Goal: Task Accomplishment & Management: Use online tool/utility

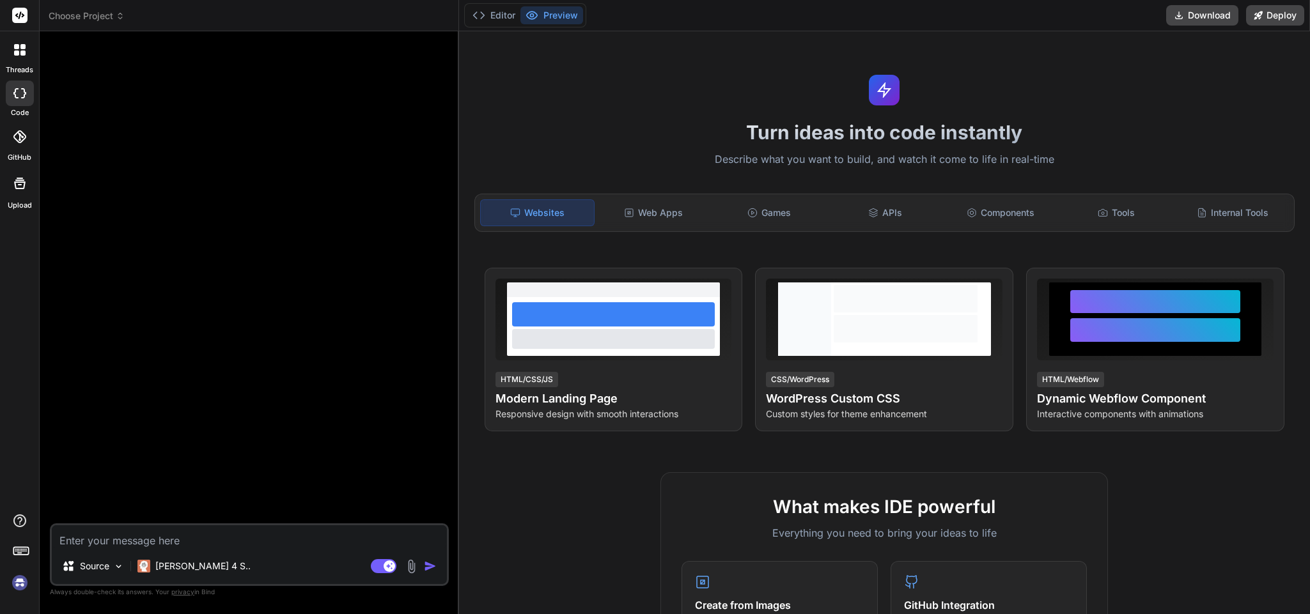
click at [15, 581] on img at bounding box center [20, 583] width 22 height 22
click at [376, 561] on rect at bounding box center [384, 566] width 26 height 14
click at [650, 217] on div "Web Apps" at bounding box center [653, 212] width 113 height 27
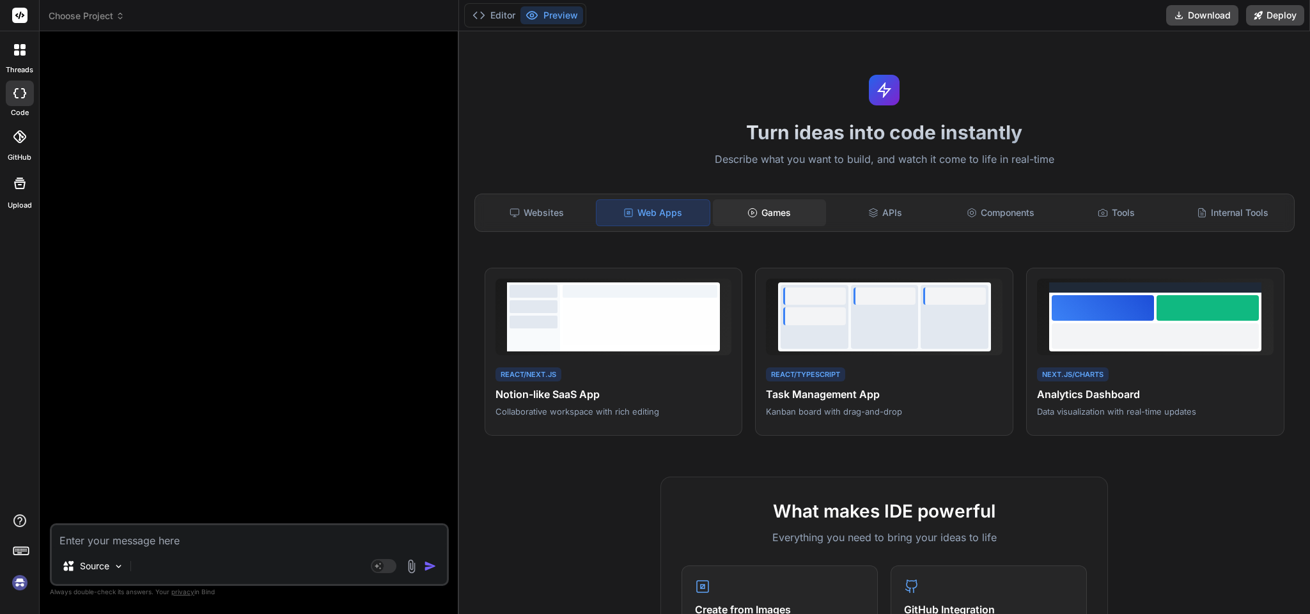
click at [768, 215] on div "Games" at bounding box center [769, 212] width 113 height 27
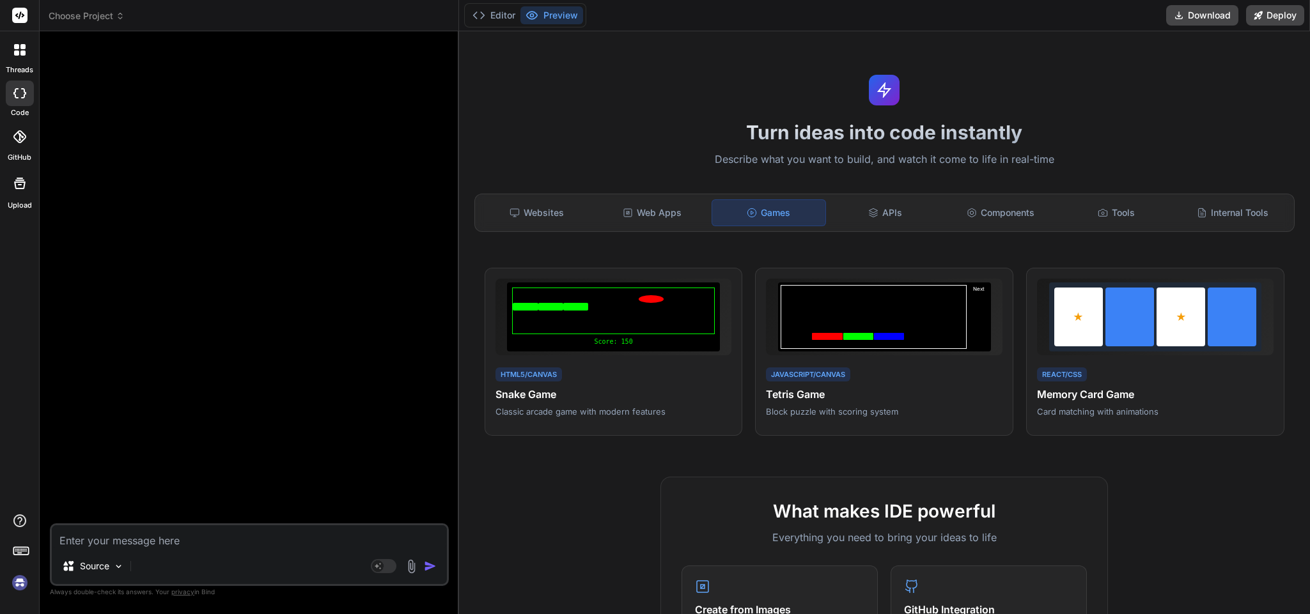
click at [768, 215] on div "Games" at bounding box center [769, 212] width 114 height 27
click at [884, 207] on div "APIs" at bounding box center [885, 212] width 113 height 27
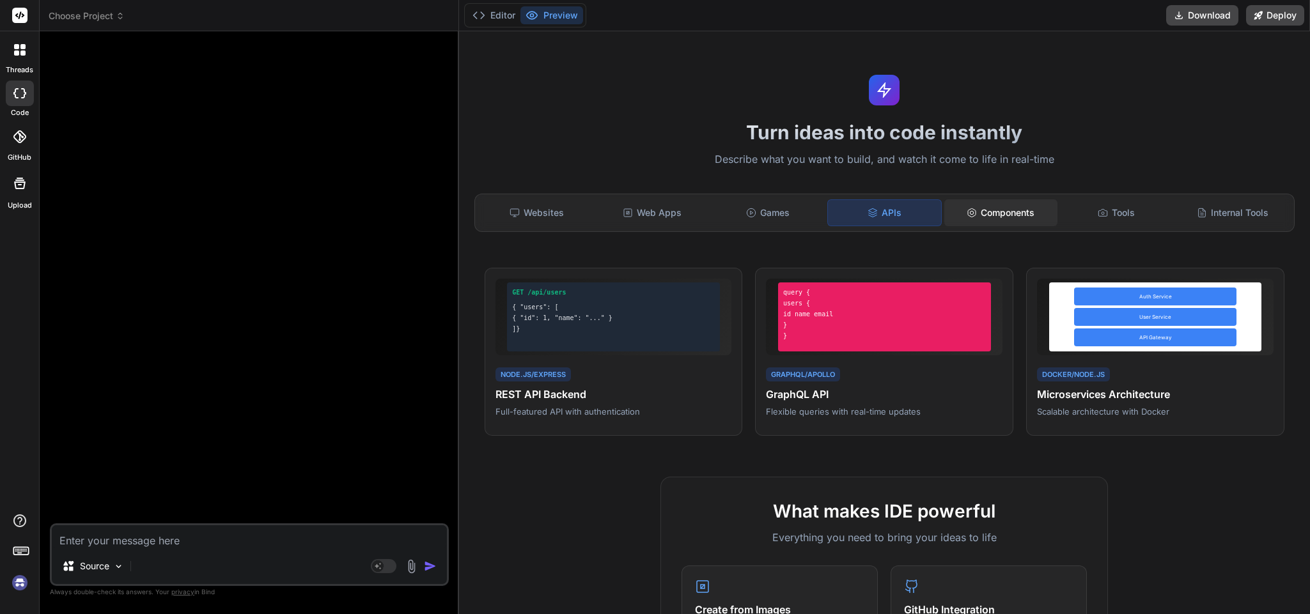
click at [983, 219] on div "Components" at bounding box center [1000, 212] width 113 height 27
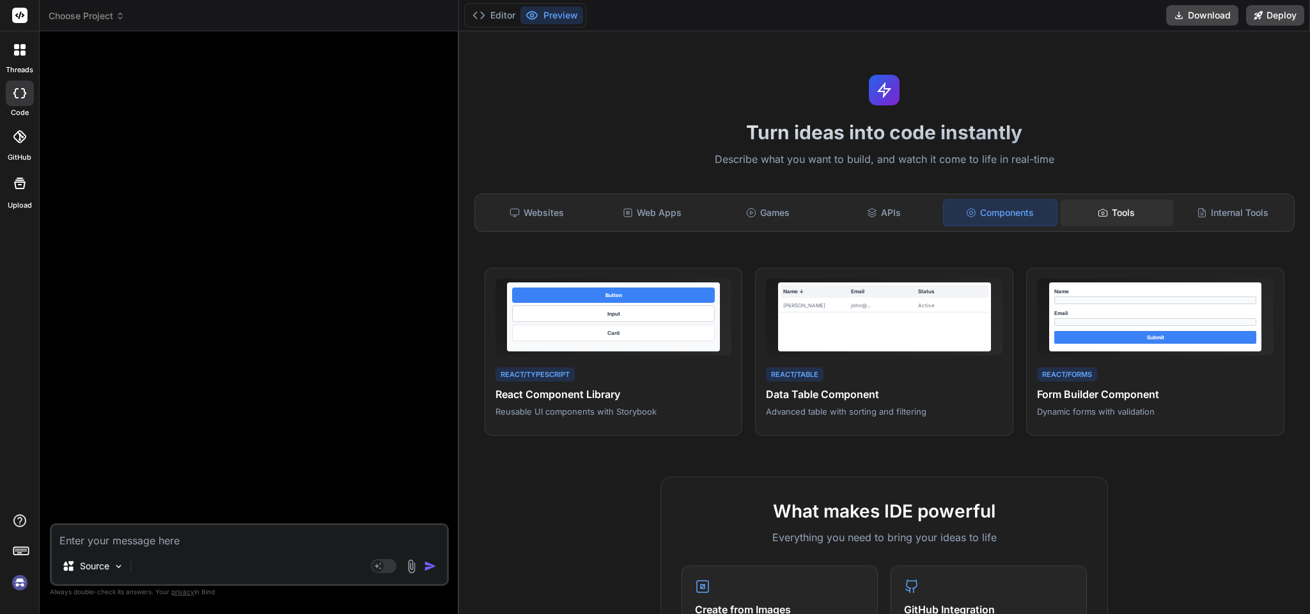
click at [1098, 215] on icon at bounding box center [1103, 213] width 10 height 10
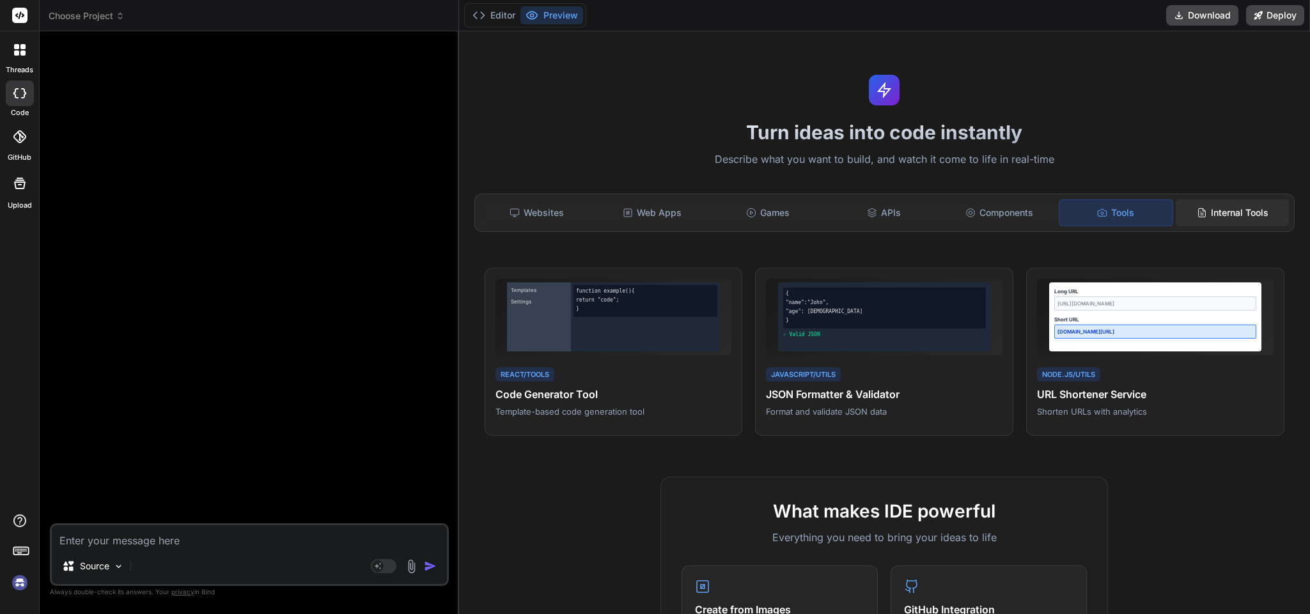
click at [1217, 215] on div "Internal Tools" at bounding box center [1232, 212] width 113 height 27
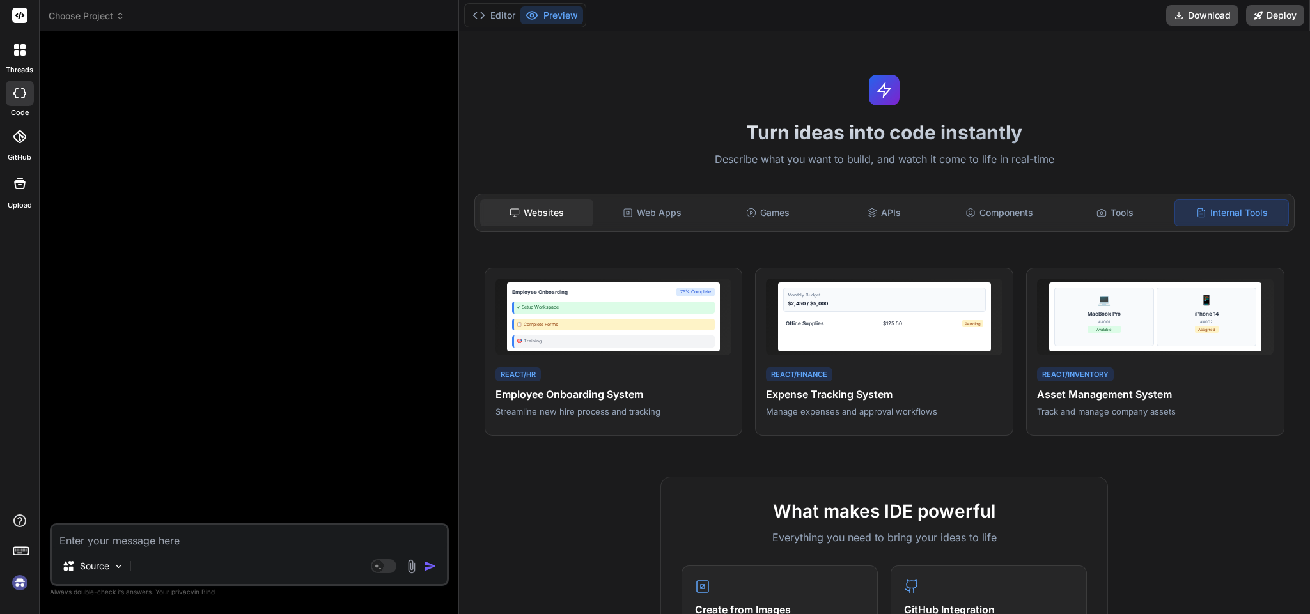
click at [526, 211] on div "Websites" at bounding box center [536, 212] width 113 height 27
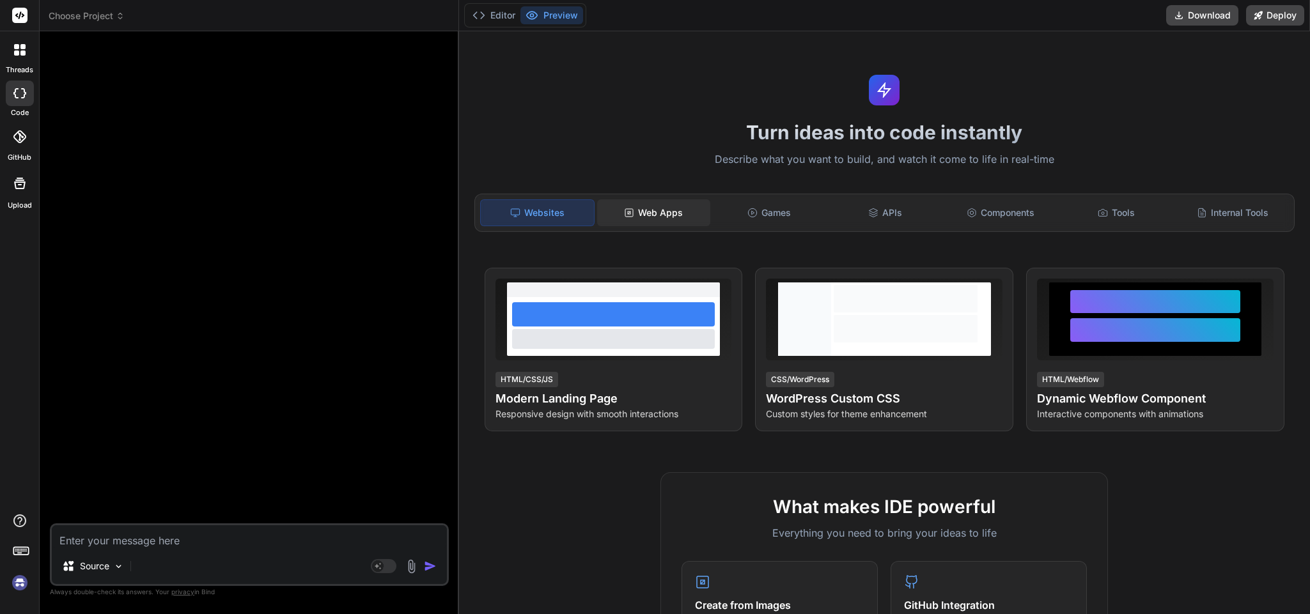
click at [630, 223] on div "Web Apps" at bounding box center [653, 212] width 113 height 27
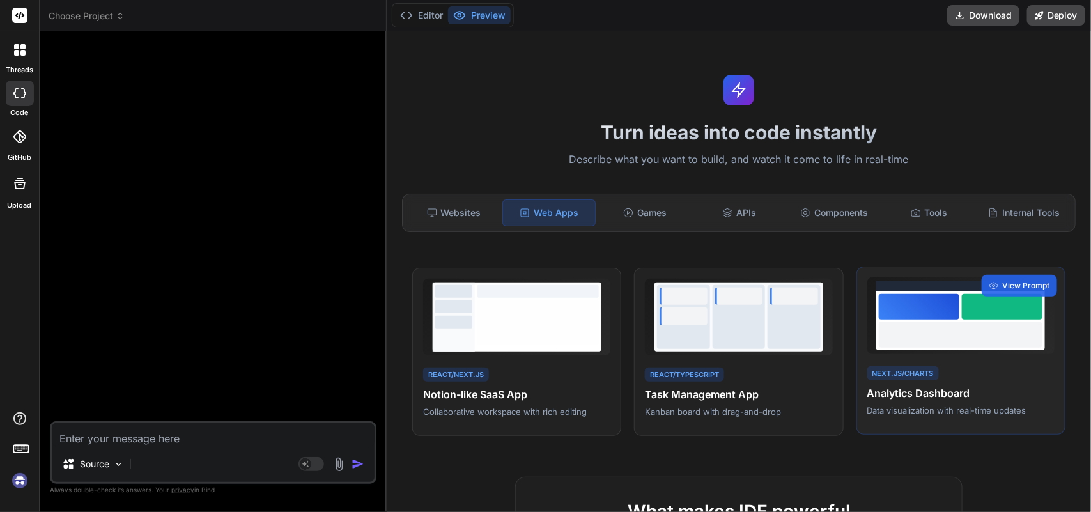
click at [925, 361] on div "Next.js/Charts Analytics Dashboard Data visualization with real-time updates Vi…" at bounding box center [961, 351] width 209 height 169
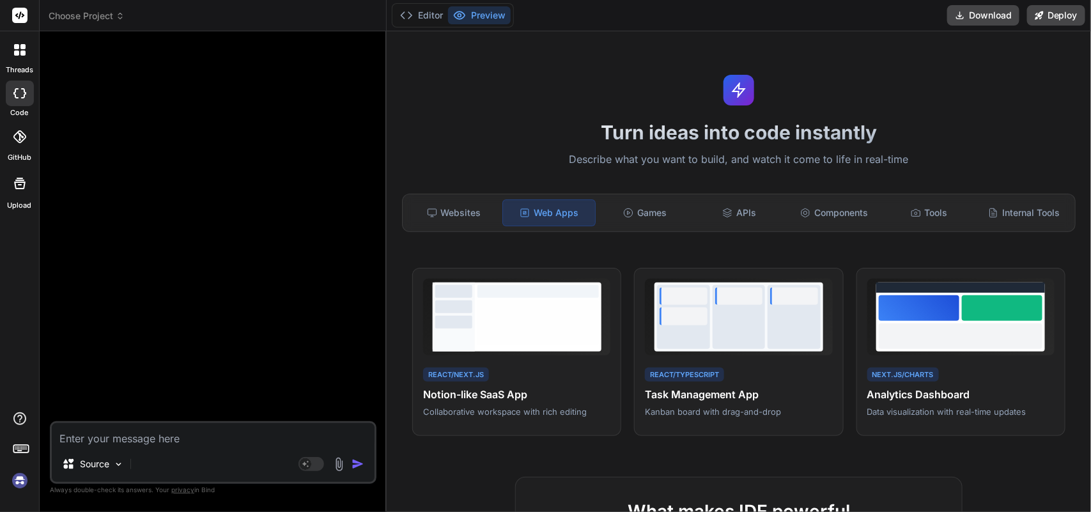
click at [22, 50] on icon at bounding box center [20, 50] width 12 height 12
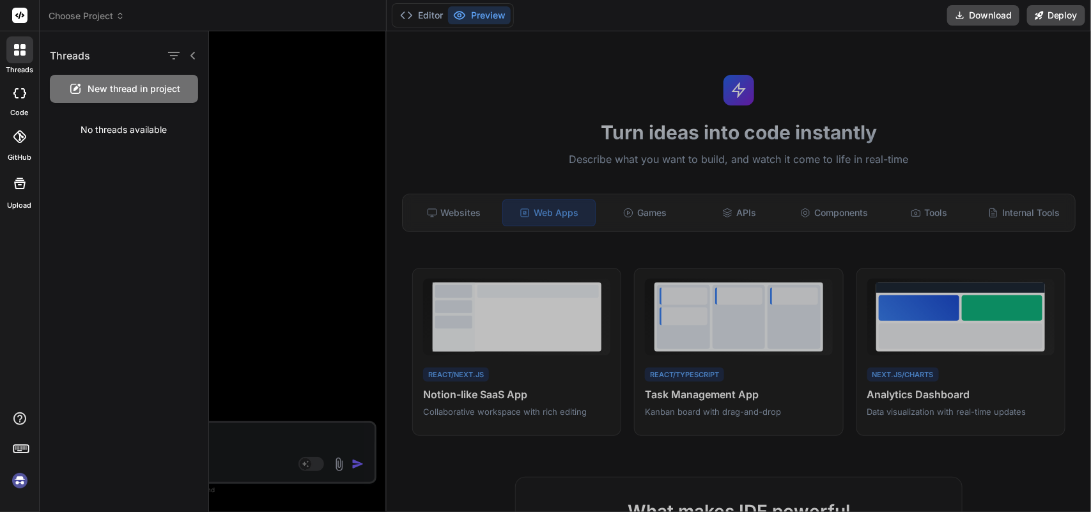
click at [747, 442] on div at bounding box center [650, 271] width 882 height 481
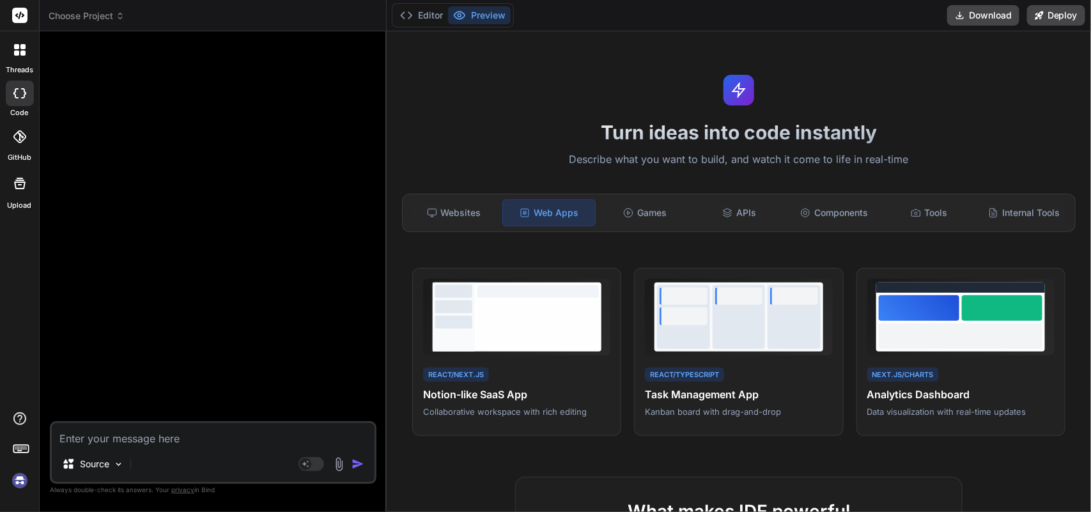
click at [23, 485] on img at bounding box center [20, 481] width 22 height 22
click at [160, 442] on textarea at bounding box center [213, 434] width 323 height 23
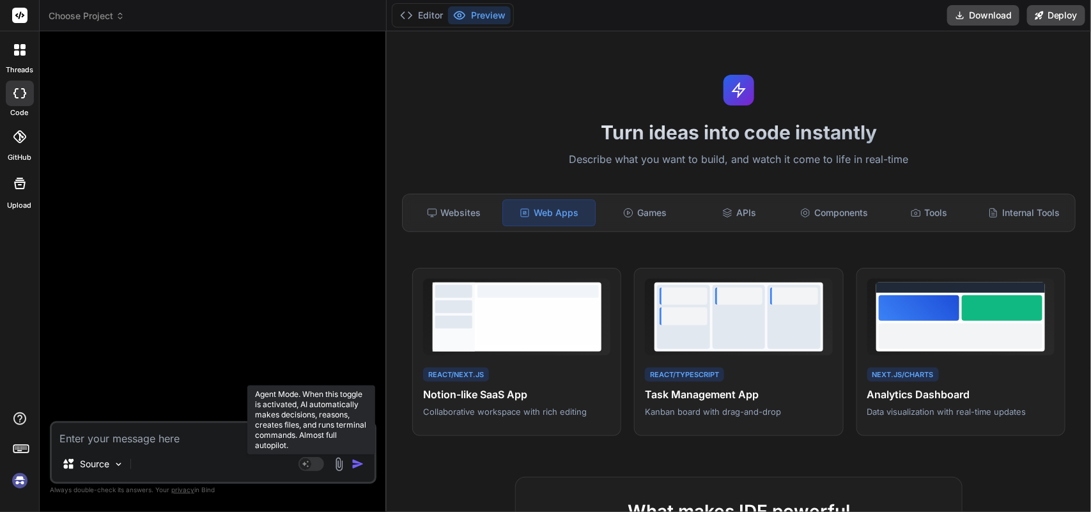
click at [315, 465] on rect at bounding box center [312, 464] width 26 height 14
type textarea "x"
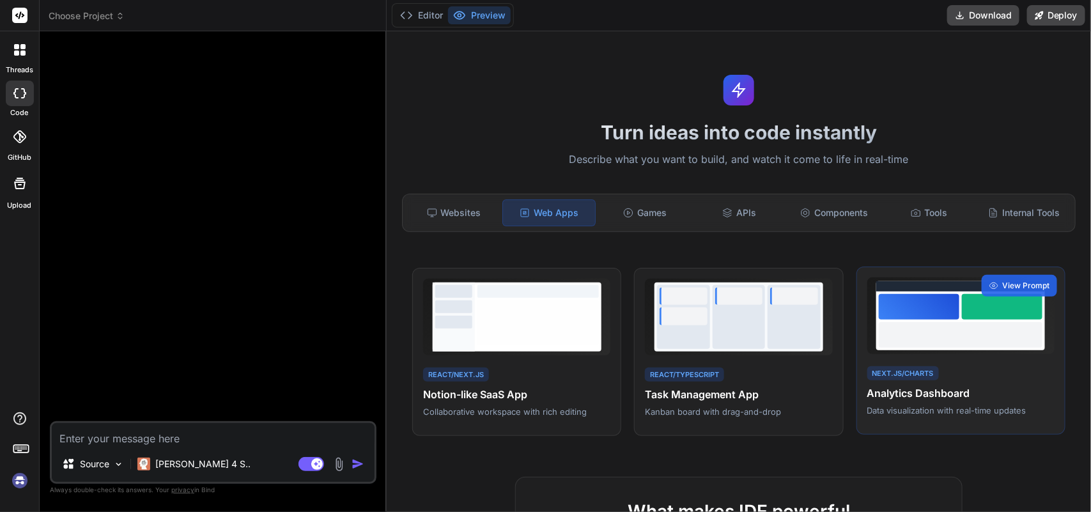
click at [941, 323] on div at bounding box center [961, 335] width 164 height 26
click at [1005, 281] on span "View Prompt" at bounding box center [1026, 286] width 47 height 12
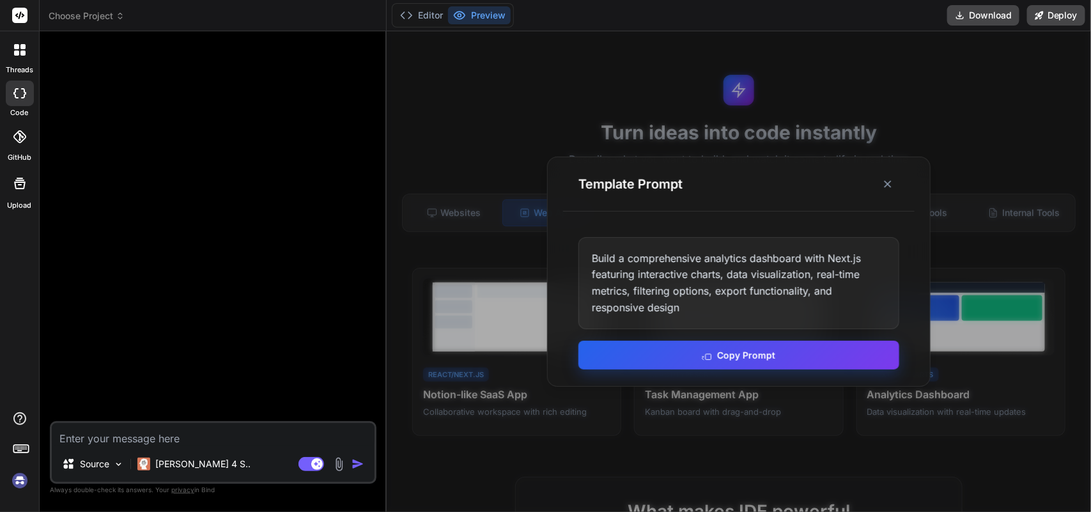
click at [737, 361] on button "Copy Prompt" at bounding box center [739, 355] width 321 height 29
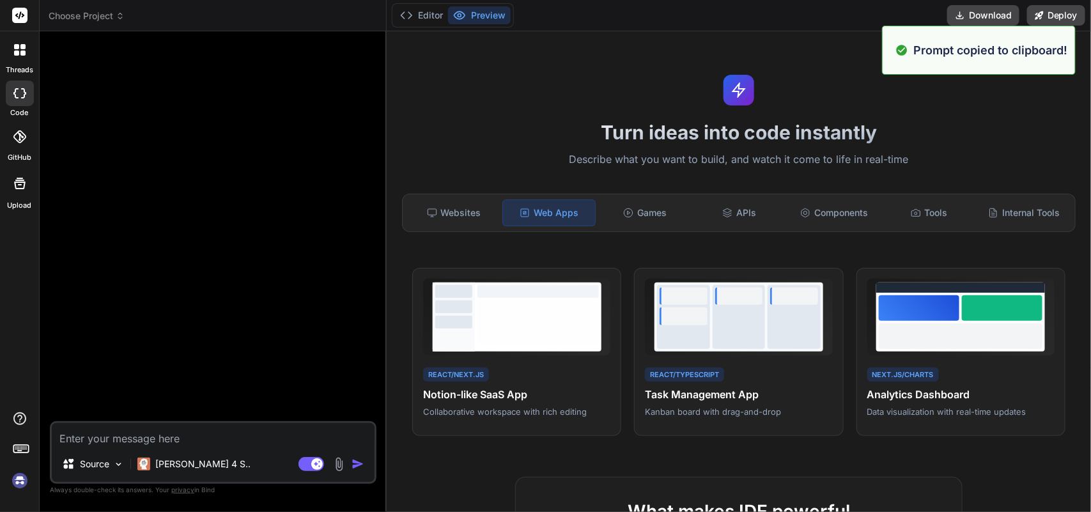
click at [154, 433] on textarea at bounding box center [213, 434] width 323 height 23
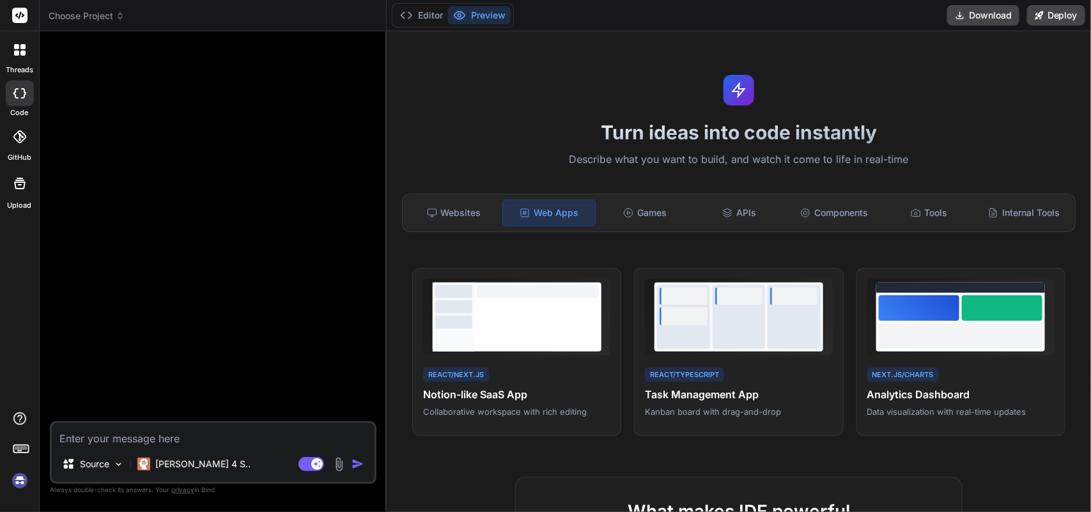
paste textarea "Build a comprehensive analytics dashboard with Next.js featuring interactive ch…"
type textarea "Build a comprehensive analytics dashboard with Next.js featuring interactive ch…"
type textarea "x"
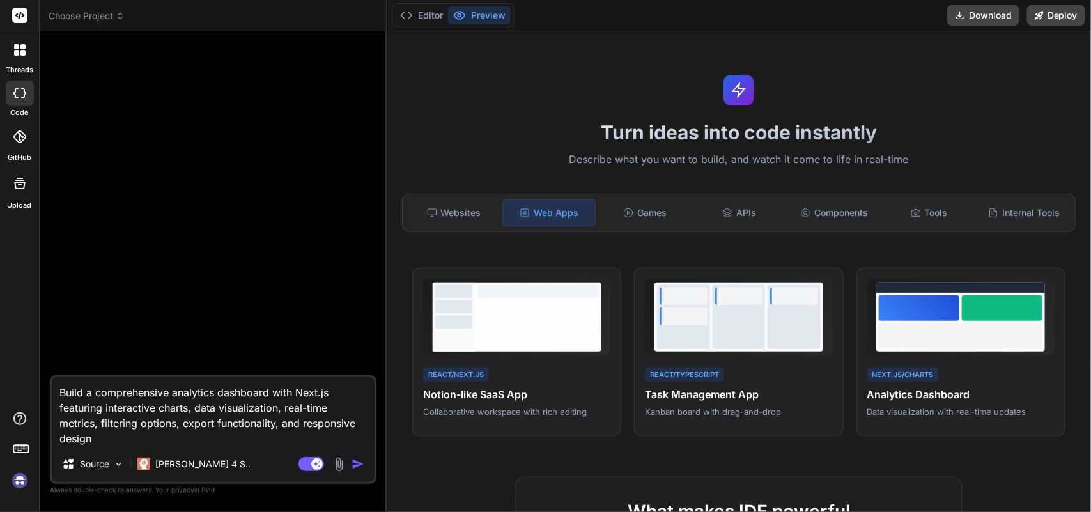
type textarea "Build a comprehensive analytics dashboard with Next.js featuring interactive ch…"
type textarea "x"
type textarea "Build a comprehensive analytics dashboard with Next.js featuring interactive ch…"
type textarea "x"
type textarea "Build a comprehensive analytics dashboard with Next.js featuring interactive ch…"
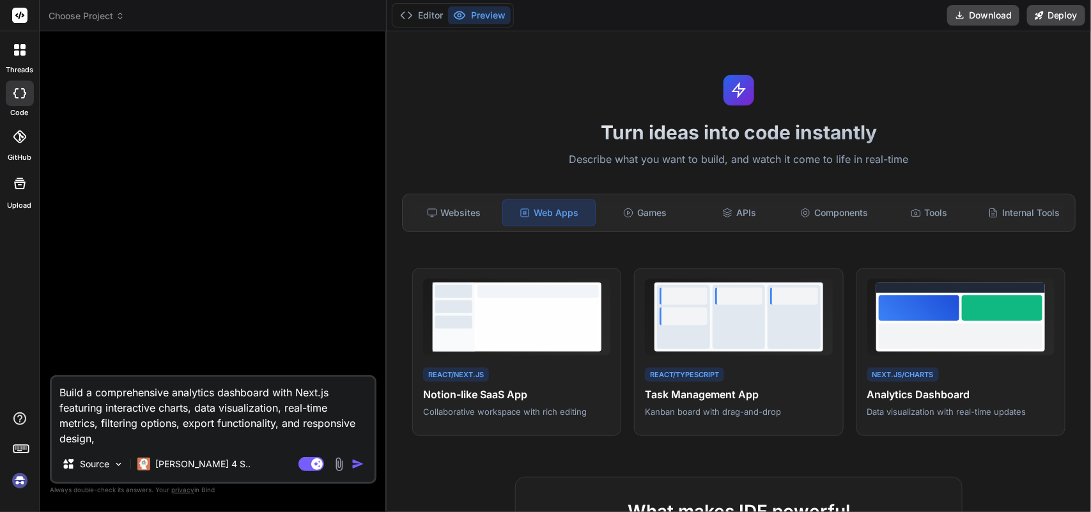
type textarea "x"
type textarea "Build a comprehensive analytics dashboard with Next.js featuring interactive ch…"
type textarea "x"
type textarea "Build a comprehensive analytics dashboard with Next.js featuring interactive ch…"
type textarea "x"
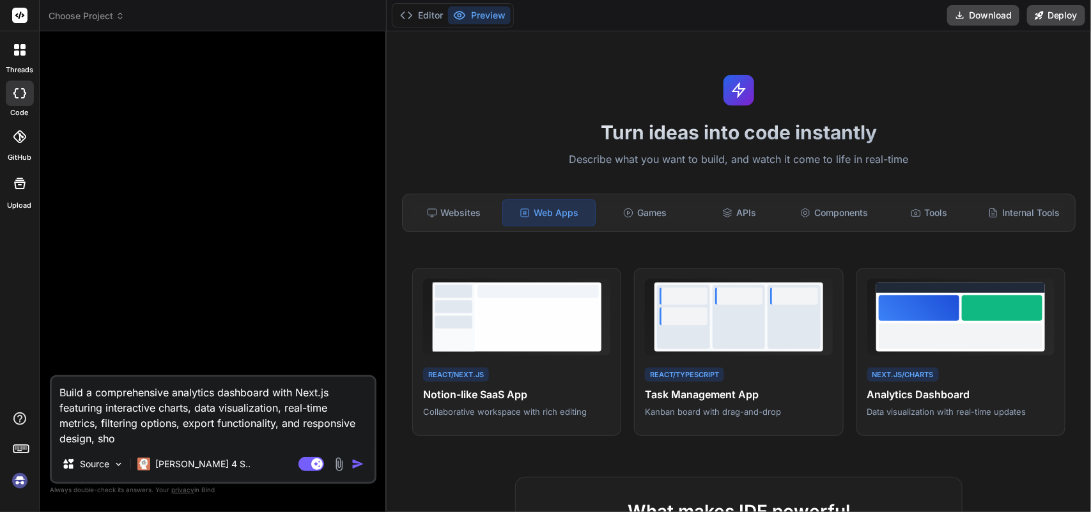
type textarea "Build a comprehensive analytics dashboard with Next.js featuring interactive ch…"
type textarea "x"
type textarea "Build a comprehensive analytics dashboard with Next.js featuring interactive ch…"
type textarea "x"
type textarea "Build a comprehensive analytics dashboard with Next.js featuring interactive ch…"
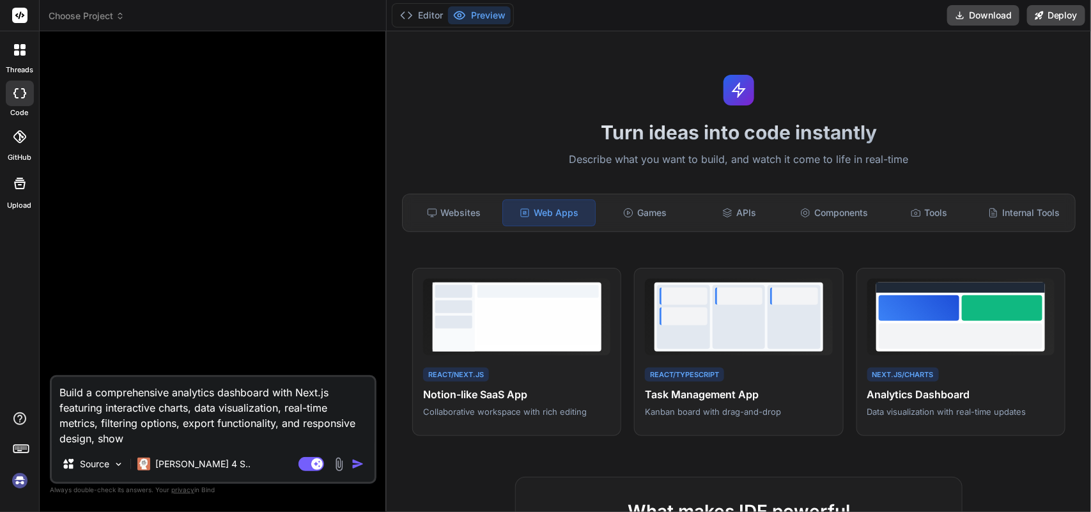
type textarea "x"
type textarea "Build a comprehensive analytics dashboard with Next.js featuring interactive ch…"
type textarea "x"
type textarea "Build a comprehensive analytics dashboard with Next.js featuring interactive ch…"
type textarea "x"
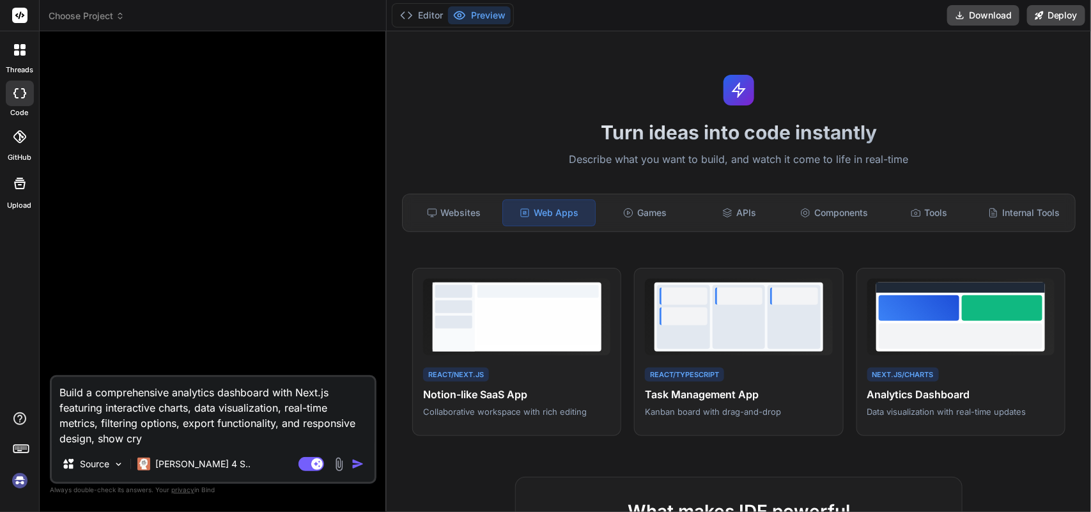
type textarea "Build a comprehensive analytics dashboard with Next.js featuring interactive ch…"
type textarea "x"
type textarea "Build a comprehensive analytics dashboard with Next.js featuring interactive ch…"
type textarea "x"
type textarea "Build a comprehensive analytics dashboard with Next.js featuring interactive ch…"
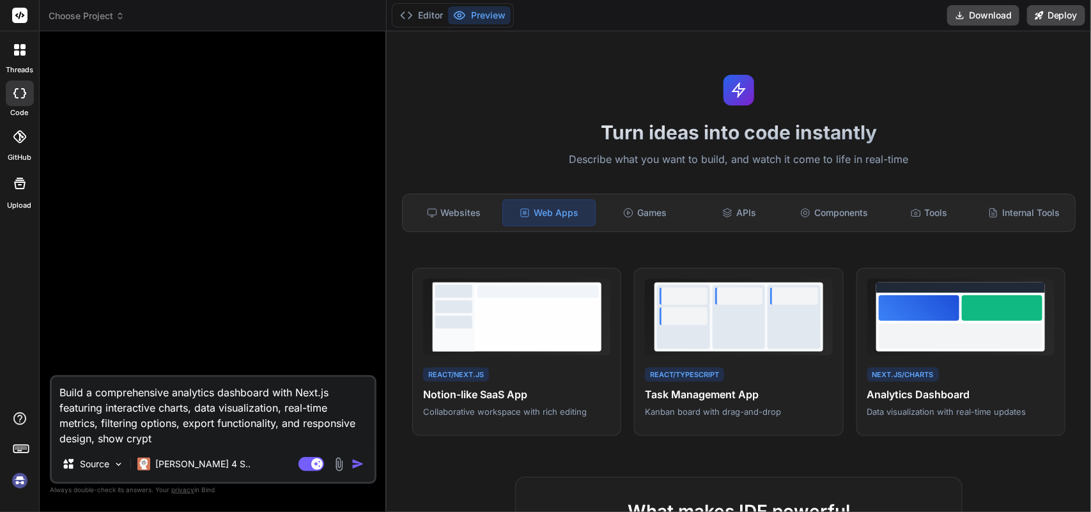
type textarea "x"
type textarea "Build a comprehensive analytics dashboard with Next.js featuring interactive ch…"
type textarea "x"
type textarea "Build a comprehensive analytics dashboard with Next.js featuring interactive ch…"
type textarea "x"
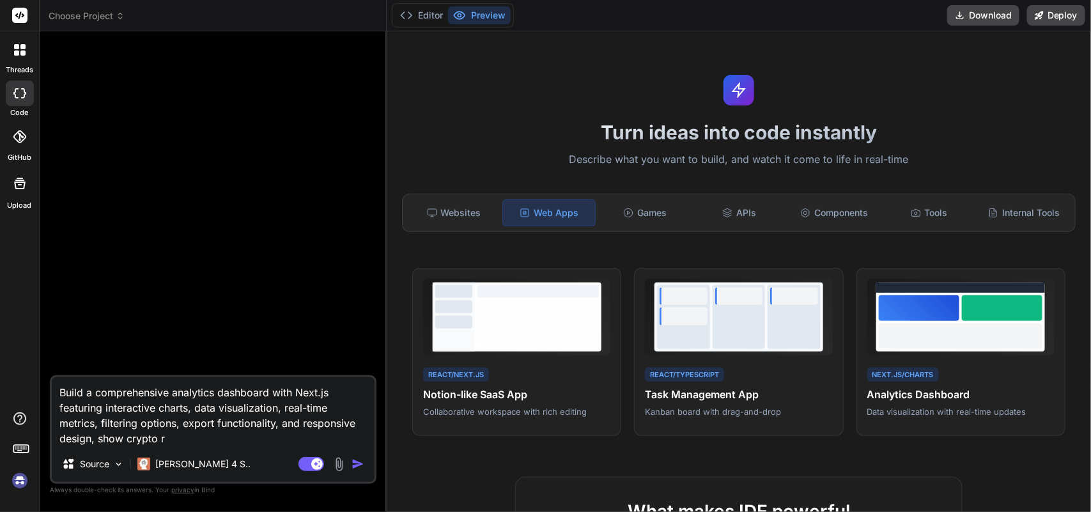
type textarea "Build a comprehensive analytics dashboard with Next.js featuring interactive ch…"
type textarea "x"
type textarea "Build a comprehensive analytics dashboard with Next.js featuring interactive ch…"
type textarea "x"
type textarea "Build a comprehensive analytics dashboard with Next.js featuring interactive ch…"
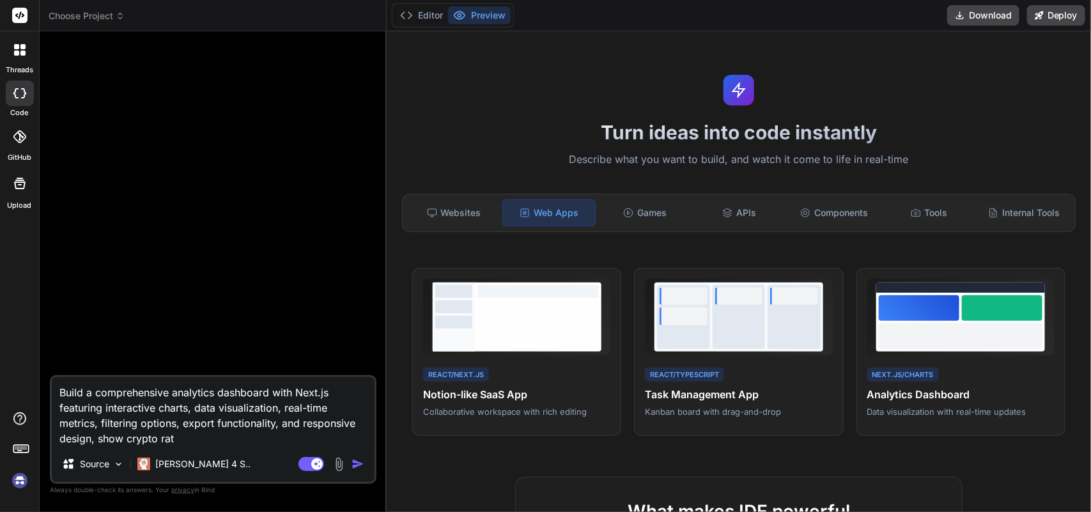
type textarea "x"
type textarea "Build a comprehensive analytics dashboard with Next.js featuring interactive ch…"
type textarea "x"
type textarea "Build a comprehensive analytics dashboard with Next.js featuring interactive ch…"
type textarea "x"
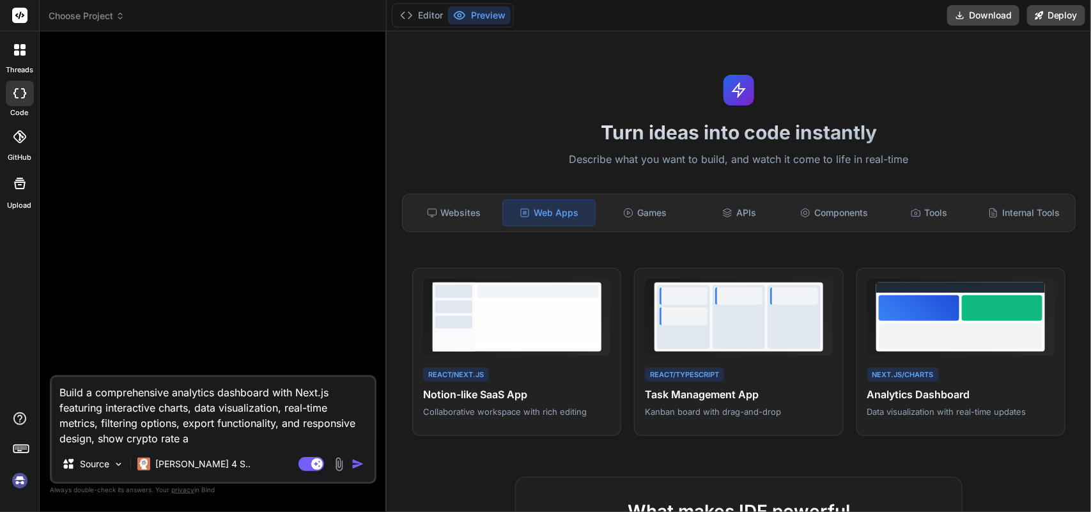
type textarea "Build a comprehensive analytics dashboard with Next.js featuring interactive ch…"
type textarea "x"
type textarea "Build a comprehensive analytics dashboard with Next.js featuring interactive ch…"
type textarea "x"
type textarea "Build a comprehensive analytics dashboard with Next.js featuring interactive ch…"
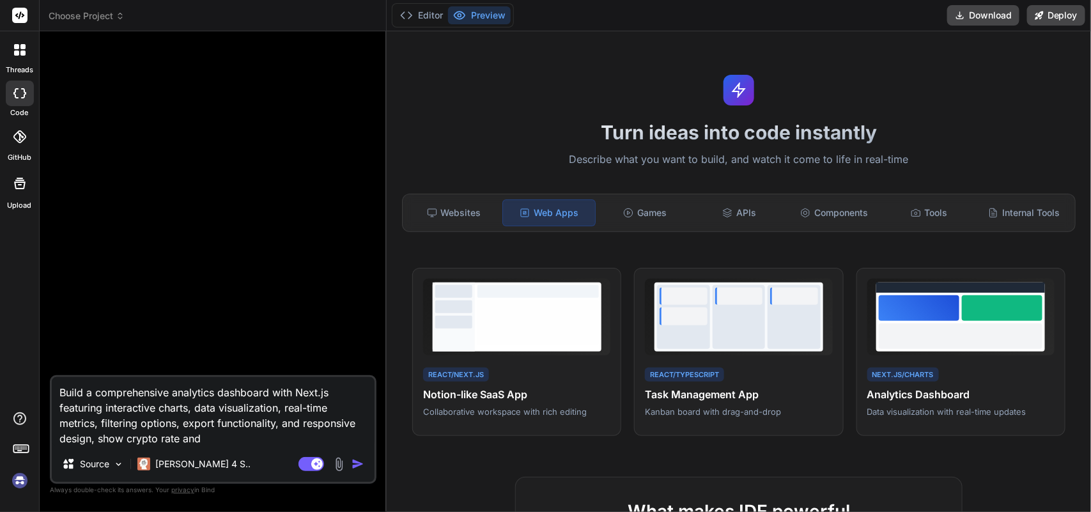
type textarea "x"
type textarea "Build a comprehensive analytics dashboard with Next.js featuring interactive ch…"
type textarea "x"
type textarea "Build a comprehensive analytics dashboard with Next.js featuring interactive ch…"
type textarea "x"
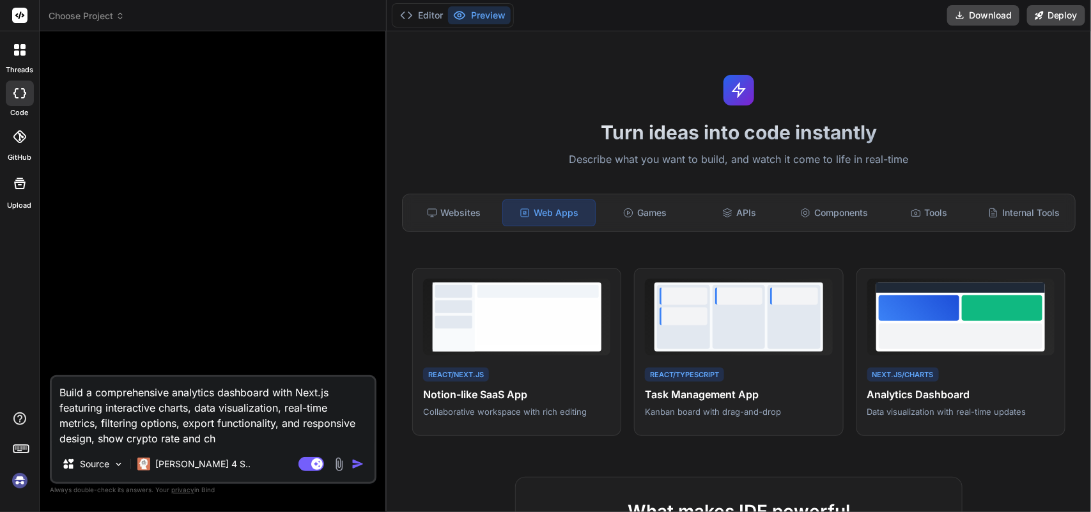
type textarea "Build a comprehensive analytics dashboard with Next.js featuring interactive ch…"
type textarea "x"
type textarea "Build a comprehensive analytics dashboard with Next.js featuring interactive ch…"
type textarea "x"
type textarea "Build a comprehensive analytics dashboard with Next.js featuring interactive ch…"
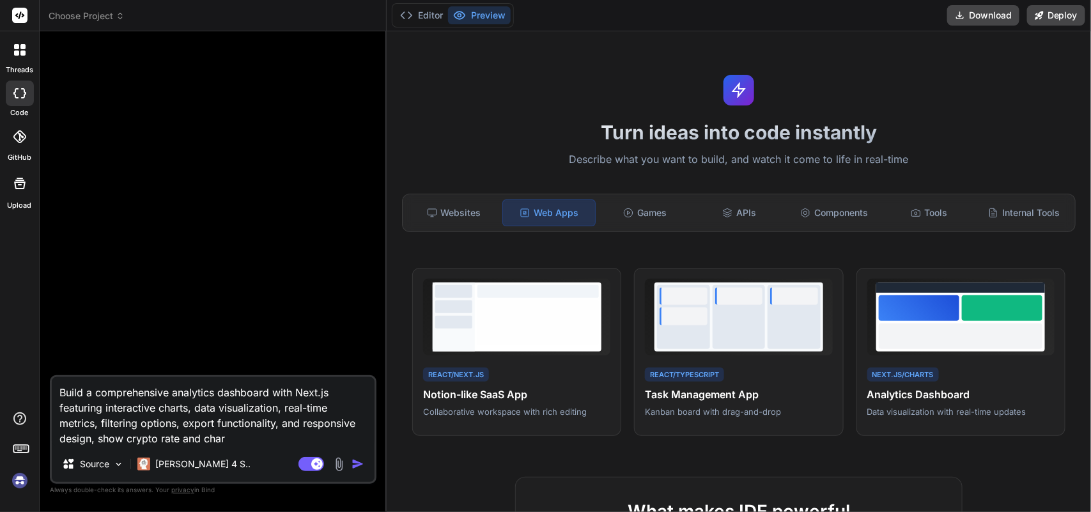
type textarea "x"
type textarea "Build a comprehensive analytics dashboard with Next.js featuring interactive ch…"
type textarea "x"
type textarea "Build a comprehensive analytics dashboard with Next.js featuring interactive ch…"
type textarea "x"
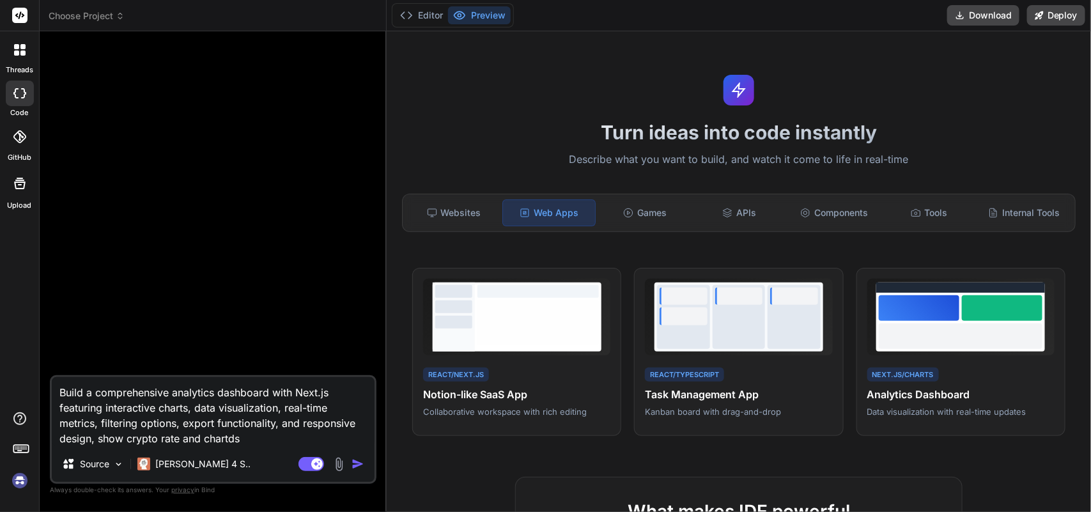
type textarea "Build a comprehensive analytics dashboard with Next.js featuring interactive ch…"
type textarea "x"
type textarea "Build a comprehensive analytics dashboard with Next.js featuring interactive ch…"
type textarea "x"
type textarea "Build a comprehensive analytics dashboard with Next.js featuring interactive ch…"
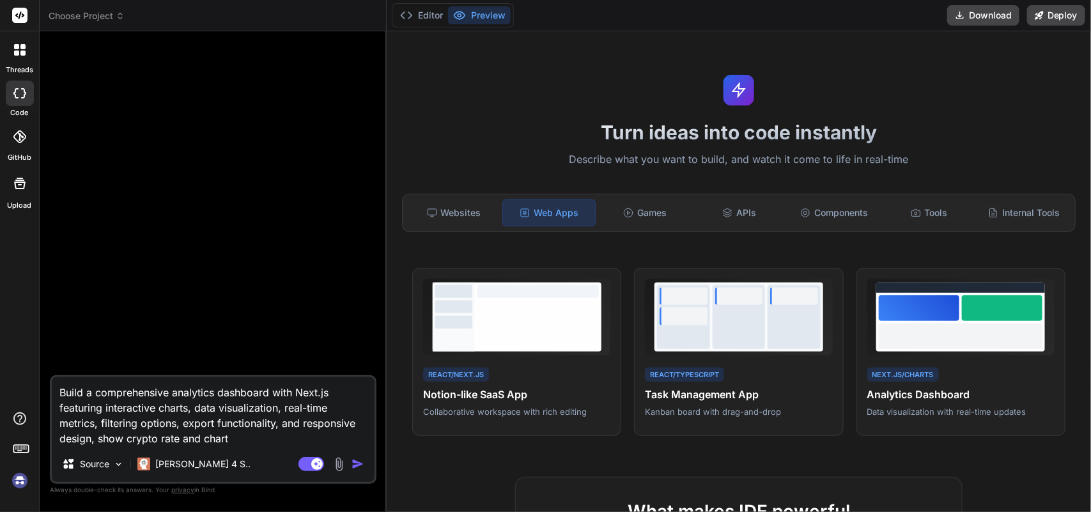
type textarea "x"
type textarea "Build a comprehensive analytics dashboard with Next.js featuring interactive ch…"
click at [361, 461] on img "button" at bounding box center [358, 464] width 13 height 13
type textarea "x"
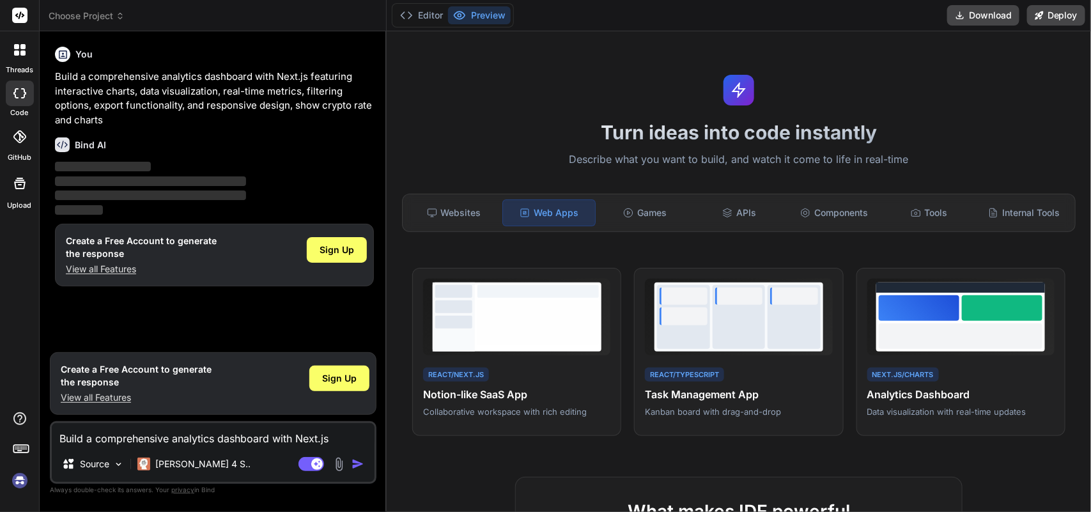
click at [33, 61] on div "threads" at bounding box center [19, 53] width 39 height 44
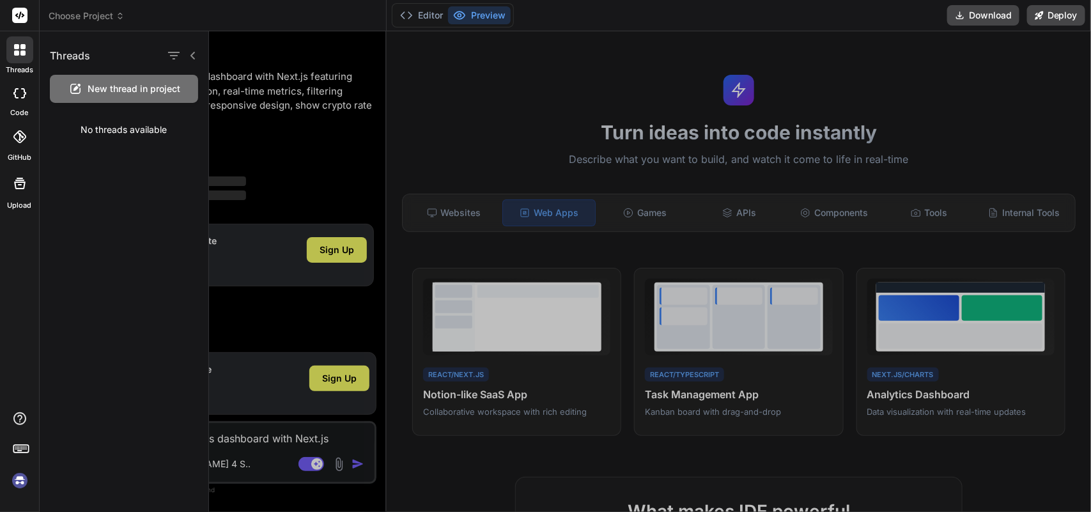
click at [93, 182] on div "Threads New thread in project No threads available" at bounding box center [124, 271] width 169 height 481
click at [296, 157] on div at bounding box center [650, 271] width 882 height 481
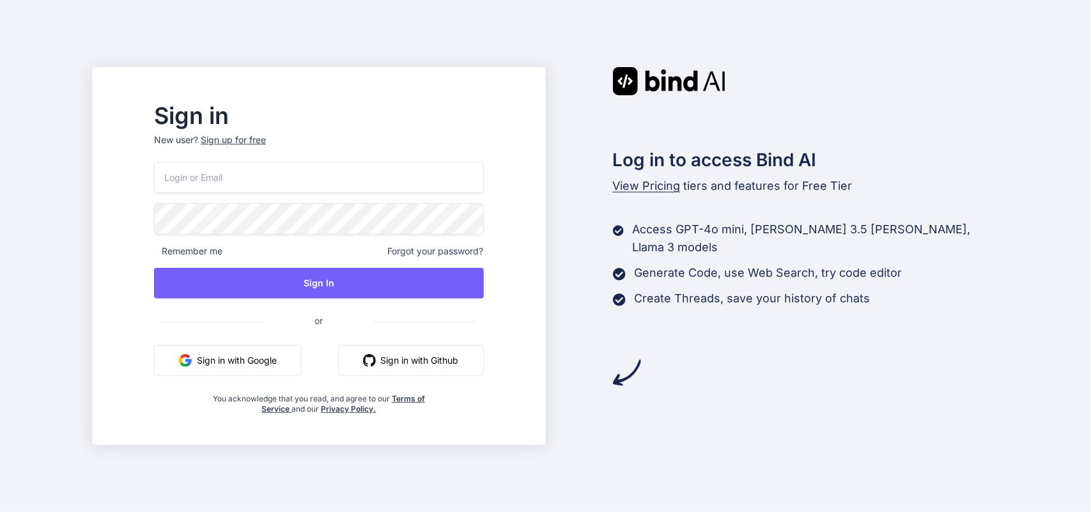
click at [256, 359] on button "Sign in with Google" at bounding box center [228, 360] width 148 height 31
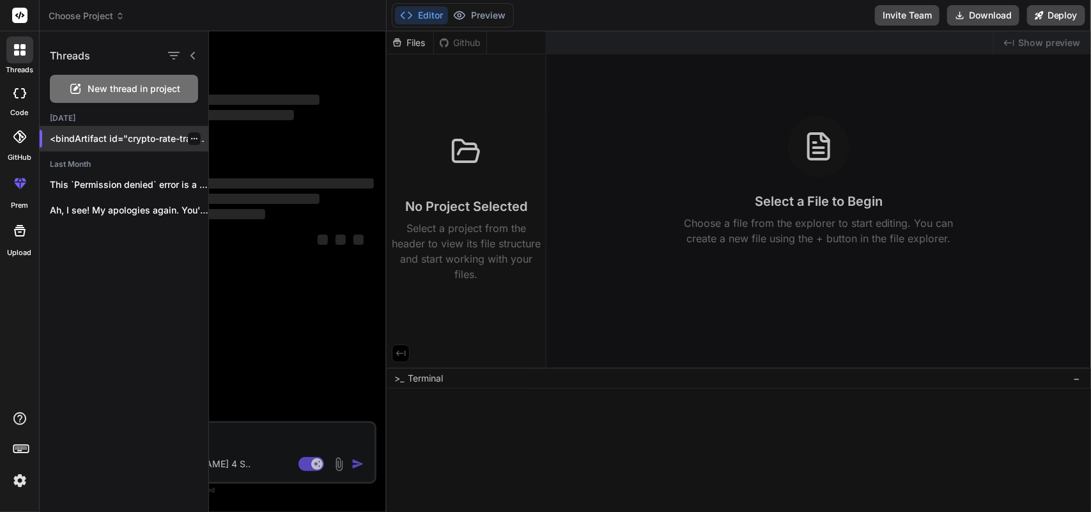
click at [128, 139] on p "<bindArtifact id="crypto-rate-tracker" title="Crypto Rate Tracker"> <bindAction…" at bounding box center [129, 138] width 159 height 13
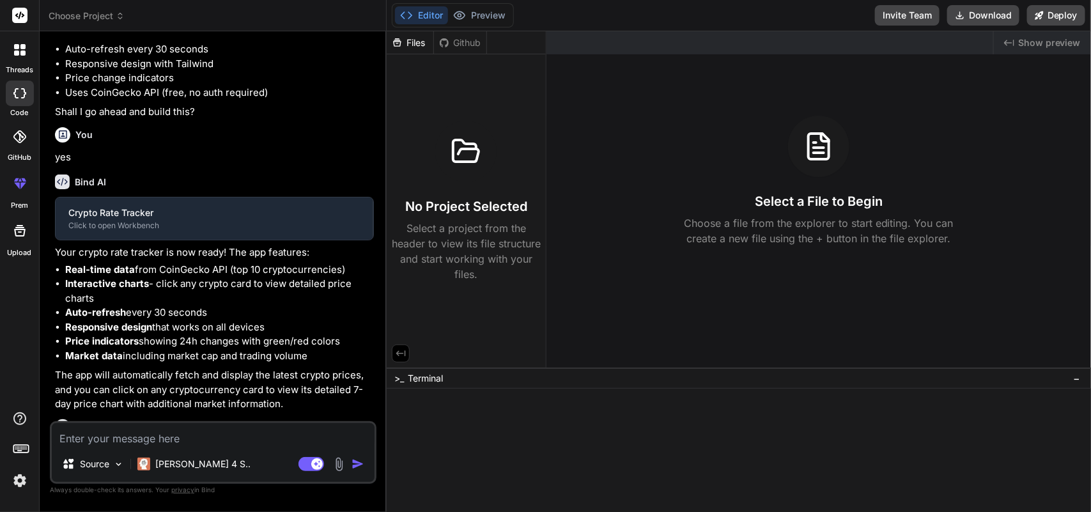
type textarea "x"
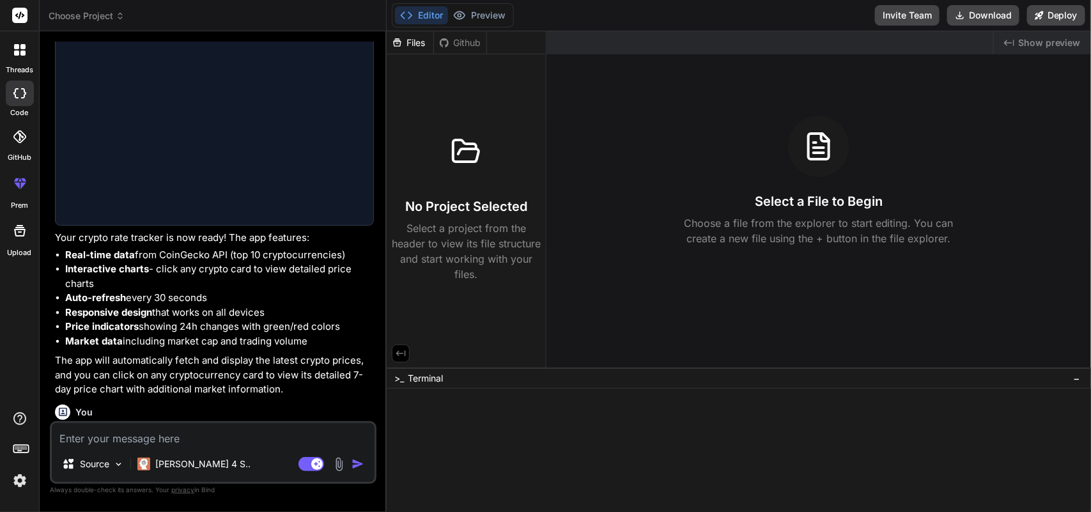
scroll to position [950, 0]
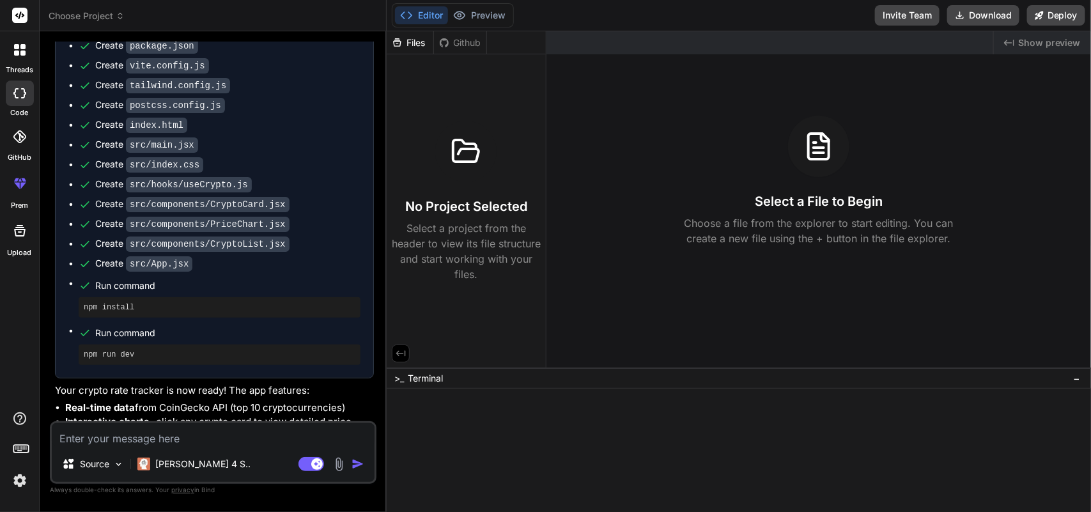
click at [1078, 378] on span "−" at bounding box center [1077, 378] width 7 height 13
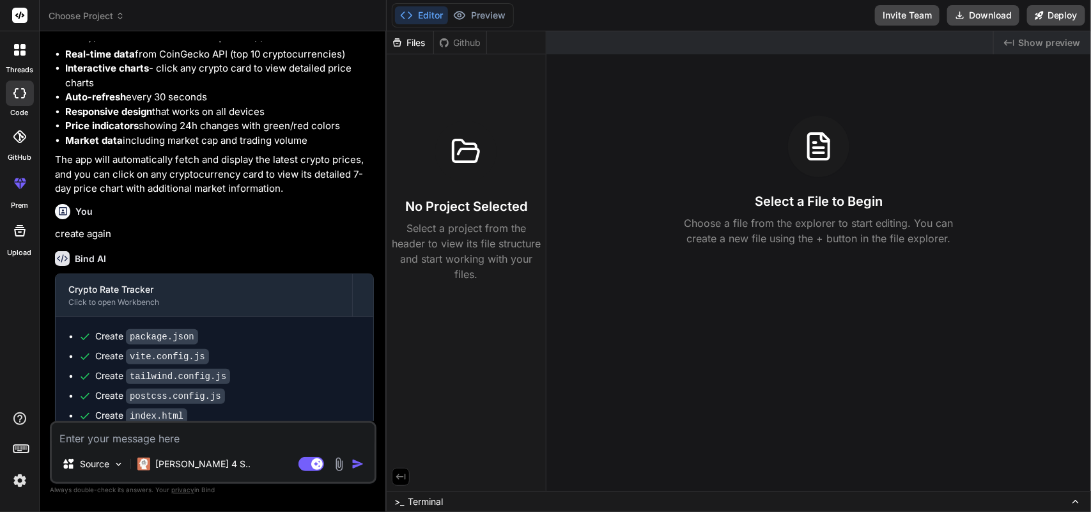
scroll to position [1543, 0]
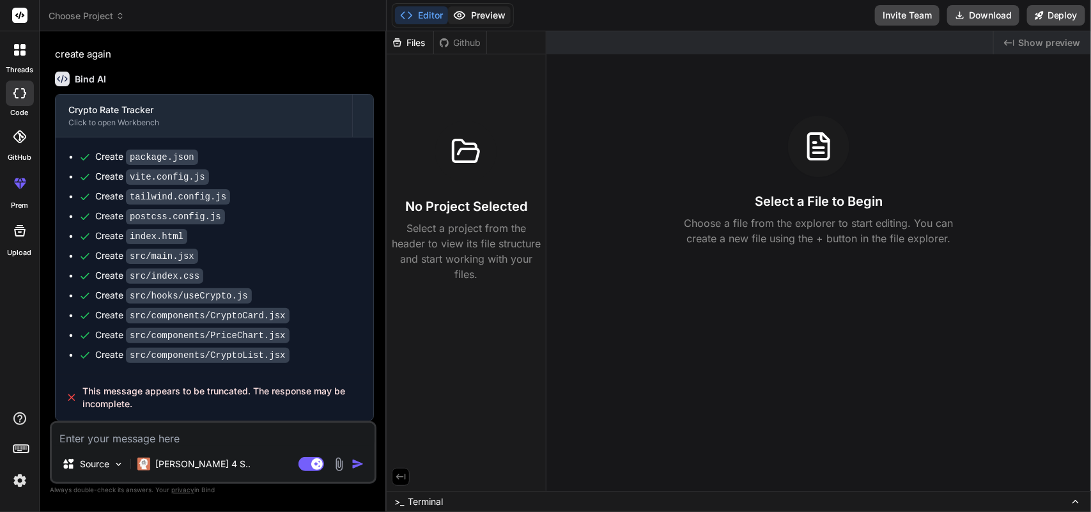
click at [483, 15] on button "Preview" at bounding box center [479, 15] width 63 height 18
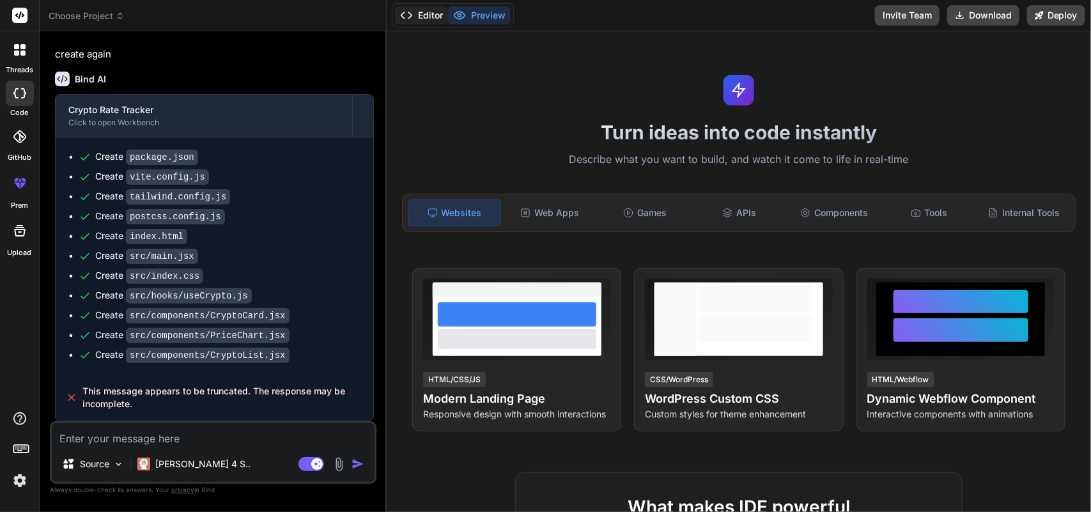
click at [428, 13] on button "Editor" at bounding box center [421, 15] width 53 height 18
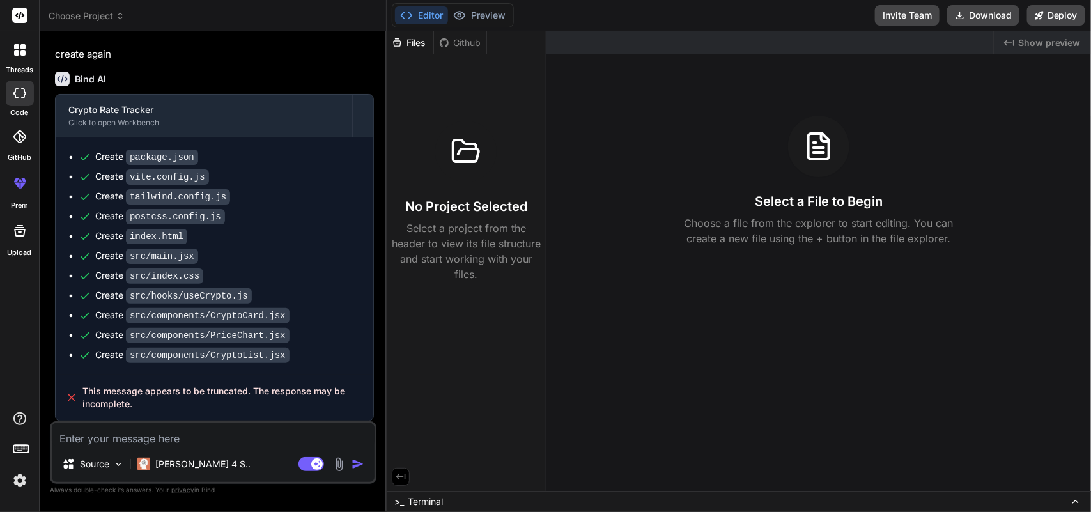
click at [403, 342] on div "Files Github No Project Selected Select a project from the header to view its f…" at bounding box center [467, 261] width 160 height 460
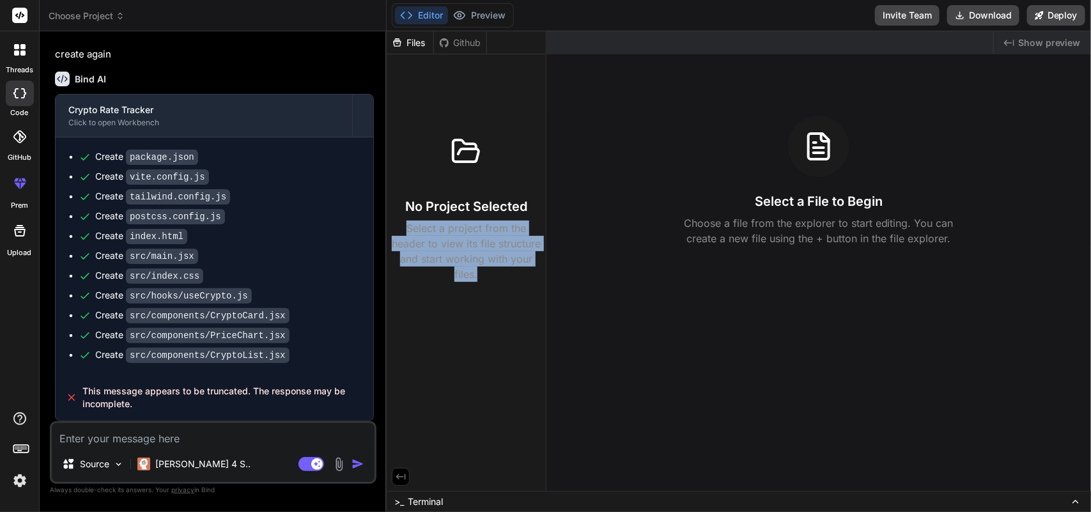
click at [403, 342] on div "Files Github No Project Selected Select a project from the header to view its f…" at bounding box center [467, 261] width 160 height 460
click at [445, 356] on div "Files Github No Project Selected Select a project from the header to view its f…" at bounding box center [467, 261] width 160 height 460
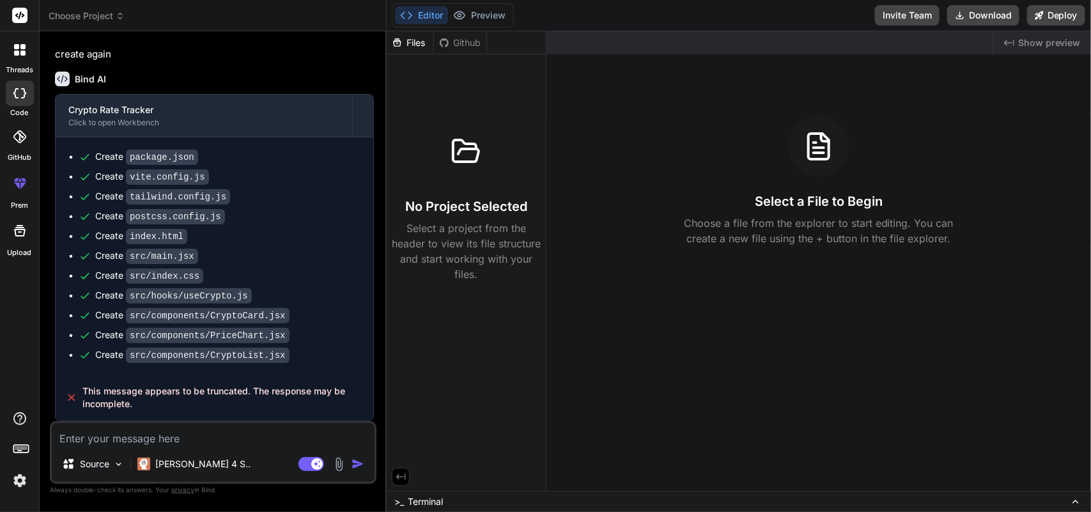
click at [210, 434] on textarea at bounding box center [213, 434] width 323 height 23
type textarea "c"
type textarea "x"
type textarea "cr"
type textarea "x"
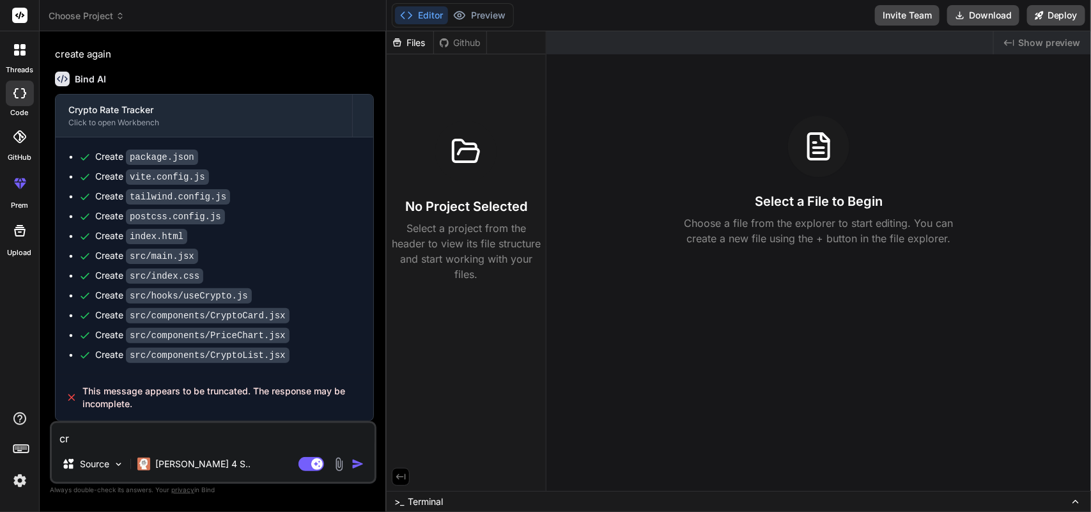
type textarea "cre"
type textarea "x"
type textarea "crea"
type textarea "x"
type textarea "creat"
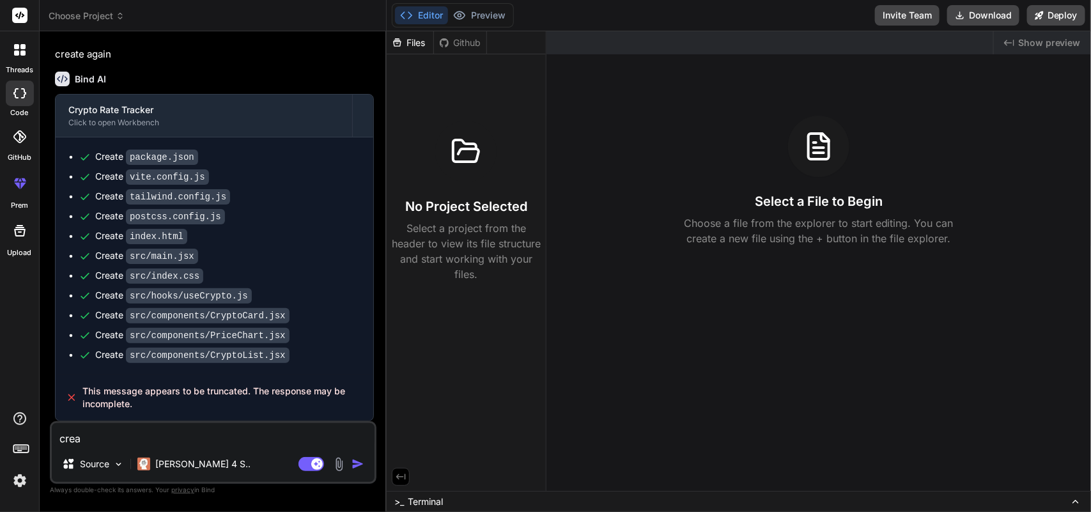
type textarea "x"
type textarea "create"
type textarea "x"
type textarea "create"
type textarea "x"
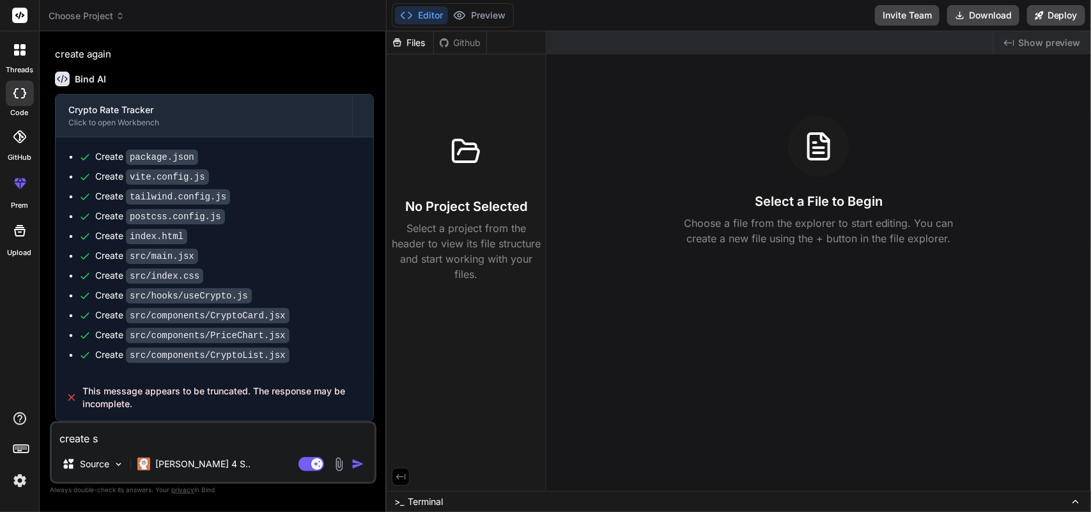
type textarea "create sa"
type textarea "x"
type textarea "create sag"
type textarea "x"
type textarea "create sa"
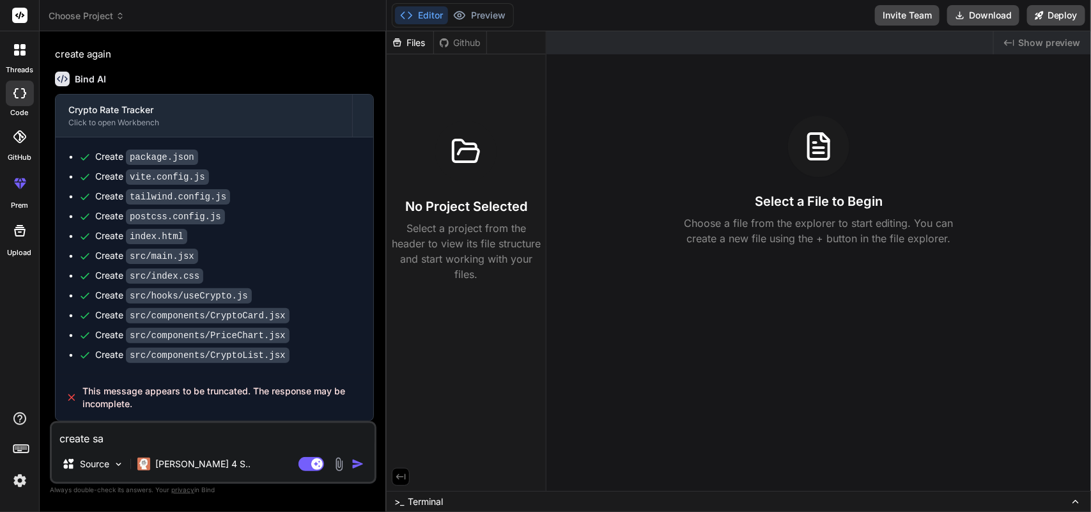
type textarea "x"
type textarea "create s"
type textarea "x"
type textarea "create"
type textarea "x"
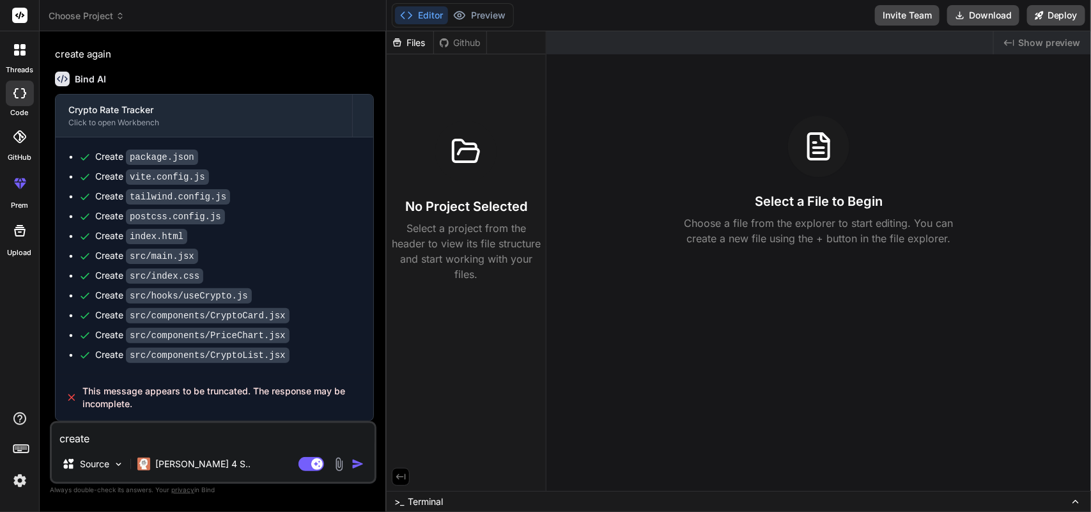
type textarea "create a"
type textarea "x"
type textarea "create ag"
type textarea "x"
type textarea "create aga"
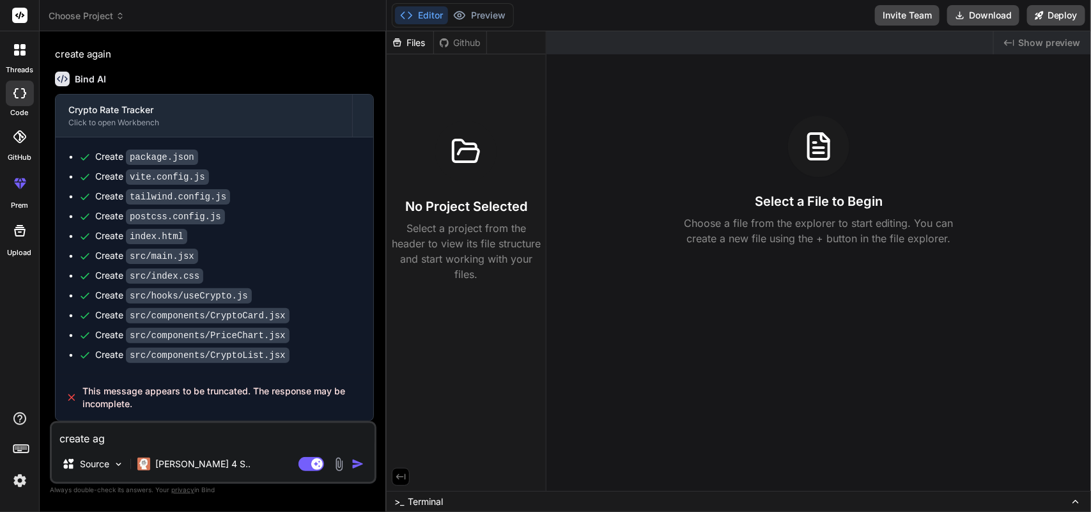
type textarea "x"
type textarea "create agai"
type textarea "x"
type textarea "create again"
type textarea "x"
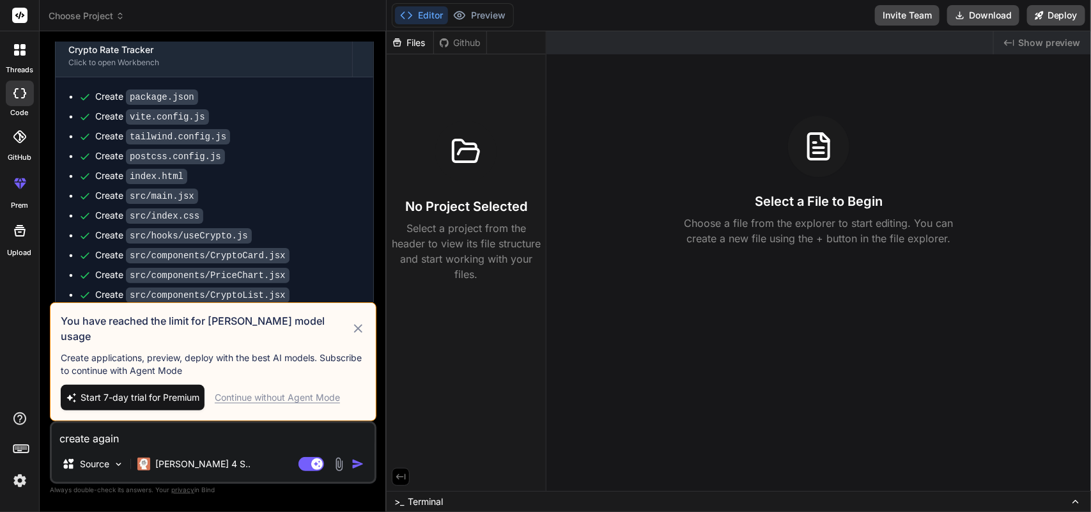
type textarea "create again"
click at [286, 395] on div "Continue without Agent Mode" at bounding box center [277, 397] width 125 height 13
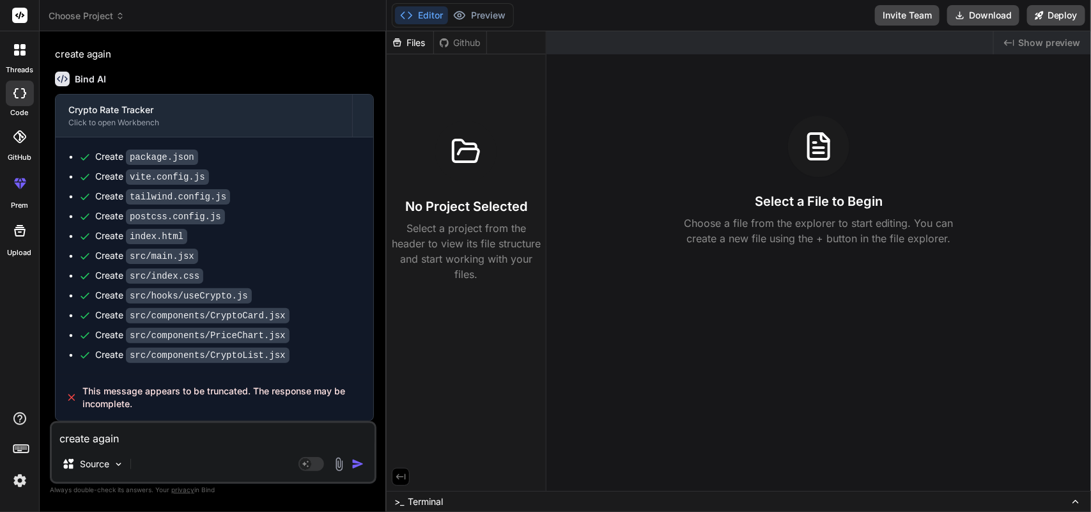
click at [358, 467] on img "button" at bounding box center [358, 464] width 13 height 13
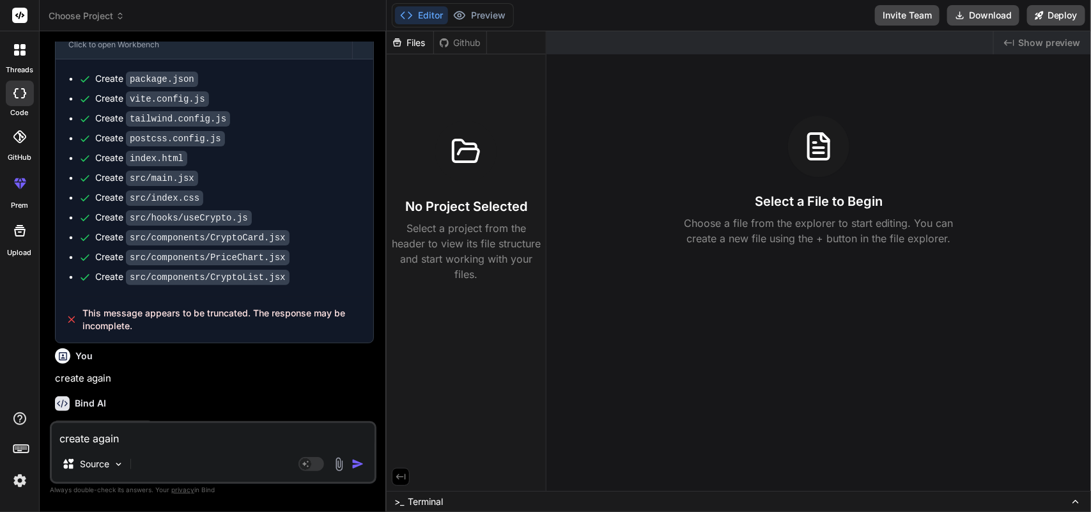
scroll to position [1554, 0]
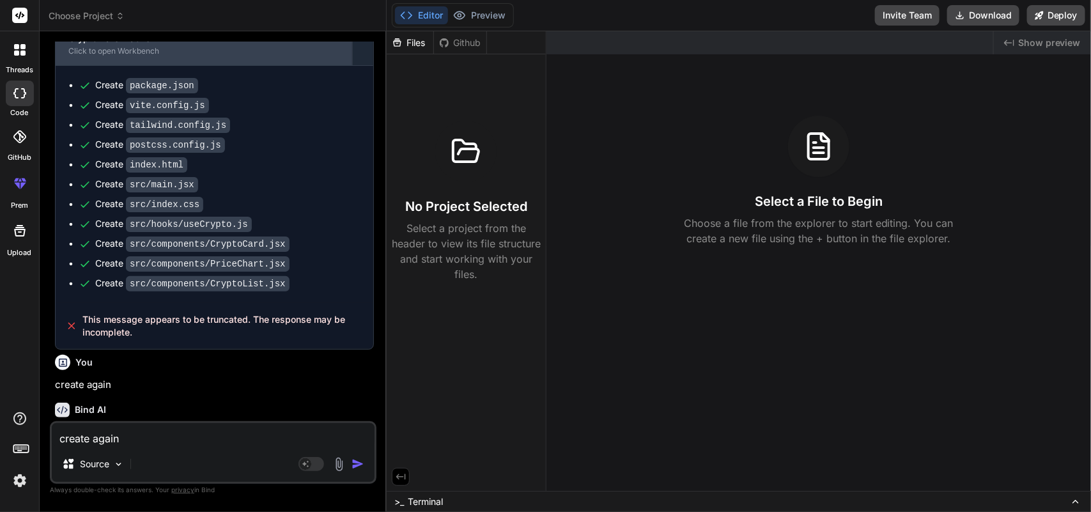
click at [91, 56] on div "Click to open Workbench" at bounding box center [203, 51] width 271 height 10
click at [118, 45] on div "Crypto Rate Tracker" at bounding box center [203, 38] width 271 height 13
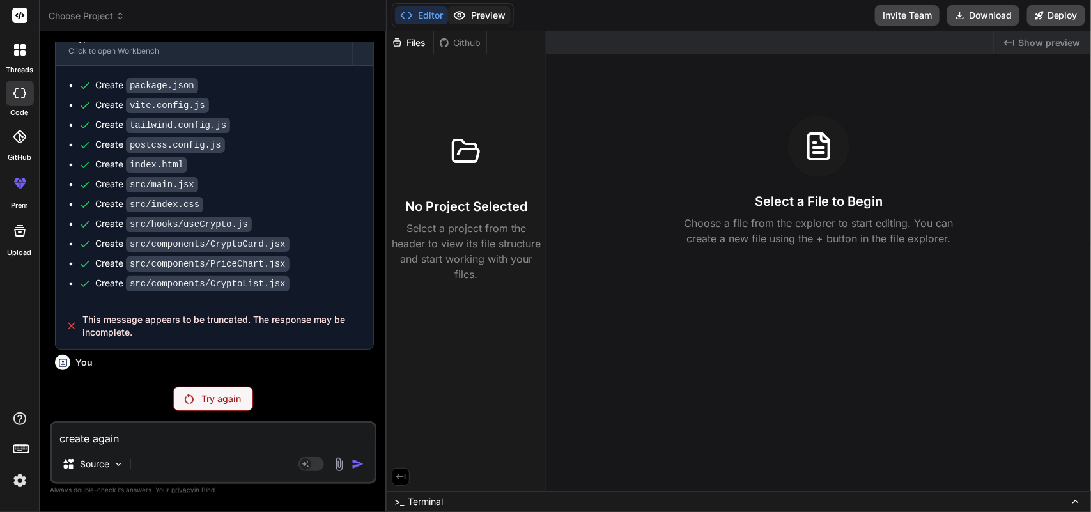
scroll to position [1561, 0]
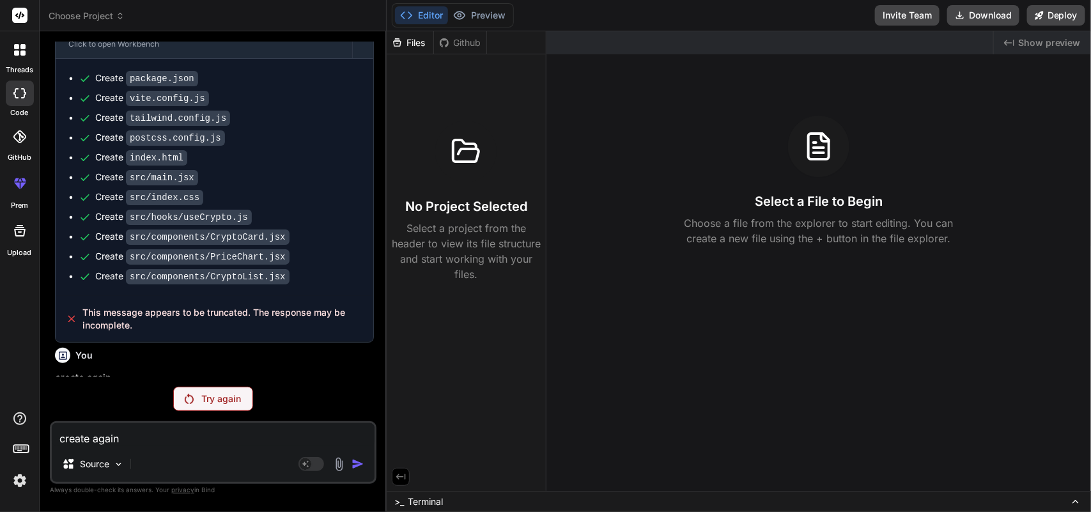
click at [212, 402] on p "Try again" at bounding box center [221, 399] width 40 height 13
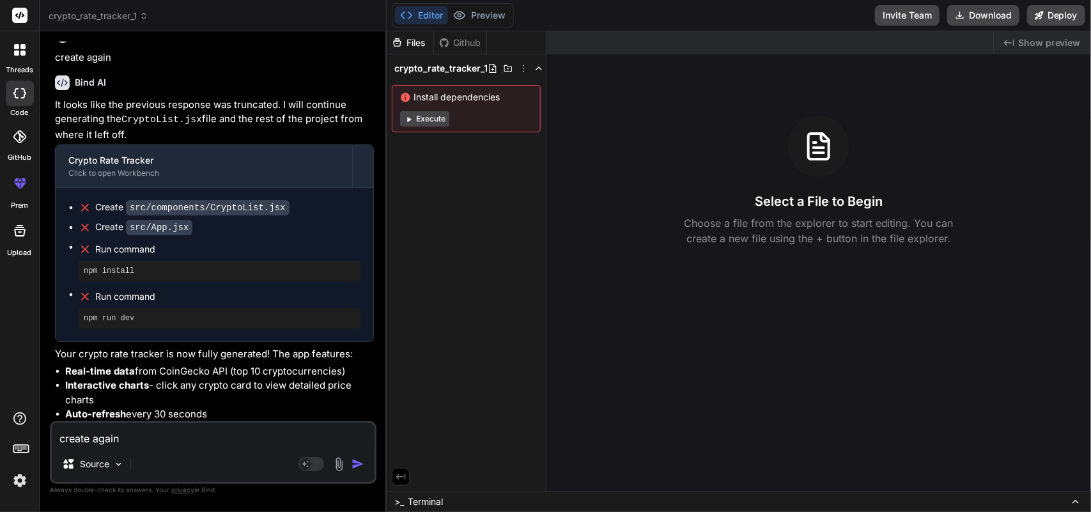
scroll to position [2035, 0]
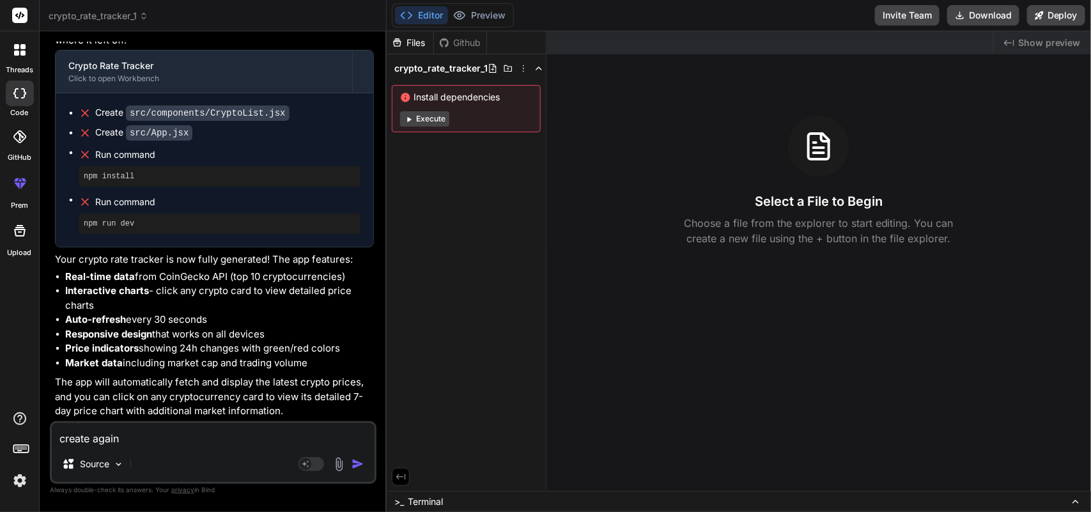
click at [541, 63] on icon at bounding box center [539, 68] width 10 height 10
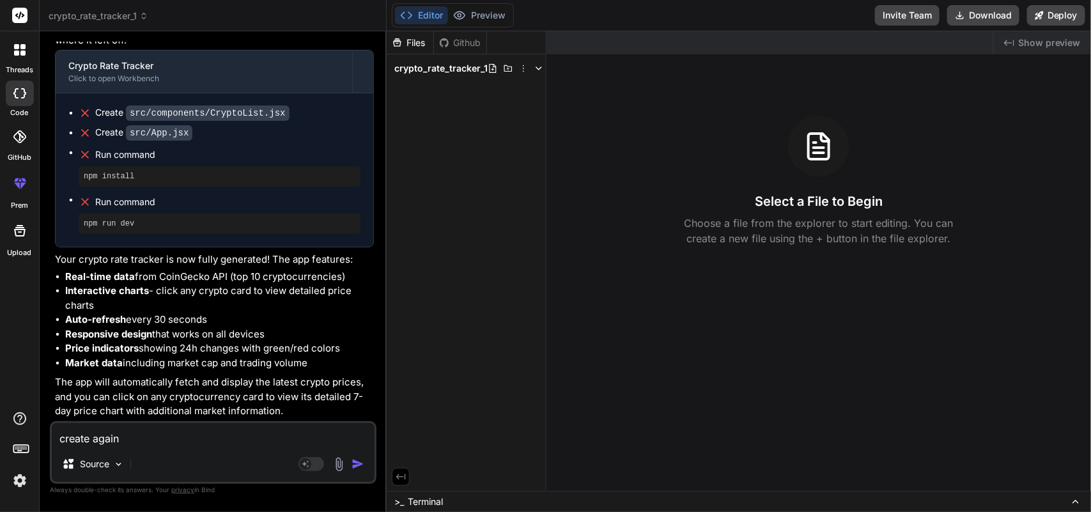
click at [541, 63] on icon at bounding box center [539, 68] width 10 height 10
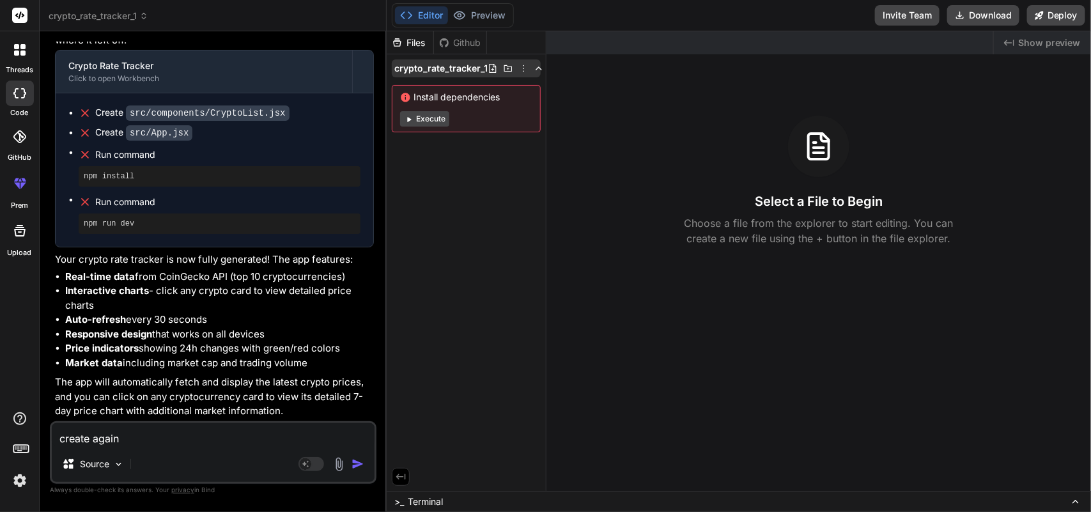
click at [523, 68] on icon at bounding box center [523, 68] width 1 height 7
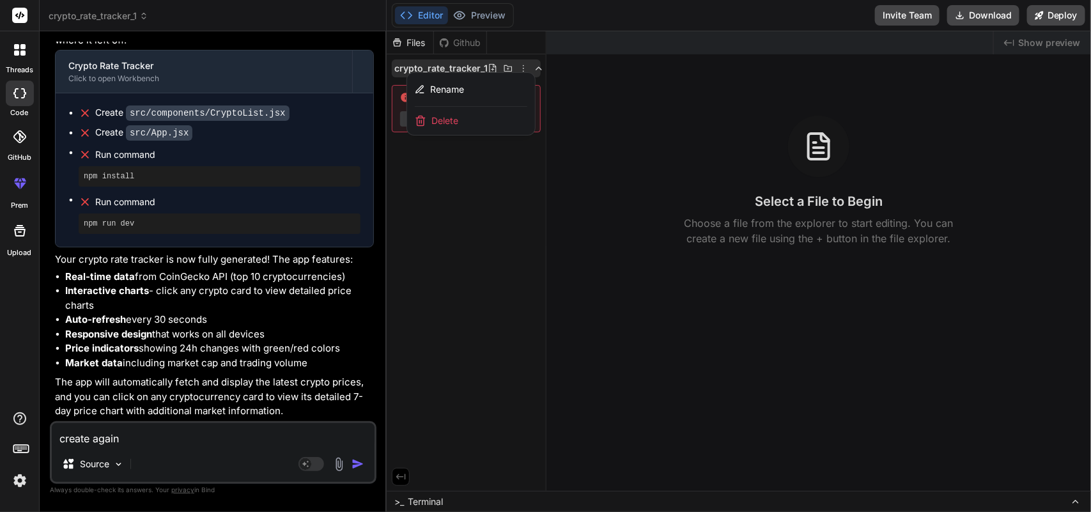
drag, startPoint x: 456, startPoint y: 195, endPoint x: 464, endPoint y: 104, distance: 91.8
click at [456, 193] on div at bounding box center [739, 271] width 705 height 481
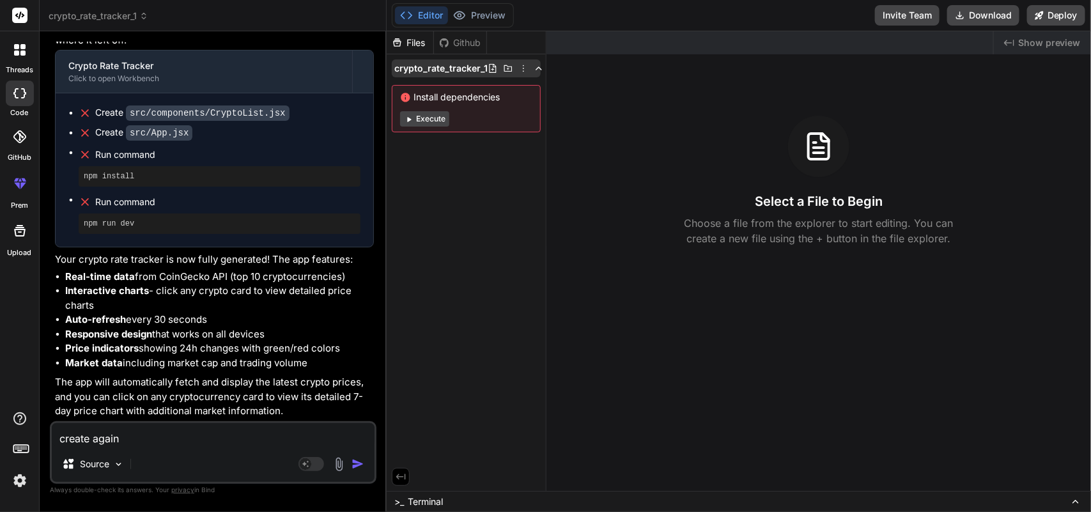
click at [490, 62] on div "crypto_rate_tracker_1" at bounding box center [466, 68] width 149 height 18
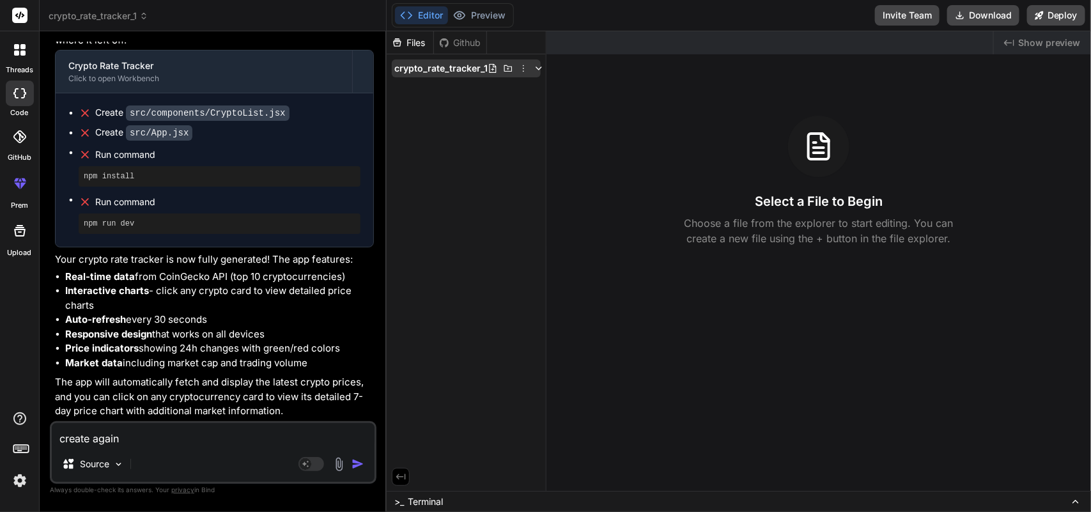
click at [475, 67] on span "crypto_rate_tracker_1" at bounding box center [441, 68] width 93 height 13
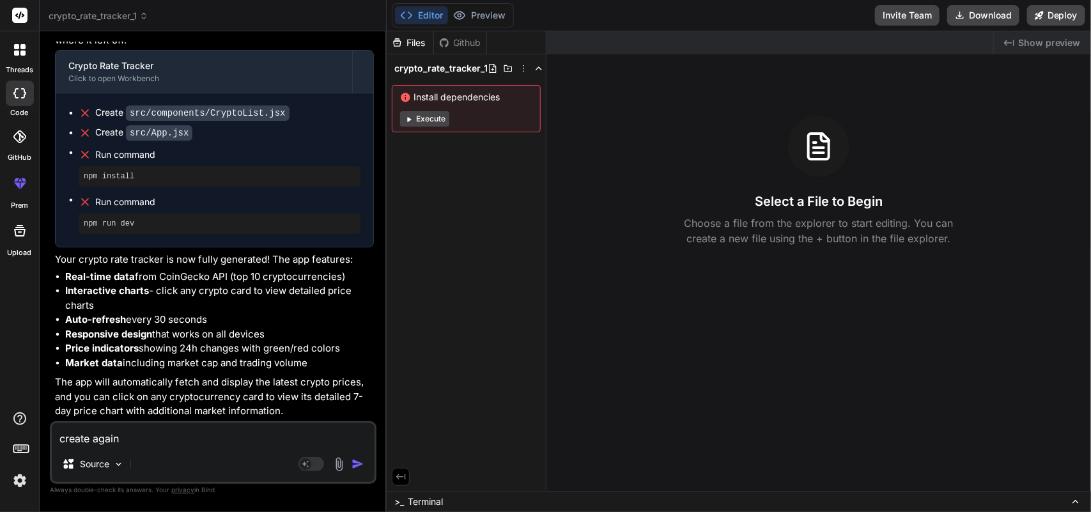
click at [451, 231] on div "Files Github crypto_rate_tracker_1 Install dependencies Execute" at bounding box center [467, 261] width 160 height 460
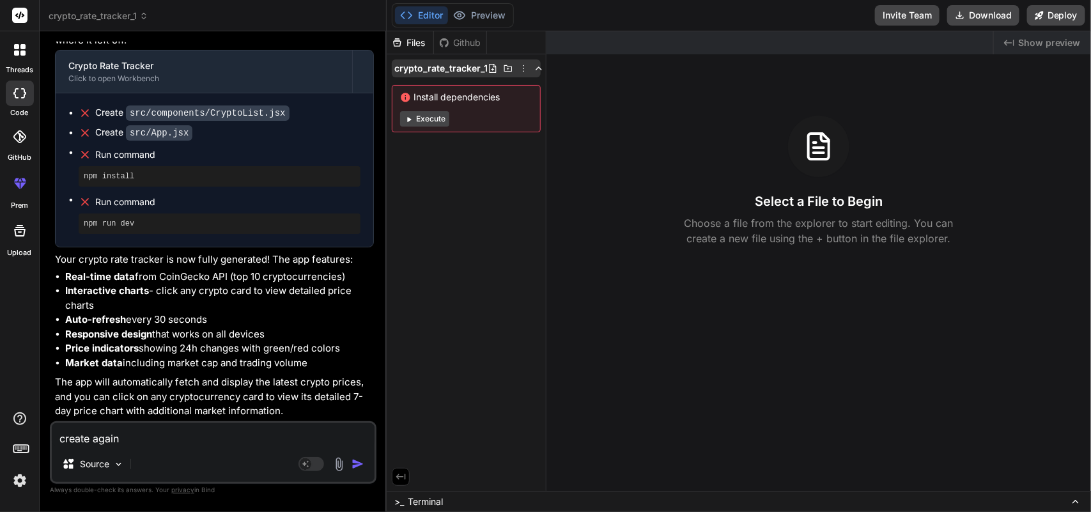
click at [522, 70] on icon at bounding box center [524, 68] width 10 height 10
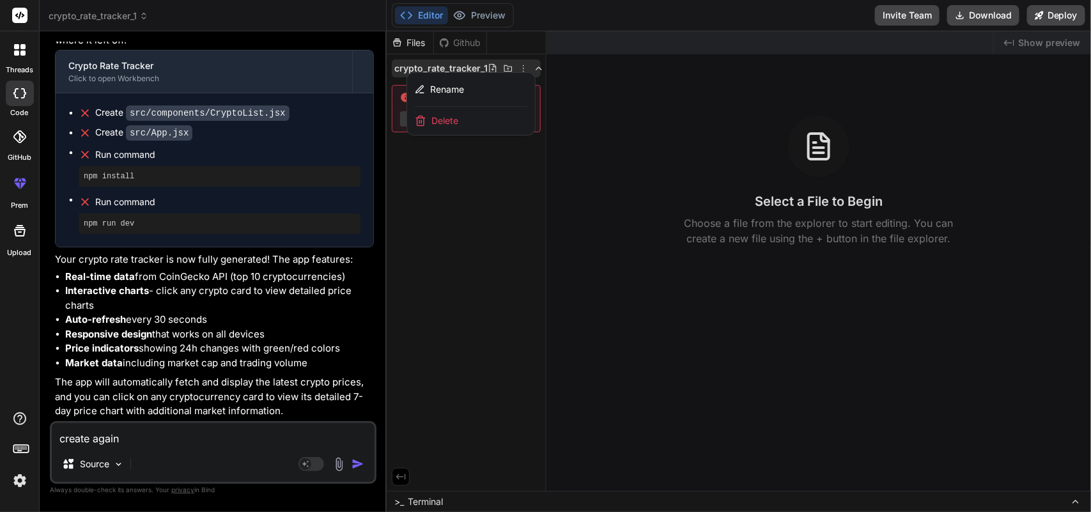
click at [433, 116] on span "Delete" at bounding box center [445, 120] width 27 height 13
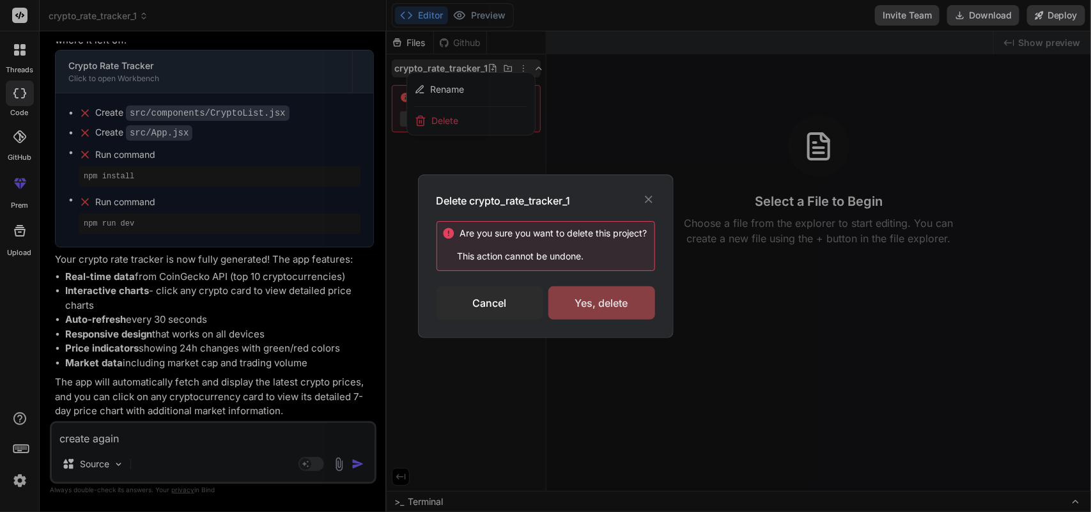
click at [585, 297] on div "Yes, delete" at bounding box center [602, 302] width 107 height 33
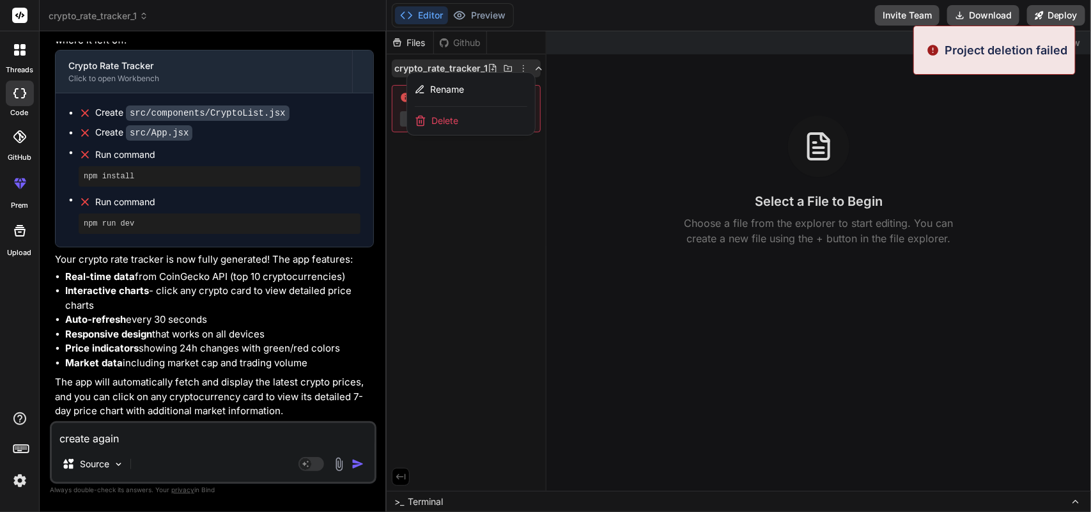
click at [17, 52] on icon at bounding box center [16, 53] width 5 height 5
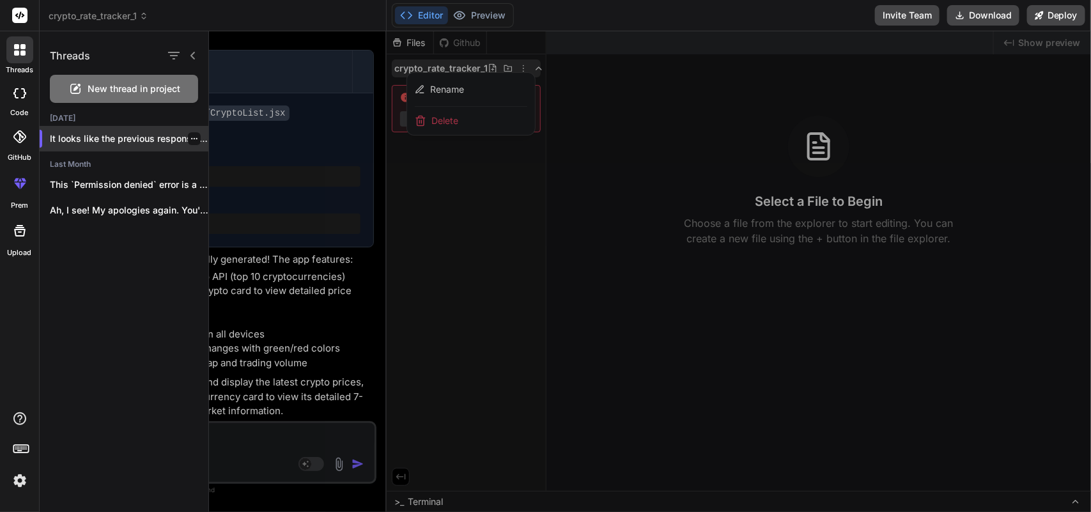
click at [191, 136] on icon "button" at bounding box center [195, 139] width 8 height 8
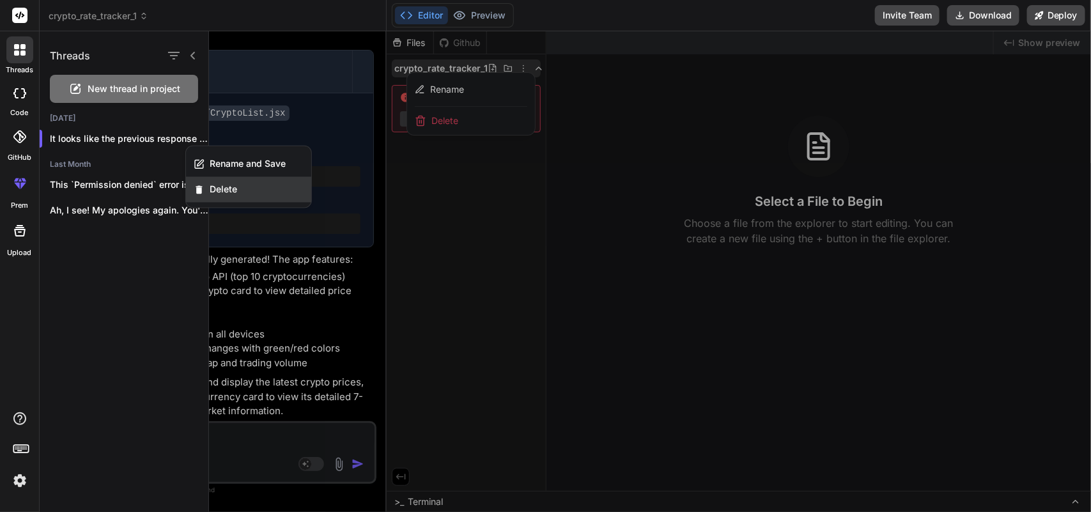
click at [210, 191] on span "Delete" at bounding box center [223, 190] width 27 height 13
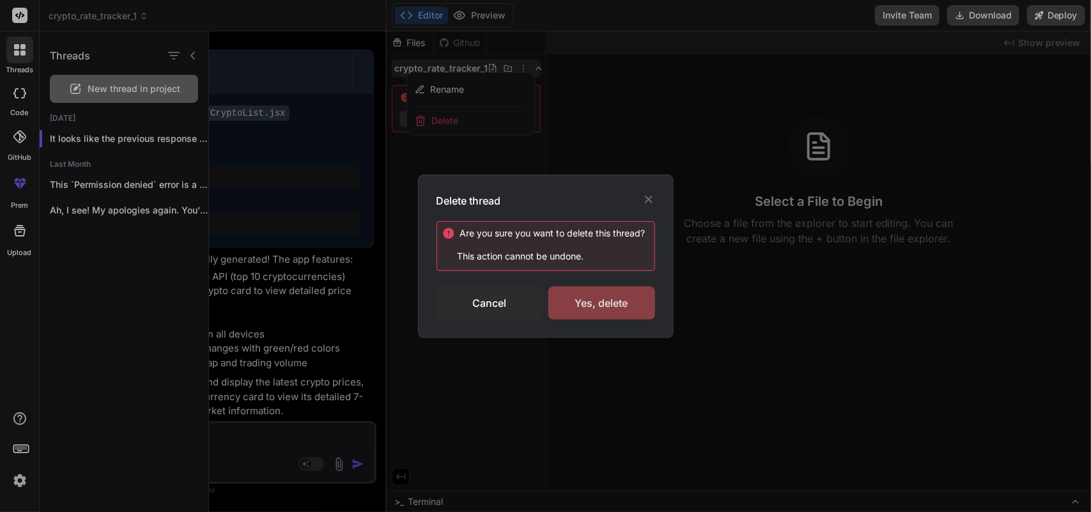
click at [591, 296] on div "Yes, delete" at bounding box center [602, 302] width 107 height 33
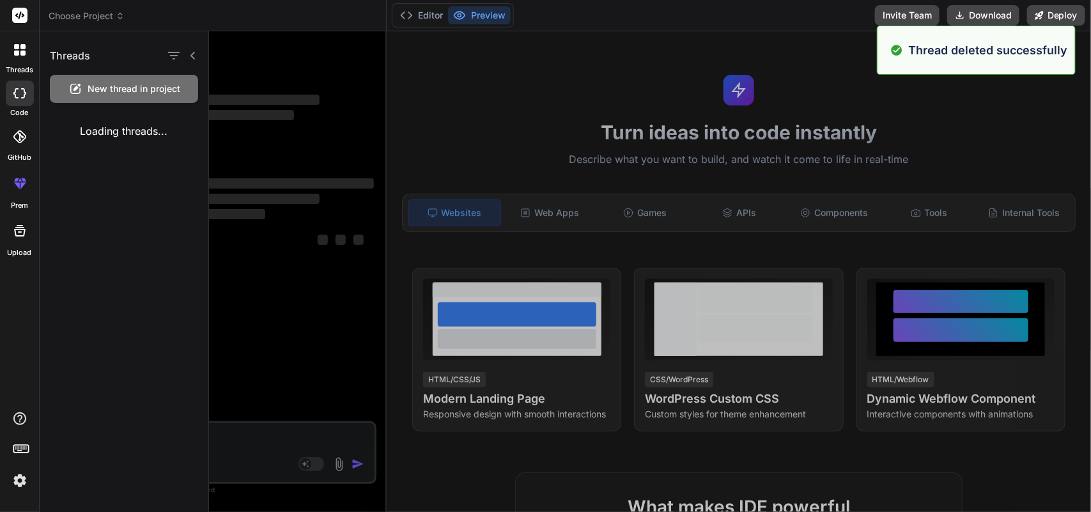
scroll to position [0, 0]
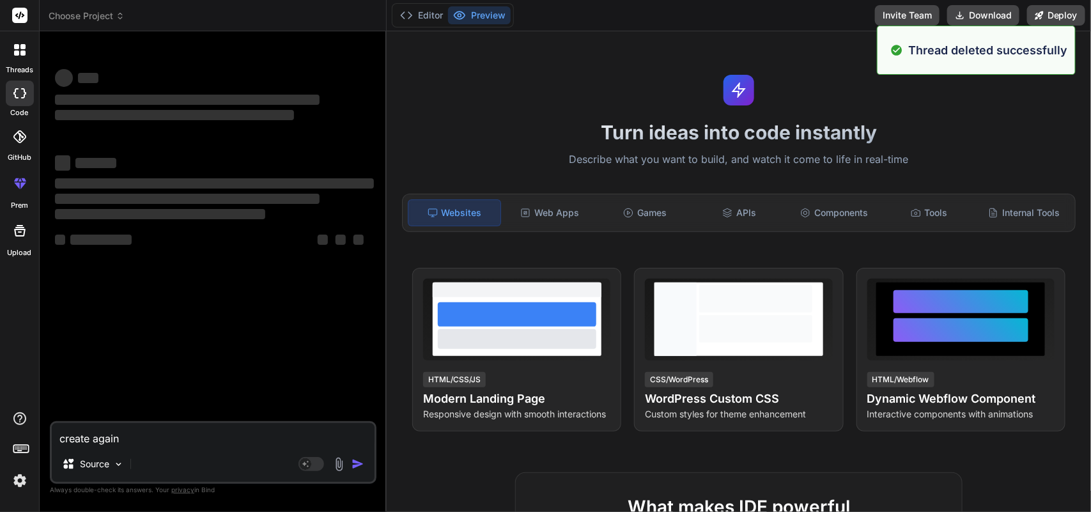
type textarea "x"
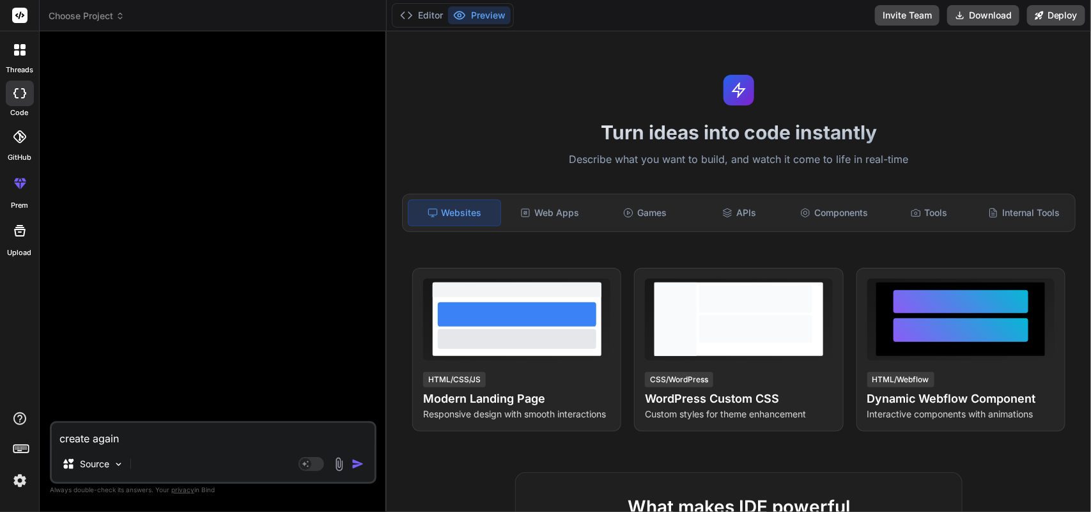
click at [19, 59] on div at bounding box center [19, 49] width 27 height 27
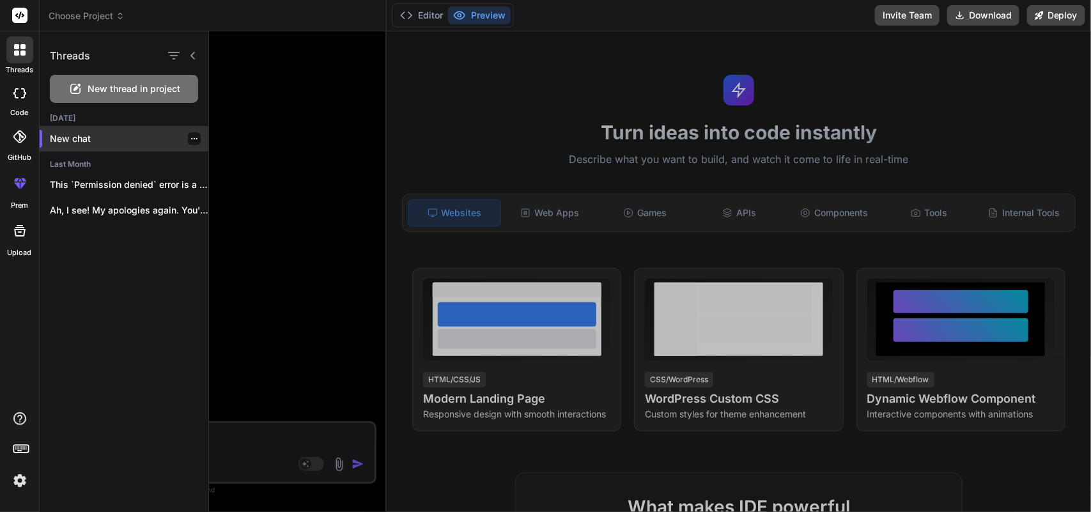
click at [79, 136] on p "New chat" at bounding box center [129, 138] width 159 height 13
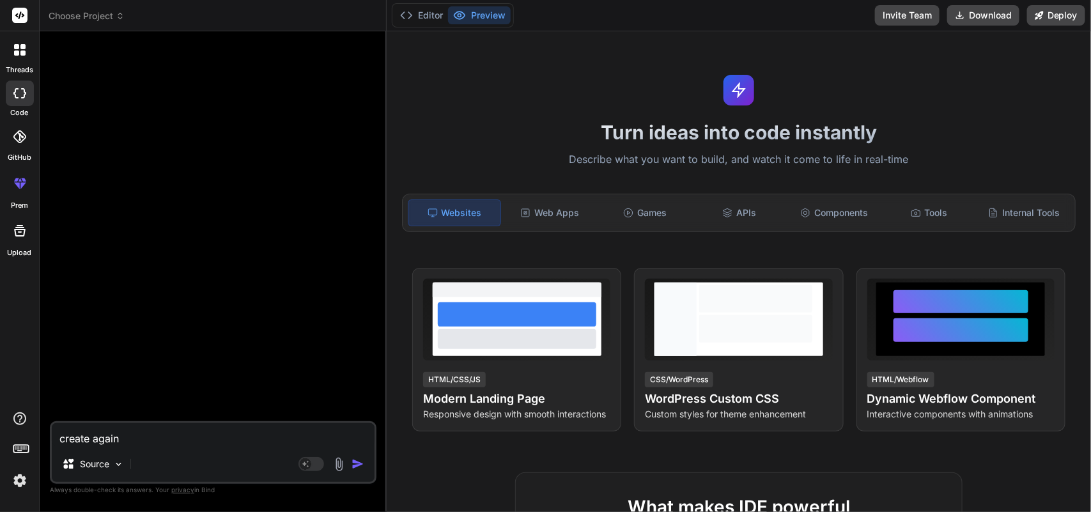
click at [150, 436] on textarea "create again" at bounding box center [213, 434] width 323 height 23
type textarea "c"
type textarea "x"
type textarea "cr"
type textarea "x"
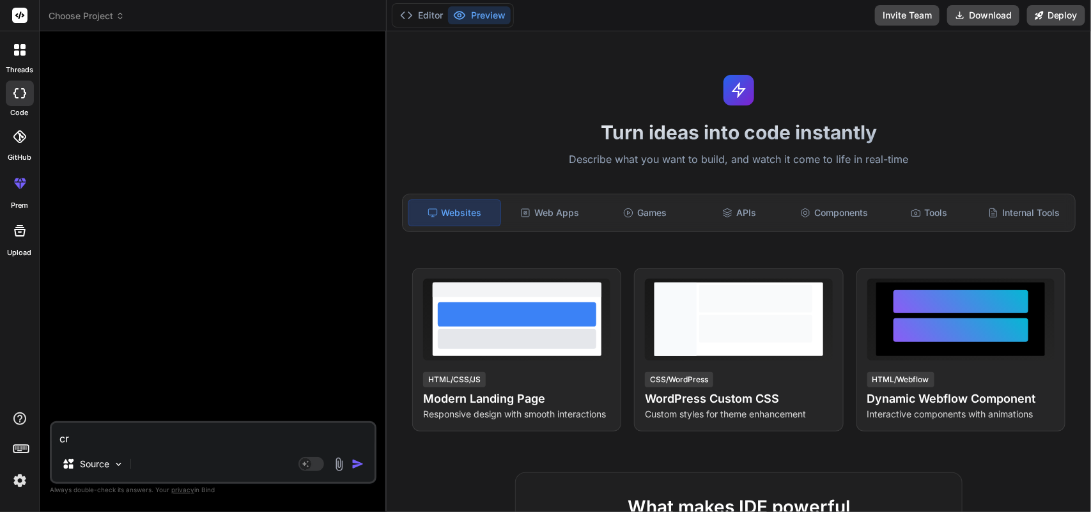
type textarea "cre"
type textarea "x"
type textarea "crea"
type textarea "x"
type textarea "creat"
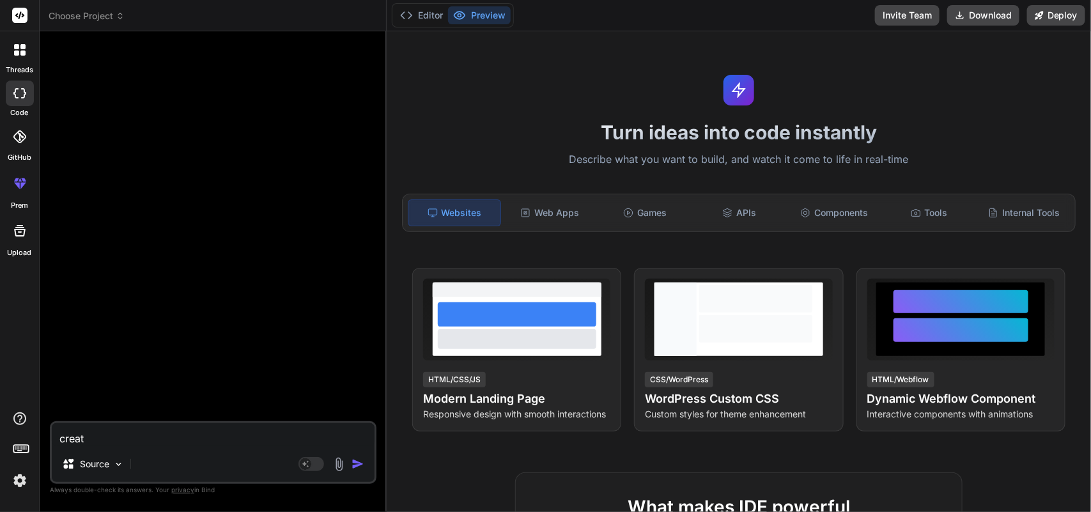
type textarea "x"
type textarea "create"
type textarea "x"
type textarea "create"
type textarea "x"
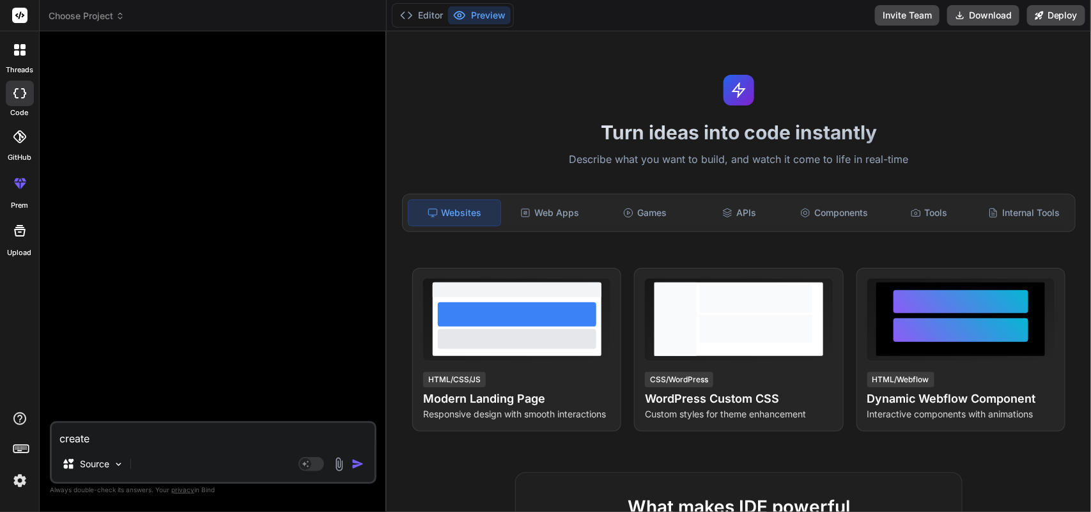
type textarea "create a"
type textarea "x"
type textarea "create an"
type textarea "x"
type textarea "create an"
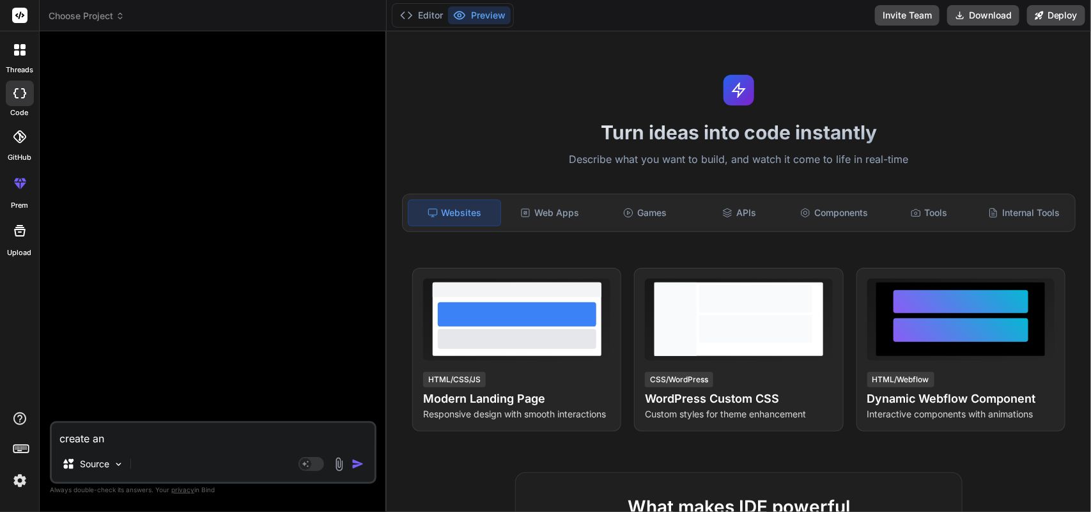
type textarea "x"
type textarea "create an a"
type textarea "x"
type textarea "create an ap"
type textarea "x"
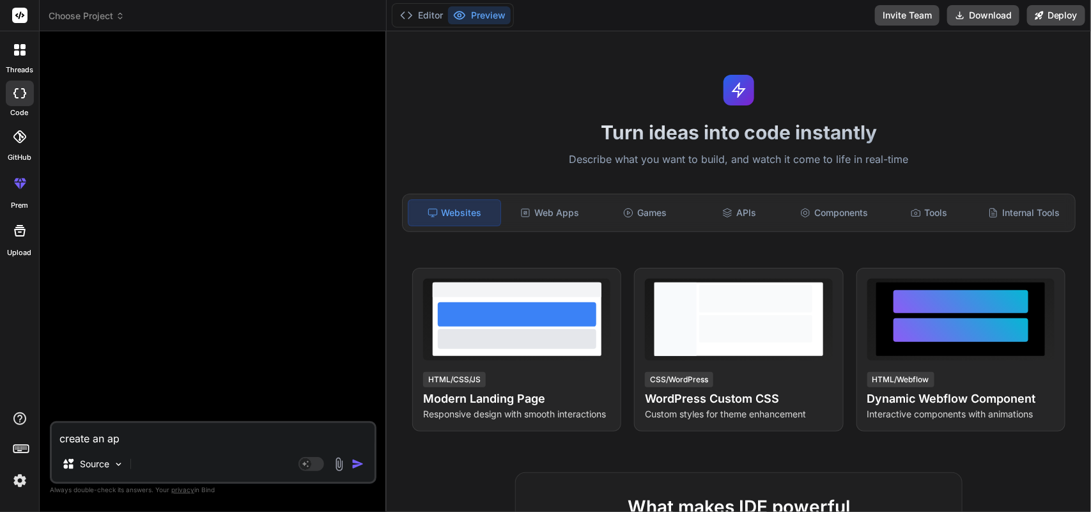
type textarea "create an app"
type textarea "x"
type textarea "create an app"
type textarea "x"
type textarea "create an app w"
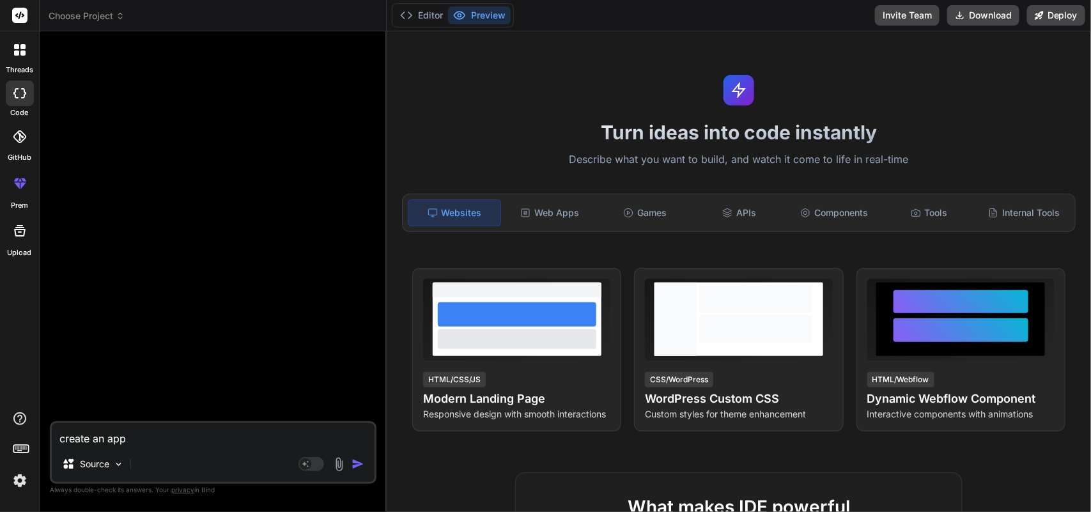
type textarea "x"
type textarea "create an app wi"
type textarea "x"
type textarea "create an app wit"
type textarea "x"
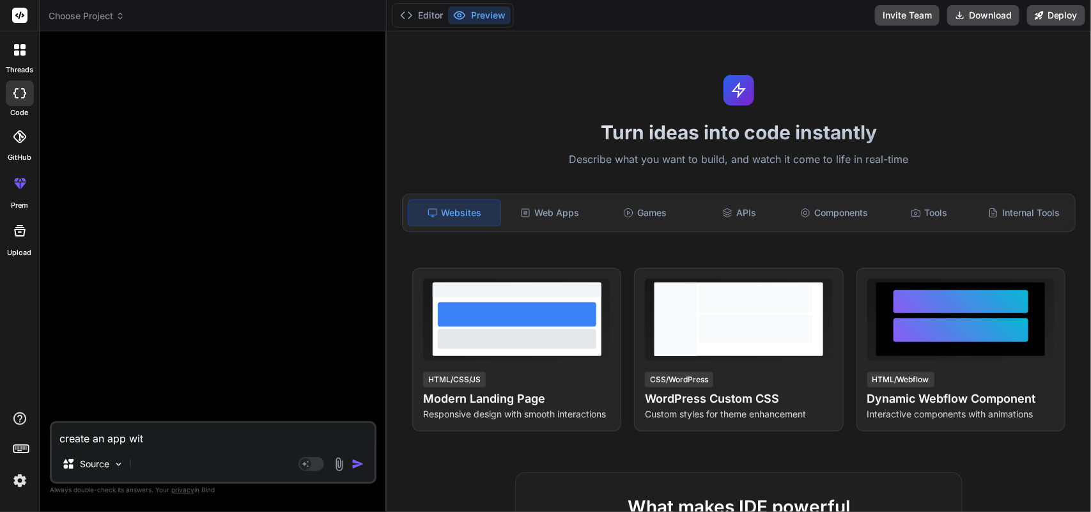
type textarea "create an app with"
type textarea "x"
type textarea "create an app witho"
type textarea "x"
type textarea "create an app withou"
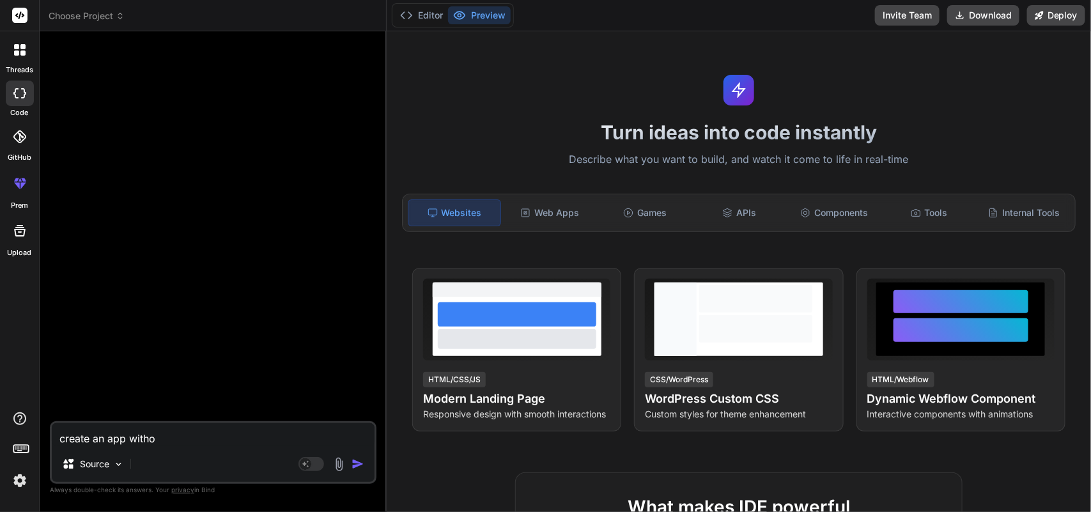
type textarea "x"
type textarea "create an app without"
type textarea "x"
type textarea "create an app without"
type textarea "x"
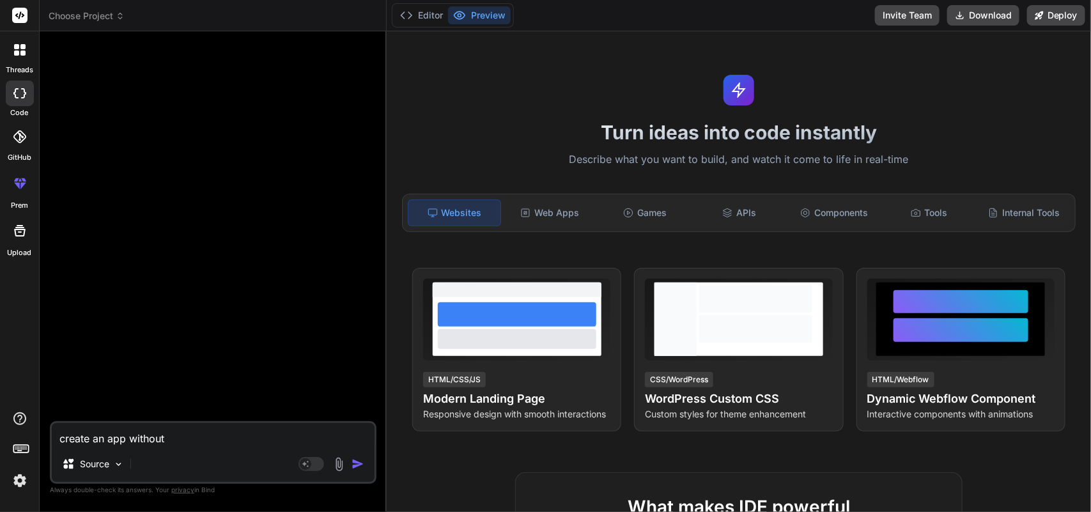
type textarea "create an app without a"
type textarea "x"
type textarea "create an app without au"
type textarea "x"
type textarea "create an app without aut"
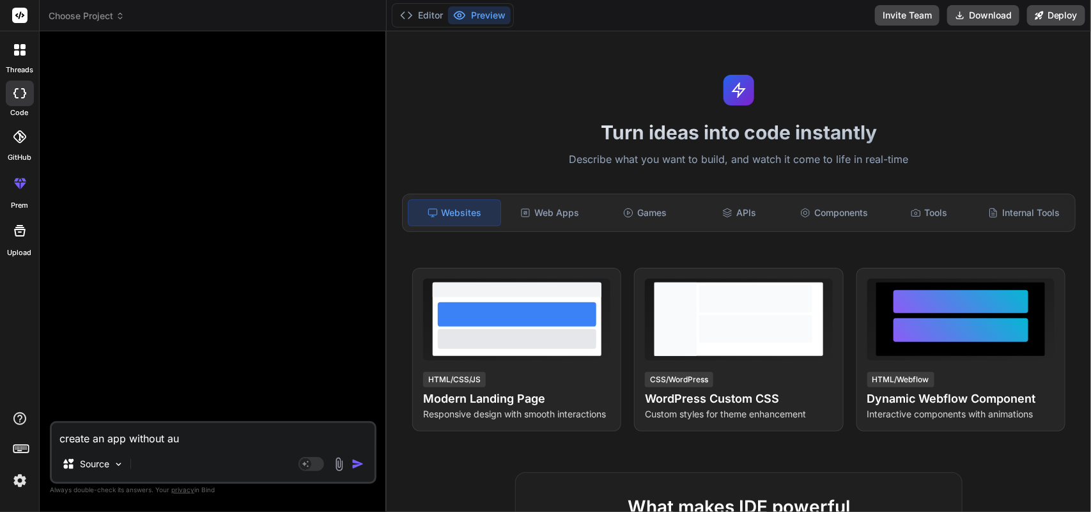
type textarea "x"
type textarea "create an app without auth"
type textarea "x"
type textarea "create an app without auth"
type textarea "x"
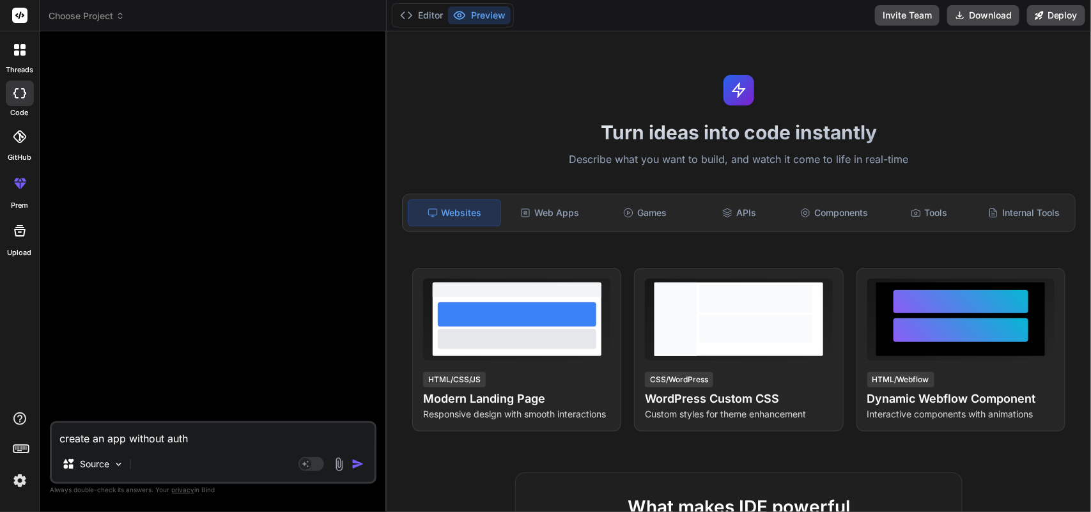
type textarea "create an app without auth u"
type textarea "x"
type textarea "create an app without auth us"
type textarea "x"
type textarea "create an app without auth use"
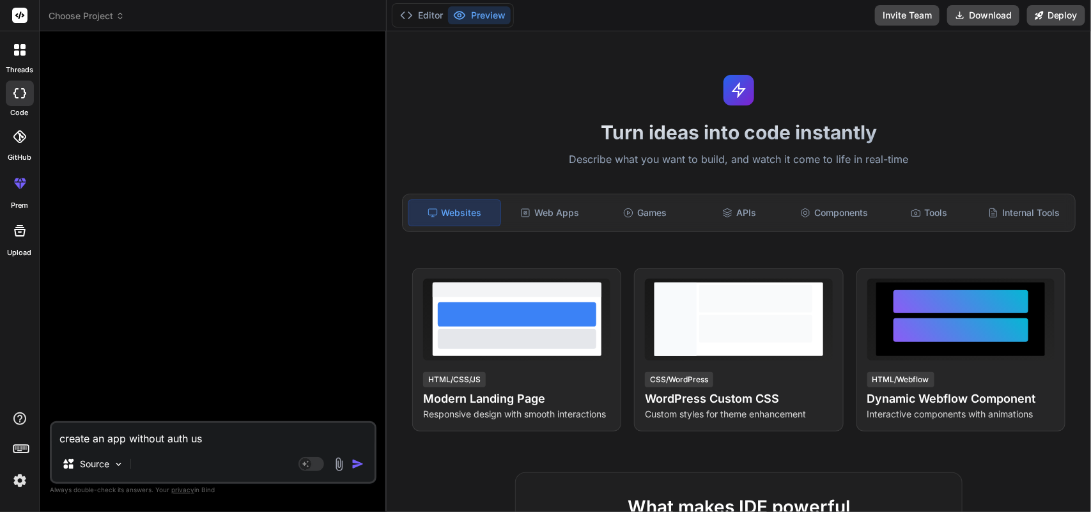
type textarea "x"
type textarea "create an app without auth user"
type textarea "x"
type textarea "create an app without auth users"
type textarea "x"
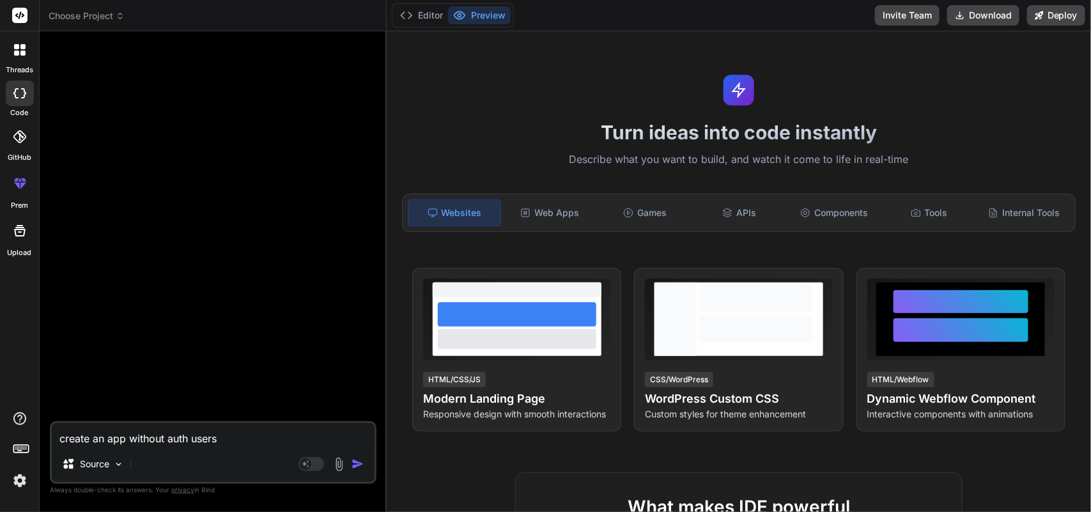
type textarea "create an app without auth users"
type textarea "x"
type textarea "create an app without auth users c"
type textarea "x"
type textarea "create an app without auth users ca"
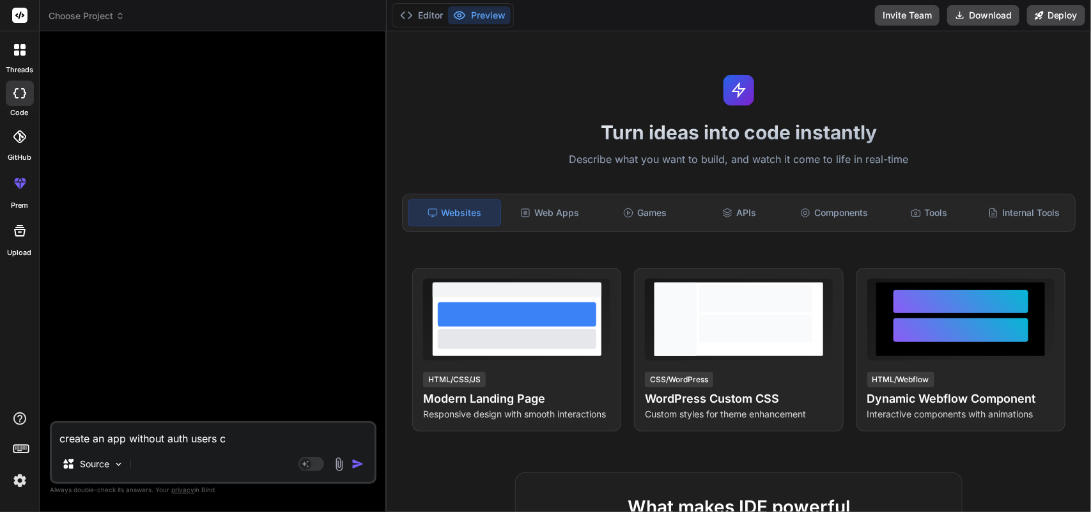
type textarea "x"
type textarea "create an app without auth users can"
type textarea "x"
type textarea "create an app without auth users can"
type textarea "x"
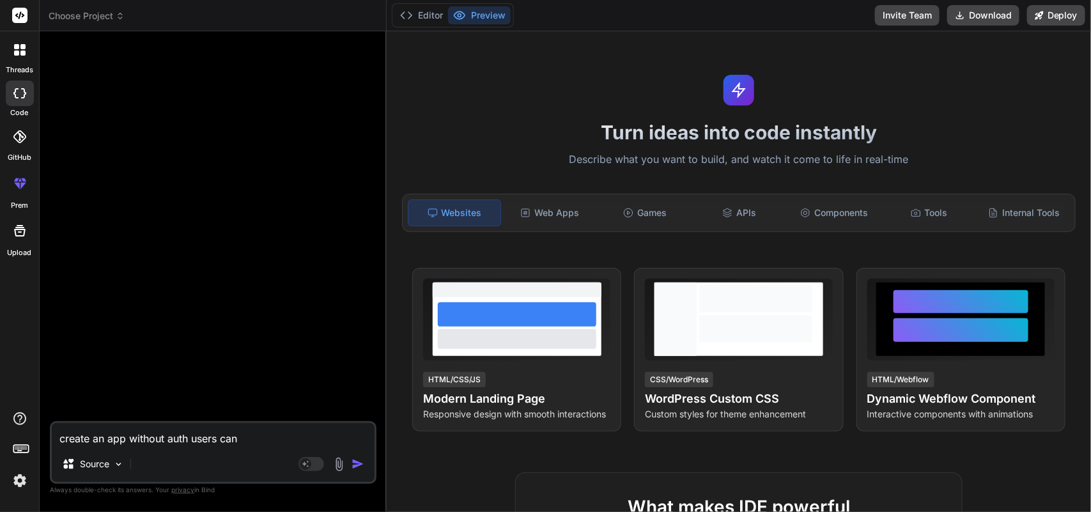
type textarea "create an app without auth users can s"
type textarea "x"
type textarea "create an app without auth users can se"
type textarea "x"
type textarea "create an app without auth users can see"
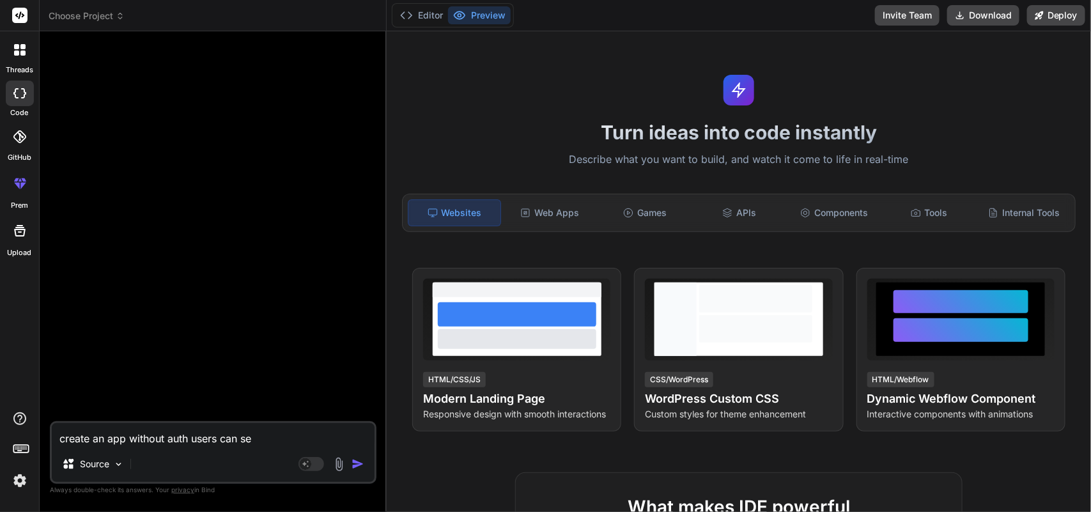
type textarea "x"
type textarea "create an app without auth users can see"
type textarea "x"
type textarea "create an app without auth users can see c"
type textarea "x"
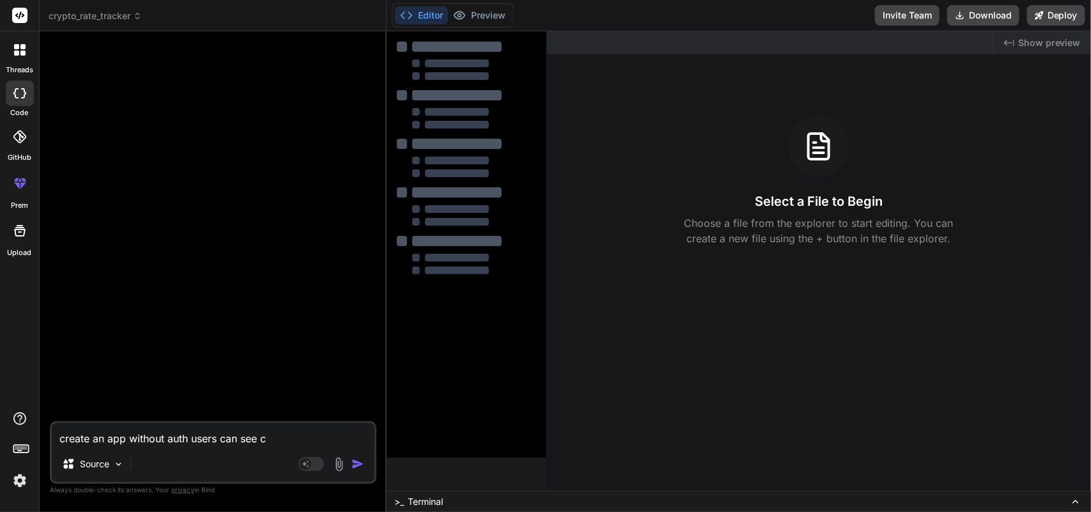
type textarea "create an app without auth users can see cr"
type textarea "x"
type textarea "create an app without auth users can see cry"
type textarea "x"
type textarea "create an app without auth users can see cryp"
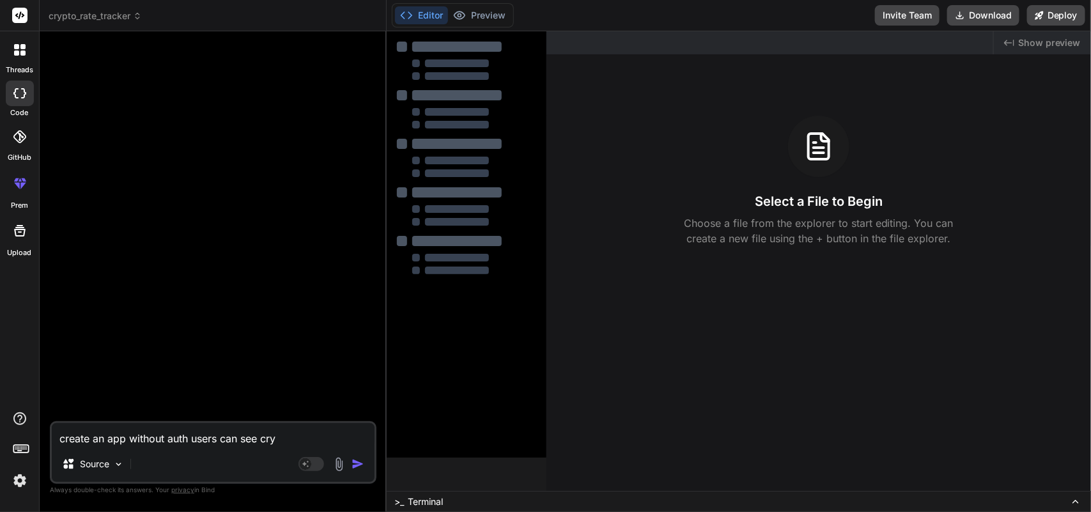
type textarea "x"
type textarea "create an app without auth users can see crypt"
type textarea "x"
type textarea "create an app without auth users can see crypto"
type textarea "x"
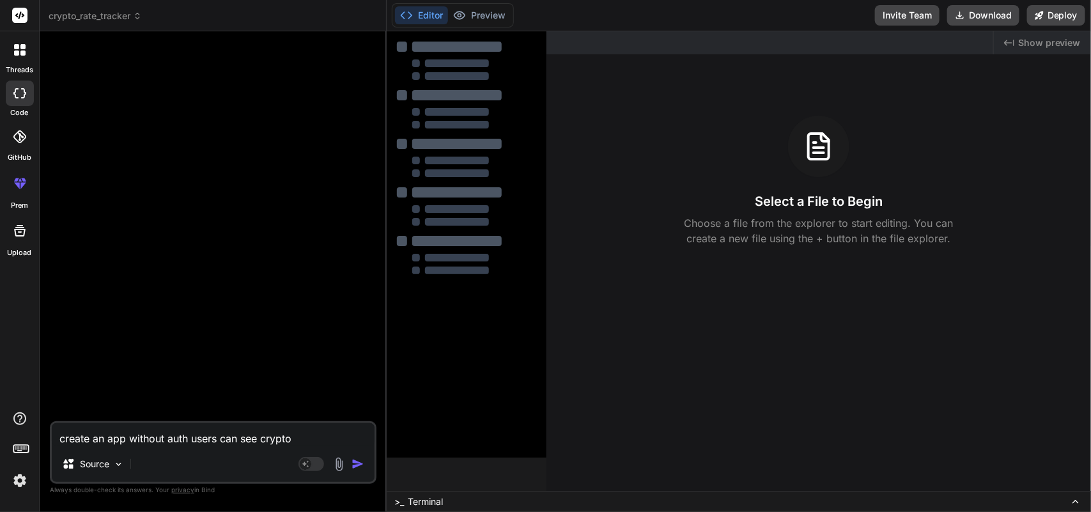
type textarea "create an app without auth users can see crypto"
type textarea "x"
type textarea "create an app without auth users can see crypto r"
type textarea "x"
type textarea "create an app without auth users can see crypto ra"
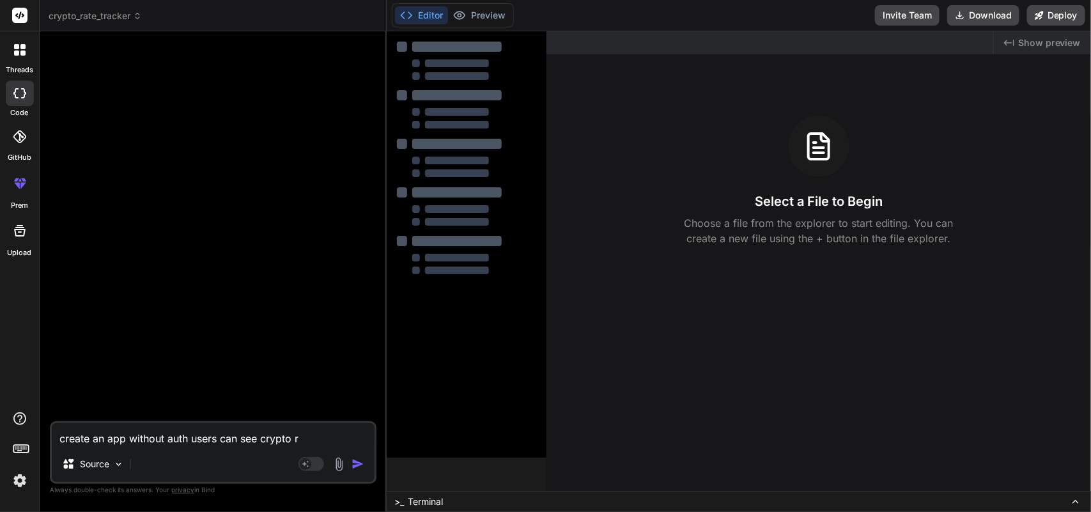
type textarea "x"
type textarea "create an app without auth users can see crypto rat"
type textarea "x"
type textarea "create an app without auth users can see crypto rate"
type textarea "x"
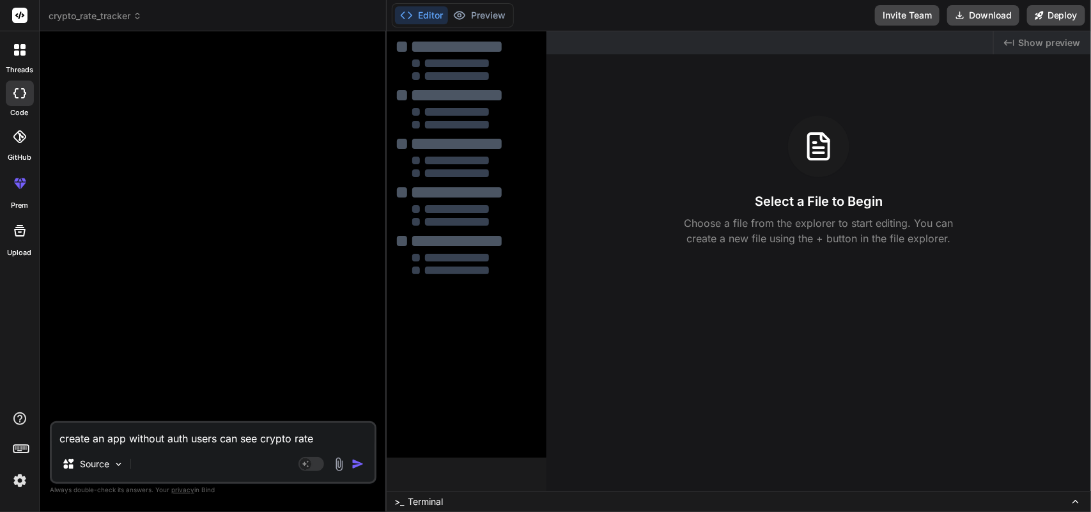
type textarea "create an app without auth users can see crypto rates"
type textarea "x"
type textarea "create an app without auth users can see crypto rates"
type textarea "x"
type textarea "create an app without auth users can see crypto rates a"
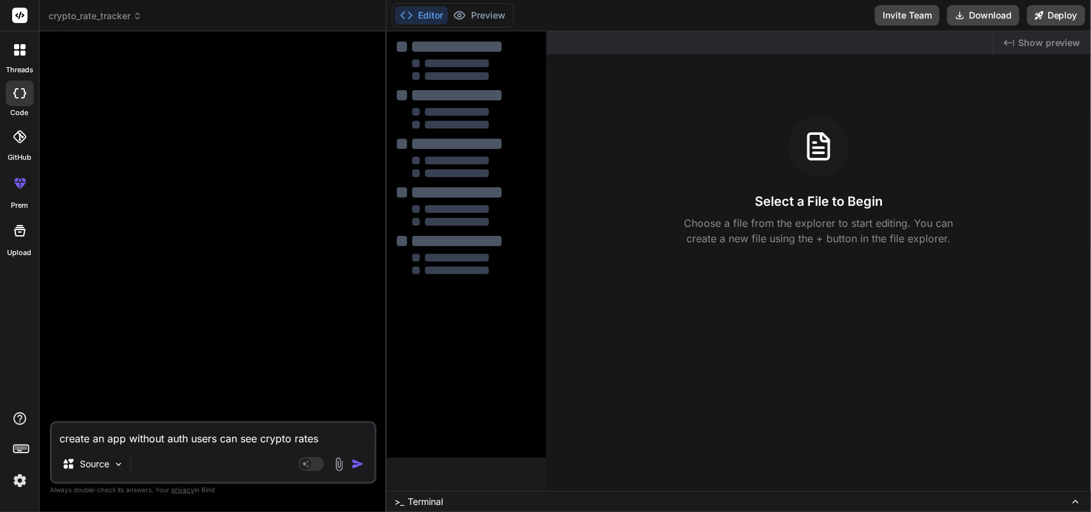
type textarea "x"
type textarea "create an app without auth users can see crypto rates an"
type textarea "x"
type textarea "create an app without auth users can see crypto rates and"
type textarea "x"
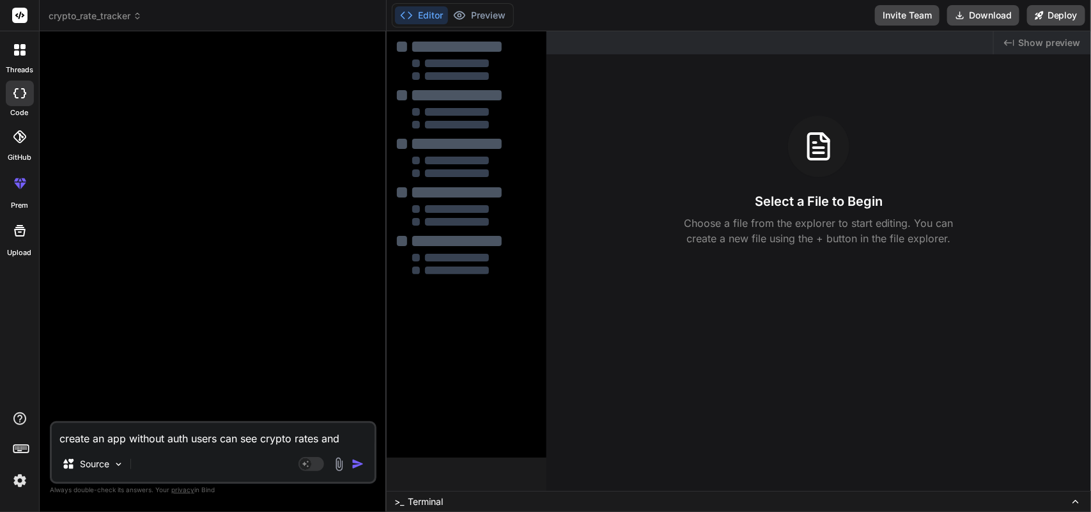
type textarea "create an app without auth users can see crypto rates and"
type textarea "x"
type textarea "create an app without auth users can see crypto rates and g"
type textarea "x"
type textarea "create an app without auth users can see crypto rates and gr"
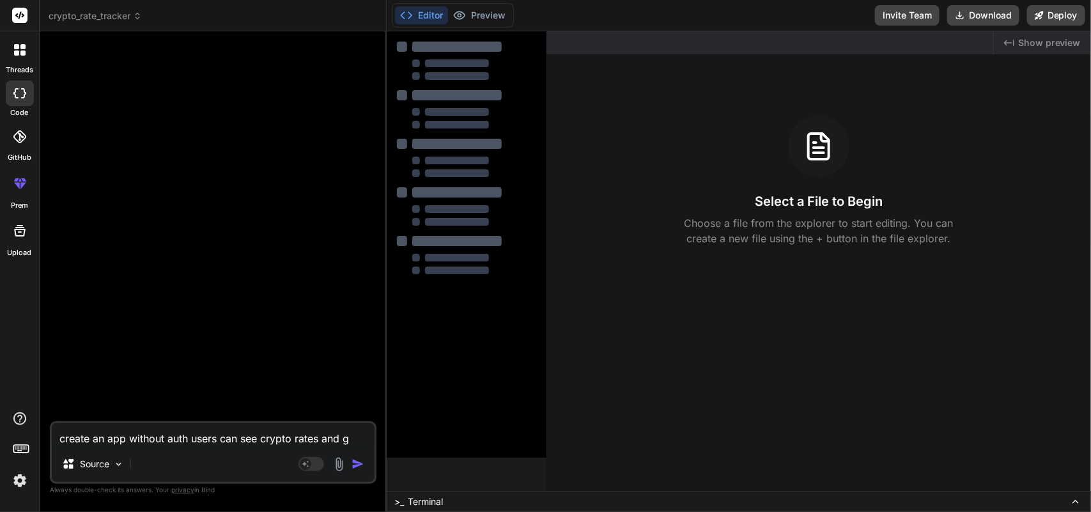
type textarea "x"
type textarea "create an app without auth users can see crypto rates and gra"
type textarea "x"
type textarea "create an app without auth users can see crypto rates and grap"
type textarea "x"
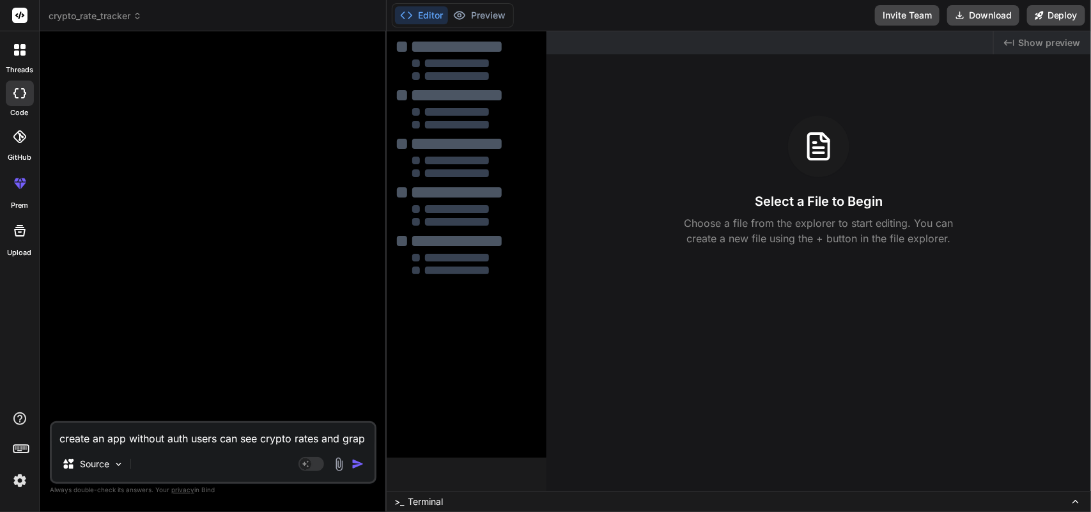
type textarea "create an app without auth users can see crypto rates and graph"
type textarea "x"
type textarea "create an app without auth users can see crypto rates and graphs"
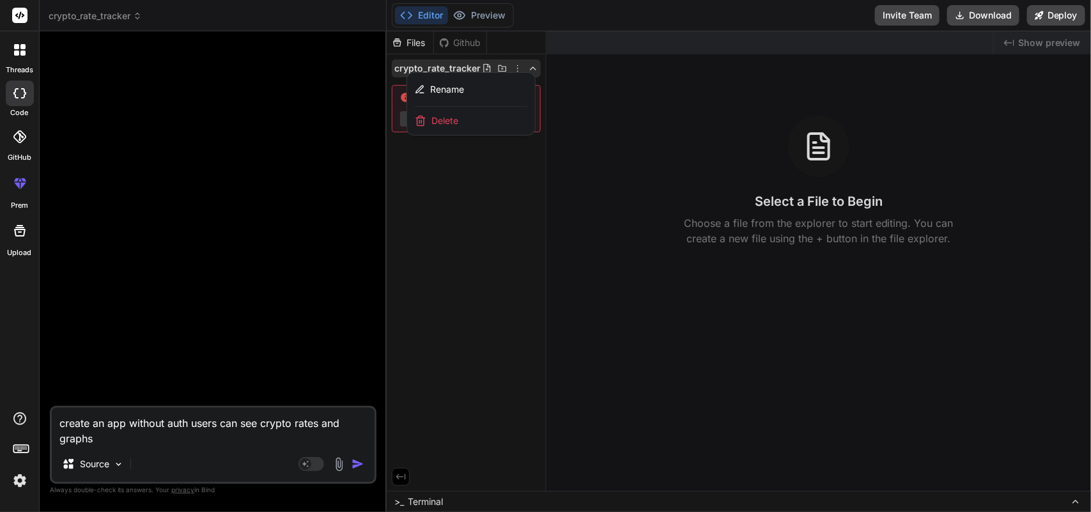
type textarea "x"
type textarea "create an app without auth users can see crypto rates and graphs"
click at [260, 168] on div at bounding box center [214, 224] width 324 height 364
click at [120, 444] on textarea "create an app without auth users can see crypto rates and graphs" at bounding box center [213, 427] width 323 height 38
click at [445, 125] on span "Delete" at bounding box center [445, 120] width 27 height 13
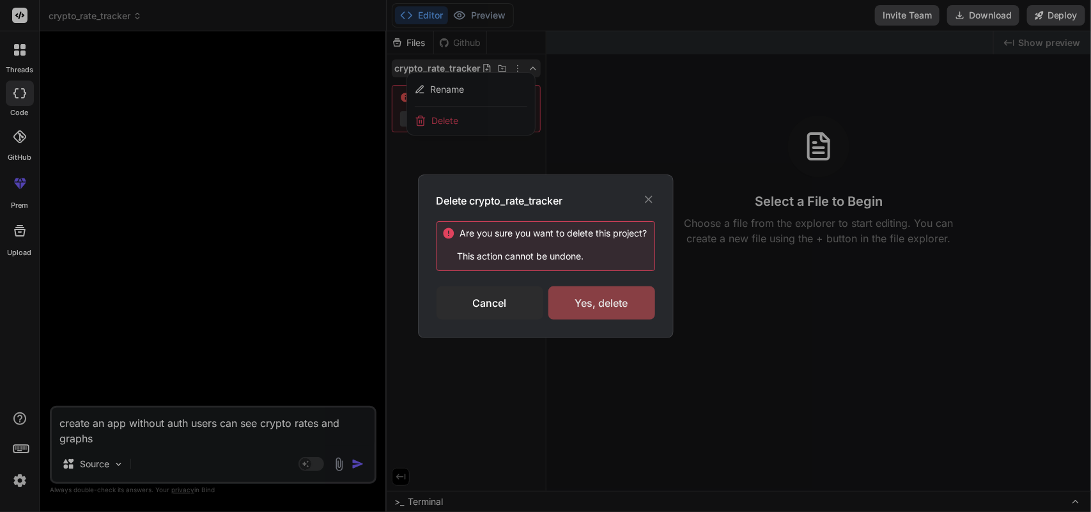
click at [586, 299] on div "Yes, delete" at bounding box center [602, 302] width 107 height 33
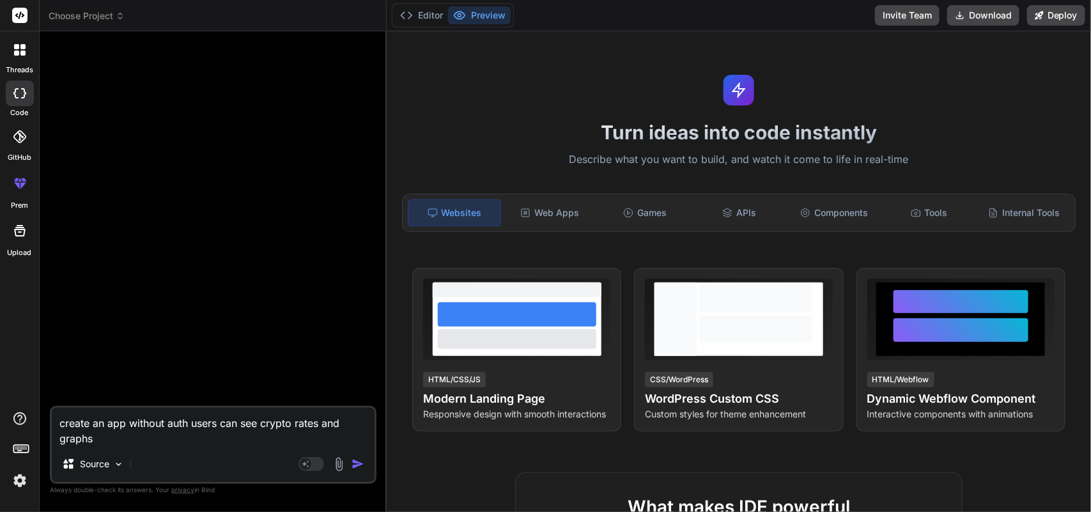
click at [359, 462] on img "button" at bounding box center [358, 464] width 13 height 13
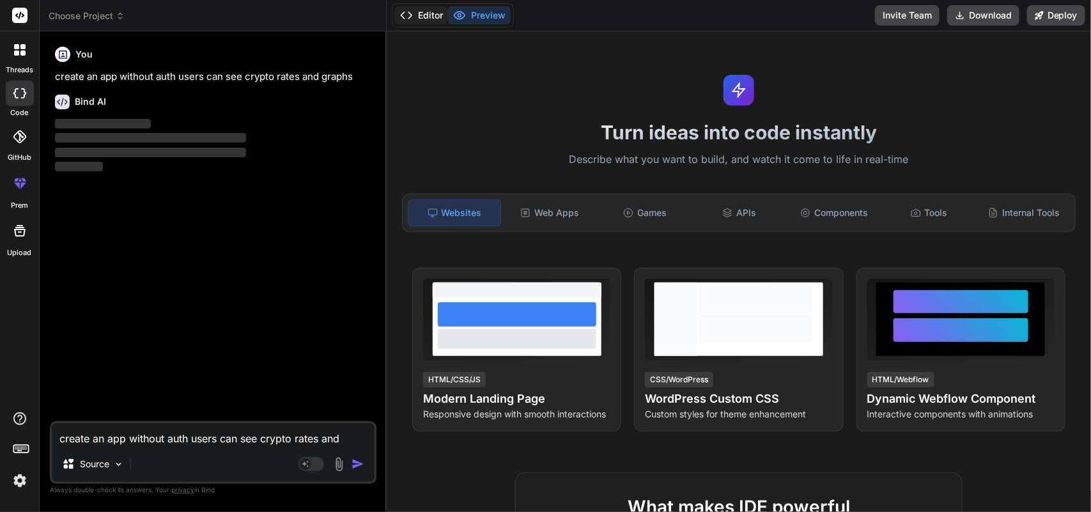
click at [416, 19] on button "Editor" at bounding box center [421, 15] width 53 height 18
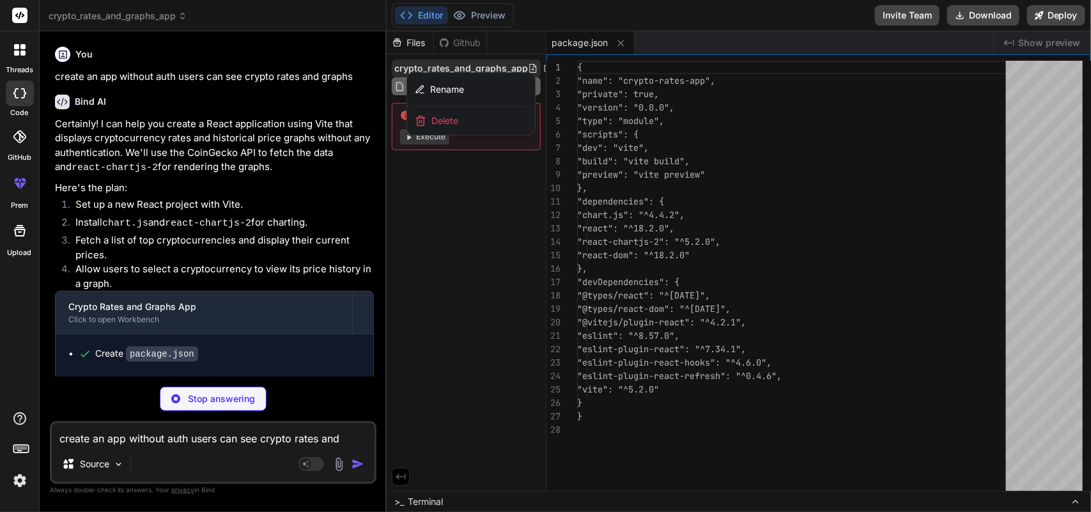
type textarea "x"
type textarea "<script type="module" src="/src/main.jsx"></script> </body> </html>"
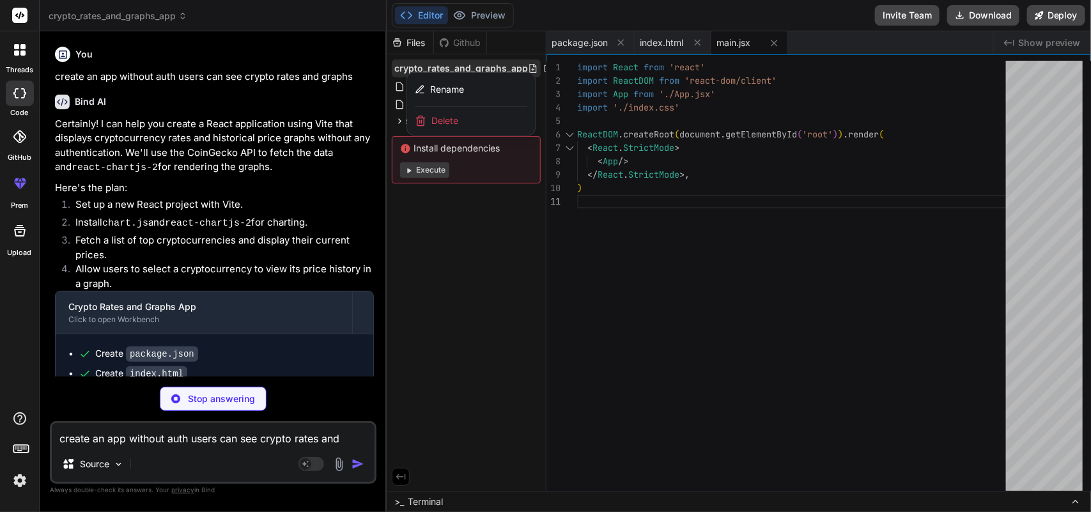
type textarea "x"
type textarea ".chart-container { margin-top: 30px; padding: 20px; background-color: #f9f9f9; …"
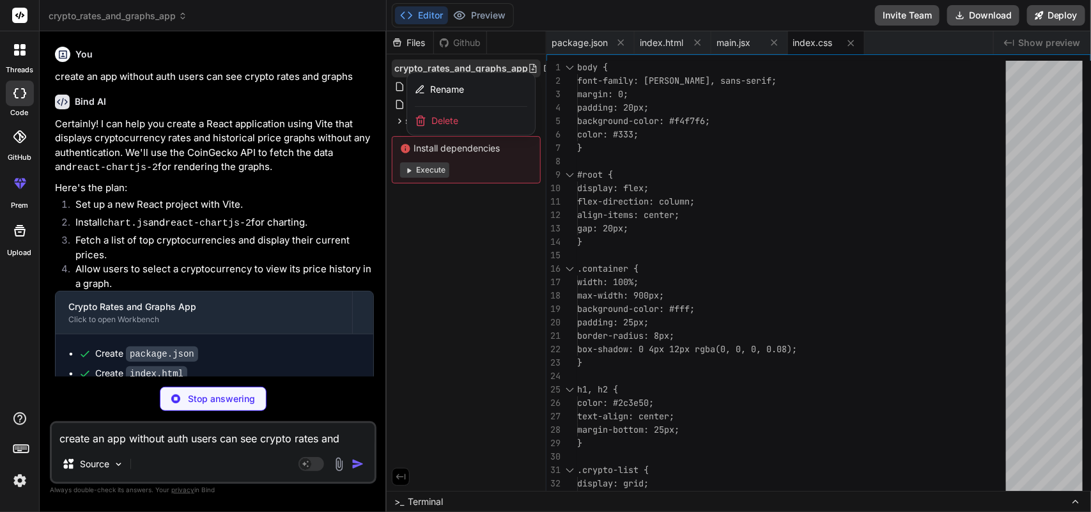
click at [458, 234] on div at bounding box center [739, 271] width 705 height 481
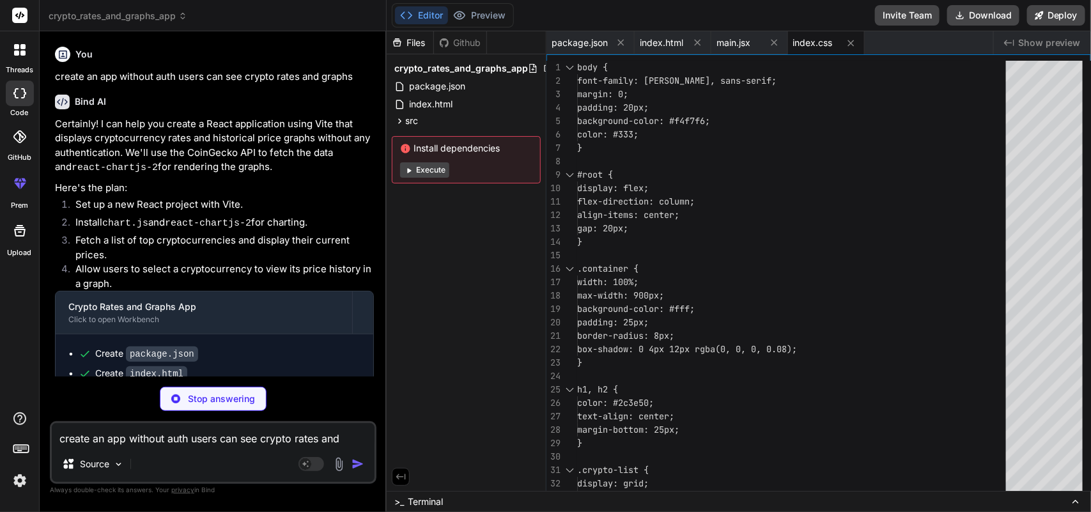
type textarea "x"
type textarea "); } export default App;"
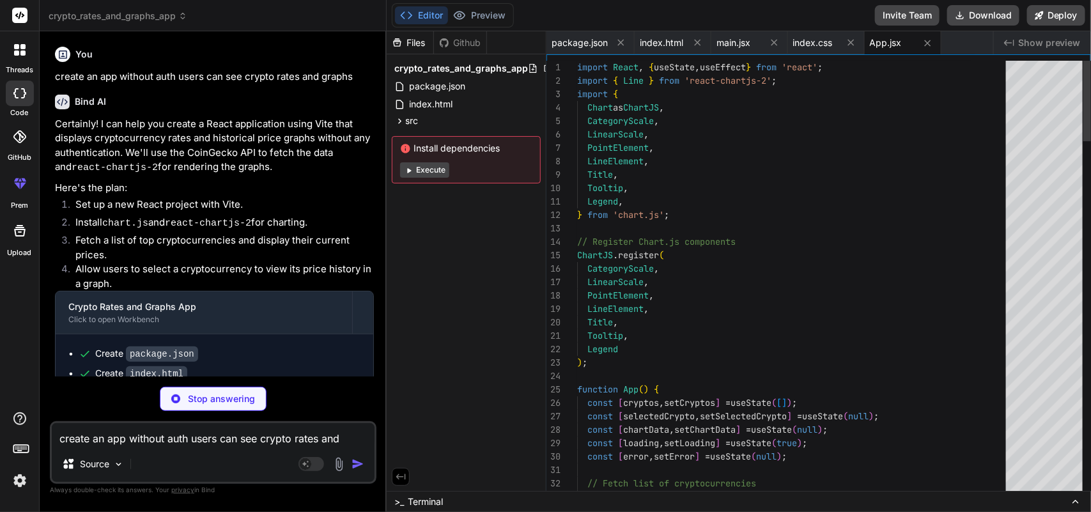
type textarea "x"
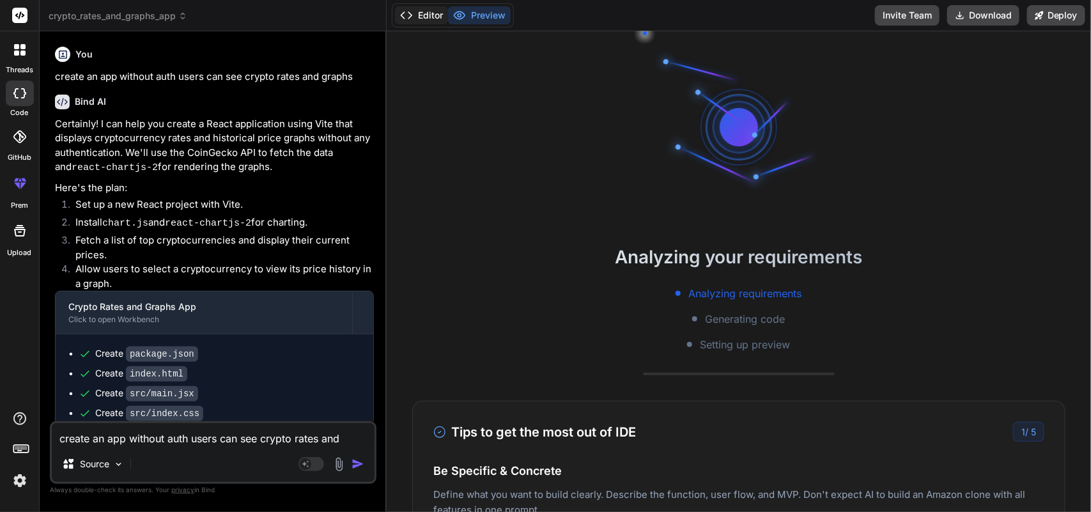
click at [413, 11] on button "Editor" at bounding box center [421, 15] width 53 height 18
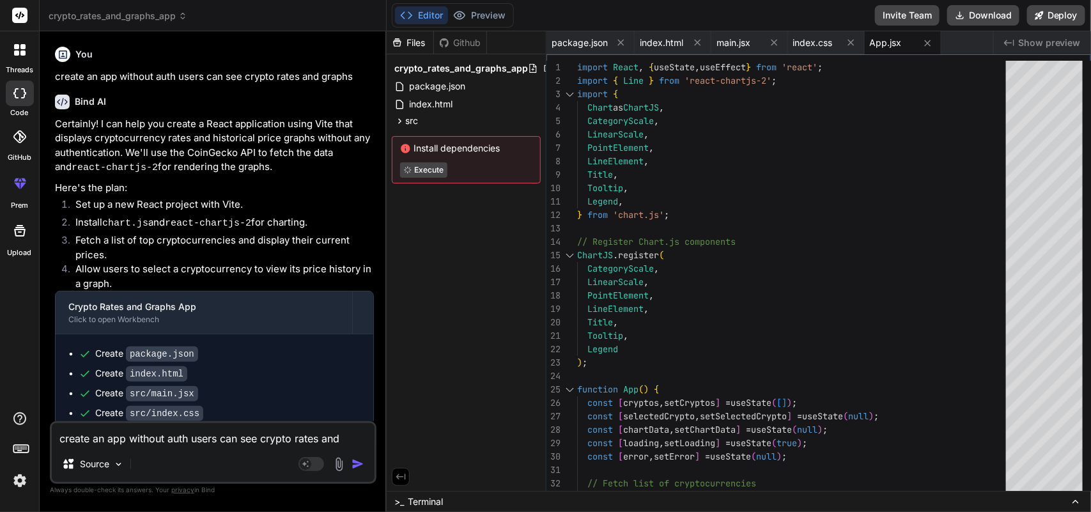
click at [1077, 501] on icon at bounding box center [1076, 502] width 5 height 3
click at [1074, 503] on icon at bounding box center [1076, 502] width 5 height 3
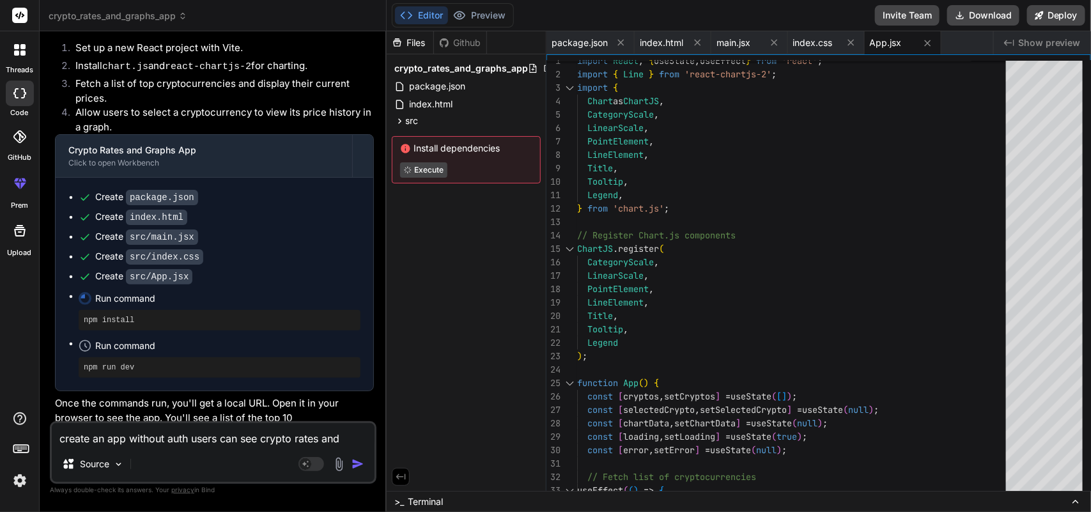
scroll to position [176, 0]
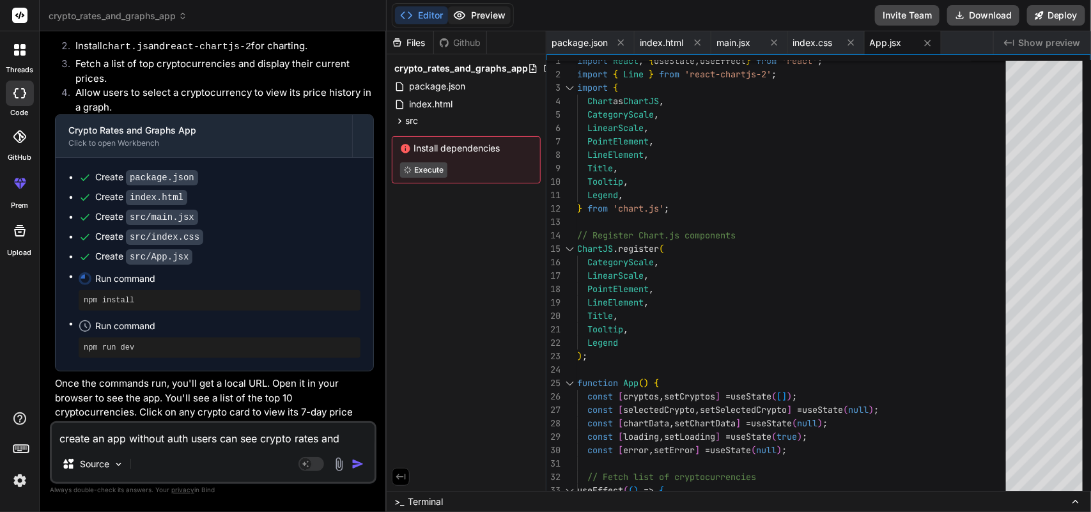
click at [474, 15] on button "Preview" at bounding box center [479, 15] width 63 height 18
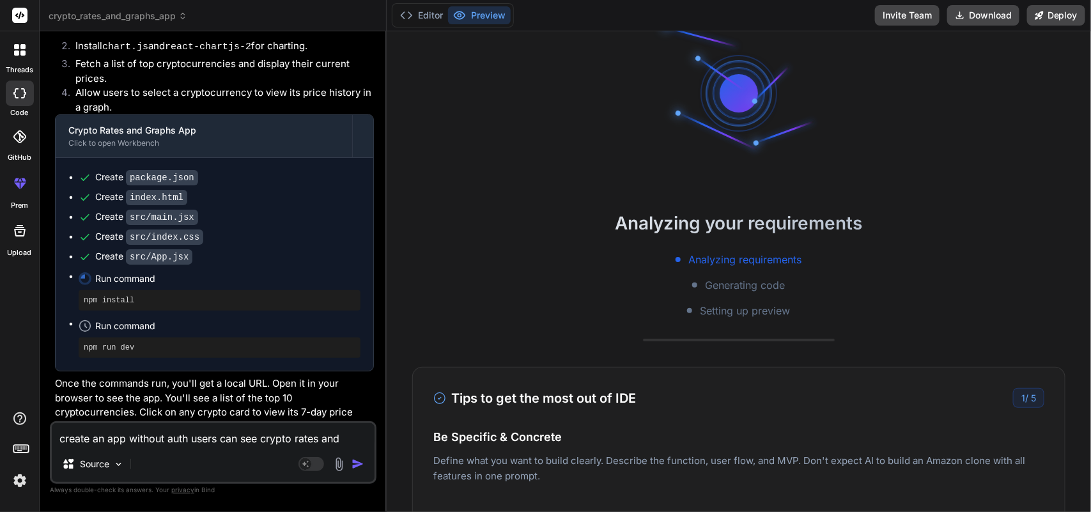
scroll to position [0, 0]
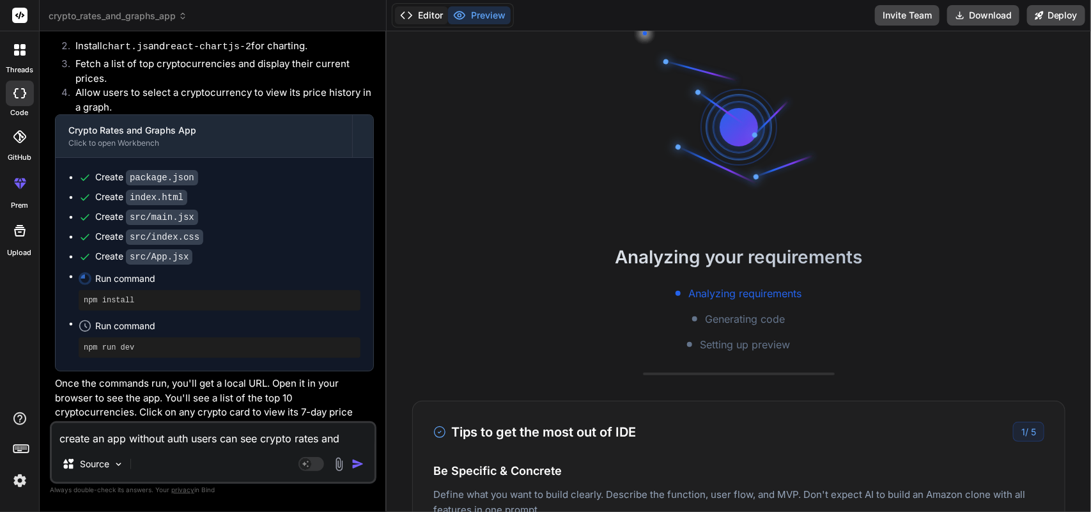
click at [419, 21] on button "Editor" at bounding box center [421, 15] width 53 height 18
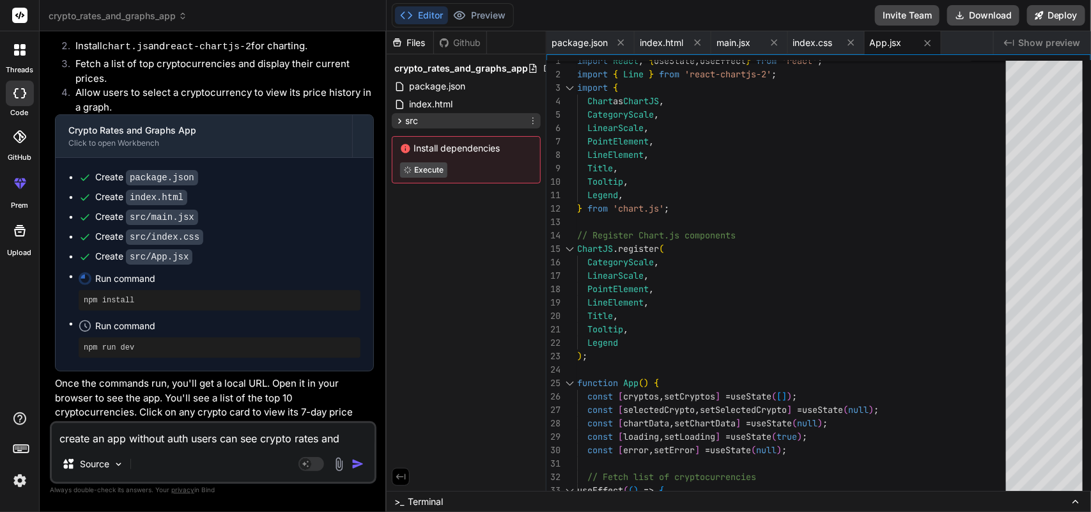
click at [436, 120] on div "src" at bounding box center [466, 120] width 149 height 15
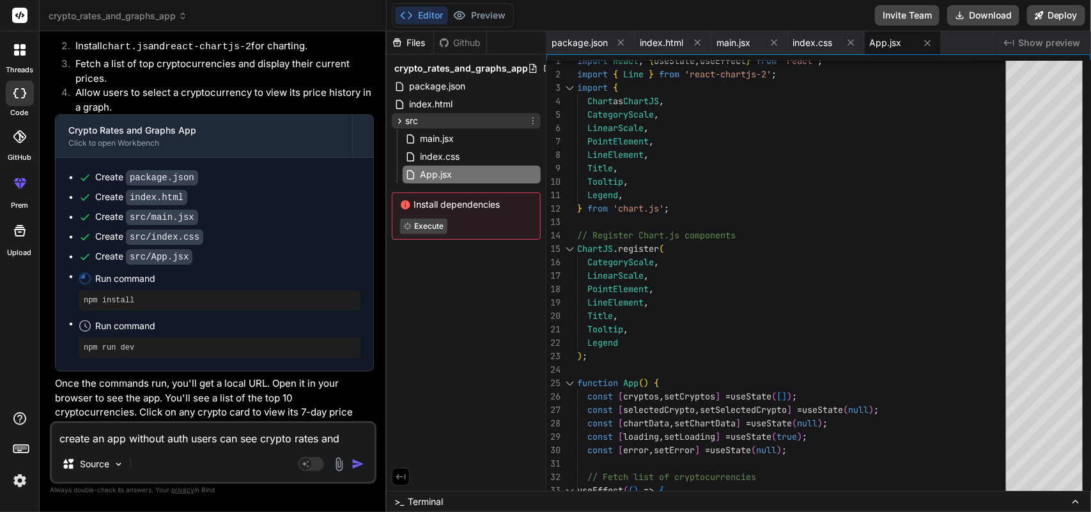
click at [488, 122] on div "src" at bounding box center [466, 120] width 149 height 15
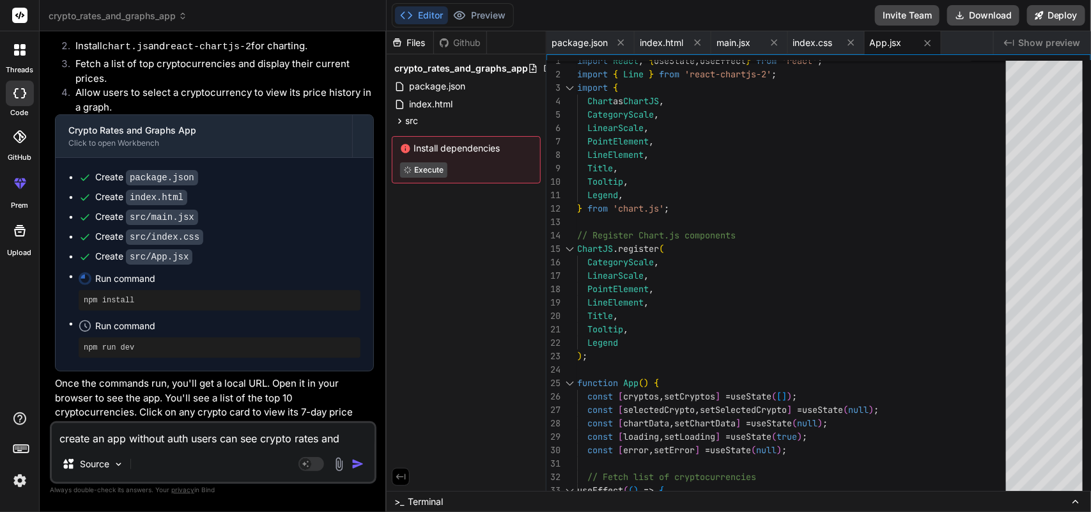
click at [464, 285] on div "Files Github crypto_rates_and_graphs_app package.json index.html src main.jsx i…" at bounding box center [467, 261] width 160 height 460
click at [1072, 497] on icon at bounding box center [1076, 502] width 10 height 10
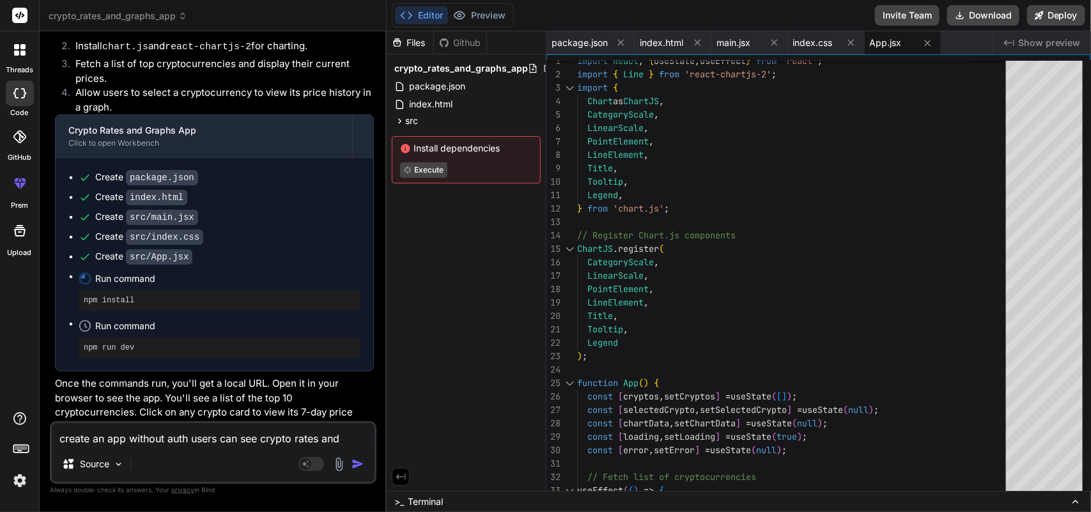
click at [1072, 497] on icon at bounding box center [1076, 502] width 10 height 10
click at [1076, 464] on div "Files Github crypto_rates_and_graphs_app package.json index.html src main.jsx i…" at bounding box center [739, 271] width 705 height 481
click at [397, 472] on icon at bounding box center [401, 477] width 12 height 12
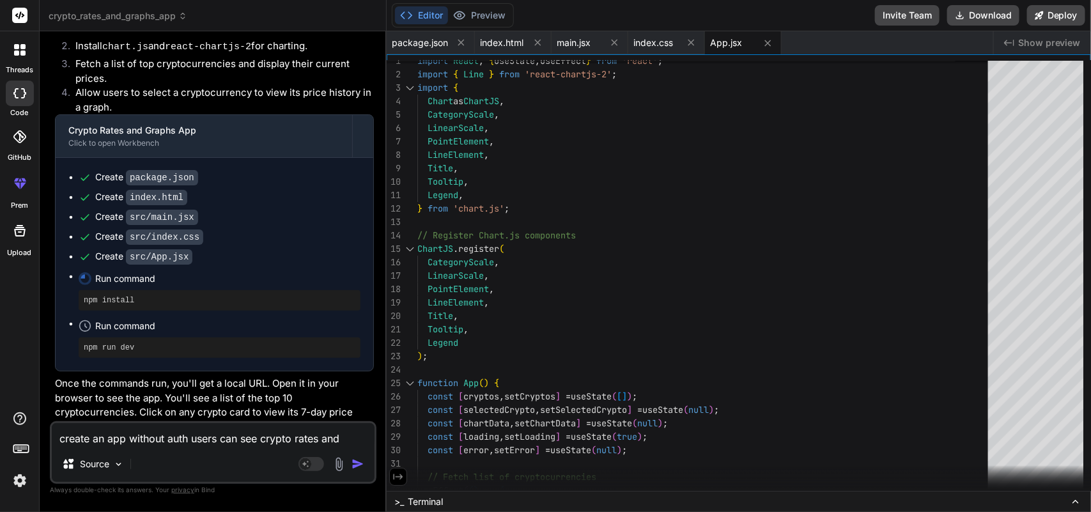
click at [396, 477] on icon at bounding box center [398, 477] width 10 height 6
type textarea "); } export default App;"
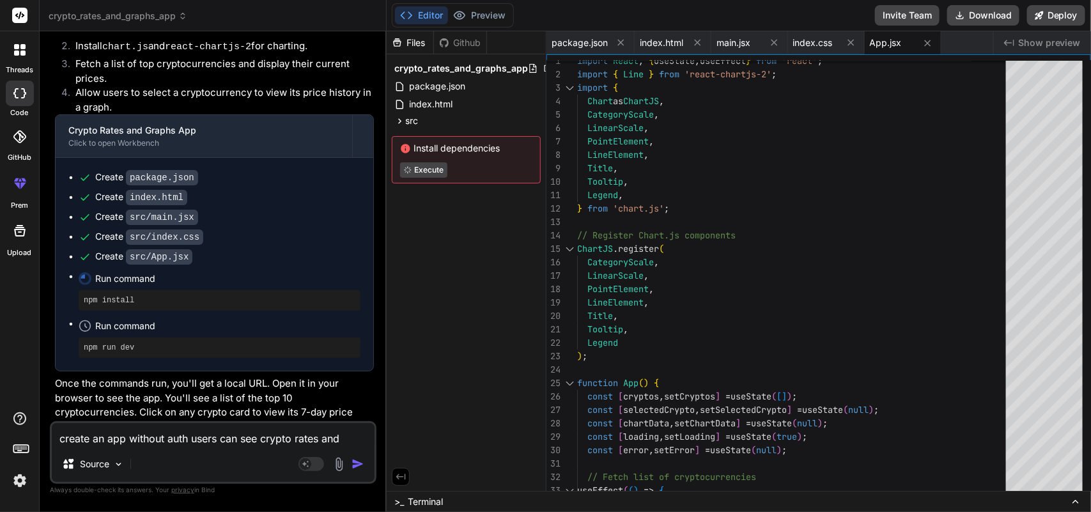
click at [1052, 45] on span "Show preview" at bounding box center [1050, 42] width 63 height 13
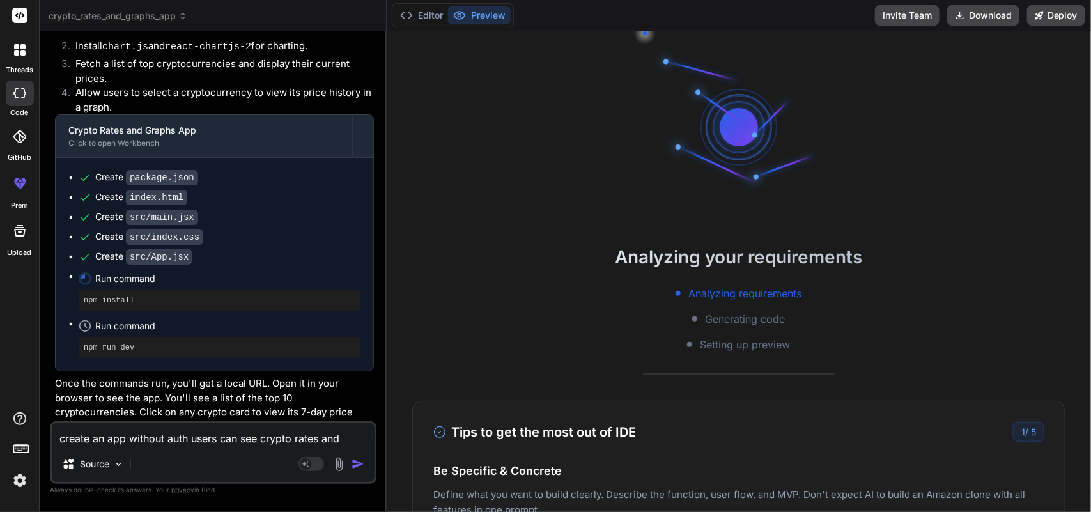
click at [707, 160] on div at bounding box center [739, 127] width 192 height 192
click at [711, 288] on span "Analyzing requirements" at bounding box center [745, 293] width 113 height 15
click at [714, 309] on div "Analyzing requirements Generating code Setting up preview" at bounding box center [739, 319] width 705 height 66
click at [418, 6] on button "Editor" at bounding box center [421, 15] width 53 height 18
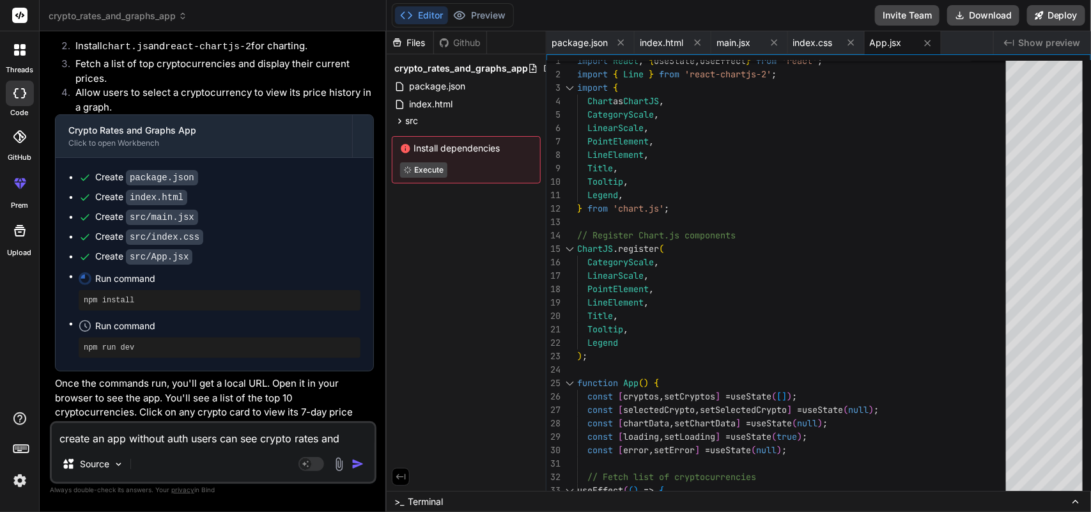
click at [424, 499] on span "Terminal" at bounding box center [425, 502] width 35 height 13
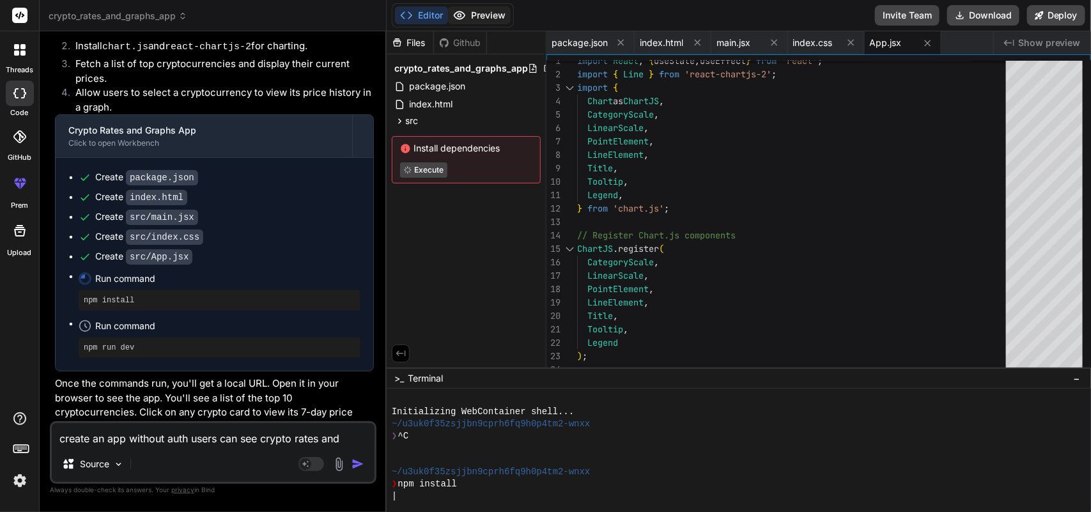
click at [476, 17] on button "Preview" at bounding box center [479, 15] width 63 height 18
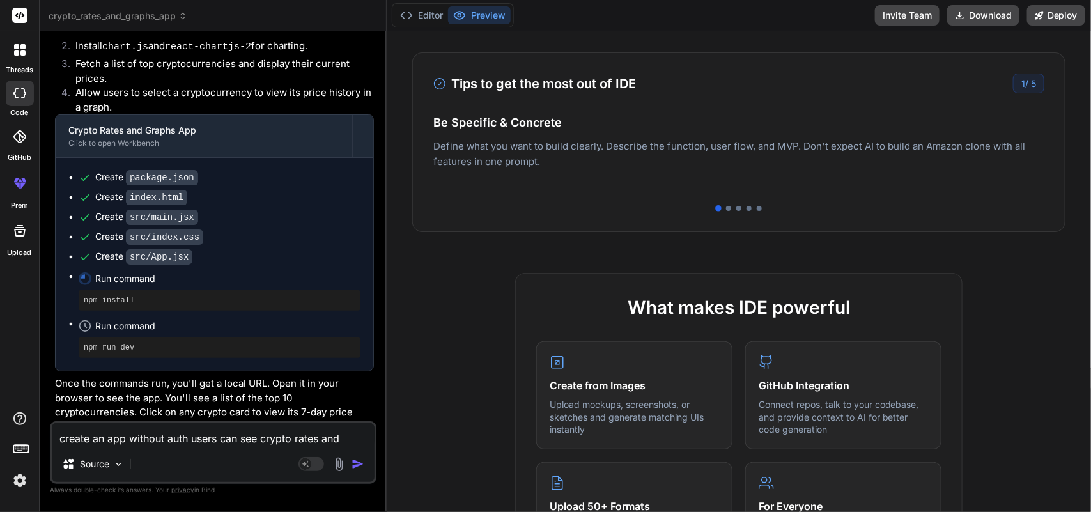
scroll to position [113, 0]
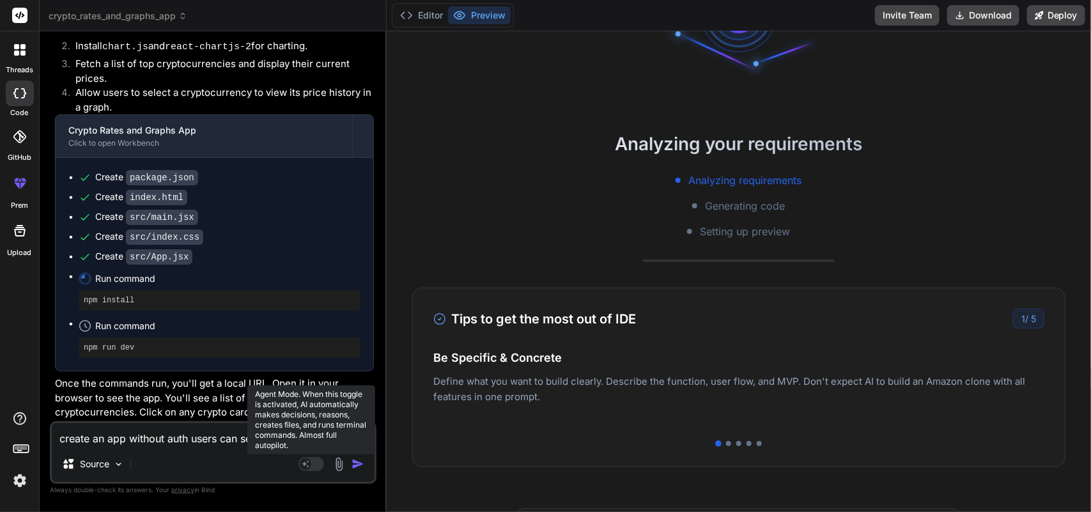
click at [308, 462] on rect at bounding box center [306, 464] width 12 height 12
click at [317, 462] on icon at bounding box center [317, 463] width 6 height 6
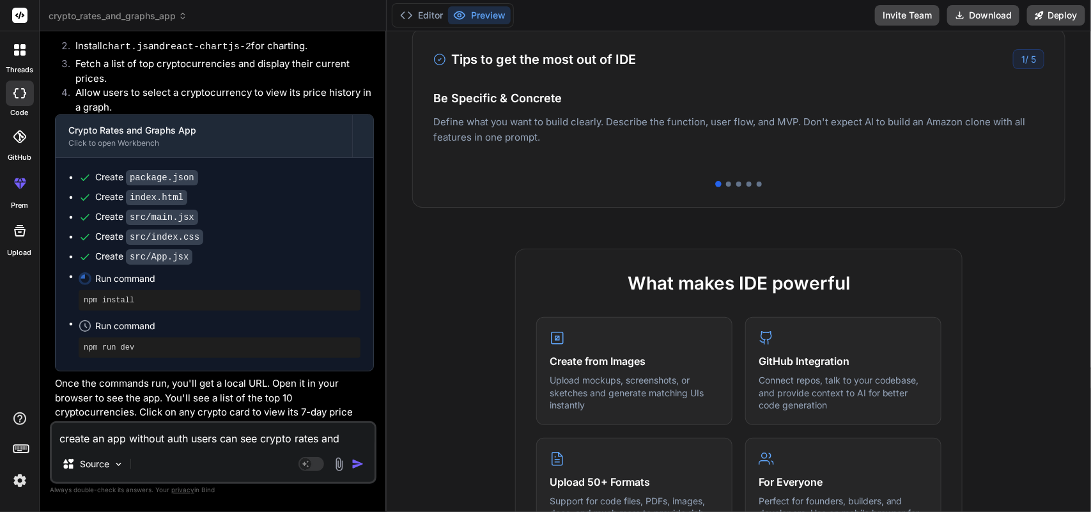
scroll to position [0, 0]
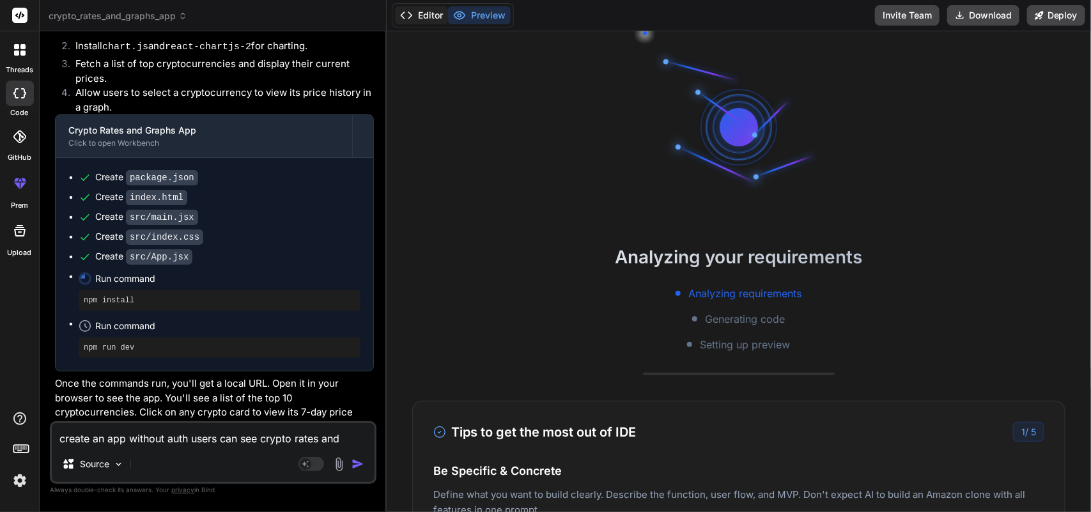
click at [413, 17] on button "Editor" at bounding box center [421, 15] width 53 height 18
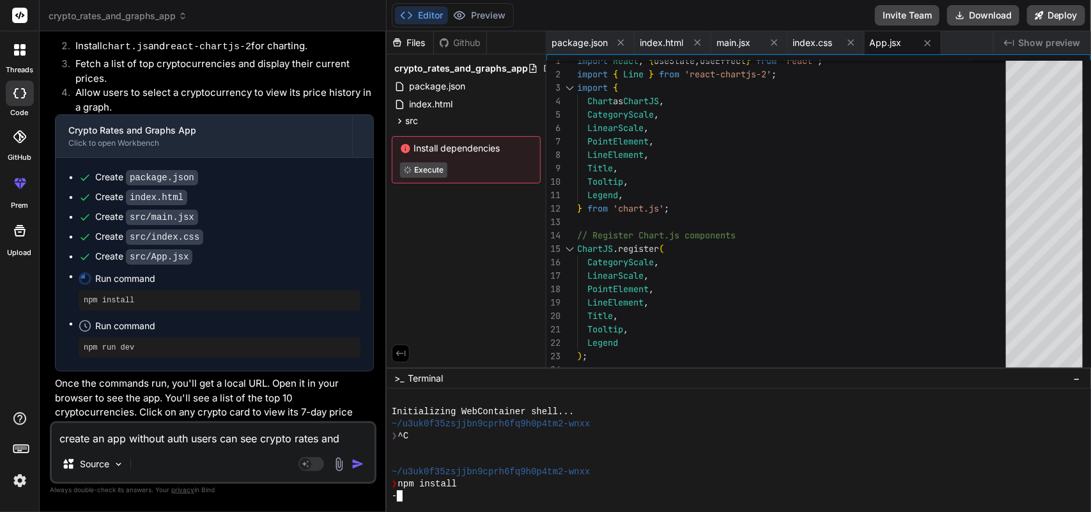
click at [637, 465] on div at bounding box center [733, 460] width 682 height 12
type textarea "x"
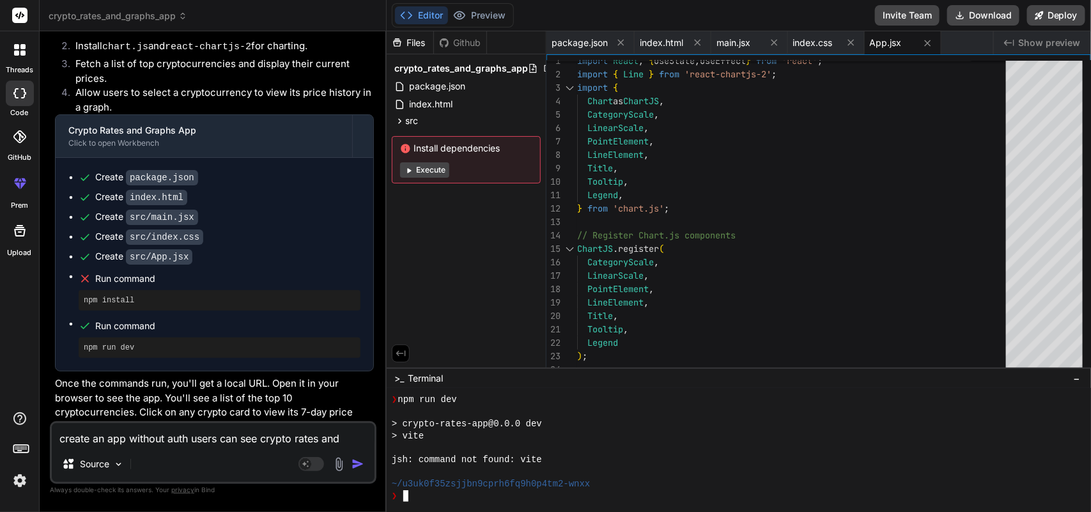
scroll to position [144, 0]
click at [196, 438] on textarea "create an app without auth users can see crypto rates and graphs" at bounding box center [213, 434] width 323 height 23
type textarea "i"
type textarea "x"
type textarea "i"
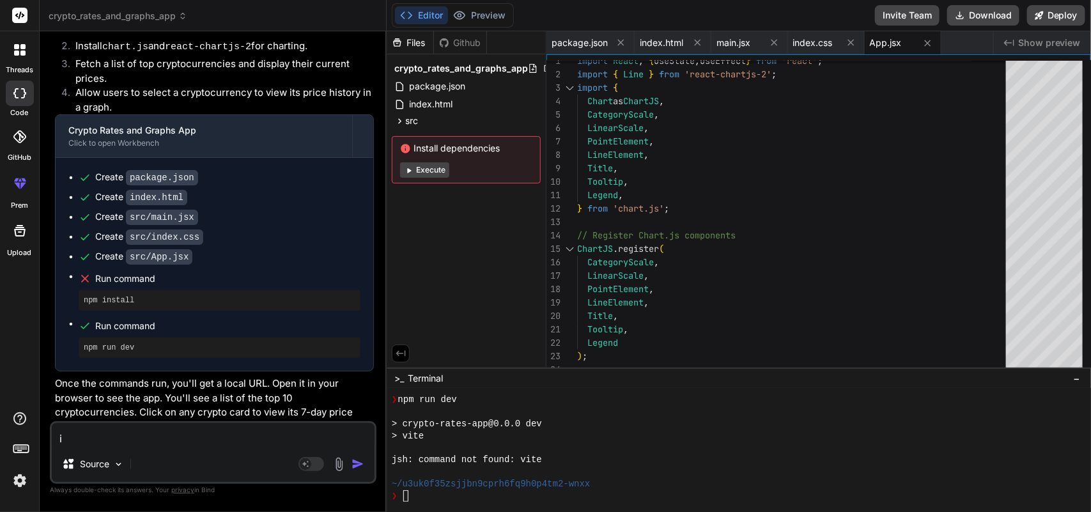
type textarea "x"
type textarea "i w"
type textarea "x"
type textarea "i wa"
type textarea "x"
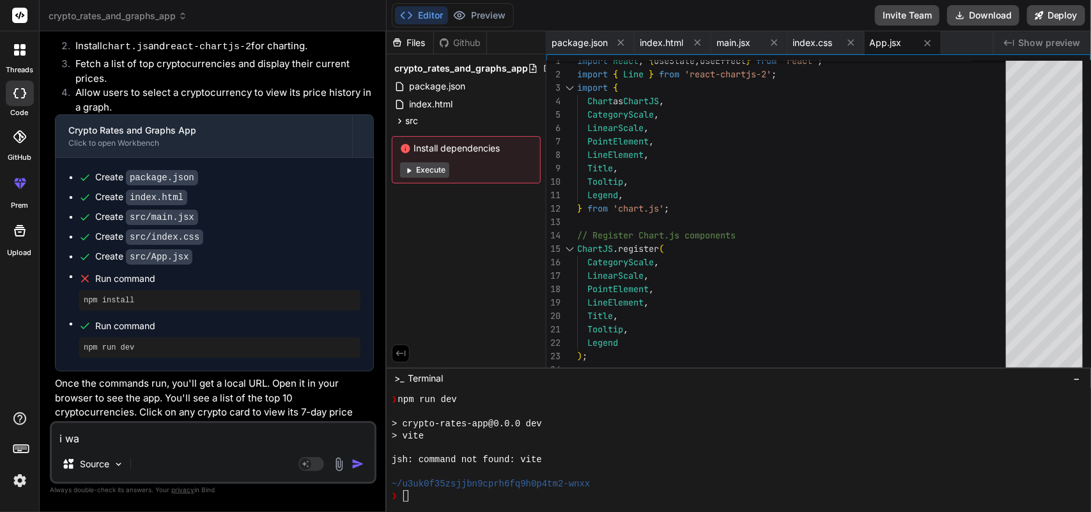
type textarea "i wan"
type textarea "x"
type textarea "i want"
type textarea "x"
type textarea "i want"
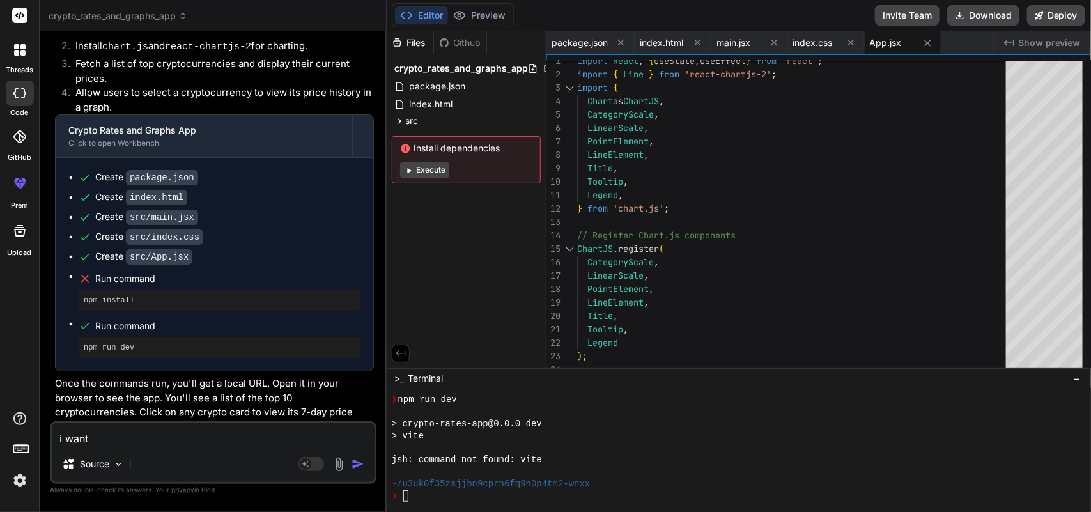
type textarea "x"
type textarea "i want t"
type textarea "x"
type textarea "i want to"
type textarea "x"
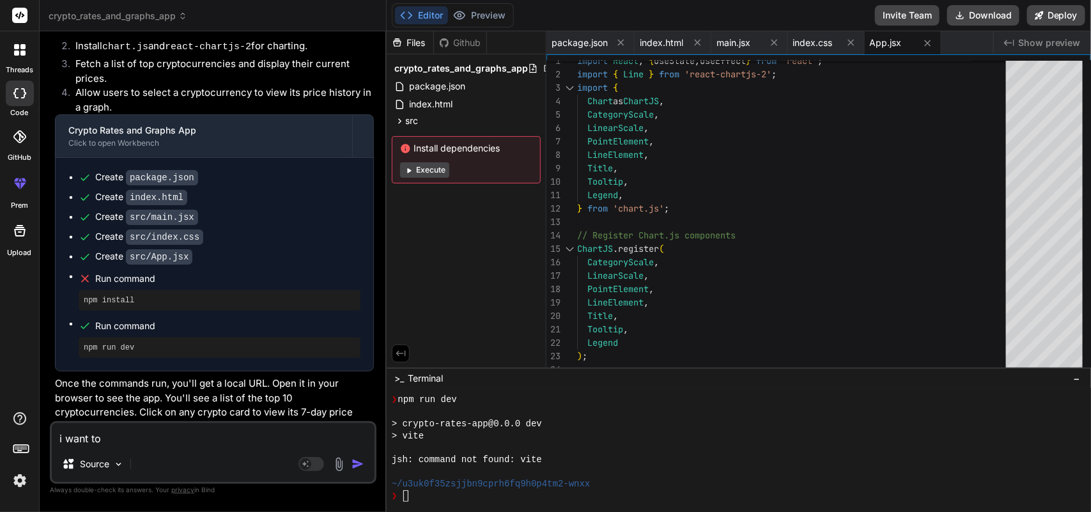
type textarea "i want to"
type textarea "x"
type textarea "i want to r"
type textarea "x"
type textarea "i want to ru"
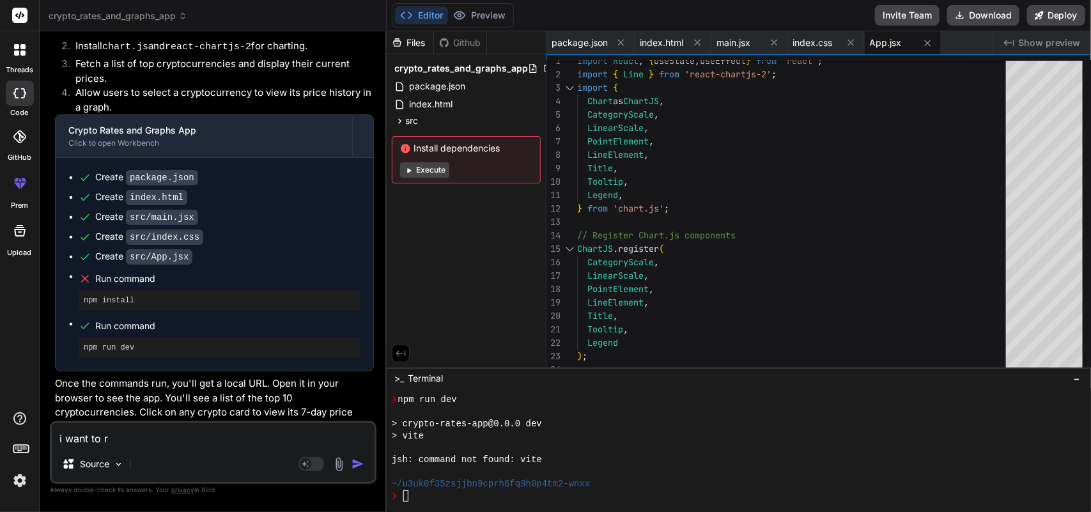
type textarea "x"
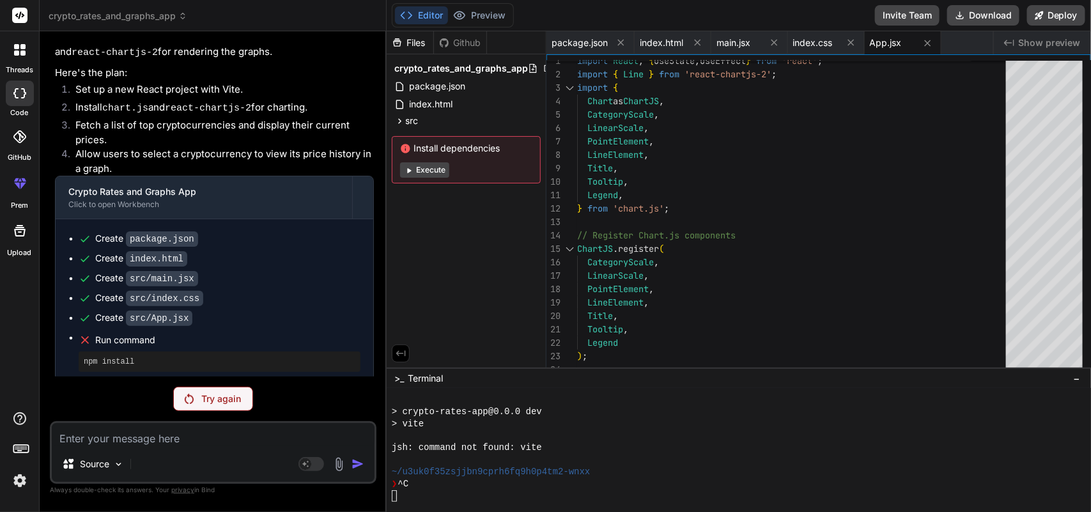
scroll to position [42, 0]
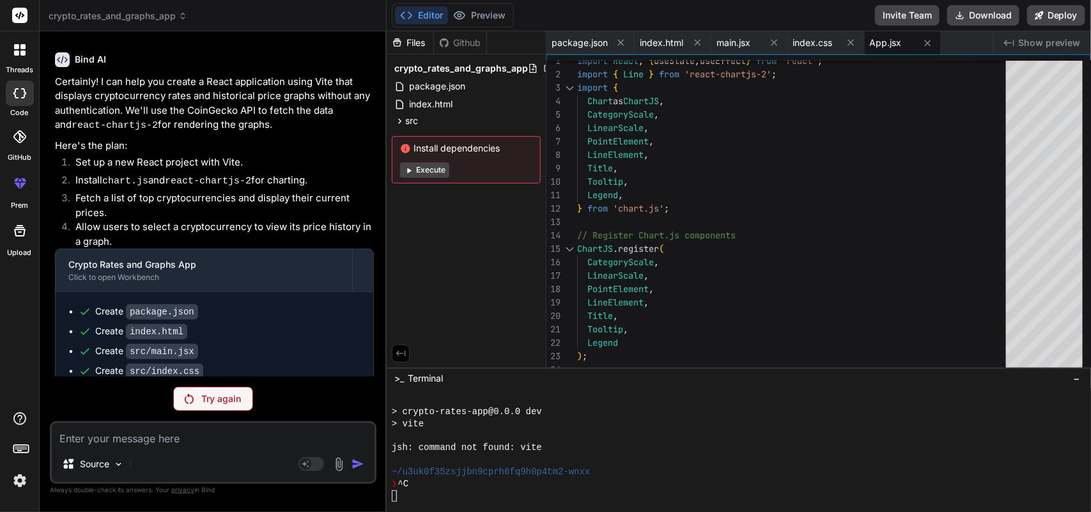
click at [205, 395] on p "Try again" at bounding box center [221, 399] width 40 height 13
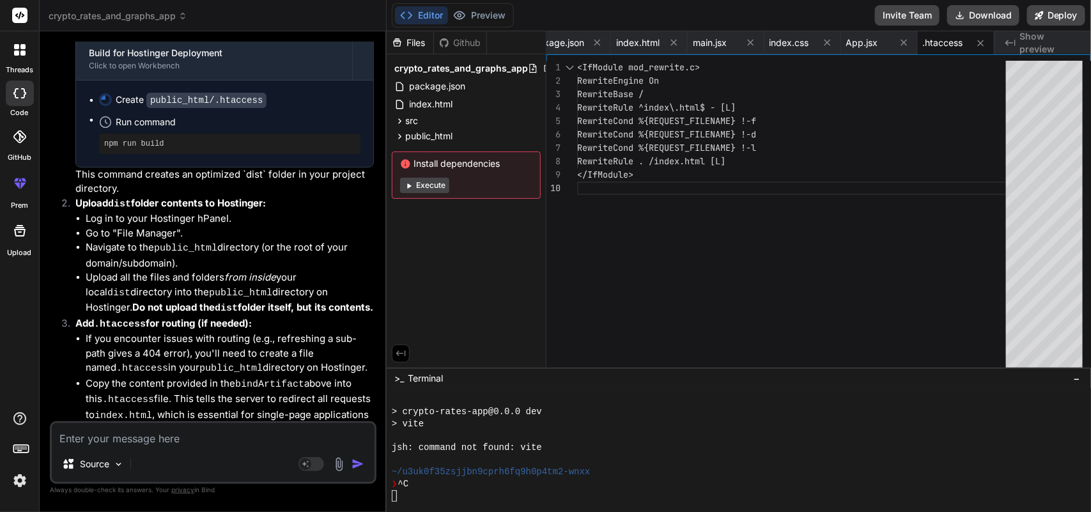
scroll to position [910, 0]
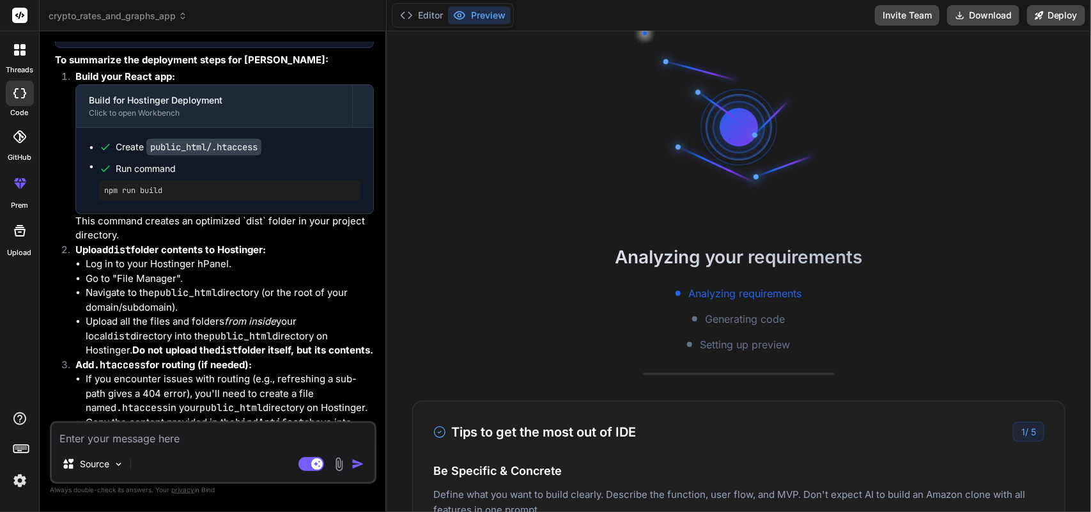
scroll to position [1701, 0]
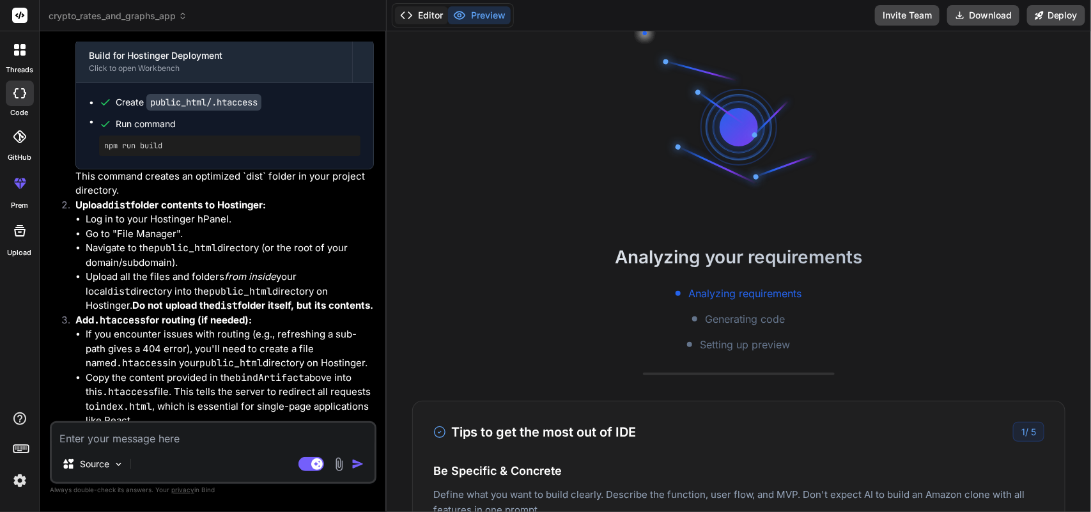
click at [424, 17] on button "Editor" at bounding box center [421, 15] width 53 height 18
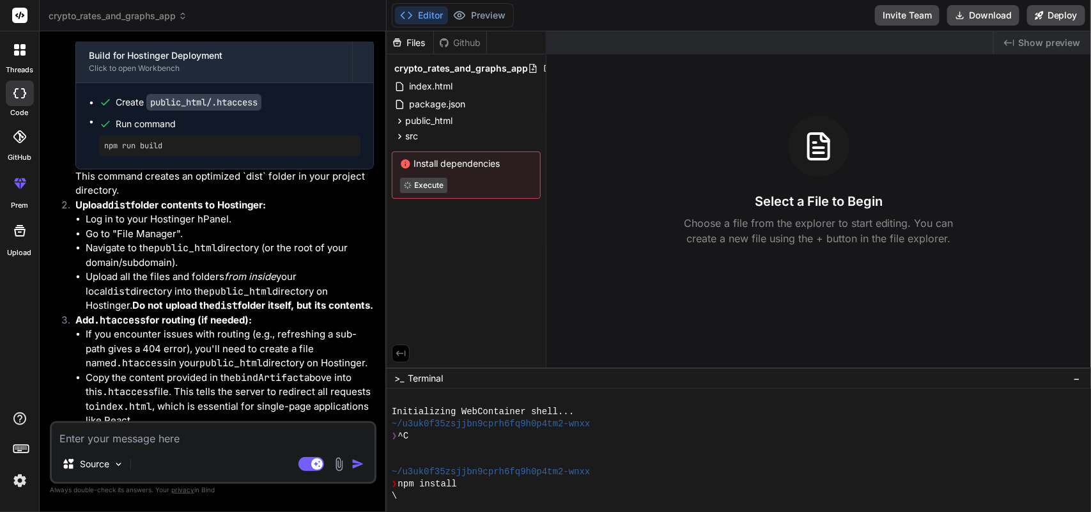
click at [589, 173] on div "Select a File to Begin Choose a file from the explorer to start editing. You ca…" at bounding box center [819, 181] width 545 height 130
click at [976, 15] on button "Download" at bounding box center [984, 15] width 72 height 20
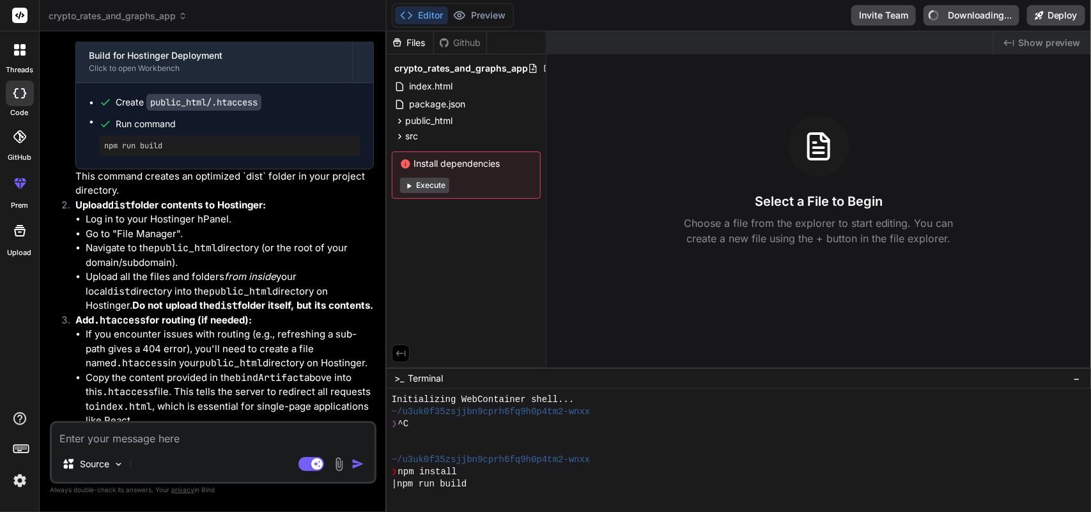
scroll to position [12, 0]
click at [661, 168] on div "Select a File to Begin Choose a file from the explorer to start editing. You ca…" at bounding box center [819, 181] width 545 height 130
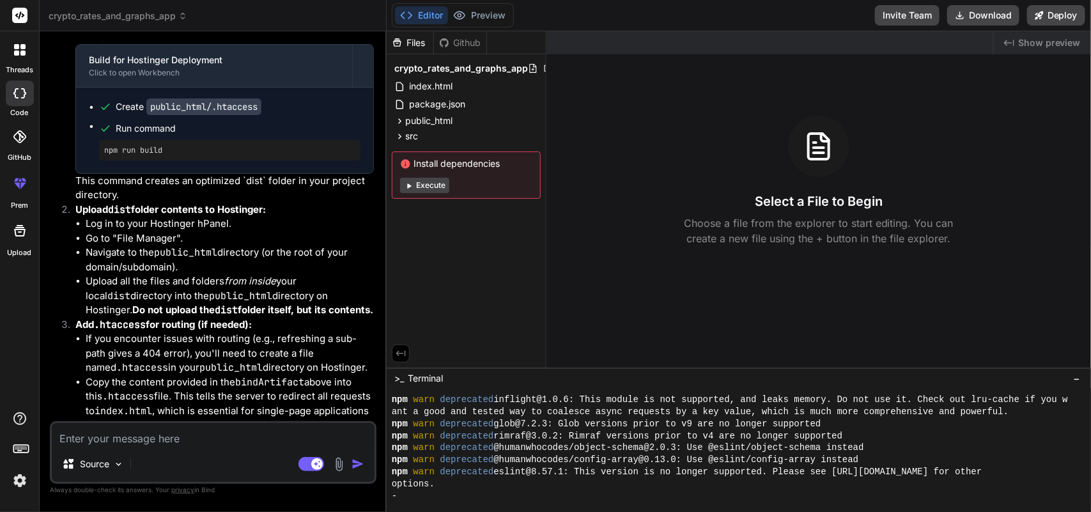
scroll to position [1701, 0]
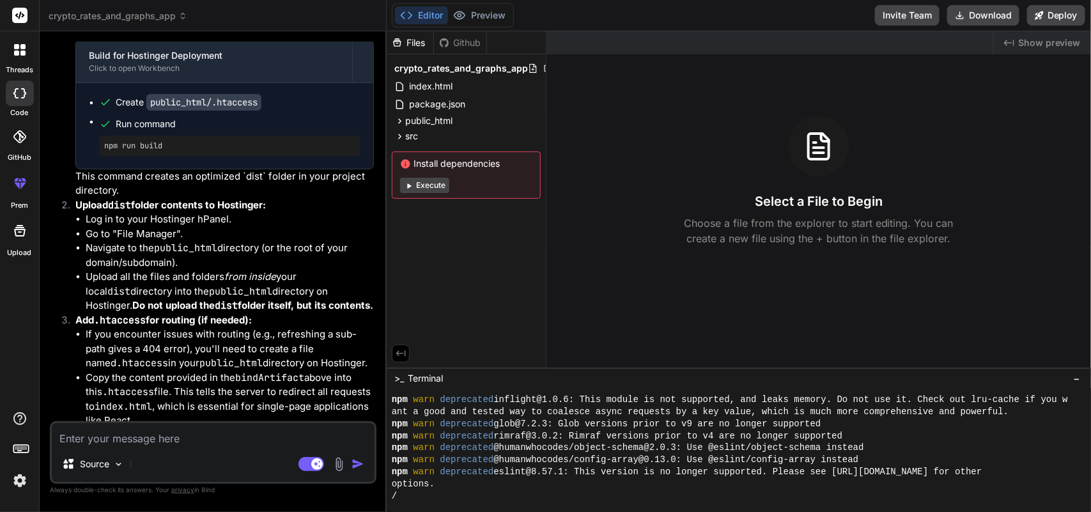
click at [486, 27] on div "Editor Preview Disabled until preview for your project is generated Invite Team…" at bounding box center [739, 15] width 705 height 31
click at [964, 13] on icon at bounding box center [960, 15] width 15 height 15
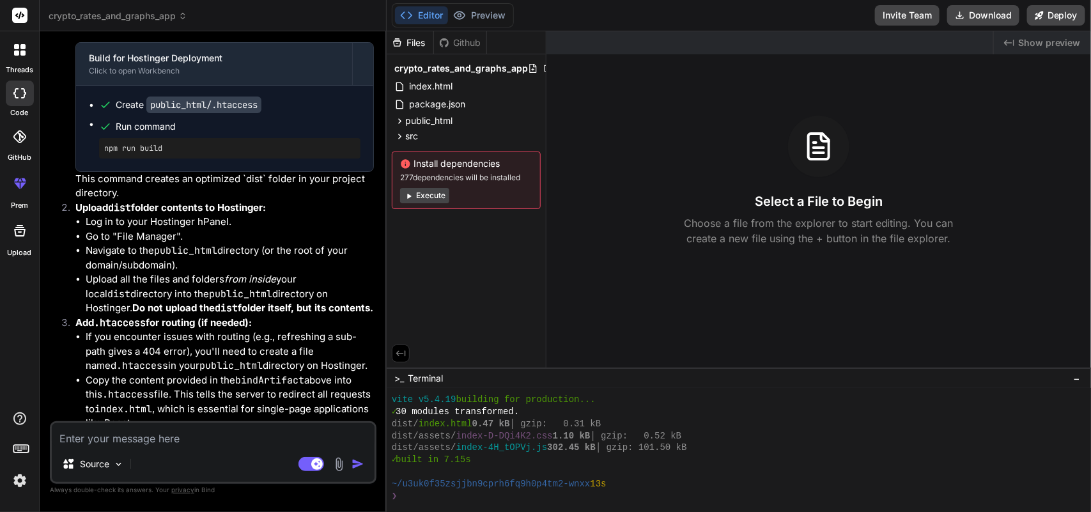
scroll to position [1701, 0]
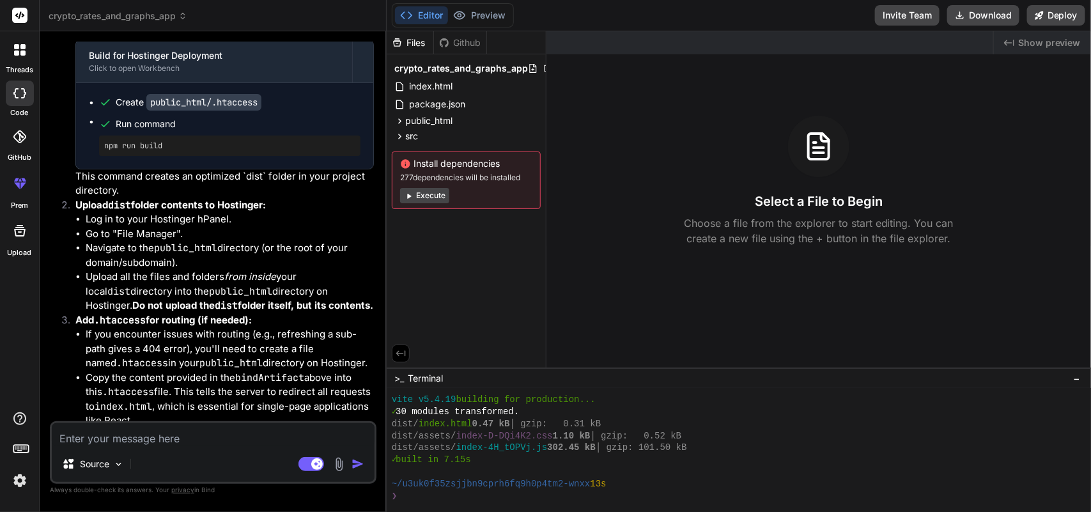
click at [640, 512] on div at bounding box center [739, 450] width 705 height 123
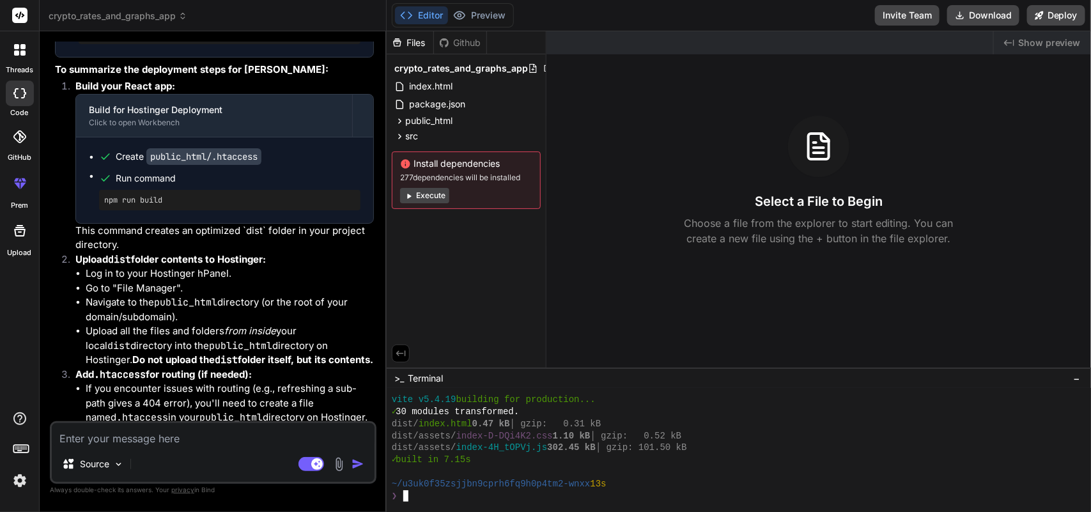
scroll to position [1674, 0]
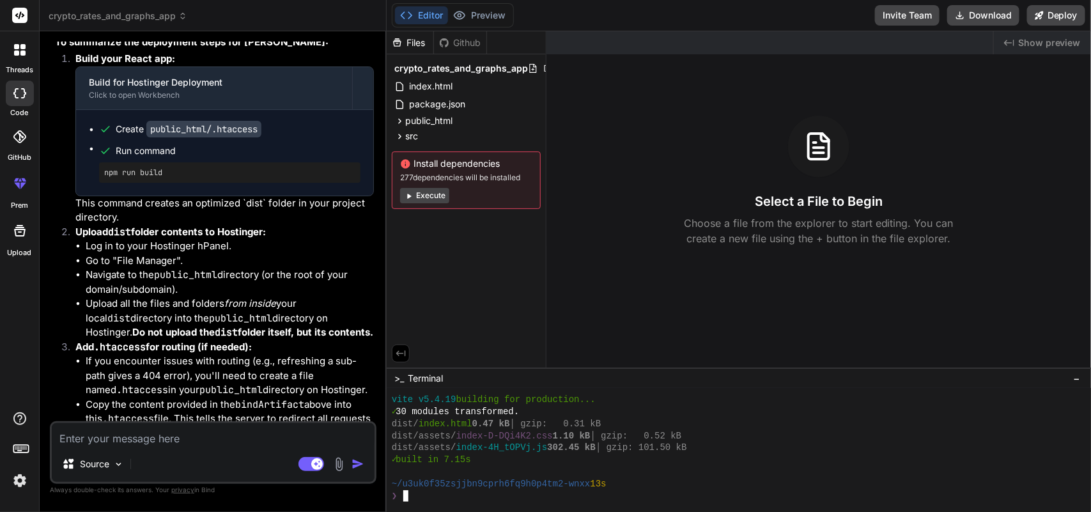
click at [8, 45] on div at bounding box center [19, 49] width 27 height 27
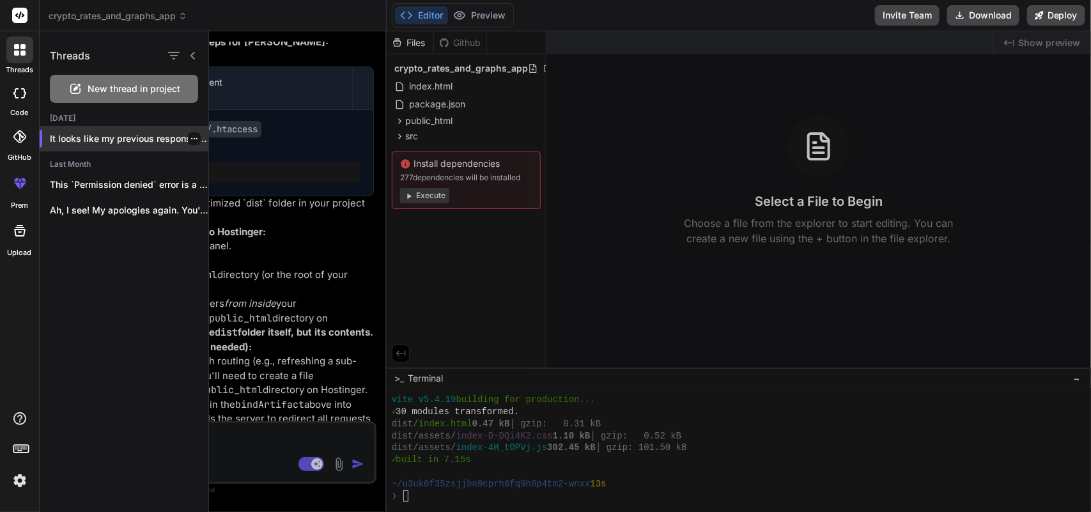
click at [198, 138] on p "It looks like my previous response was..." at bounding box center [129, 138] width 159 height 13
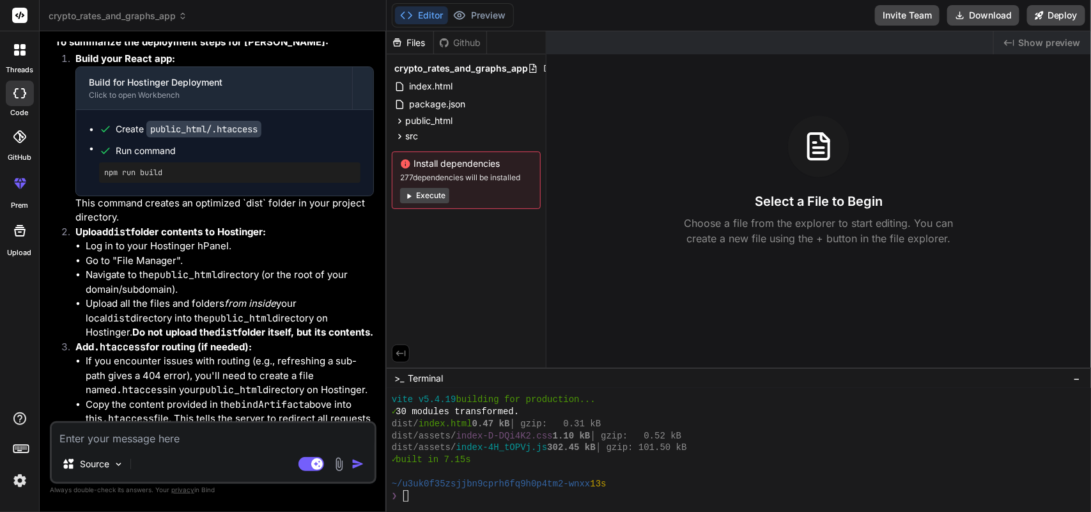
click at [22, 61] on div at bounding box center [19, 49] width 27 height 27
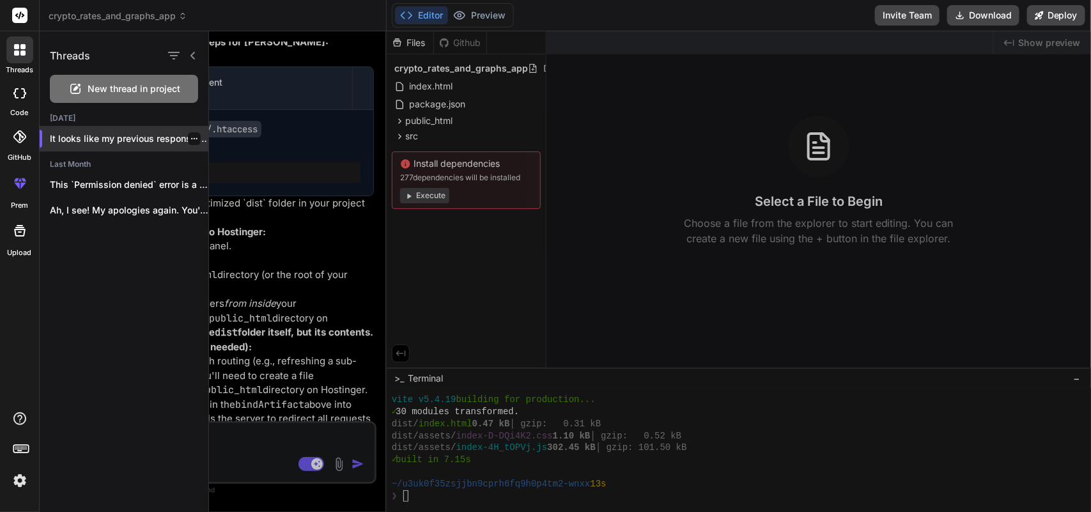
click at [192, 138] on icon "button" at bounding box center [194, 138] width 6 height 1
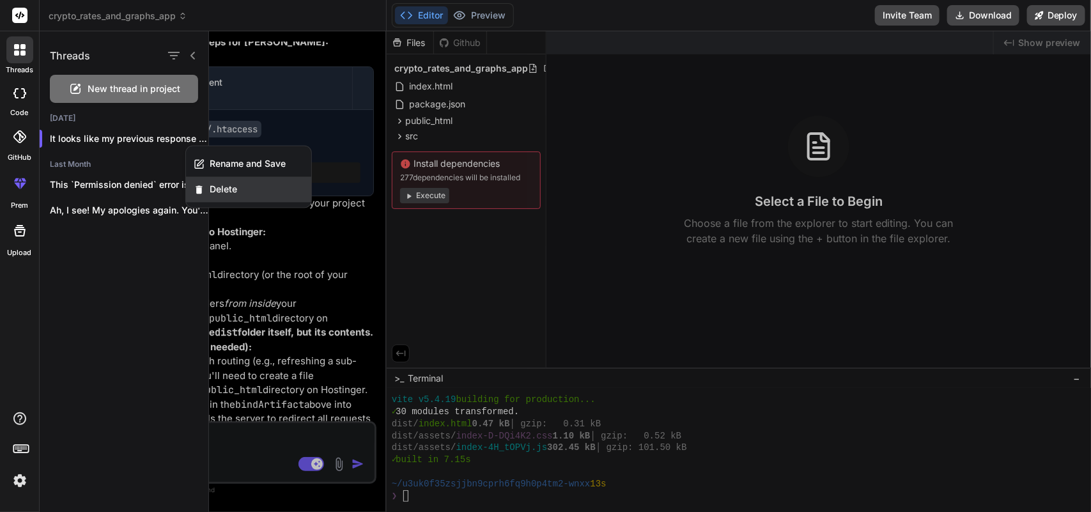
click at [217, 181] on div "Delete" at bounding box center [248, 190] width 125 height 26
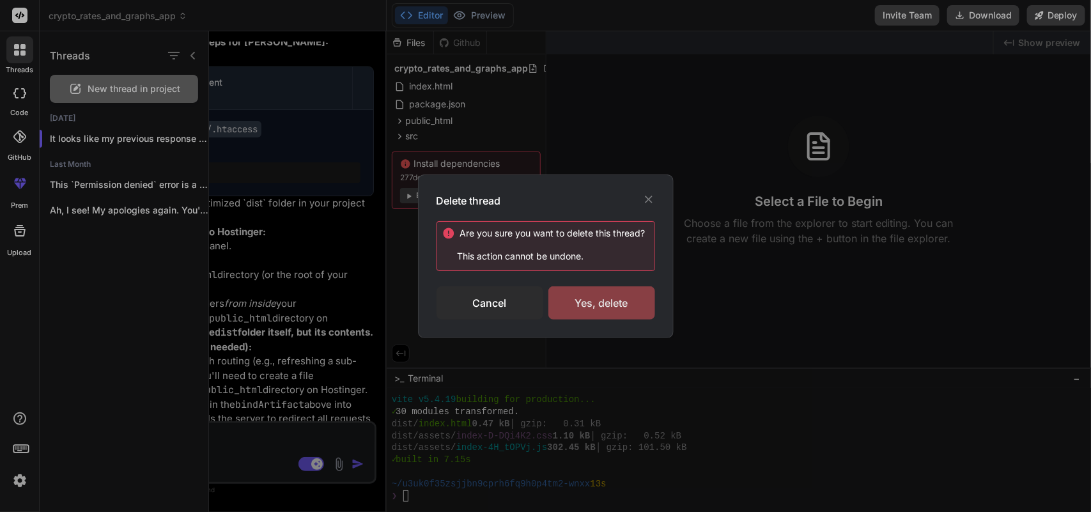
click at [593, 289] on div "Yes, delete" at bounding box center [602, 302] width 107 height 33
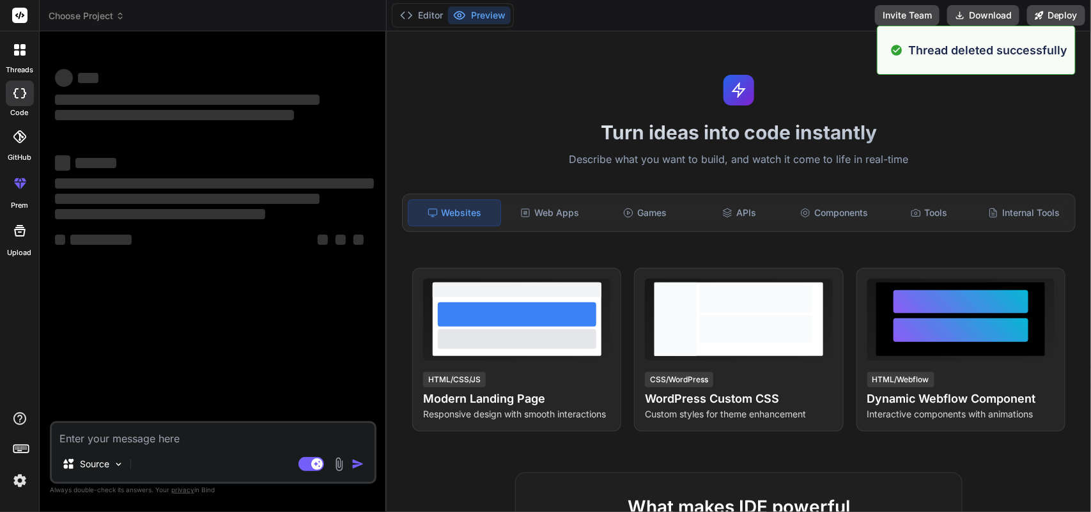
scroll to position [395, 0]
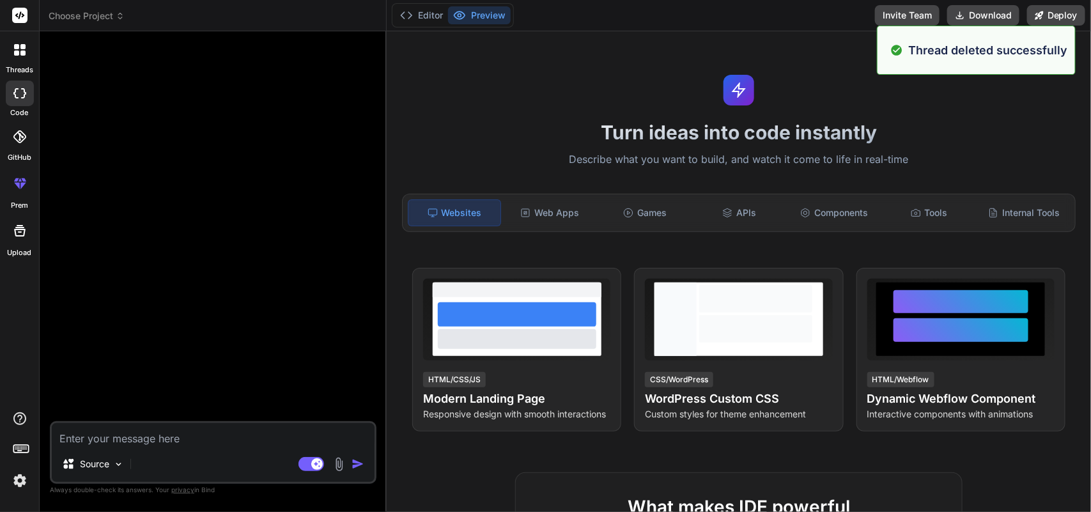
type textarea "x"
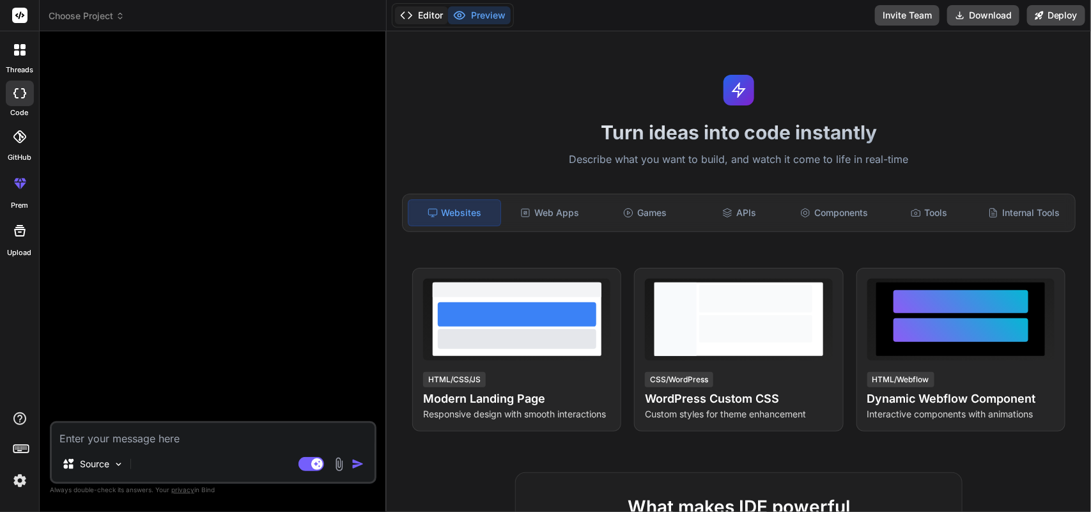
click at [424, 17] on button "Editor" at bounding box center [421, 15] width 53 height 18
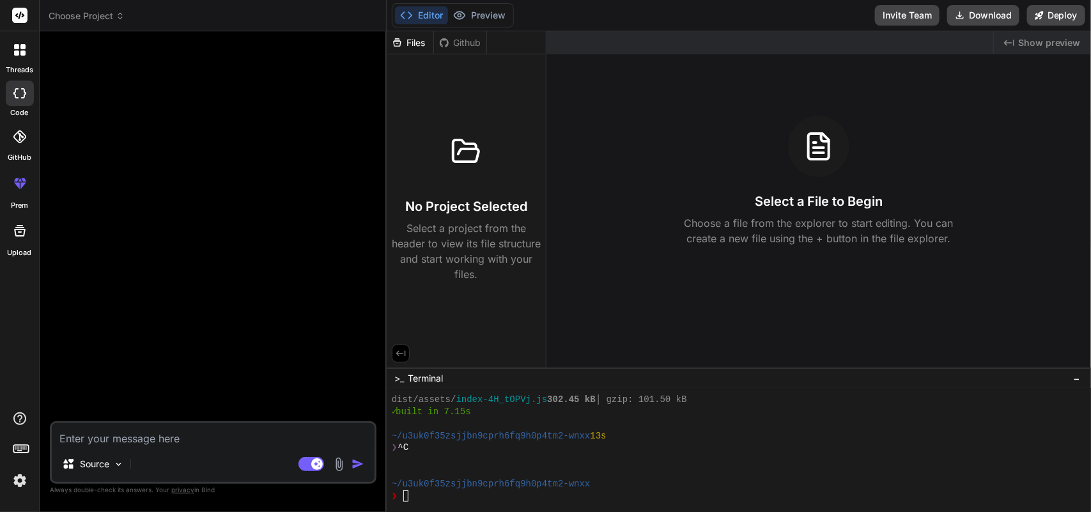
click at [17, 47] on icon at bounding box center [16, 46] width 5 height 5
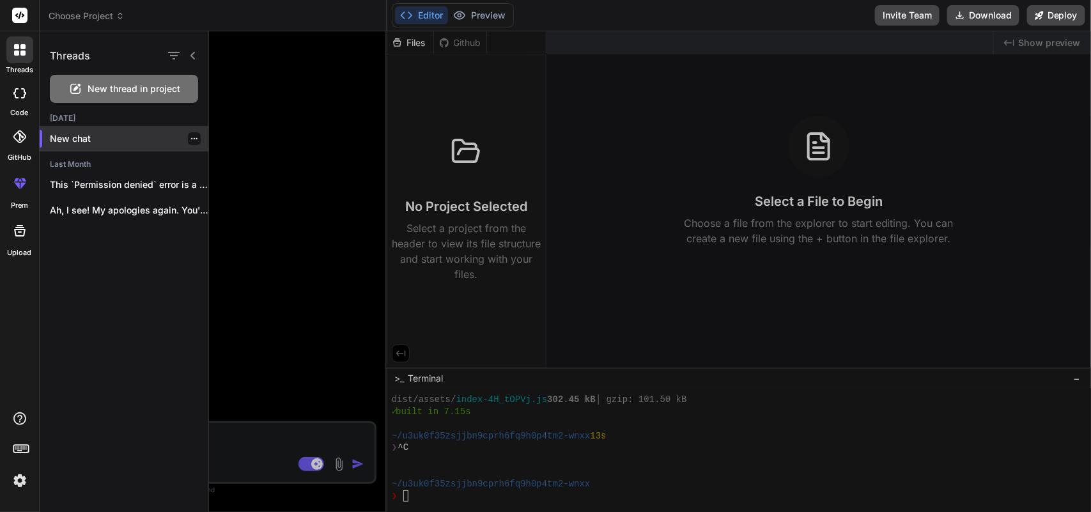
click at [91, 142] on p "New chat" at bounding box center [129, 138] width 159 height 13
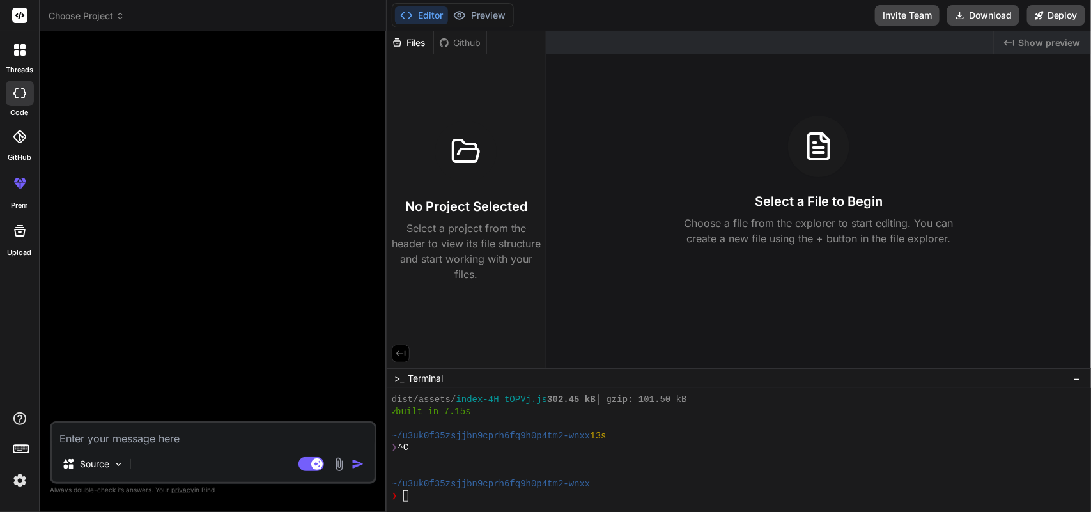
click at [206, 435] on textarea at bounding box center [213, 434] width 323 height 23
type textarea "c"
type textarea "x"
type textarea "cr"
type textarea "x"
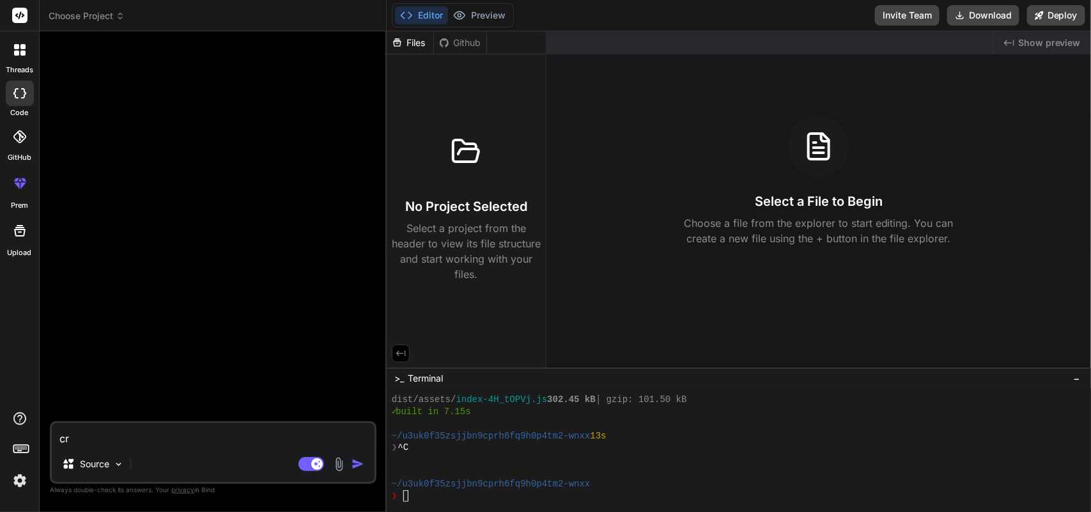
type textarea "cre"
type textarea "x"
type textarea "crea"
type textarea "x"
type textarea "creat"
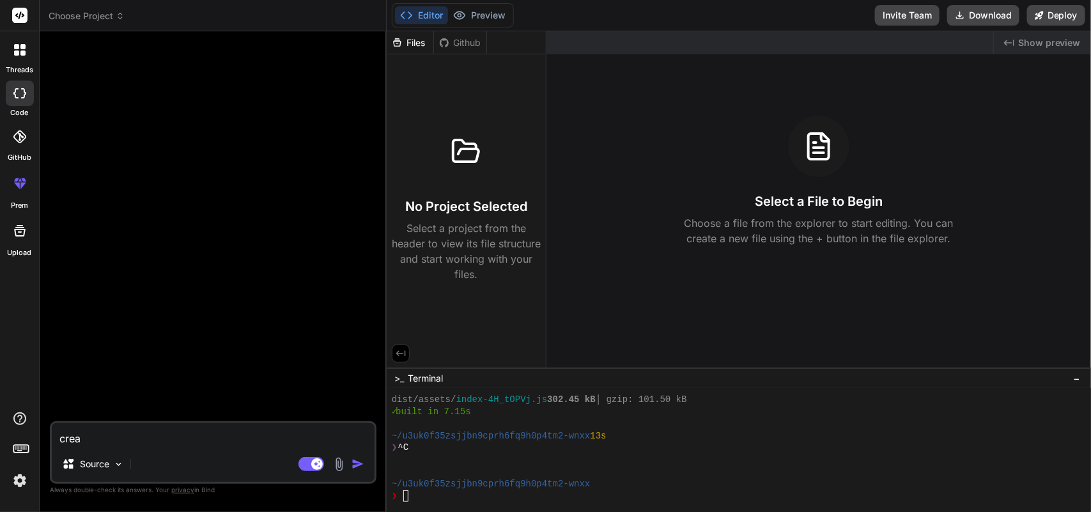
type textarea "x"
type textarea "create"
type textarea "x"
type textarea "create"
type textarea "x"
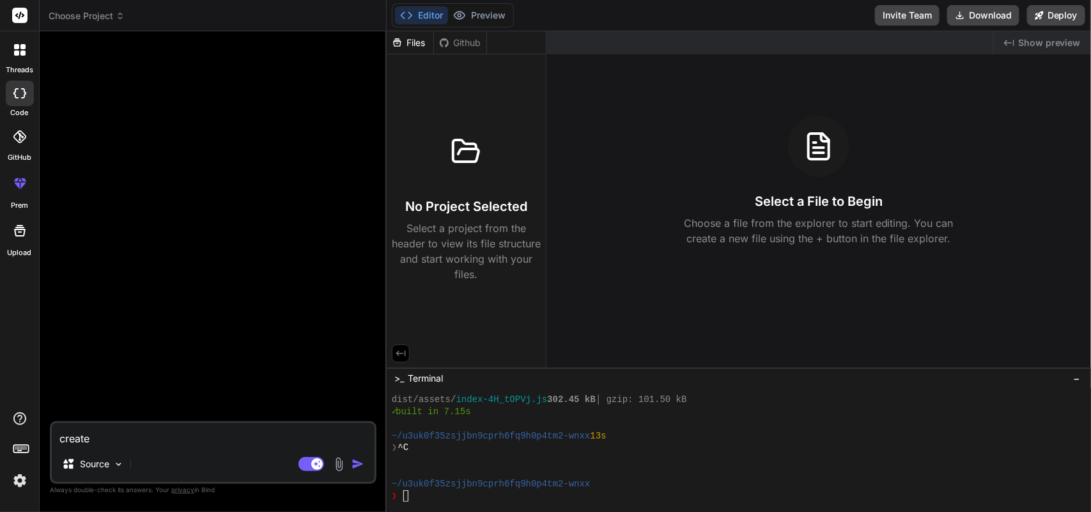
type textarea "create a"
type textarea "x"
type textarea "create an"
type textarea "x"
type textarea "create an"
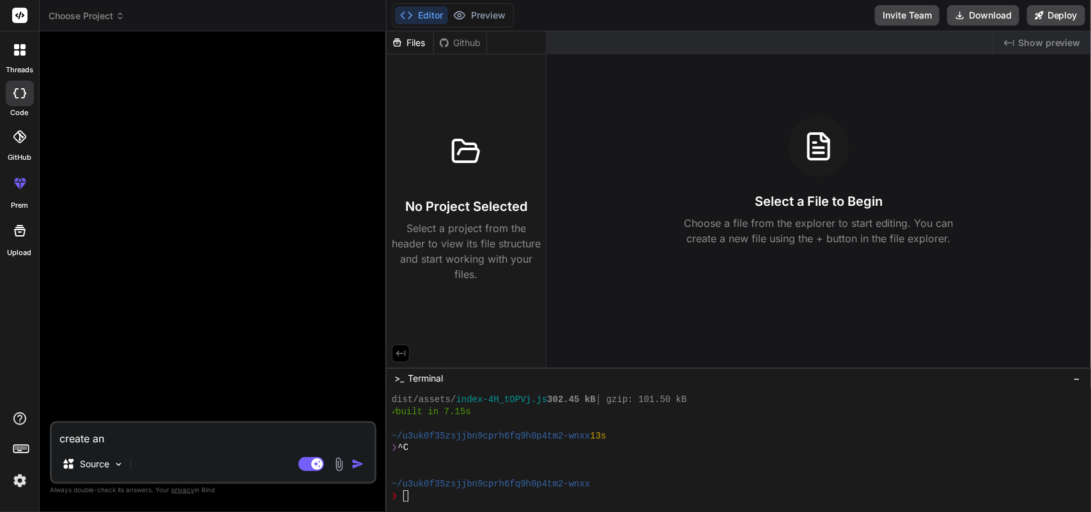
type textarea "x"
type textarea "create an t"
type textarea "x"
type textarea "create an to"
type textarea "x"
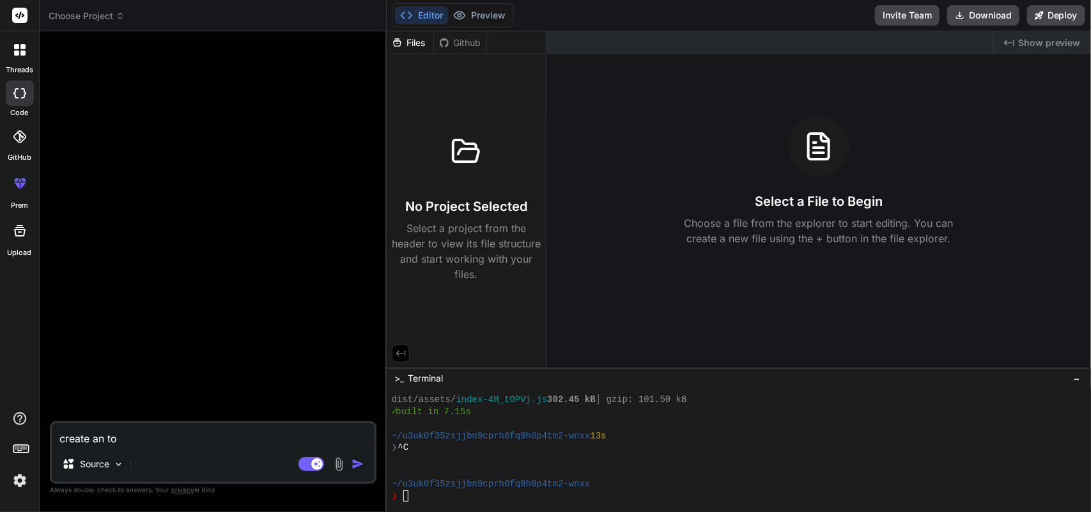
type textarea "create an [PERSON_NAME]"
type textarea "x"
type textarea "create an todo"
type textarea "x"
type textarea "create an todo"
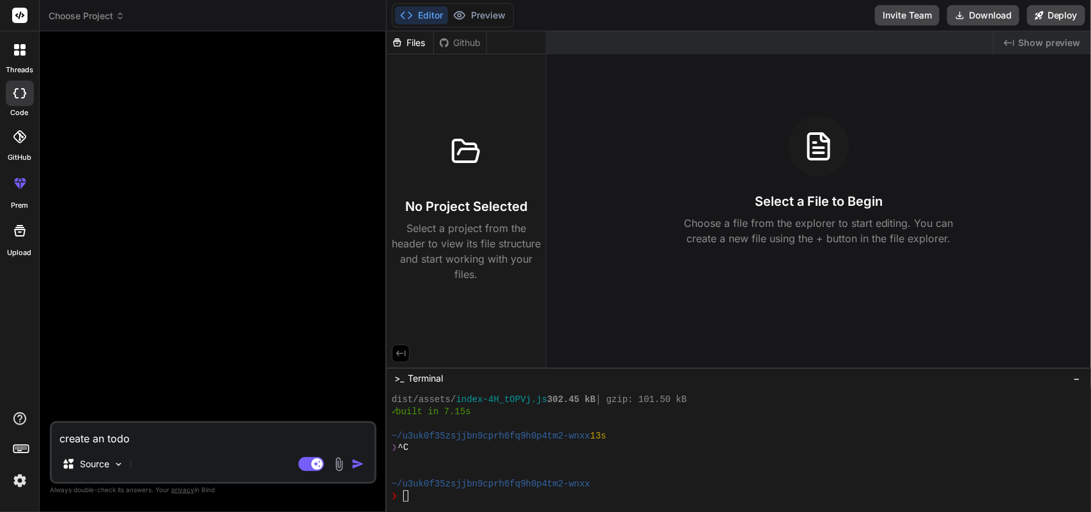
type textarea "x"
type textarea "create an todo"
type textarea "x"
type textarea "create an [PERSON_NAME]"
type textarea "x"
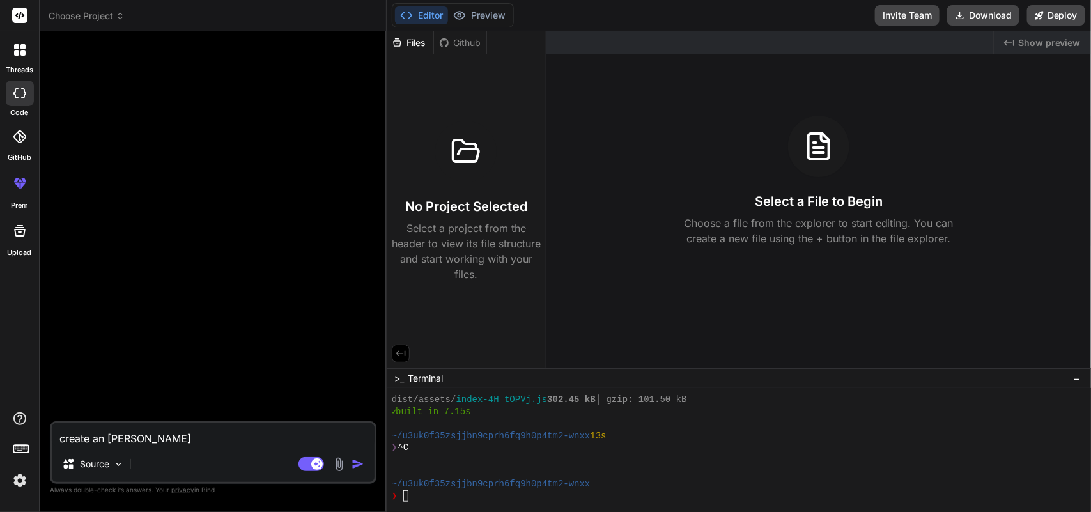
type textarea "create an to"
type textarea "x"
type textarea "create an t"
type textarea "x"
type textarea "create an"
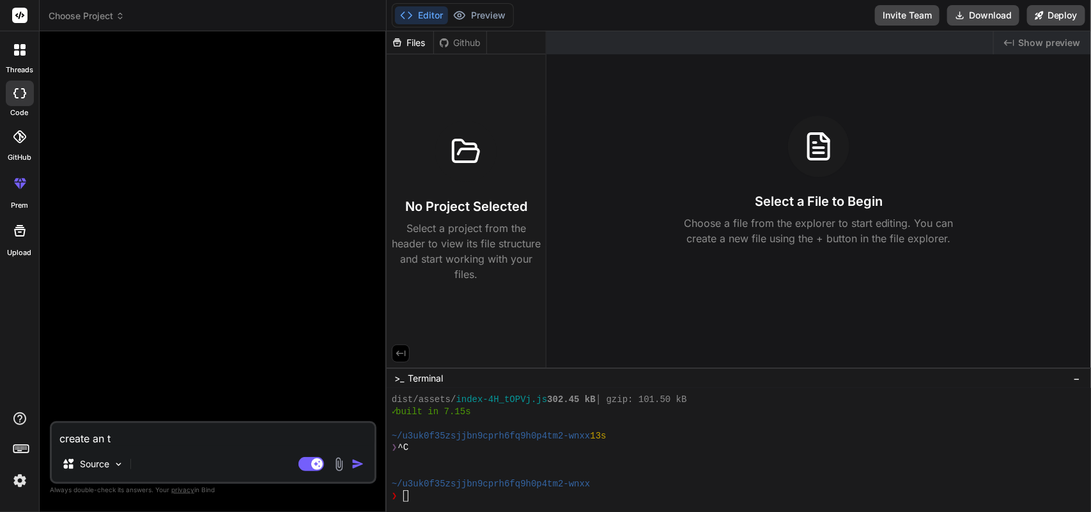
type textarea "x"
type textarea "create an t"
type textarea "x"
type textarea "create an ta"
type textarea "x"
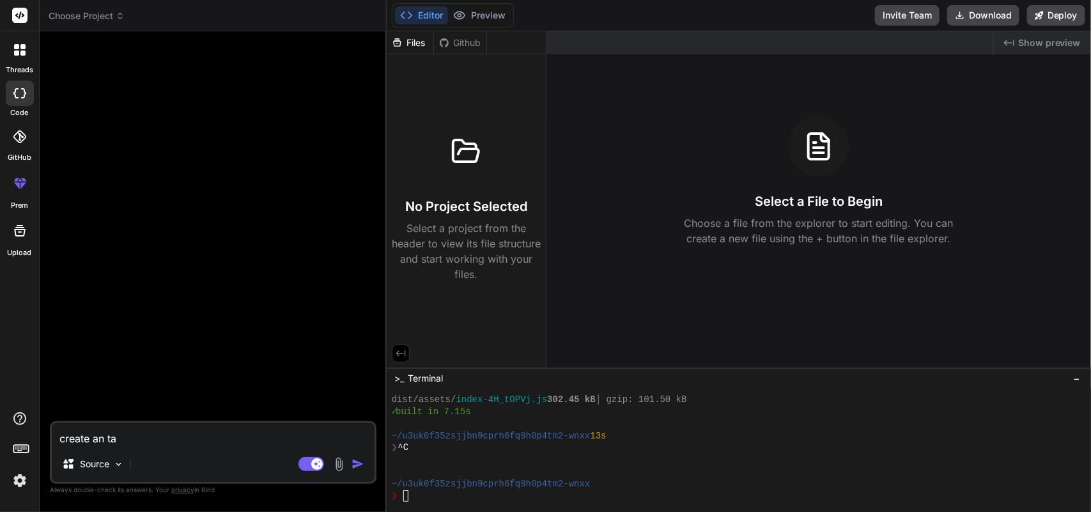
type textarea "create an tas"
type textarea "x"
type textarea "create an task"
type textarea "x"
type textarea "create an task"
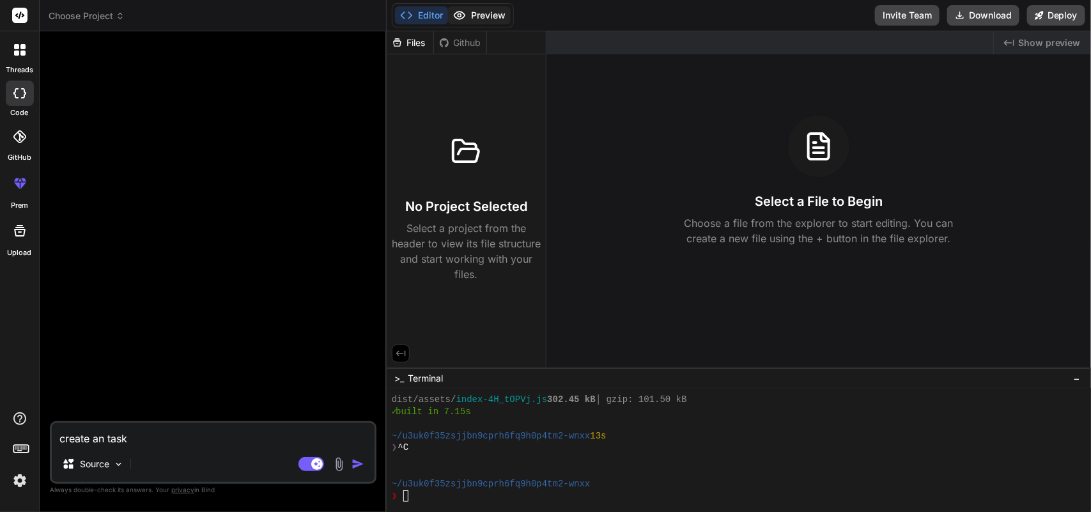
click at [472, 16] on button "Preview" at bounding box center [479, 15] width 63 height 18
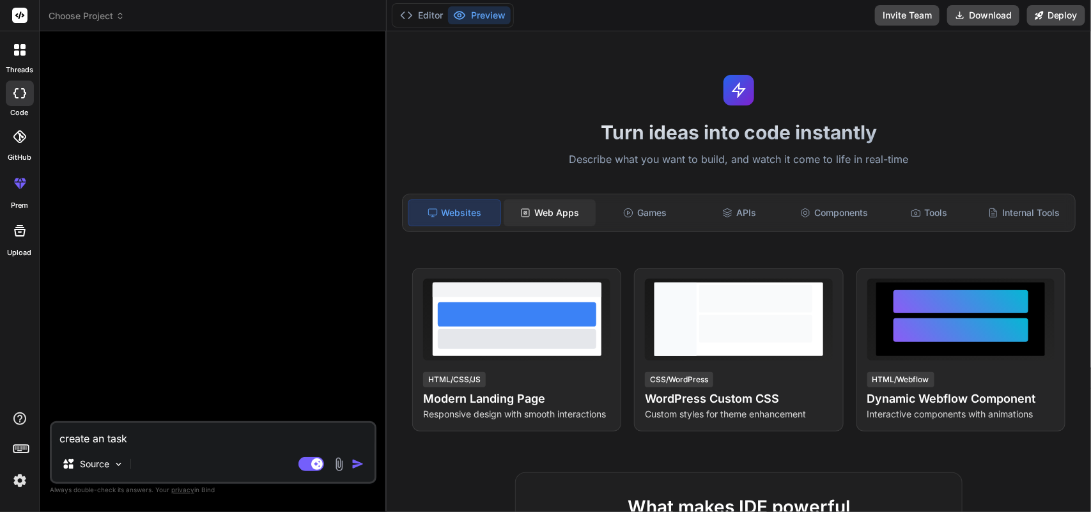
click at [538, 208] on div "Web Apps" at bounding box center [550, 212] width 92 height 27
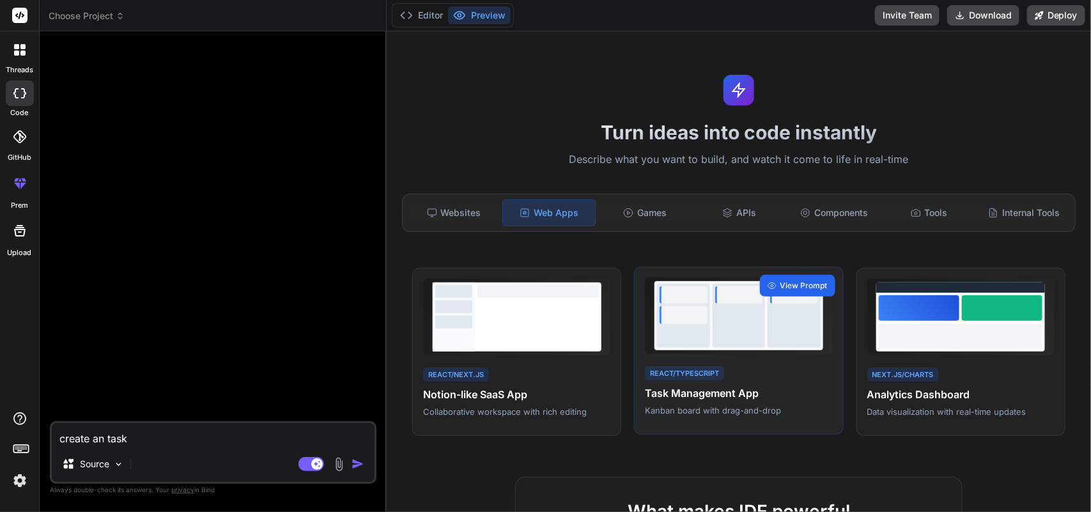
click at [797, 286] on span "View Prompt" at bounding box center [804, 286] width 47 height 12
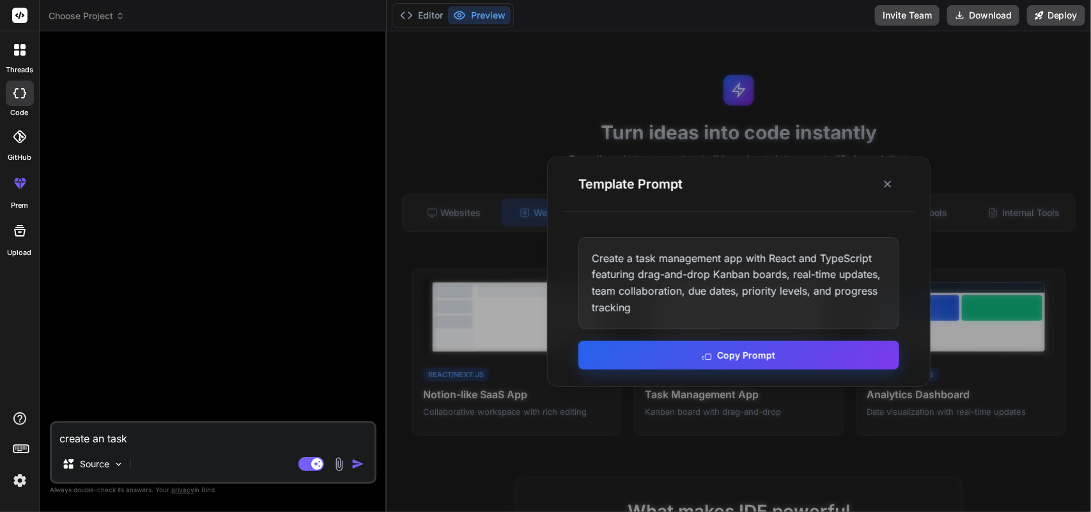
click at [721, 356] on button "Copy Prompt" at bounding box center [739, 355] width 321 height 29
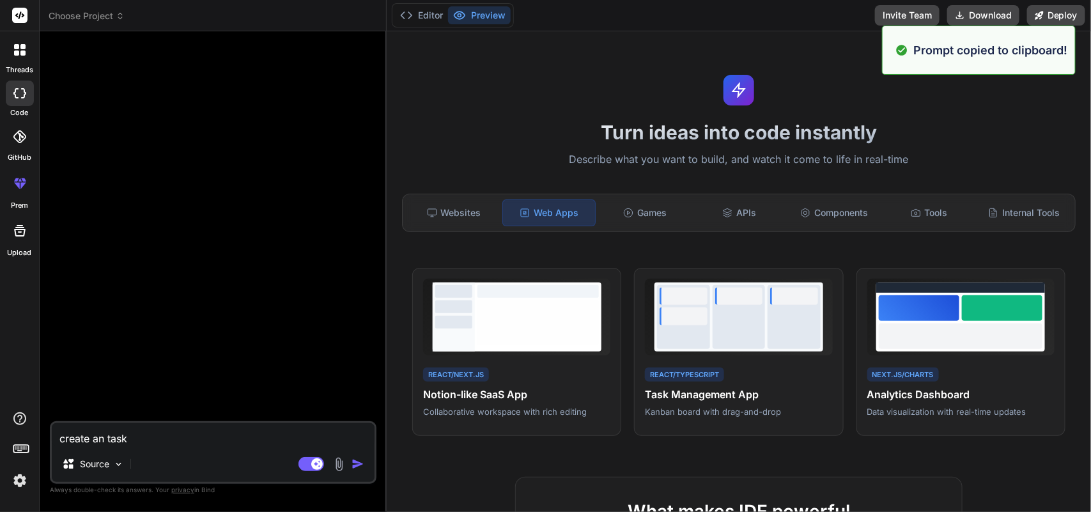
drag, startPoint x: 212, startPoint y: 439, endPoint x: 33, endPoint y: 428, distance: 179.4
click at [33, 428] on div "Prompt copied to clipboard! threads code GitHub prem Upload Choose Project Crea…" at bounding box center [545, 256] width 1091 height 512
type textarea "x"
paste textarea "Create a task management app with React and TypeScript featuring drag-and-drop …"
type textarea "Create a task management app with React and TypeScript featuring drag-and-drop …"
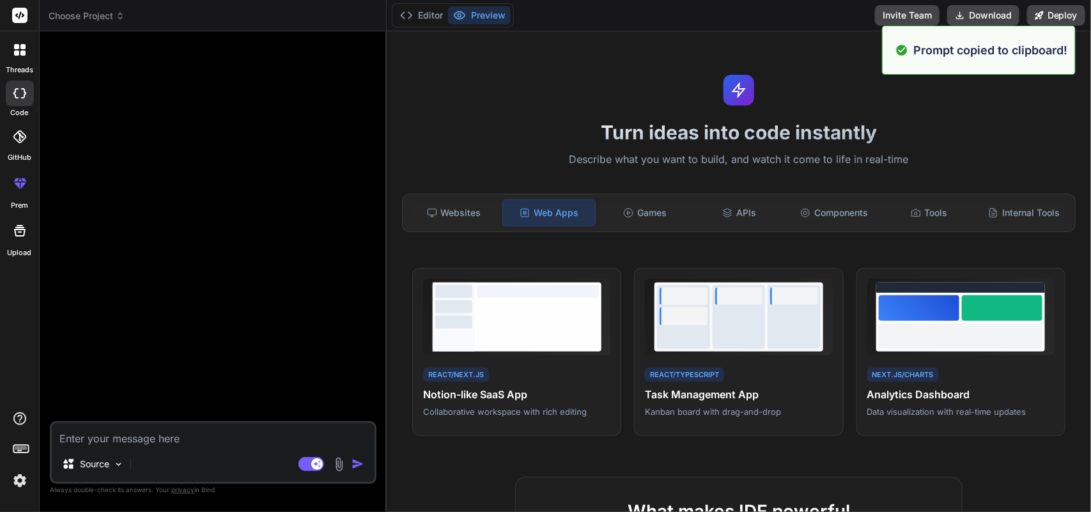
type textarea "x"
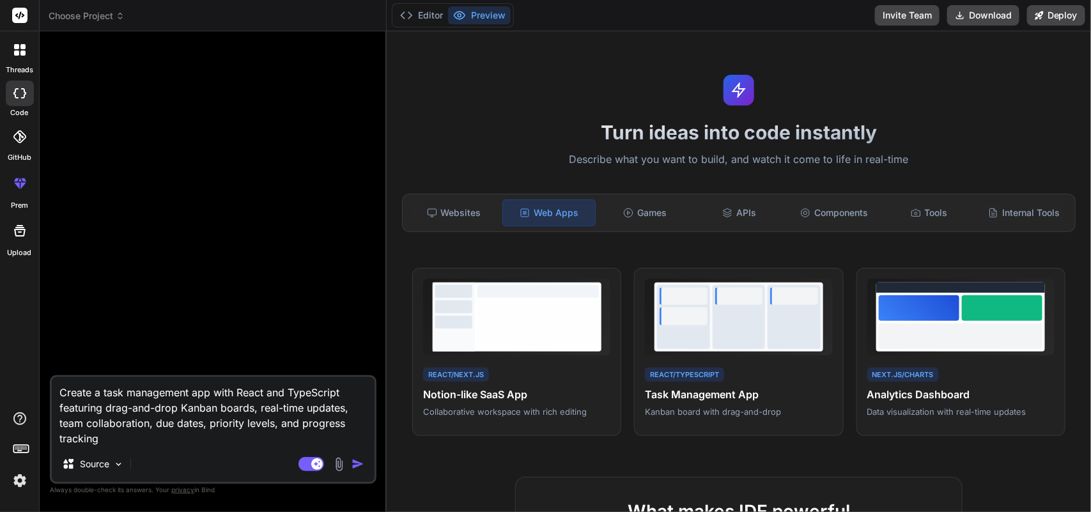
type textarea "Create a task management app with React and TypeScript featuring drag-and-drop …"
click at [356, 462] on img "button" at bounding box center [358, 464] width 13 height 13
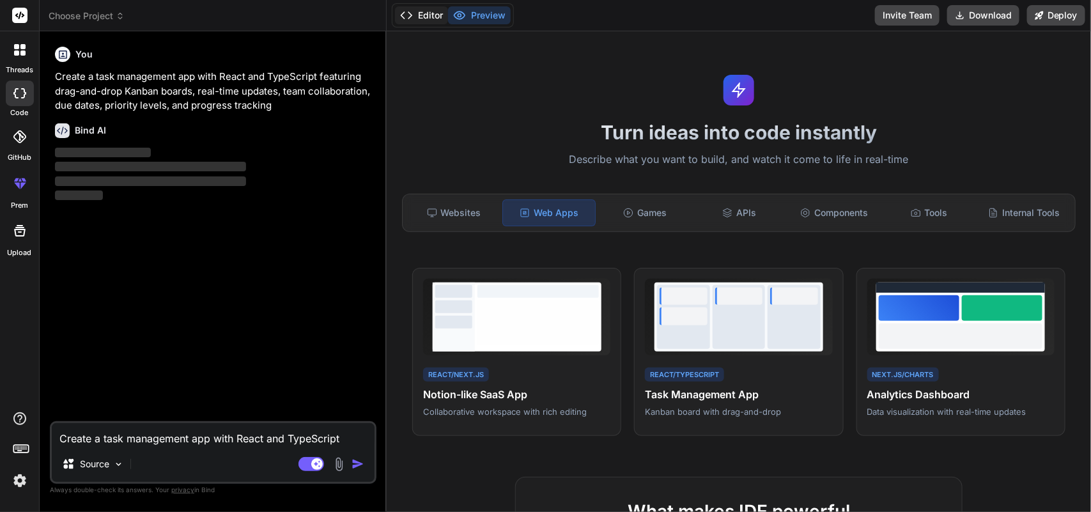
click at [420, 8] on button "Editor" at bounding box center [421, 15] width 53 height 18
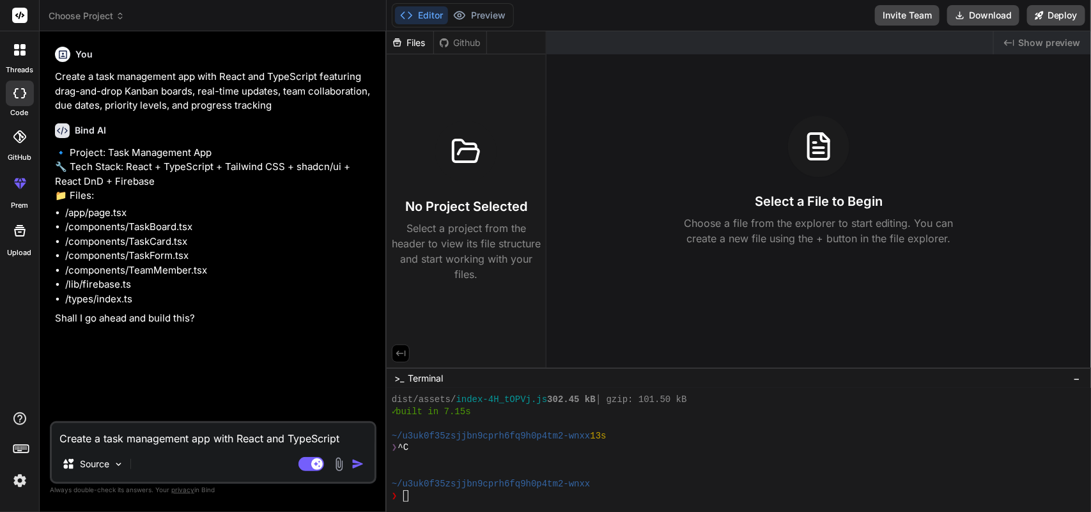
click at [151, 446] on textarea "Create a task management app with React and TypeScript featuring drag-and-drop …" at bounding box center [213, 434] width 323 height 23
type textarea "x"
type textarea "y"
type textarea "x"
type textarea "ye"
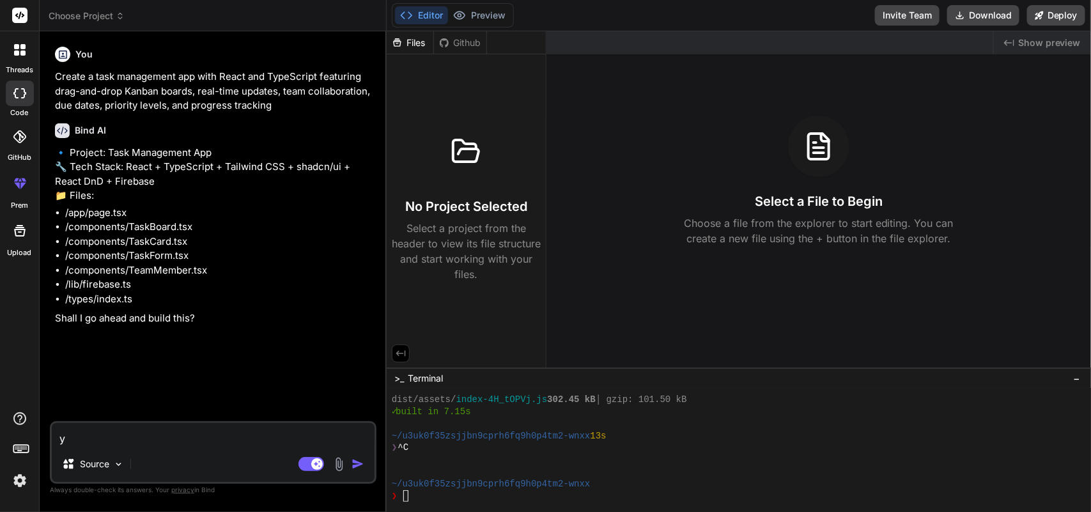
type textarea "x"
type textarea "yes"
type textarea "x"
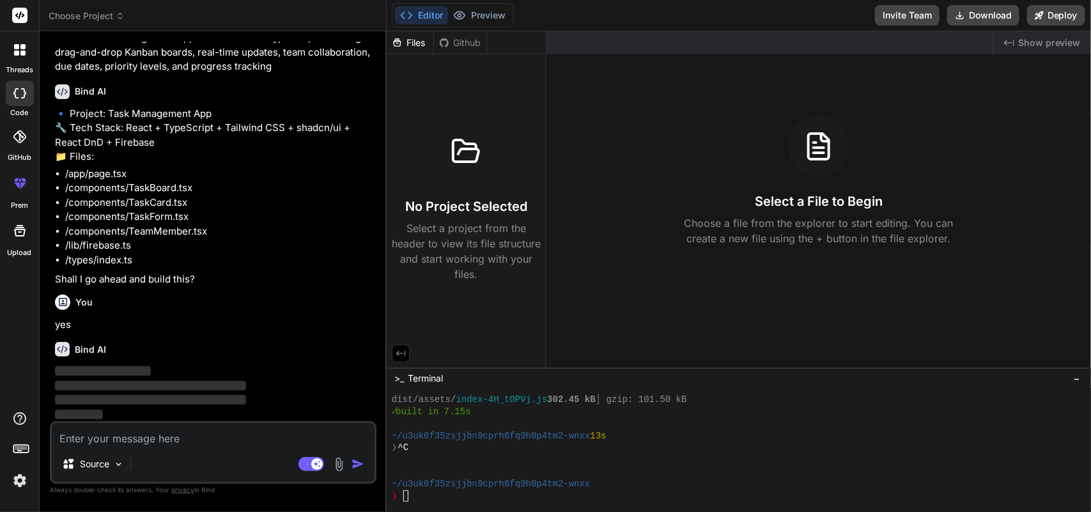
scroll to position [26, 0]
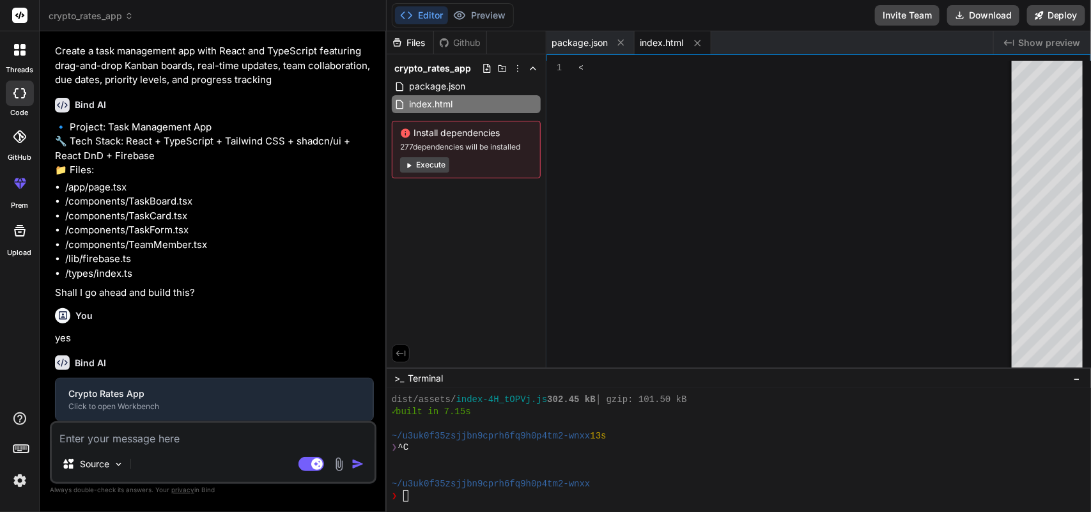
type textarea "x"
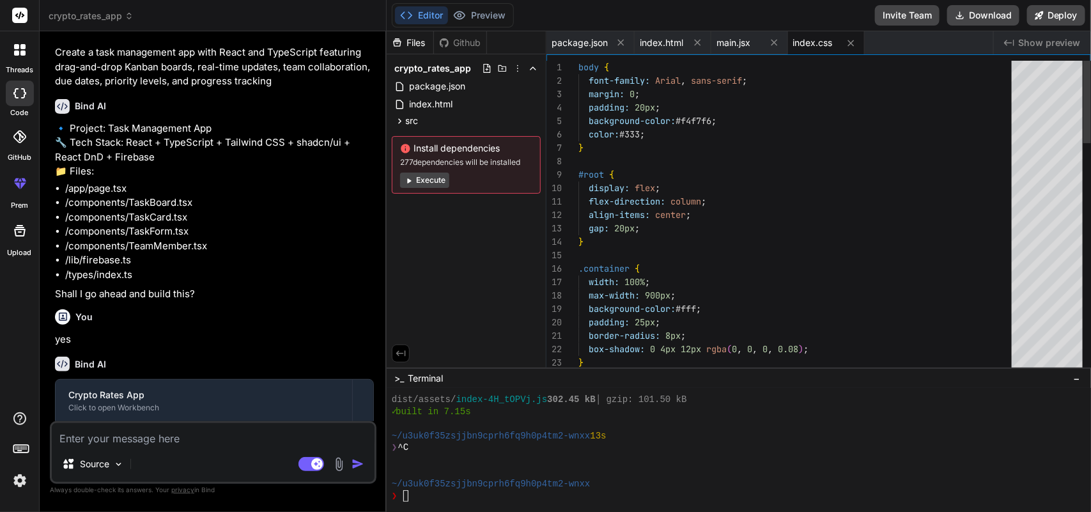
scroll to position [39, 0]
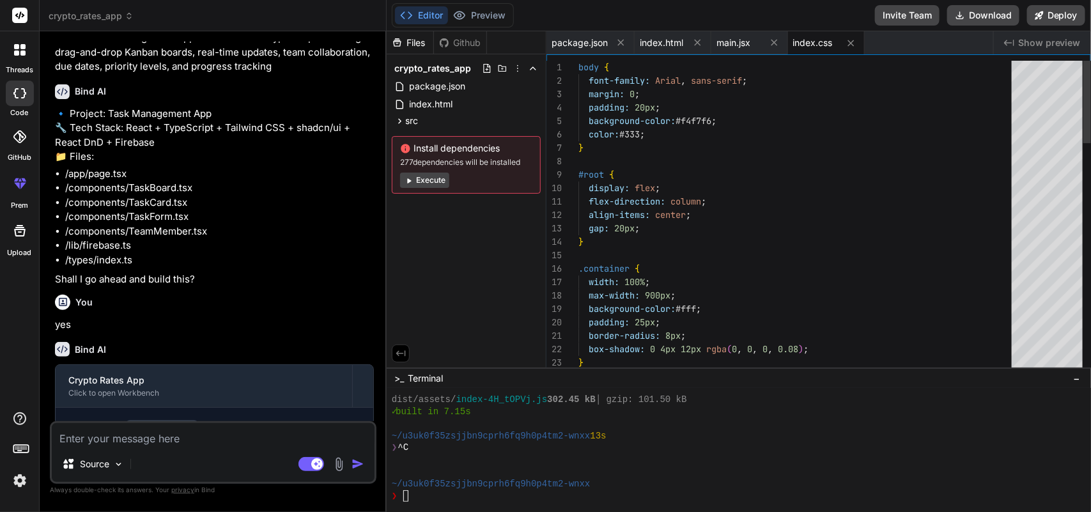
type textarea "); } export default App;"
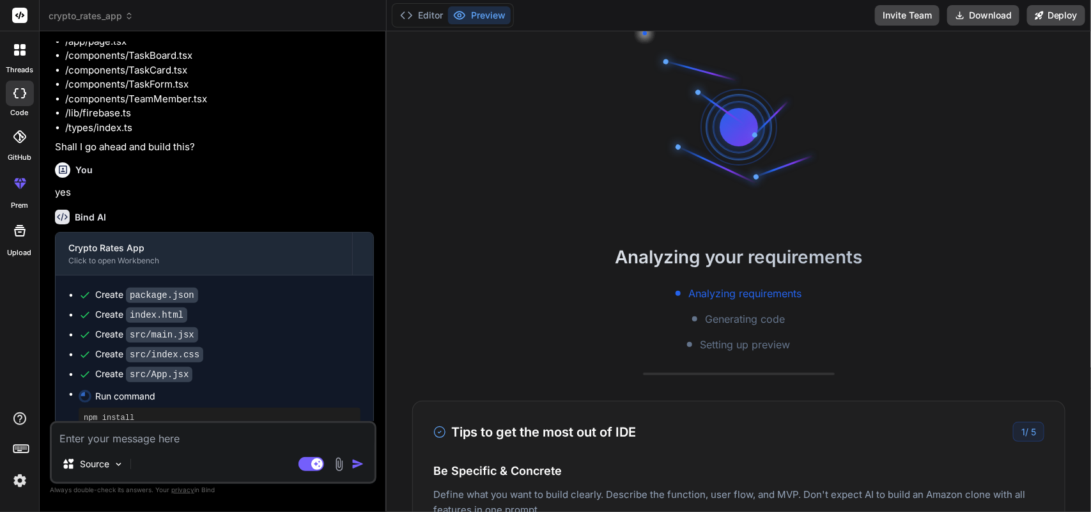
scroll to position [240, 0]
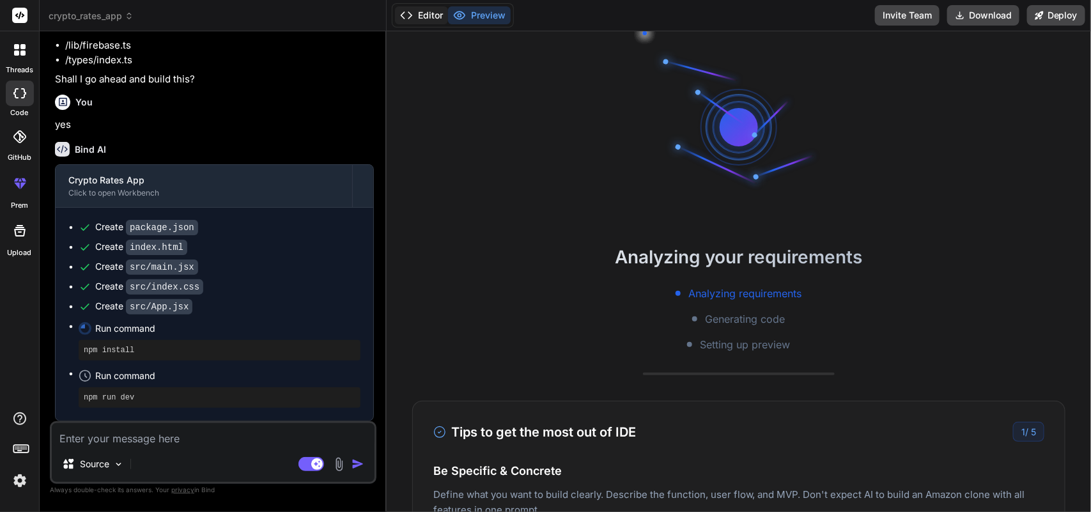
click at [416, 13] on button "Editor" at bounding box center [421, 15] width 53 height 18
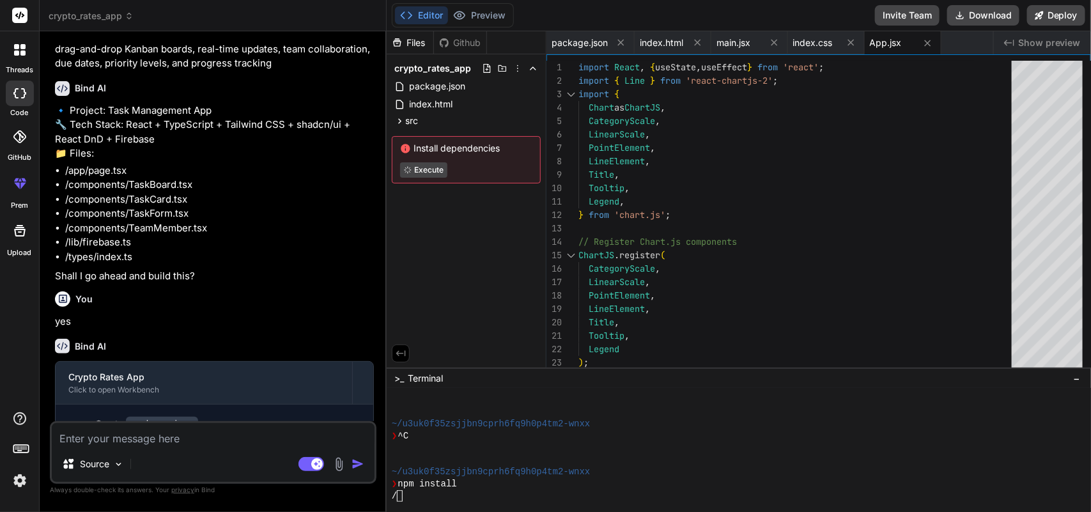
scroll to position [0, 0]
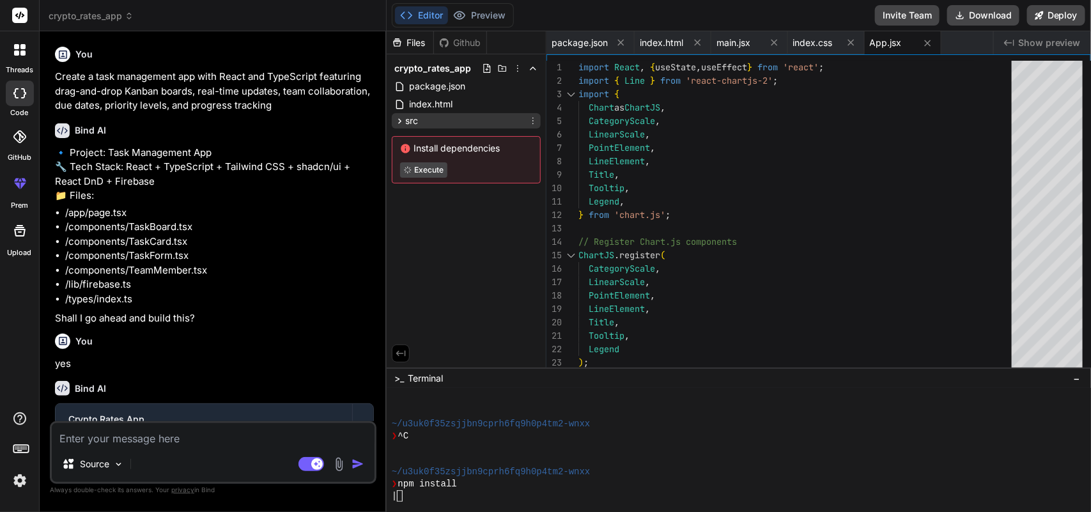
click at [459, 117] on div "src" at bounding box center [466, 120] width 149 height 15
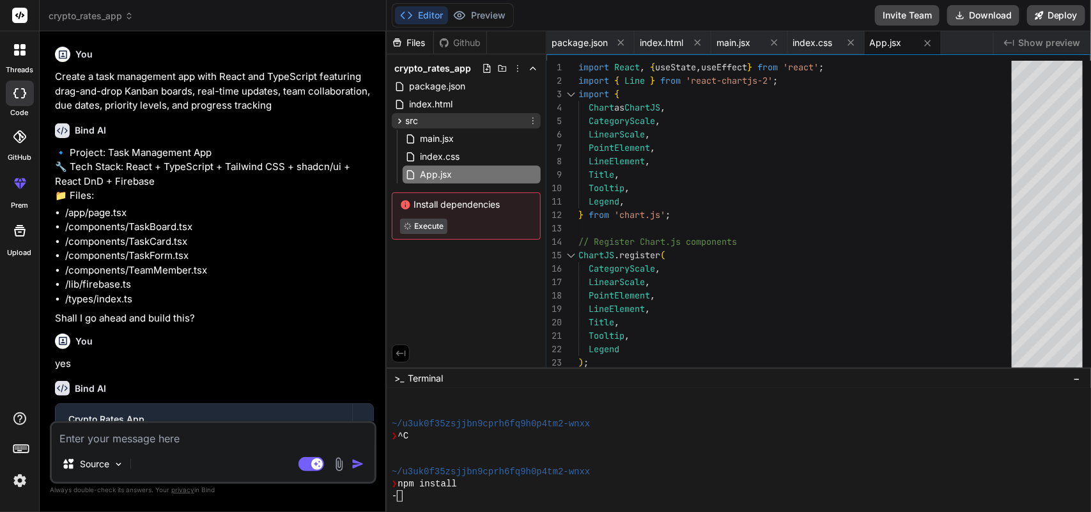
click at [419, 116] on div "src" at bounding box center [466, 120] width 149 height 15
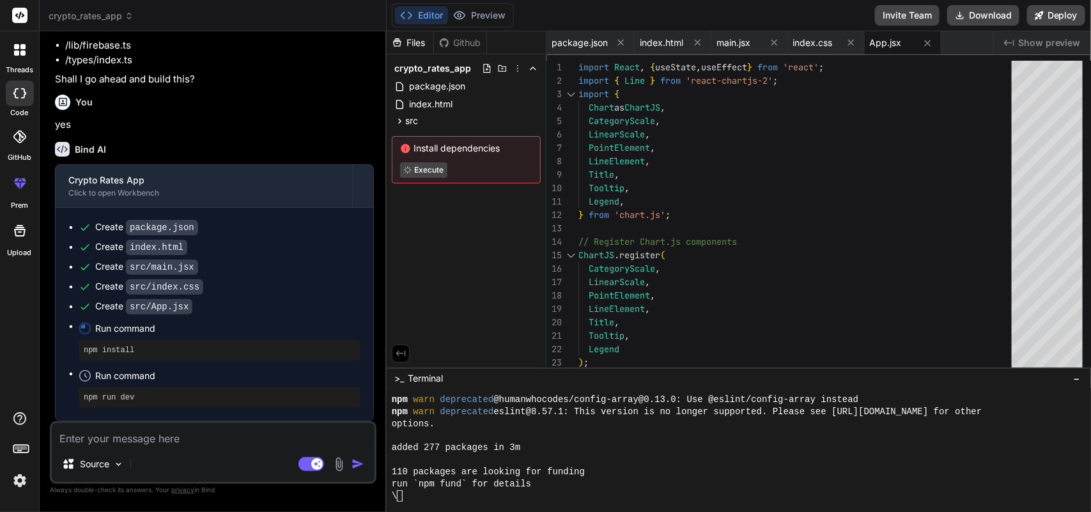
scroll to position [635, 0]
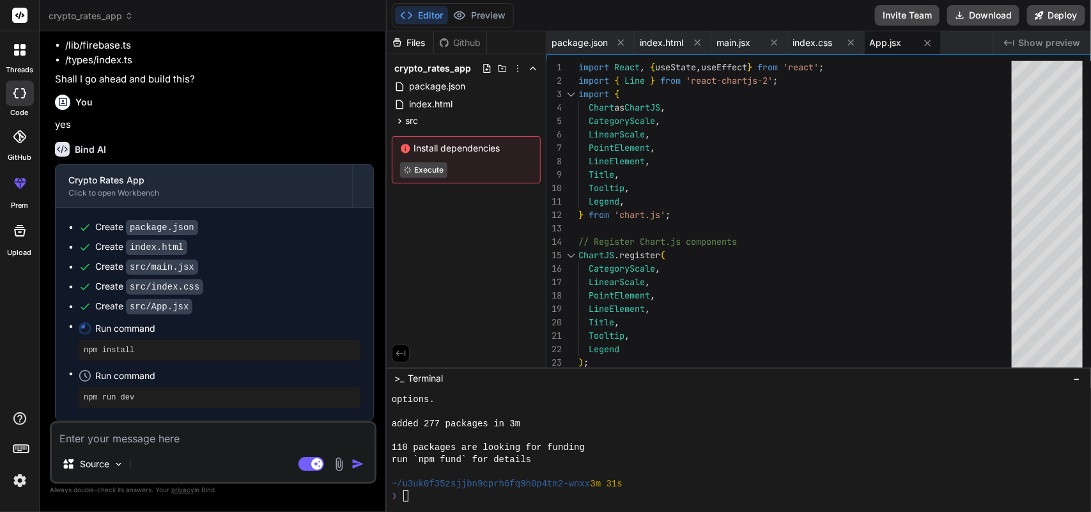
type textarea "x"
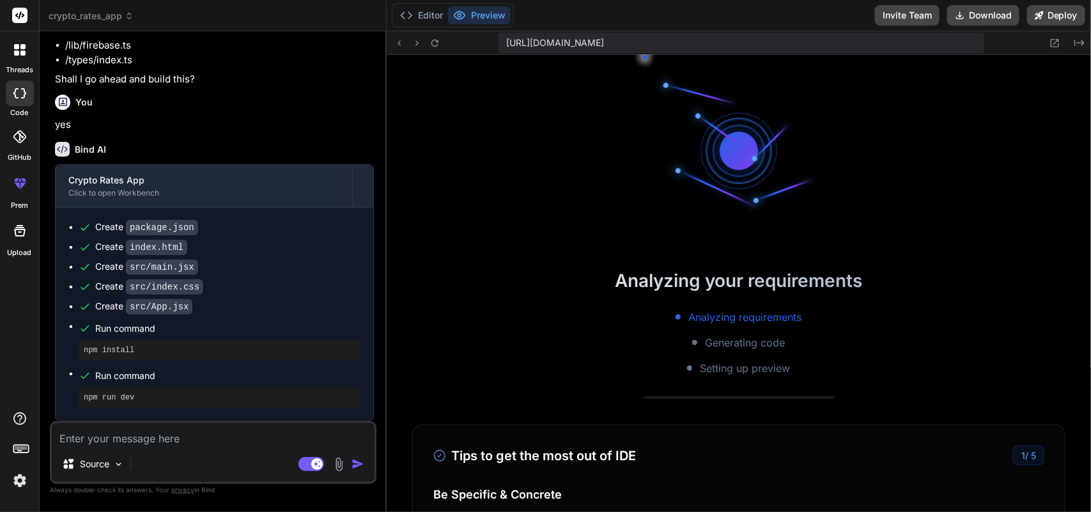
scroll to position [911, 0]
click at [419, 14] on button "Editor" at bounding box center [421, 15] width 53 height 18
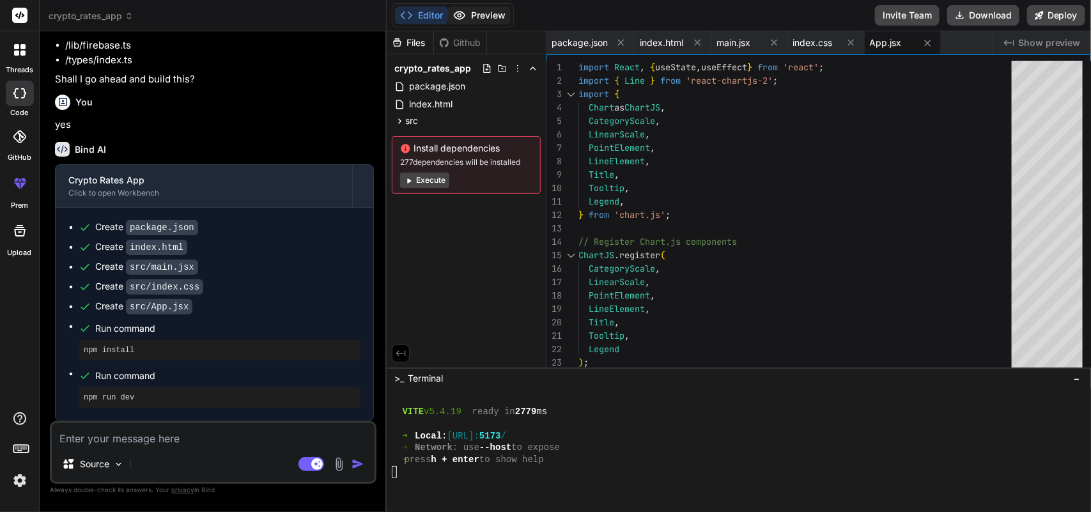
click at [486, 13] on button "Preview" at bounding box center [479, 15] width 63 height 18
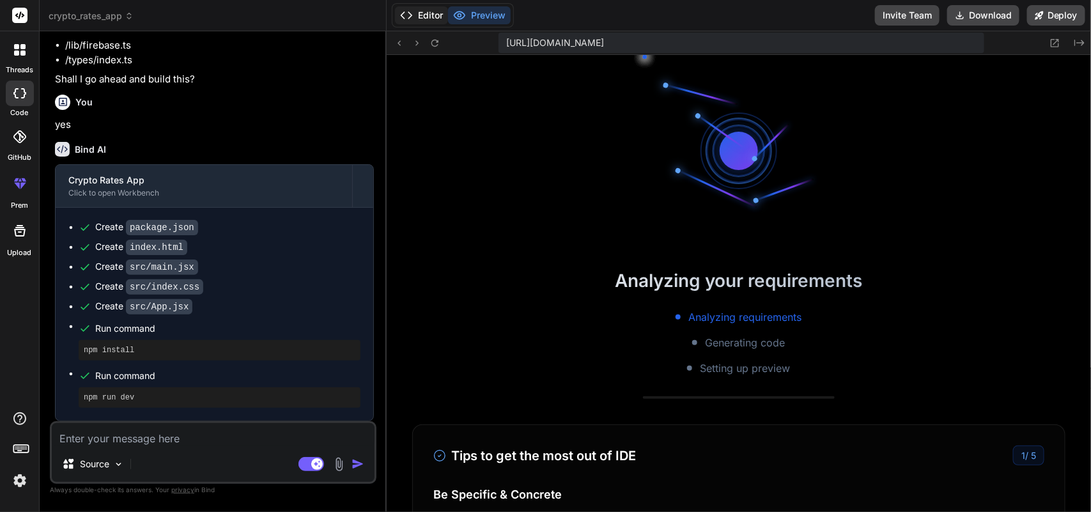
click at [423, 17] on button "Editor" at bounding box center [421, 15] width 53 height 18
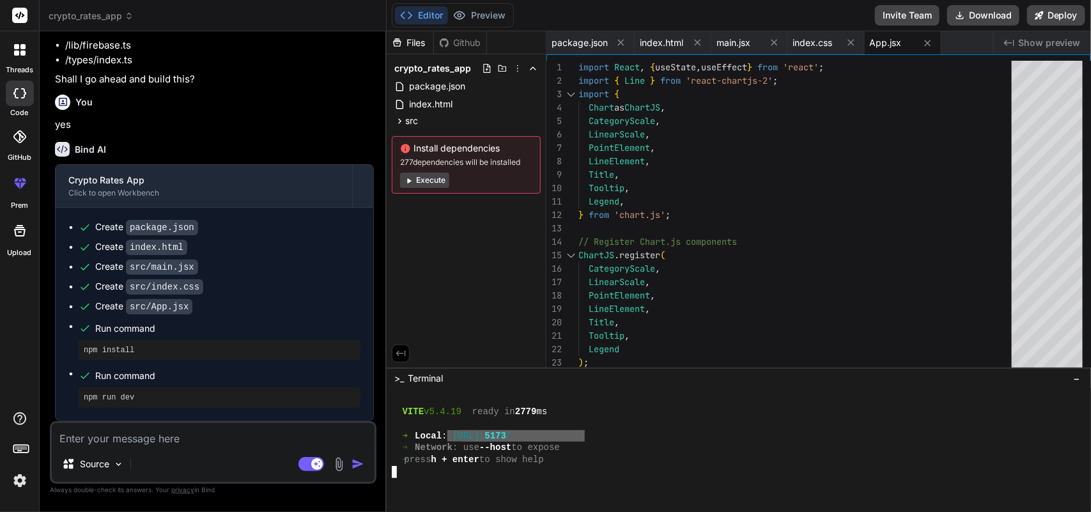
drag, startPoint x: 584, startPoint y: 434, endPoint x: 469, endPoint y: 438, distance: 115.2
type textarea "[URL]"
click at [473, 14] on button "Preview" at bounding box center [479, 15] width 63 height 18
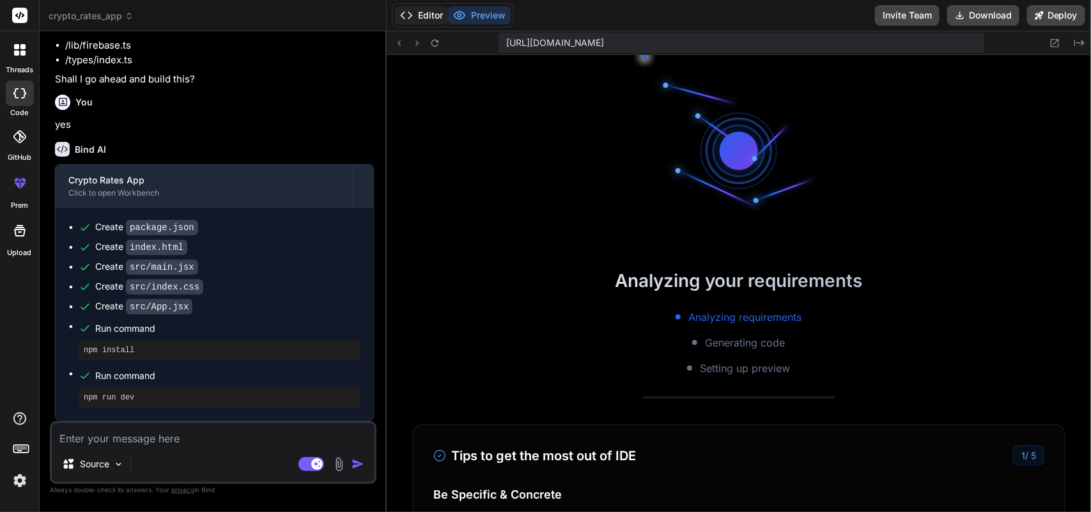
click at [420, 8] on button "Editor" at bounding box center [421, 15] width 53 height 18
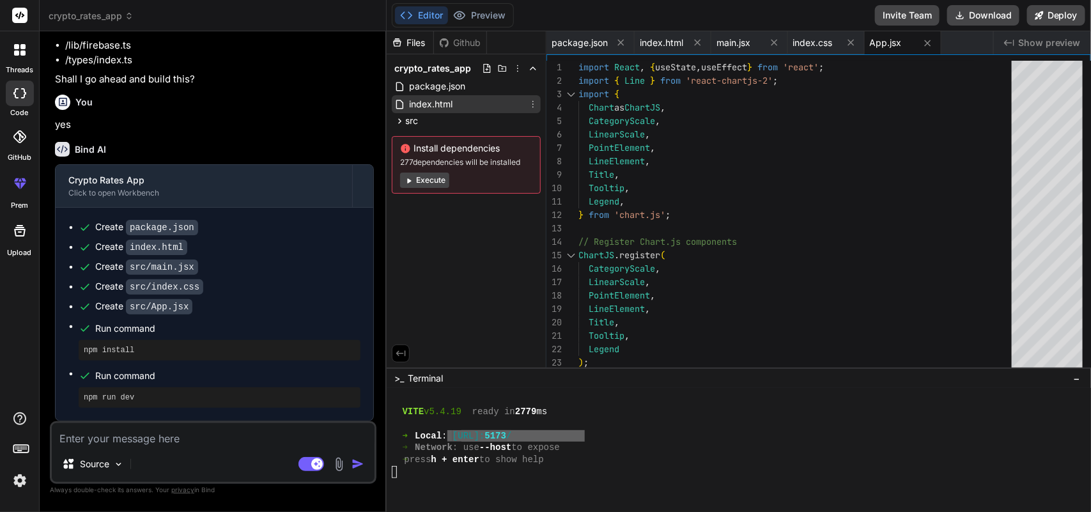
click at [429, 101] on span "index.html" at bounding box center [431, 104] width 46 height 15
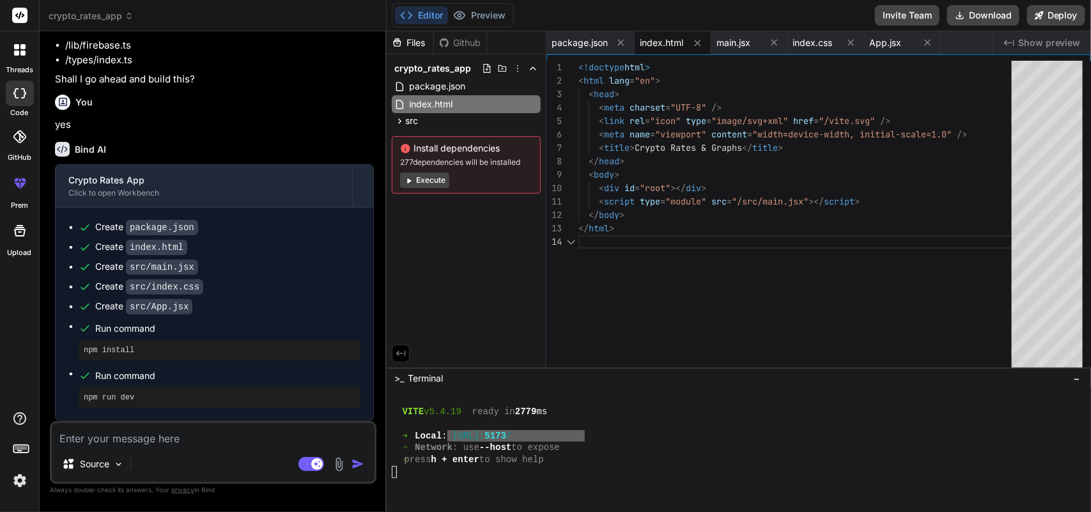
click at [1081, 380] on span "−" at bounding box center [1077, 378] width 7 height 13
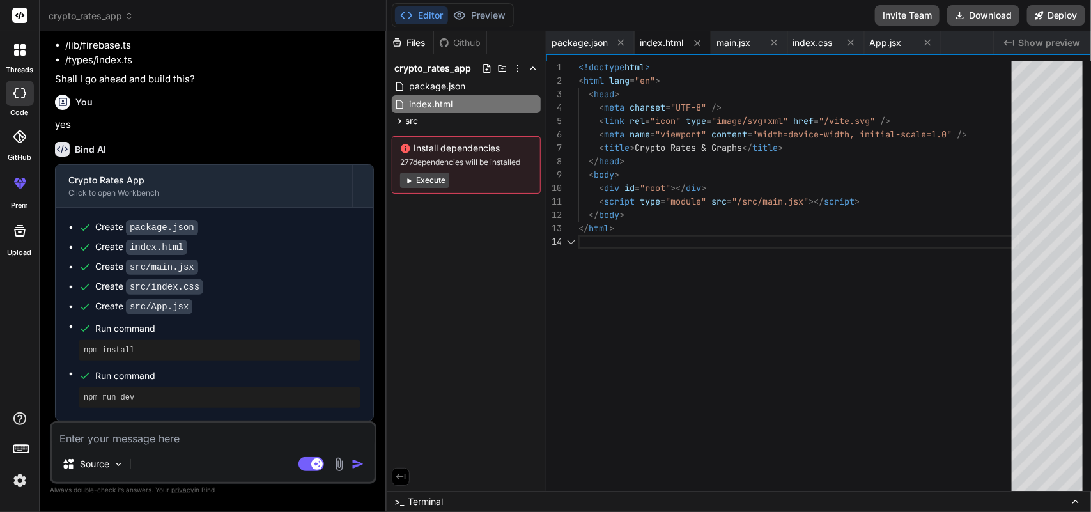
click at [443, 75] on div "crypto_rates_app" at bounding box center [466, 68] width 149 height 18
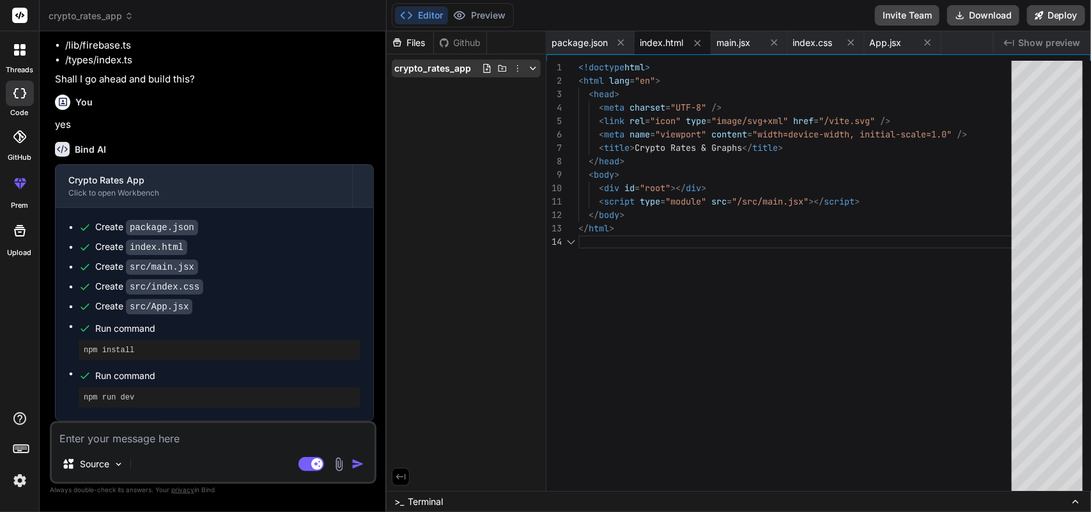
click at [443, 72] on span "crypto_rates_app" at bounding box center [433, 68] width 77 height 13
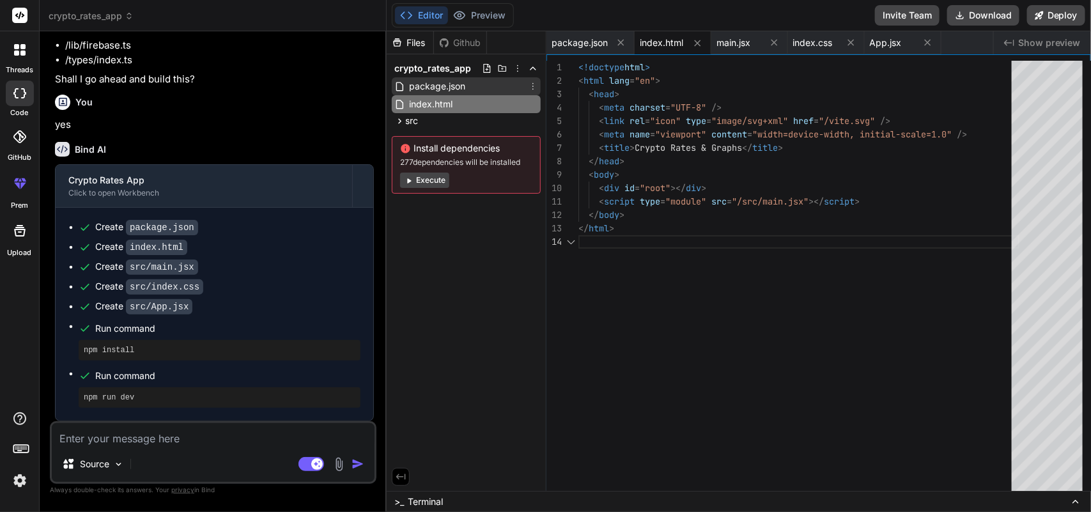
click at [441, 88] on span "package.json" at bounding box center [437, 86] width 59 height 15
type textarea ""eslint": "^8.57.0", "eslint-plugin-react": "^7.34.1", "eslint-plugin-react-hoo…"
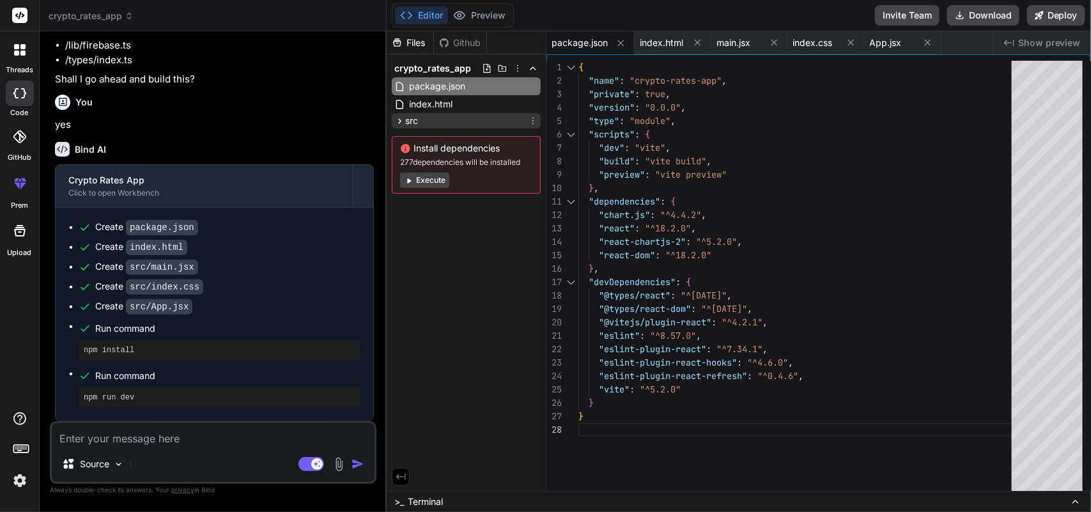
click at [416, 120] on span "src" at bounding box center [411, 120] width 13 height 13
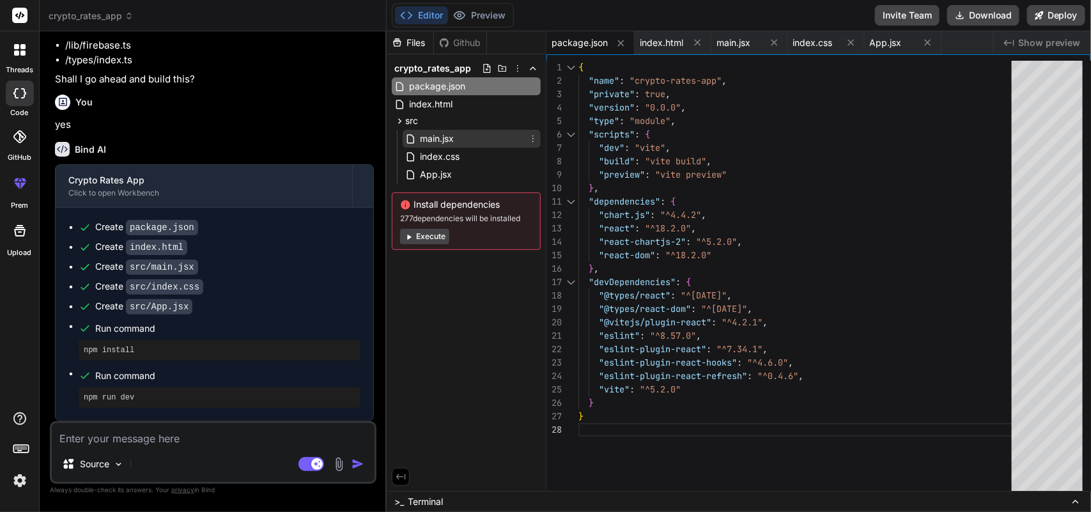
click at [464, 139] on div "main.jsx" at bounding box center [472, 139] width 138 height 18
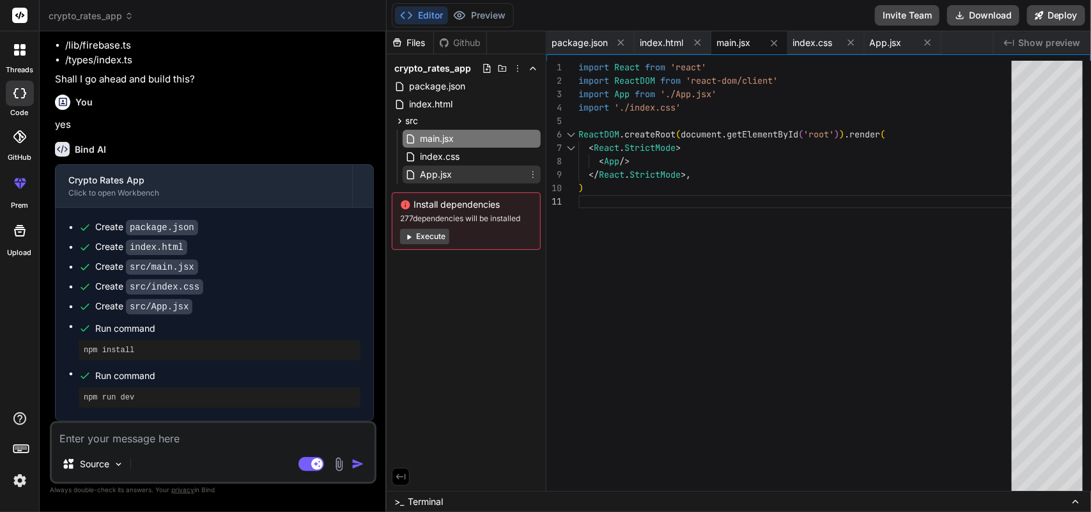
click at [455, 178] on div "App.jsx" at bounding box center [472, 175] width 138 height 18
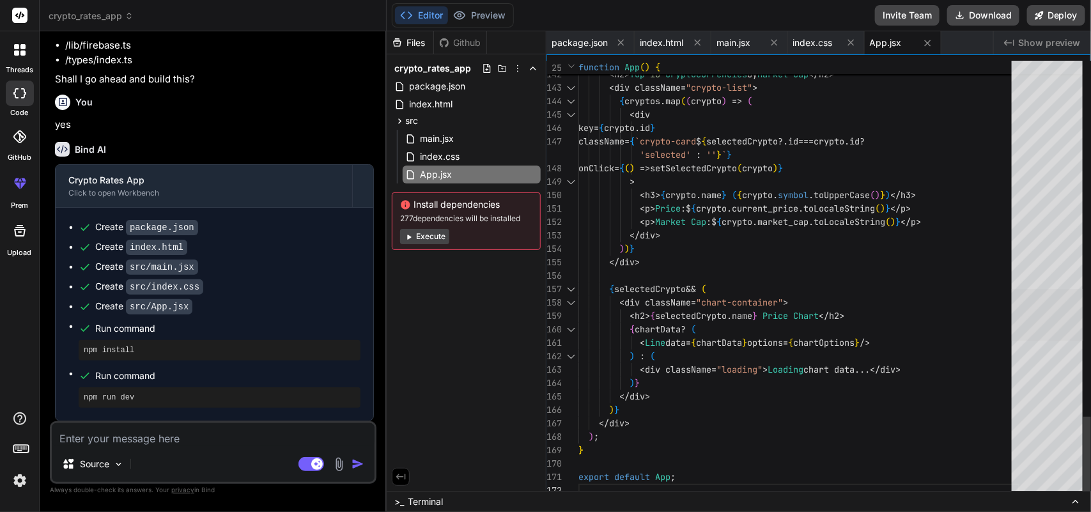
click at [1012, 341] on div at bounding box center [1048, 315] width 72 height 52
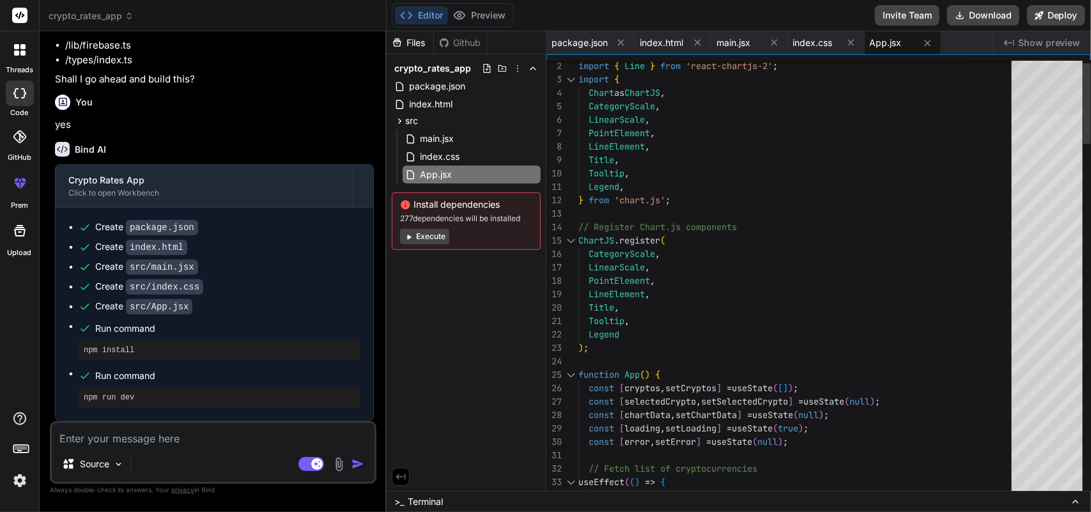
click at [1075, 87] on div at bounding box center [1048, 89] width 72 height 52
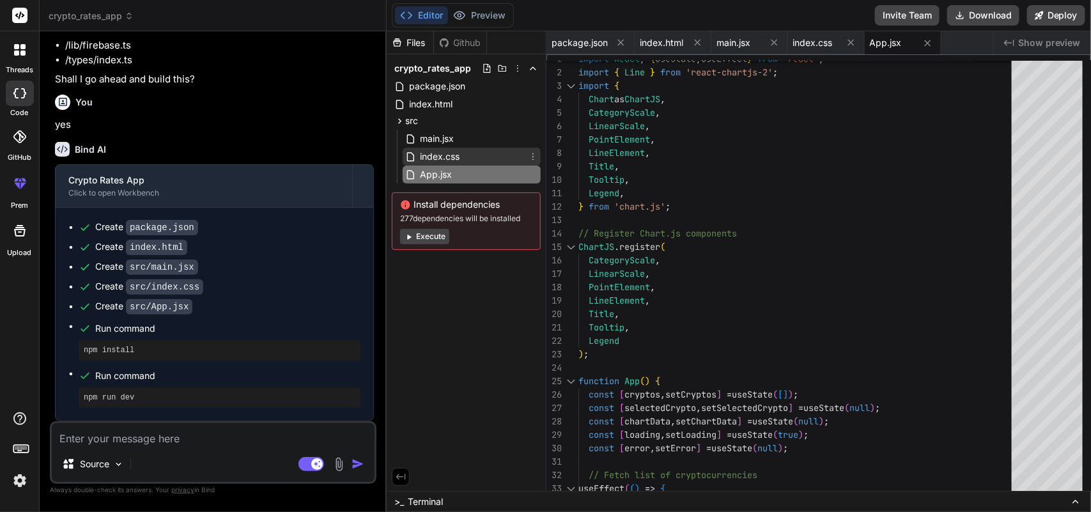
click at [446, 157] on span "index.css" at bounding box center [440, 156] width 42 height 15
type textarea ".chart-container { margin-top: 30px; padding: 20px; background-color: #f9f9f9; …"
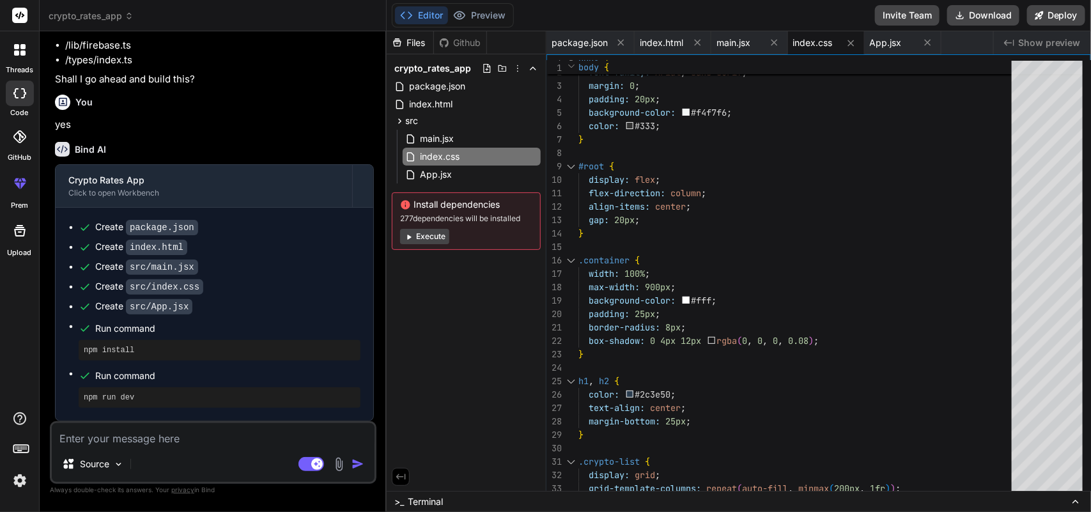
click at [444, 292] on div "Files Github crypto_rates_app package.json index.html src main.jsx index.css Ap…" at bounding box center [467, 261] width 160 height 460
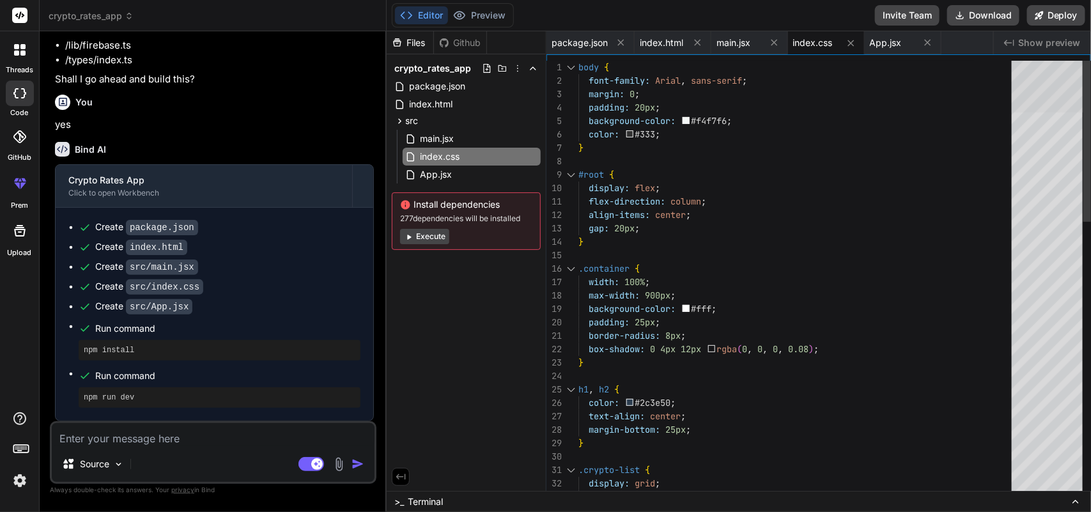
click at [1050, 96] on div at bounding box center [1048, 87] width 72 height 52
click at [471, 17] on button "Preview" at bounding box center [479, 15] width 63 height 18
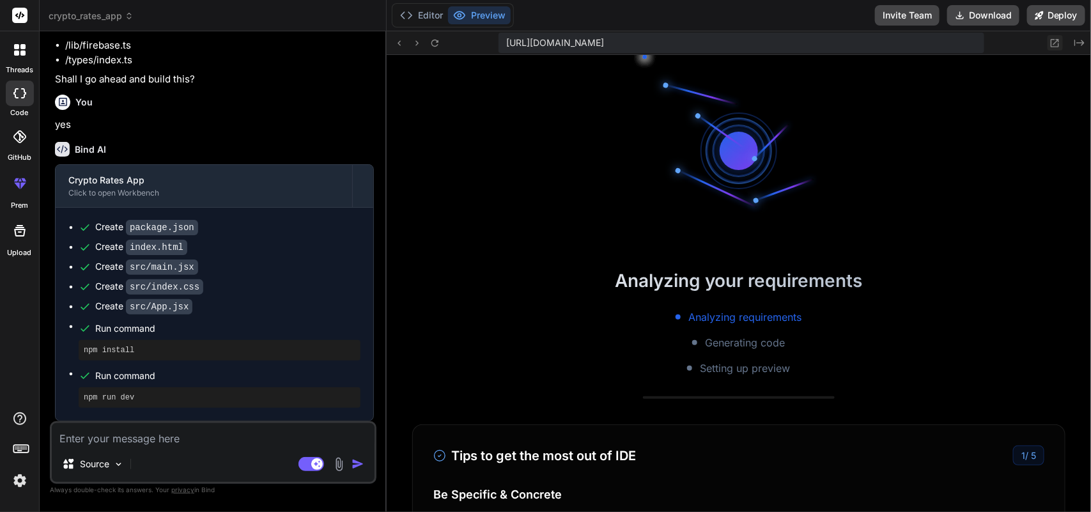
click at [1051, 43] on icon at bounding box center [1055, 43] width 11 height 11
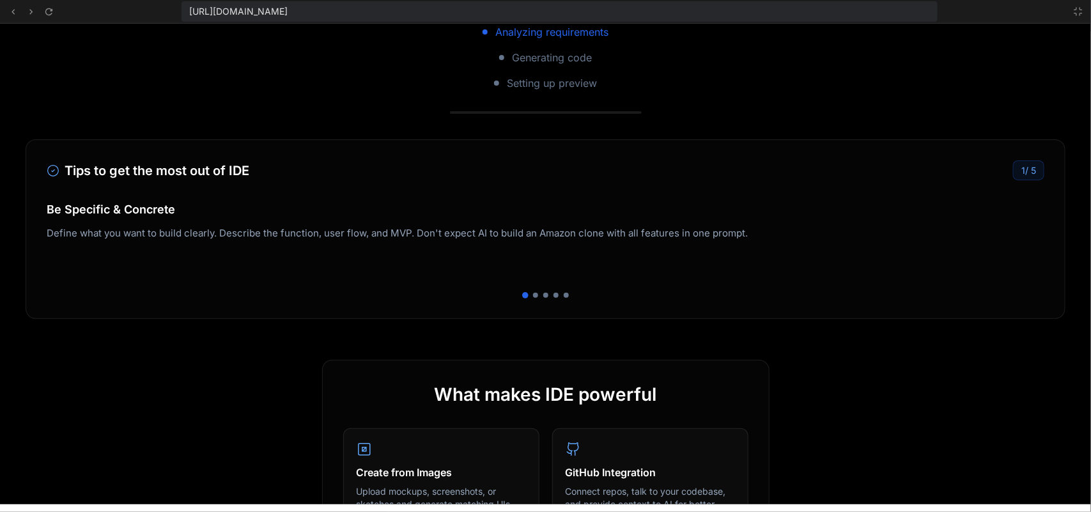
scroll to position [0, 0]
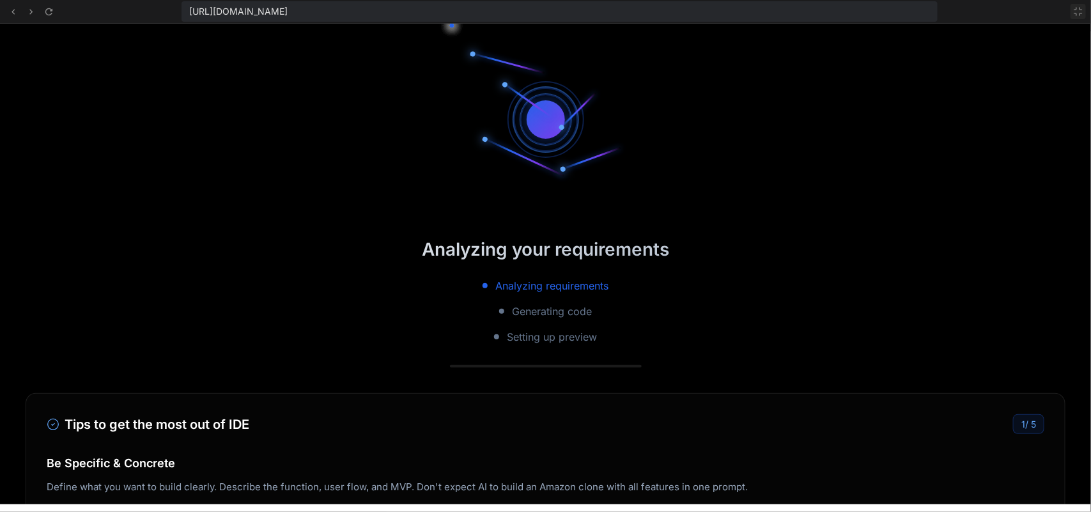
click at [1075, 10] on icon at bounding box center [1079, 11] width 10 height 10
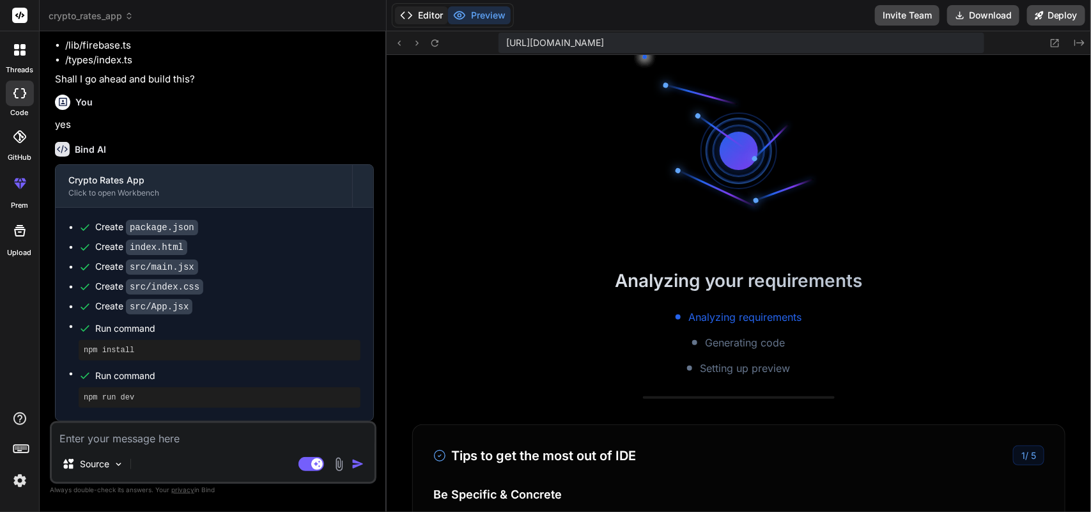
click at [414, 12] on button "Editor" at bounding box center [421, 15] width 53 height 18
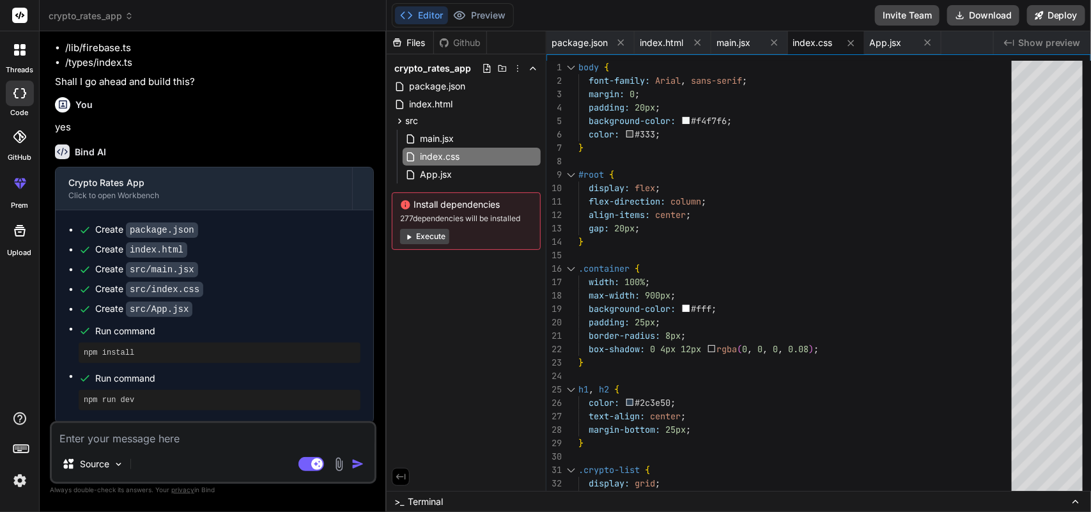
scroll to position [240, 0]
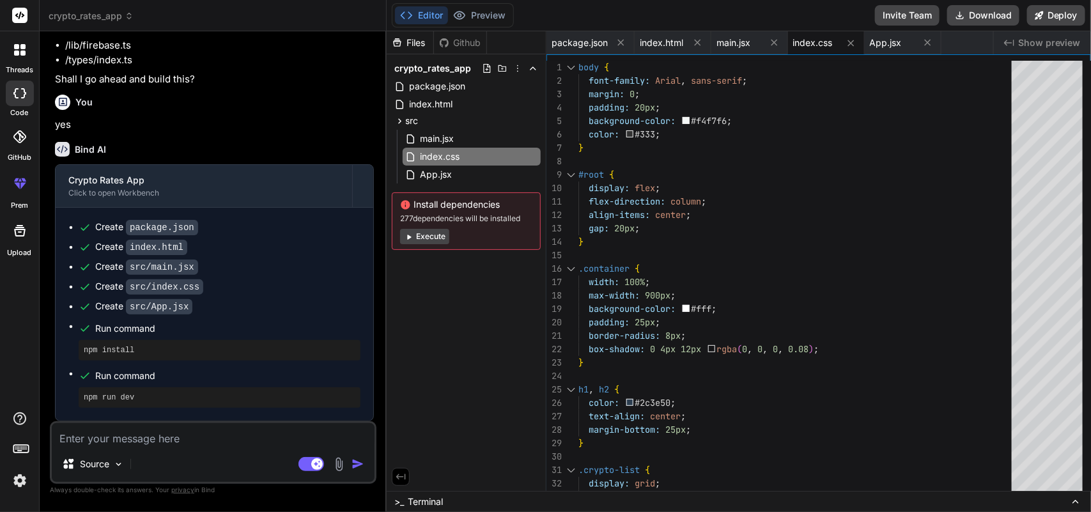
click at [164, 438] on textarea at bounding box center [213, 434] width 323 height 23
type textarea "i"
type textarea "x"
type textarea "i"
type textarea "x"
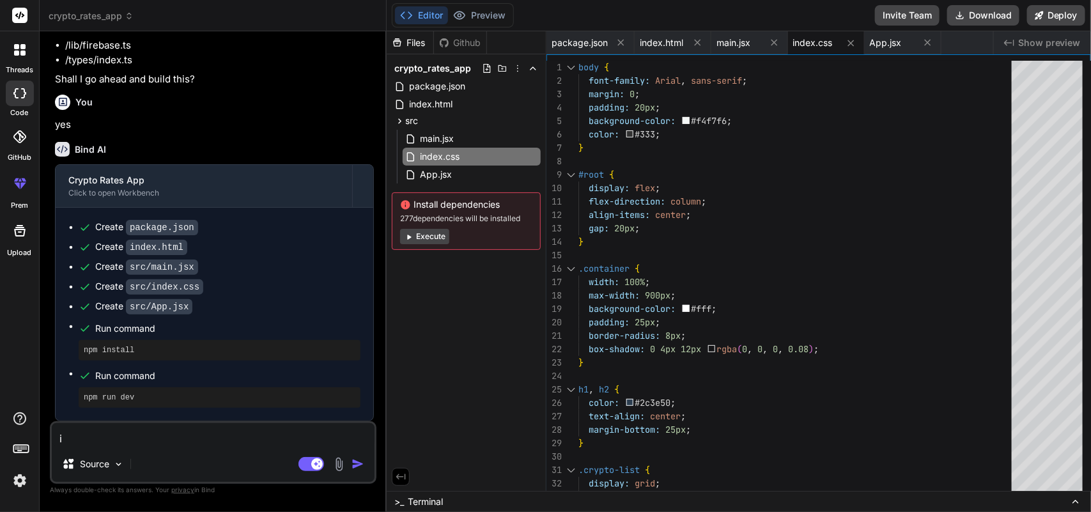
type textarea "i w"
type textarea "x"
type textarea "i wa"
type textarea "x"
type textarea "i wan"
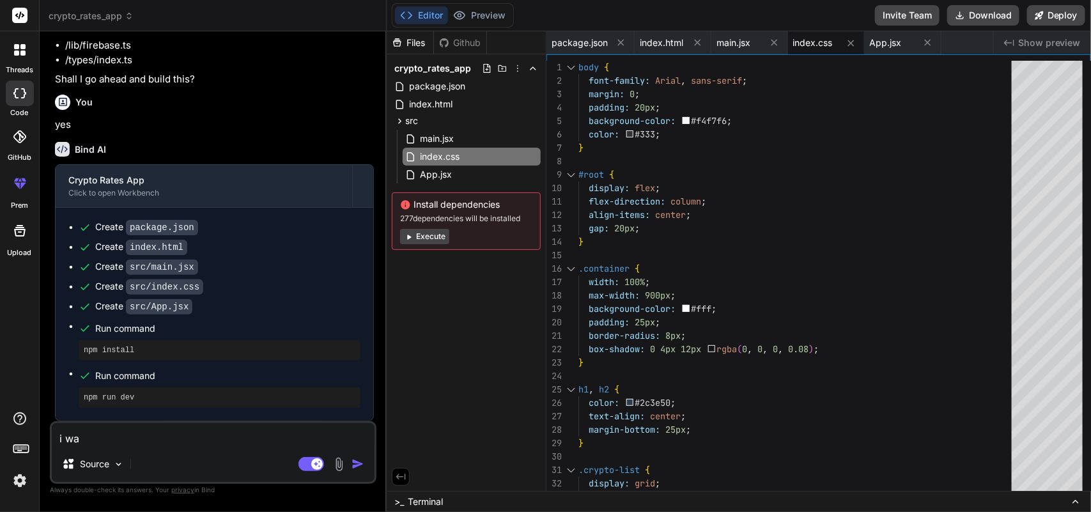
type textarea "x"
type textarea "i want"
type textarea "x"
type textarea "i want"
type textarea "x"
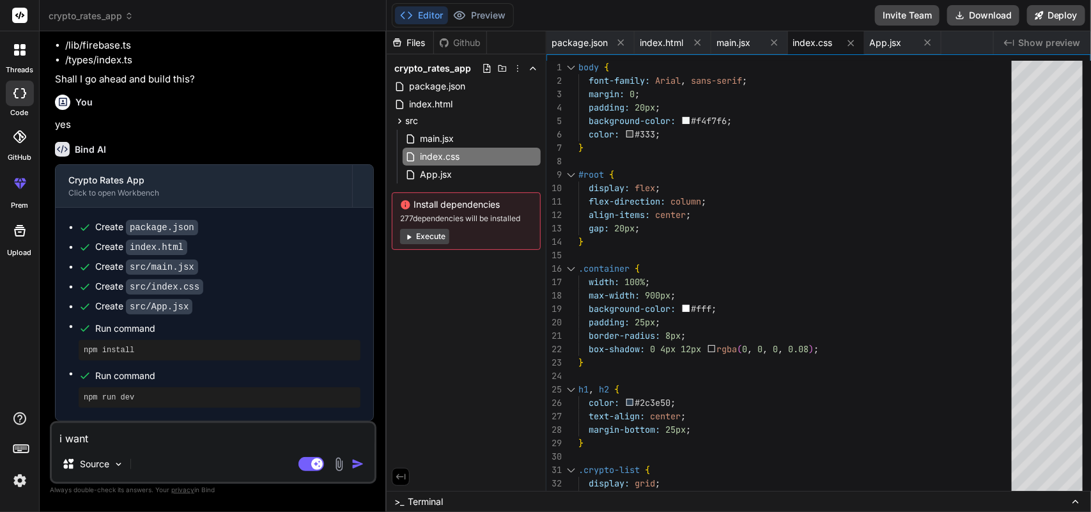
type textarea "i want t"
type textarea "x"
type textarea "i want to"
type textarea "x"
type textarea "i want to"
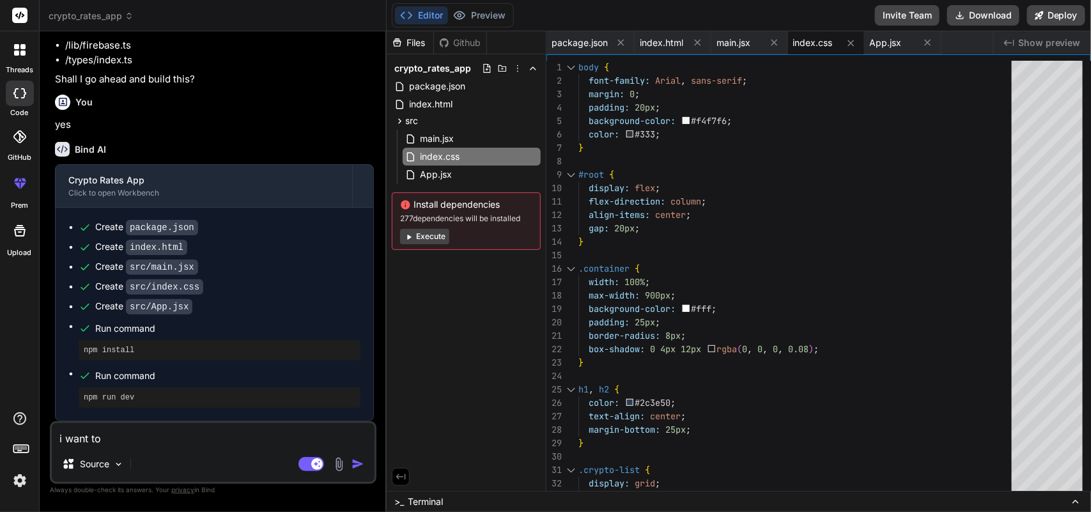
type textarea "x"
type textarea "i want to p"
type textarea "x"
type textarea "i want to po"
type textarea "x"
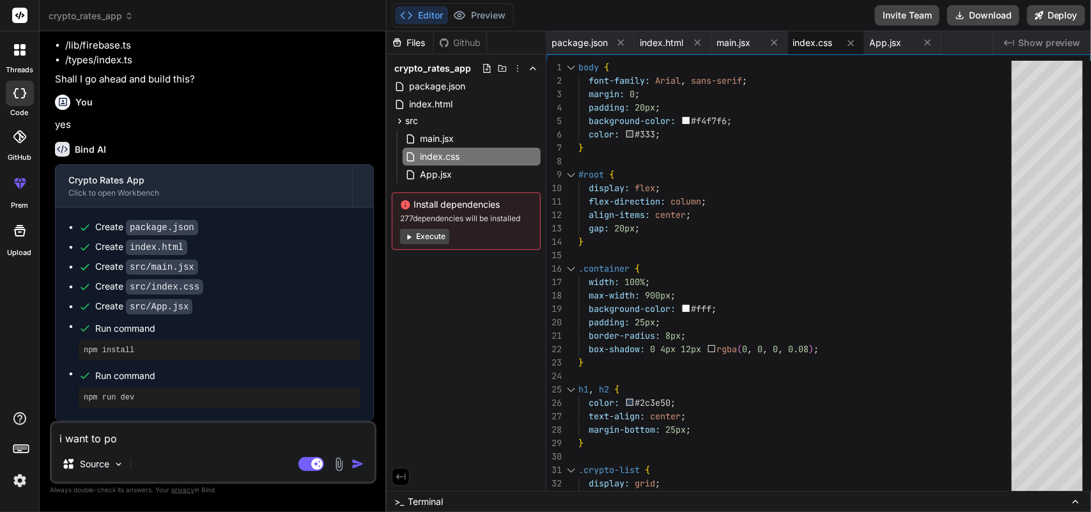
type textarea "i want to pos"
type textarea "x"
type textarea "i want to post"
type textarea "x"
type textarea "i want to post"
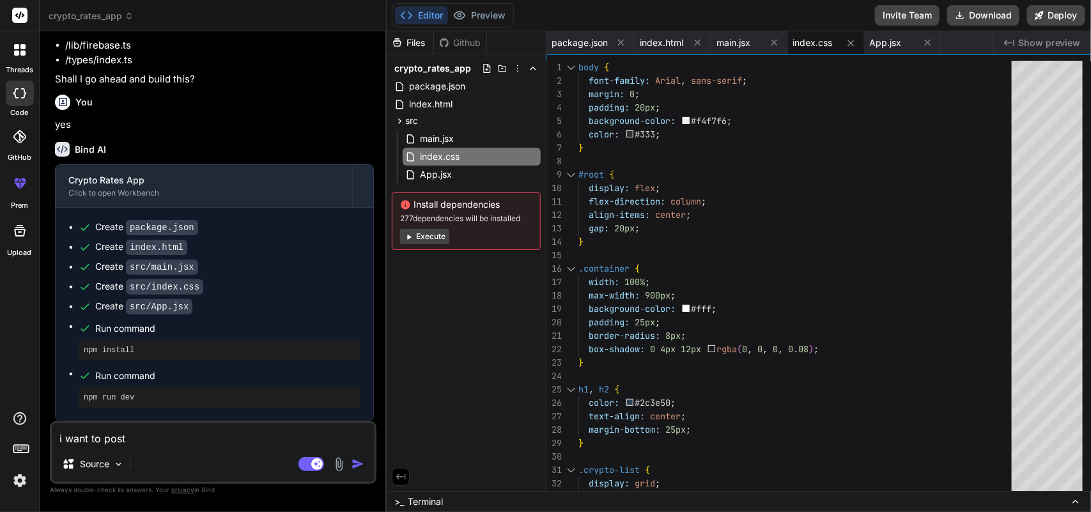
type textarea "x"
type textarea "i want to post t"
type textarea "x"
type textarea "i want to post th"
type textarea "x"
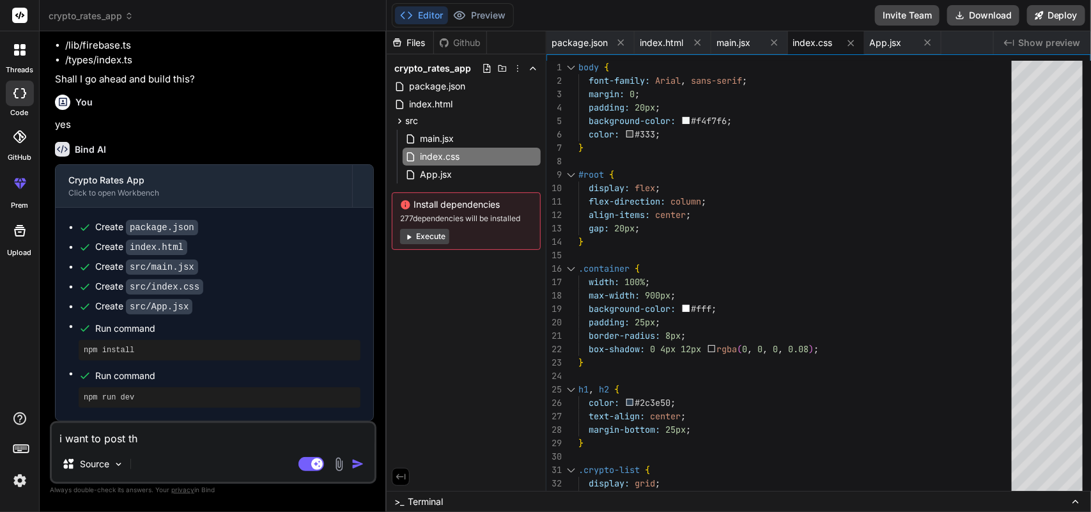
type textarea "i want to post thi"
type textarea "x"
type textarea "i want to post this"
type textarea "x"
type textarea "i want to post this"
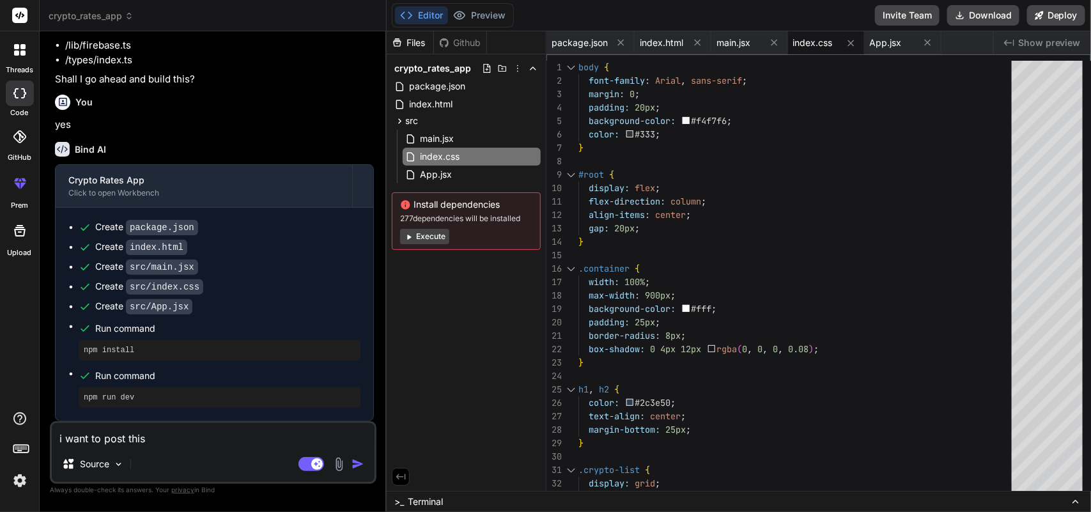
type textarea "x"
type textarea "i want to post this r"
type textarea "x"
type textarea "i want to post this"
type textarea "x"
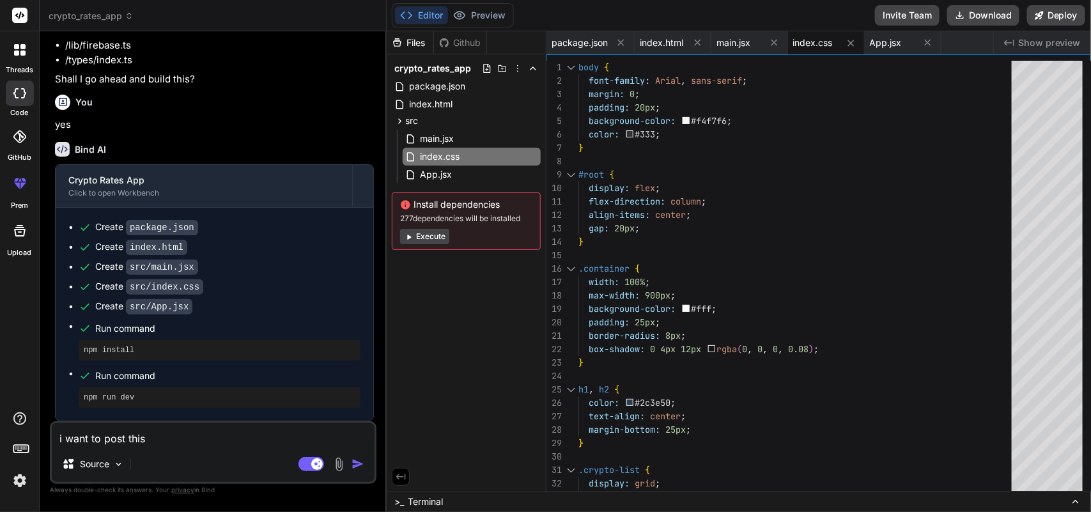
type textarea "i want to post this p"
type textarea "x"
type textarea "i want to post this pr"
type textarea "x"
type textarea "i want to post this pro"
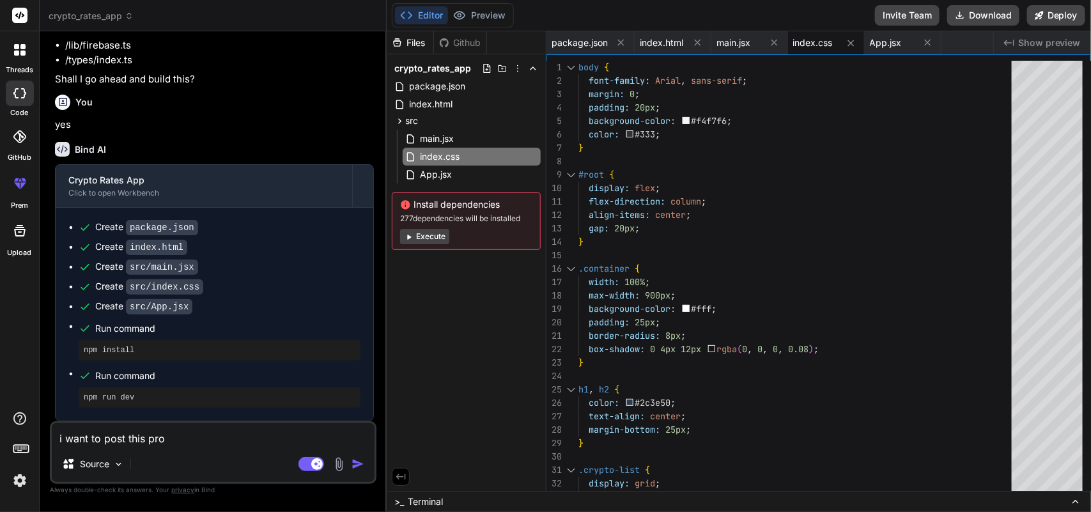
type textarea "x"
type textarea "i want to post this proj"
type textarea "x"
type textarea "i want to post this proje"
type textarea "x"
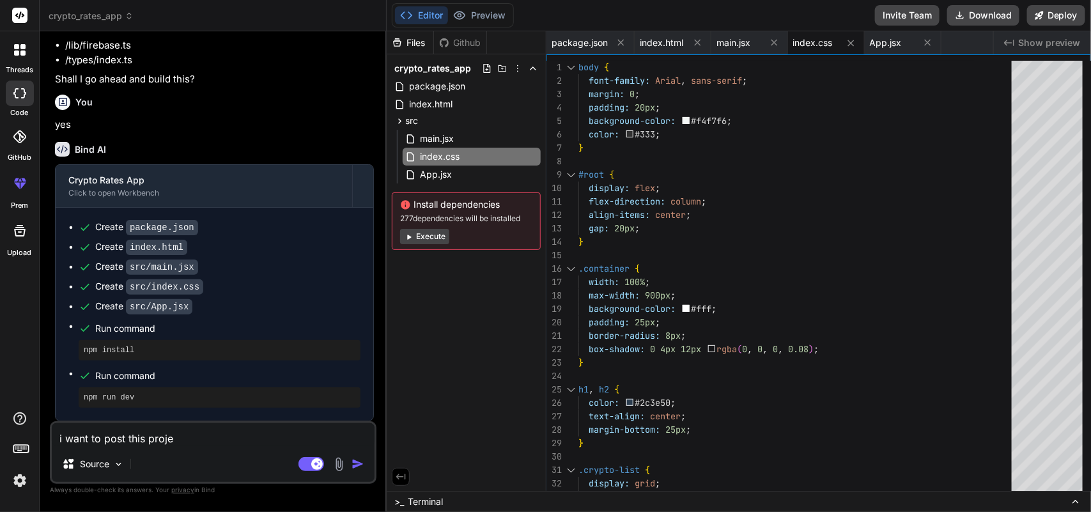
type textarea "i want to post this projet"
type textarea "x"
type textarea "i want to post this projetc"
type textarea "x"
type textarea "i want to post this projetc"
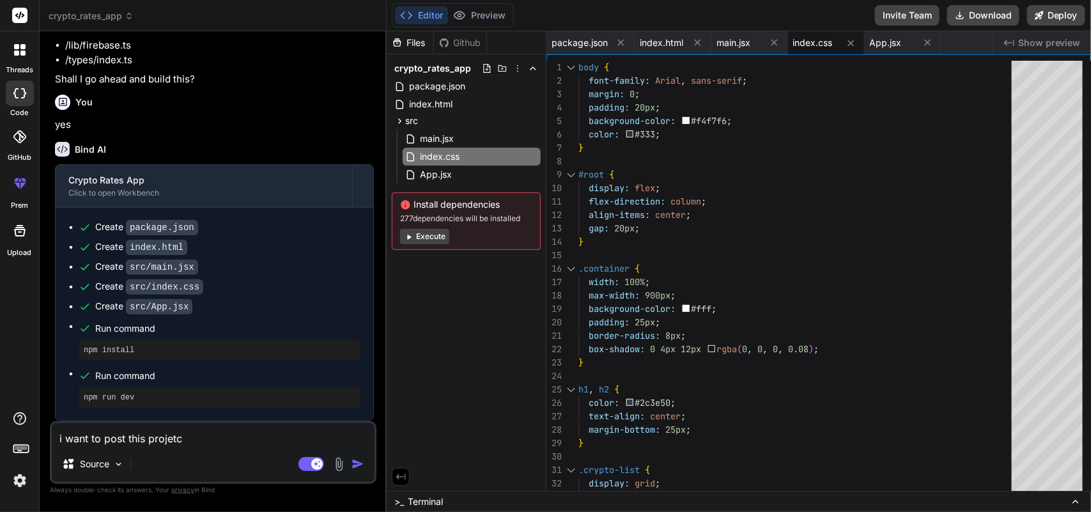
type textarea "x"
type textarea "i want to post this projetc"
type textarea "x"
type textarea "i want to post this projet"
type textarea "x"
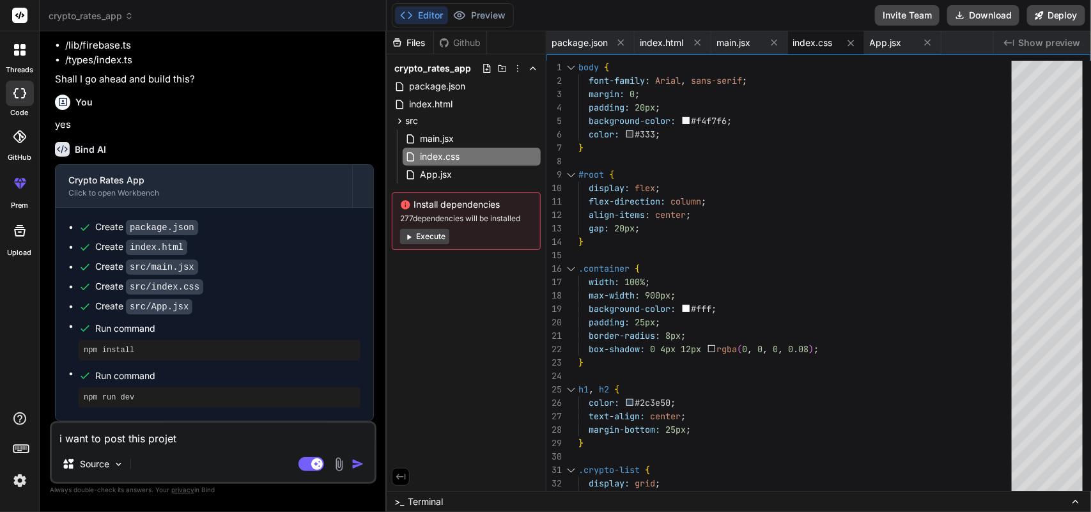
type textarea "i want to post this proje"
type textarea "x"
type textarea "i want to post this projec"
type textarea "x"
type textarea "i want to post this project"
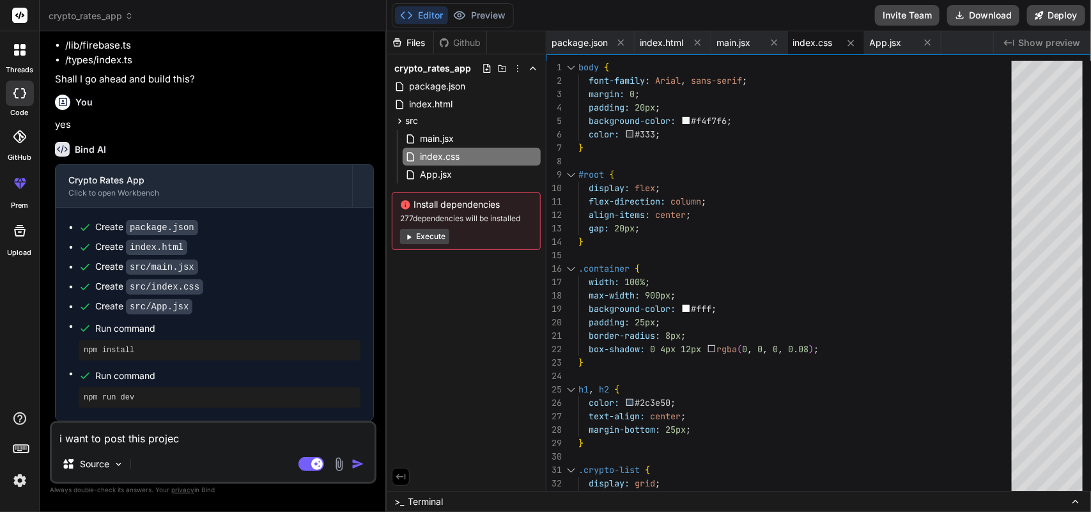
type textarea "x"
type textarea "i want to post this project"
type textarea "x"
type textarea "i want to post this project p"
type textarea "x"
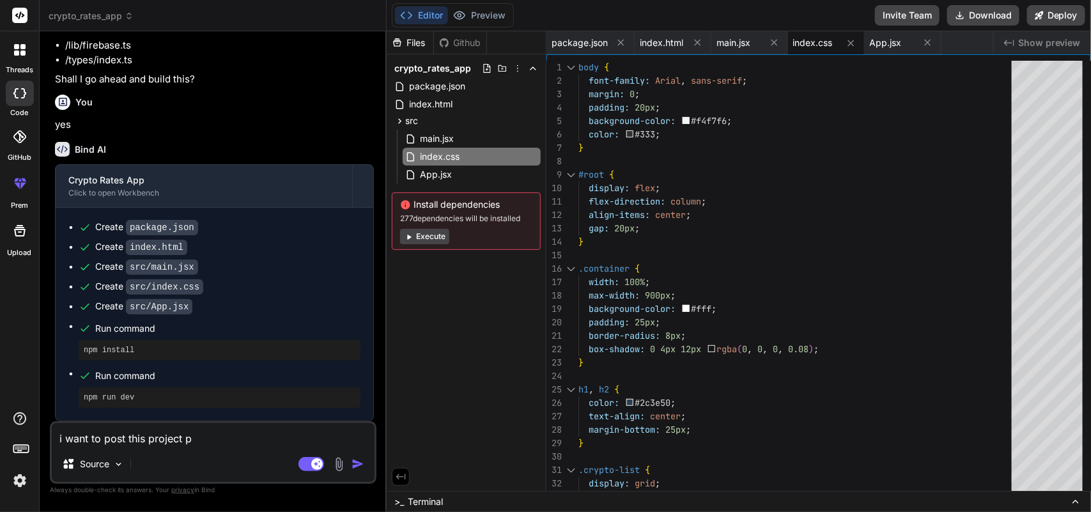
type textarea "i want to post this project"
type textarea "x"
type textarea "i want to post this project o"
type textarea "x"
type textarea "i want to post this project on"
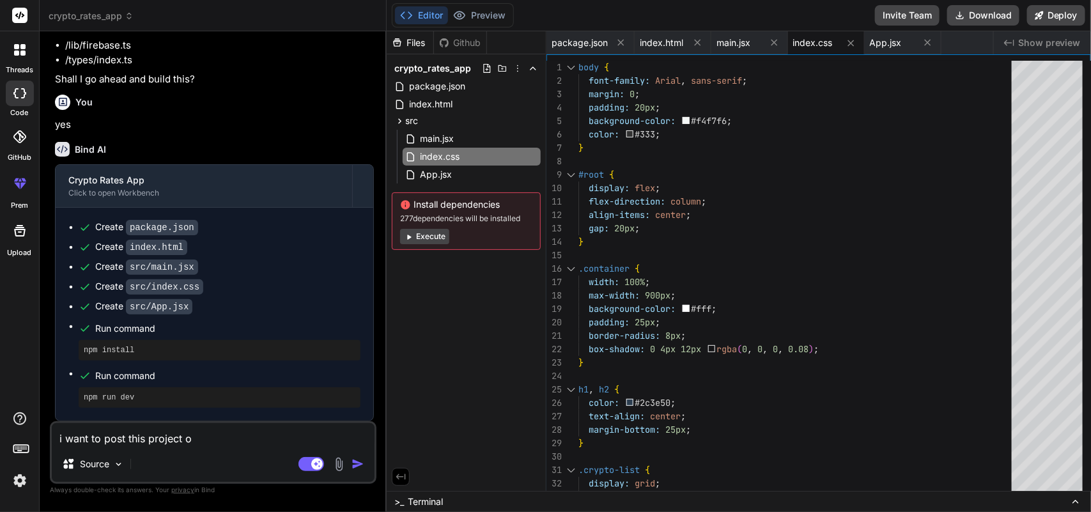
type textarea "x"
type textarea "i want to post this project on"
type textarea "x"
type textarea "i want to post this project on h"
type textarea "x"
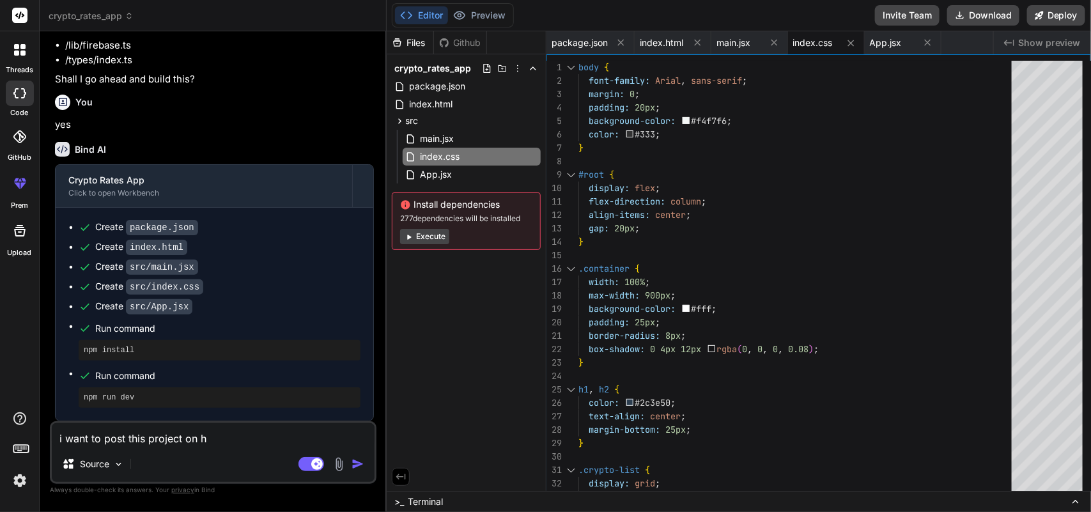
type textarea "i want to post this project on ho"
type textarea "x"
type textarea "i want to post this project on hos"
type textarea "x"
type textarea "i want to post this project on host"
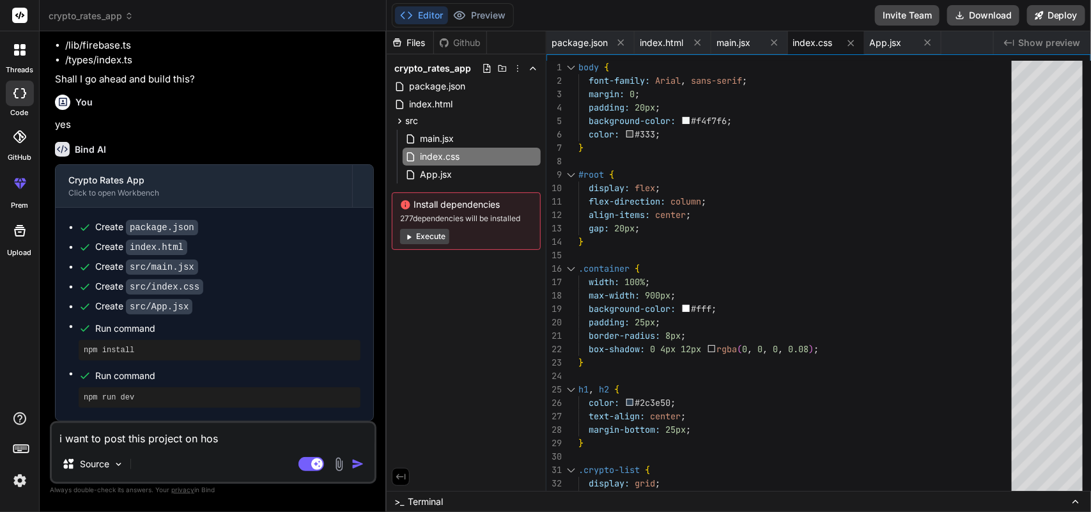
type textarea "x"
type textarea "i want to post this project on hosti"
type textarea "x"
type textarea "i want to post this project on hostig"
type textarea "x"
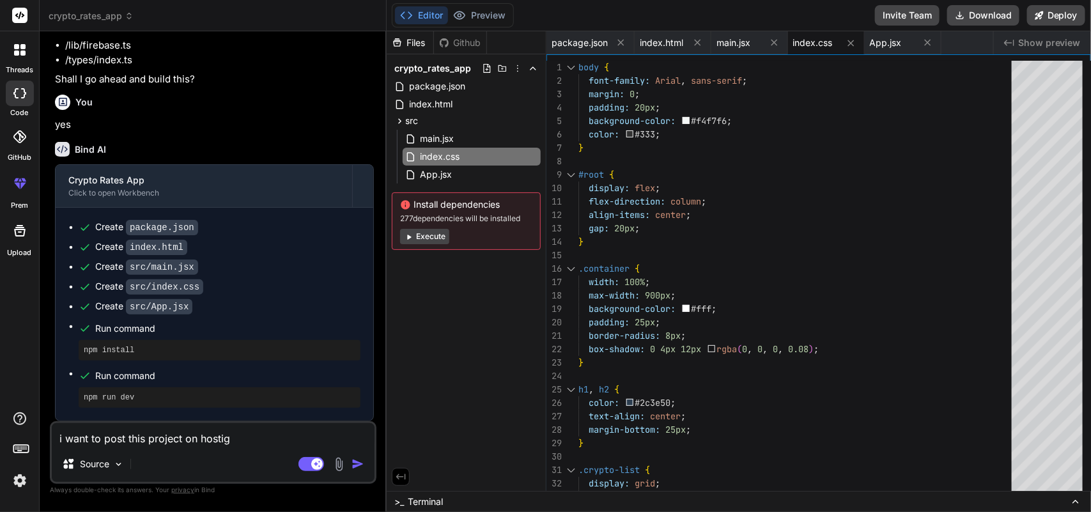
type textarea "i want to post this project on hostige"
type textarea "x"
type textarea "i want to post this project on hostiger"
type textarea "x"
type textarea "i want to post this project on hostiger"
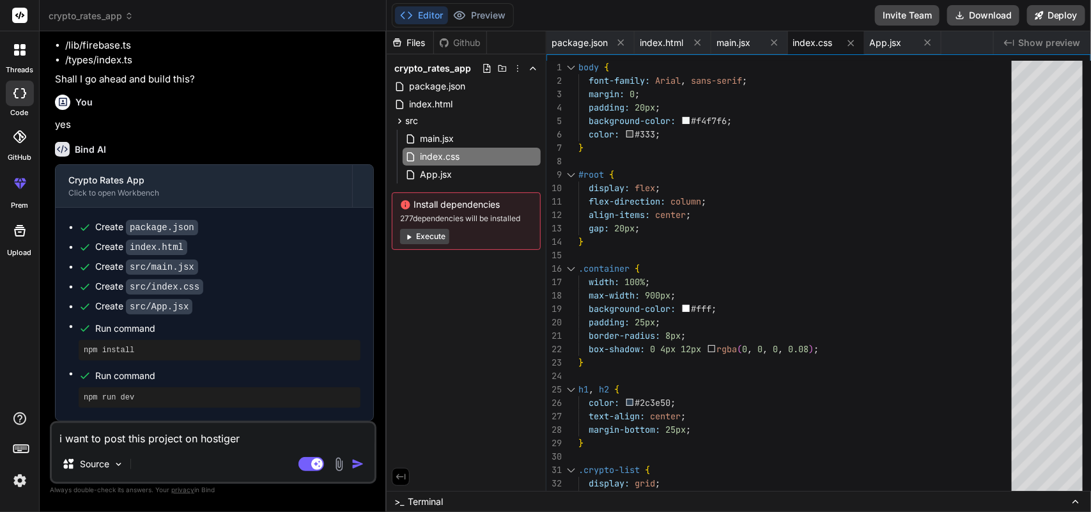
type textarea "x"
type textarea "i want to post this project on hostiger w"
type textarea "x"
type textarea "i want to post this project on hostiger wh"
type textarea "x"
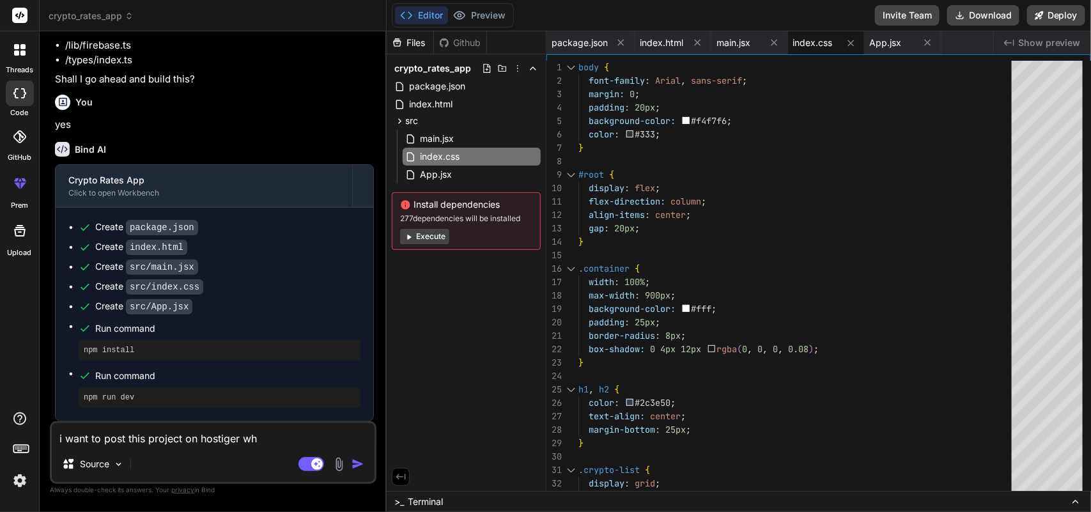
type textarea "i want to post this project on hostiger wha"
type textarea "x"
type textarea "i want to post this project on hostiger what"
type textarea "x"
type textarea "i want to post this project on hostiger what"
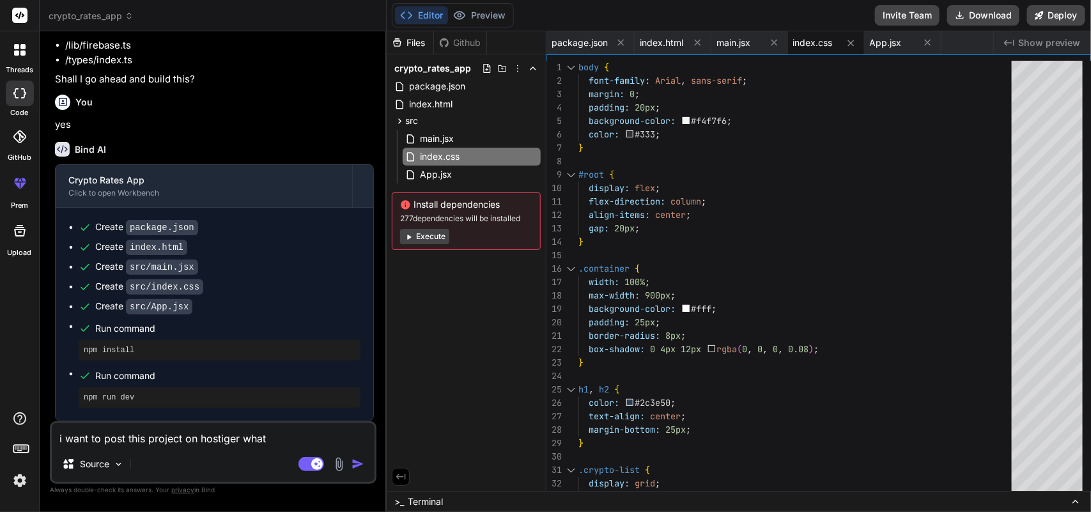
type textarea "x"
type textarea "i want to post this project on hostiger what s"
type textarea "x"
type textarea "i want to post this project on hostiger what se"
type textarea "x"
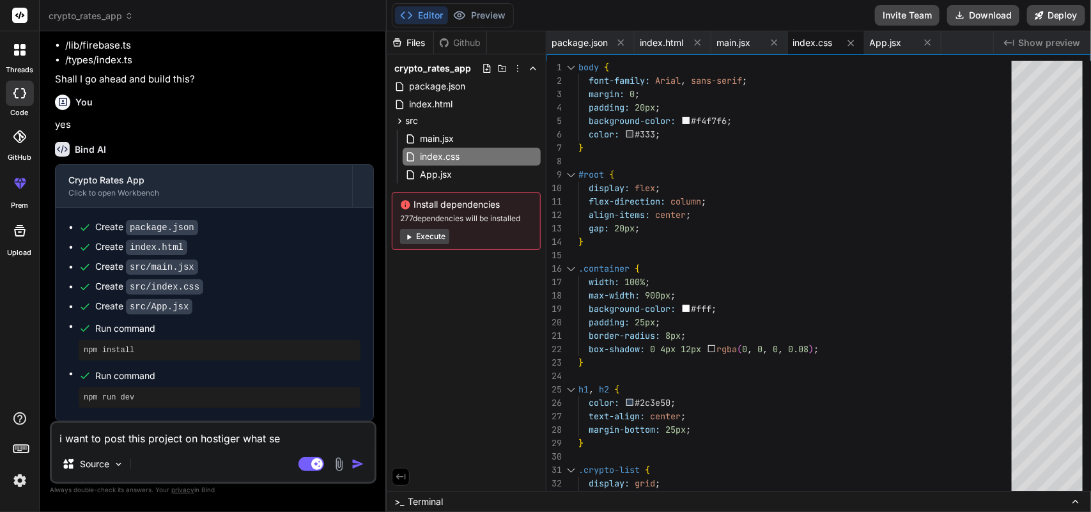
type textarea "i want to post this project on hostiger what set"
type textarea "x"
type textarea "i want to post this project on hostiger what sett"
type textarea "x"
type textarea "i want to post this project on hostiger what setti"
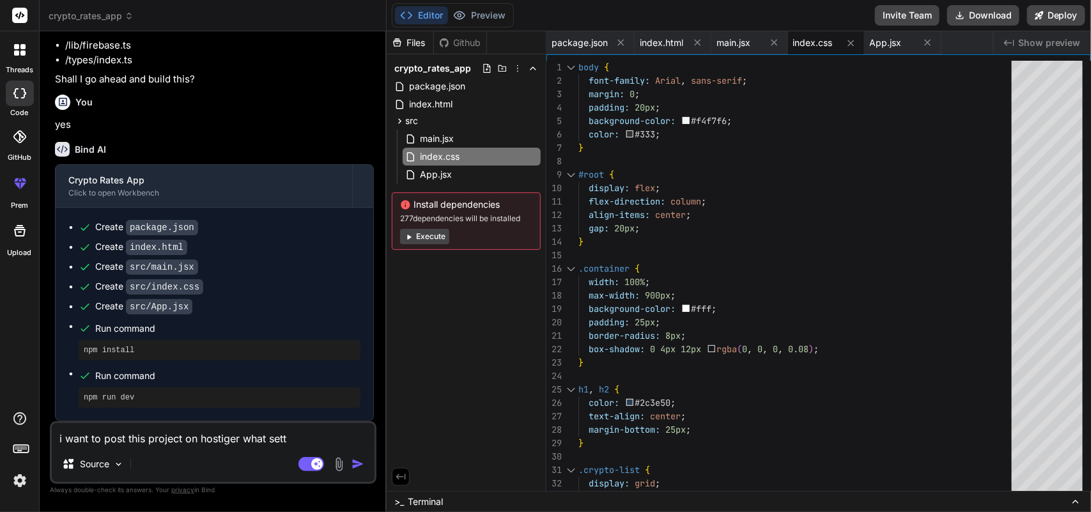
type textarea "x"
type textarea "i want to post this project on hostiger what settin"
type textarea "x"
type textarea "i want to post this project on hostiger what setting"
type textarea "x"
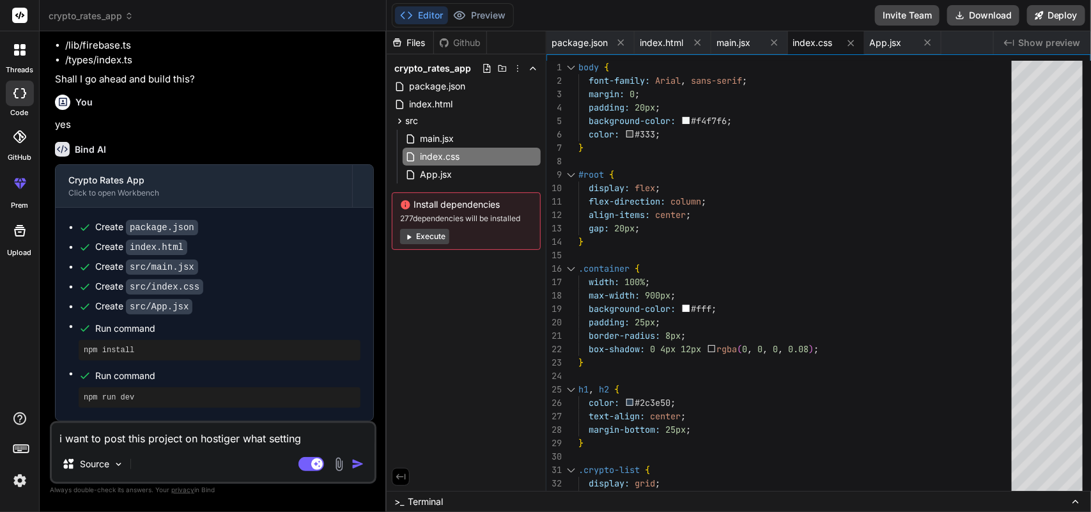
type textarea "i want to post this project on hostiger what setting"
type textarea "x"
type textarea "i want to post this project on hostiger what setting i"
type textarea "x"
type textarea "i want to post this project on hostiger what setting i"
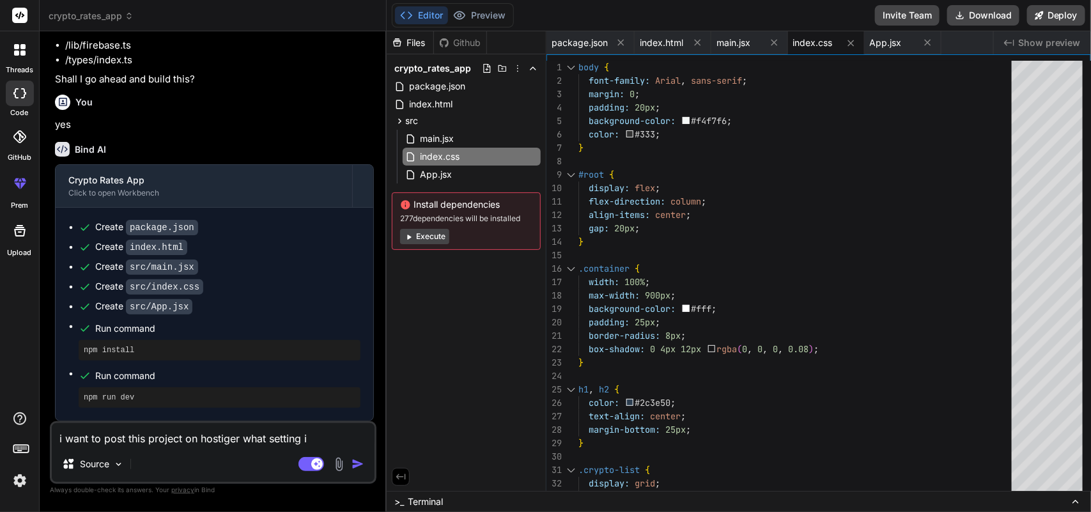
type textarea "x"
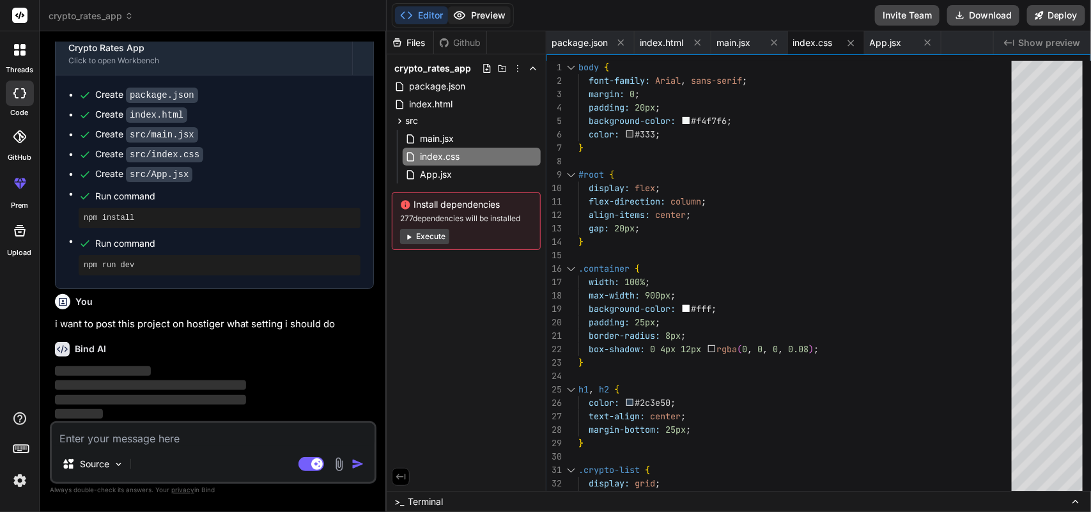
click at [490, 10] on button "Preview" at bounding box center [479, 15] width 63 height 18
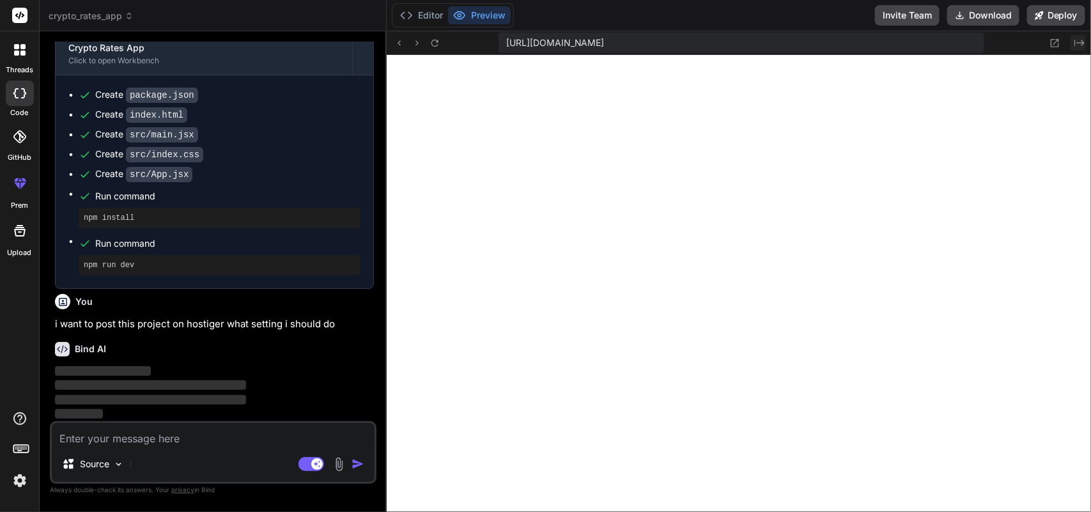
click at [1082, 38] on icon "Created with Pixso." at bounding box center [1080, 43] width 10 height 10
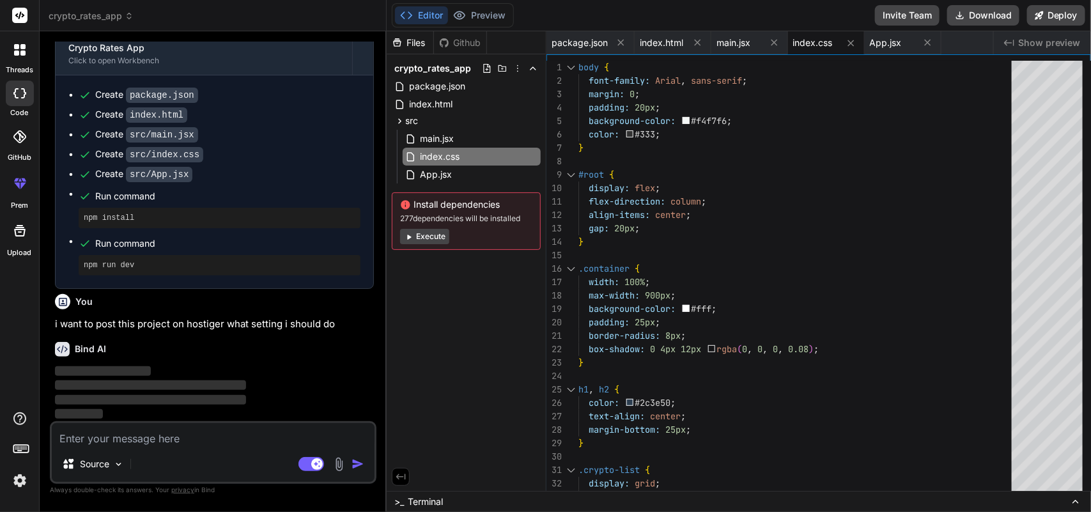
click at [1031, 45] on span "Show preview" at bounding box center [1050, 42] width 63 height 13
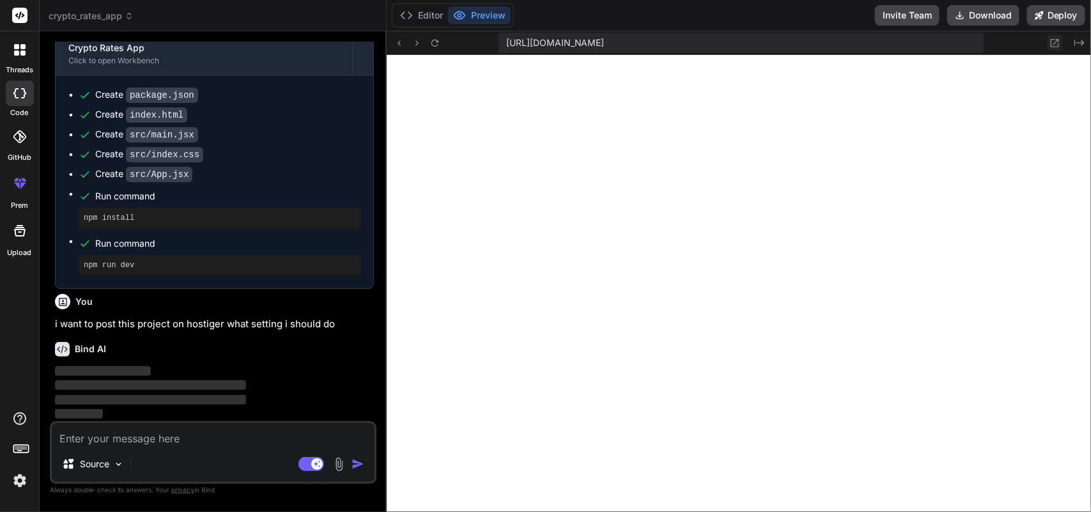
click at [1056, 40] on icon at bounding box center [1055, 43] width 11 height 11
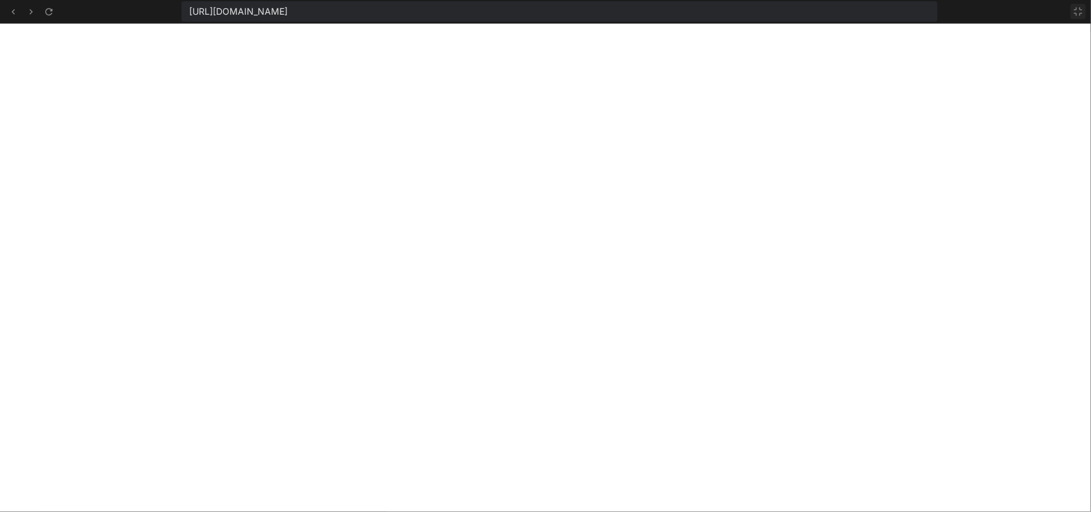
click at [1083, 13] on icon at bounding box center [1079, 12] width 8 height 8
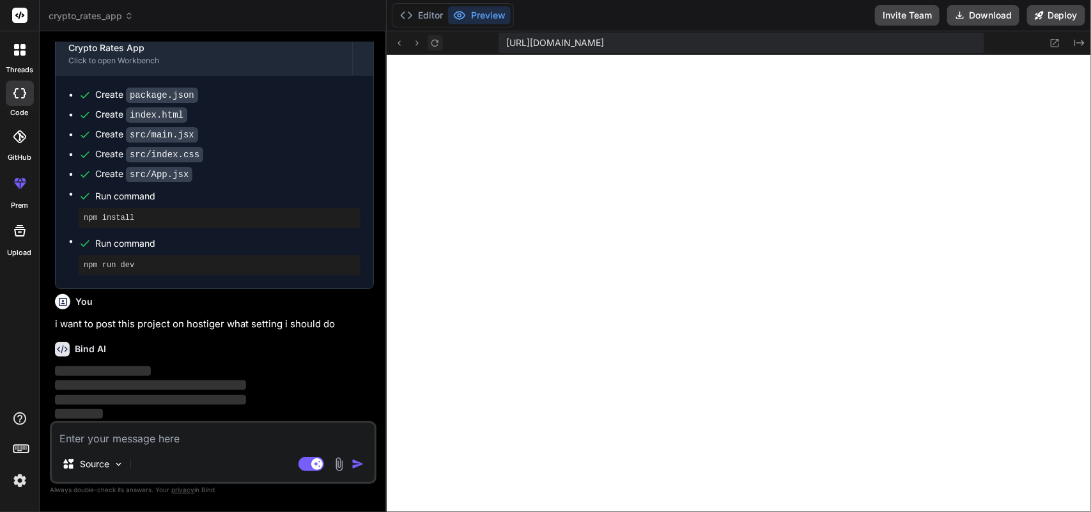
click at [435, 42] on icon at bounding box center [435, 43] width 11 height 11
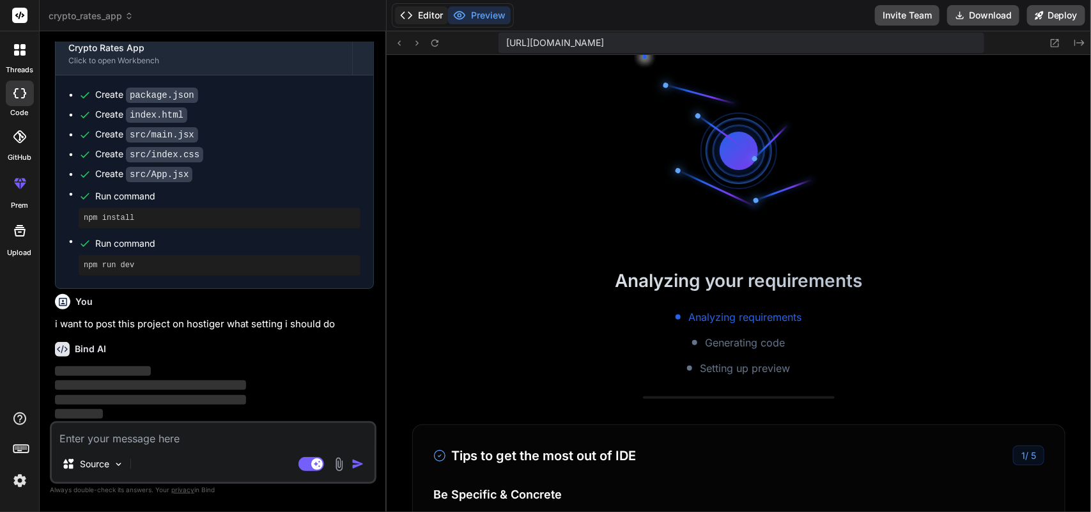
click at [424, 14] on button "Editor" at bounding box center [421, 15] width 53 height 18
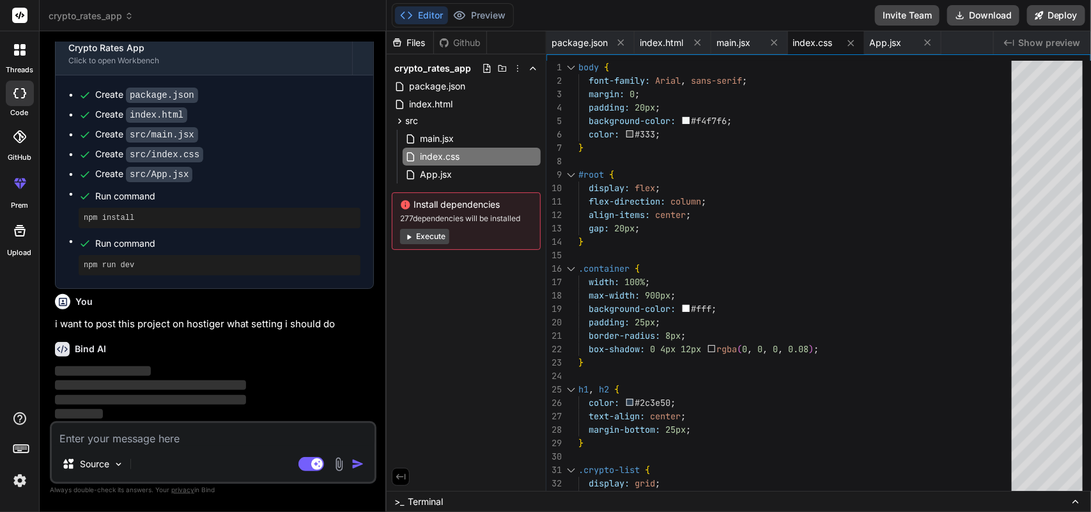
click at [476, 496] on div ">_ Terminal" at bounding box center [739, 501] width 705 height 21
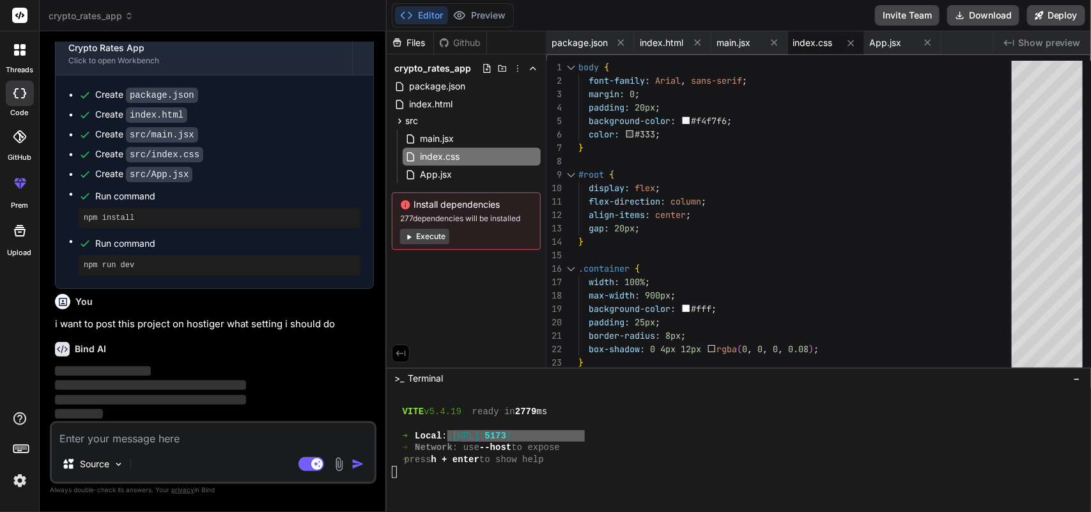
scroll to position [911, 0]
click at [487, 12] on button "Preview" at bounding box center [479, 15] width 63 height 18
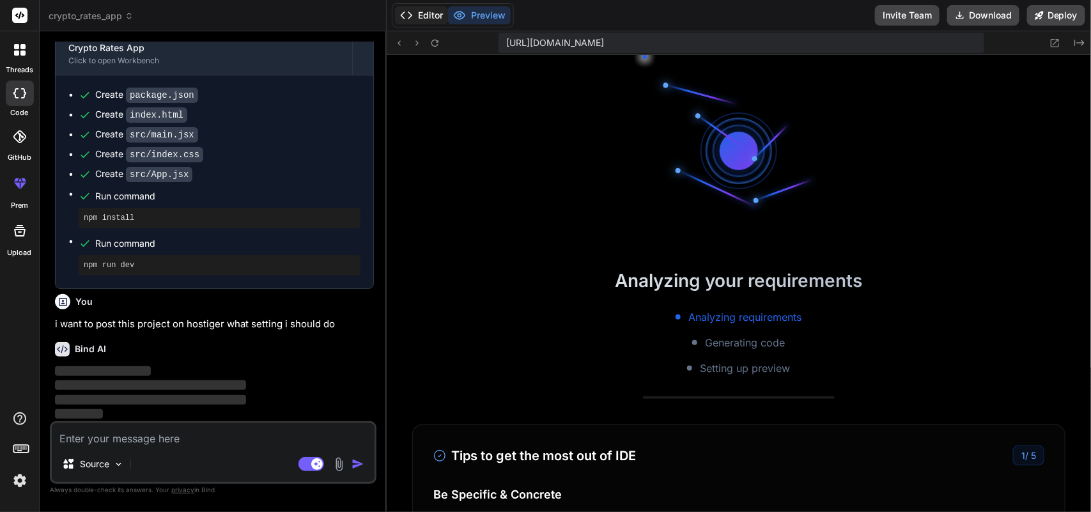
click at [410, 12] on icon at bounding box center [406, 15] width 13 height 13
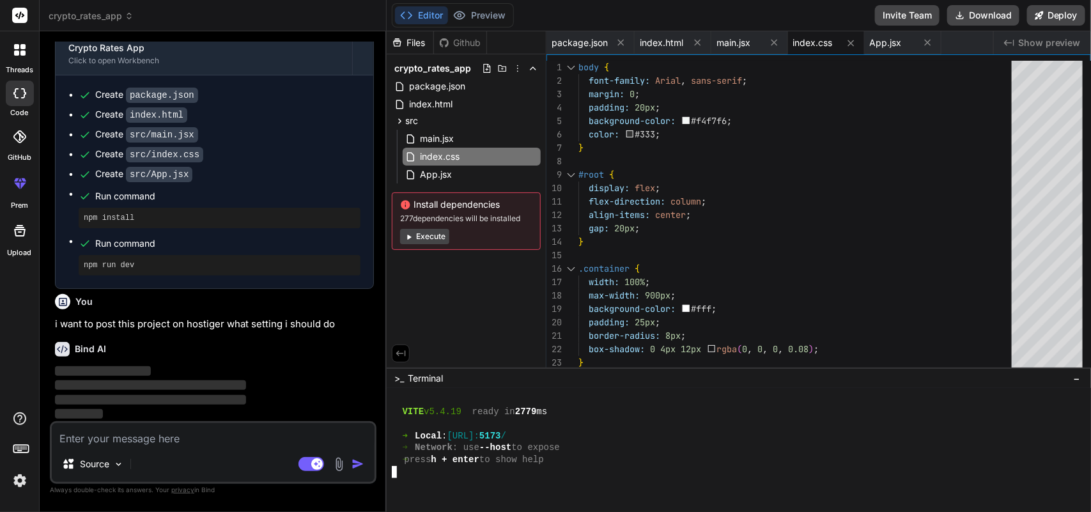
click at [506, 469] on div at bounding box center [733, 472] width 682 height 12
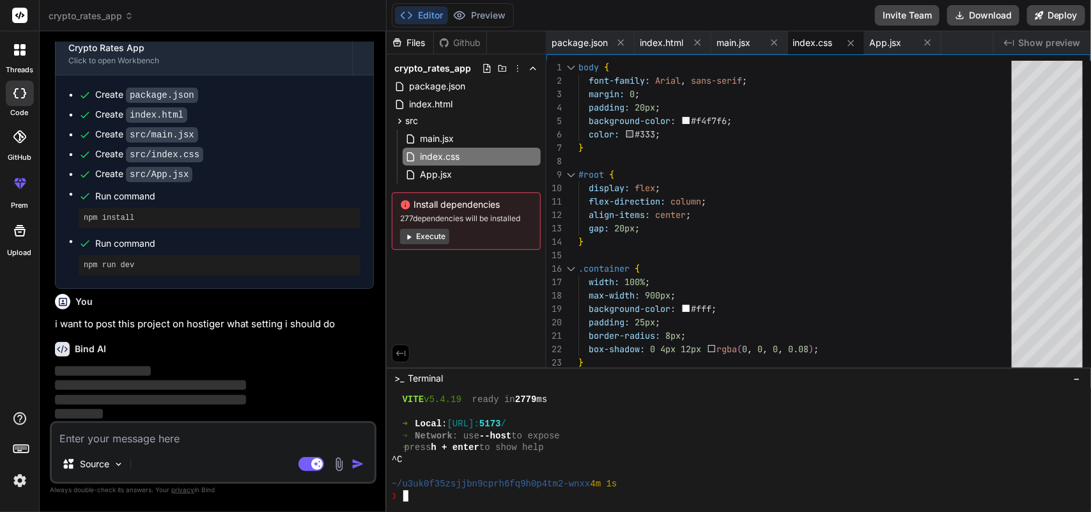
scroll to position [327, 0]
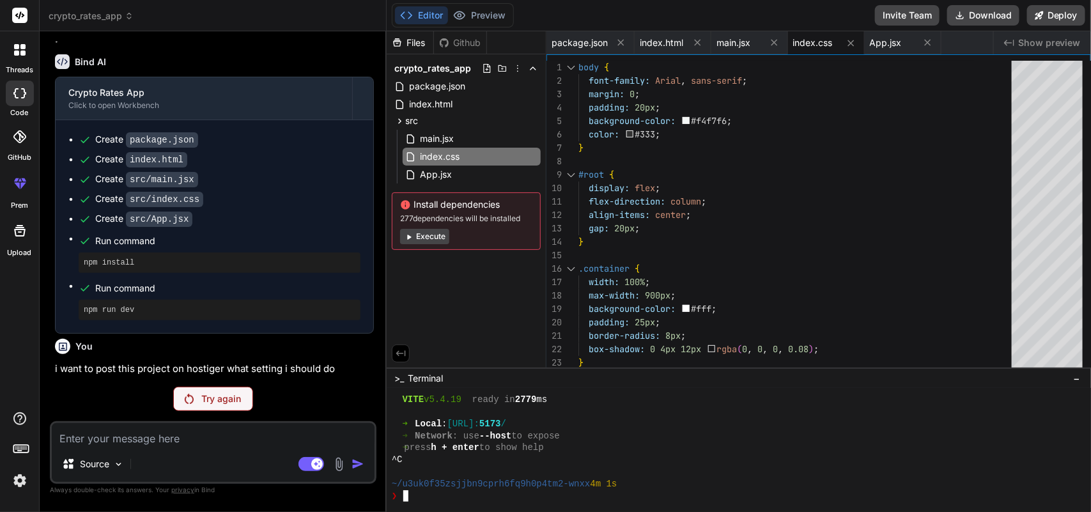
click at [216, 400] on p "Try again" at bounding box center [221, 399] width 40 height 13
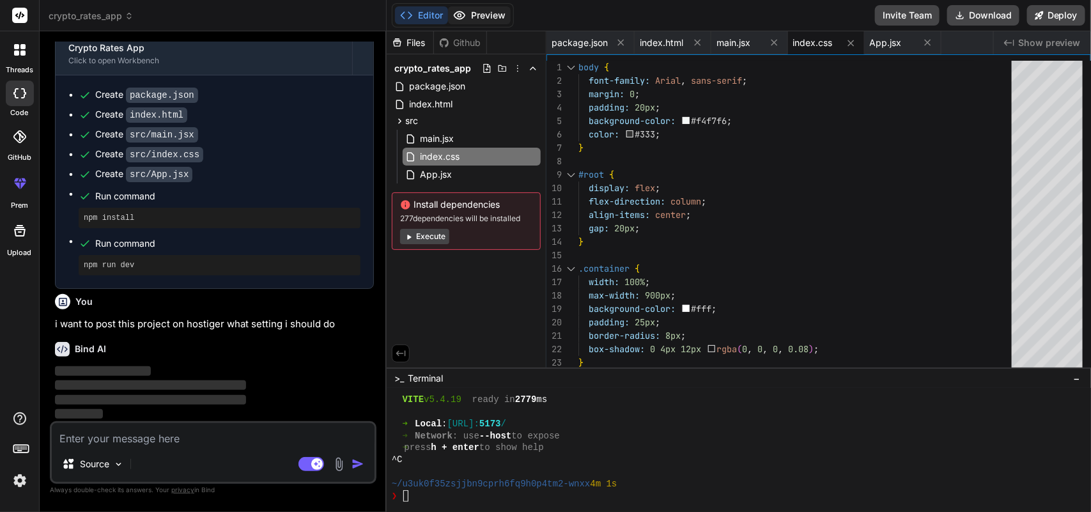
click at [487, 14] on button "Preview" at bounding box center [479, 15] width 63 height 18
click at [423, 10] on button "Editor" at bounding box center [421, 15] width 53 height 18
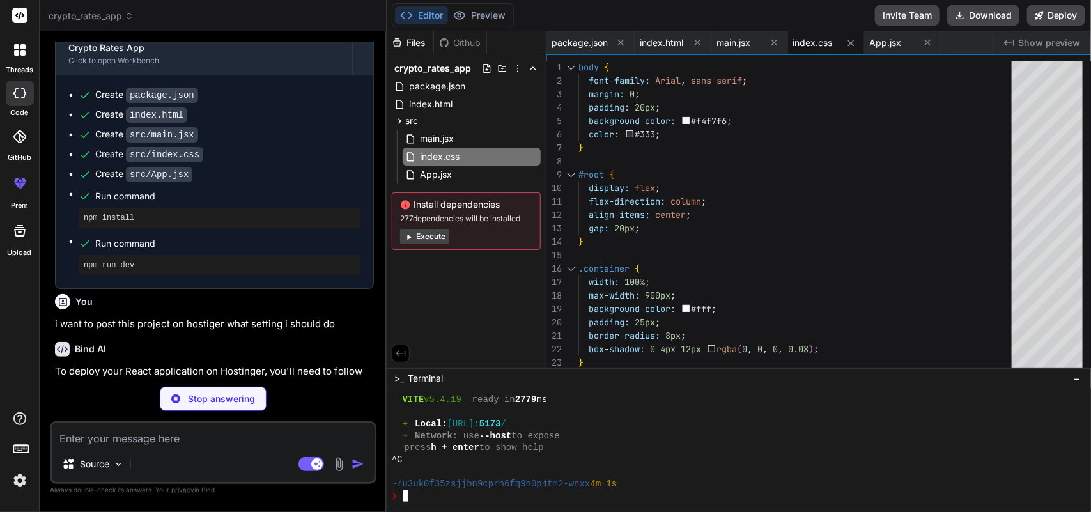
click at [619, 433] on div "➜ Network : use --host to expose" at bounding box center [733, 436] width 682 height 12
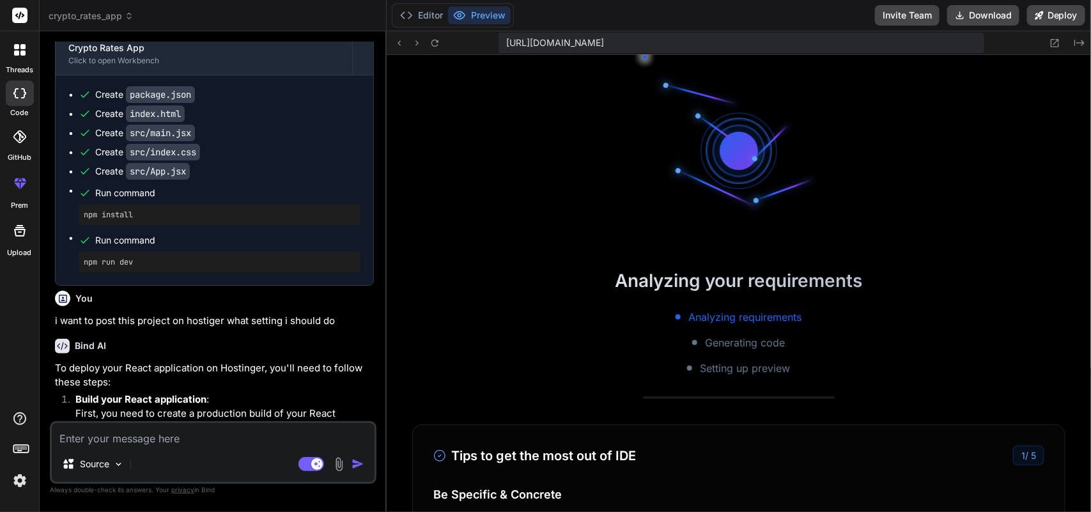
scroll to position [1127, 0]
click at [423, 11] on button "Editor" at bounding box center [421, 15] width 53 height 18
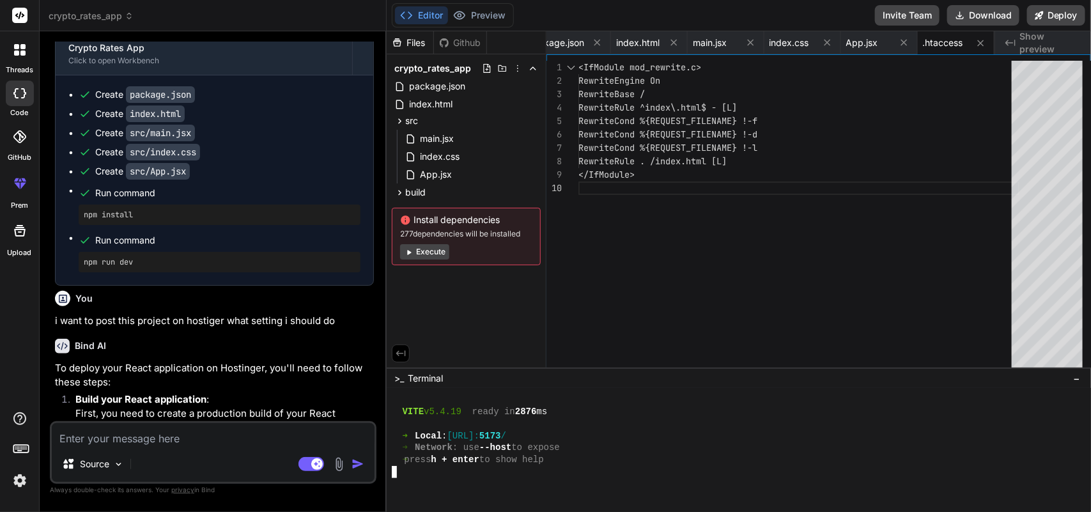
click at [599, 459] on div "➜ press h + enter to show help" at bounding box center [733, 460] width 682 height 12
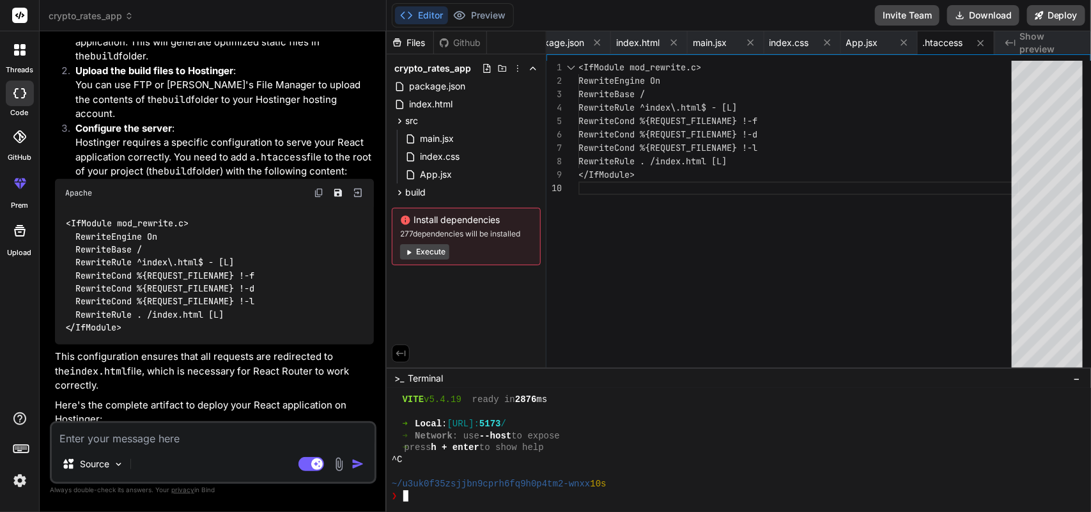
scroll to position [875, 0]
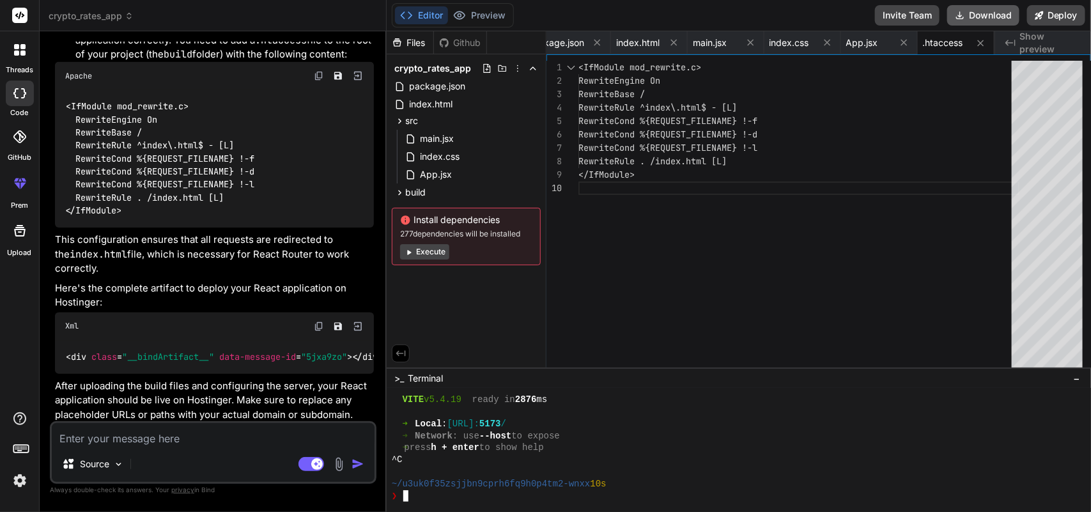
click at [979, 13] on button "Download" at bounding box center [984, 15] width 72 height 20
click at [200, 432] on textarea at bounding box center [213, 434] width 323 height 23
click at [196, 439] on textarea at bounding box center [213, 434] width 323 height 23
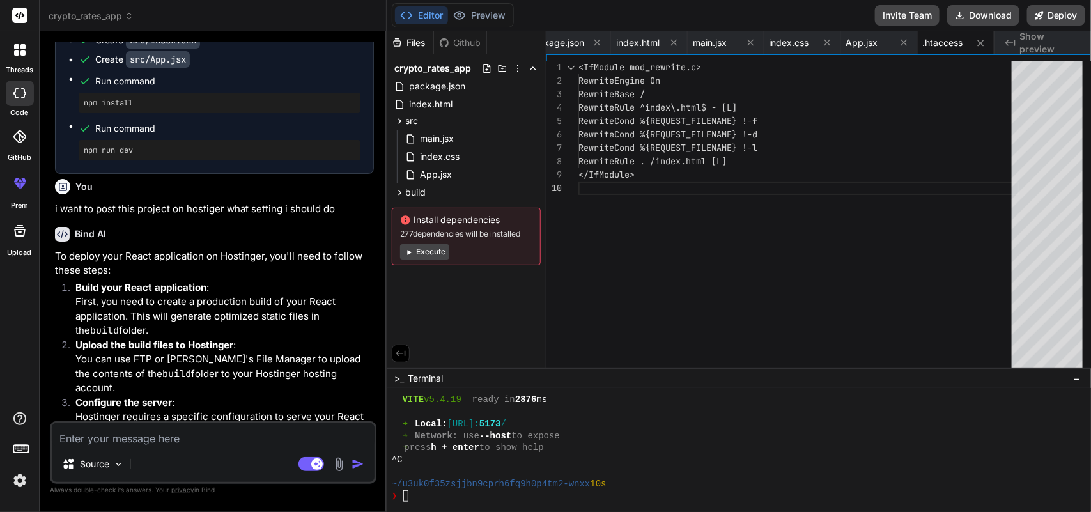
scroll to position [485, 0]
click at [192, 439] on textarea at bounding box center [213, 434] width 323 height 23
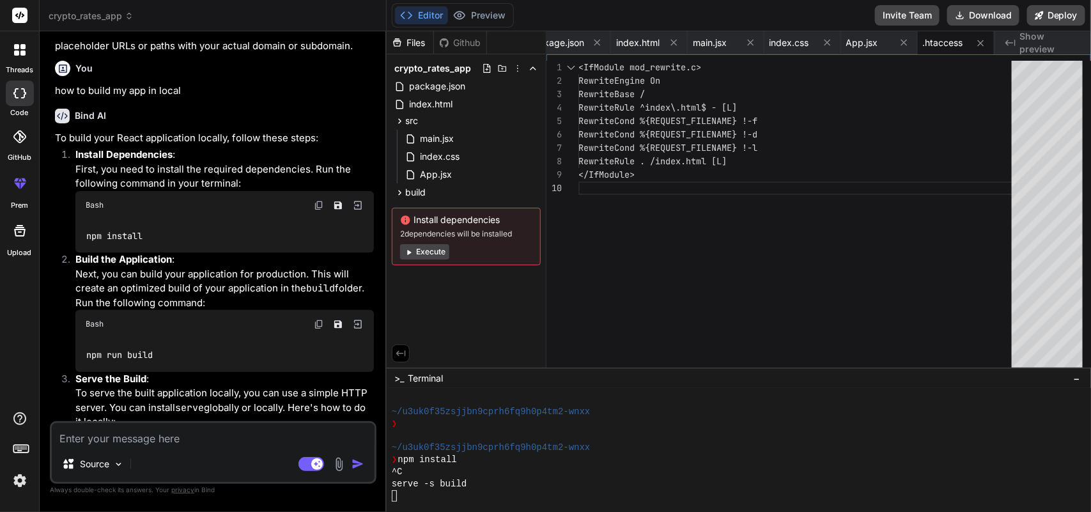
scroll to position [1642, 0]
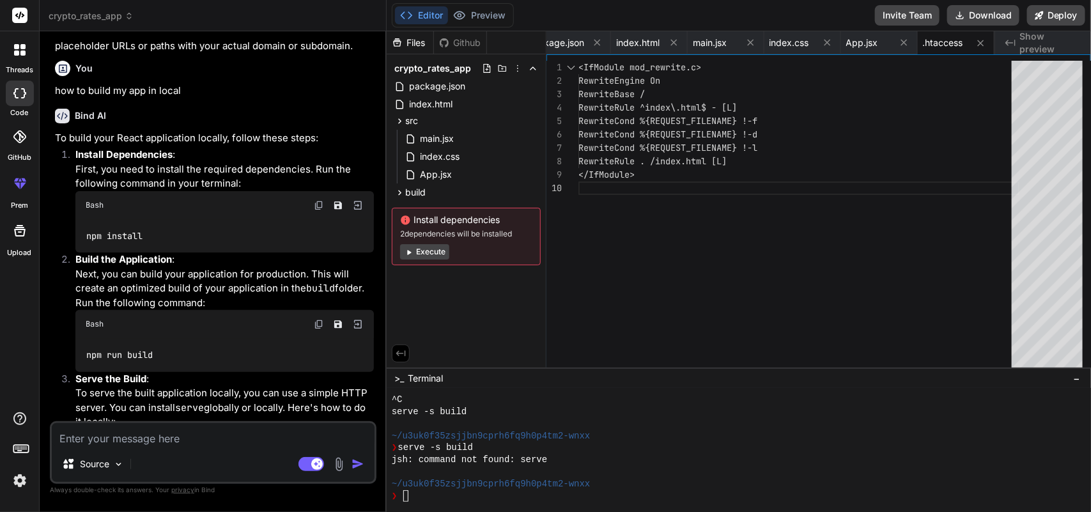
click at [323, 203] on img at bounding box center [319, 205] width 10 height 10
click at [318, 205] on img at bounding box center [319, 205] width 10 height 10
click at [164, 333] on div "Bash" at bounding box center [224, 324] width 299 height 28
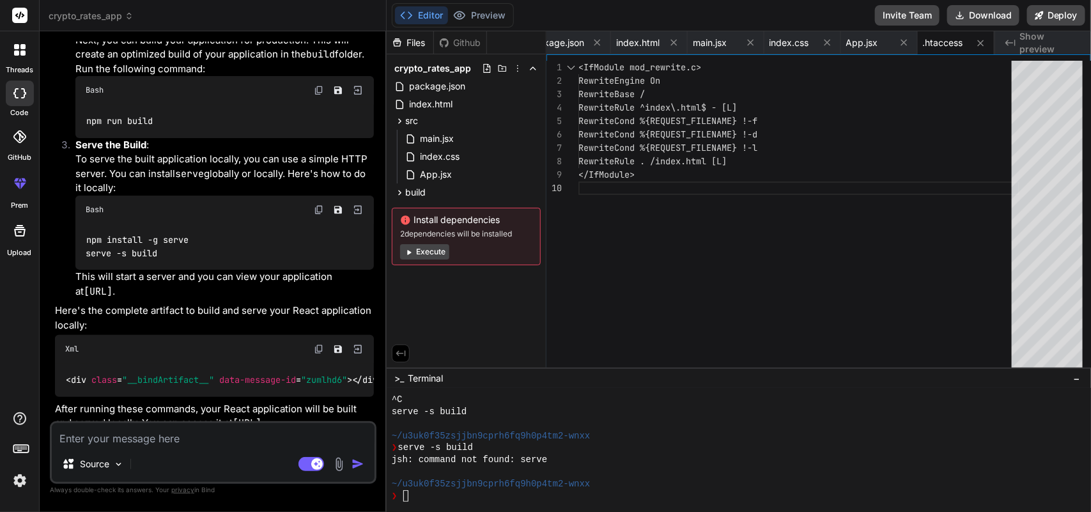
scroll to position [1478, 0]
click at [209, 286] on p "This will start a server and you can view your application at [URL] ." at bounding box center [224, 283] width 299 height 29
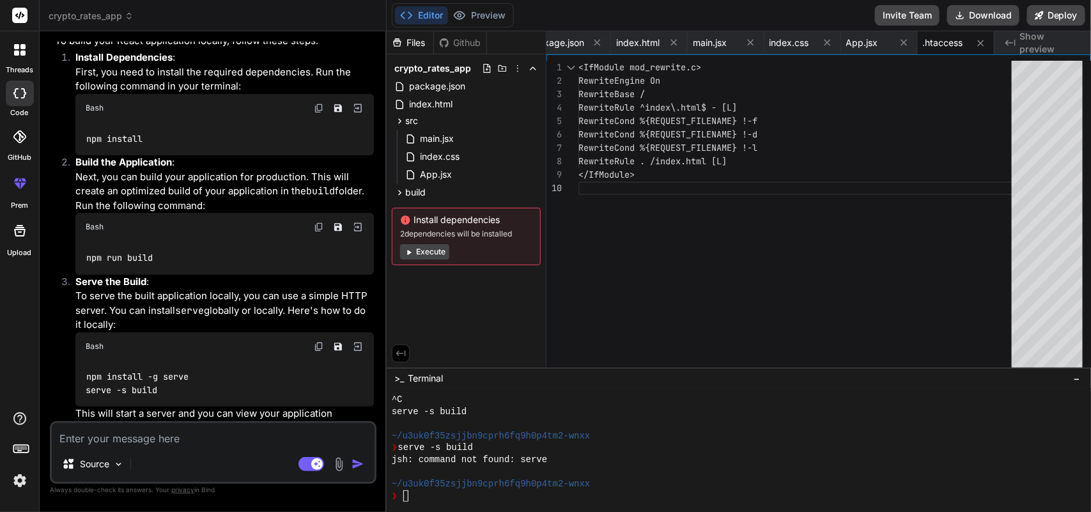
scroll to position [1334, 0]
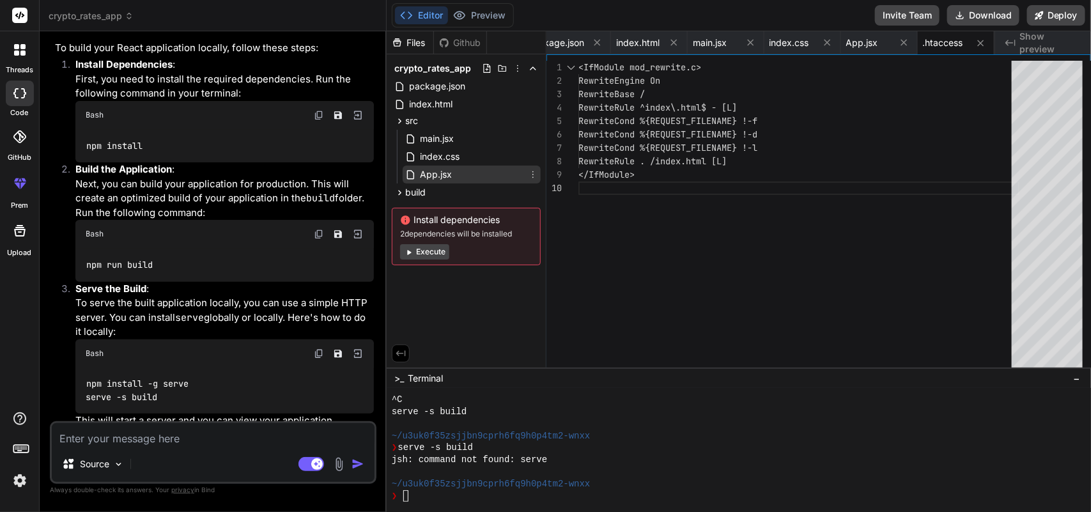
click at [483, 169] on div "App.jsx" at bounding box center [472, 175] width 138 height 18
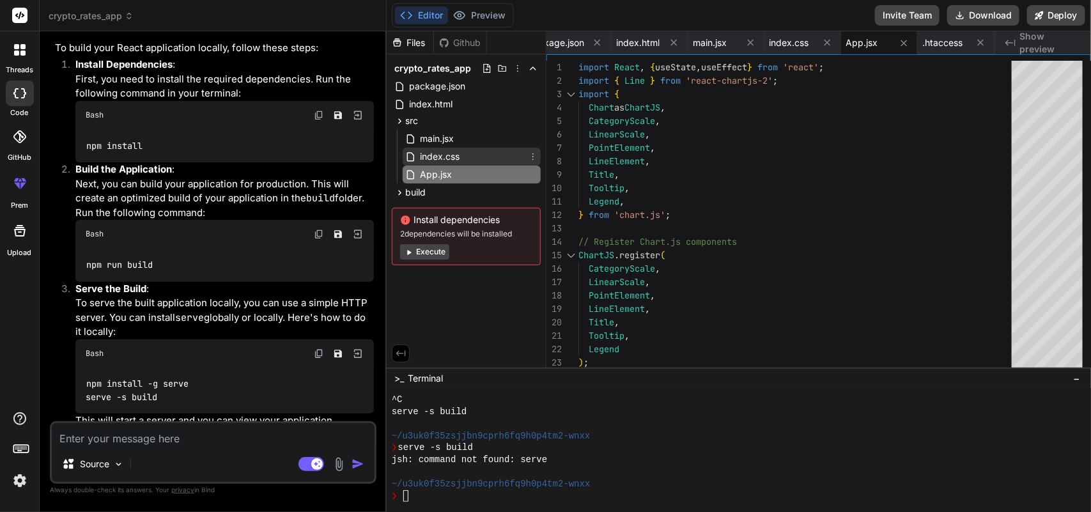
click at [452, 155] on span "index.css" at bounding box center [440, 156] width 42 height 15
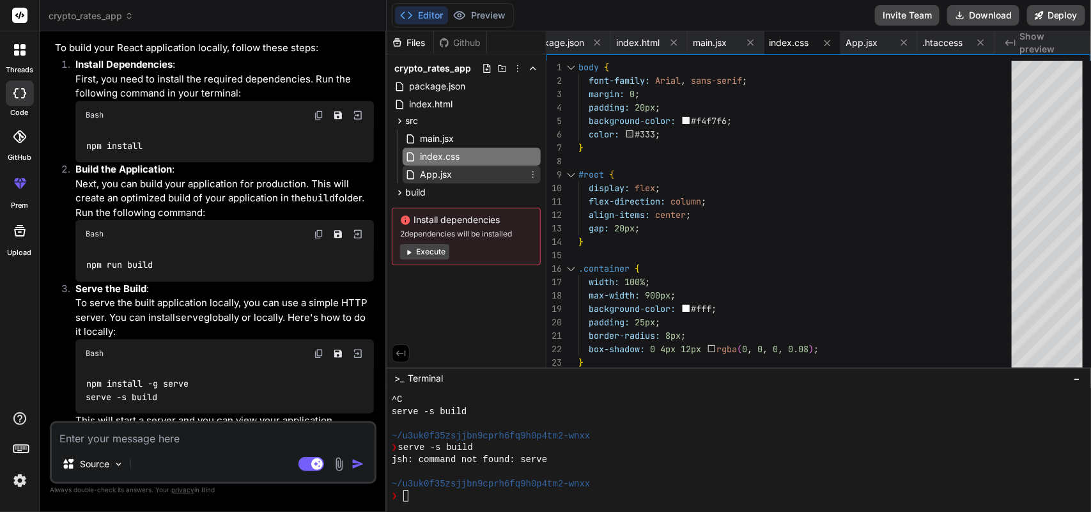
click at [445, 175] on span "App.jsx" at bounding box center [436, 174] width 35 height 15
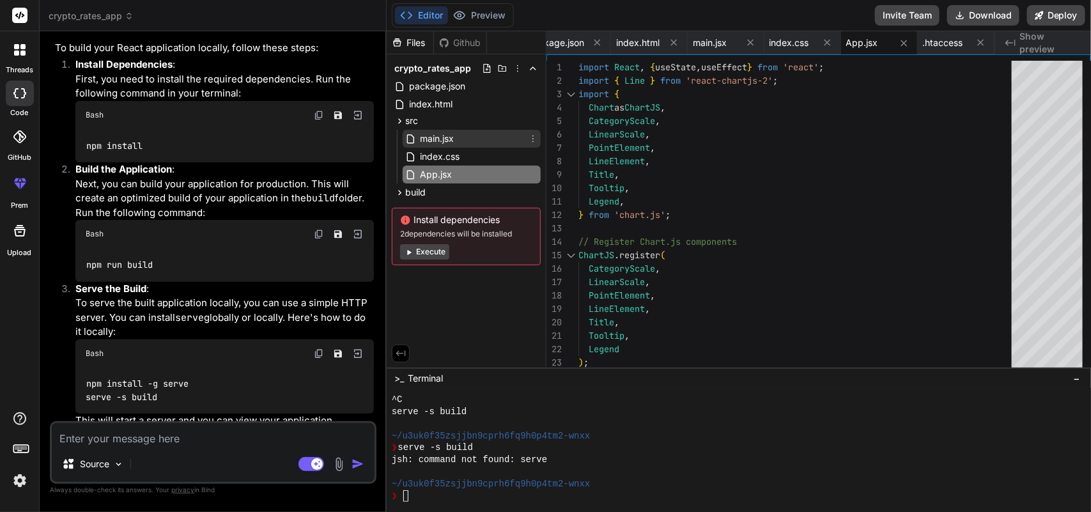
click at [458, 136] on div "main.jsx" at bounding box center [472, 139] width 138 height 18
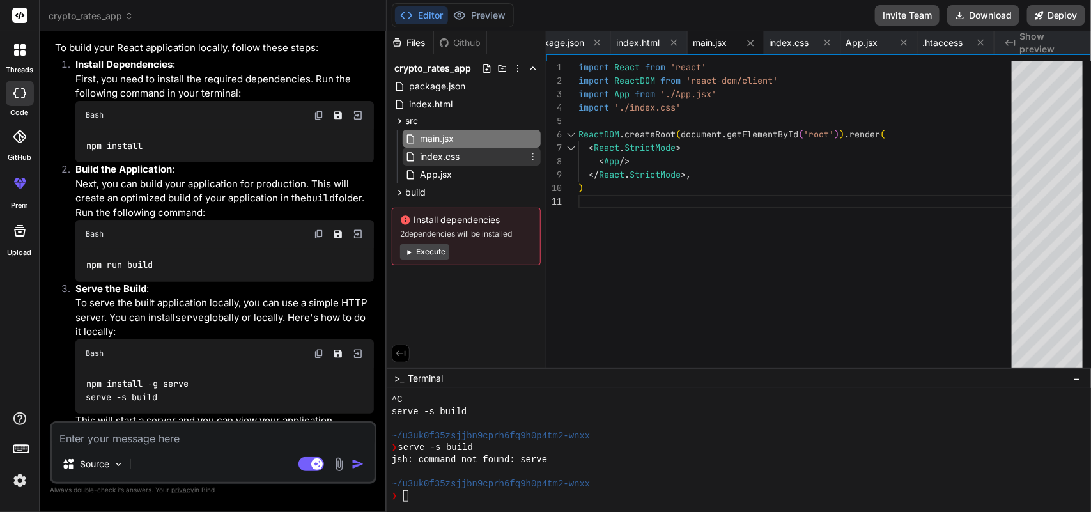
click at [456, 154] on span "index.css" at bounding box center [440, 156] width 42 height 15
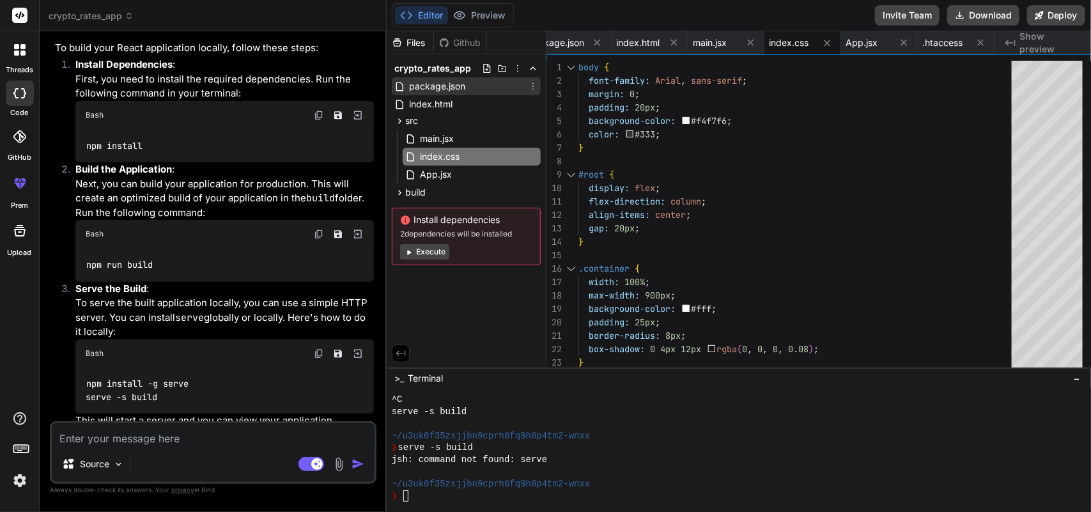
click at [426, 94] on div "package.json" at bounding box center [466, 86] width 149 height 18
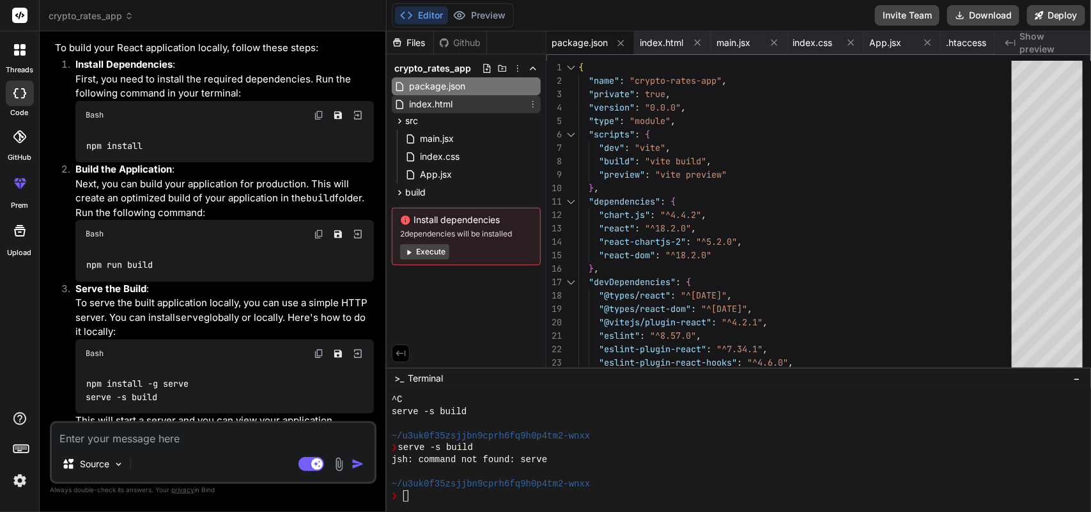
click at [432, 104] on span "index.html" at bounding box center [431, 104] width 46 height 15
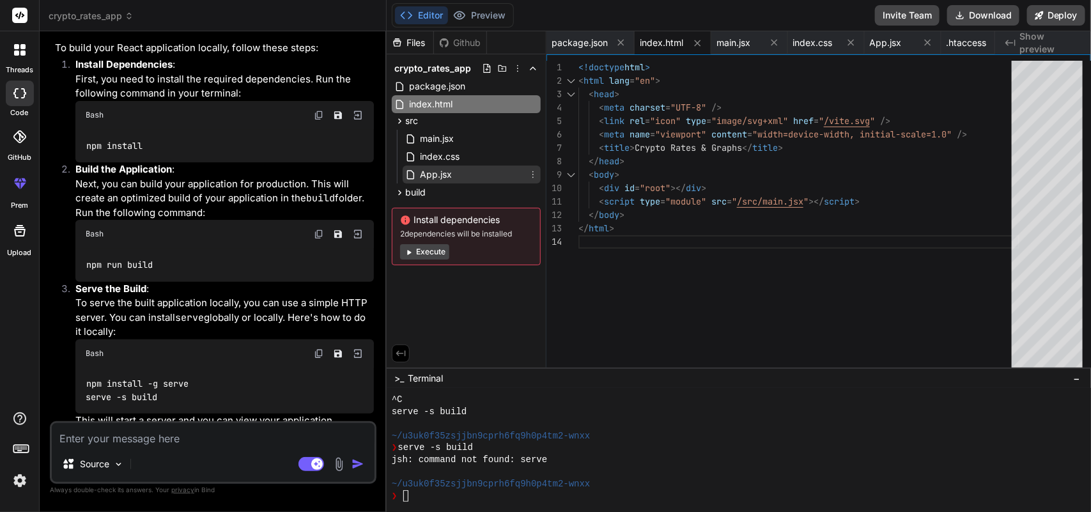
click at [458, 170] on div "App.jsx" at bounding box center [472, 175] width 138 height 18
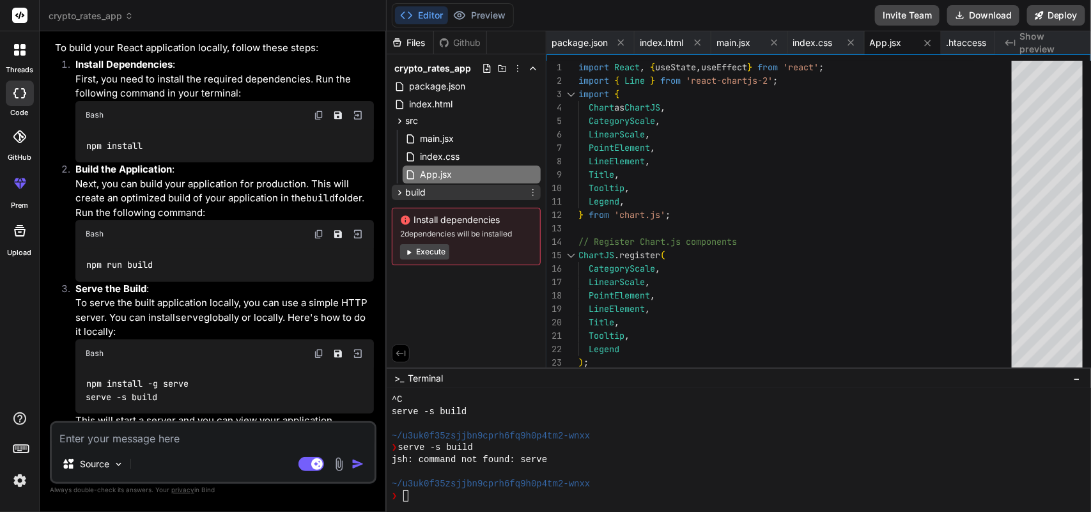
click at [442, 199] on div "build" at bounding box center [466, 192] width 149 height 15
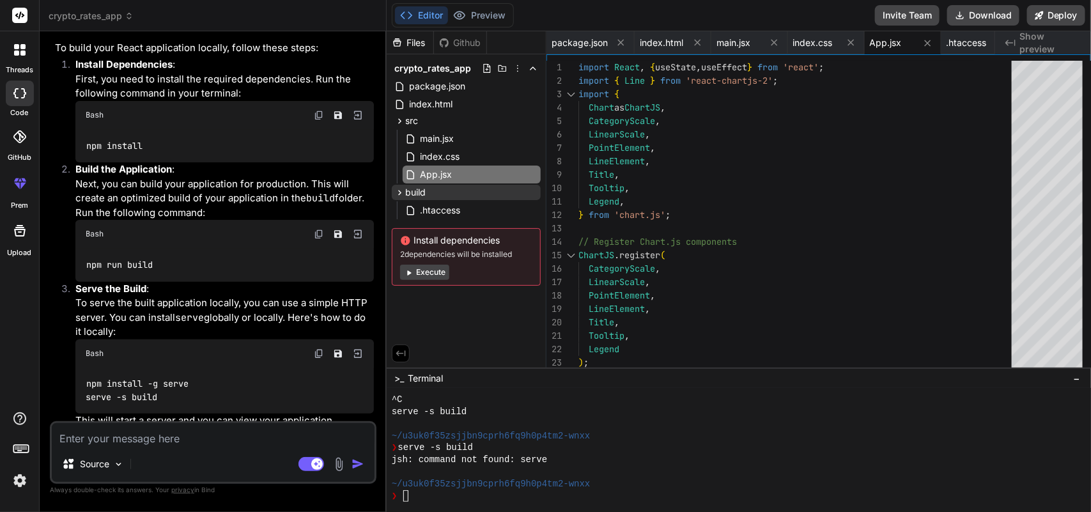
click at [442, 200] on div ".htaccess" at bounding box center [466, 210] width 149 height 20
click at [421, 195] on span "build" at bounding box center [415, 192] width 20 height 13
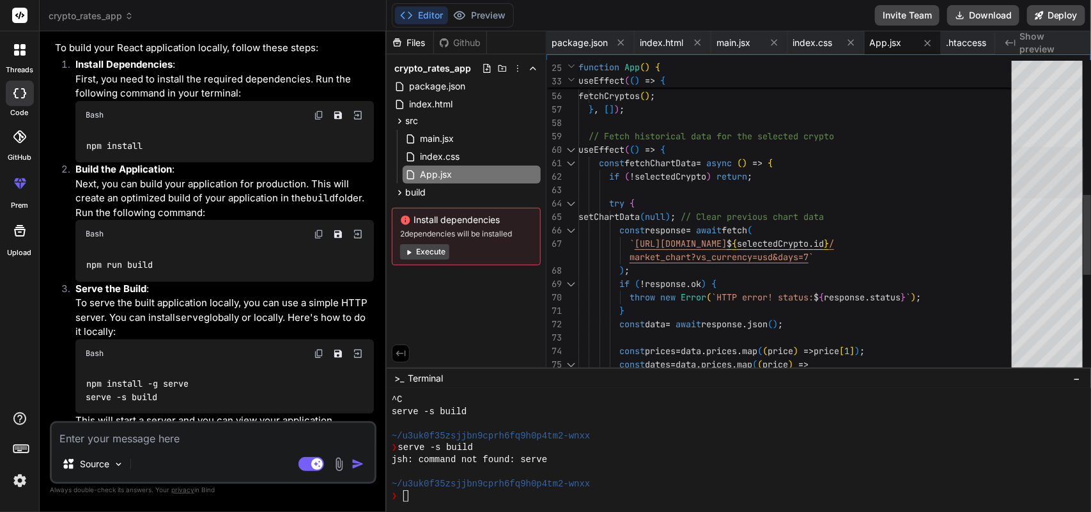
click at [1040, 175] on div at bounding box center [1048, 172] width 72 height 51
click at [225, 341] on div "Bash" at bounding box center [224, 354] width 299 height 28
click at [193, 382] on div "npm install -g serve serve -s build" at bounding box center [224, 391] width 299 height 47
drag, startPoint x: 197, startPoint y: 379, endPoint x: 83, endPoint y: 379, distance: 113.8
click at [83, 379] on div "npm install -g serve serve -s build" at bounding box center [224, 391] width 299 height 47
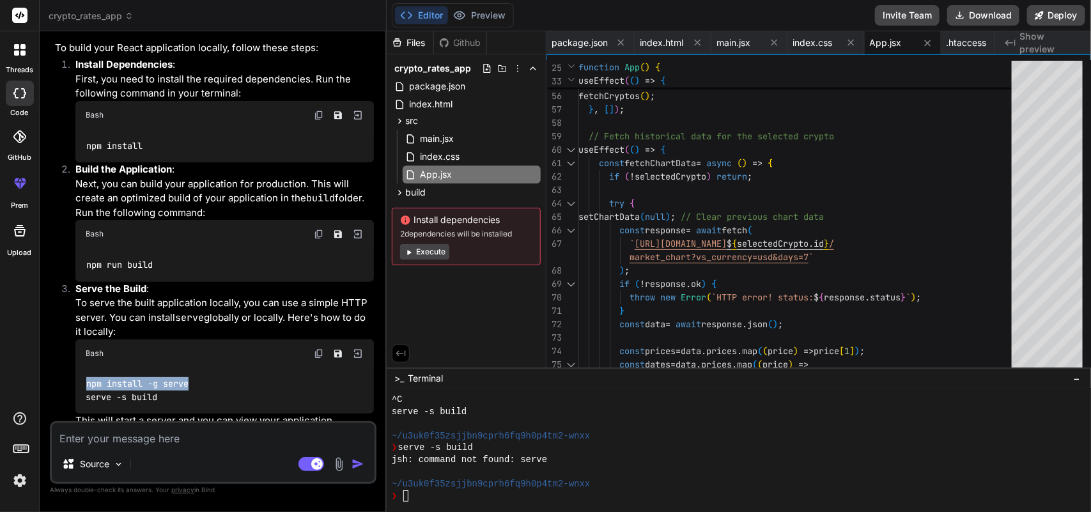
copy code "npm install -g serve"
drag, startPoint x: 202, startPoint y: 363, endPoint x: 177, endPoint y: 391, distance: 37.1
click at [202, 363] on div "Bash" at bounding box center [224, 354] width 299 height 28
drag, startPoint x: 165, startPoint y: 393, endPoint x: 86, endPoint y: 393, distance: 78.6
click at [86, 393] on div "npm install -g serve serve -s build" at bounding box center [224, 391] width 299 height 47
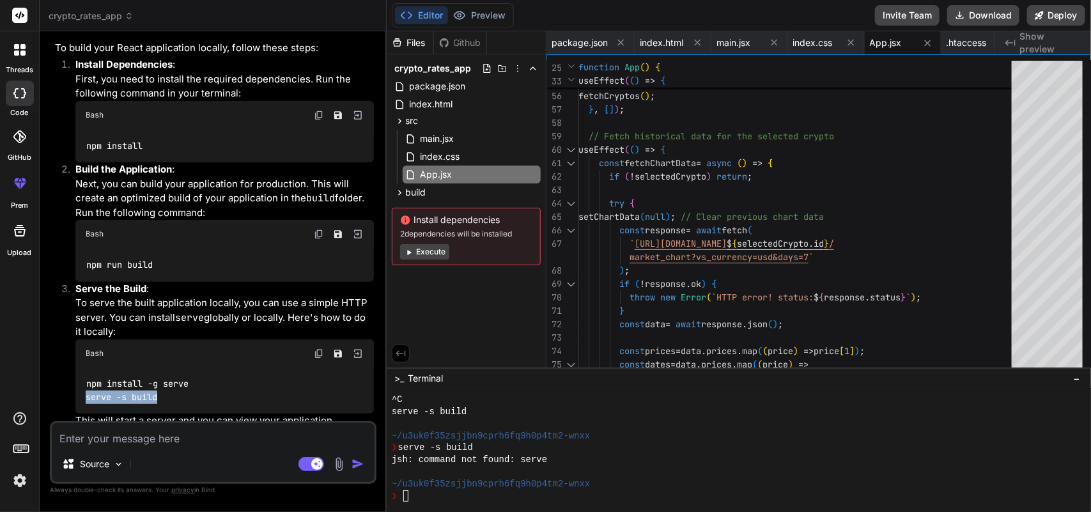
copy code "serve -s build"
click at [192, 311] on code "serve" at bounding box center [189, 317] width 29 height 13
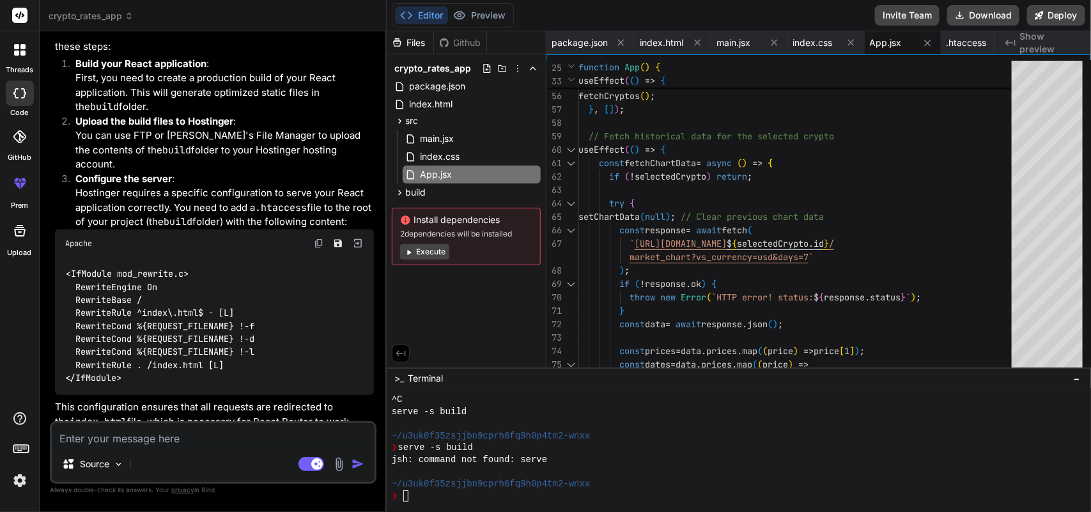
scroll to position [698, 0]
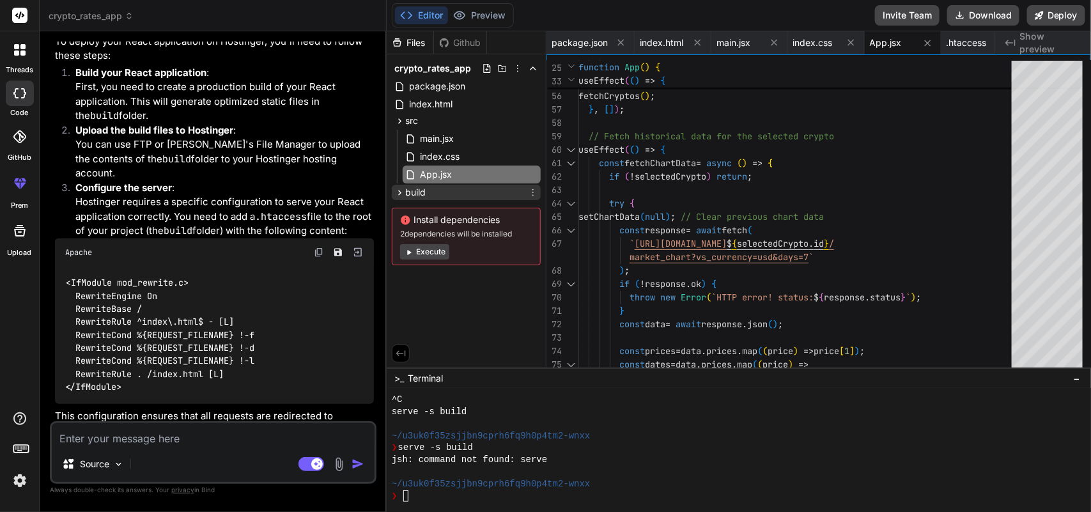
click at [411, 189] on span "build" at bounding box center [415, 192] width 20 height 13
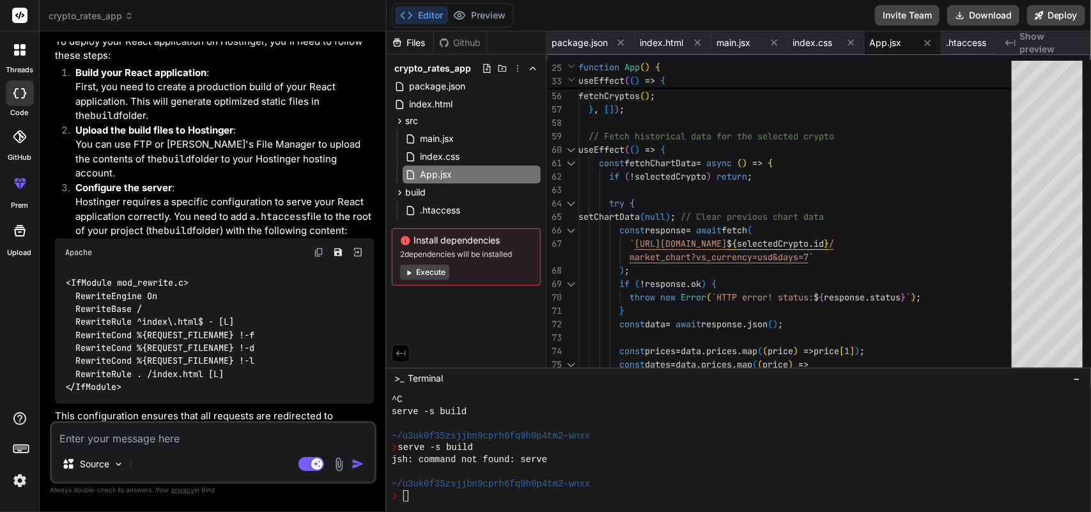
click at [425, 274] on button "Execute" at bounding box center [424, 272] width 49 height 15
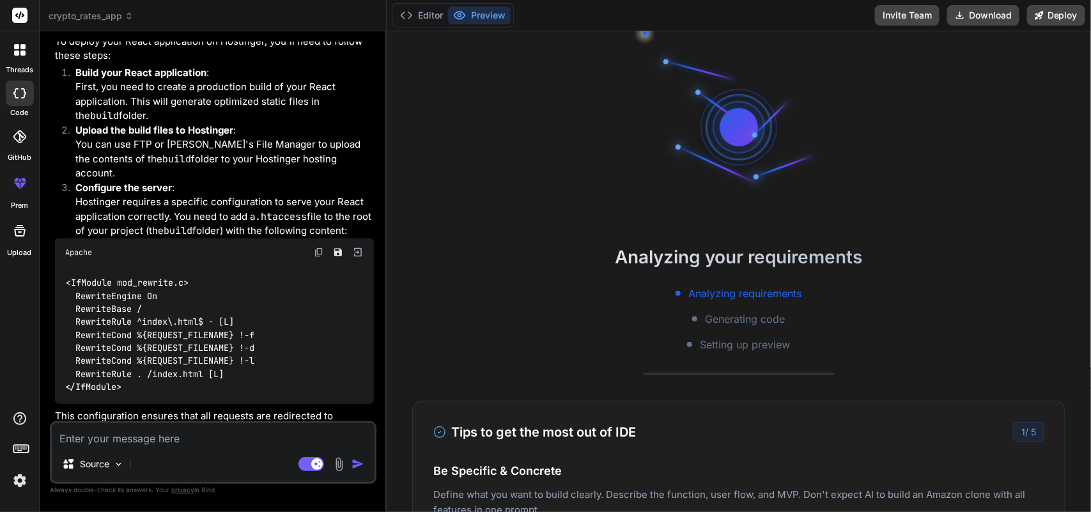
scroll to position [1702, 0]
click at [414, 16] on button "Editor" at bounding box center [421, 15] width 53 height 18
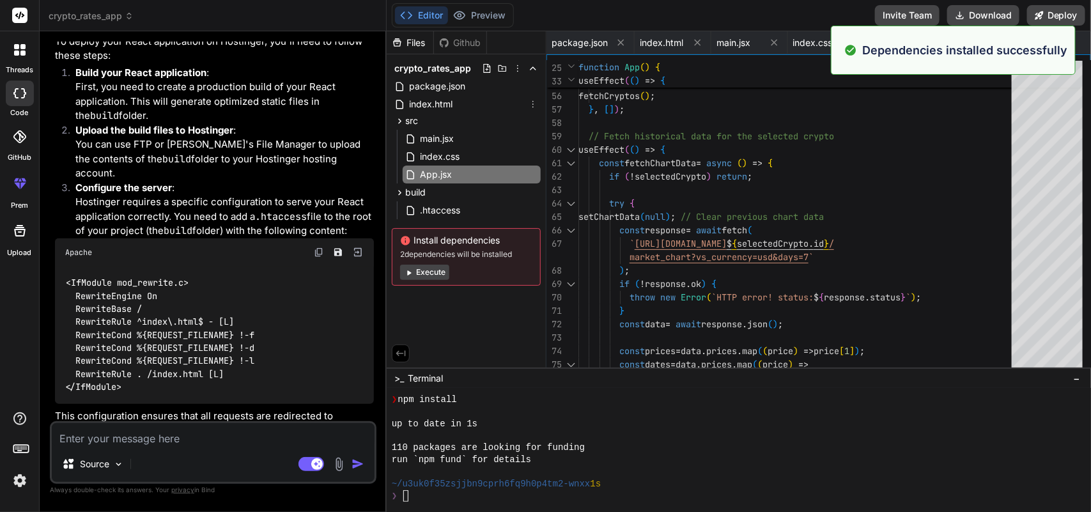
scroll to position [1834, 0]
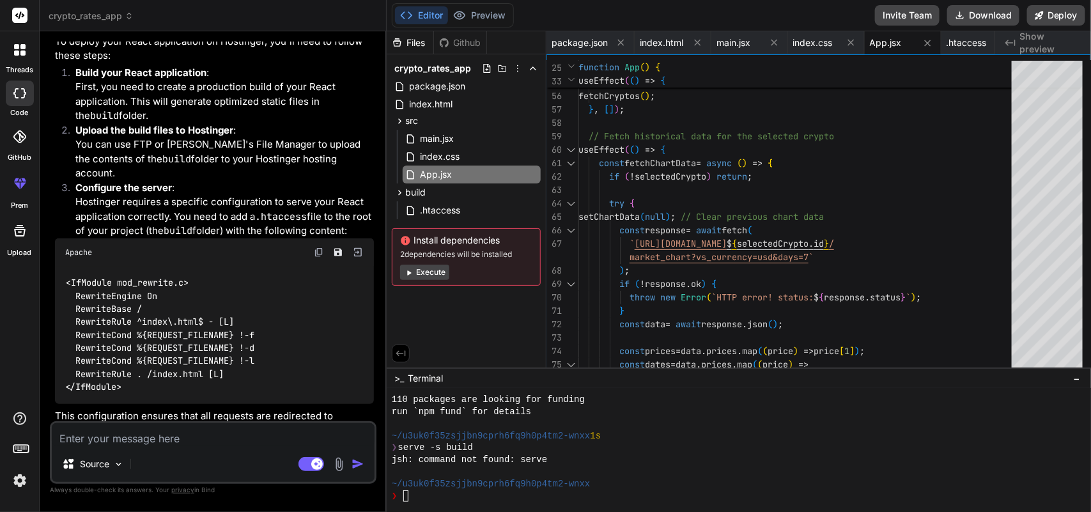
click at [426, 267] on button "Execute" at bounding box center [424, 272] width 49 height 15
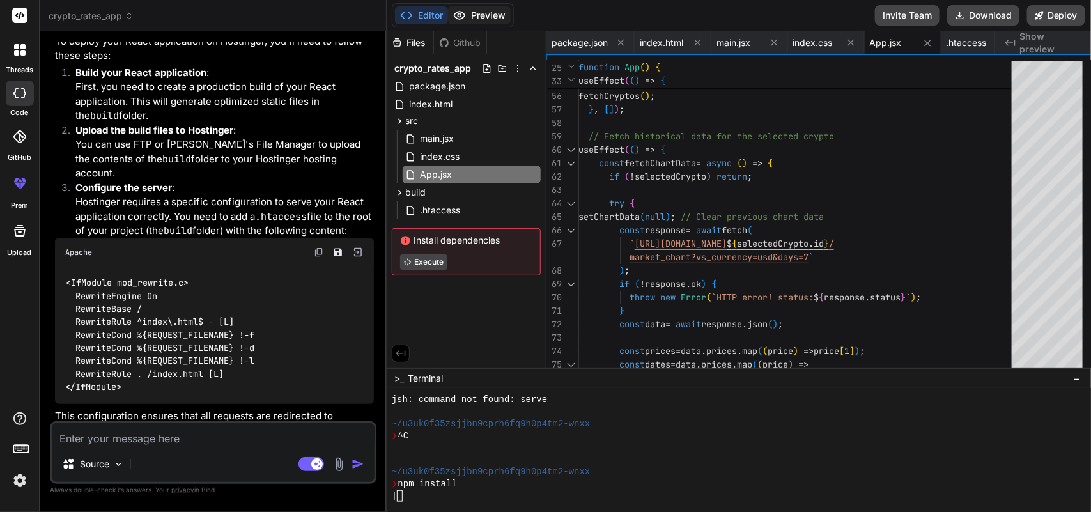
click at [480, 12] on button "Preview" at bounding box center [479, 15] width 63 height 18
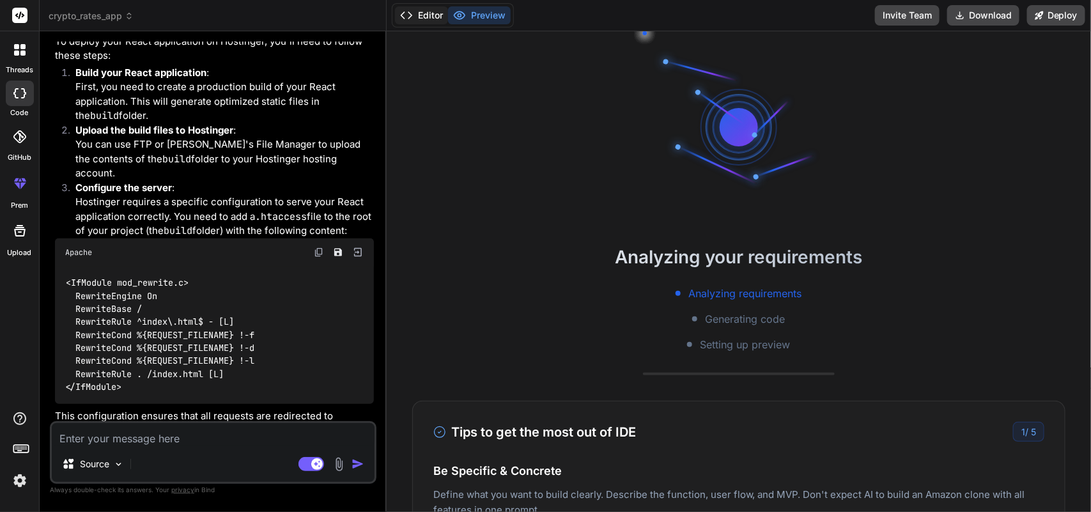
scroll to position [1978, 0]
click at [417, 17] on button "Editor" at bounding box center [421, 15] width 53 height 18
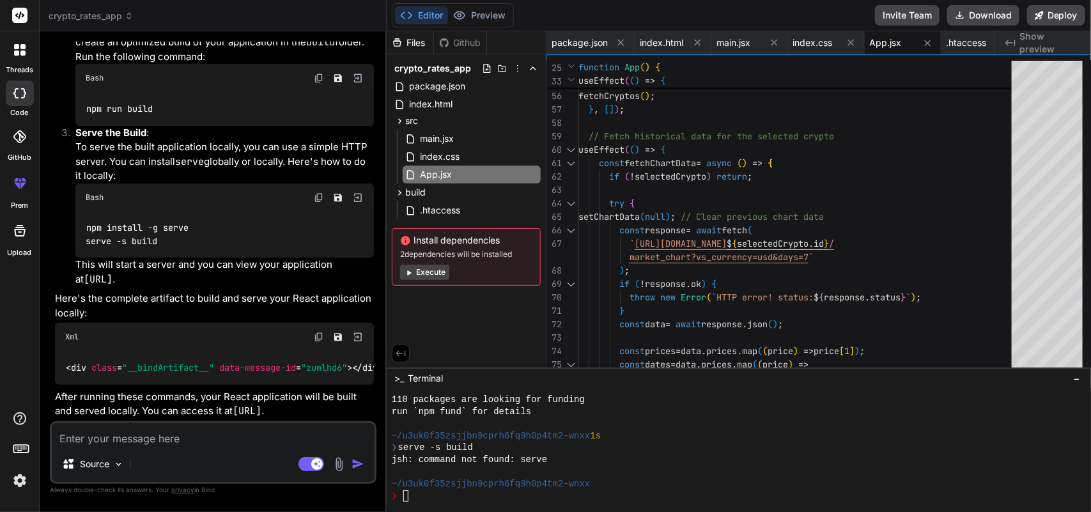
scroll to position [1498, 0]
drag, startPoint x: 167, startPoint y: 414, endPoint x: 120, endPoint y: 414, distance: 47.3
click at [120, 414] on p "After running these commands, your React application will be built and served l…" at bounding box center [214, 404] width 319 height 29
click at [185, 398] on p "After running these commands, your React application will be built and served l…" at bounding box center [214, 404] width 319 height 29
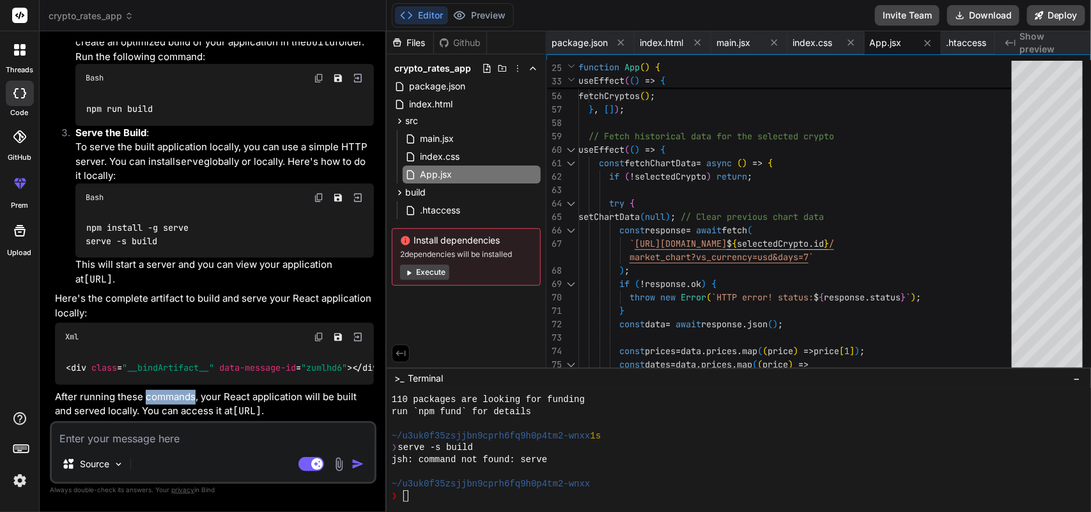
click at [185, 398] on p "After running these commands, your React application will be built and served l…" at bounding box center [214, 404] width 319 height 29
drag, startPoint x: 196, startPoint y: 395, endPoint x: 129, endPoint y: 398, distance: 67.8
click at [129, 398] on p "After running these commands, your React application will be built and served l…" at bounding box center [214, 404] width 319 height 29
drag, startPoint x: 185, startPoint y: 282, endPoint x: 135, endPoint y: 286, distance: 50.7
click at [135, 292] on p "Here's the complete artifact to build and serve your React application locally:" at bounding box center [214, 306] width 319 height 29
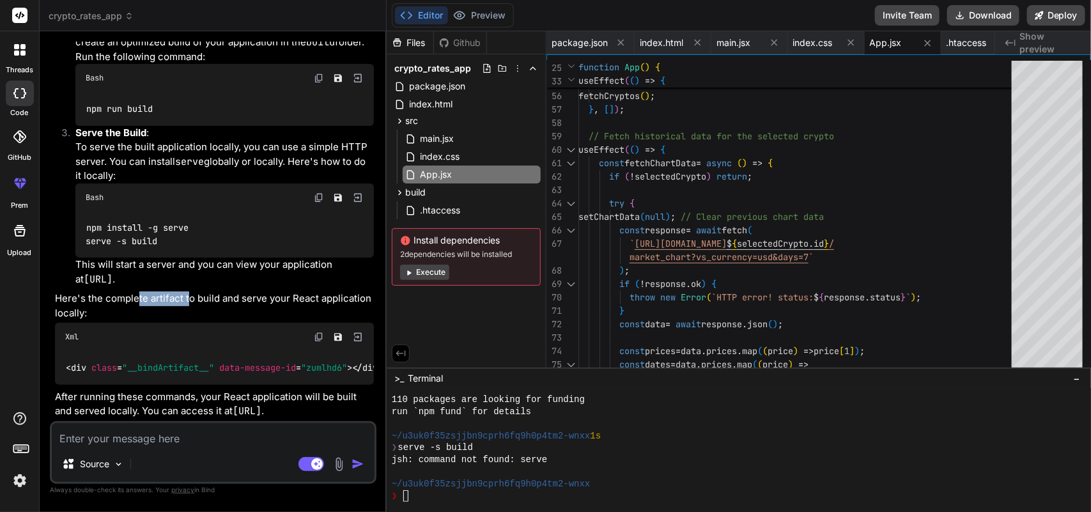
click at [142, 292] on p "Here's the complete artifact to build and serve your React application locally:" at bounding box center [214, 306] width 319 height 29
drag, startPoint x: 733, startPoint y: 285, endPoint x: 646, endPoint y: 278, distance: 87.2
click at [646, 278] on div "} } ; fetchCryptos ( ) ; } , [ ] ) ; // Fetch historical data for the selected …" at bounding box center [799, 513] width 441 height 2350
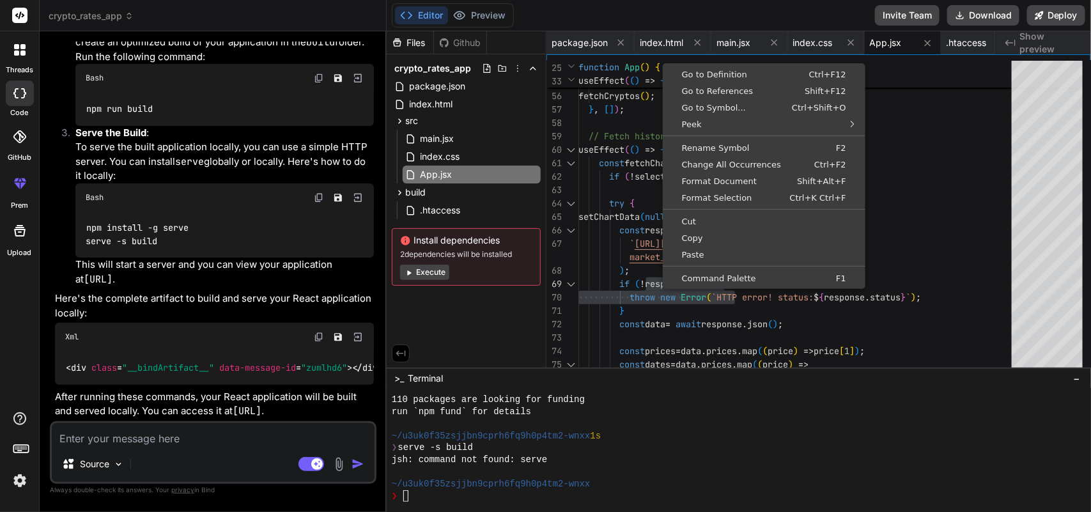
click at [231, 336] on div "Xml" at bounding box center [214, 337] width 319 height 28
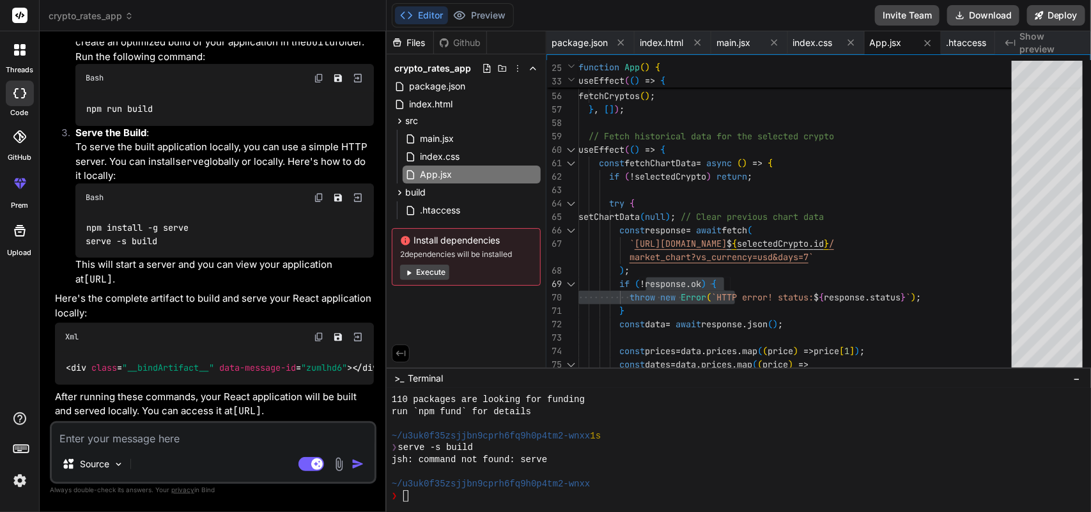
click at [126, 443] on textarea at bounding box center [213, 434] width 323 height 23
paste textarea "Index of build/ .htaccess"
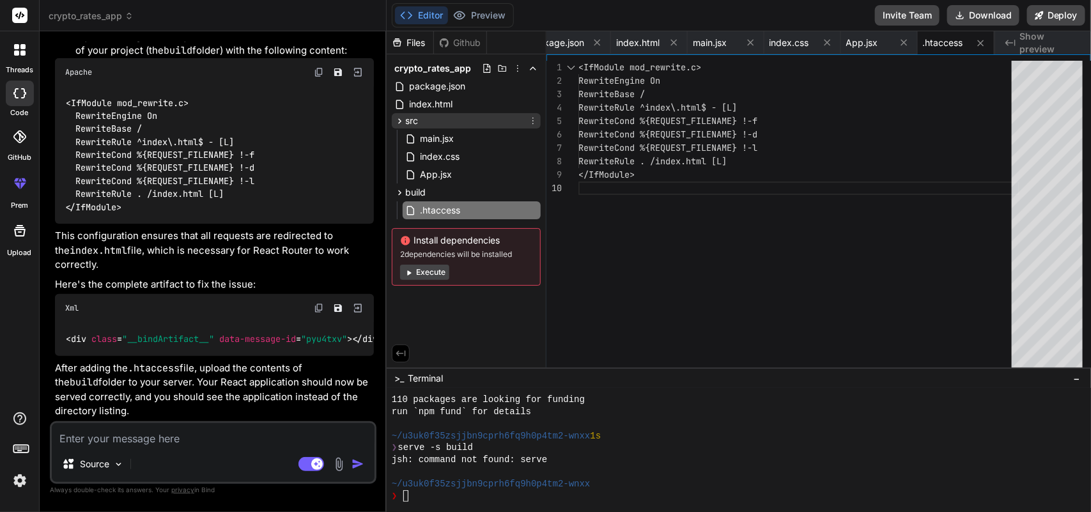
click at [403, 123] on icon at bounding box center [400, 121] width 11 height 11
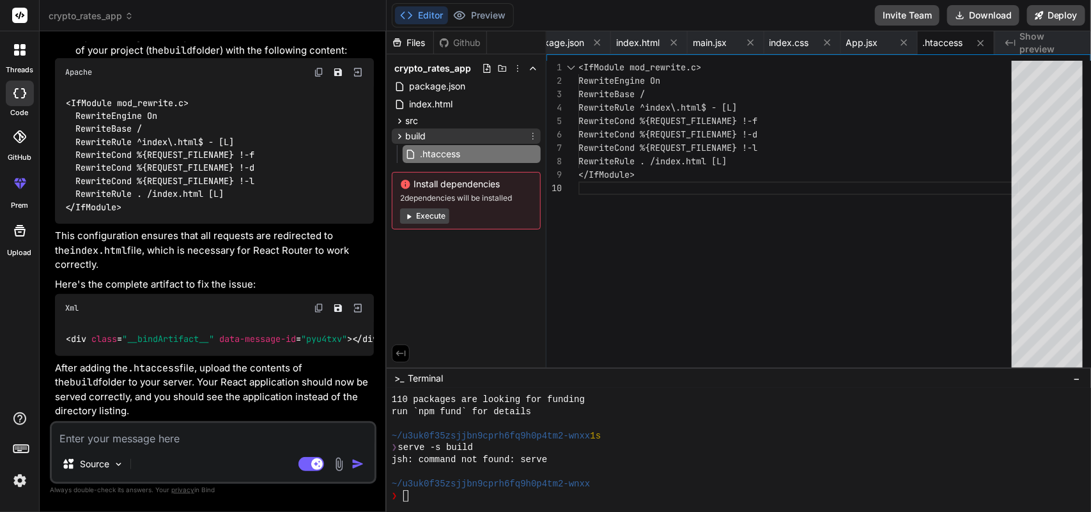
click at [455, 133] on div "build" at bounding box center [466, 136] width 149 height 15
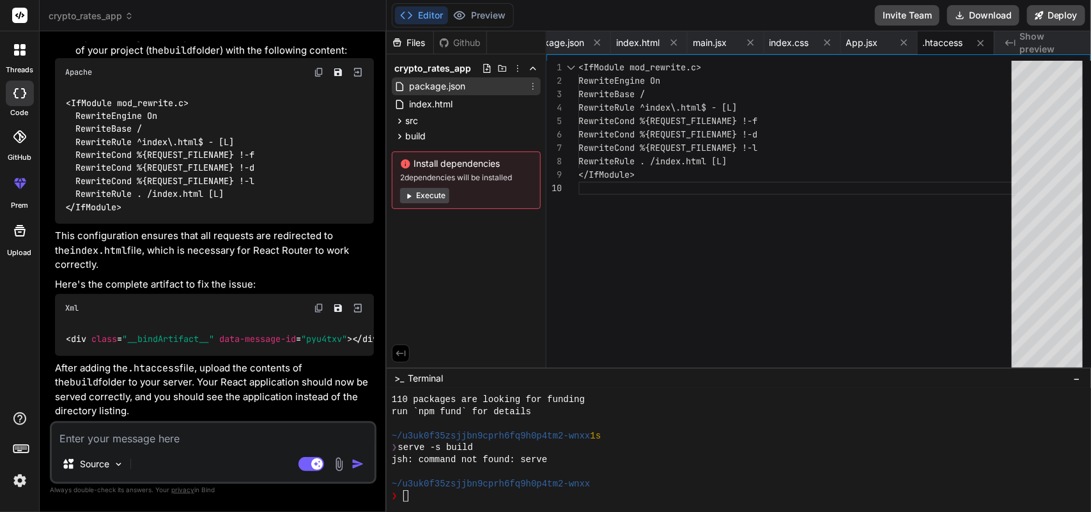
click at [443, 85] on span "package.json" at bounding box center [437, 86] width 59 height 15
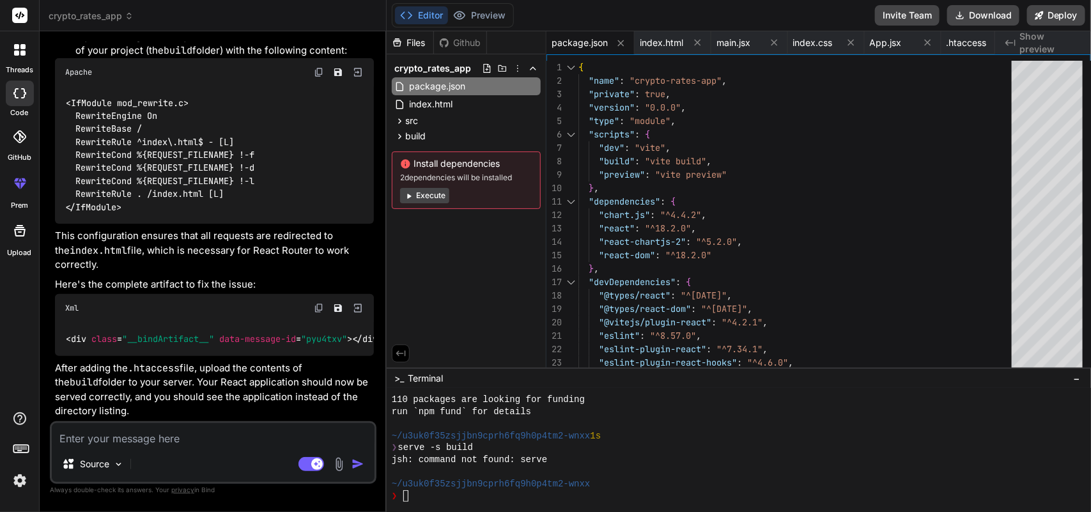
click at [145, 438] on textarea at bounding box center [213, 434] width 323 height 23
paste textarea "[URL][DOMAIN_NAME] Request Method GET Status Code 404 Not Found"
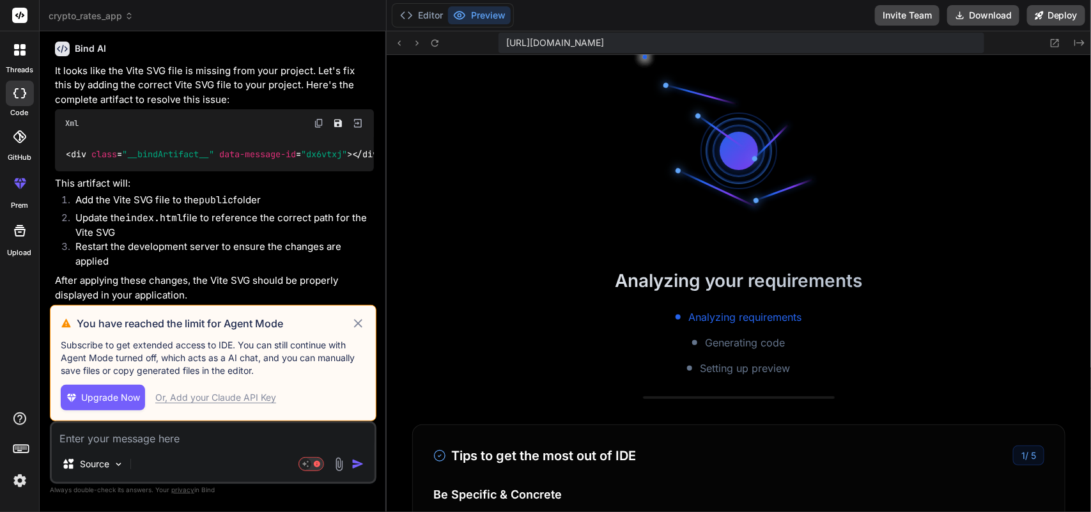
scroll to position [2230, 0]
click at [356, 325] on icon at bounding box center [358, 323] width 8 height 8
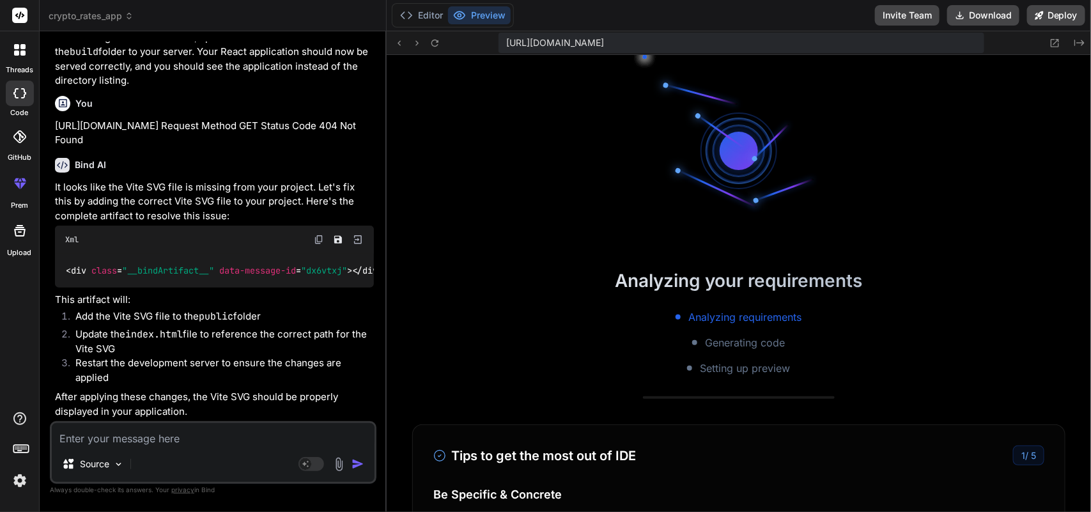
scroll to position [2514, 0]
click at [419, 7] on button "Editor" at bounding box center [421, 15] width 53 height 18
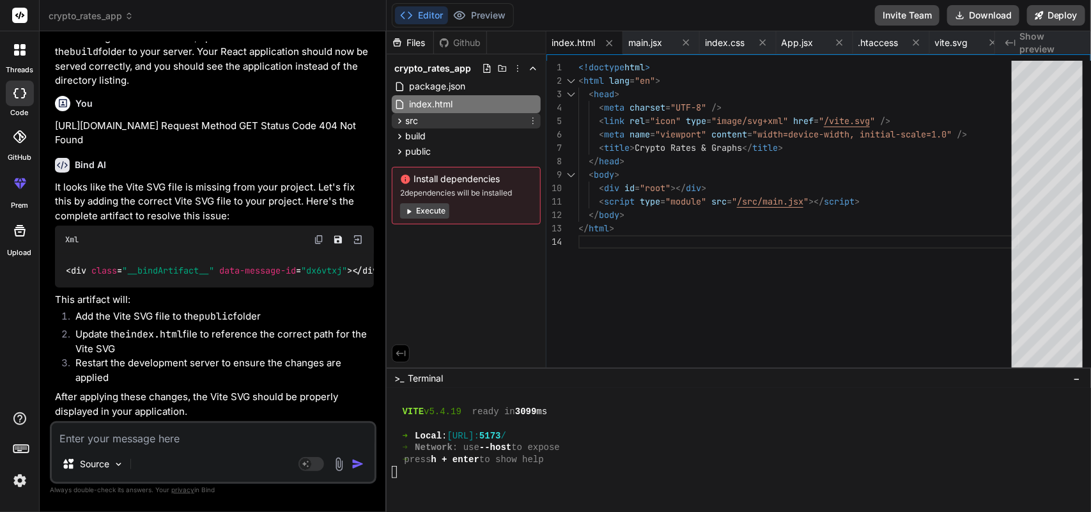
click at [442, 120] on div "src" at bounding box center [466, 120] width 149 height 15
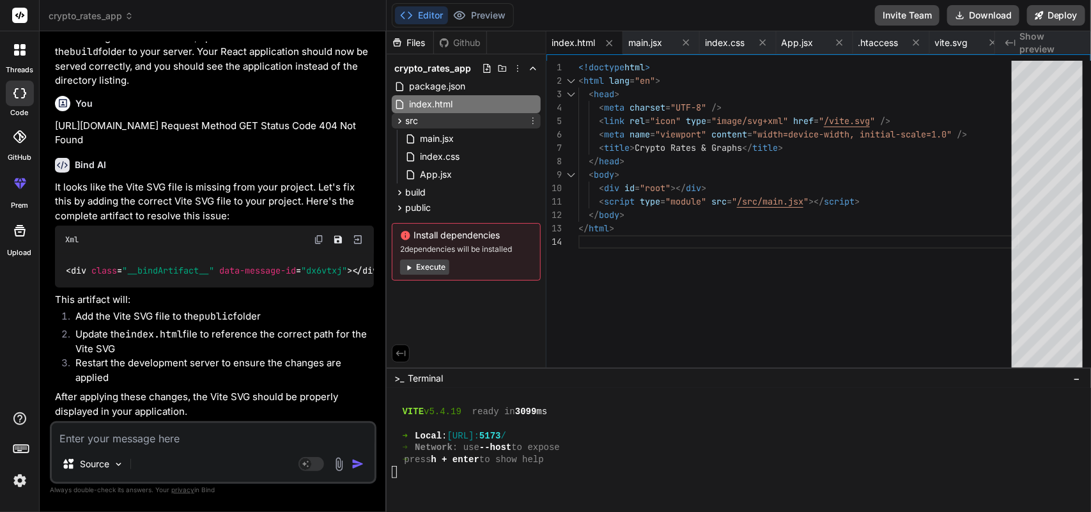
click at [442, 120] on div "src" at bounding box center [466, 120] width 149 height 15
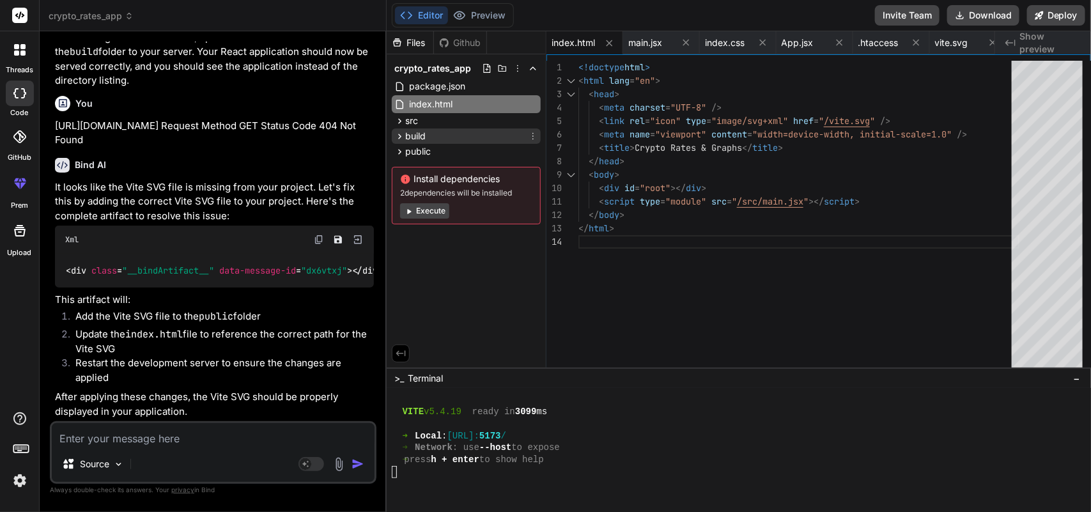
click at [441, 138] on div "build" at bounding box center [466, 136] width 149 height 15
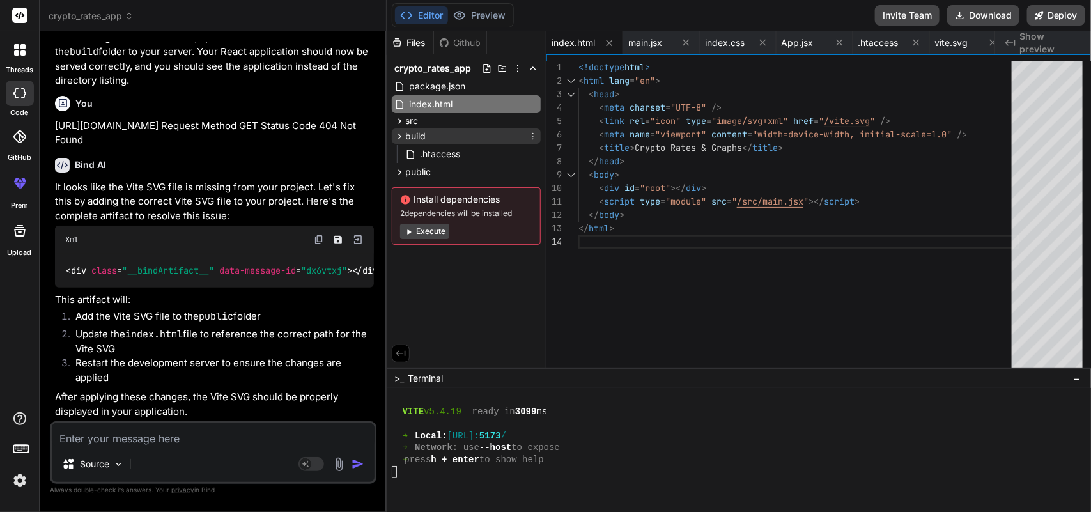
click at [441, 138] on div "build" at bounding box center [466, 136] width 149 height 15
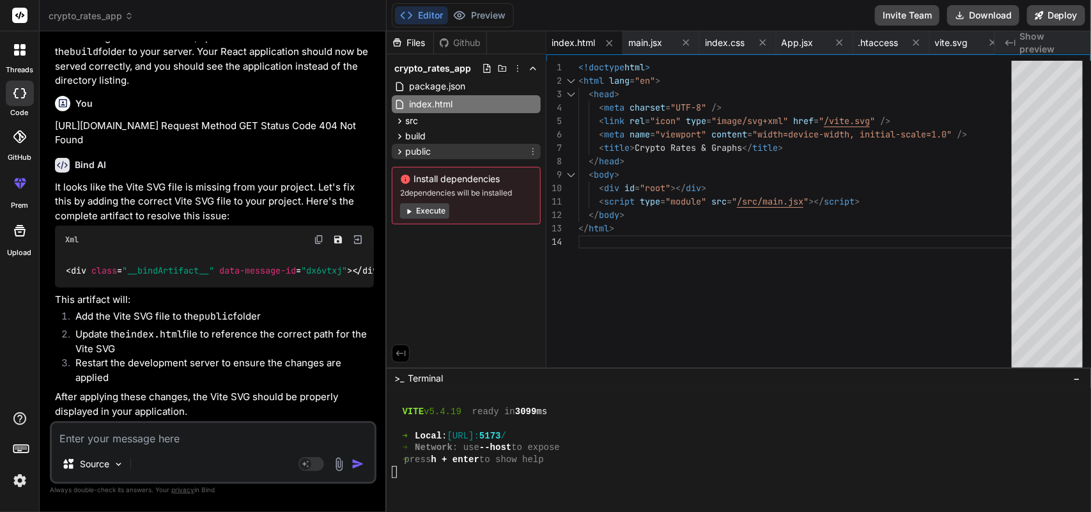
click at [440, 159] on div "public" at bounding box center [466, 151] width 149 height 15
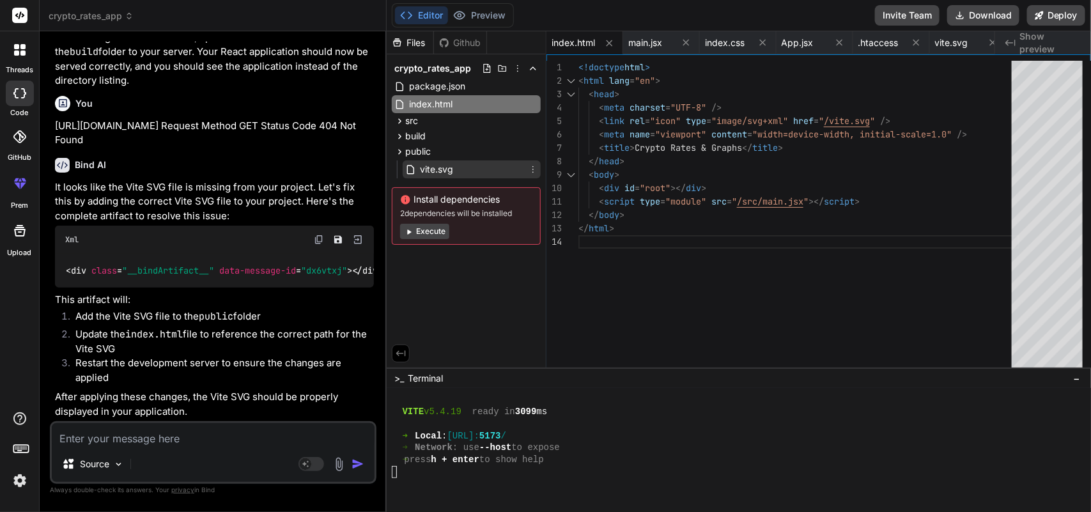
click at [465, 169] on div "vite.svg" at bounding box center [472, 169] width 138 height 18
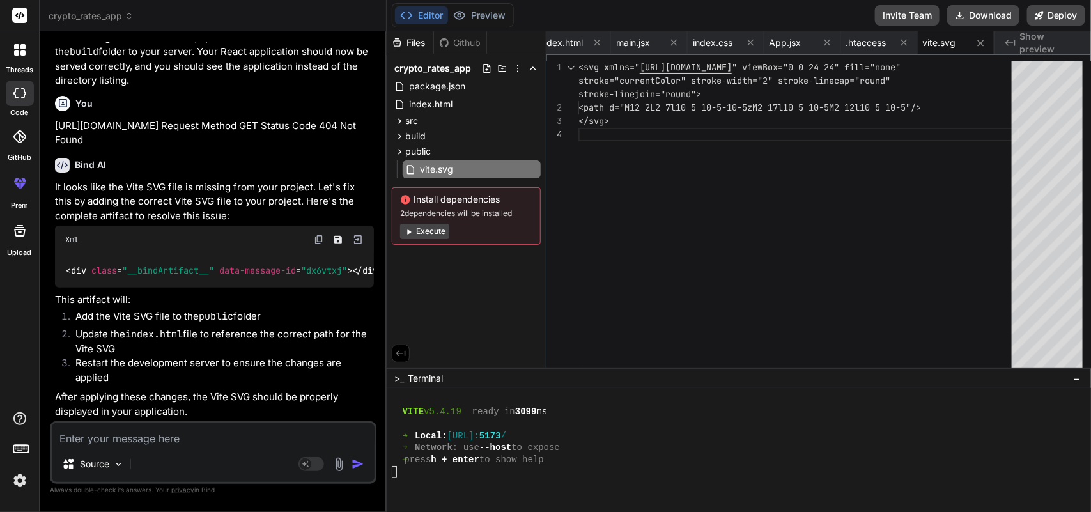
click at [700, 175] on div "<svg xmlns=" [URL][DOMAIN_NAME] " viewBox="0 0 24 24" fill="none" <path d="M12 …" at bounding box center [799, 278] width 441 height 435
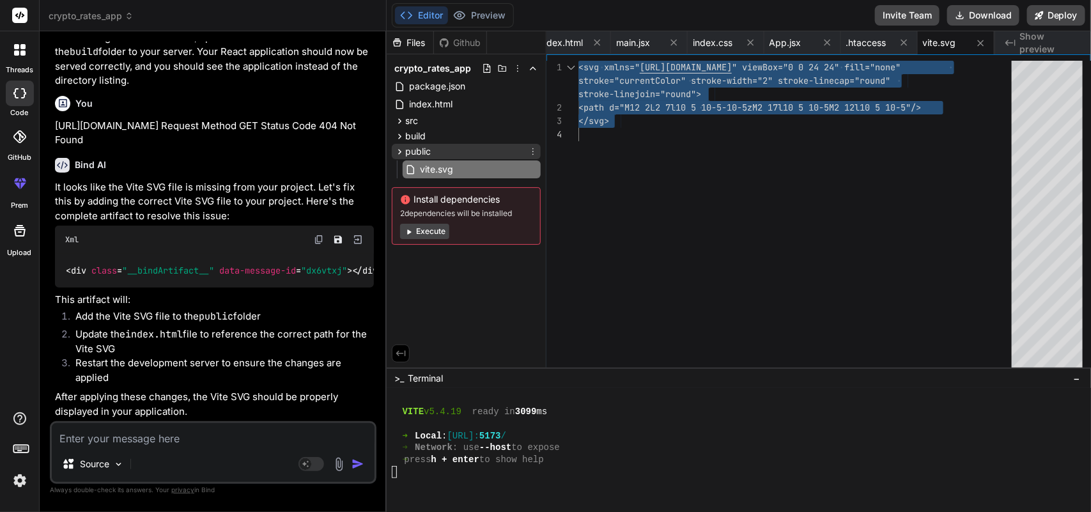
click at [426, 149] on span "public" at bounding box center [418, 151] width 26 height 13
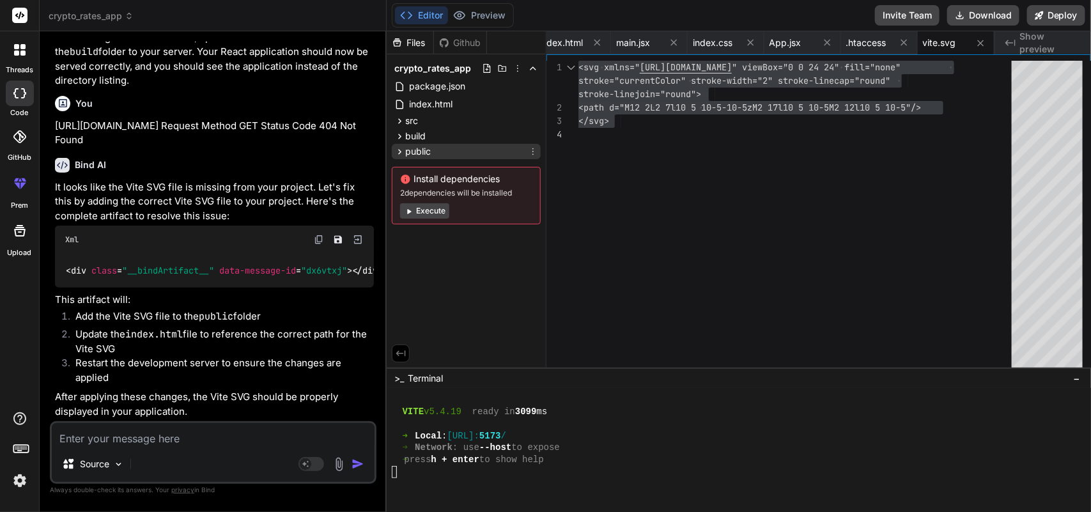
click at [448, 149] on div "public" at bounding box center [466, 151] width 149 height 15
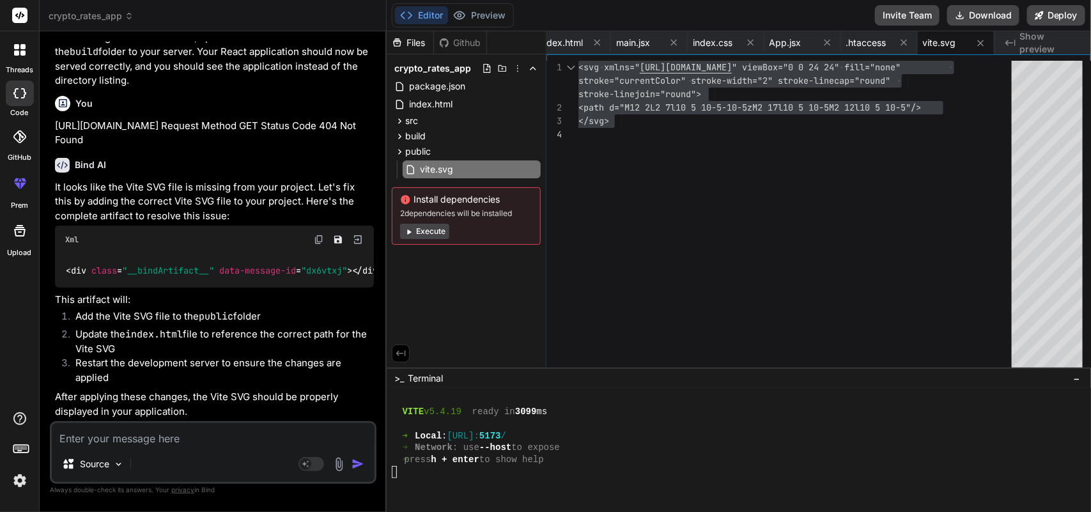
click at [688, 345] on div "<svg xmlns=" [URL][DOMAIN_NAME] " viewBox="0 0 24 24" fill="none" <path d="M12 …" at bounding box center [799, 278] width 441 height 435
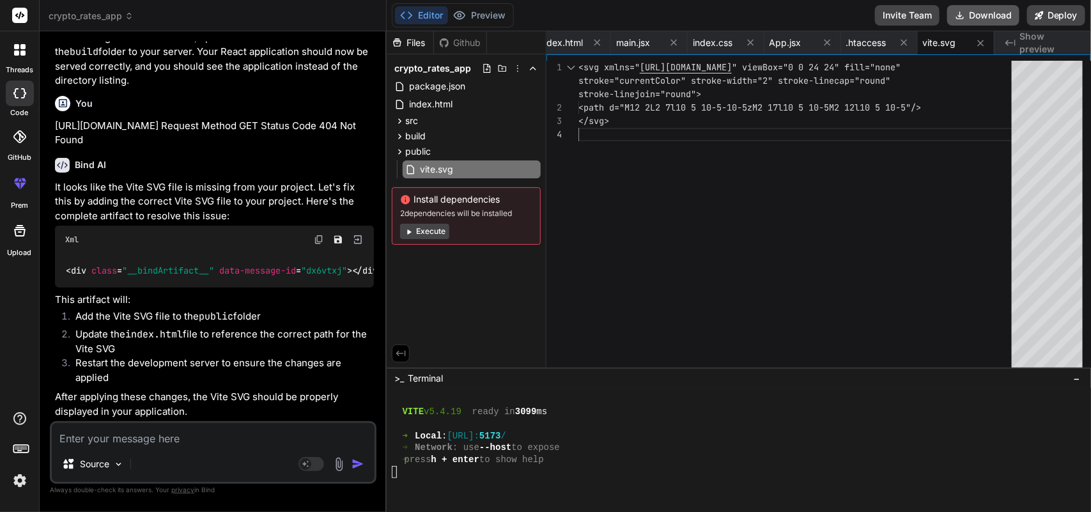
click at [983, 18] on button "Download" at bounding box center [984, 15] width 72 height 20
click at [221, 297] on p "This artifact will:" at bounding box center [214, 300] width 319 height 15
click at [160, 442] on textarea at bounding box center [213, 434] width 323 height 23
click at [598, 42] on icon at bounding box center [597, 42] width 11 height 11
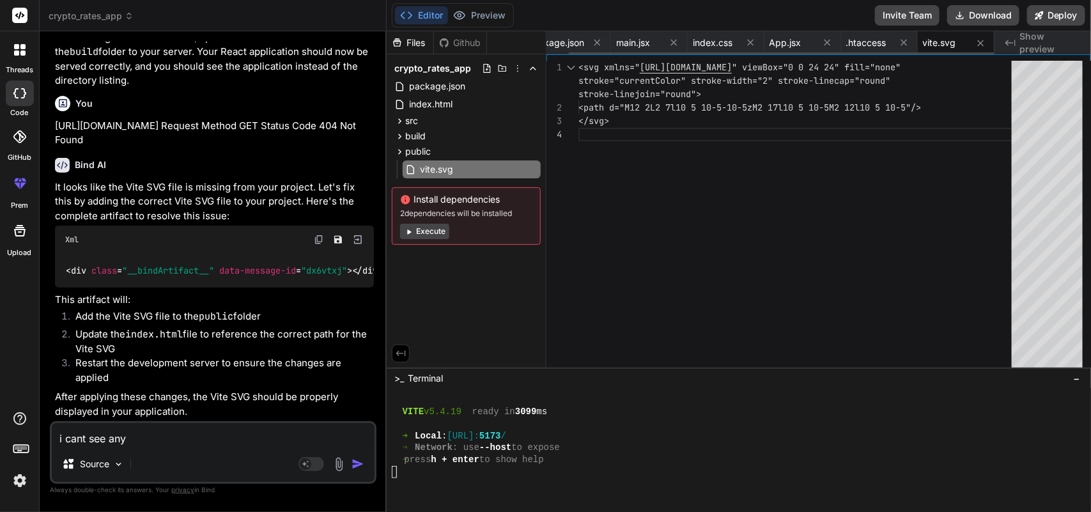
click at [598, 42] on icon at bounding box center [597, 42] width 11 height 11
click at [635, 42] on div "main.jsx" at bounding box center [673, 42] width 77 height 23
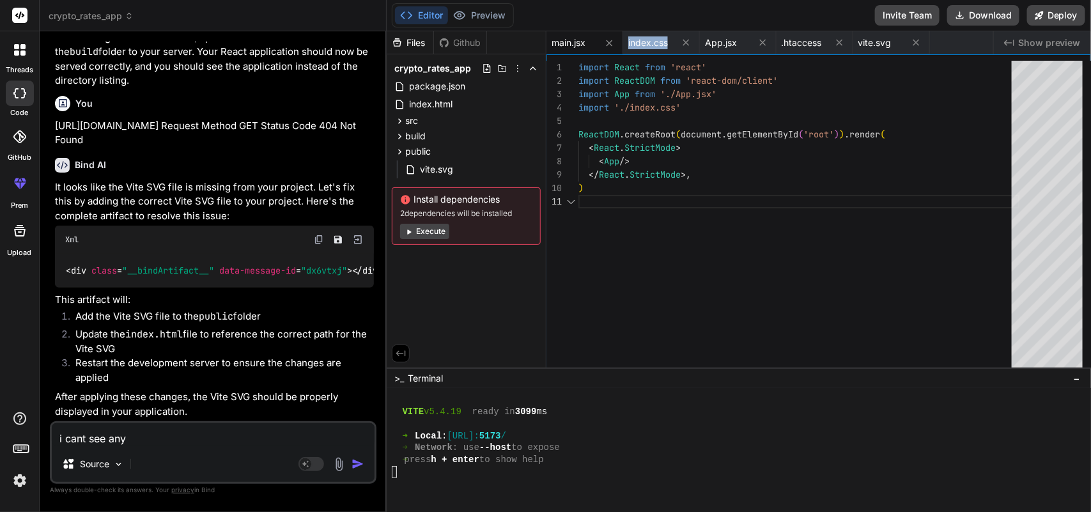
click at [598, 42] on div "main.jsx" at bounding box center [585, 42] width 77 height 23
drag, startPoint x: 606, startPoint y: 42, endPoint x: 598, endPoint y: 42, distance: 7.7
click at [598, 42] on div "main.jsx" at bounding box center [585, 42] width 77 height 23
click at [605, 42] on icon at bounding box center [609, 43] width 11 height 11
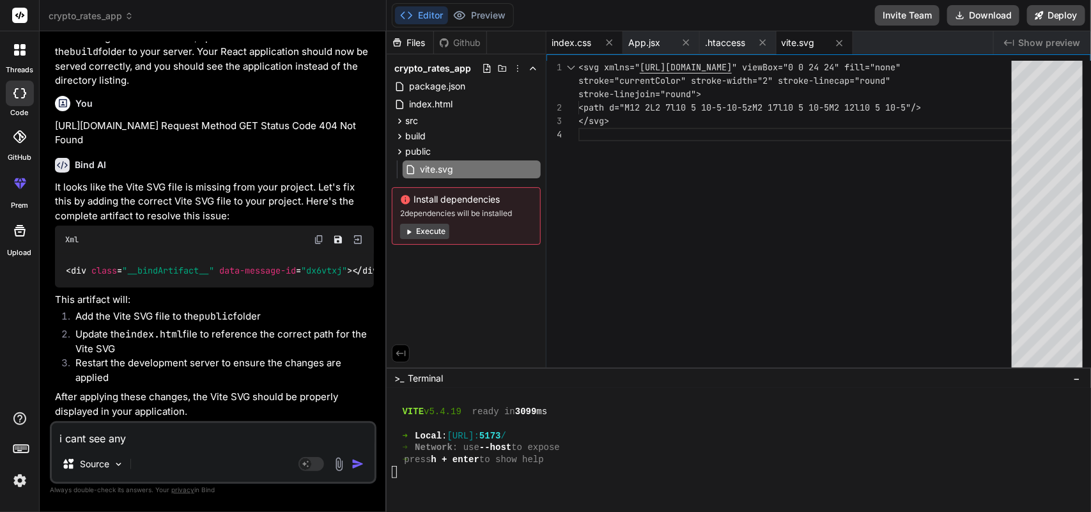
click at [582, 42] on span "index.css" at bounding box center [572, 42] width 40 height 13
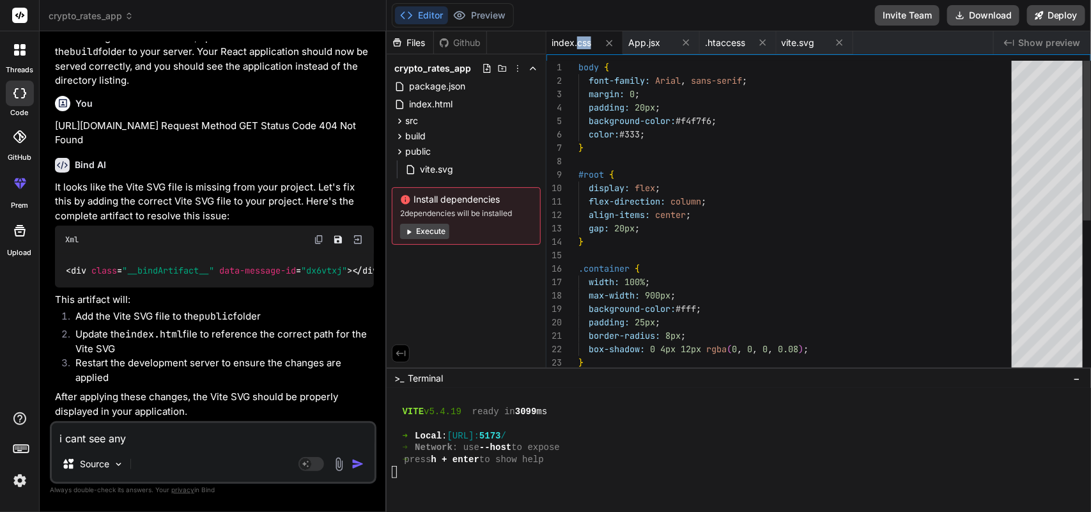
click at [582, 42] on span "index.css" at bounding box center [572, 42] width 40 height 13
click at [606, 40] on icon at bounding box center [609, 43] width 11 height 11
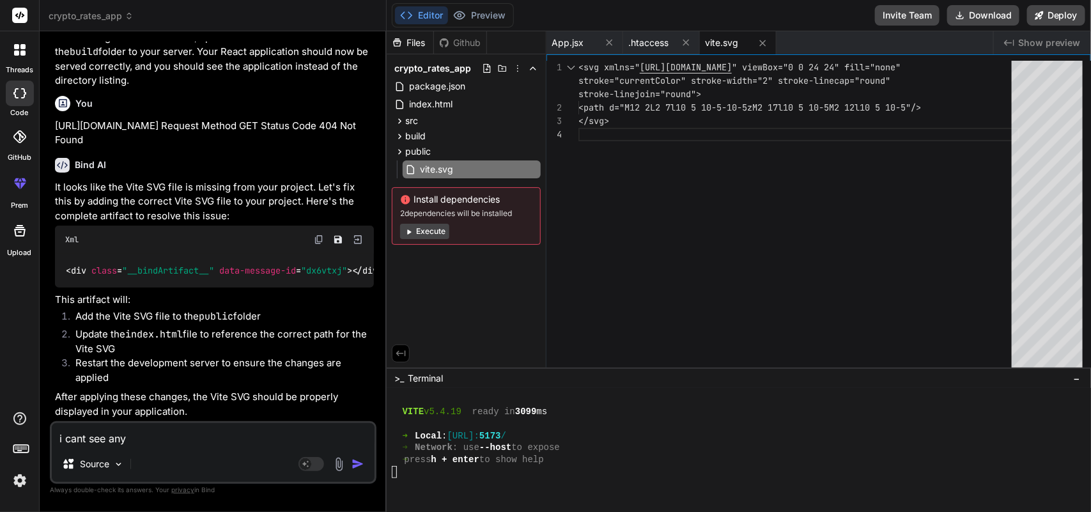
click at [608, 82] on div "<svg xmlns=" [URL][DOMAIN_NAME] " viewBox="0 0 24 24" fill="none" <path d="M12 …" at bounding box center [799, 278] width 441 height 435
click at [606, 43] on icon at bounding box center [609, 42] width 11 height 11
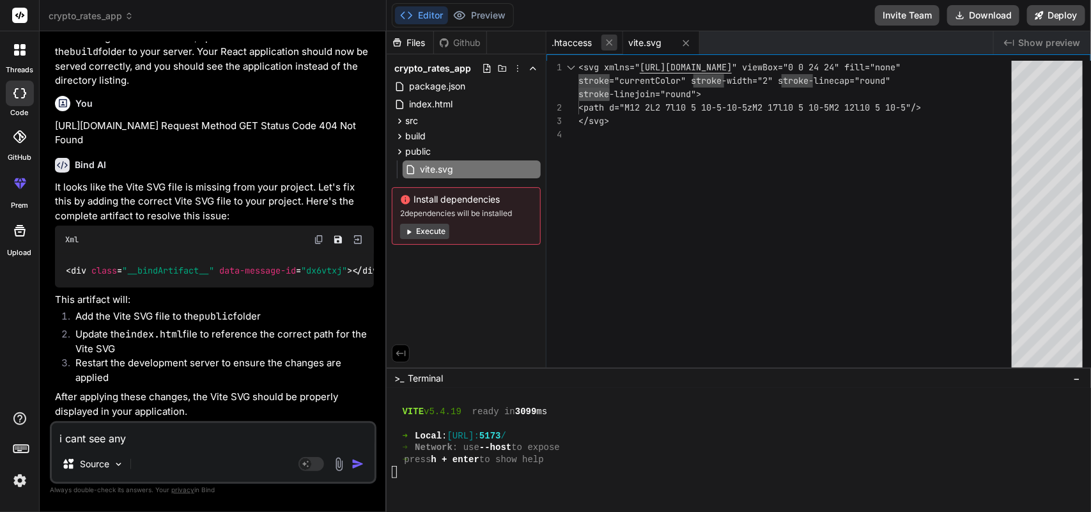
click at [607, 43] on icon at bounding box center [609, 42] width 11 height 11
click at [607, 43] on icon at bounding box center [609, 43] width 11 height 11
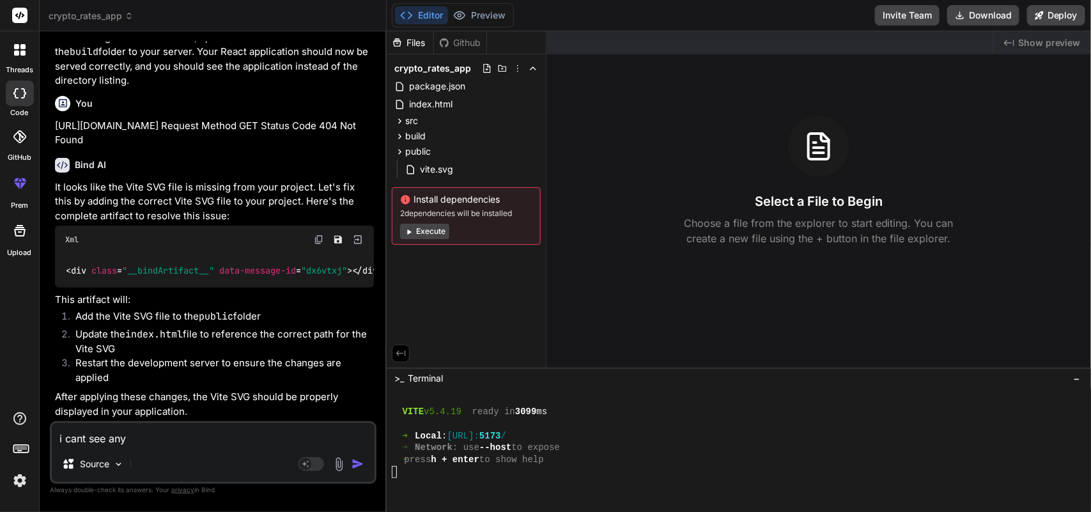
click at [159, 438] on textarea "i cant see any" at bounding box center [213, 434] width 323 height 23
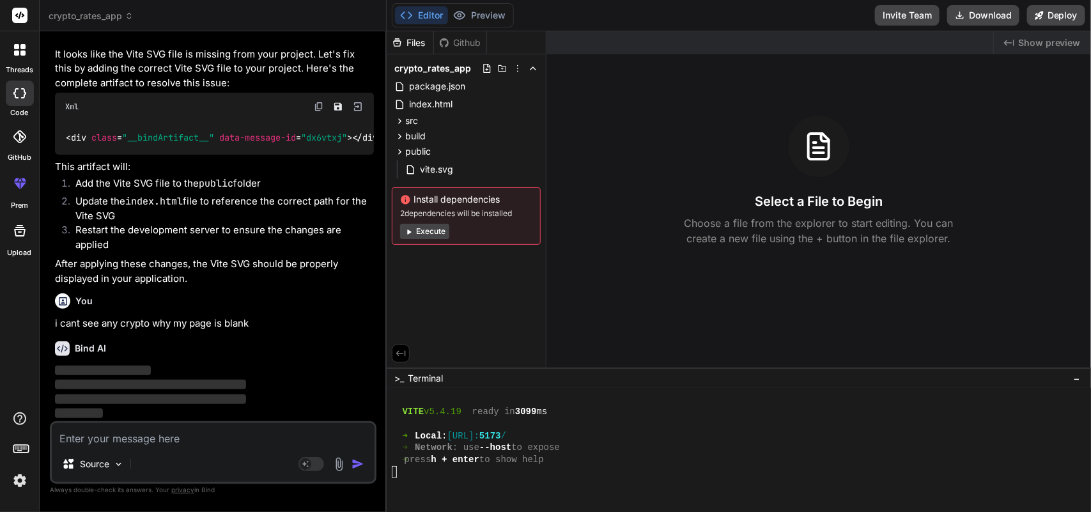
scroll to position [2647, 0]
click at [465, 11] on icon at bounding box center [459, 15] width 13 height 13
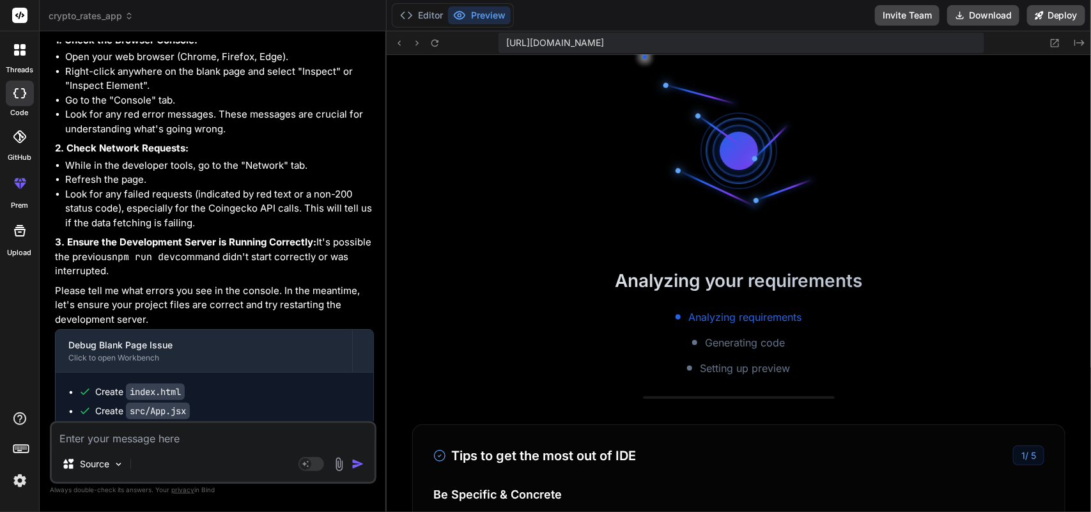
scroll to position [2661, 0]
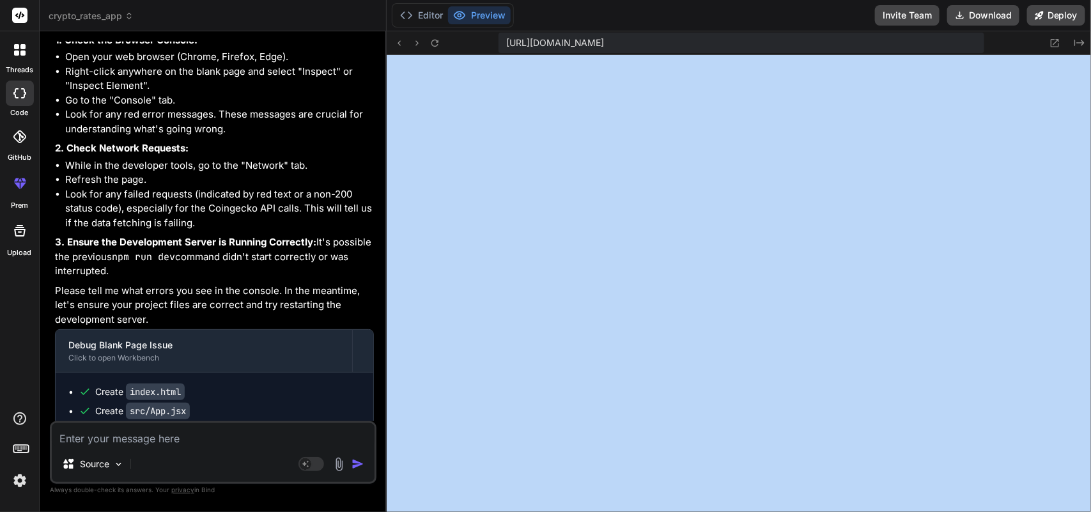
drag, startPoint x: 1091, startPoint y: 253, endPoint x: 1090, endPoint y: 425, distance: 172.6
click at [432, 35] on button at bounding box center [435, 42] width 15 height 15
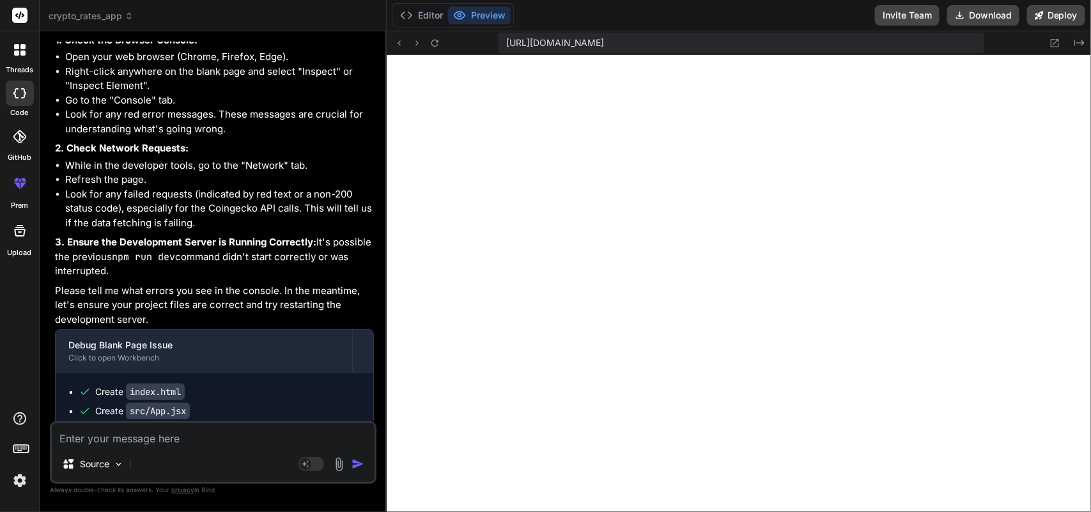
click at [223, 446] on textarea at bounding box center [213, 434] width 323 height 23
paste textarea "main.jsx:1 Failed to load module script: Expected a JavaScript-or-Wasm module s…"
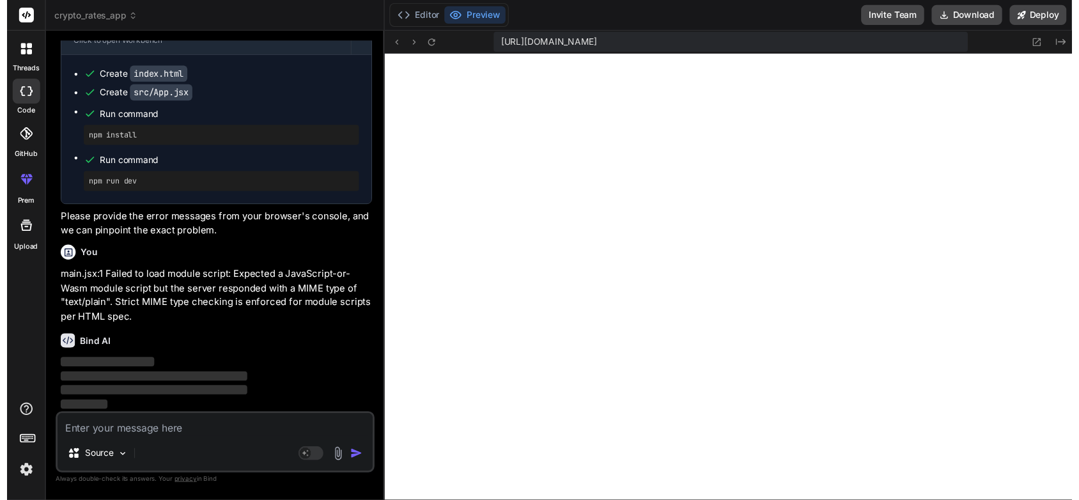
scroll to position [3362, 0]
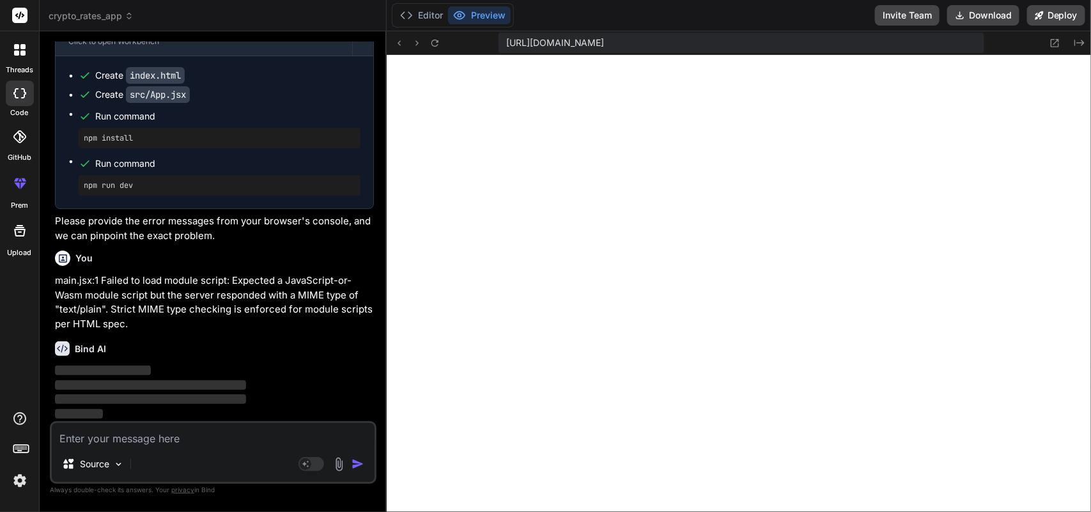
drag, startPoint x: 1091, startPoint y: 212, endPoint x: 1091, endPoint y: 359, distance: 147.1
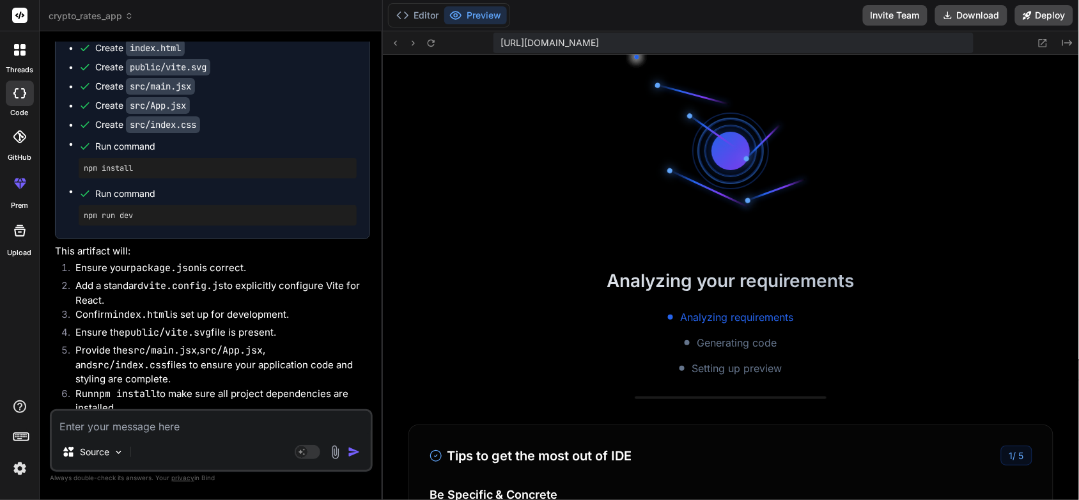
scroll to position [3129, 0]
click at [418, 6] on button "Editor" at bounding box center [417, 15] width 53 height 18
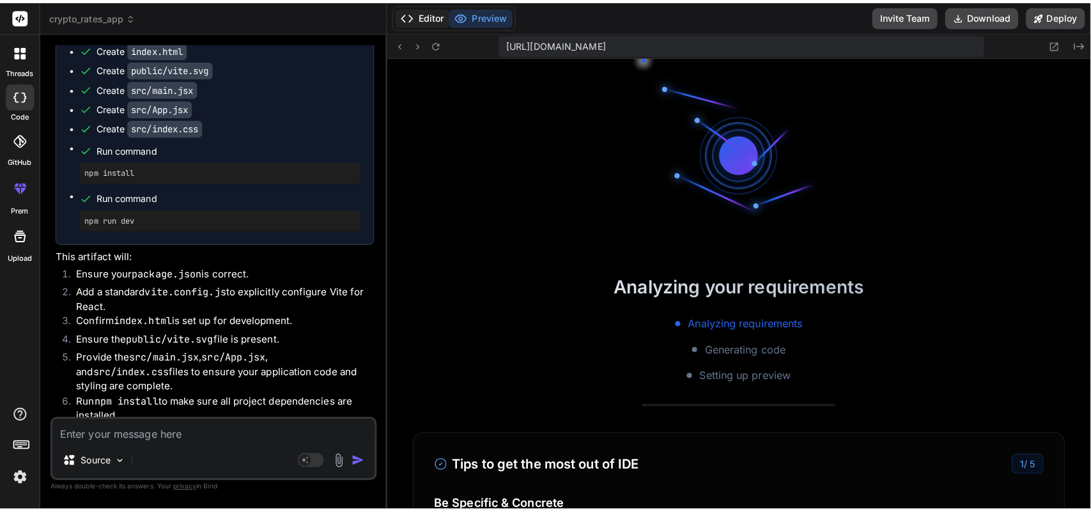
scroll to position [0, 110]
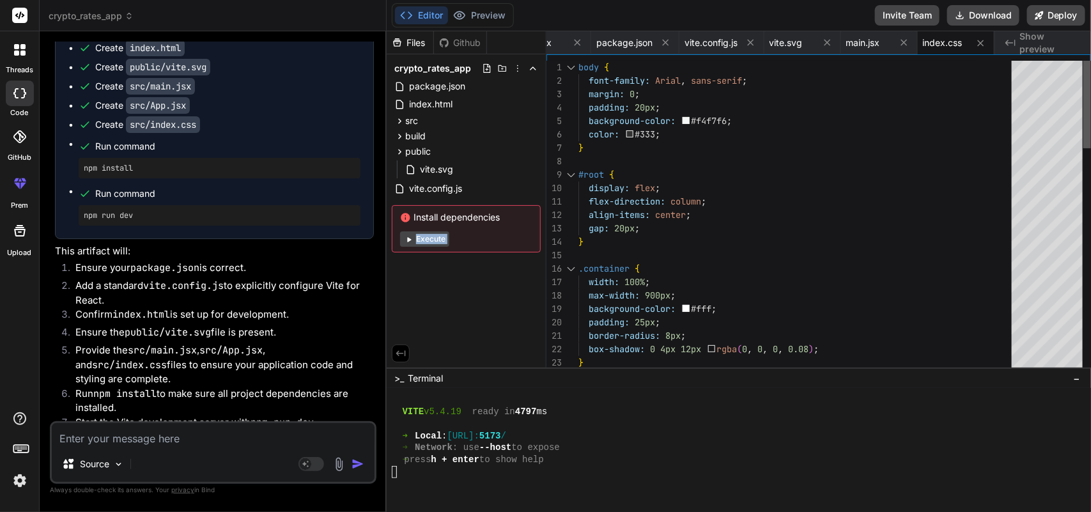
click at [1088, 75] on div at bounding box center [1088, 105] width 8 height 88
click at [612, 40] on span "package.json" at bounding box center [625, 42] width 56 height 13
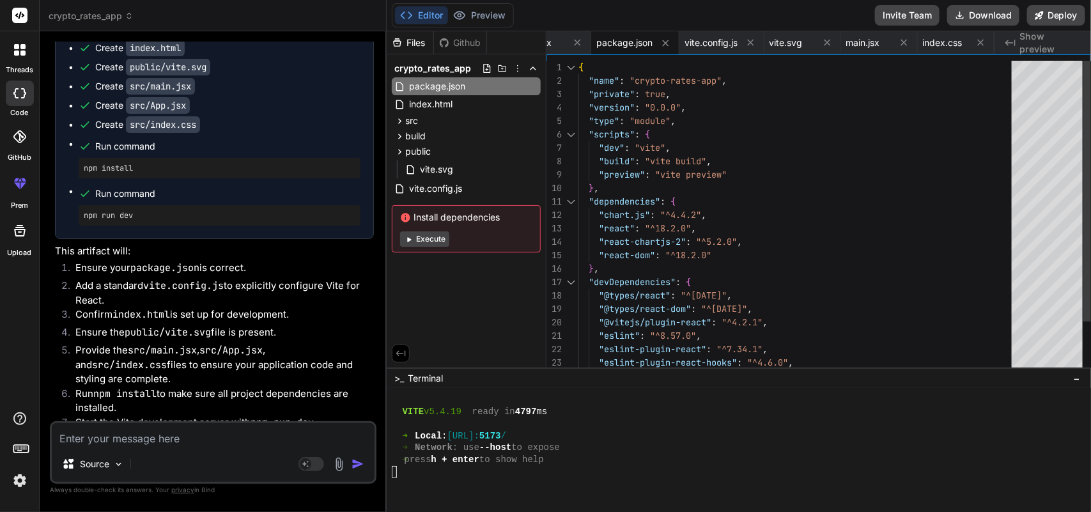
scroll to position [0, 0]
click at [755, 216] on div ""scripts" : { "dev" : "vite" , "build" : "vite build" , "preview" : "vite previ…" at bounding box center [799, 249] width 441 height 376
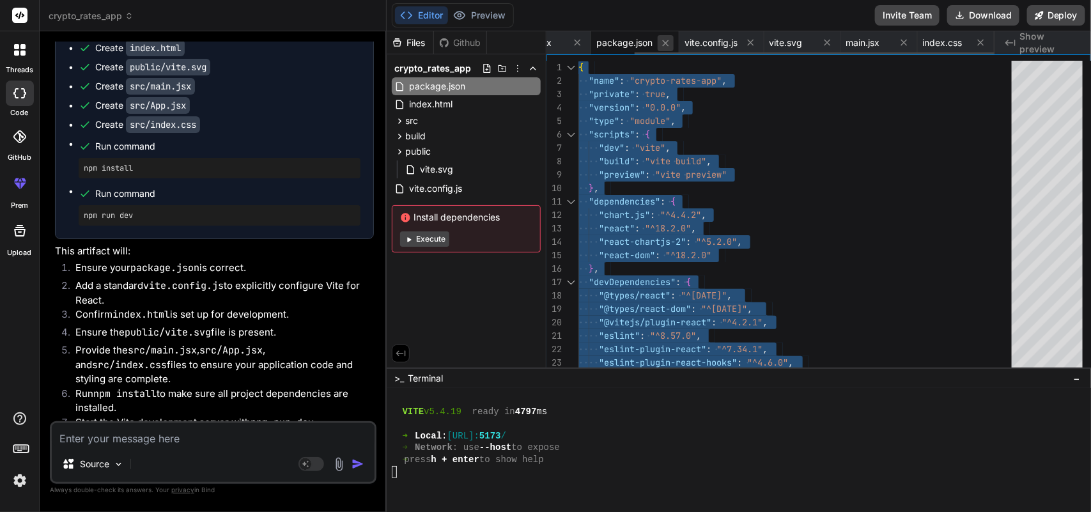
click at [663, 43] on icon at bounding box center [665, 43] width 6 height 6
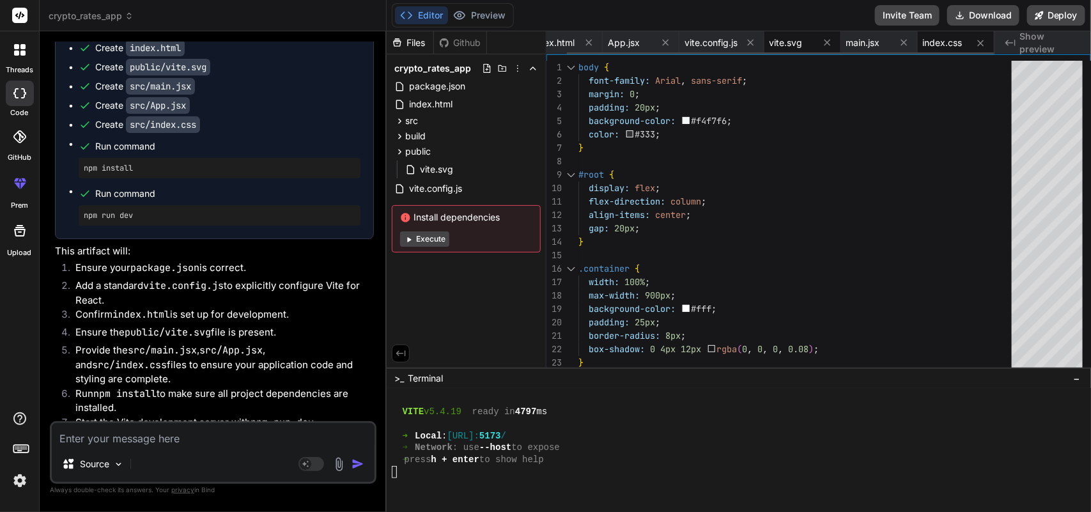
click at [779, 48] on span "vite.svg" at bounding box center [786, 42] width 33 height 13
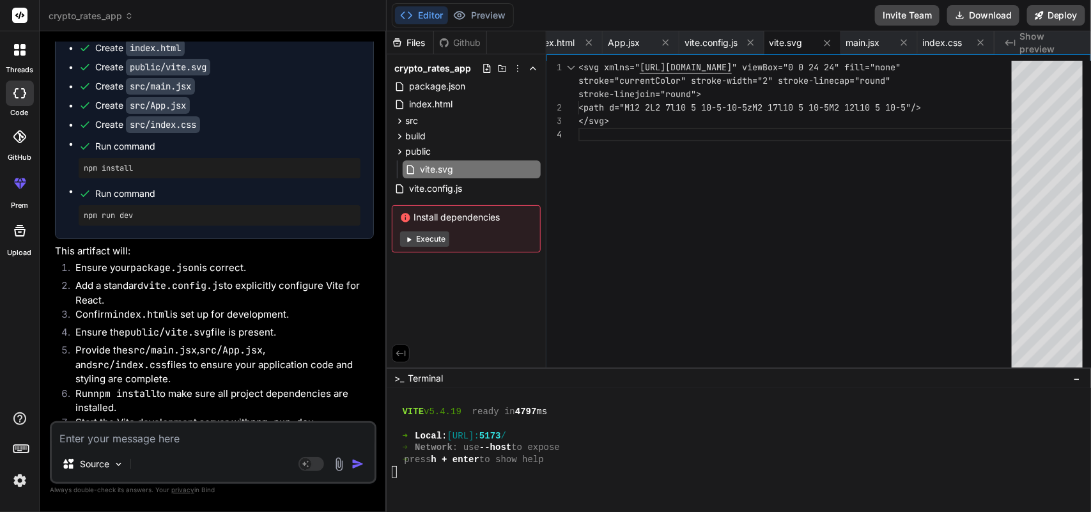
click at [645, 238] on div "<path d="M12 2L2 7l10 5 10-5-10-5zM2 17l10 5 10- 5M2 12l10 5 10-5"/> </svg> <sv…" at bounding box center [799, 217] width 441 height 313
click at [737, 203] on div "<path d="M12 2L2 7l10 5 10-5-10-5zM2 17l10 5 10- 5M2 12l10 5 10-5"/> </svg> <sv…" at bounding box center [799, 217] width 441 height 313
click at [861, 49] on span "main.jsx" at bounding box center [864, 42] width 34 height 13
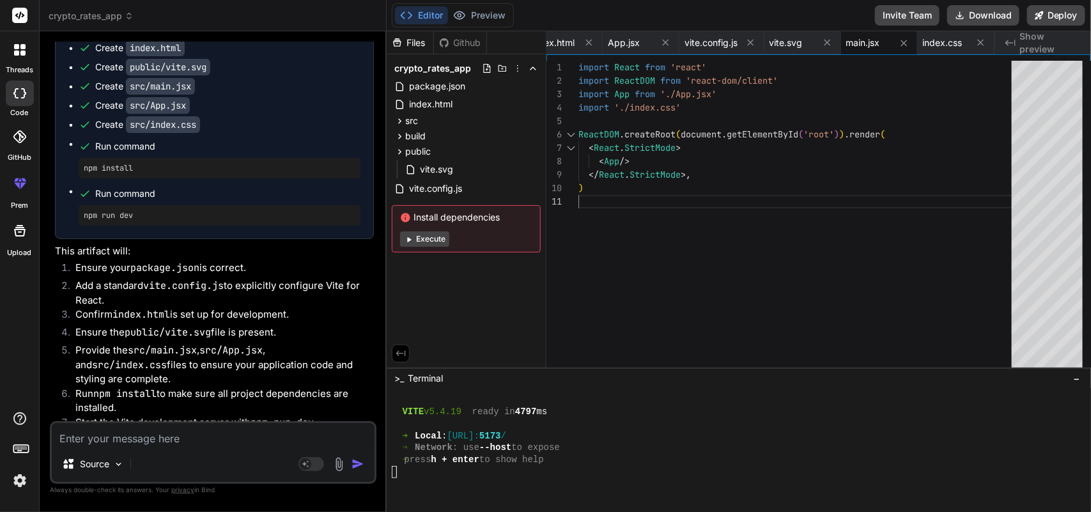
click at [727, 223] on div "import ReactDOM from 'react-dom/client' import App from './App.jsx' import './i…" at bounding box center [799, 217] width 441 height 313
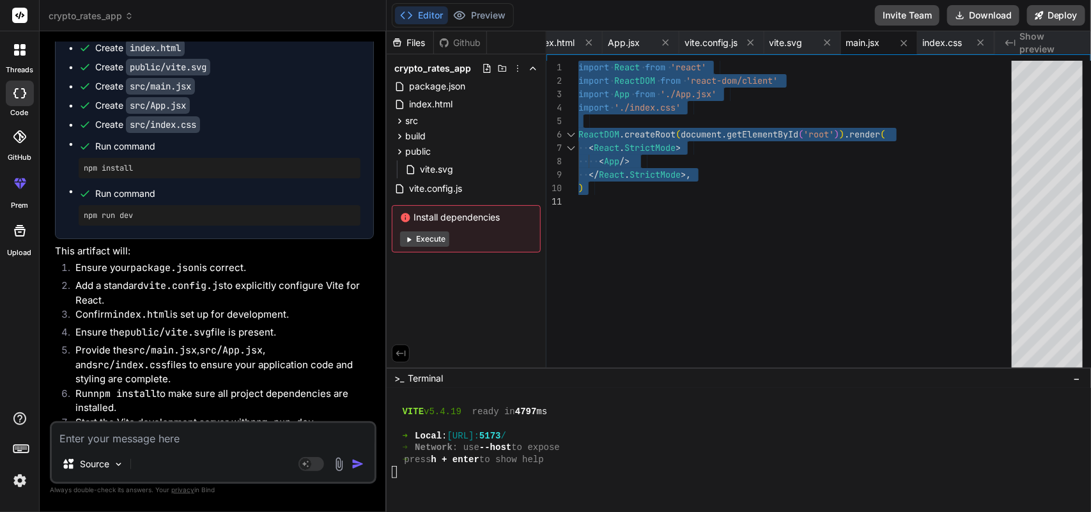
click at [685, 283] on div "import ReactDOM from 'react-dom/client' import App from './App.jsx' import './i…" at bounding box center [799, 217] width 441 height 313
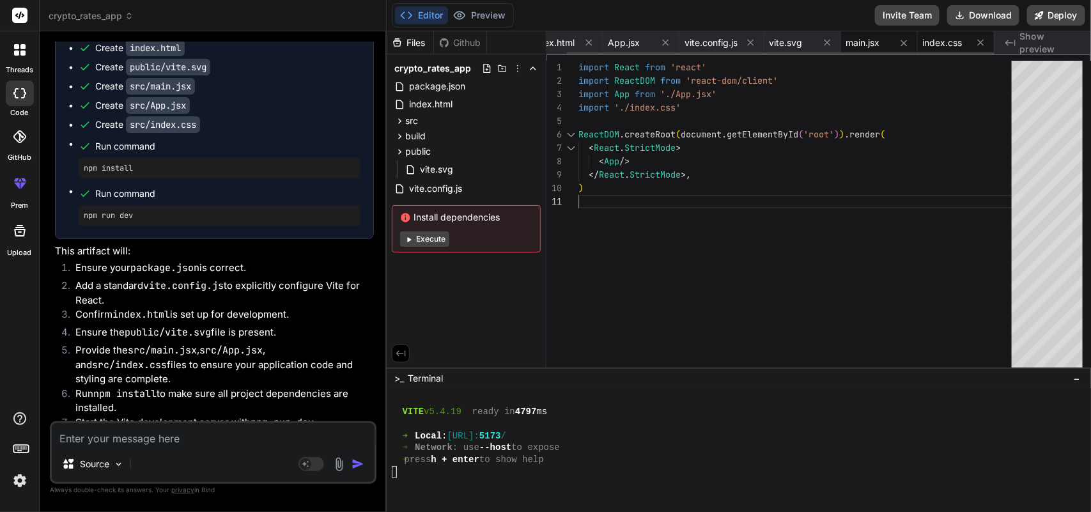
click at [938, 47] on span "index.css" at bounding box center [943, 42] width 40 height 13
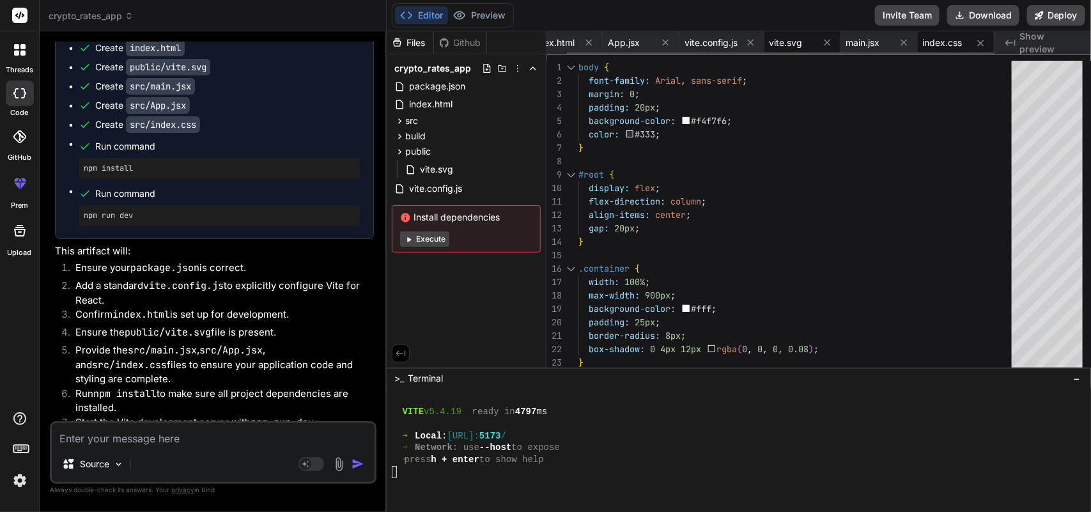
click at [778, 39] on span "vite.svg" at bounding box center [786, 42] width 33 height 13
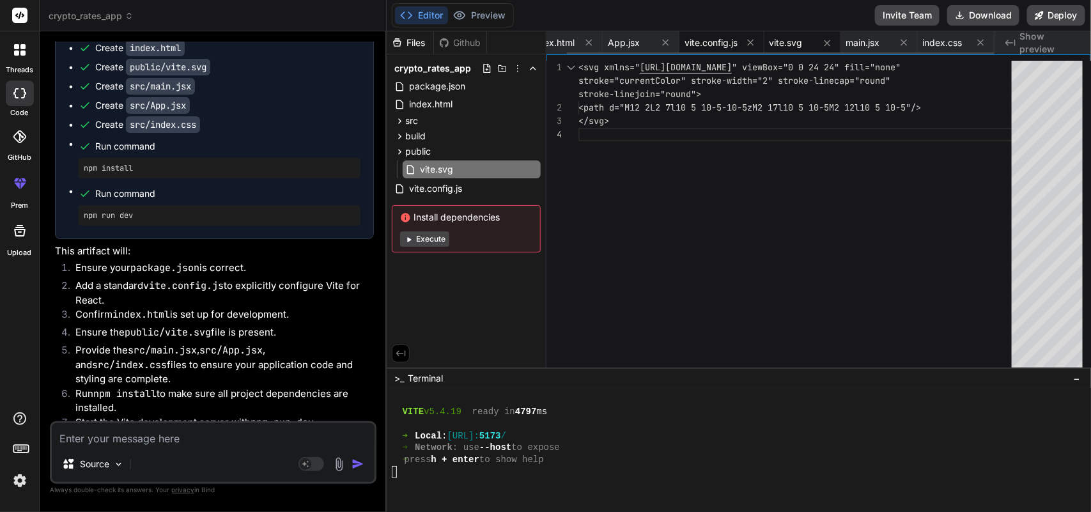
click at [701, 39] on span "vite.config.js" at bounding box center [711, 42] width 53 height 13
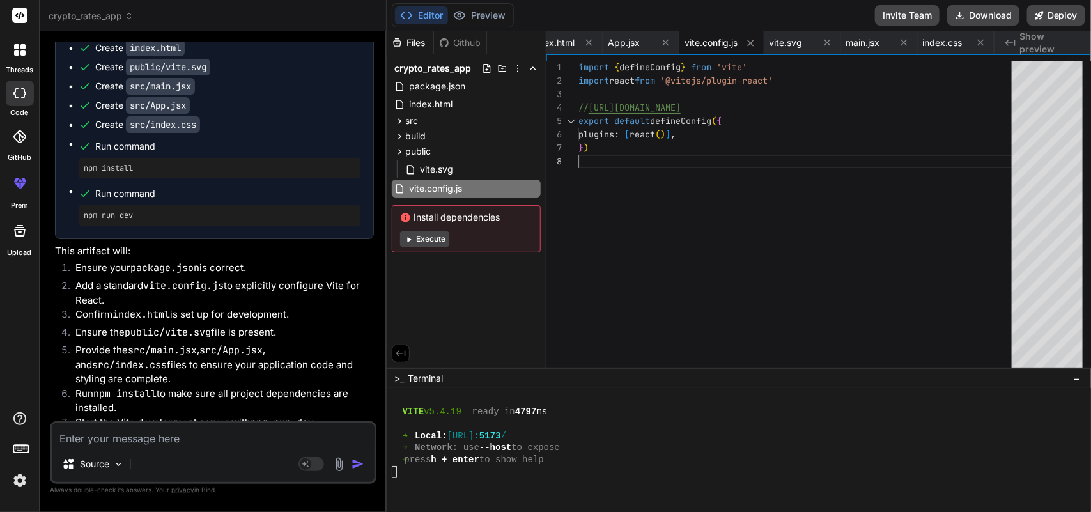
click at [698, 180] on div "import react from '@vitejs/plugin-react' // [URL][DOMAIN_NAME] import { defineC…" at bounding box center [799, 217] width 441 height 313
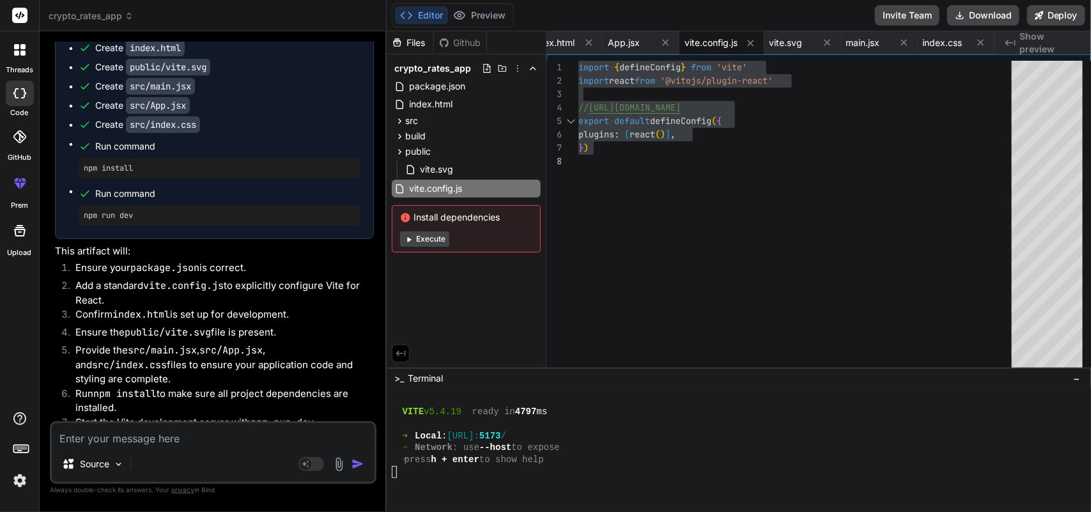
click at [455, 279] on div "Files Github crypto_rates_app package.json index.html src main.jsx index.css Ap…" at bounding box center [467, 199] width 160 height 336
click at [421, 157] on span "public" at bounding box center [418, 151] width 26 height 13
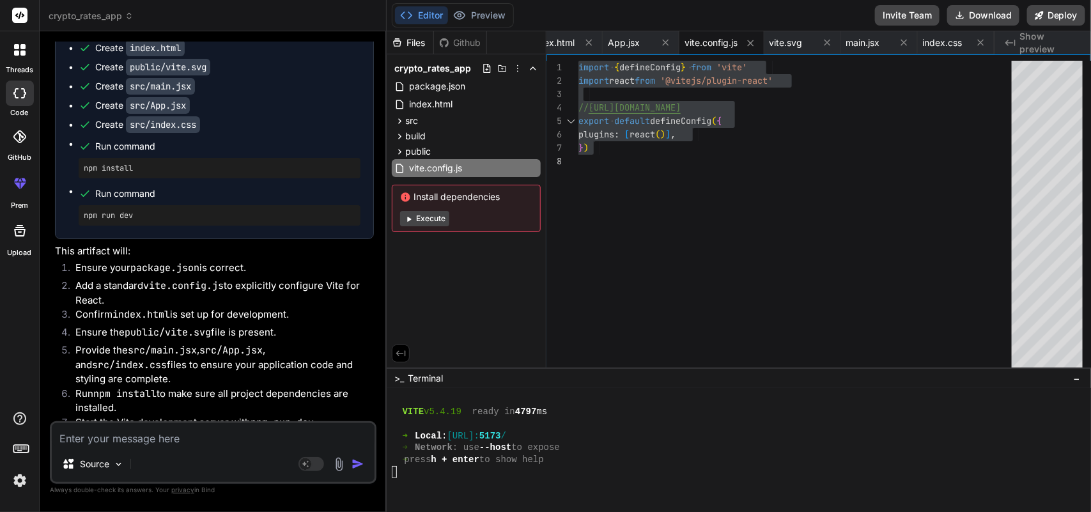
click at [457, 244] on div "Files Github crypto_rates_app package.json index.html src main.jsx index.css Ap…" at bounding box center [467, 199] width 160 height 336
click at [446, 164] on span "vite.config.js" at bounding box center [436, 167] width 56 height 15
click at [460, 260] on div "Files Github crypto_rates_app package.json index.html src main.jsx index.css Ap…" at bounding box center [467, 199] width 160 height 336
click at [436, 87] on span "package.json" at bounding box center [437, 86] width 59 height 15
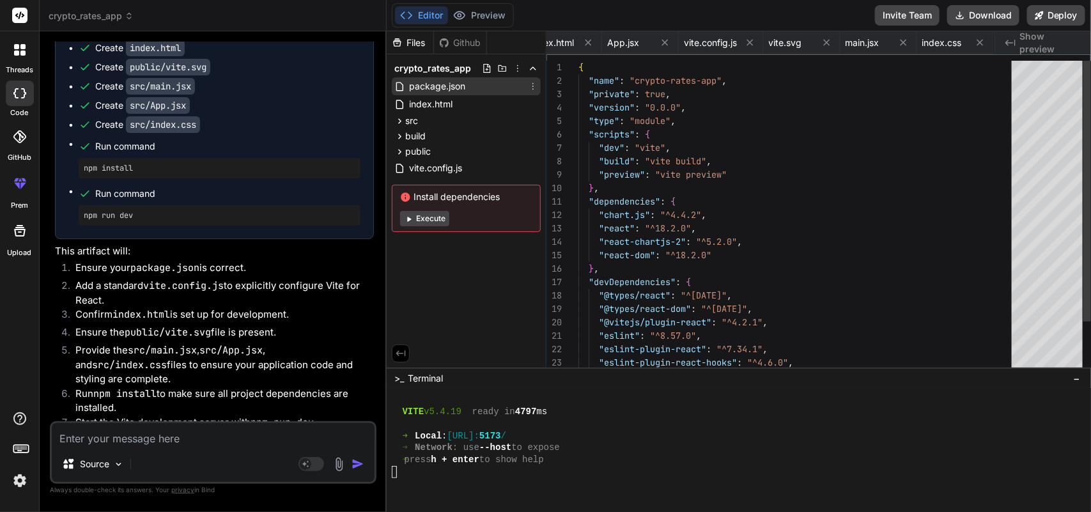
scroll to position [0, 110]
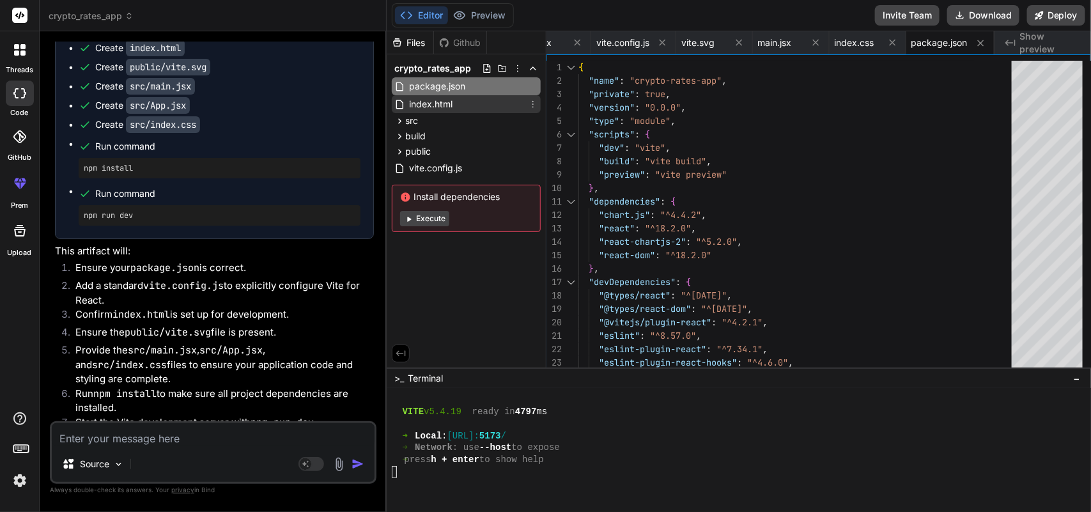
click at [436, 101] on span "index.html" at bounding box center [431, 104] width 46 height 15
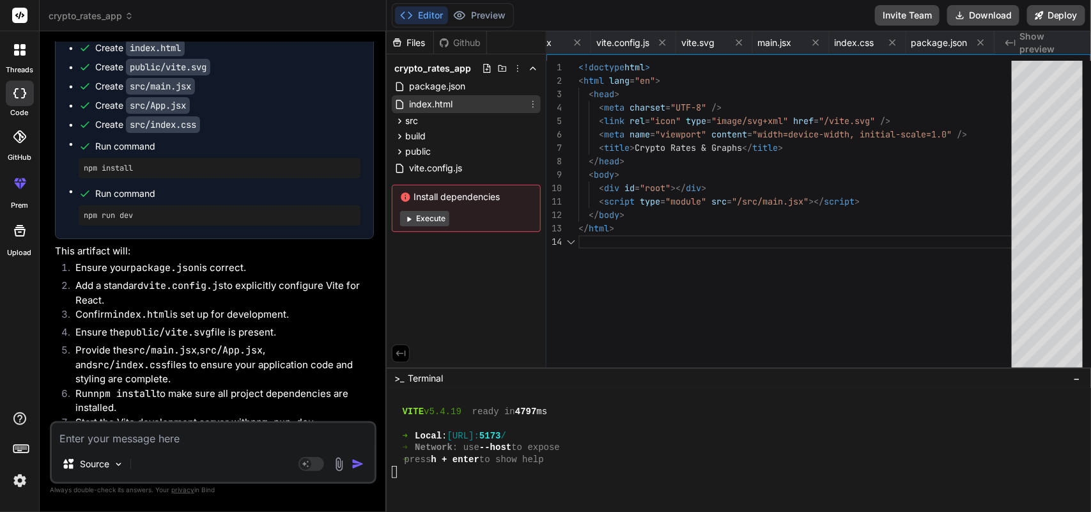
scroll to position [0, 0]
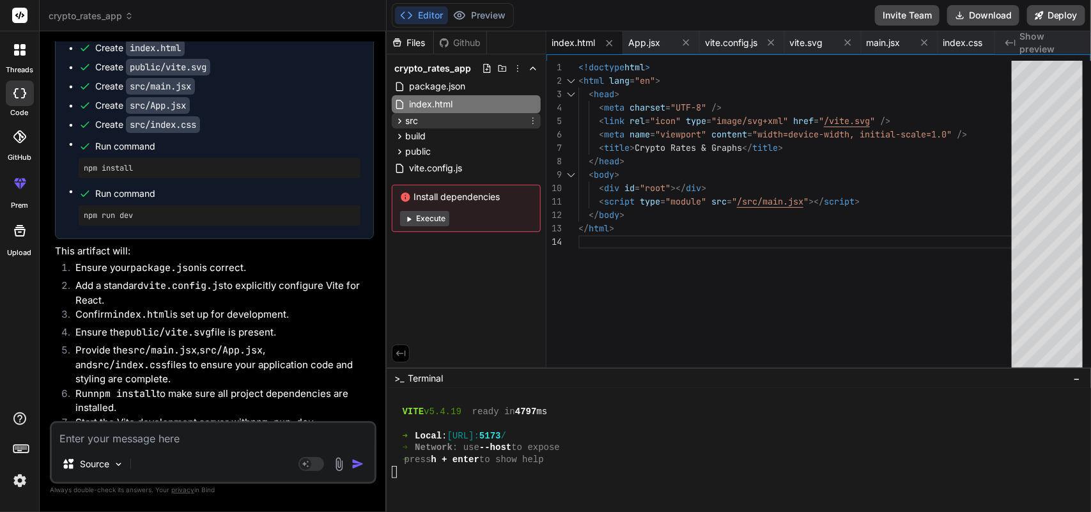
click at [449, 125] on div "src" at bounding box center [466, 120] width 149 height 15
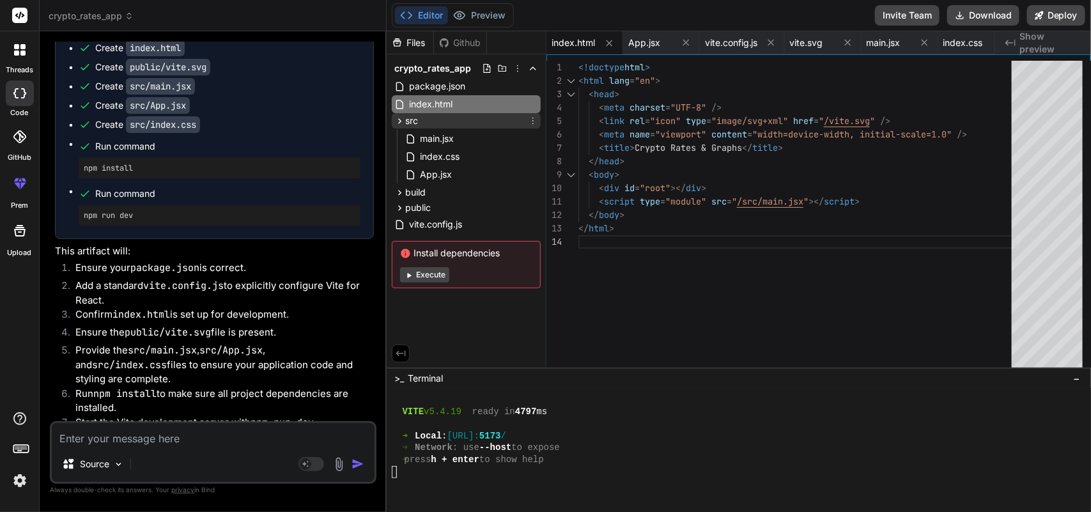
click at [455, 121] on div "src" at bounding box center [466, 120] width 149 height 15
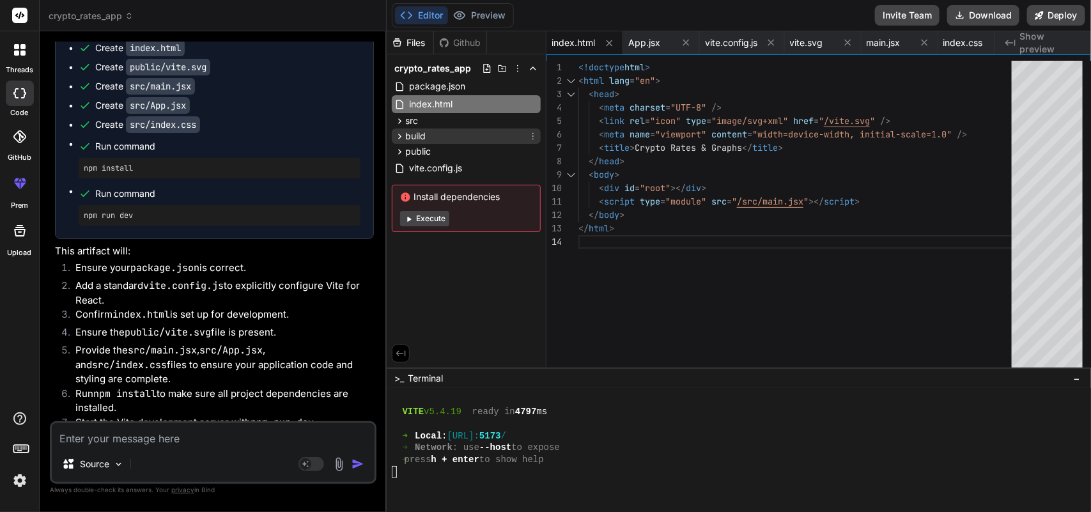
click at [448, 139] on div "build" at bounding box center [466, 136] width 149 height 15
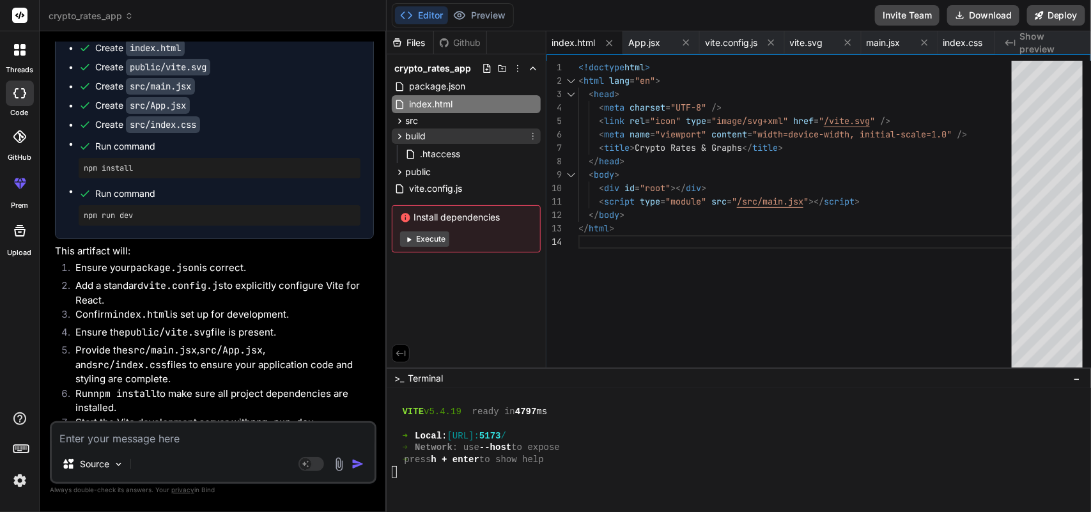
click at [457, 139] on div "build" at bounding box center [466, 136] width 149 height 15
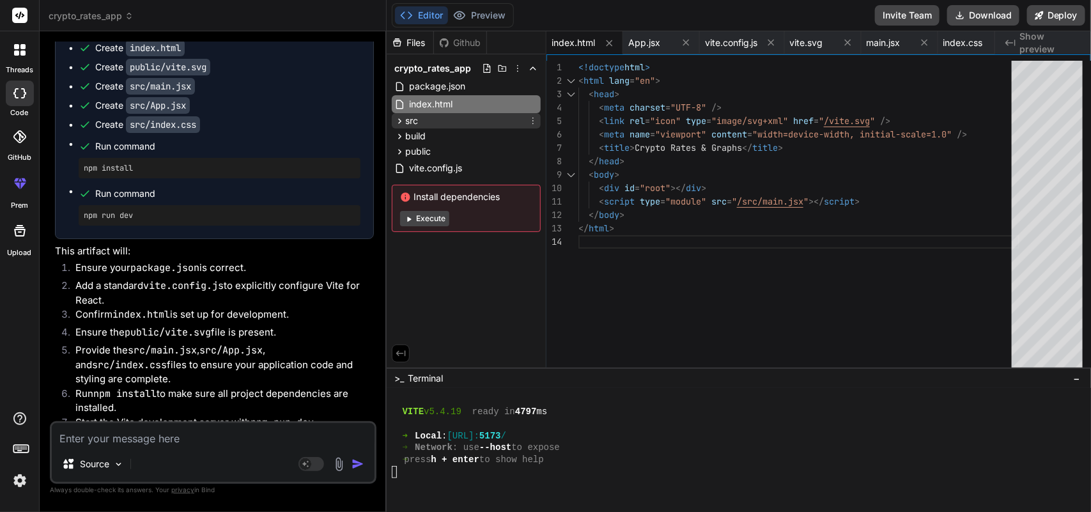
click at [440, 122] on div "src" at bounding box center [466, 120] width 149 height 15
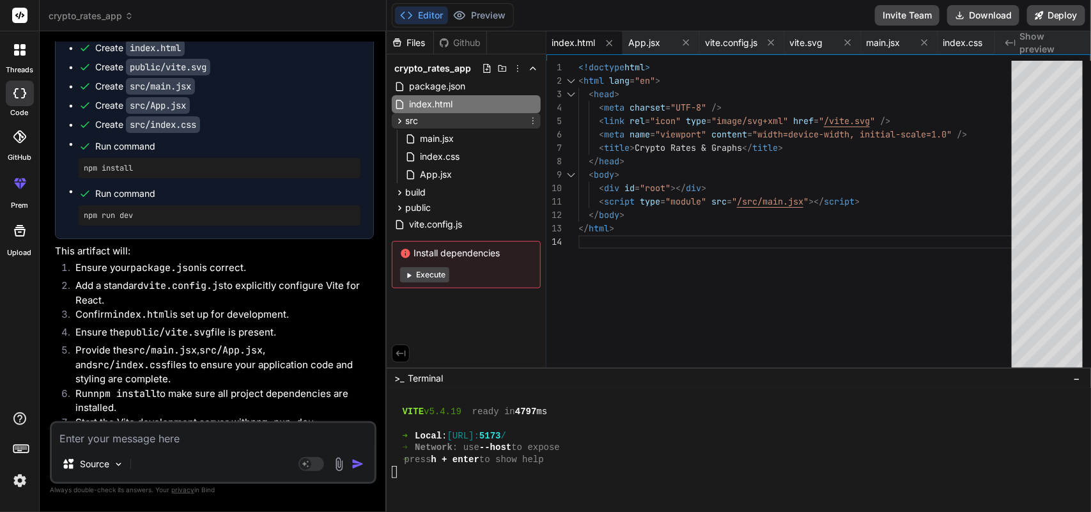
click at [467, 123] on div "src" at bounding box center [466, 120] width 149 height 15
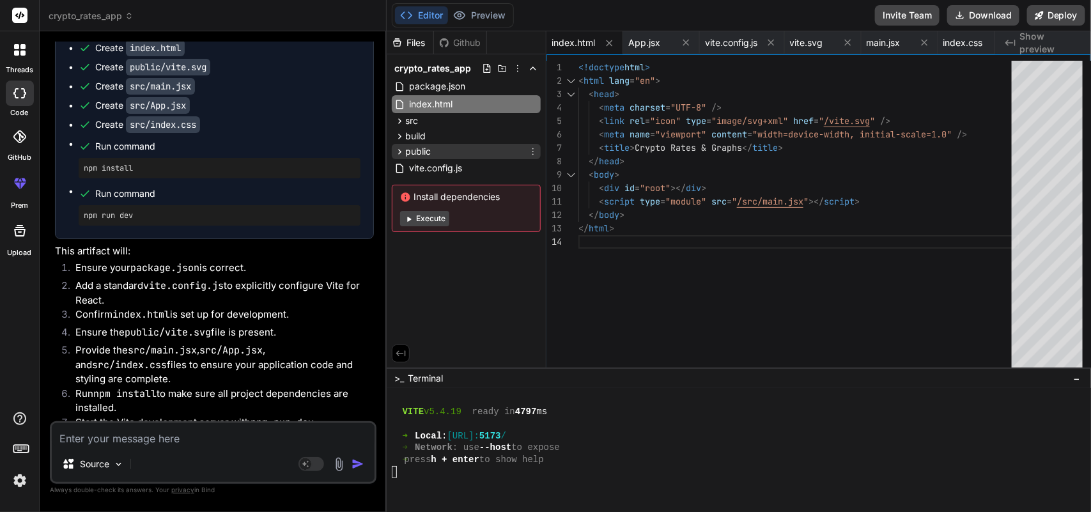
click at [464, 145] on div "public" at bounding box center [466, 151] width 149 height 15
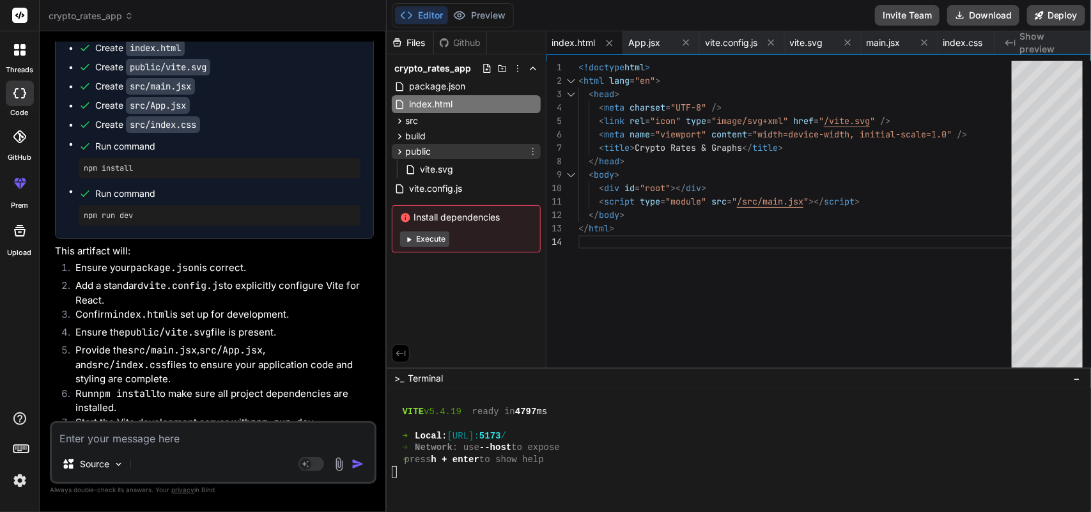
click at [458, 148] on div "public" at bounding box center [466, 151] width 149 height 15
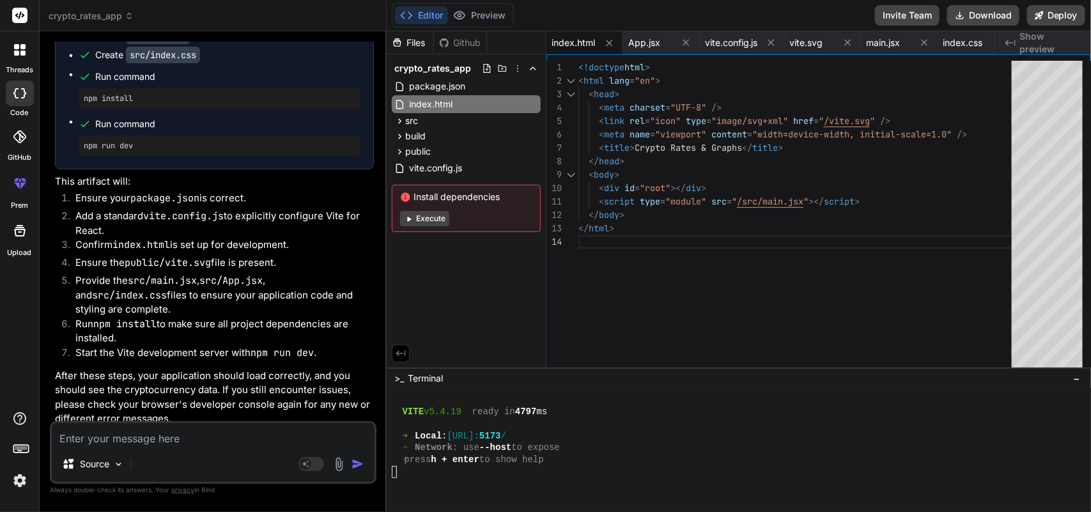
scroll to position [4071, 0]
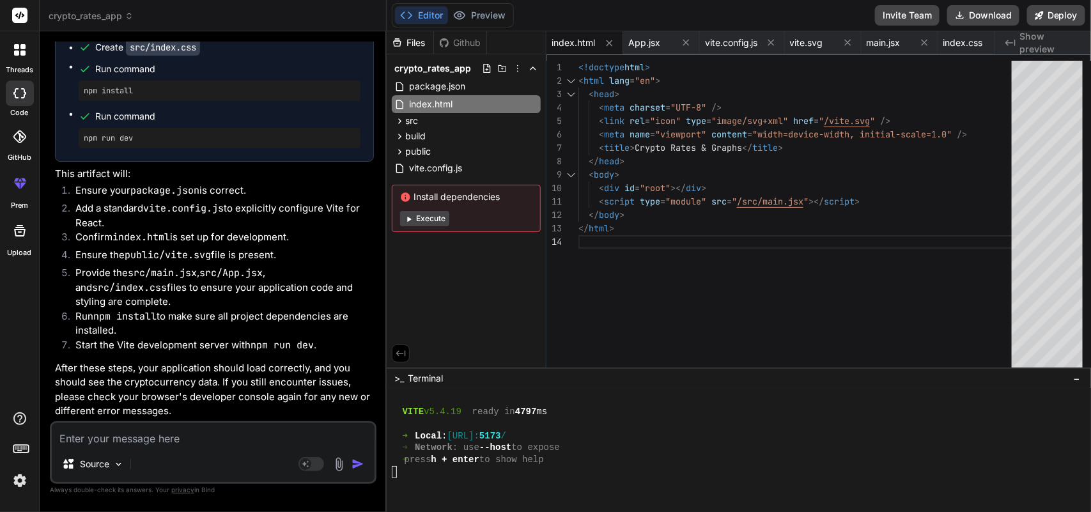
click at [1084, 378] on div ">_ Terminal −" at bounding box center [739, 378] width 705 height 21
click at [1078, 378] on span "−" at bounding box center [1077, 378] width 7 height 13
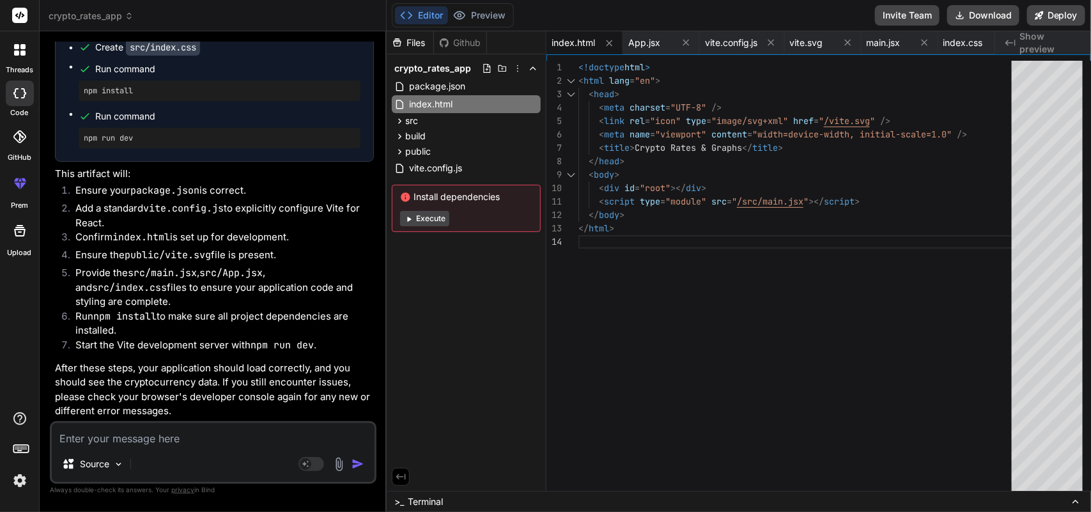
click at [126, 435] on textarea at bounding box center [213, 434] width 323 height 23
paste textarea "Unchecked runtime.lastError: Could not establish connection. Receiving end does…"
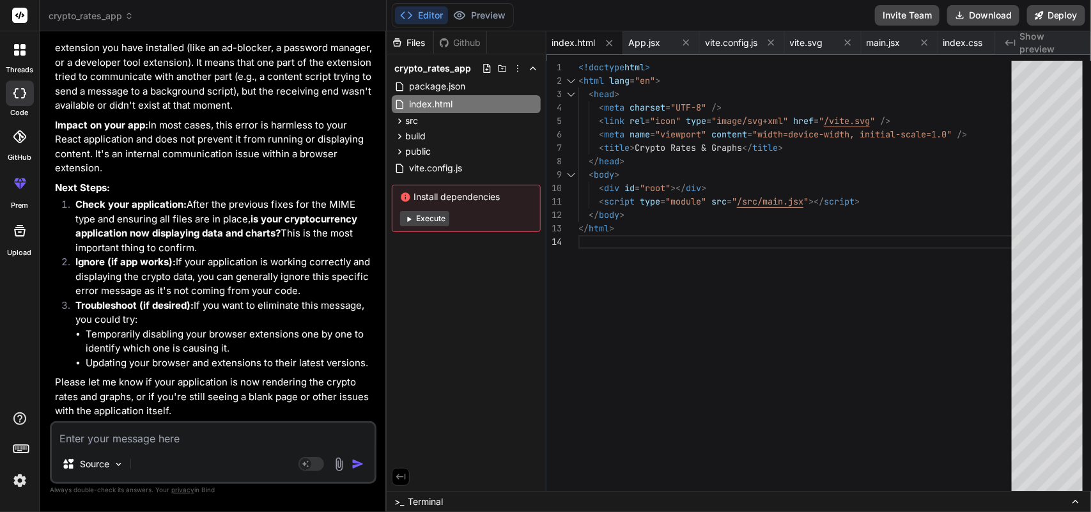
scroll to position [4632, 0]
click at [138, 445] on textarea at bounding box center [213, 434] width 323 height 23
paste textarea "(index):10 Unchecked runtime.lastError: Could not establish connection. Receivi…"
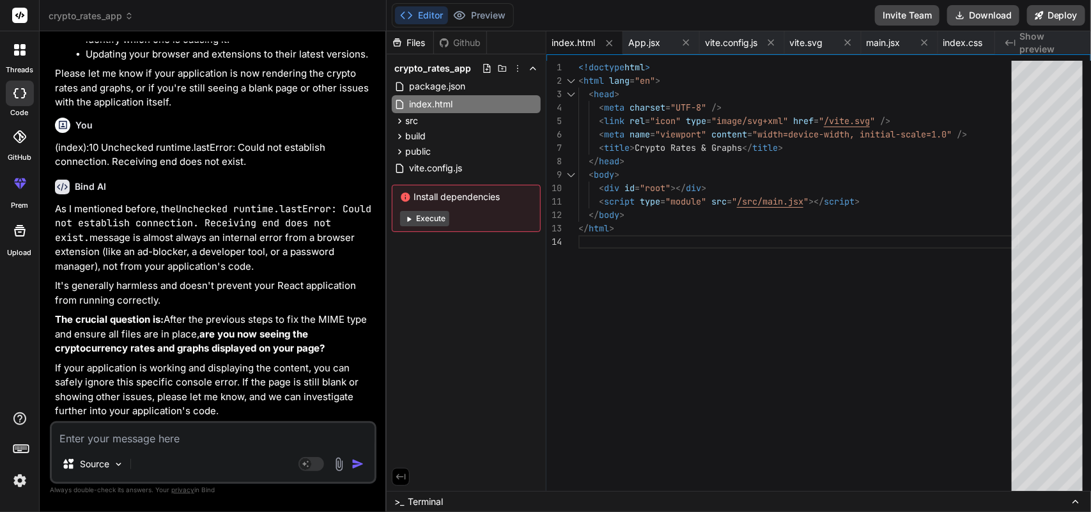
scroll to position [4941, 0]
paste textarea "main.jsx:1 Failed to load module script: Expected a JavaScript-or-Wasm module s…"
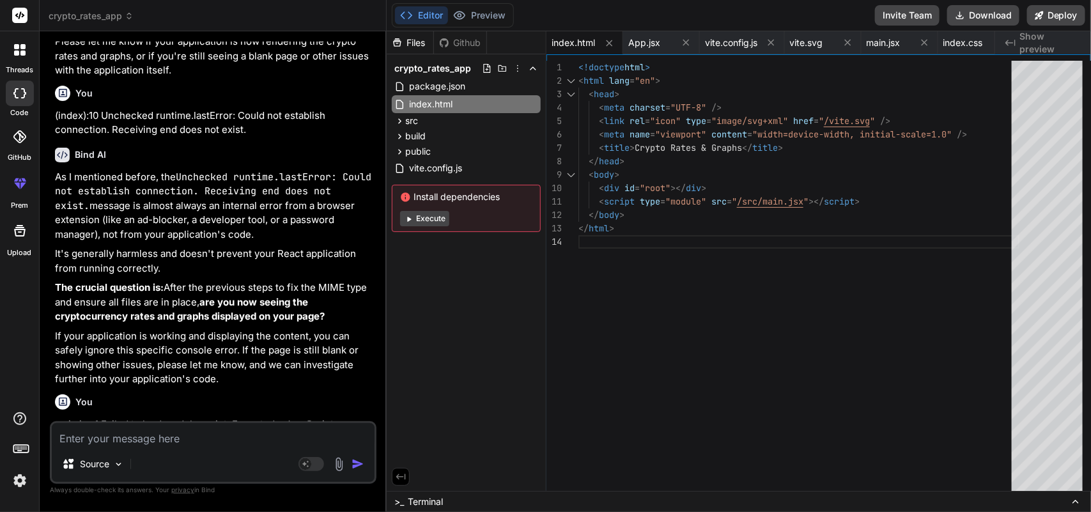
scroll to position [5102, 0]
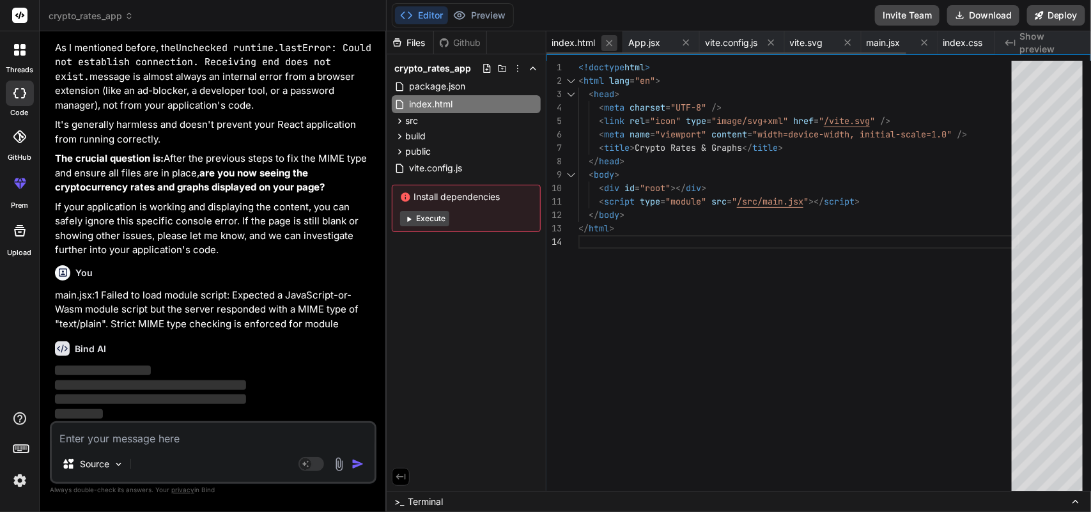
click at [611, 43] on icon at bounding box center [609, 43] width 11 height 11
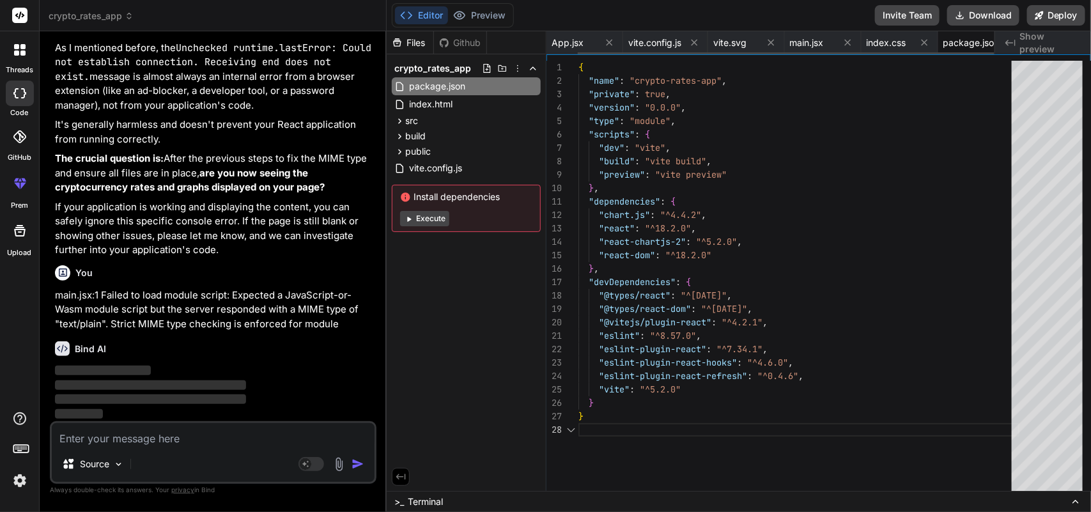
scroll to position [0, 33]
click at [577, 42] on icon at bounding box center [577, 43] width 6 height 6
click at [618, 39] on icon at bounding box center [618, 42] width 11 height 11
click at [606, 40] on icon at bounding box center [609, 42] width 11 height 11
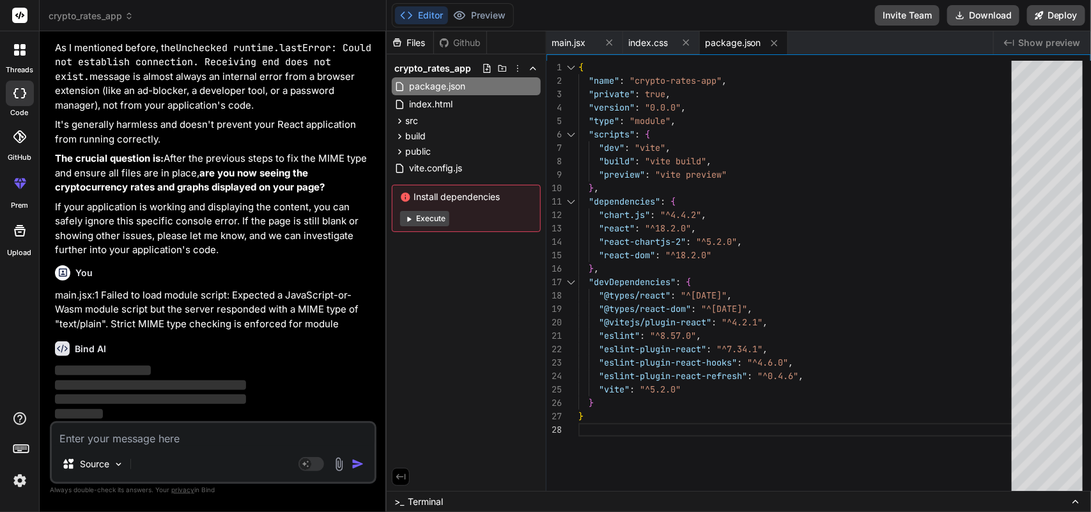
click at [606, 40] on icon at bounding box center [609, 42] width 11 height 11
click at [606, 40] on span "package.json" at bounding box center [580, 42] width 56 height 13
click at [620, 42] on icon at bounding box center [621, 43] width 6 height 6
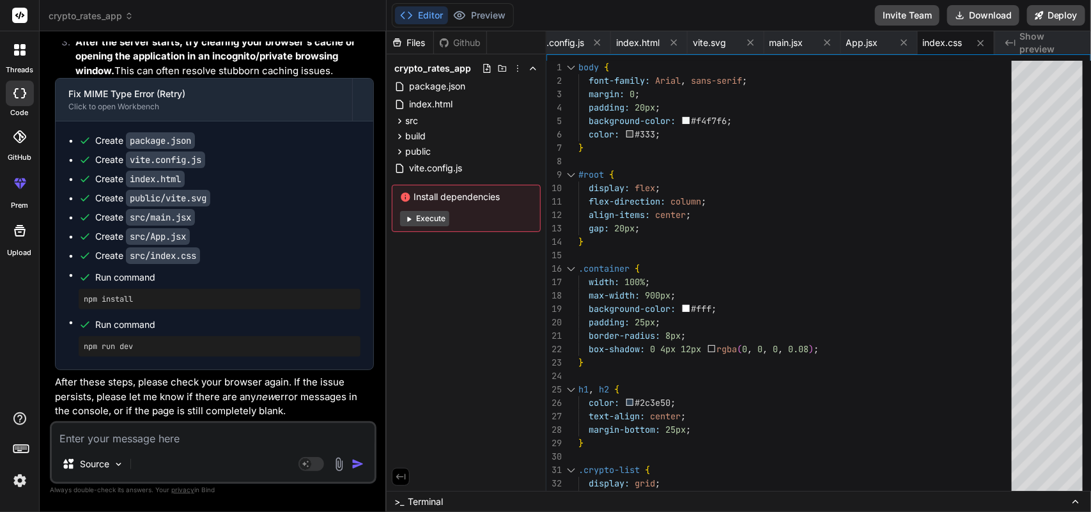
scroll to position [5718, 0]
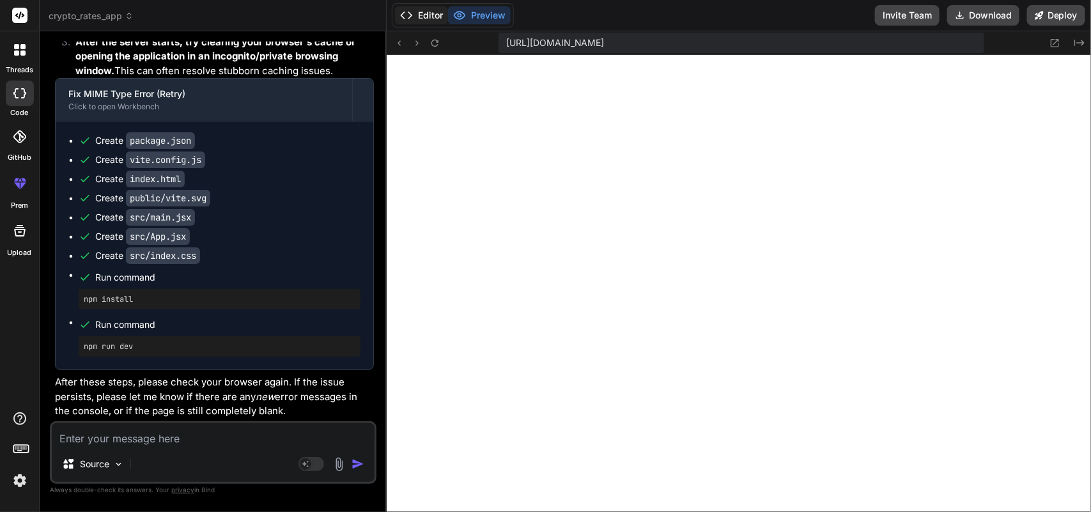
click at [423, 18] on button "Editor" at bounding box center [421, 15] width 53 height 18
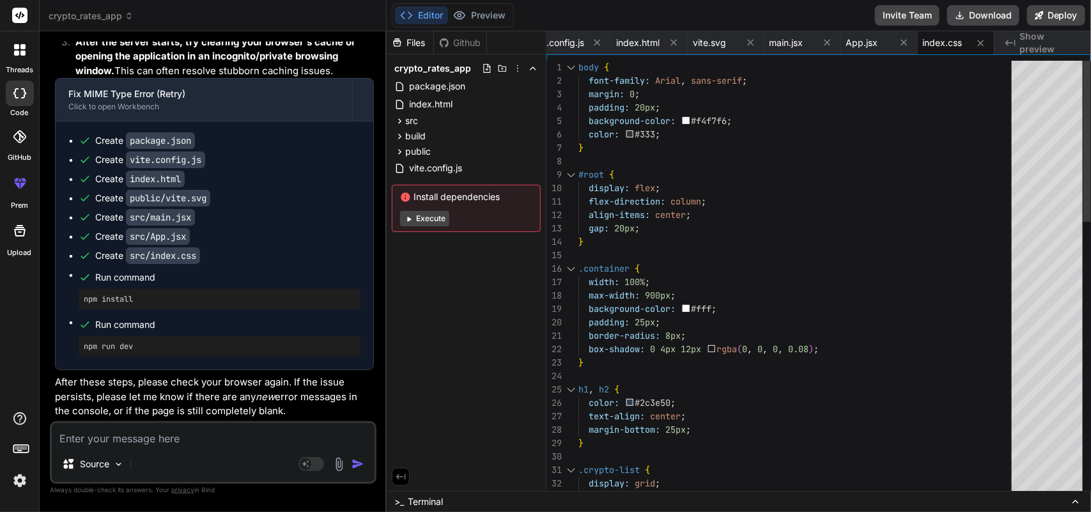
scroll to position [0, 0]
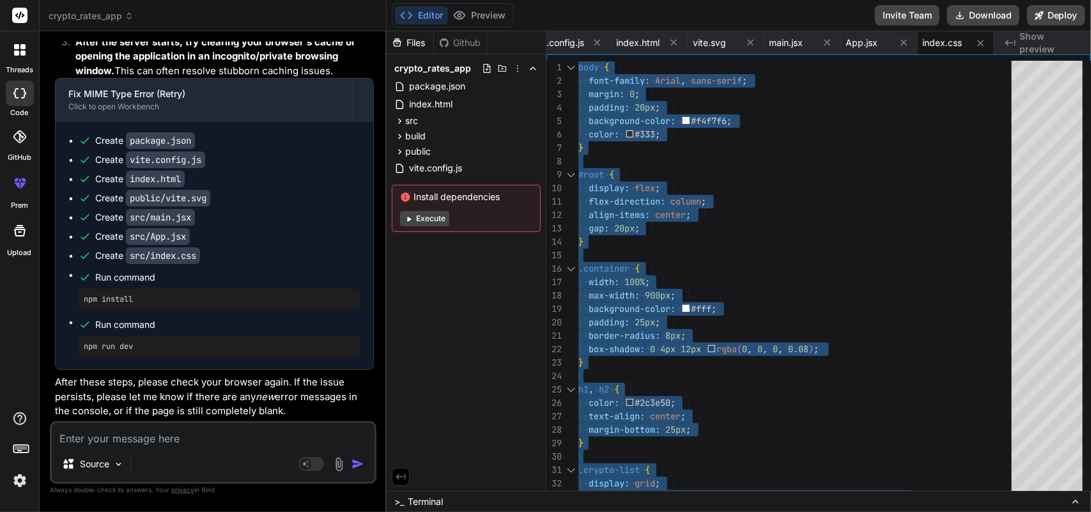
click at [246, 439] on textarea at bounding box center [213, 434] width 323 height 23
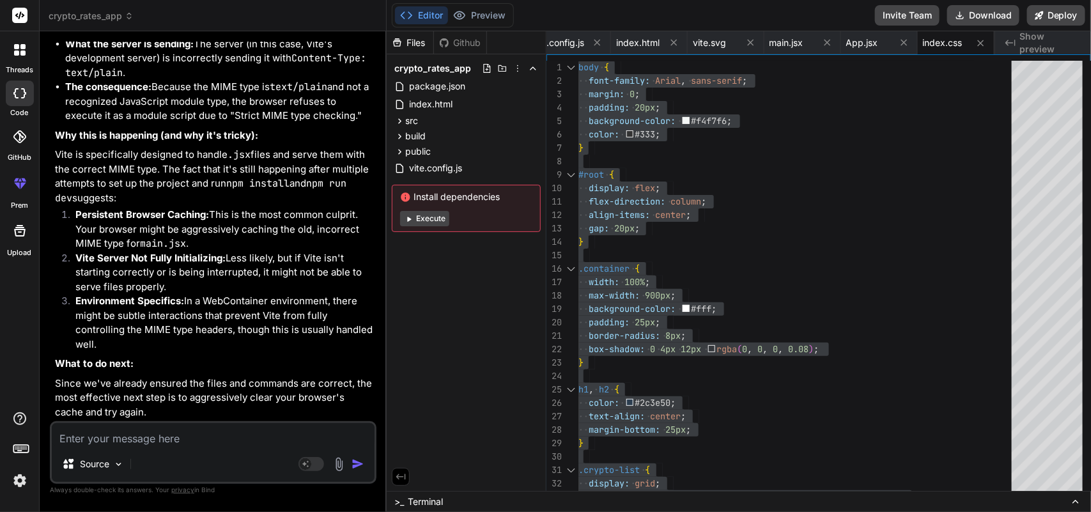
scroll to position [6299, 0]
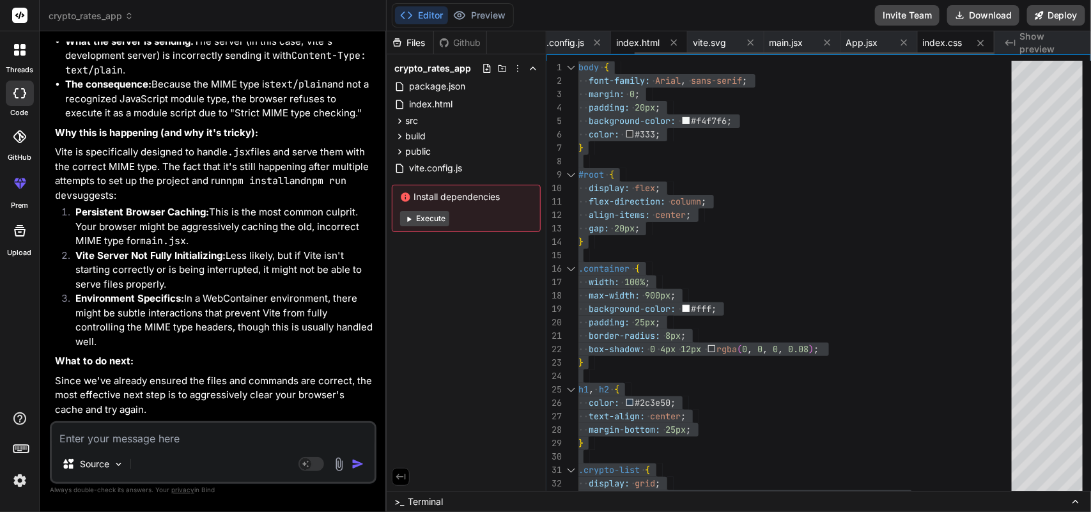
click at [630, 39] on span "index.html" at bounding box center [637, 42] width 43 height 13
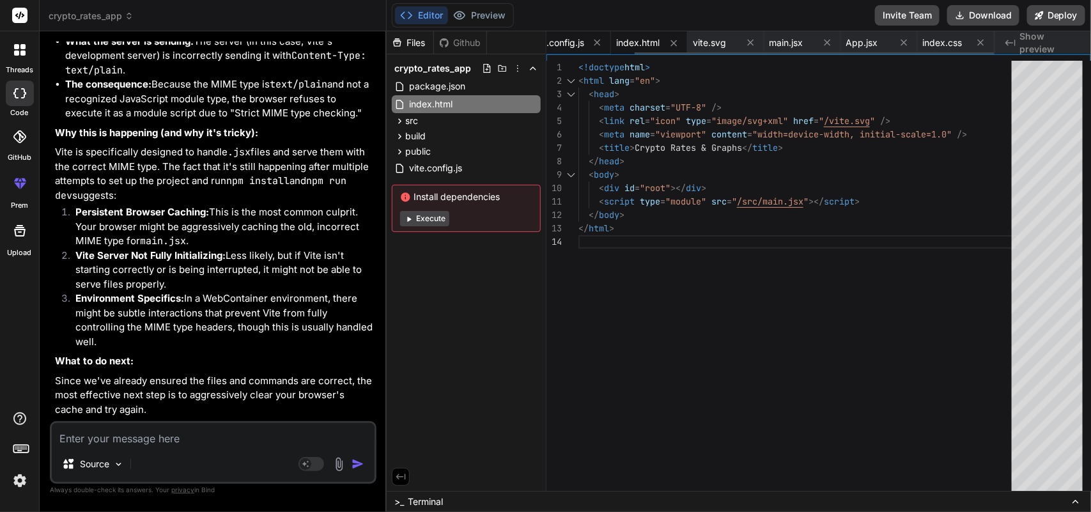
click at [564, 43] on span "vite.config.js" at bounding box center [557, 42] width 53 height 13
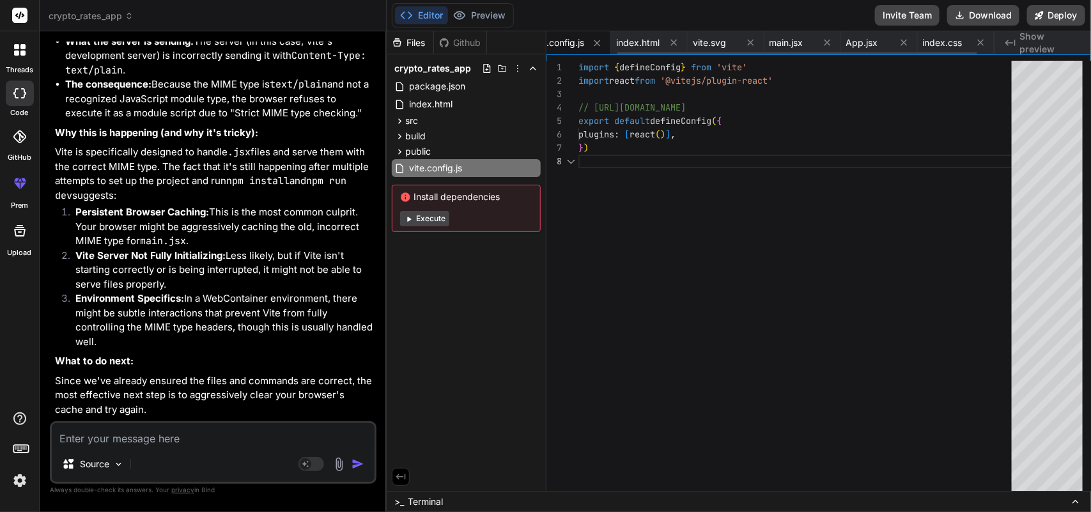
scroll to position [0, 88]
click at [644, 33] on div "index.html" at bounding box center [670, 42] width 77 height 23
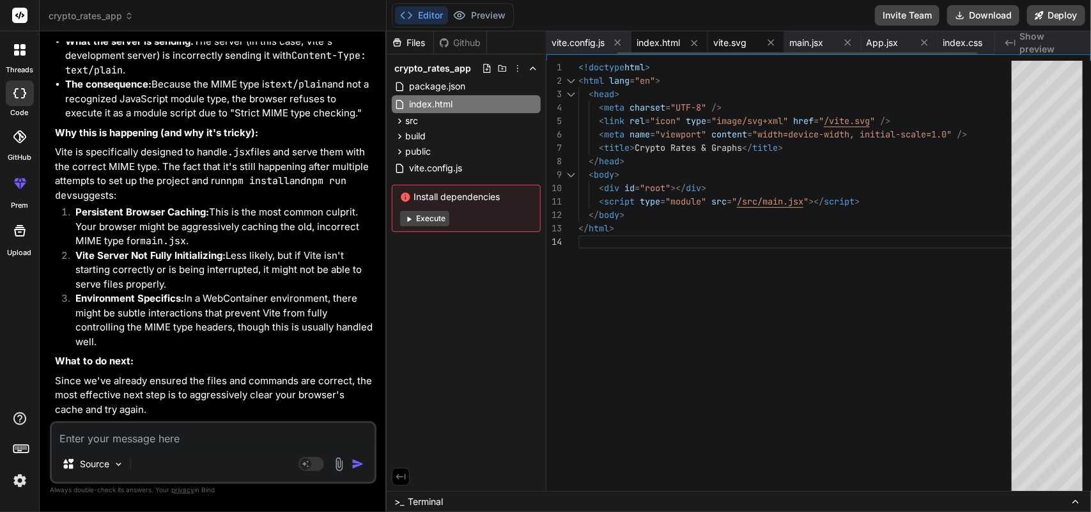
click at [727, 40] on span "vite.svg" at bounding box center [730, 42] width 33 height 13
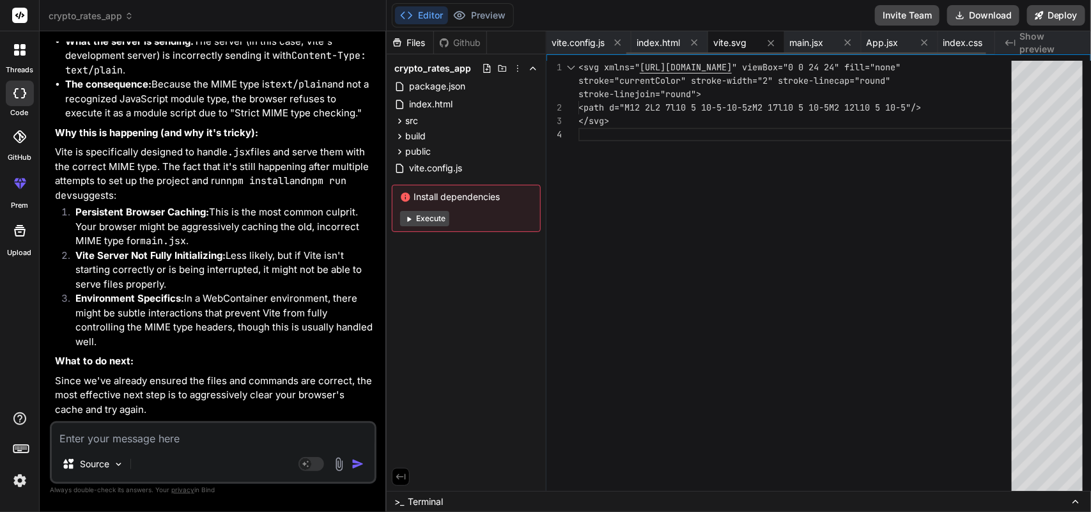
scroll to position [0, 110]
click at [780, 42] on span "main.jsx" at bounding box center [787, 42] width 34 height 13
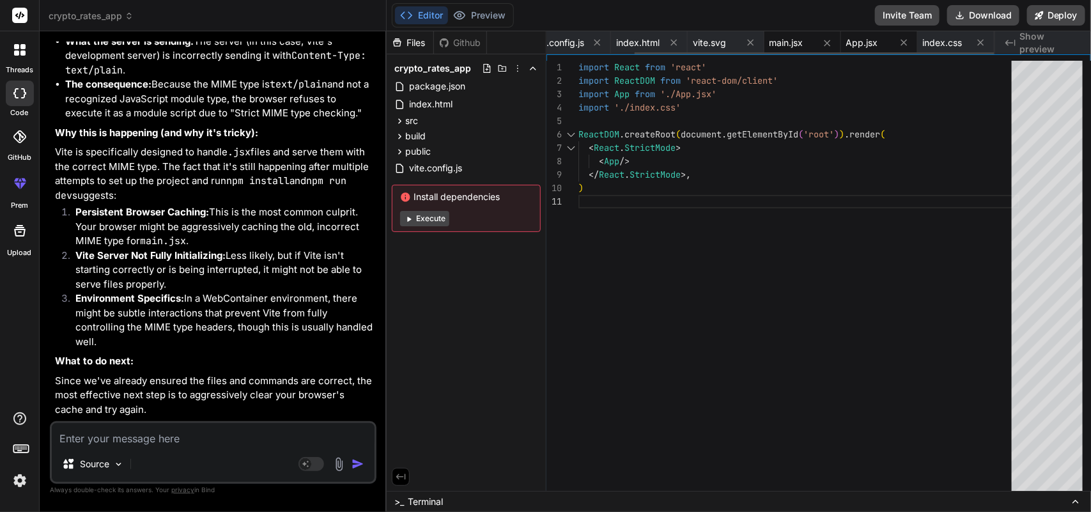
click at [861, 43] on span "App.jsx" at bounding box center [863, 42] width 32 height 13
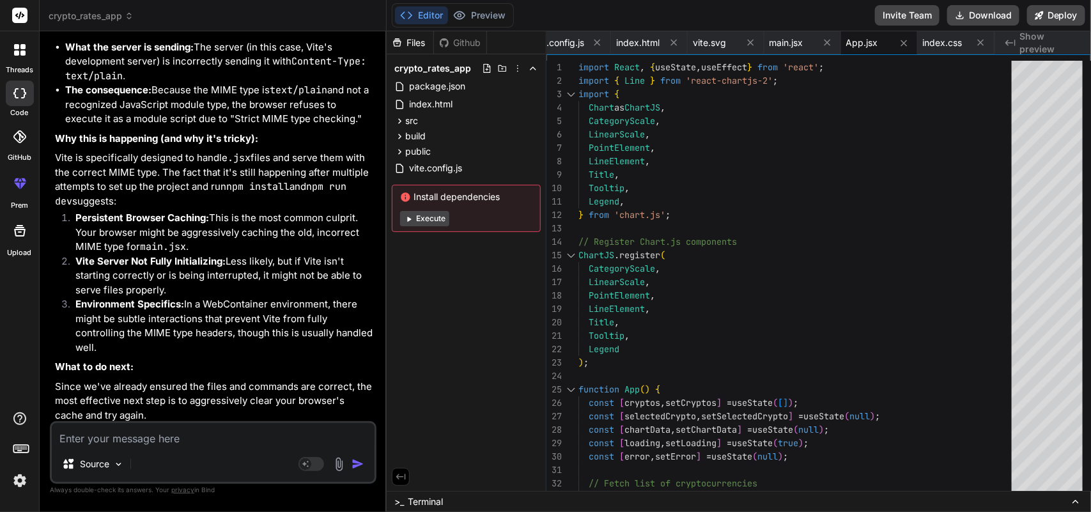
scroll to position [6290, 0]
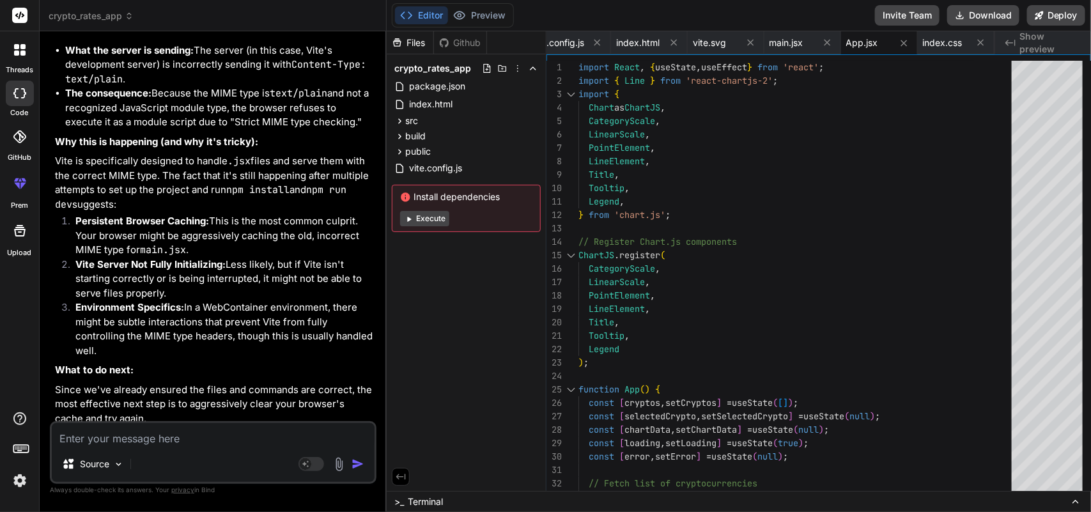
click at [168, 442] on textarea at bounding box center [213, 434] width 323 height 23
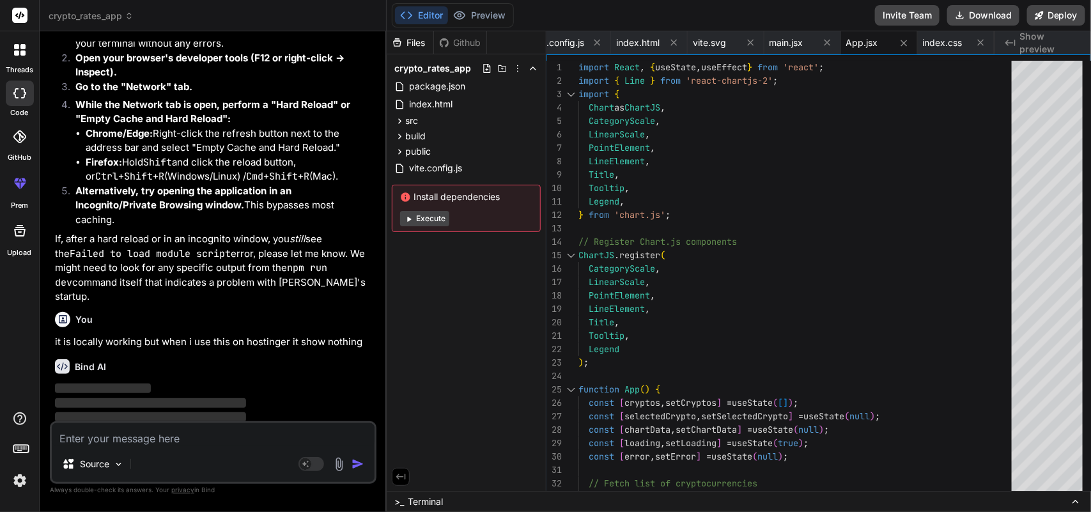
scroll to position [6737, 0]
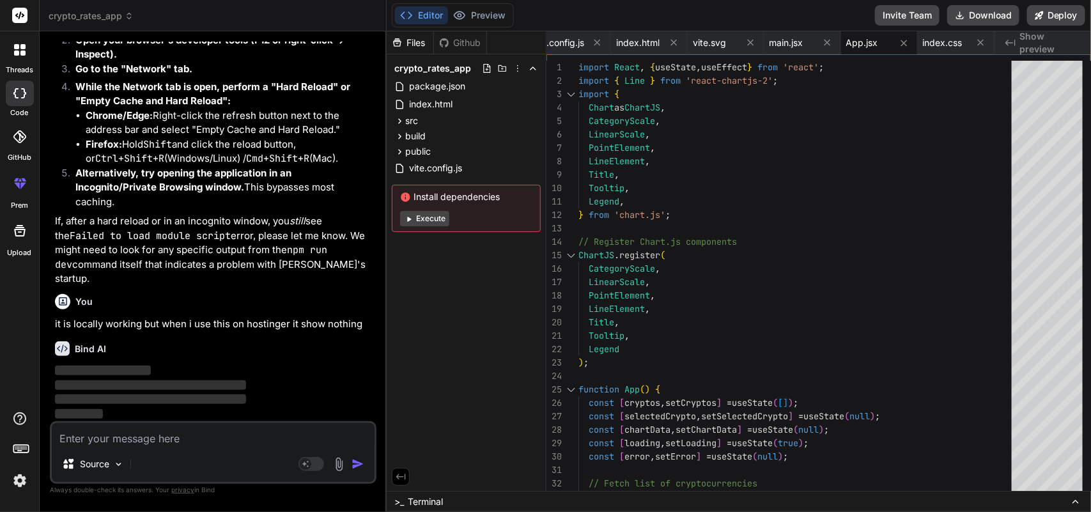
click at [465, 333] on div "Files Github crypto_rates_app package.json index.html src main.jsx index.css Ap…" at bounding box center [467, 261] width 160 height 460
click at [476, 458] on div "Files Github crypto_rates_app package.json index.html src main.jsx index.css Ap…" at bounding box center [467, 261] width 160 height 460
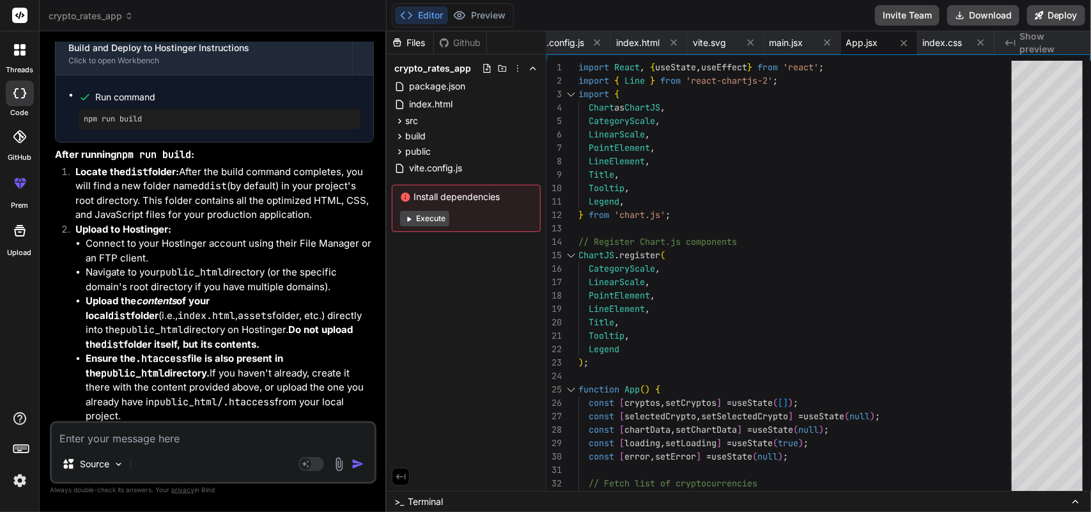
scroll to position [7860, 0]
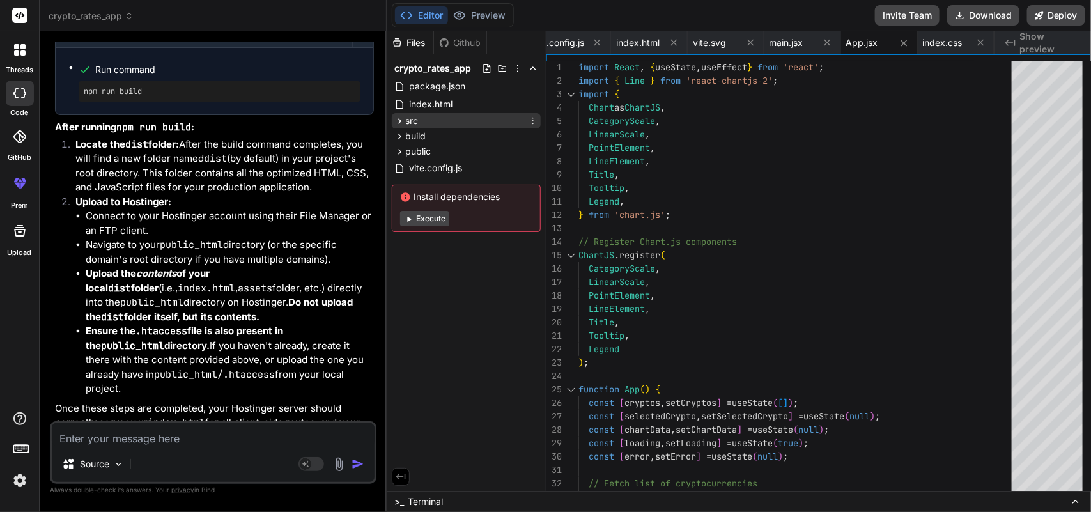
click at [419, 125] on div "src" at bounding box center [466, 120] width 149 height 15
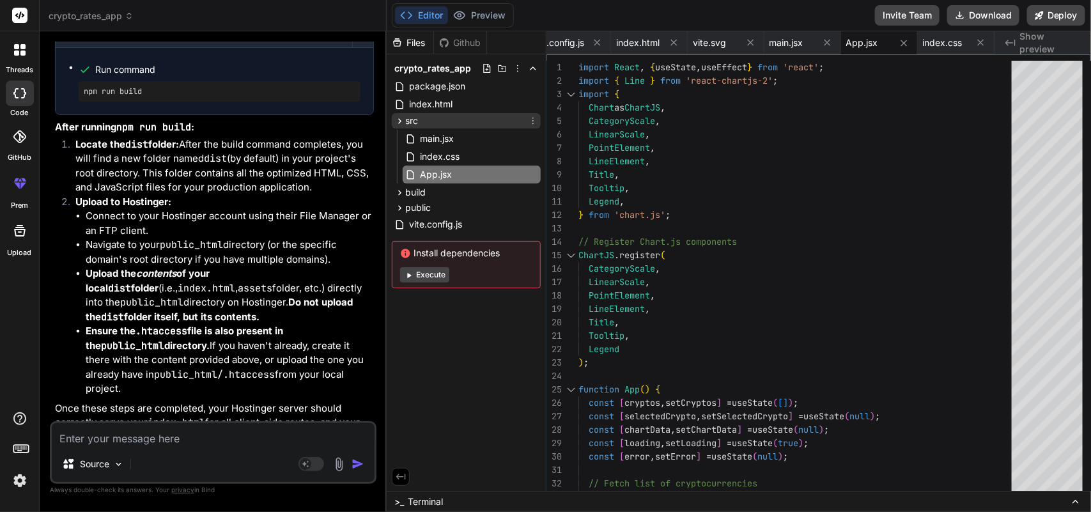
click at [448, 120] on div "src" at bounding box center [466, 120] width 149 height 15
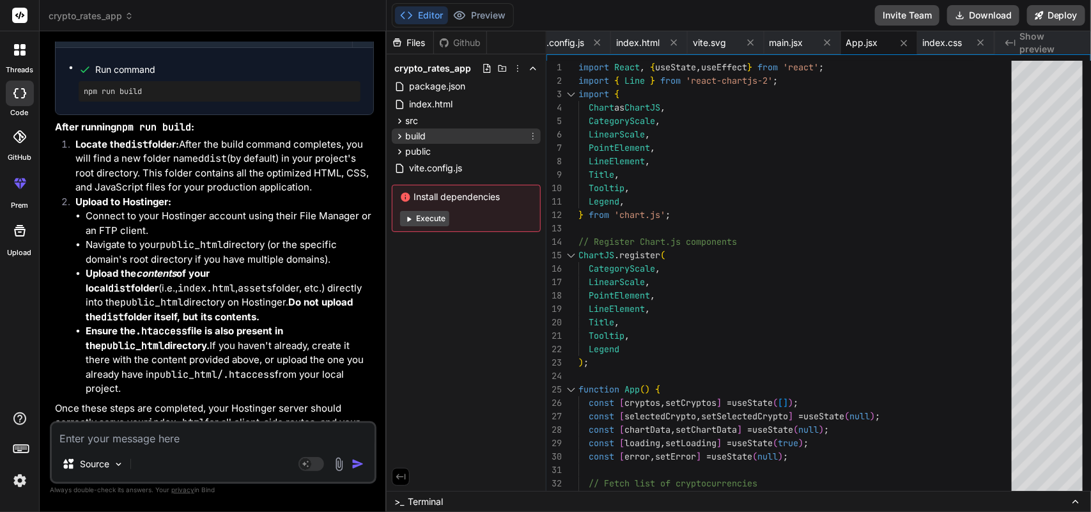
click at [448, 137] on div "build" at bounding box center [466, 136] width 149 height 15
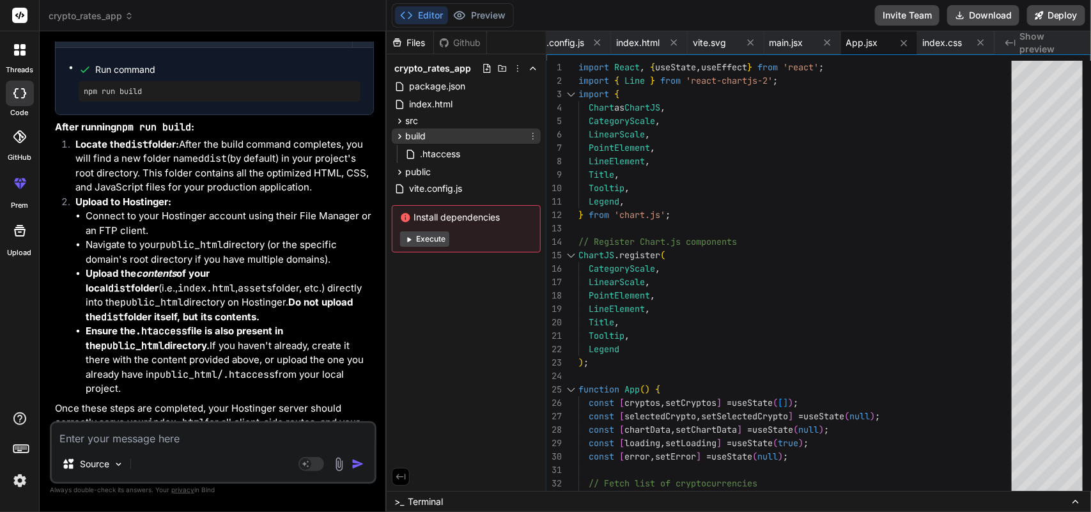
click at [458, 136] on div "build" at bounding box center [466, 136] width 149 height 15
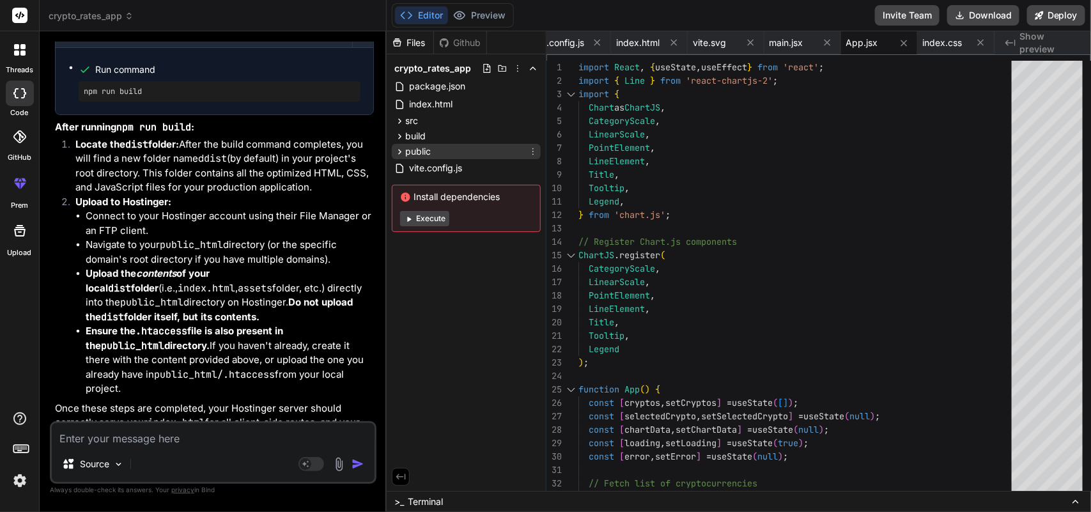
click at [456, 148] on div "public" at bounding box center [466, 151] width 149 height 15
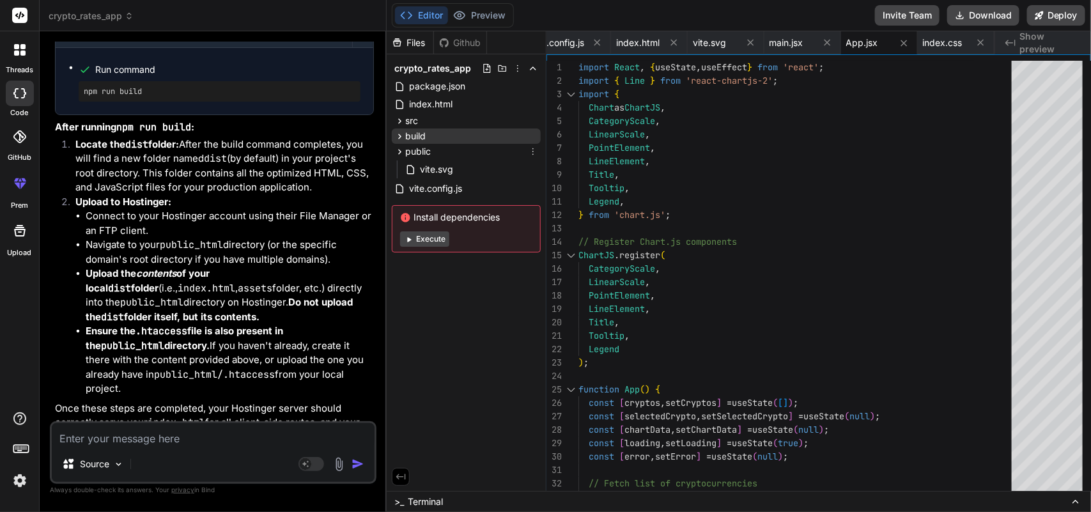
drag, startPoint x: 456, startPoint y: 148, endPoint x: 449, endPoint y: 142, distance: 9.1
click at [455, 148] on div "public" at bounding box center [466, 151] width 149 height 15
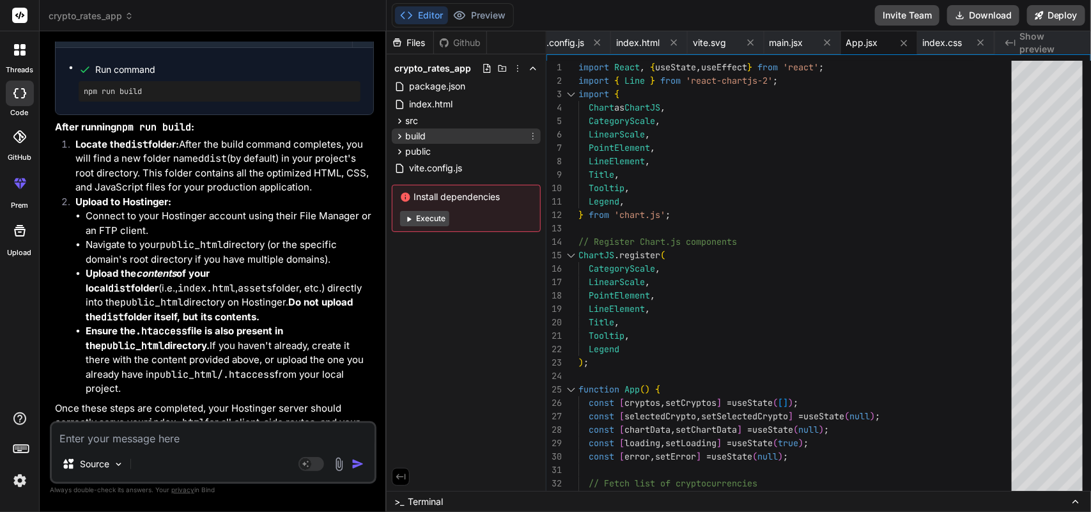
click at [435, 134] on div "build" at bounding box center [466, 136] width 149 height 15
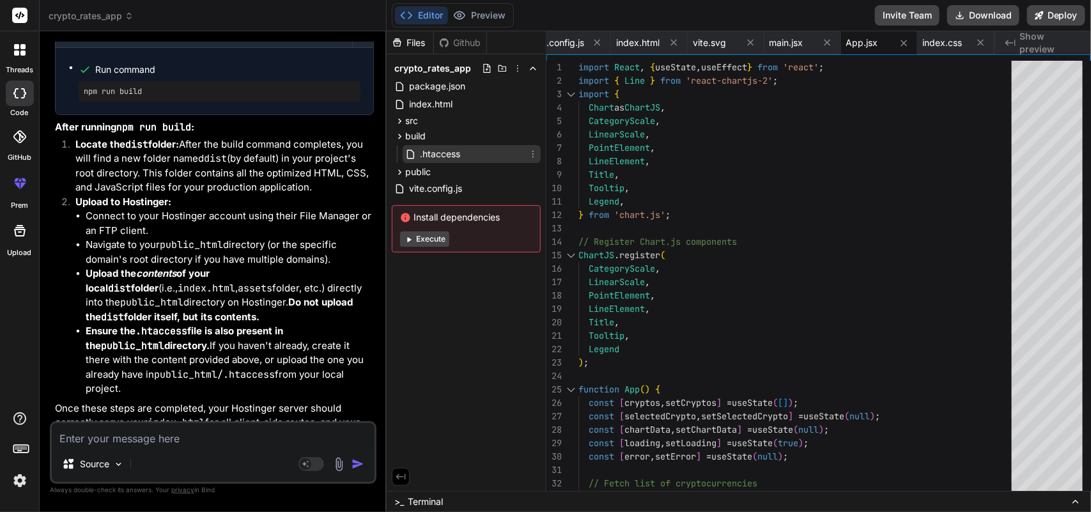
click at [442, 147] on span ".htaccess" at bounding box center [440, 153] width 43 height 15
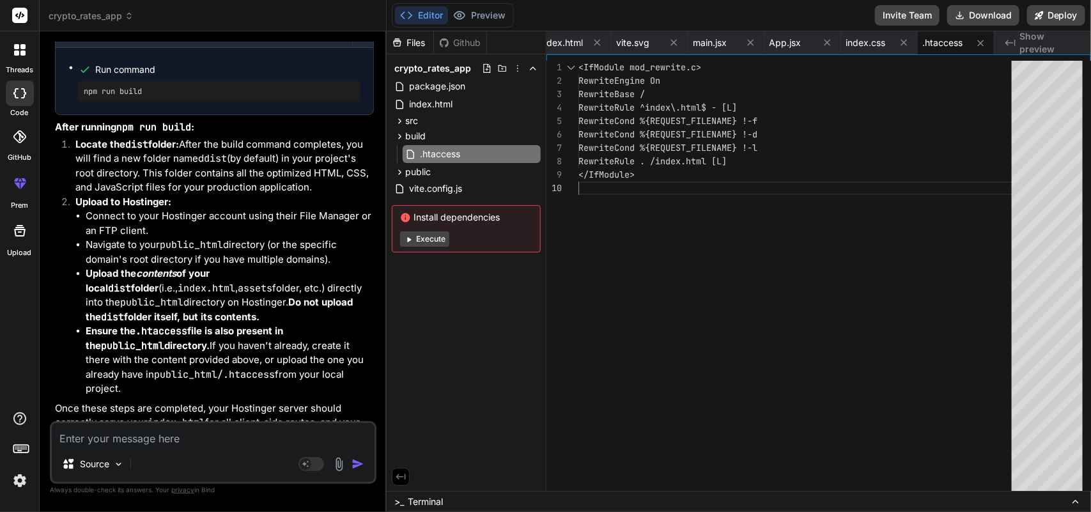
scroll to position [0, 0]
click at [665, 219] on div "<IfModule mod_rewrite.c> RewriteEngine On RewriteBase / RewriteRule ^index\.htm…" at bounding box center [799, 279] width 441 height 437
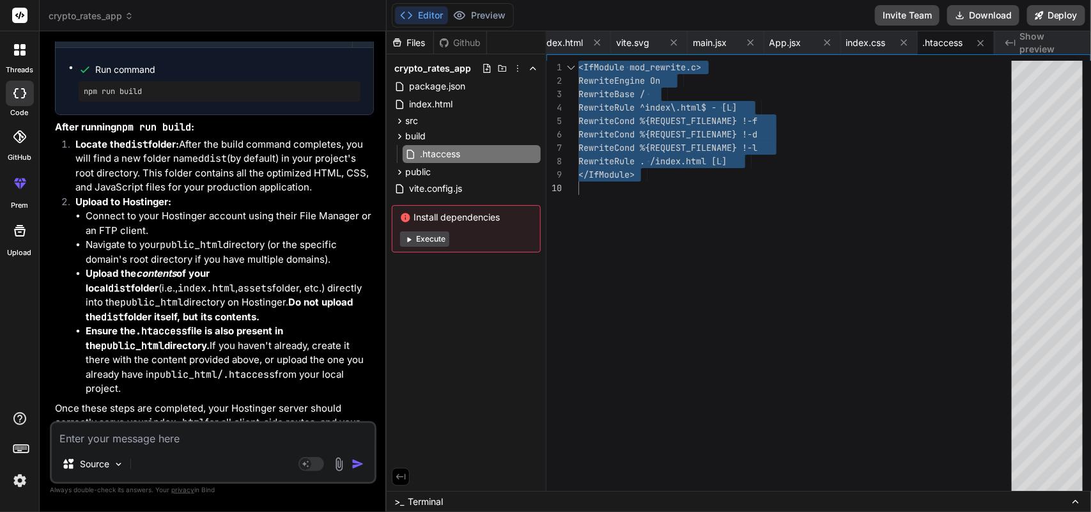
click at [450, 302] on div "Files Github crypto_rates_app package.json index.html src main.jsx index.css Ap…" at bounding box center [467, 261] width 160 height 460
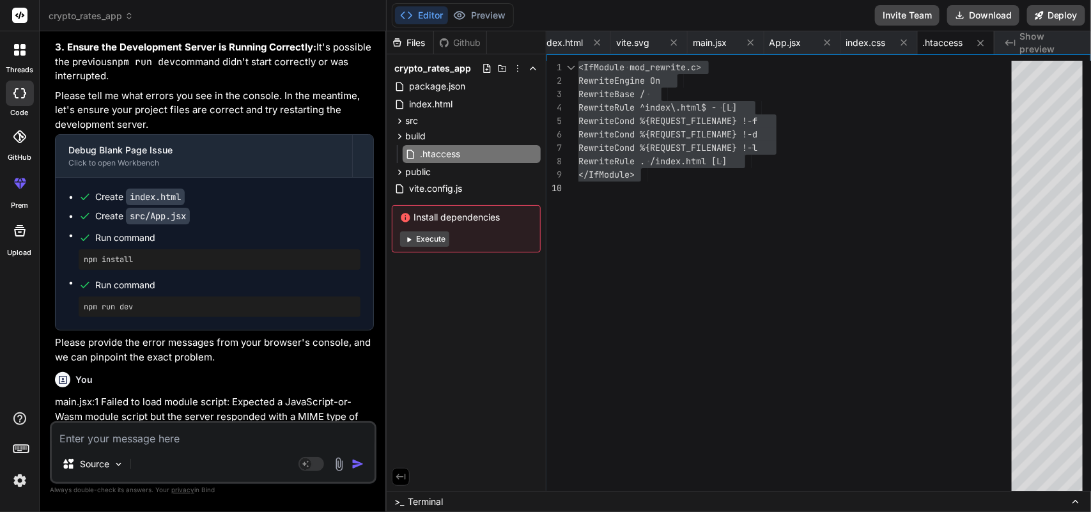
scroll to position [3205, 0]
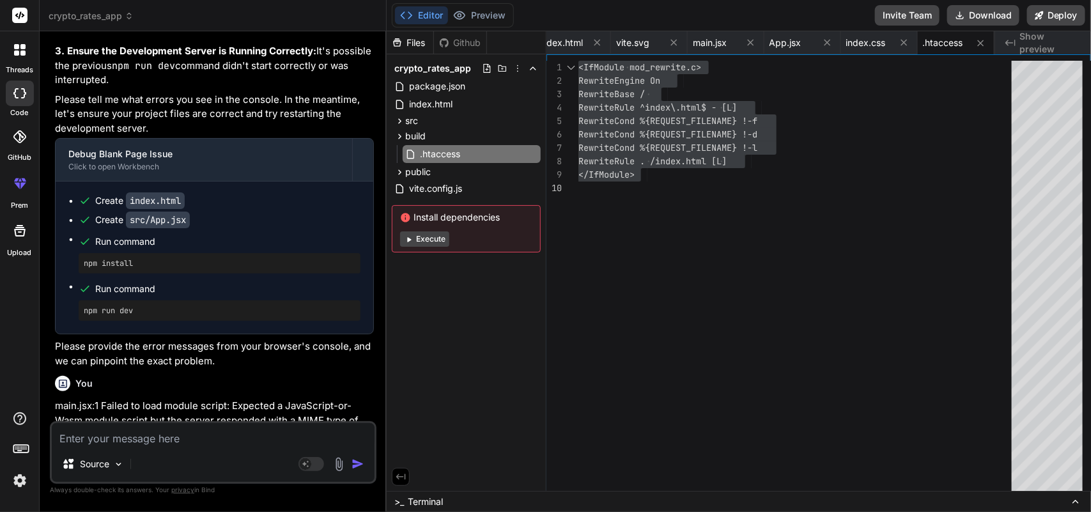
click at [196, 242] on ul "Create index.html Create src/App.jsx Run command npm install Run command npm ru…" at bounding box center [214, 257] width 292 height 127
click at [18, 50] on icon at bounding box center [20, 50] width 12 height 12
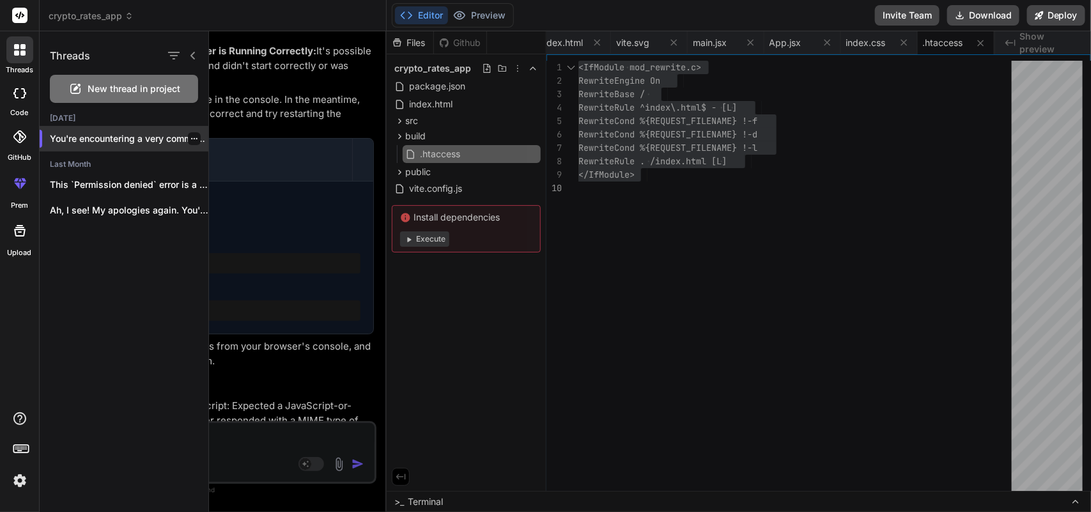
click at [191, 139] on icon "button" at bounding box center [194, 138] width 6 height 1
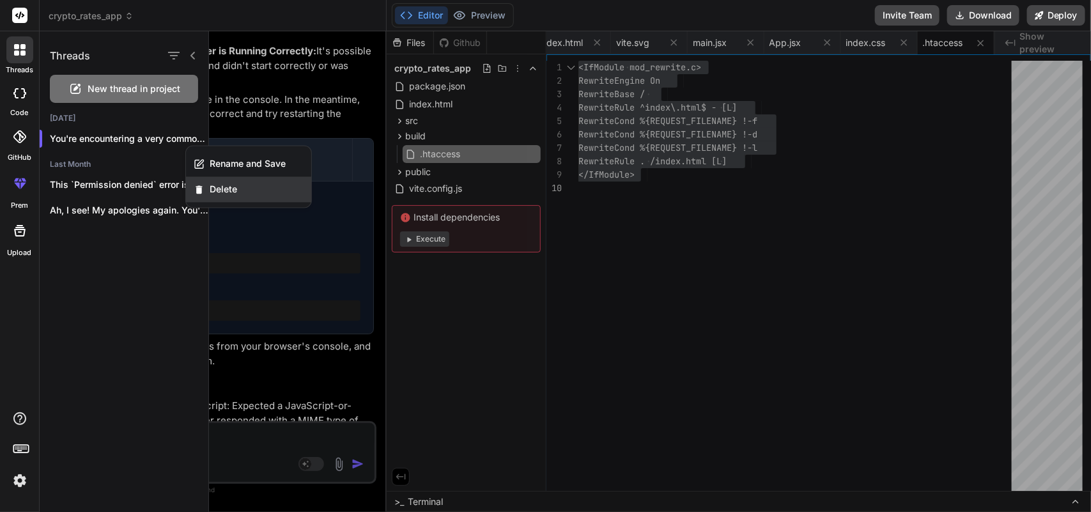
click at [212, 186] on span "Delete" at bounding box center [223, 190] width 27 height 13
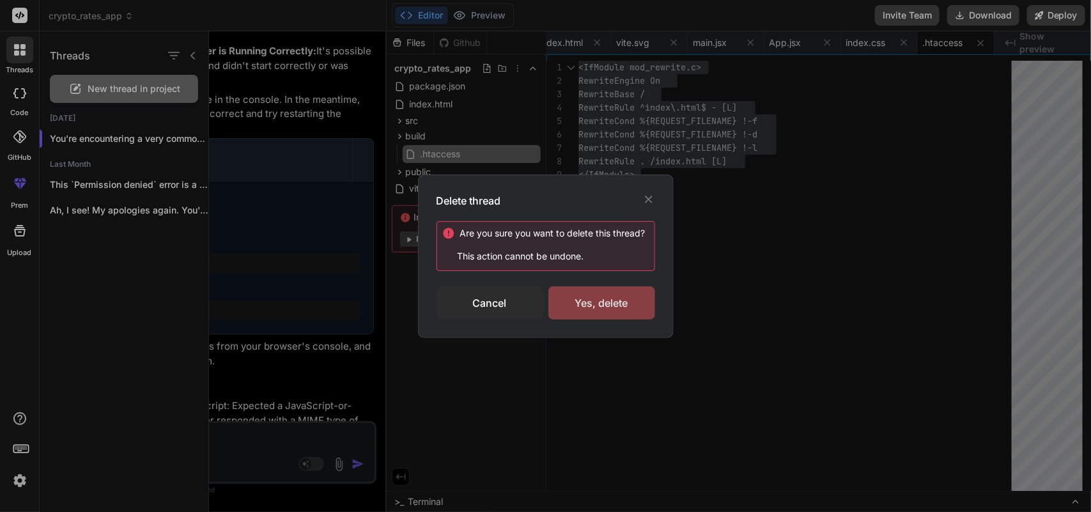
click at [617, 306] on div "Yes, delete" at bounding box center [602, 302] width 107 height 33
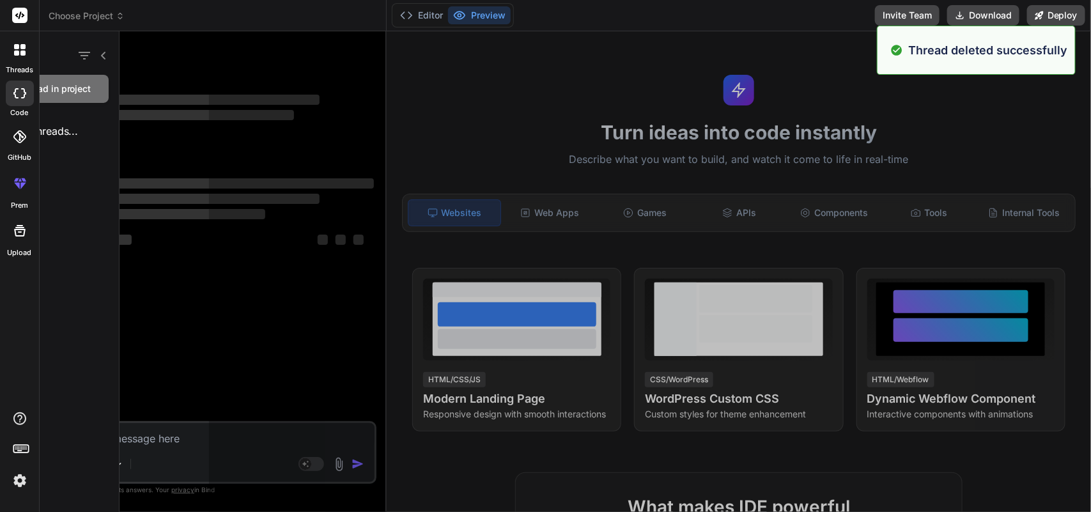
scroll to position [0, 0]
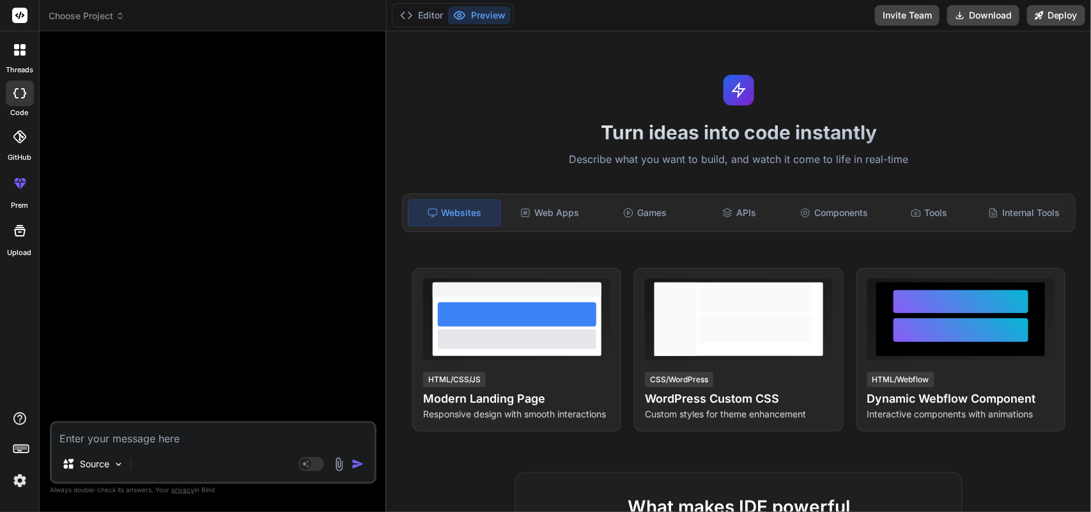
click at [152, 244] on div at bounding box center [214, 232] width 324 height 380
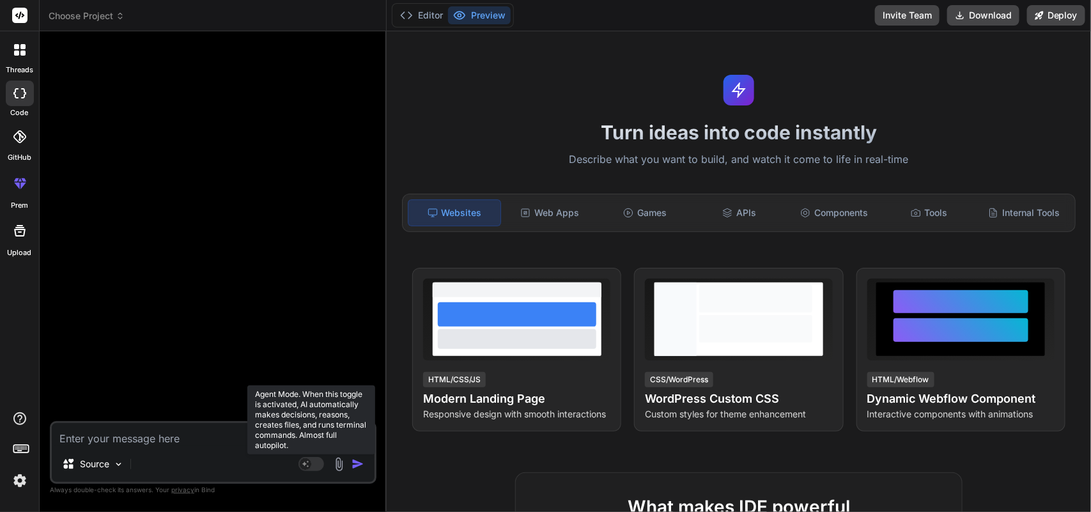
click at [314, 467] on rect at bounding box center [312, 464] width 26 height 14
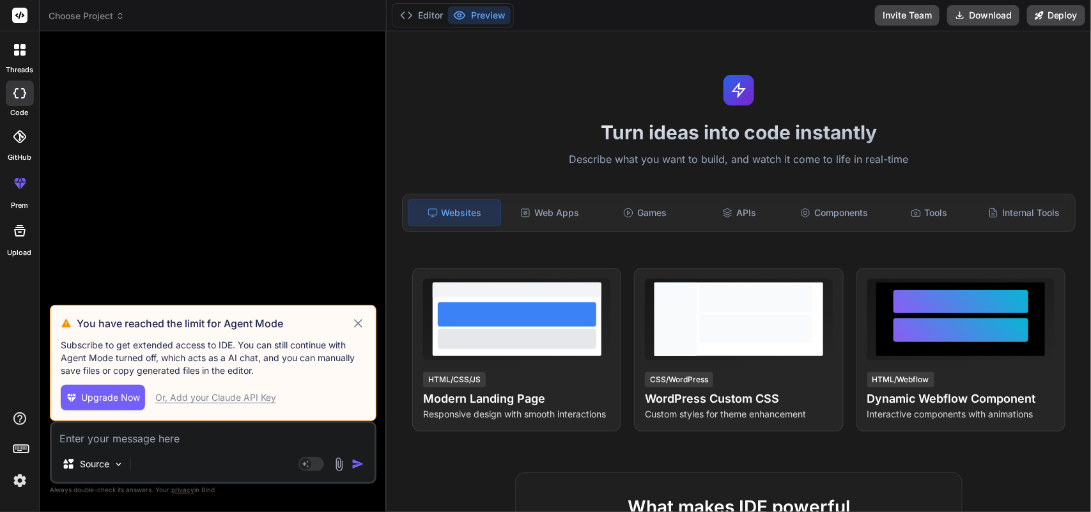
click at [356, 324] on icon at bounding box center [358, 323] width 15 height 15
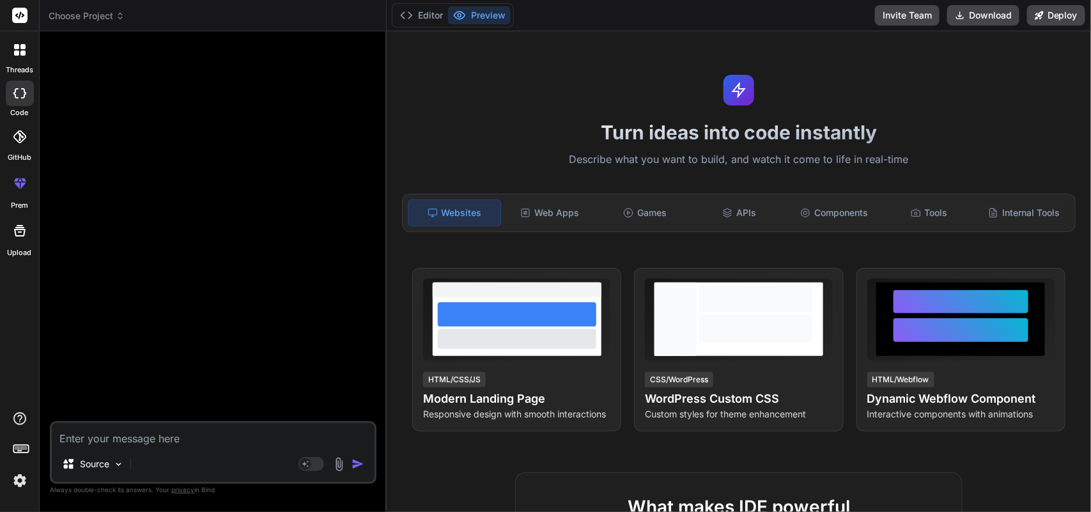
click at [196, 432] on textarea at bounding box center [213, 434] width 323 height 23
click at [196, 440] on textarea at bounding box center [213, 434] width 323 height 23
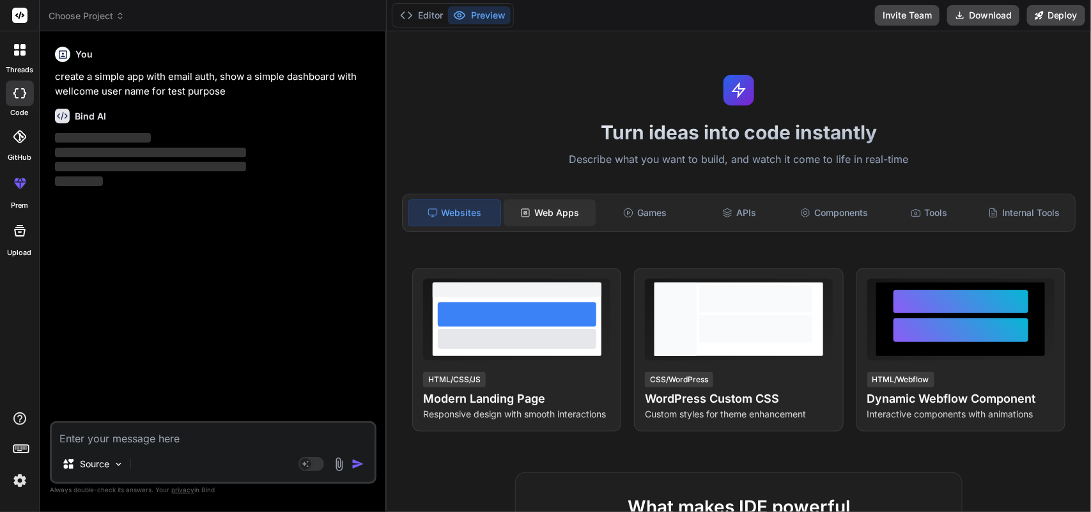
click at [551, 210] on div "Web Apps" at bounding box center [550, 212] width 92 height 27
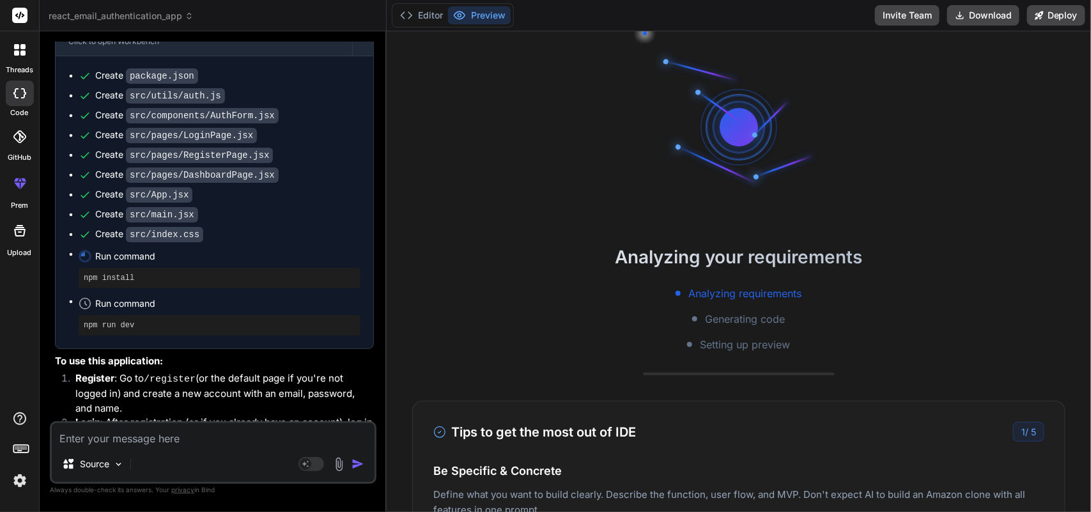
scroll to position [548, 0]
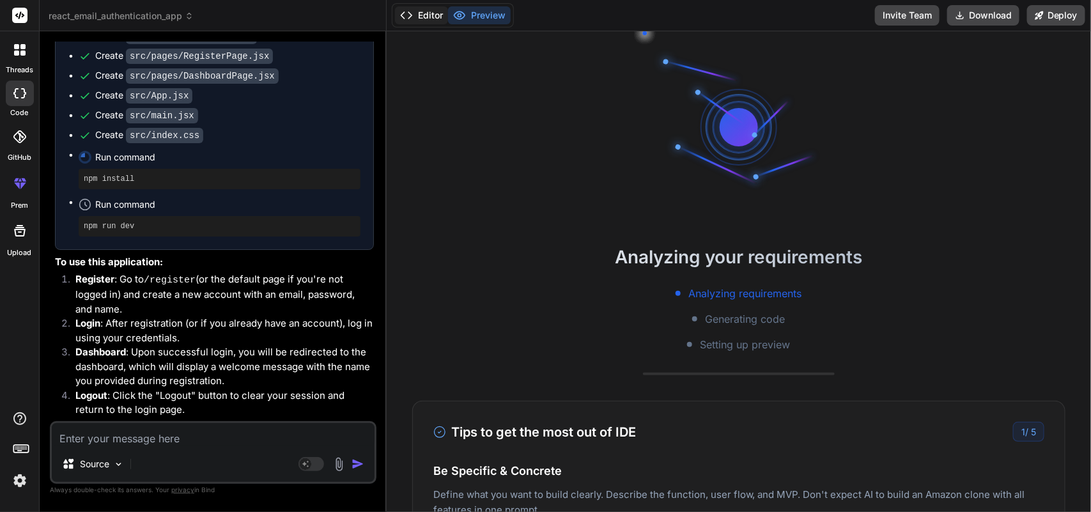
click at [426, 17] on button "Editor" at bounding box center [421, 15] width 53 height 18
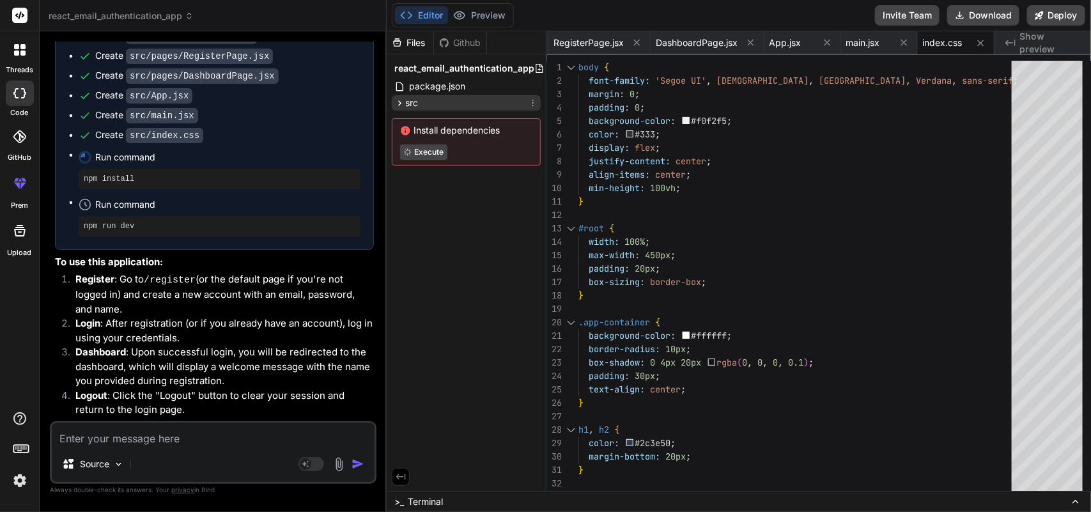
click at [412, 104] on span "src" at bounding box center [411, 103] width 13 height 13
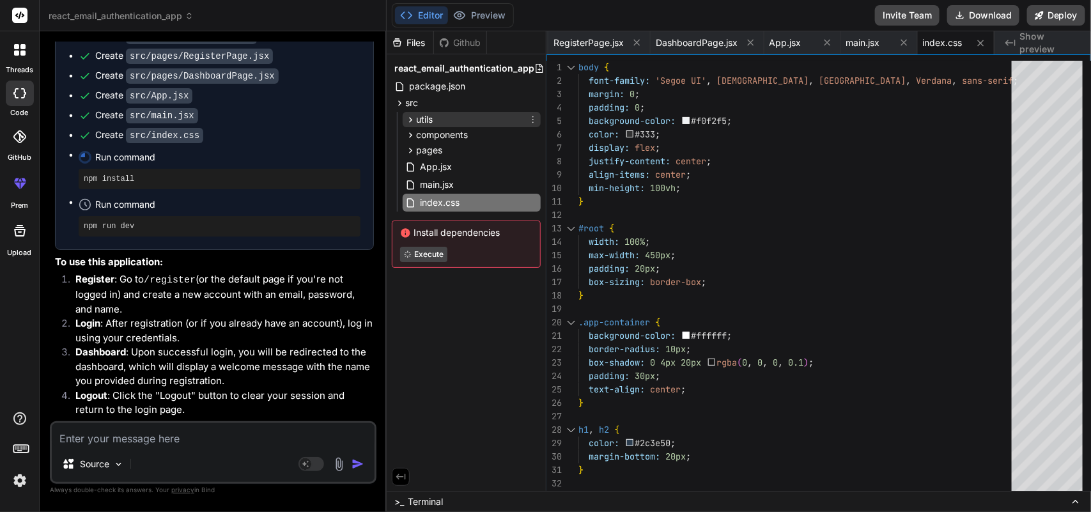
click at [451, 116] on div "utils" at bounding box center [472, 119] width 138 height 15
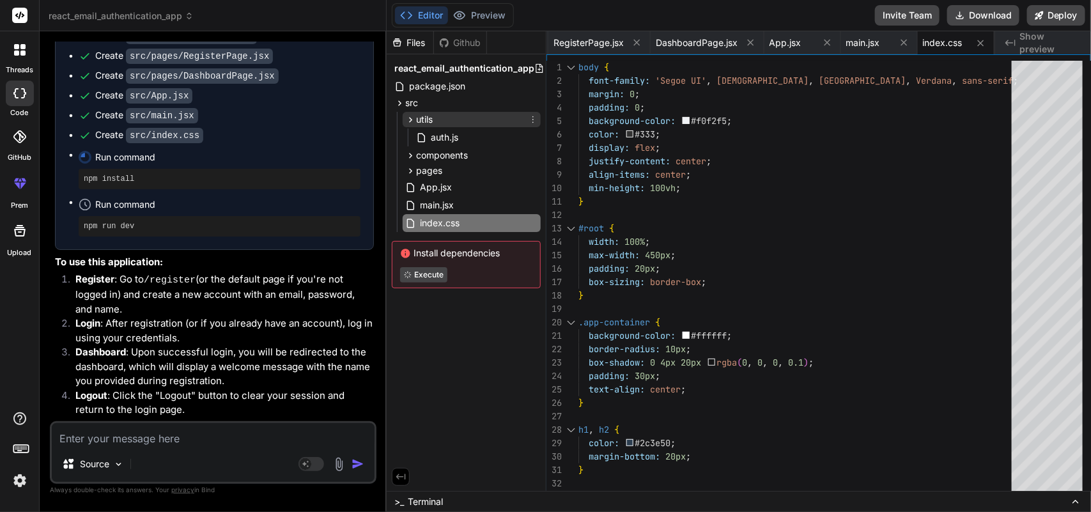
click at [462, 116] on div "utils" at bounding box center [472, 119] width 138 height 15
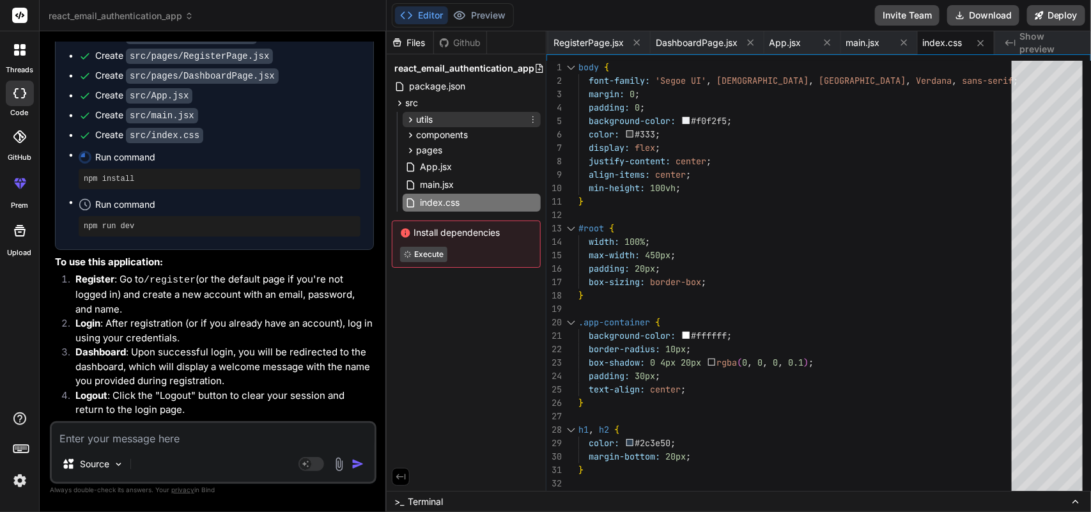
click at [464, 125] on div "utils" at bounding box center [472, 119] width 138 height 15
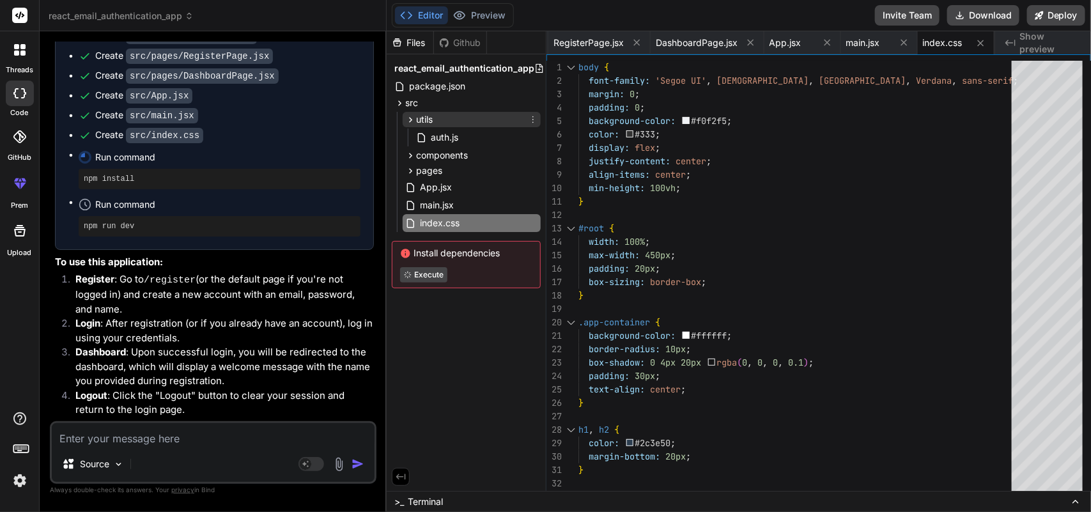
click at [452, 117] on div "utils" at bounding box center [472, 119] width 138 height 15
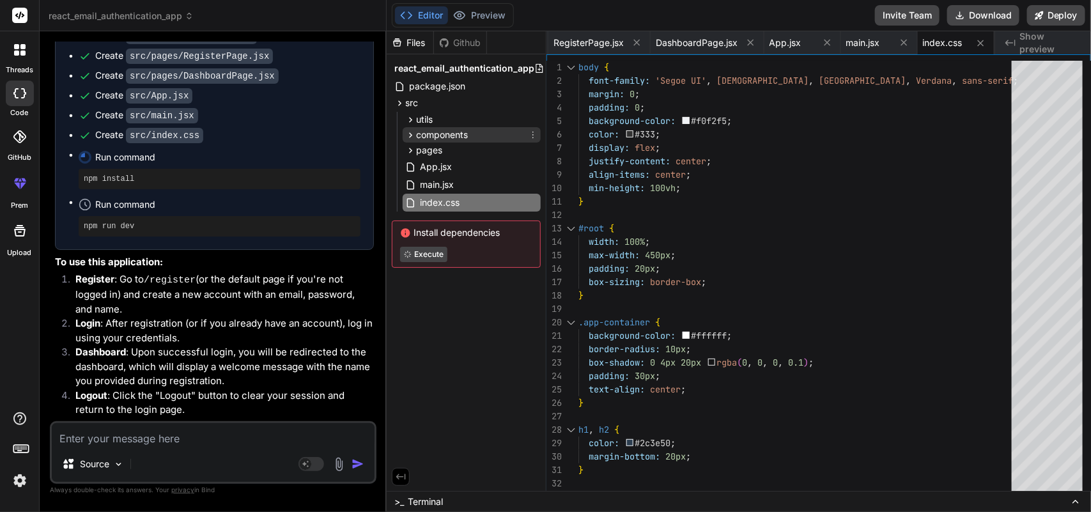
click at [471, 132] on div "components" at bounding box center [472, 134] width 138 height 15
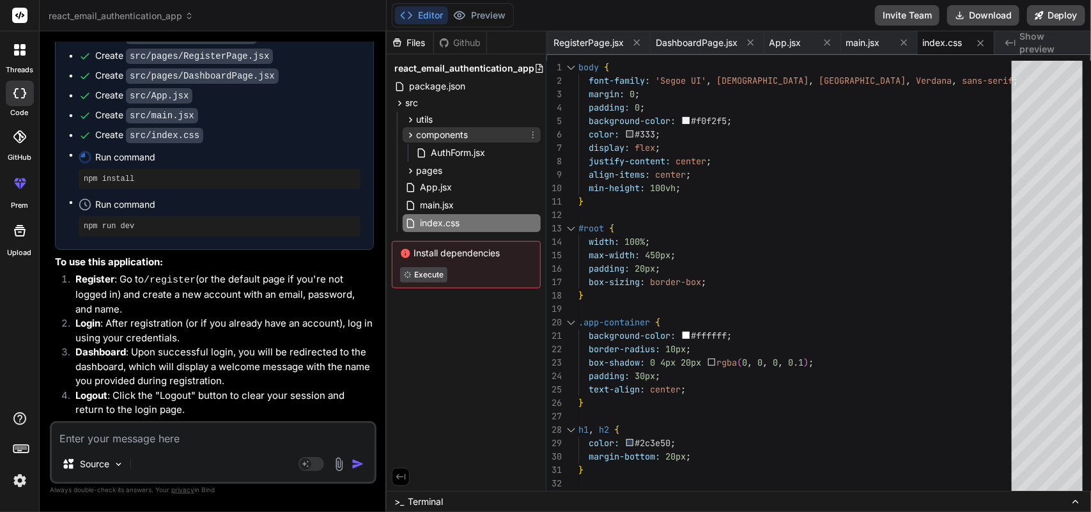
click at [444, 131] on span "components" at bounding box center [442, 135] width 52 height 13
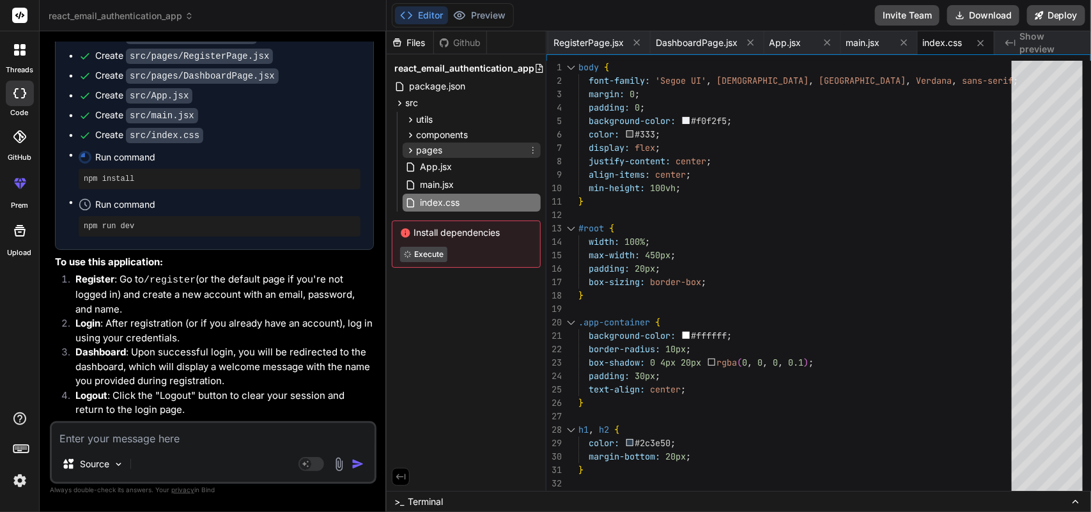
click at [458, 145] on div "pages" at bounding box center [472, 150] width 138 height 15
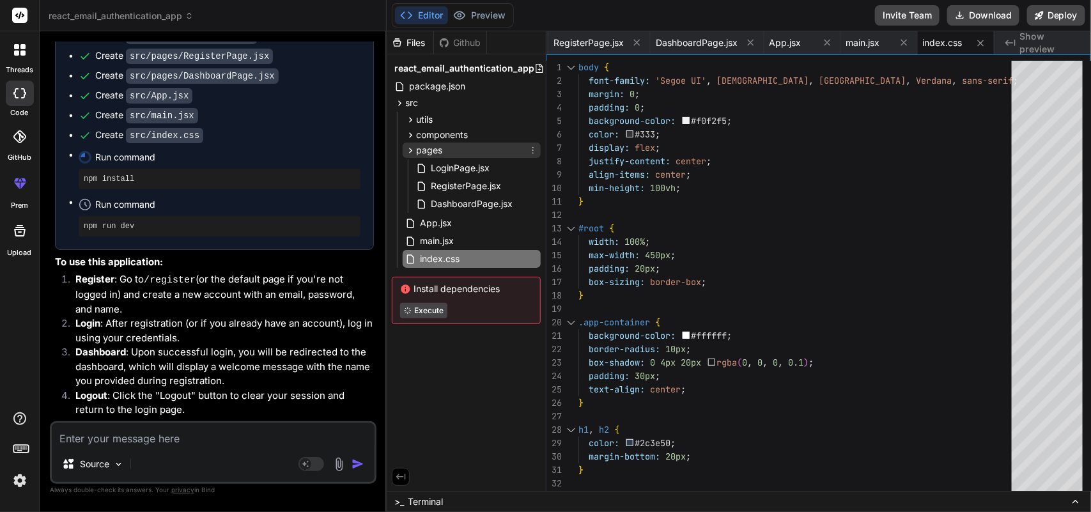
click at [458, 145] on div "pages" at bounding box center [472, 150] width 138 height 15
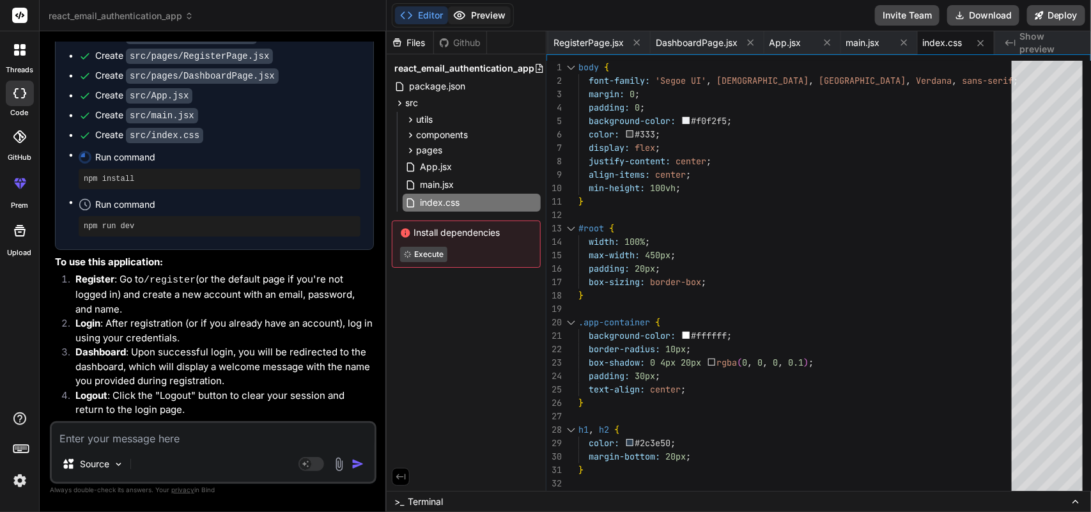
click at [487, 10] on button "Preview" at bounding box center [479, 15] width 63 height 18
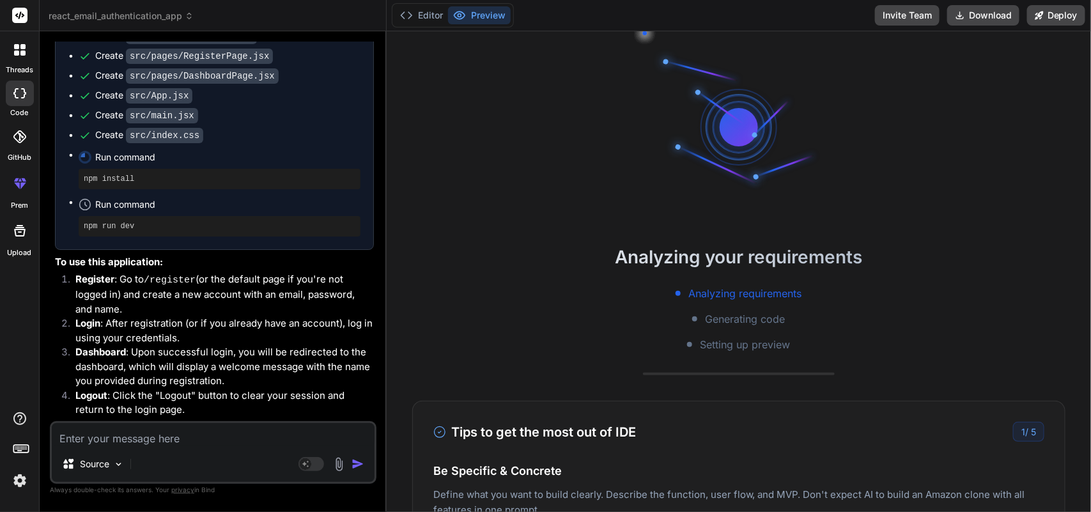
scroll to position [380, 0]
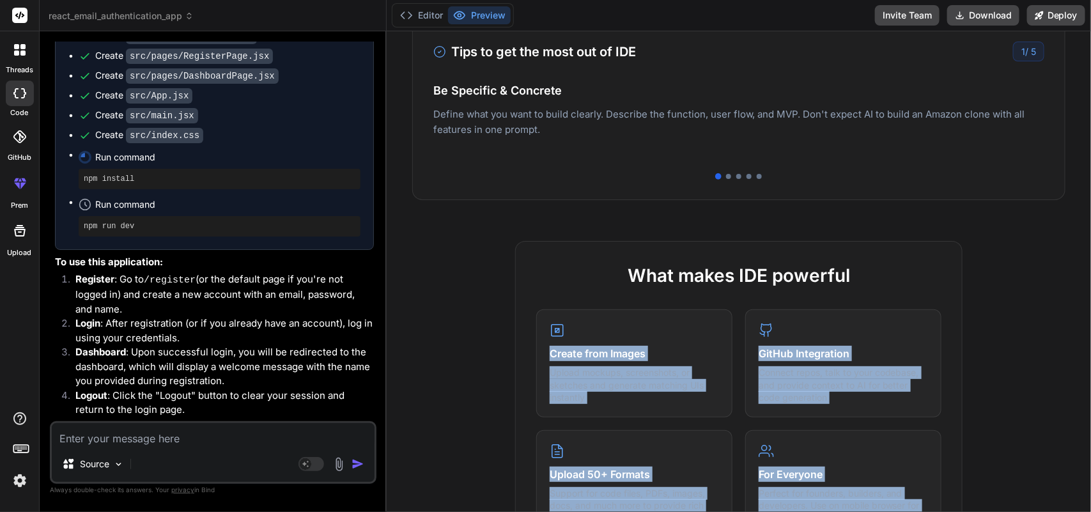
drag, startPoint x: 1091, startPoint y: 101, endPoint x: 1079, endPoint y: 235, distance: 134.8
click at [1079, 235] on div "Analyzing your requirements Analyzing requirements Generating code Setting up p…" at bounding box center [739, 271] width 705 height 481
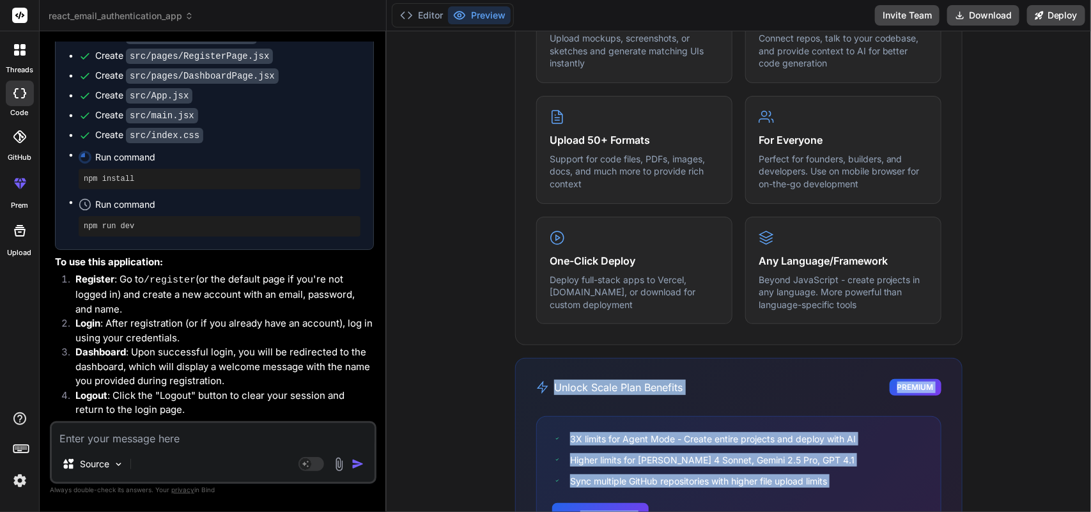
scroll to position [799, 0]
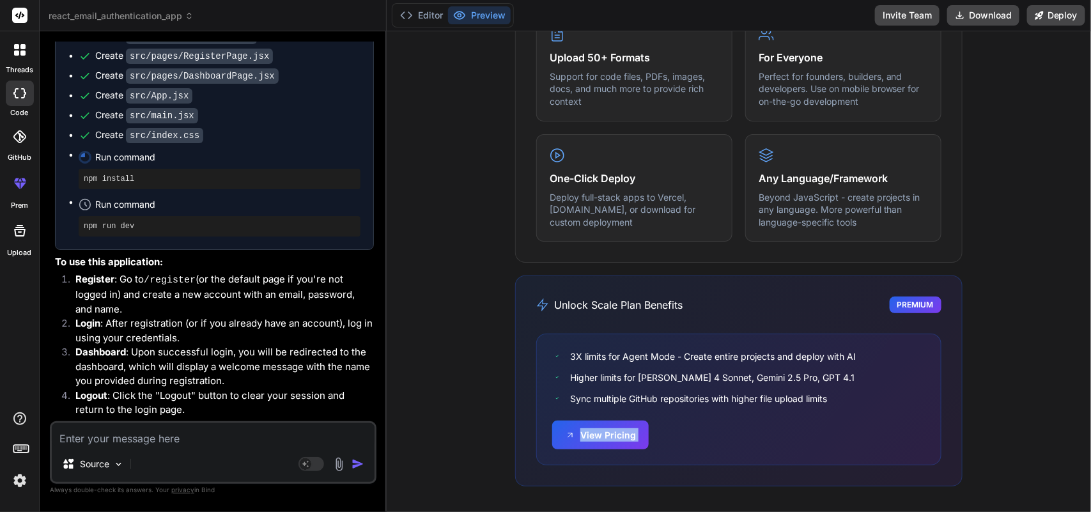
drag, startPoint x: 1091, startPoint y: 219, endPoint x: 1062, endPoint y: 395, distance: 178.2
click at [1062, 395] on div "Analyzing your requirements Analyzing requirements Generating code Setting up p…" at bounding box center [739, 271] width 705 height 481
click at [1033, 371] on div "What makes IDE powerful Create from Images Upload mockups, screenshots, or sket…" at bounding box center [739, 168] width 705 height 688
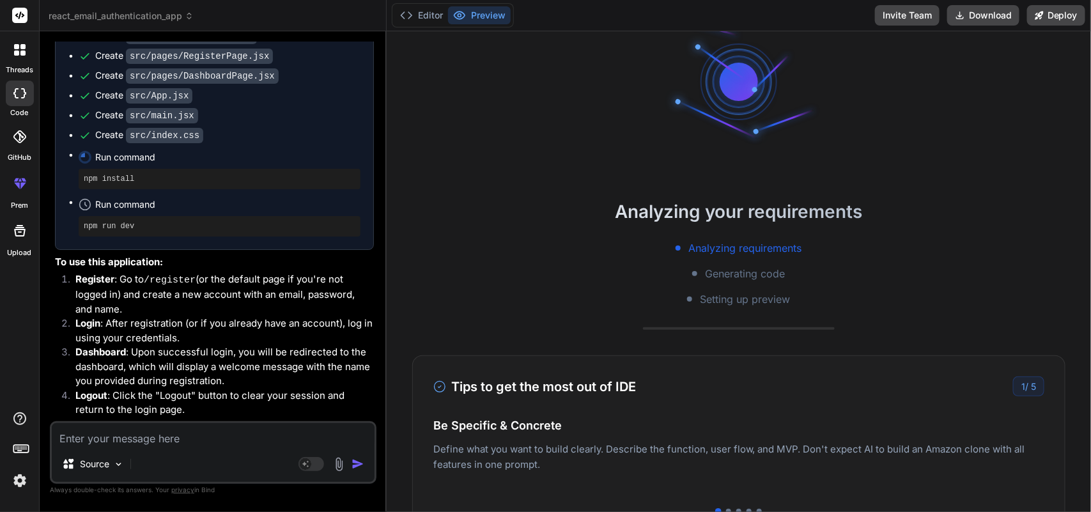
scroll to position [0, 0]
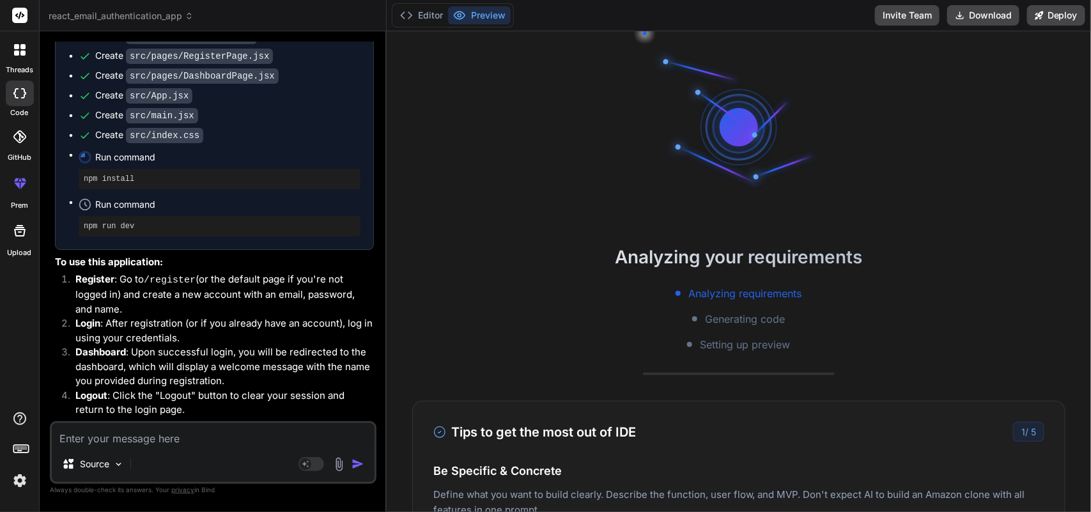
click at [912, 150] on div "Analyzing your requirements Analyzing requirements Generating code Setting up p…" at bounding box center [739, 271] width 705 height 481
click at [410, 4] on div "Editor Preview" at bounding box center [453, 15] width 122 height 24
click at [411, 4] on div "Editor Preview" at bounding box center [453, 15] width 122 height 24
click at [414, 17] on button "Editor" at bounding box center [421, 15] width 53 height 18
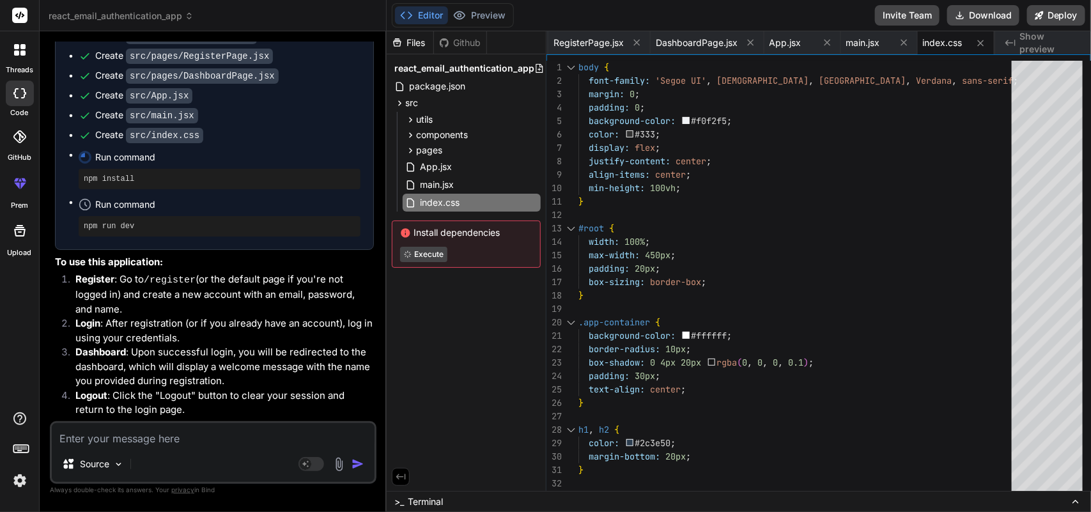
click at [834, 494] on div ">_ Terminal" at bounding box center [739, 501] width 705 height 21
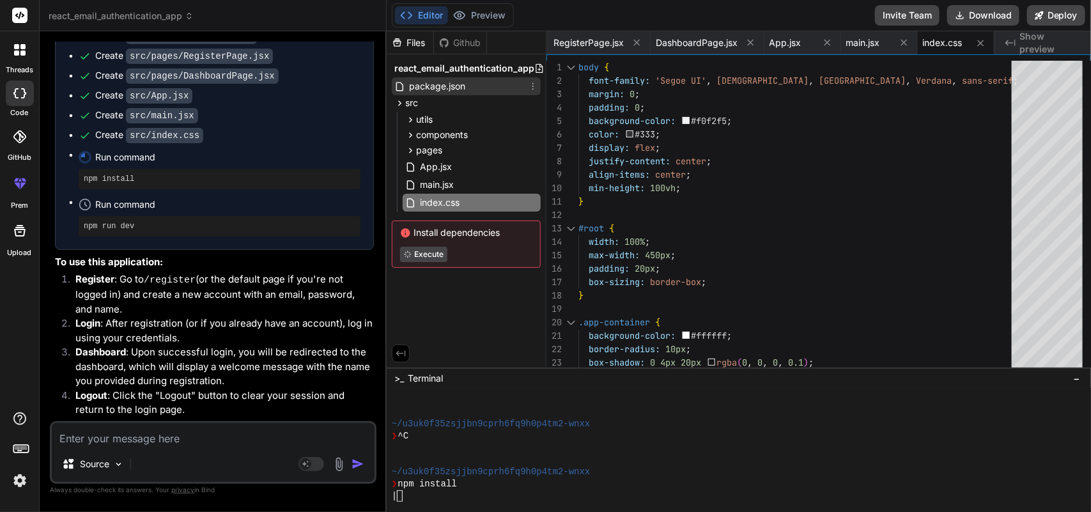
click at [456, 81] on span "package.json" at bounding box center [437, 86] width 59 height 15
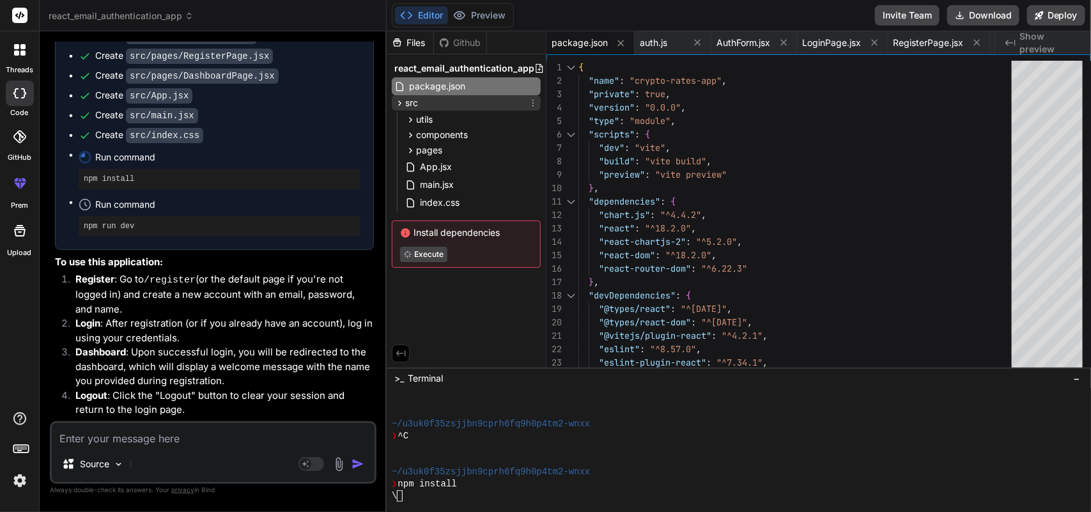
click at [419, 106] on div "src" at bounding box center [466, 102] width 149 height 15
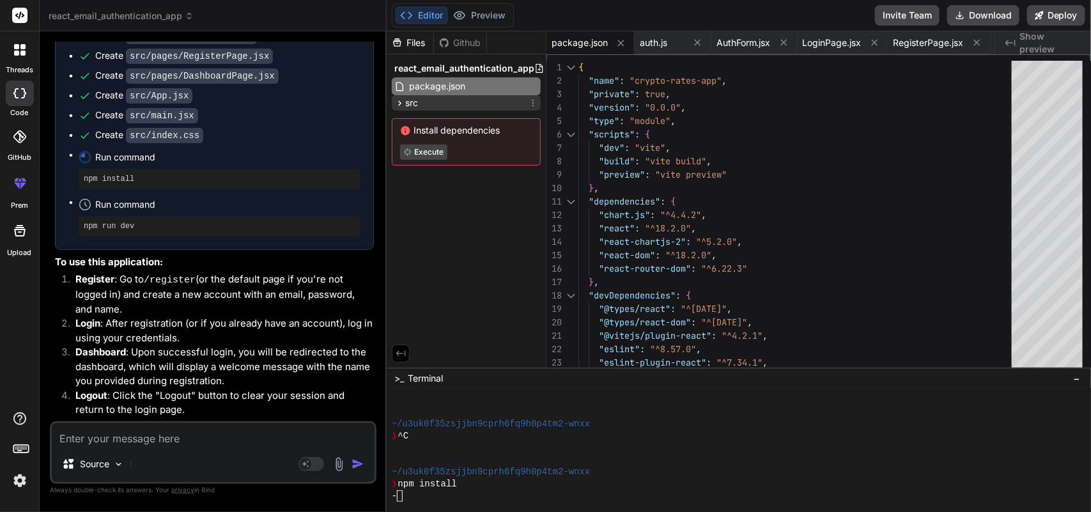
click at [419, 106] on div "src" at bounding box center [466, 102] width 149 height 15
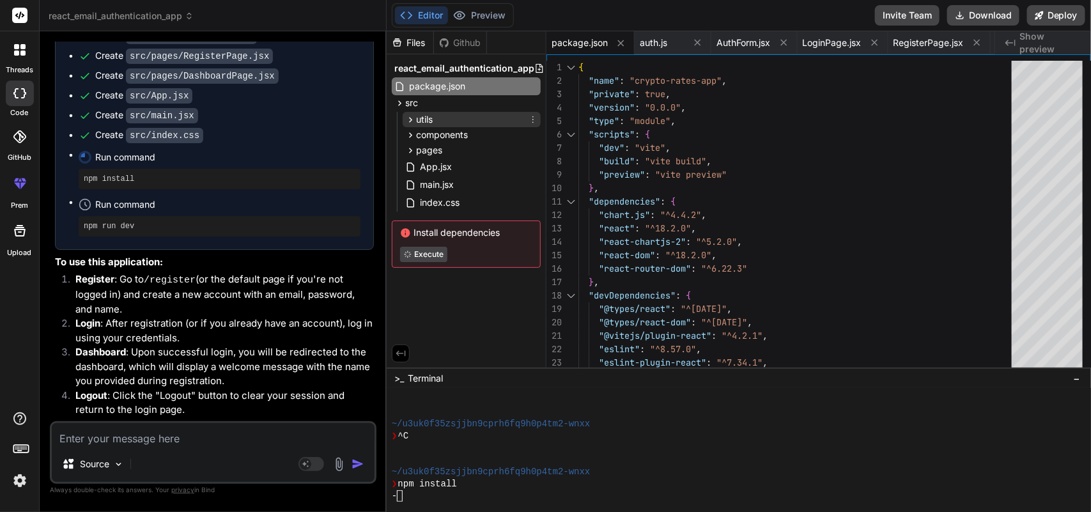
click at [455, 116] on div "utils" at bounding box center [472, 119] width 138 height 15
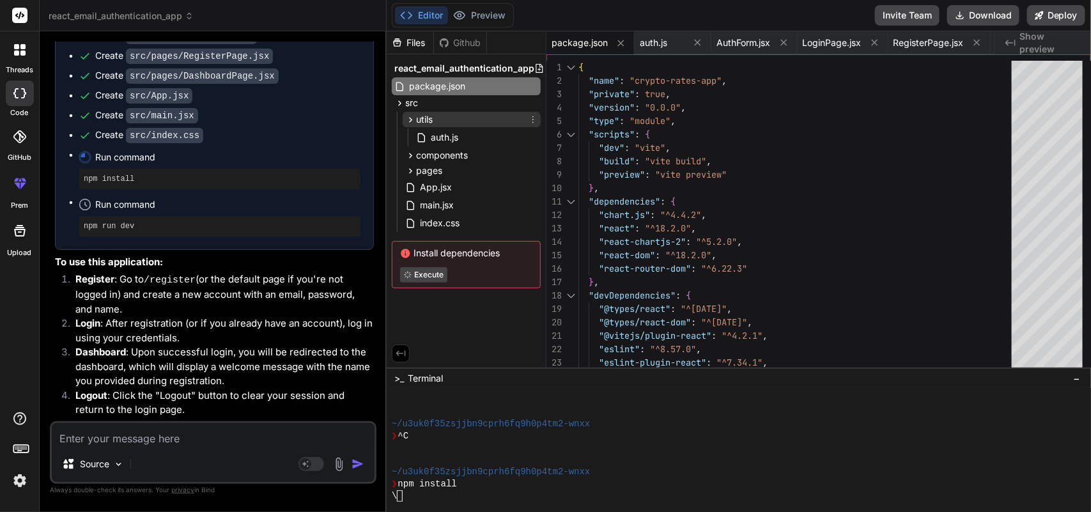
click at [455, 116] on div "utils" at bounding box center [472, 119] width 138 height 15
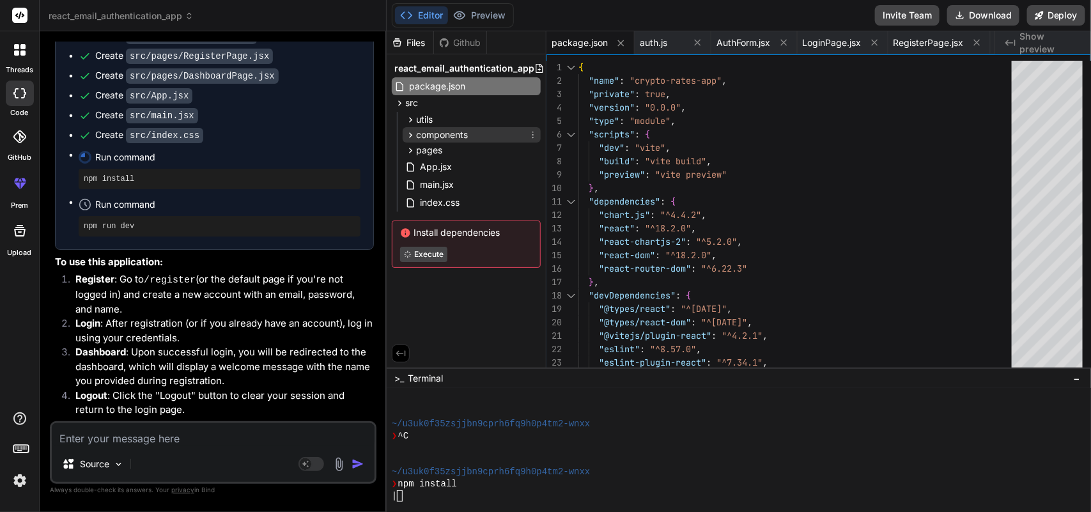
click at [468, 132] on span "components" at bounding box center [442, 135] width 52 height 13
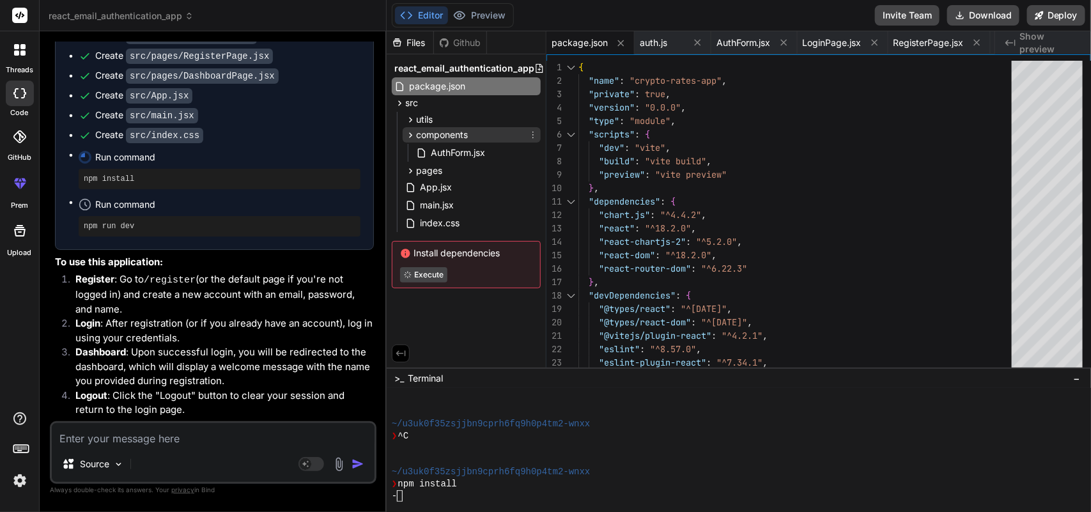
click at [468, 132] on span "components" at bounding box center [442, 135] width 52 height 13
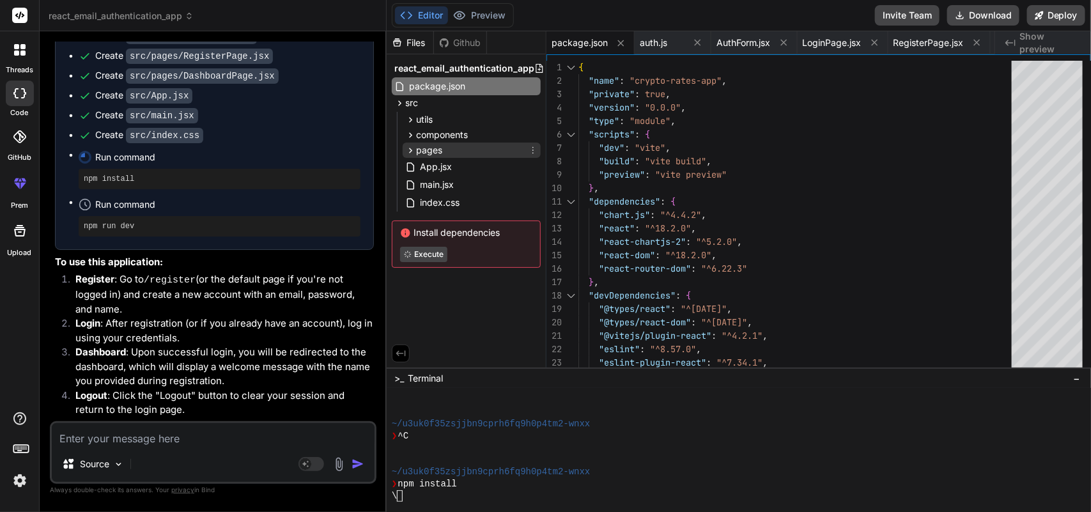
click at [465, 150] on div "pages" at bounding box center [472, 150] width 138 height 15
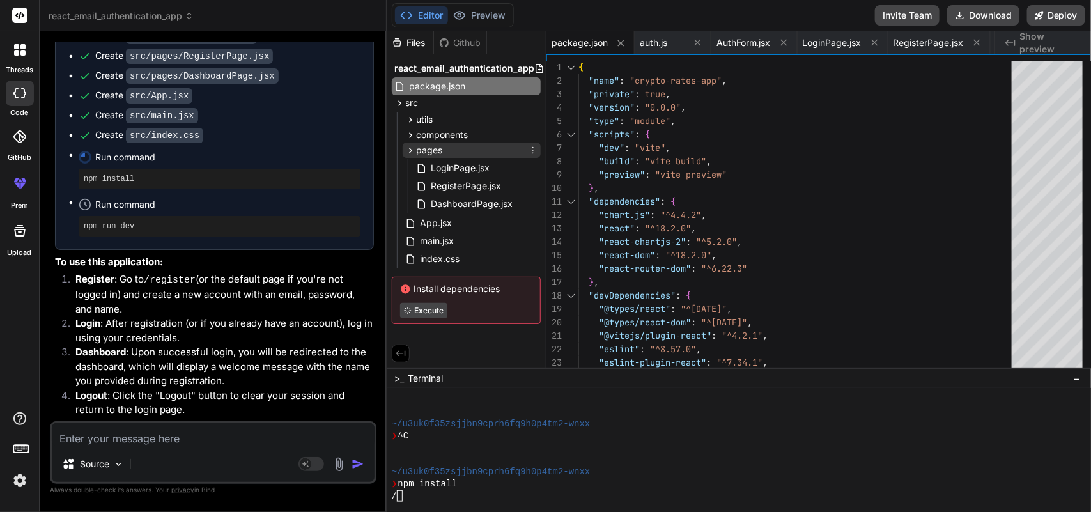
click at [465, 150] on div "pages" at bounding box center [472, 150] width 138 height 15
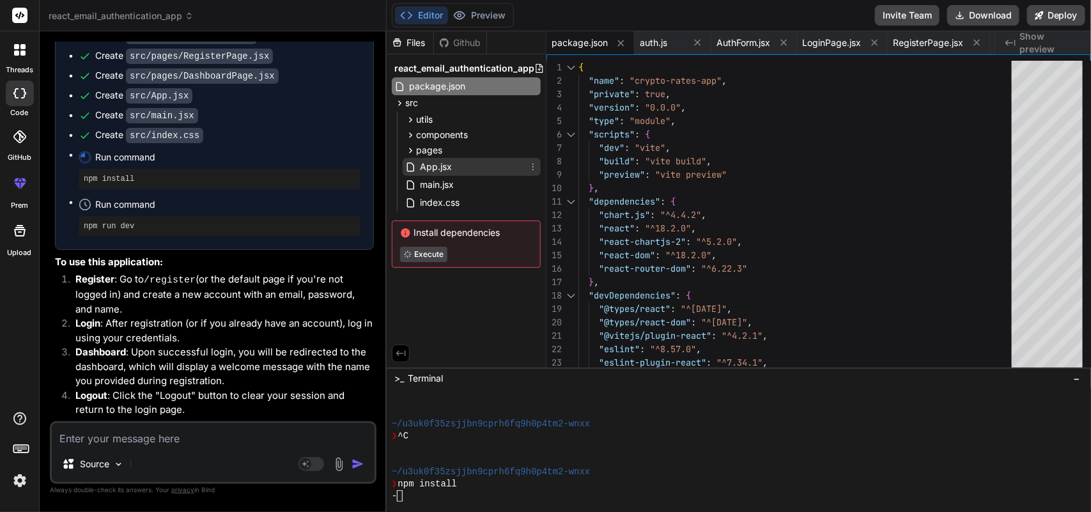
click at [462, 166] on div "App.jsx" at bounding box center [472, 167] width 138 height 18
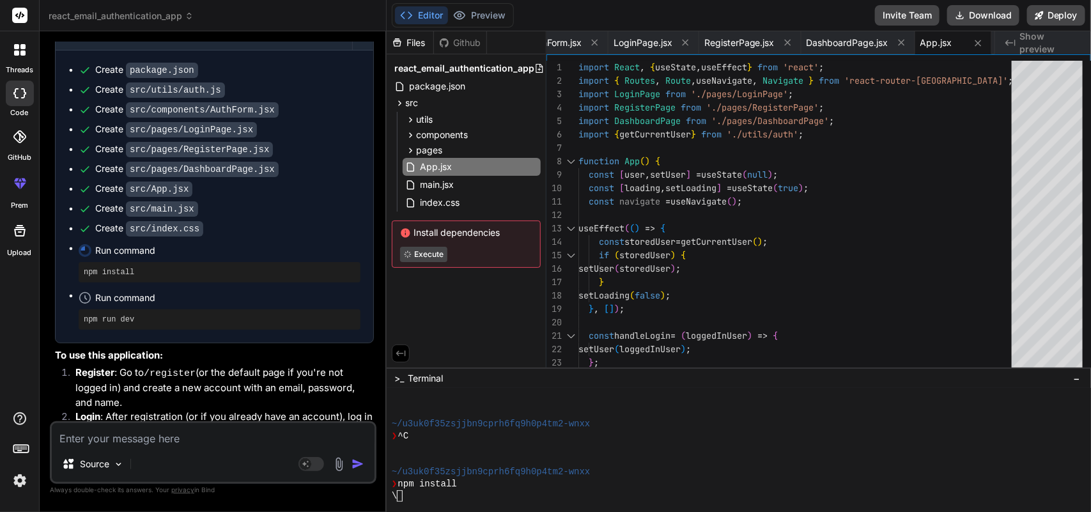
scroll to position [548, 0]
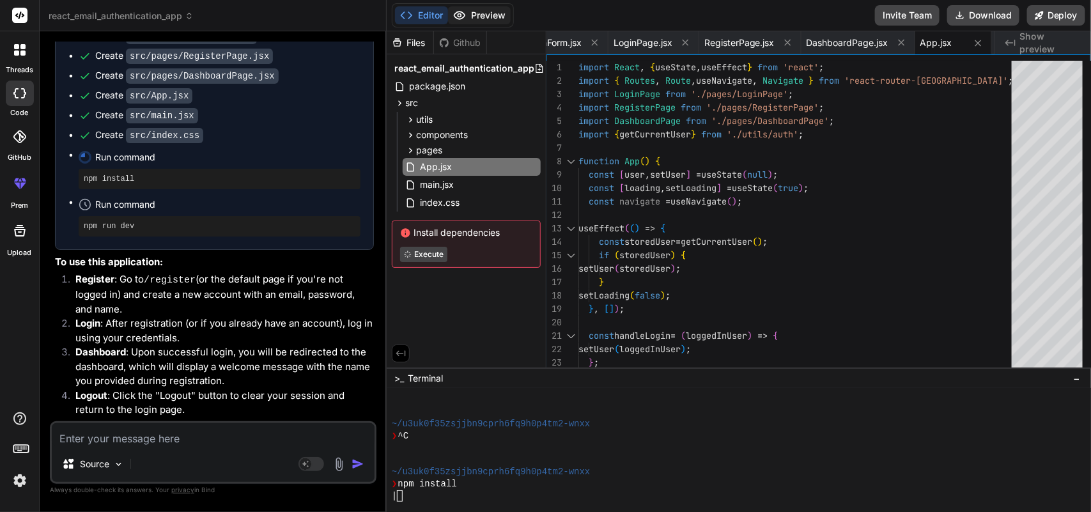
click at [481, 14] on button "Preview" at bounding box center [479, 15] width 63 height 18
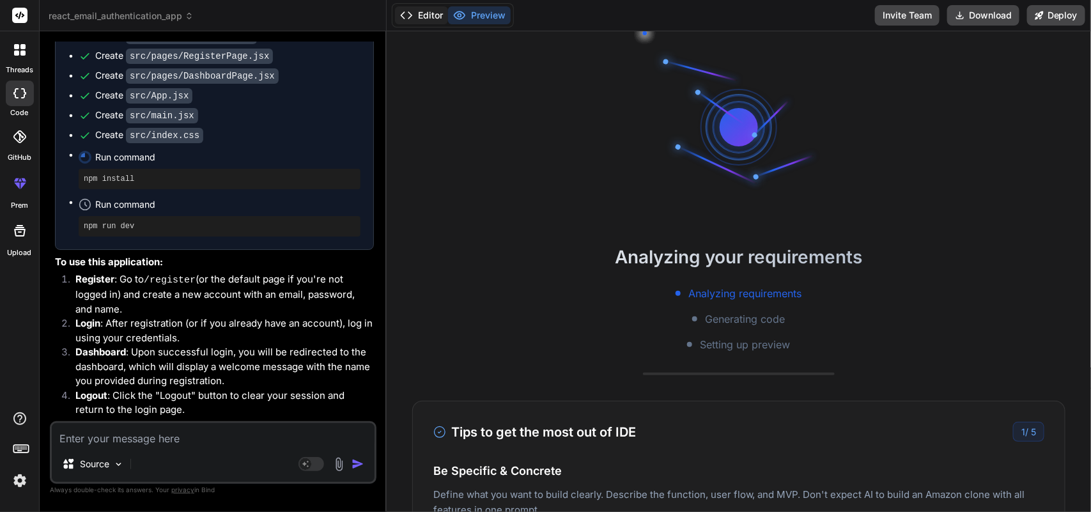
click at [428, 14] on button "Editor" at bounding box center [421, 15] width 53 height 18
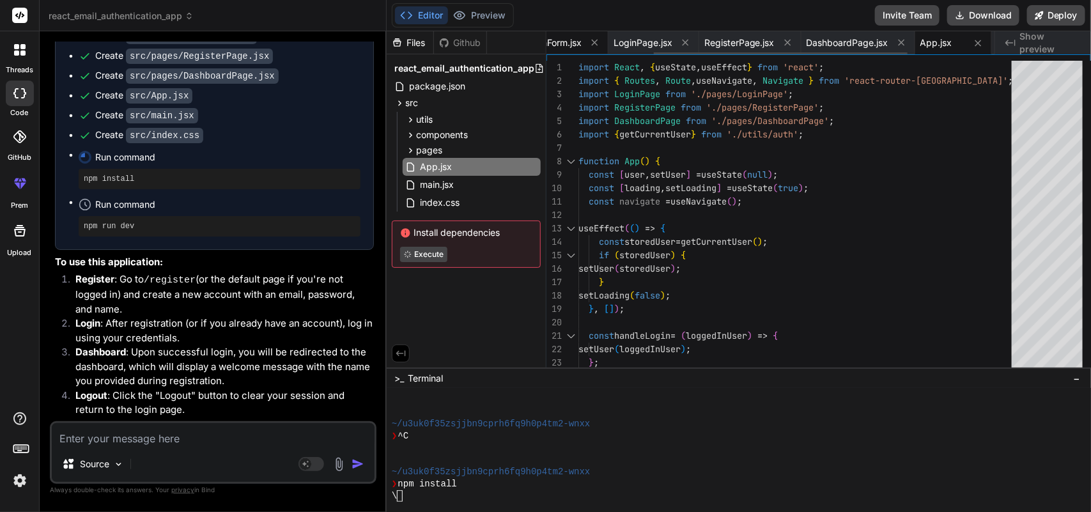
click at [570, 42] on span "AuthForm.jsx" at bounding box center [555, 42] width 54 height 13
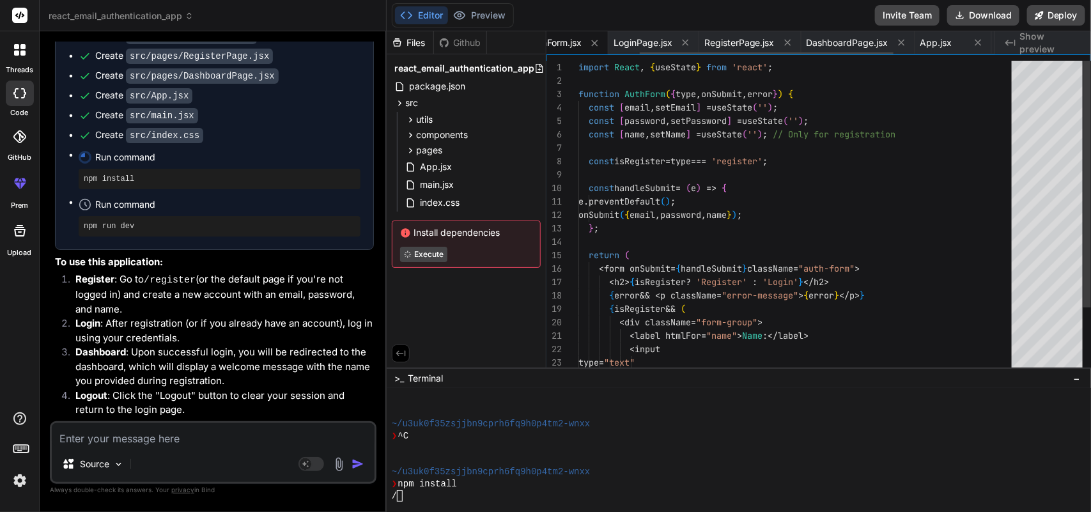
scroll to position [0, 165]
click at [1047, 84] on div at bounding box center [1048, 86] width 72 height 51
click at [934, 132] on div "value = { name } onChange = { ( e ) => setName ( e . target . value ) } require…" at bounding box center [799, 443] width 441 height 765
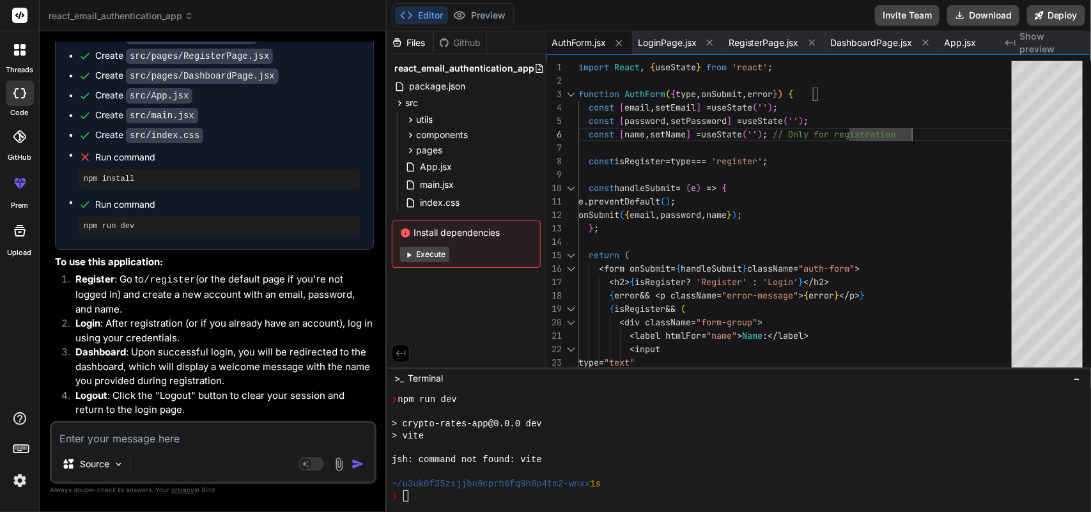
scroll to position [4028, 0]
click at [443, 94] on div "package.json" at bounding box center [466, 86] width 149 height 18
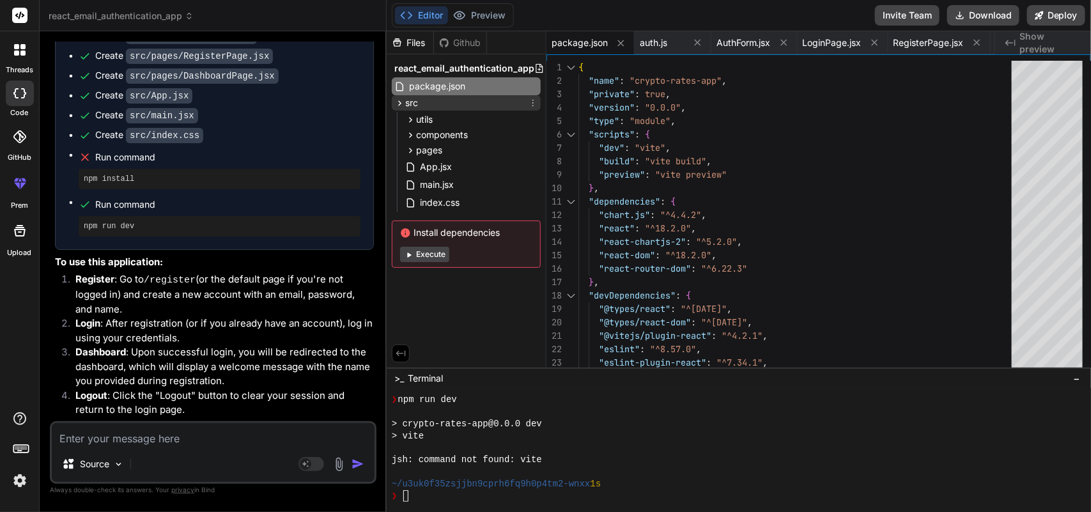
click at [438, 107] on div "src" at bounding box center [466, 102] width 149 height 15
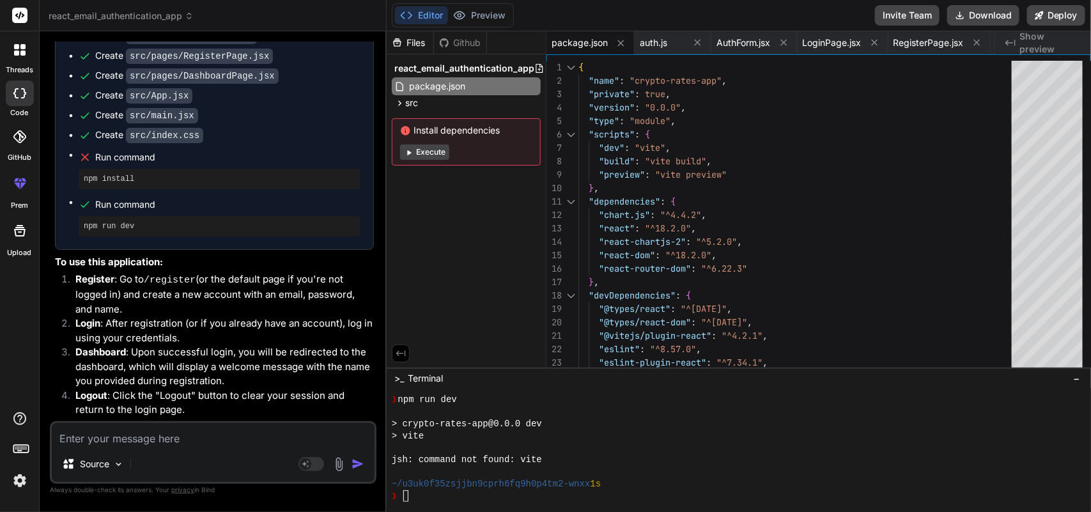
click at [304, 272] on li "Register : Go to /register (or the default page if you're not logged in) and cr…" at bounding box center [219, 294] width 309 height 45
click at [428, 152] on button "Execute" at bounding box center [424, 152] width 49 height 15
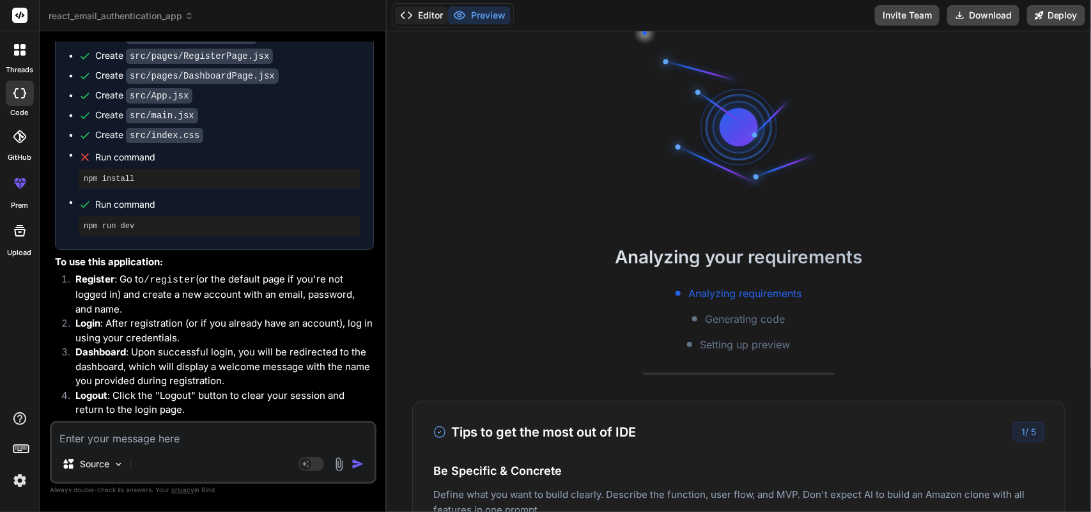
click at [424, 8] on button "Editor" at bounding box center [421, 15] width 53 height 18
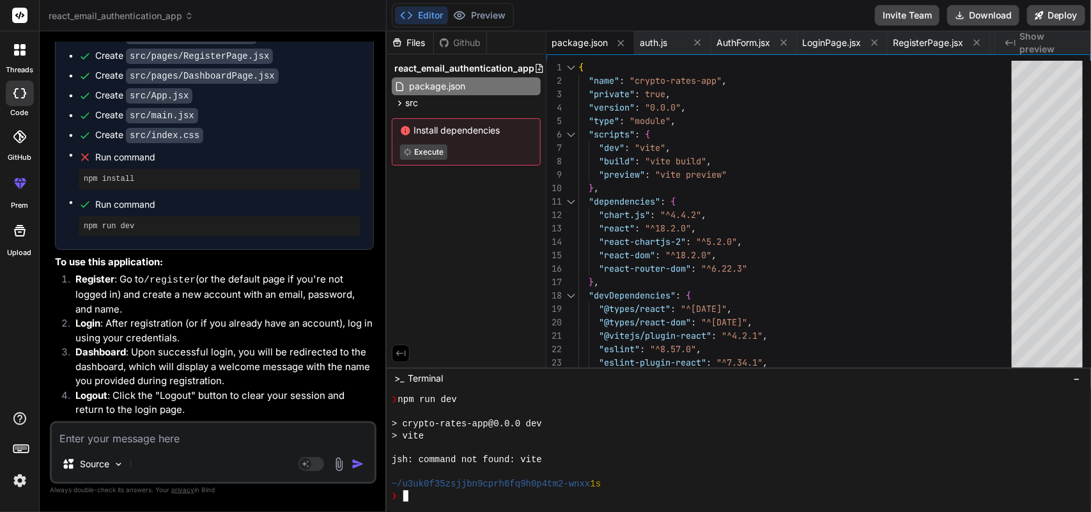
click at [865, 389] on div at bounding box center [739, 450] width 705 height 123
click at [842, 375] on div ">_ Terminal −" at bounding box center [739, 378] width 705 height 21
click at [573, 372] on div ">_ Terminal −" at bounding box center [739, 378] width 705 height 21
click at [409, 381] on span "Terminal" at bounding box center [425, 378] width 35 height 13
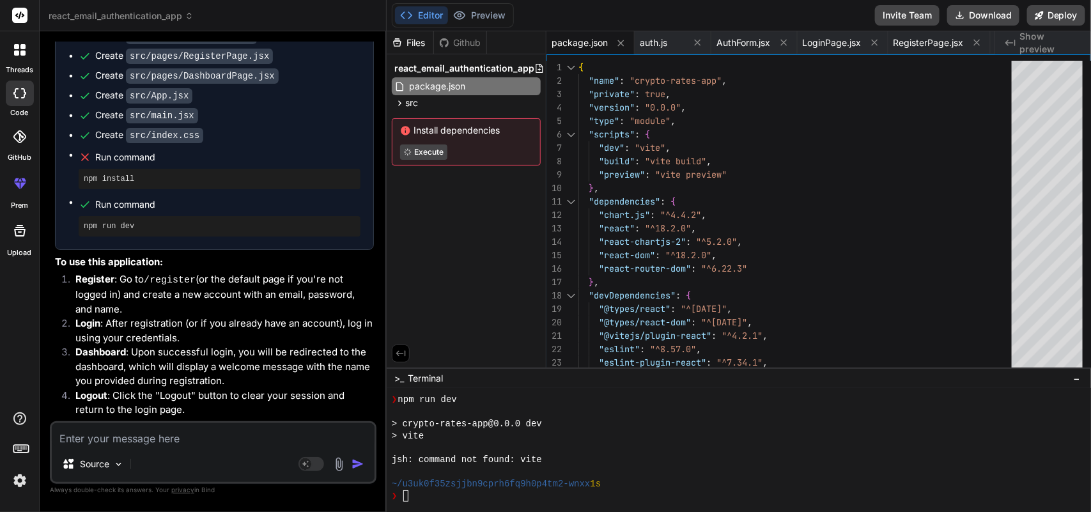
click at [396, 377] on span ">_" at bounding box center [400, 378] width 10 height 13
click at [169, 443] on textarea at bounding box center [213, 434] width 323 height 23
click at [184, 439] on textarea at bounding box center [213, 434] width 323 height 23
click at [189, 439] on textarea "user react and nodejs" at bounding box center [213, 434] width 323 height 23
click at [423, 493] on div "❯" at bounding box center [733, 496] width 682 height 12
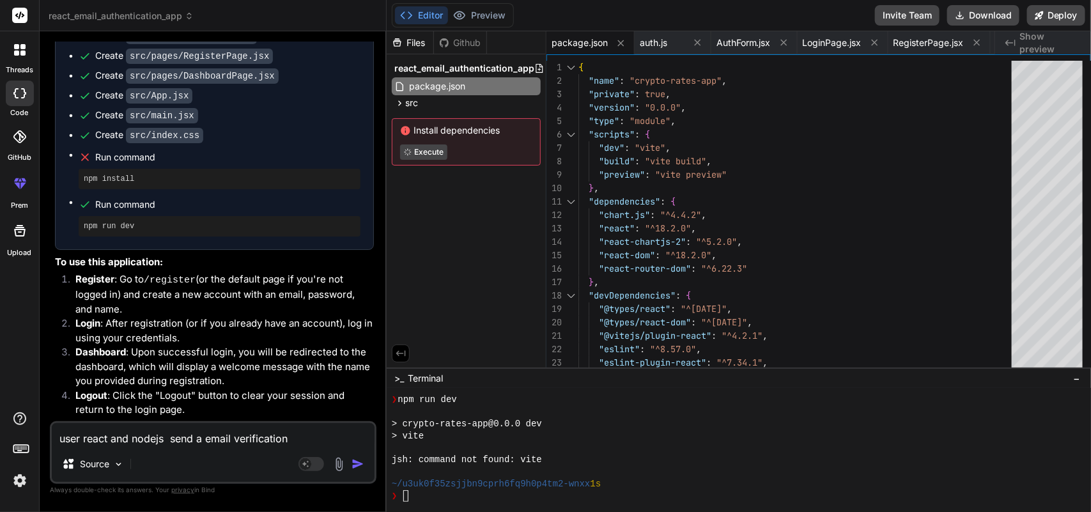
click at [218, 389] on li "Logout : Click the "Logout" button to clear your session and return to the logi…" at bounding box center [219, 403] width 309 height 29
click at [293, 437] on textarea "user react and nodejs send a email verification" at bounding box center [213, 434] width 323 height 23
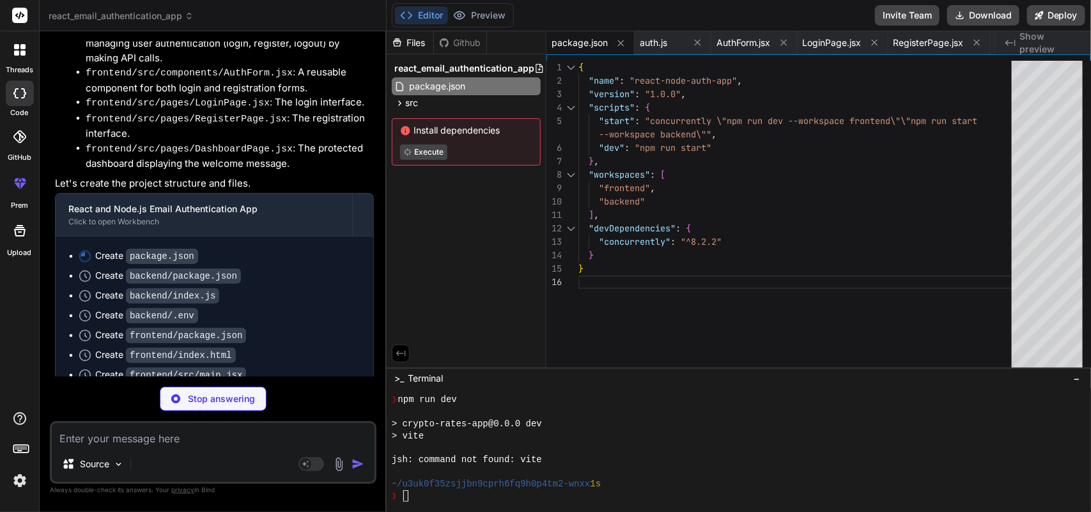
scroll to position [1664, 0]
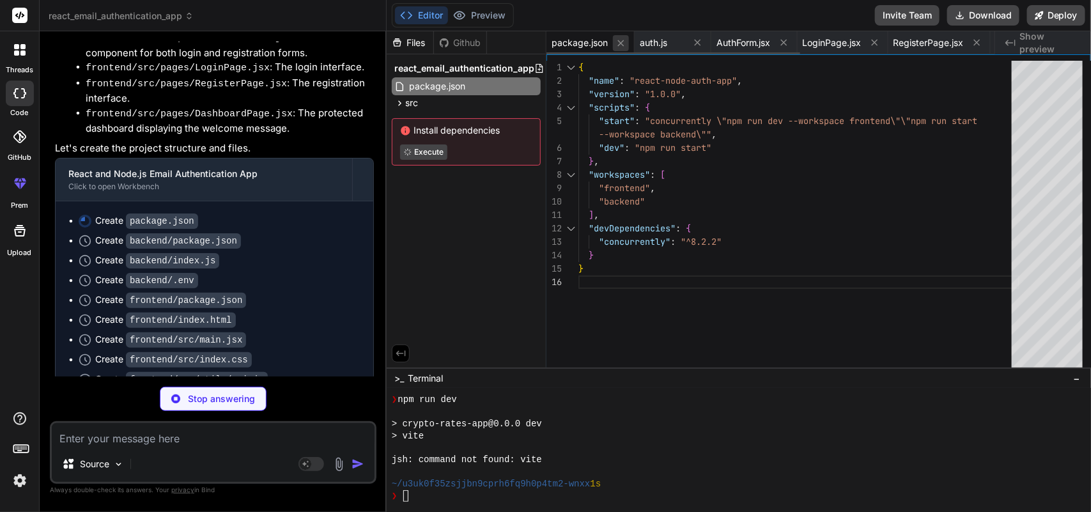
click at [627, 46] on button at bounding box center [621, 43] width 16 height 16
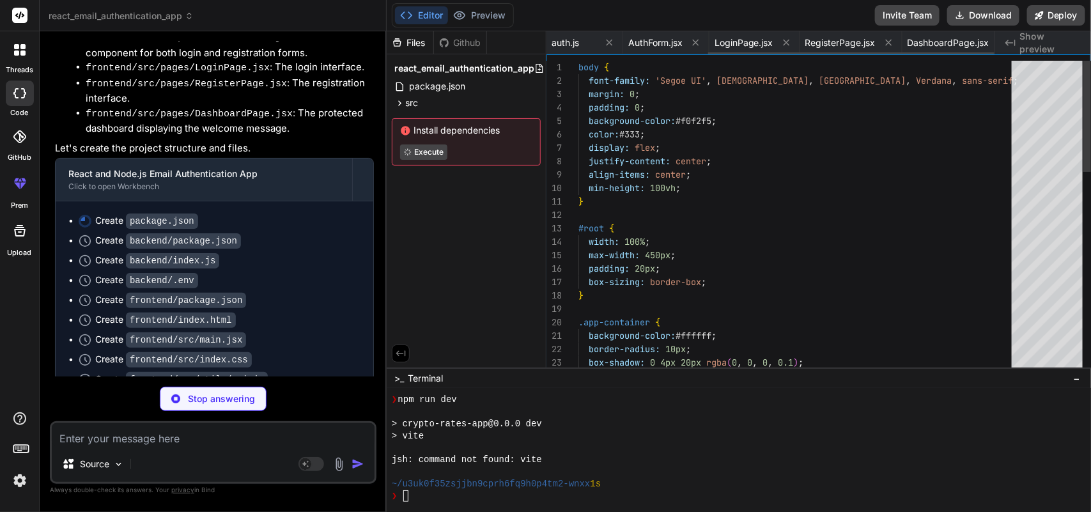
scroll to position [0, 254]
click at [627, 46] on div "RegisterPage.jsx" at bounding box center [600, 42] width 102 height 23
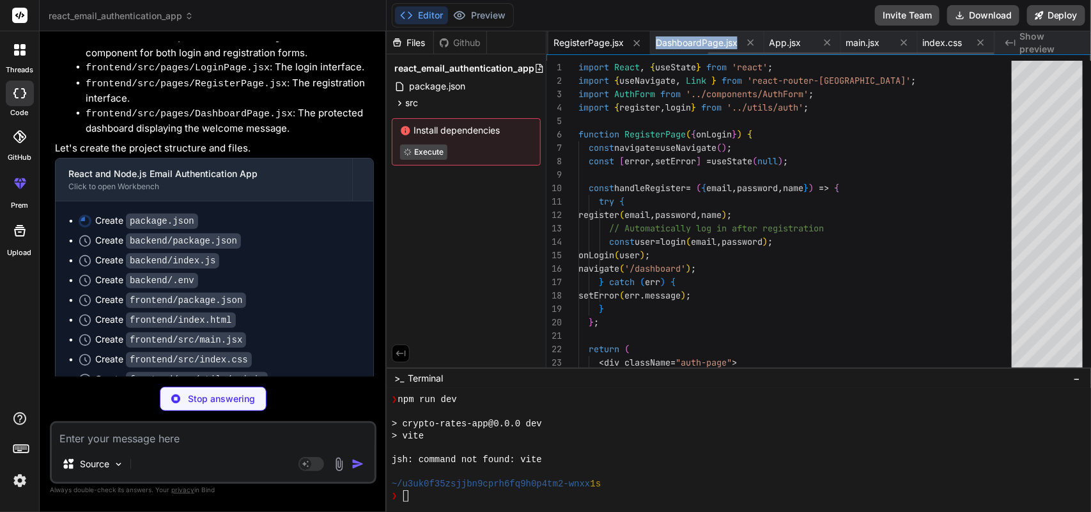
click at [627, 46] on div "RegisterPage.jsx" at bounding box center [600, 42] width 102 height 23
click at [638, 42] on icon at bounding box center [637, 43] width 11 height 11
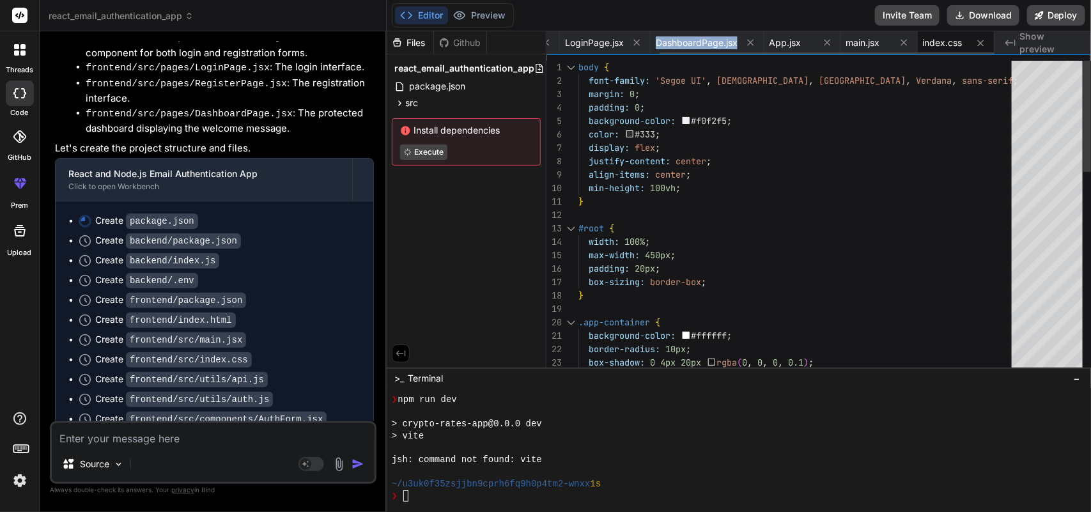
click at [638, 42] on icon at bounding box center [637, 42] width 11 height 11
click at [613, 40] on icon at bounding box center [609, 42] width 11 height 11
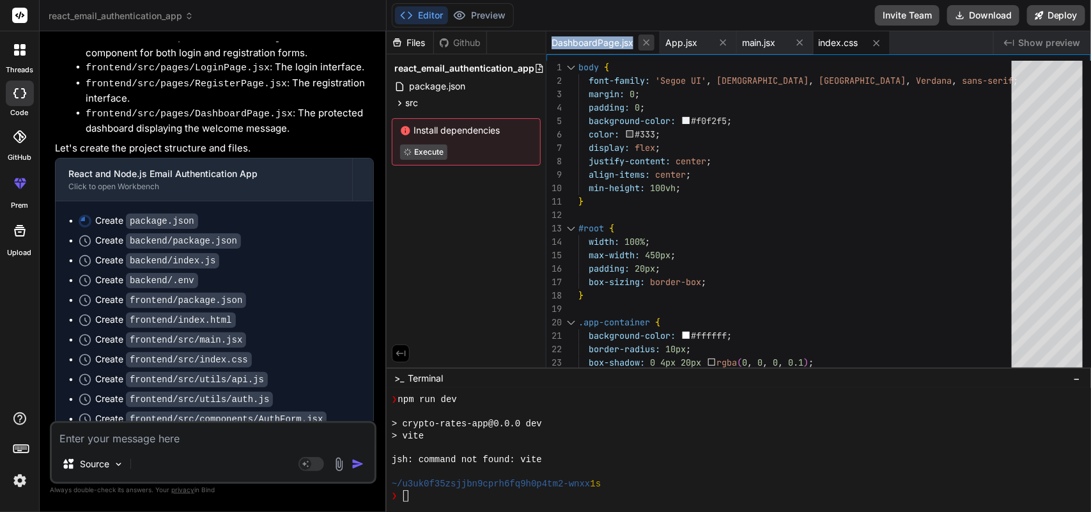
click at [643, 40] on icon at bounding box center [646, 42] width 11 height 11
click at [614, 42] on icon at bounding box center [609, 42] width 11 height 11
click at [607, 39] on icon at bounding box center [609, 42] width 11 height 11
click at [606, 39] on icon at bounding box center [609, 43] width 11 height 11
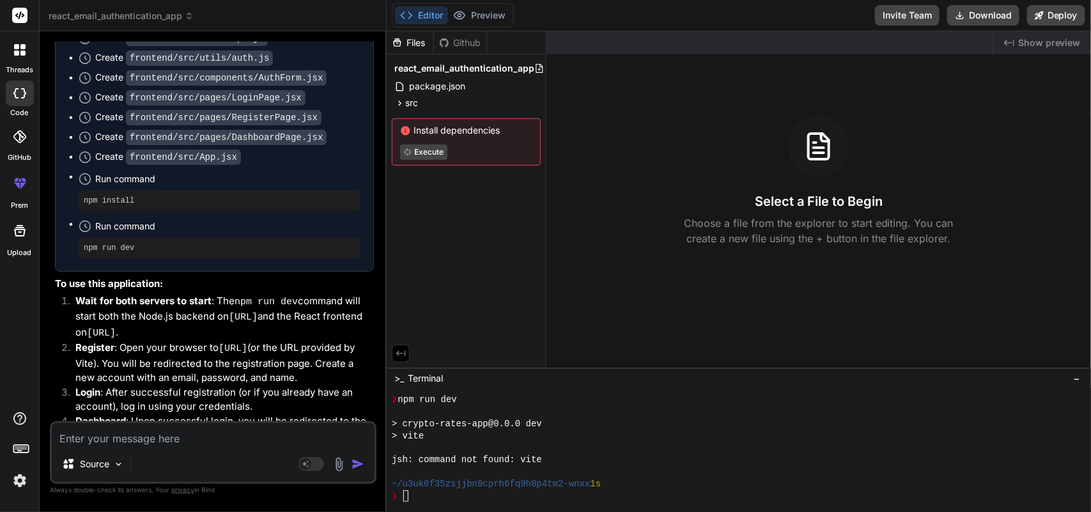
scroll to position [2008, 0]
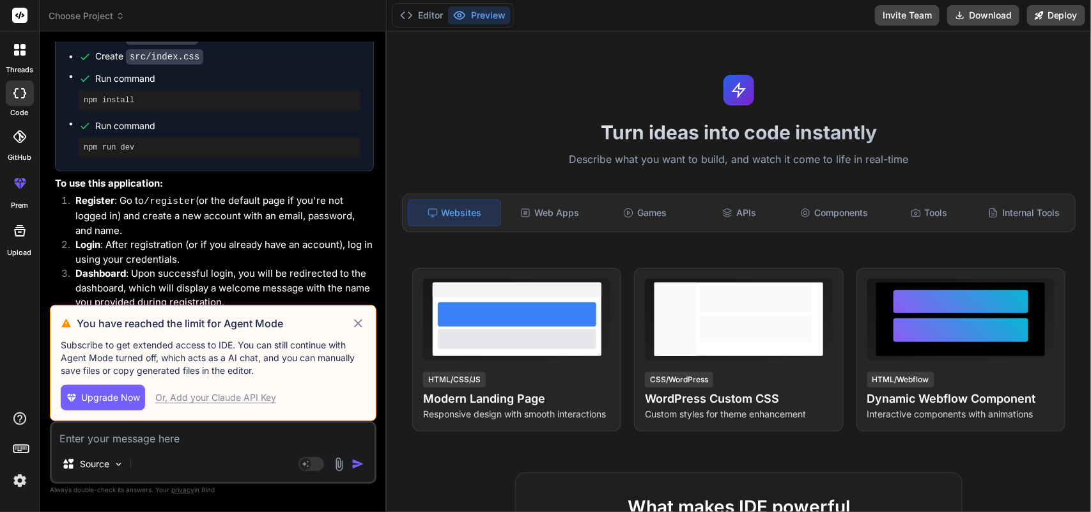
scroll to position [634, 0]
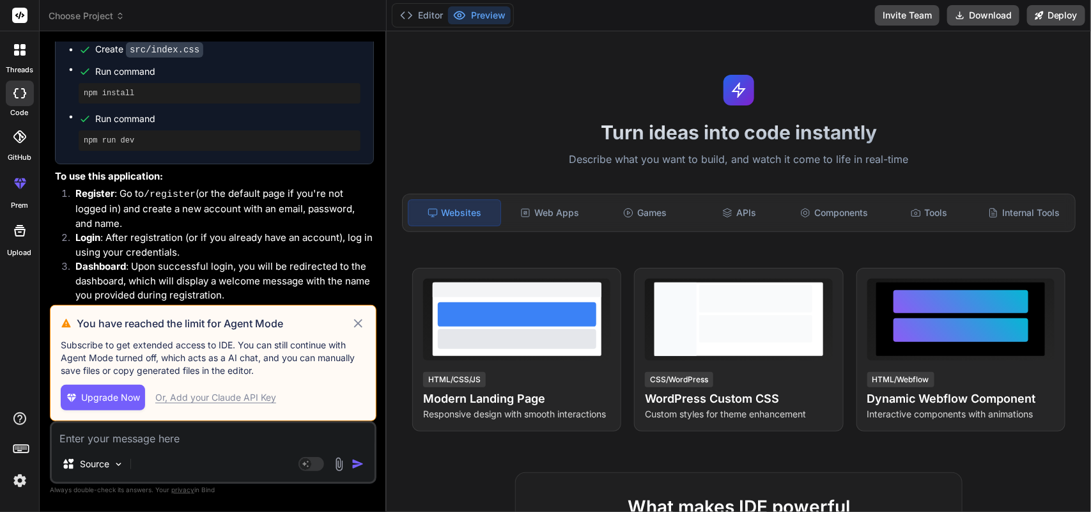
click at [356, 326] on icon at bounding box center [358, 323] width 8 height 8
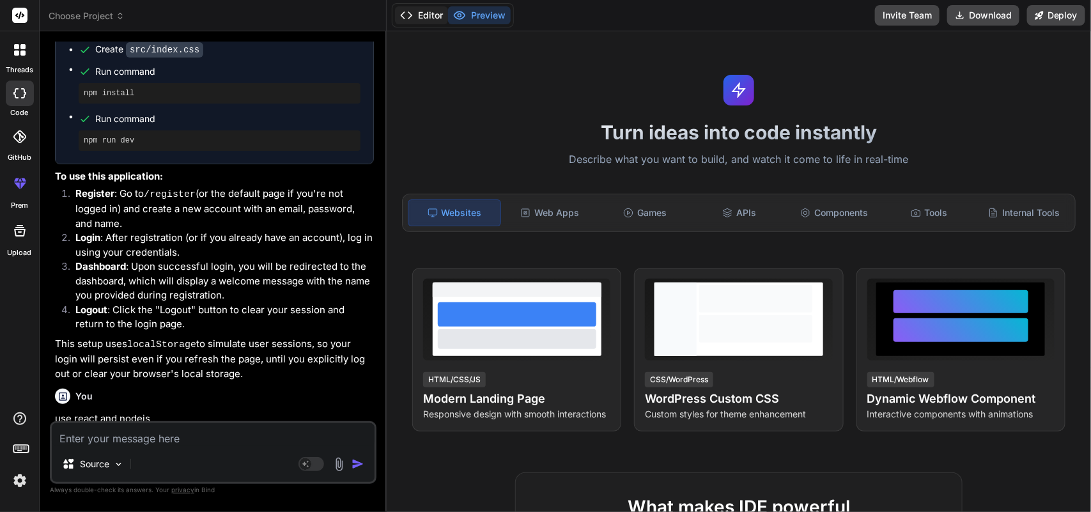
click at [416, 10] on button "Editor" at bounding box center [421, 15] width 53 height 18
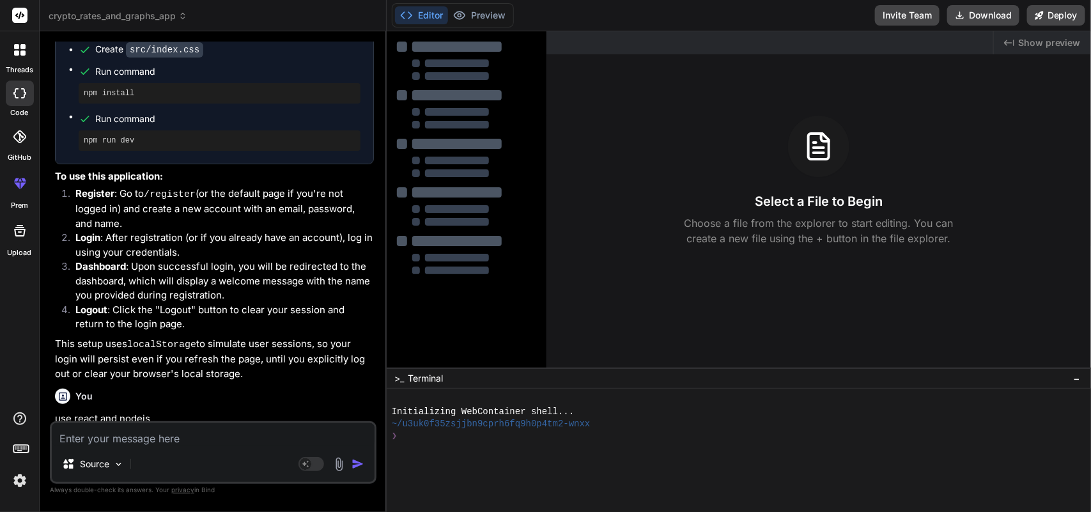
type textarea "x"
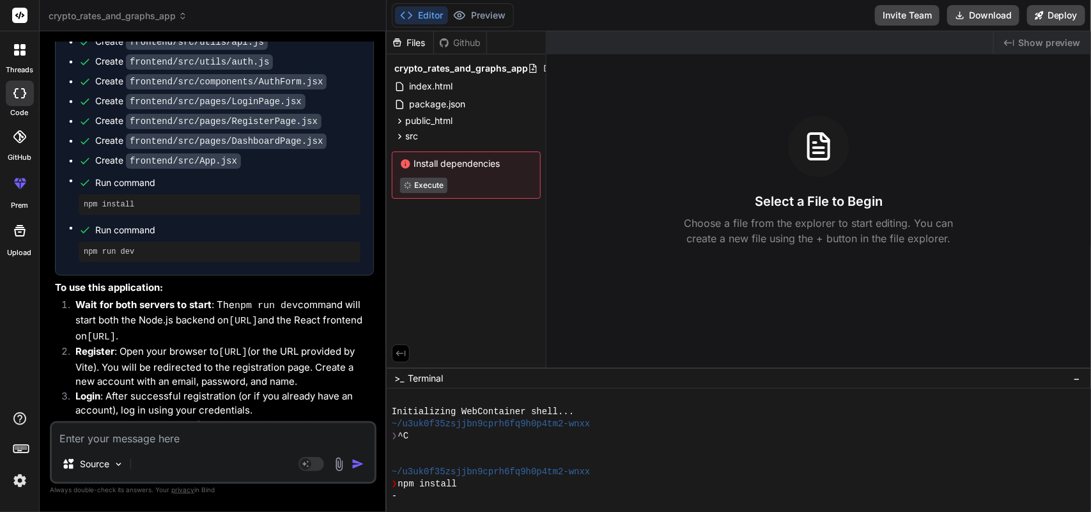
scroll to position [2008, 0]
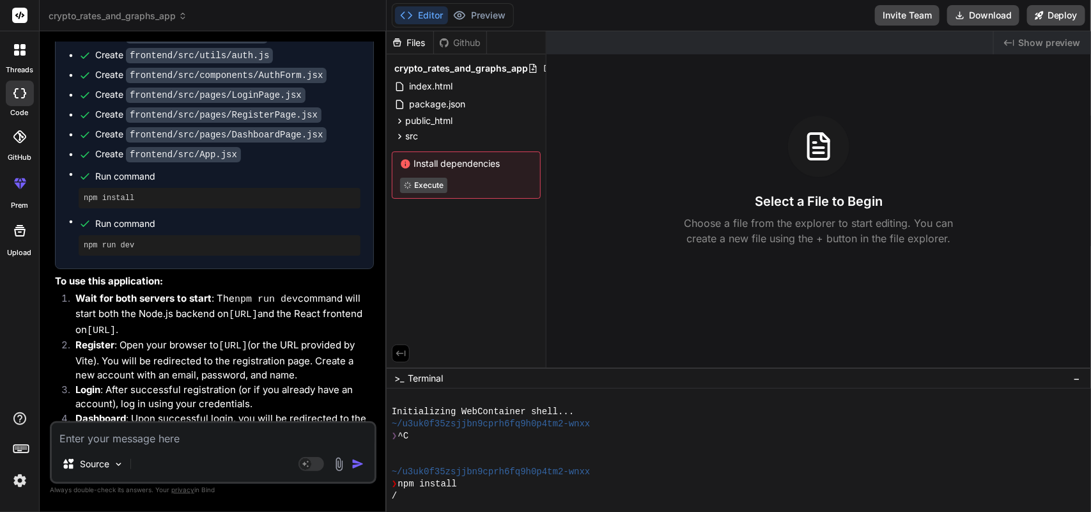
click at [150, 441] on textarea at bounding box center [213, 434] width 323 height 23
type textarea "u"
type textarea "x"
type textarea "us"
type textarea "x"
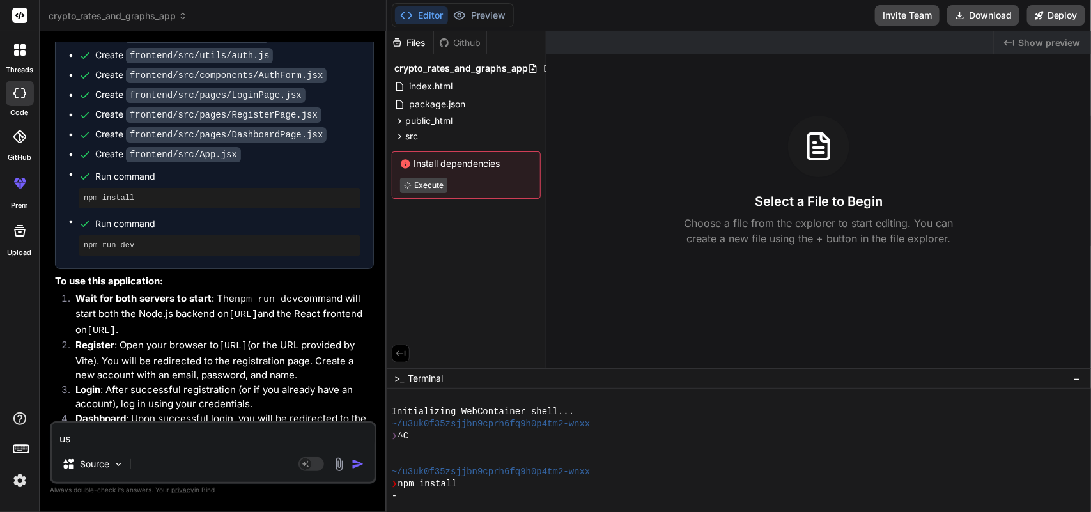
type textarea "use"
type textarea "x"
type textarea "user"
type textarea "x"
type textarea "user"
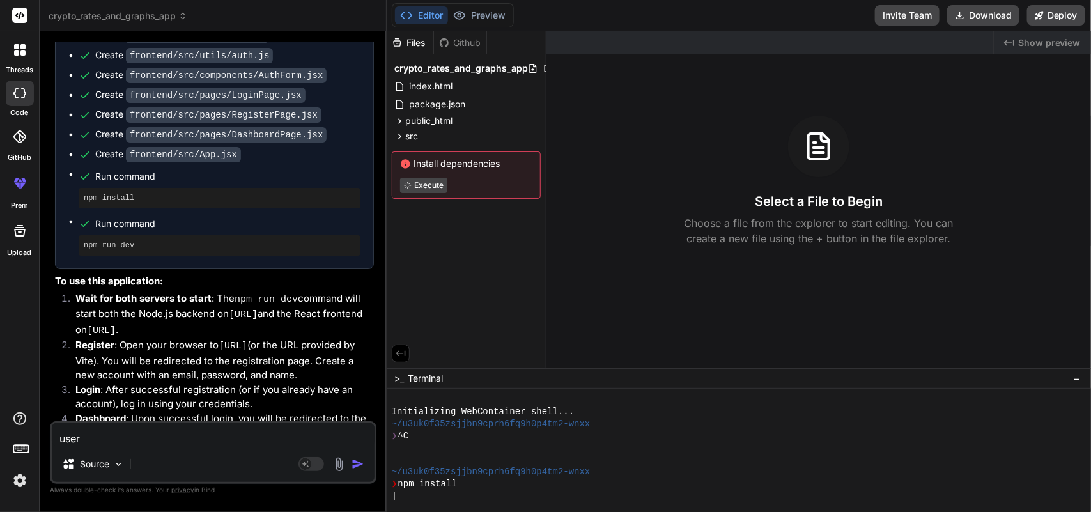
type textarea "x"
type textarea "user m"
type textarea "x"
type textarea "user mu"
type textarea "x"
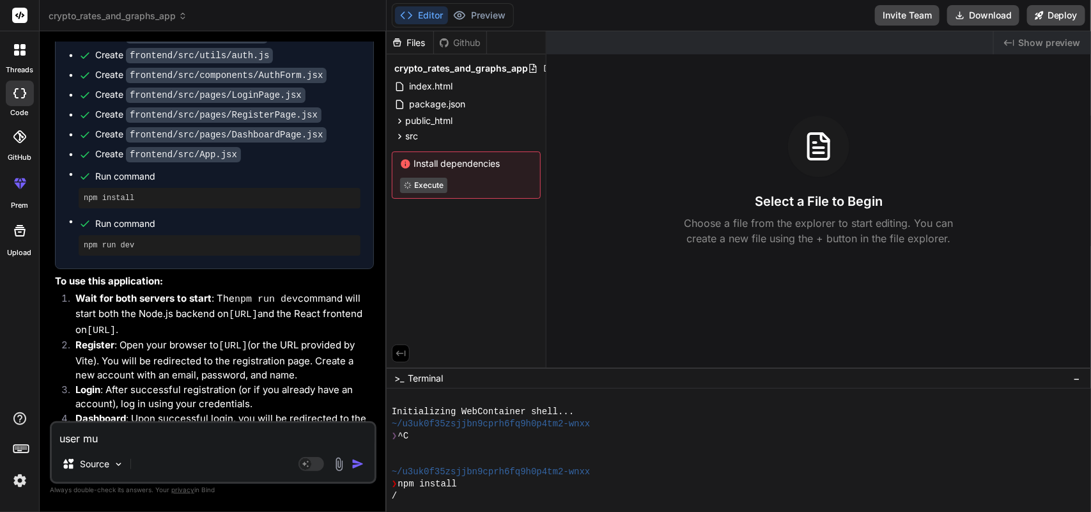
type textarea "user mus"
type textarea "x"
type textarea "user must"
type textarea "x"
type textarea "user must"
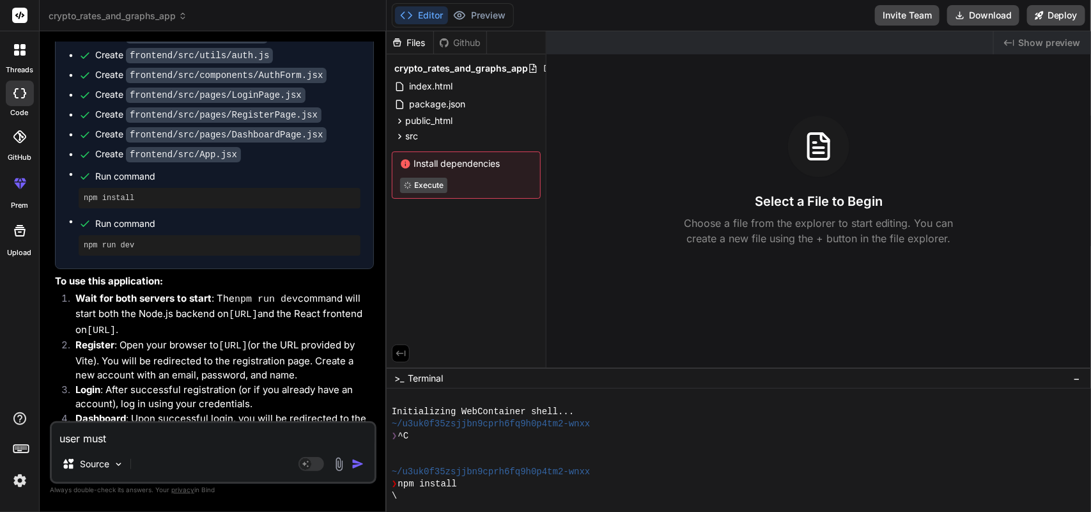
type textarea "x"
type textarea "user must v"
type textarea "x"
type textarea "user must ve"
type textarea "x"
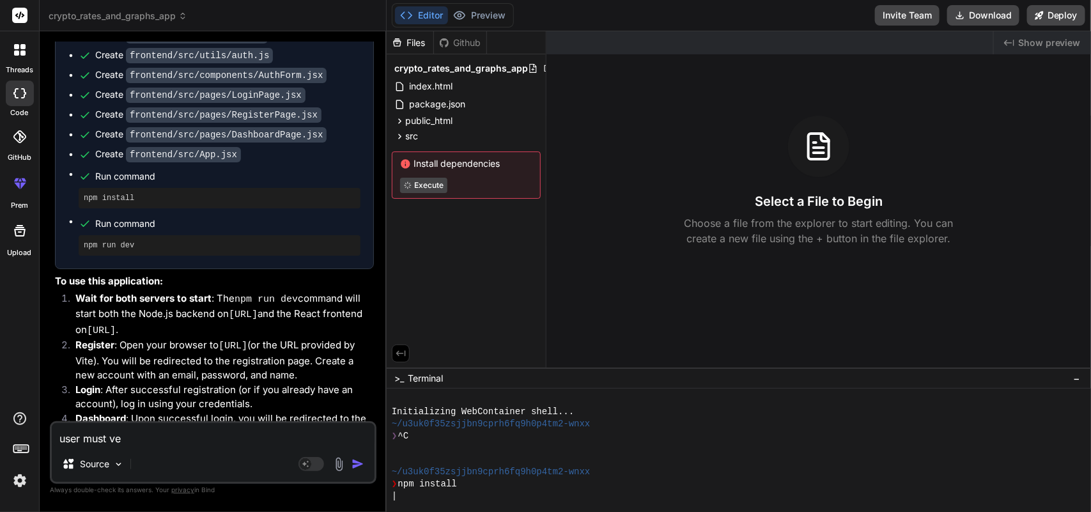
type textarea "user must ver"
type textarea "x"
type textarea "user must veri"
type textarea "x"
type textarea "user must verif"
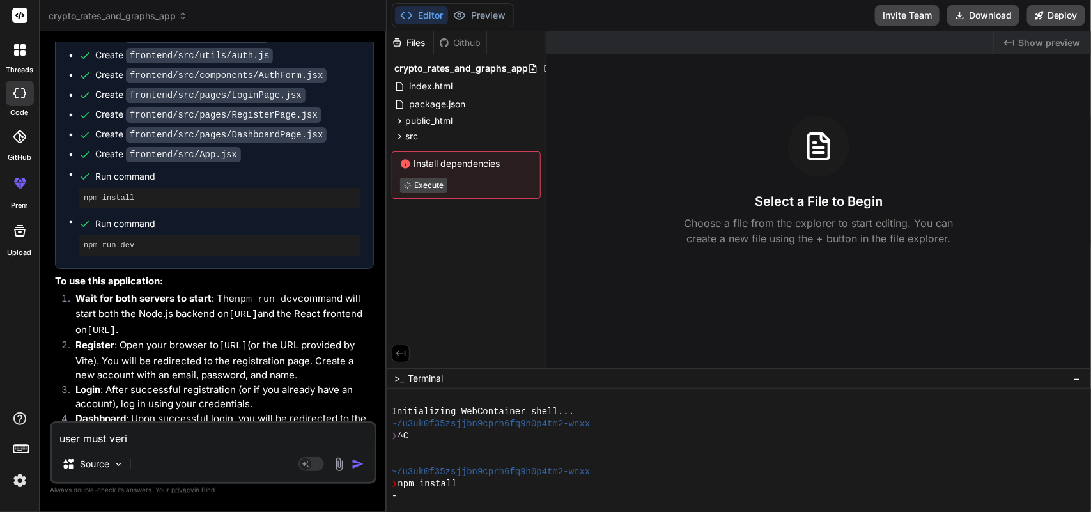
type textarea "x"
type textarea "user must verify"
type textarea "x"
type textarea "user must verify"
type textarea "x"
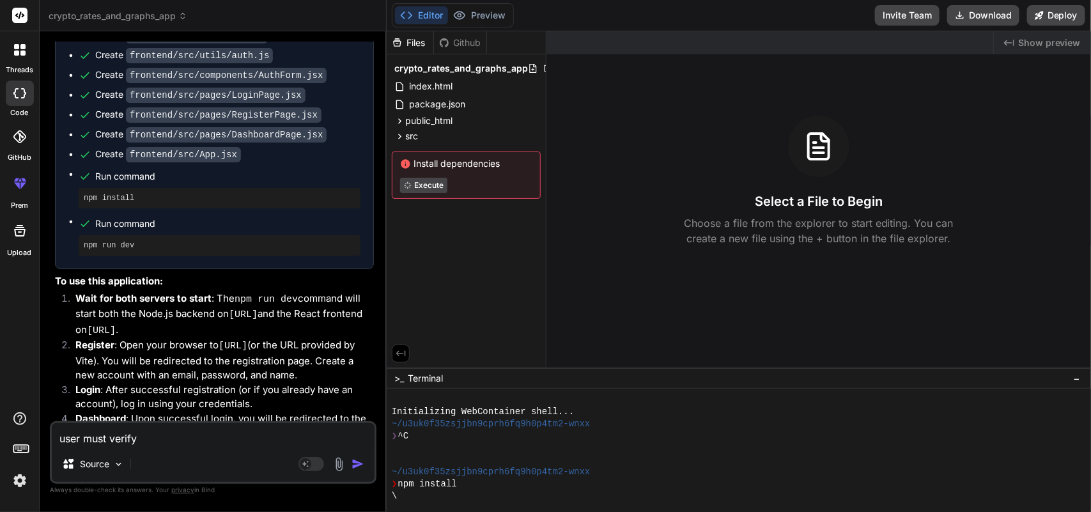
type textarea "user must verify e"
type textarea "x"
type textarea "user must verify em"
type textarea "x"
type textarea "user must verify ema"
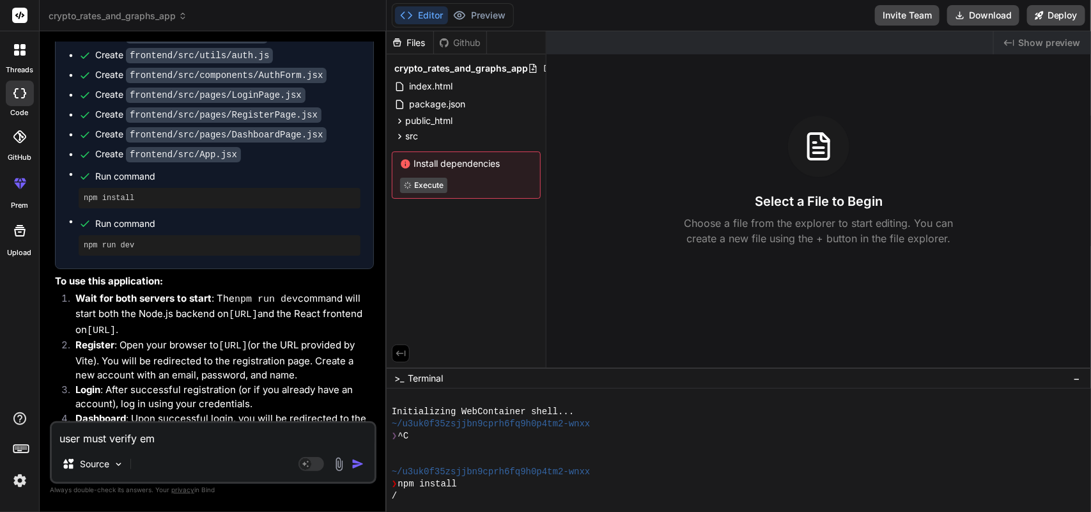
type textarea "x"
type textarea "user must verify emai"
type textarea "x"
type textarea "user must verify email"
type textarea "x"
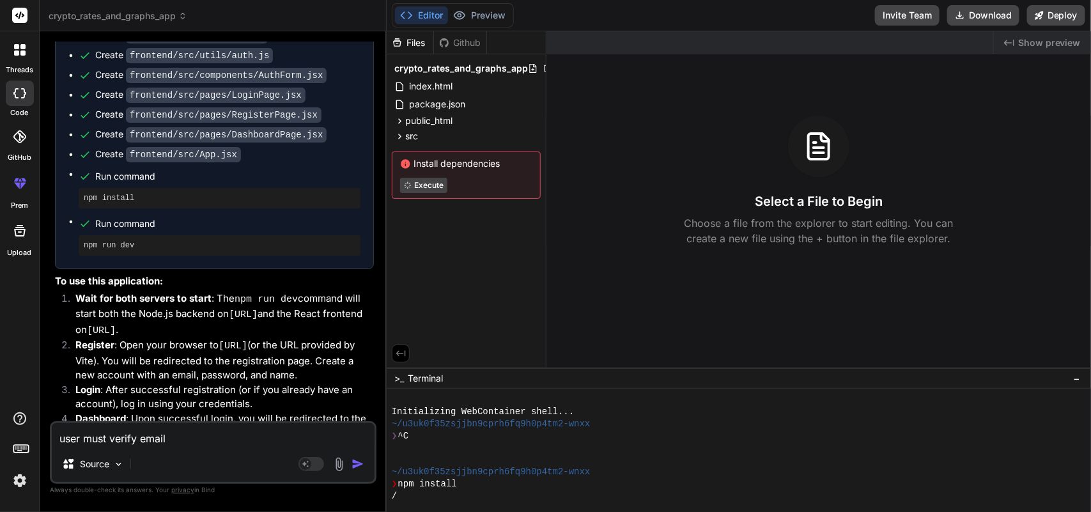
type textarea "user must verify email"
type textarea "x"
type textarea "user must verify email s"
type textarea "x"
type textarea "user must verify email se"
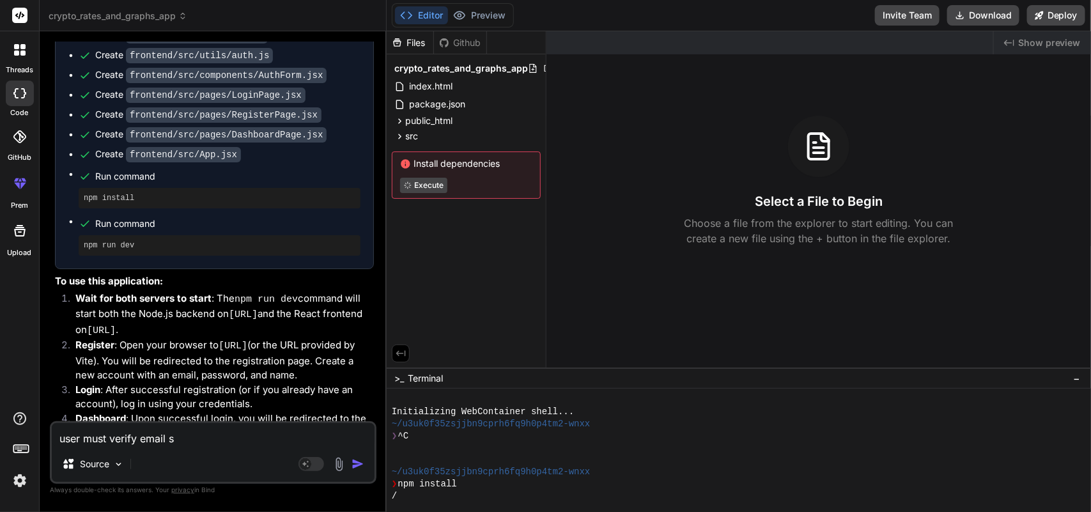
type textarea "x"
type textarea "user must verify email sen"
type textarea "x"
type textarea "user must verify email sent"
type textarea "x"
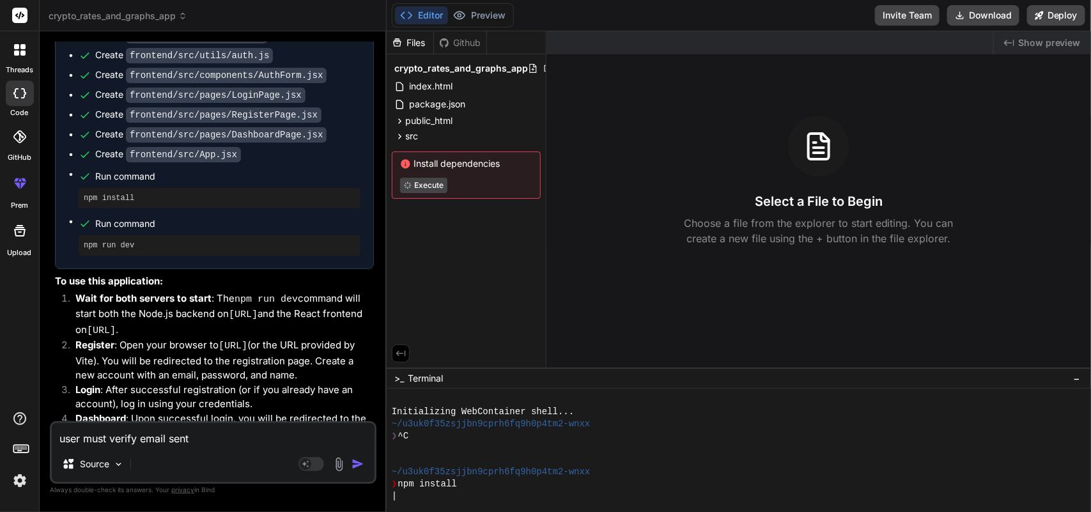
type textarea "user must verify email sent"
type textarea "x"
type textarea "user must verify email sent a"
type textarea "x"
type textarea "user must verify email sent a"
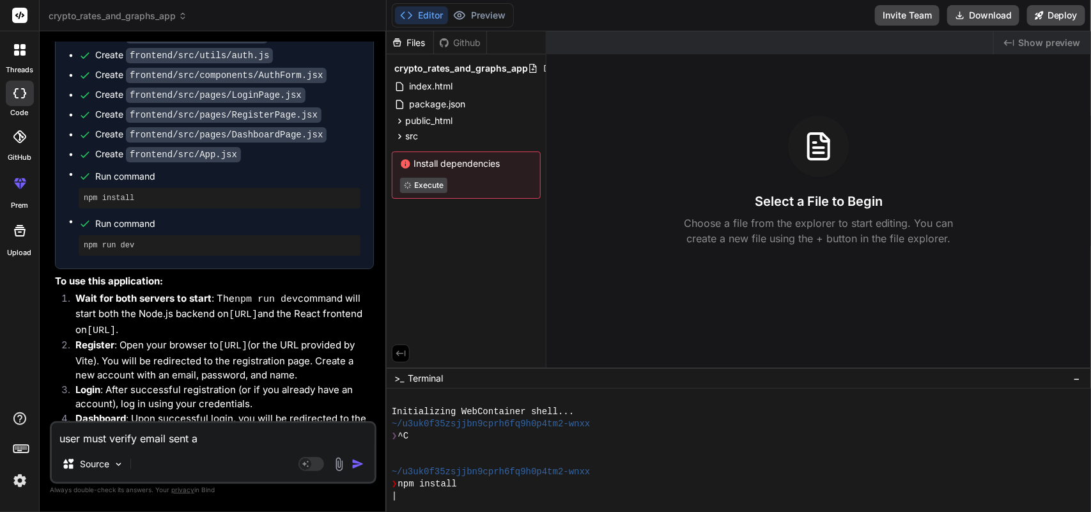
type textarea "x"
type textarea "user must verify email sent a v"
type textarea "x"
type textarea "user must verify email sent a ve"
type textarea "x"
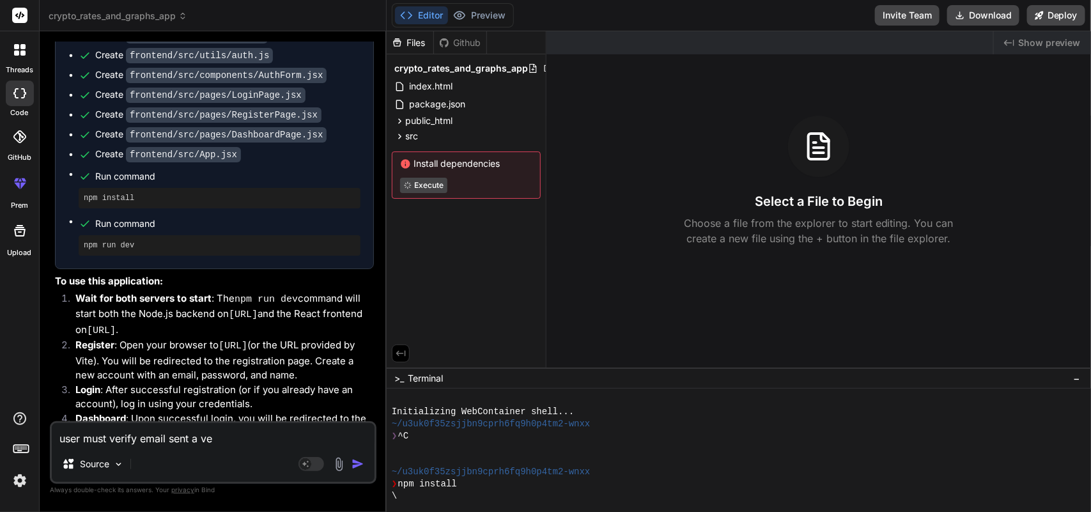
type textarea "user must verify email sent a ver"
type textarea "x"
type textarea "user must verify email sent a veri"
type textarea "x"
type textarea "user must verify email sent a verif"
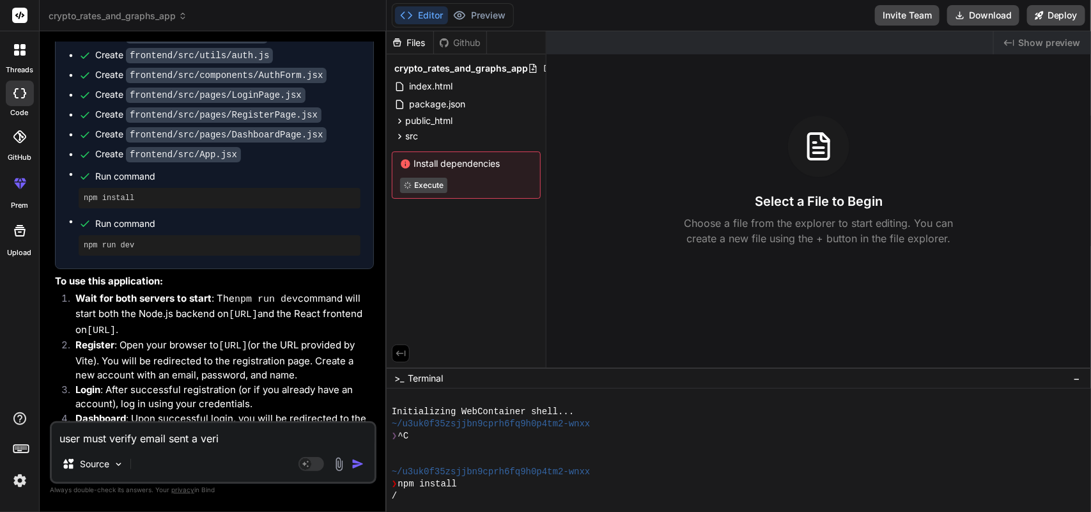
type textarea "x"
type textarea "user must verify email sent a verifi"
type textarea "x"
type textarea "user must verify email sent a verific"
type textarea "x"
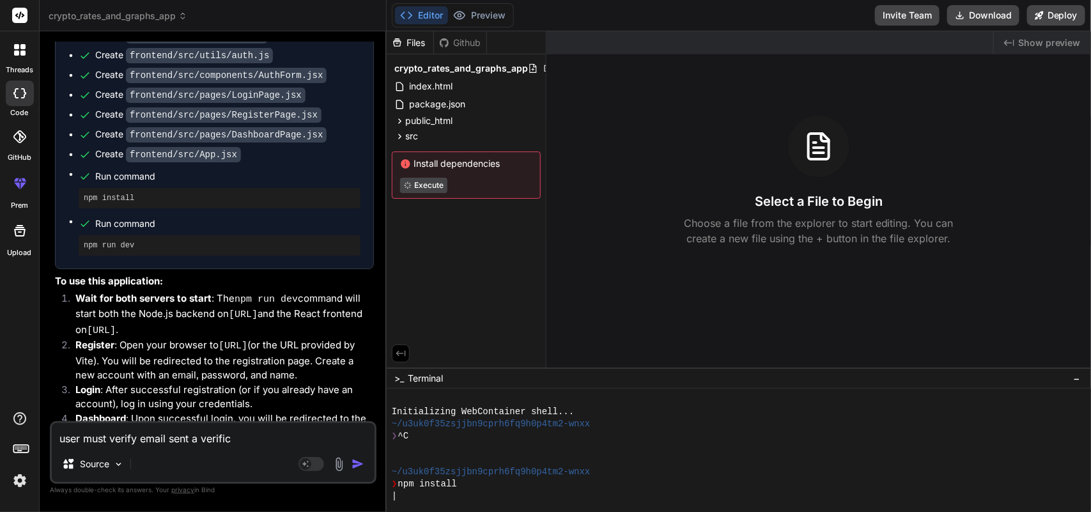
type textarea "user must verify email sent a verifica"
type textarea "x"
type textarea "user must verify email sent a verificat"
type textarea "x"
type textarea "user must verify email sent a verificati"
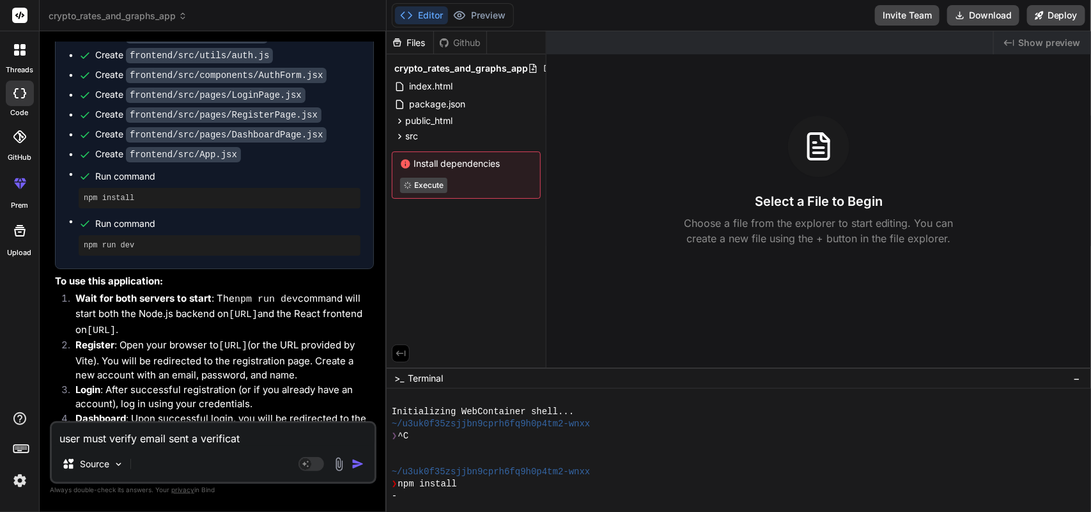
type textarea "x"
type textarea "user must verify email sent a verificatio"
type textarea "x"
type textarea "user must verify email sent a verification"
type textarea "x"
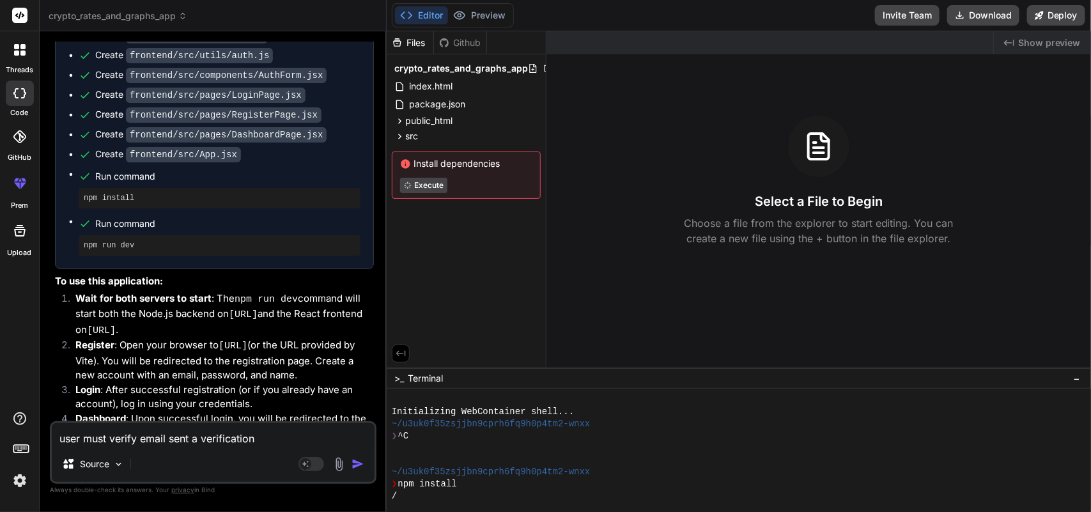
type textarea "user must verify email sent a verification"
type textarea "x"
type textarea "user must verify email sent a verification c"
type textarea "x"
type textarea "user must verify email sent a verification co"
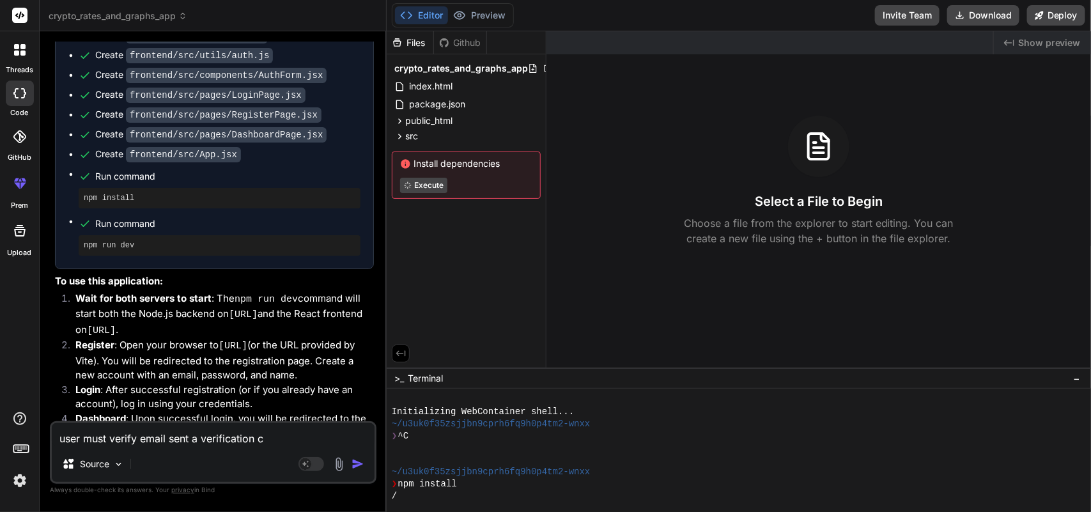
type textarea "x"
type textarea "user must verify email sent a verification cod"
type textarea "x"
type textarea "user must verify email sent a verification code"
type textarea "x"
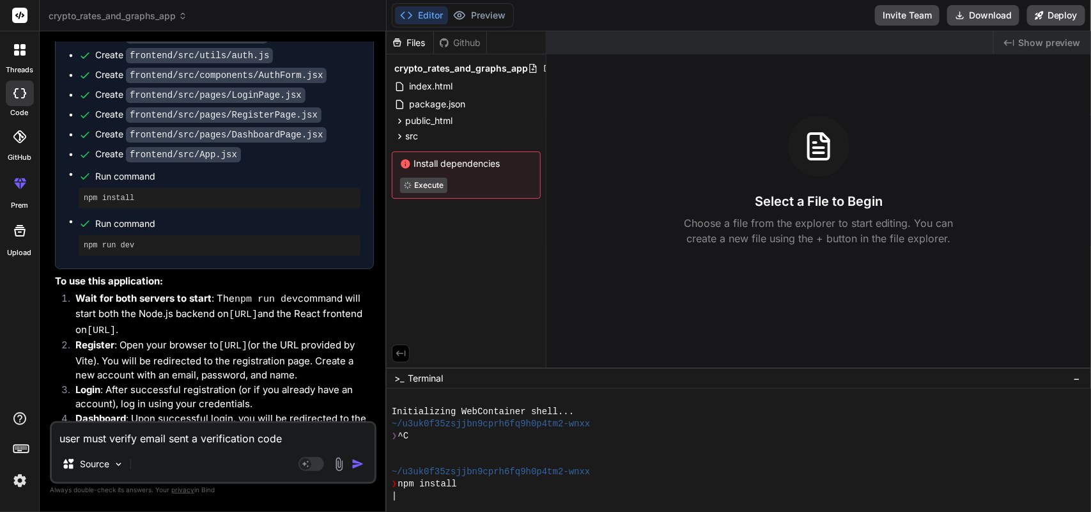
type textarea "user must verify email sent a verification code"
type textarea "x"
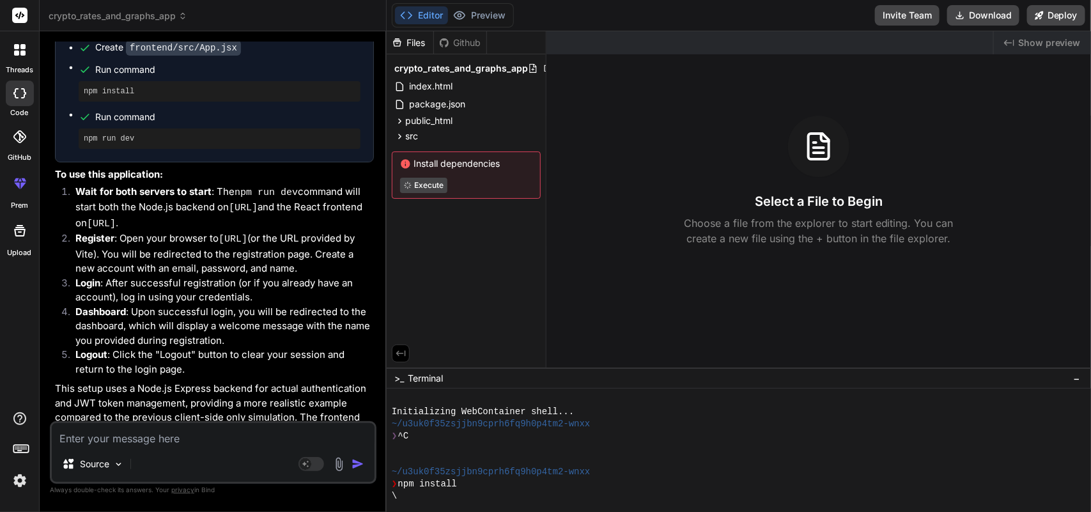
scroll to position [2141, 0]
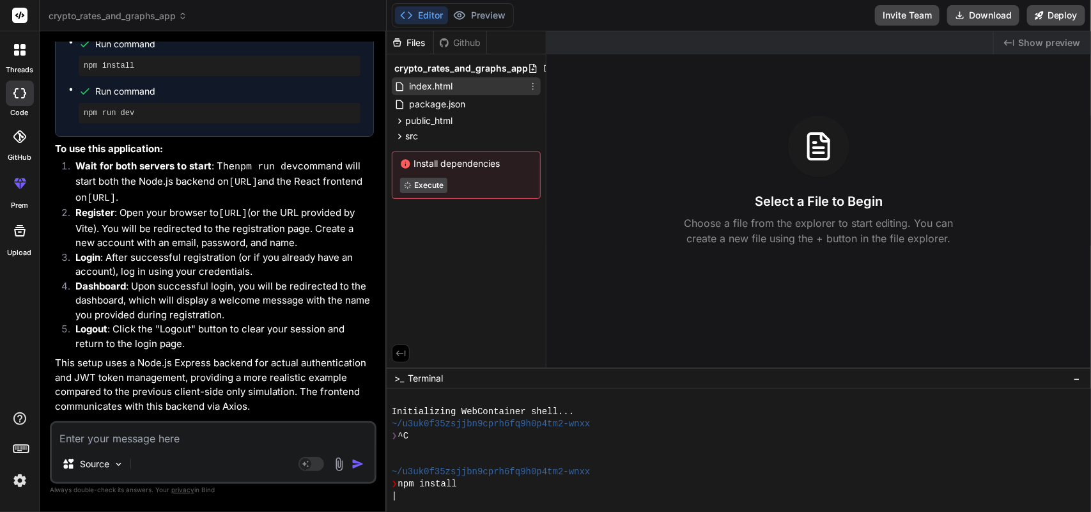
click at [430, 86] on span "index.html" at bounding box center [431, 86] width 46 height 15
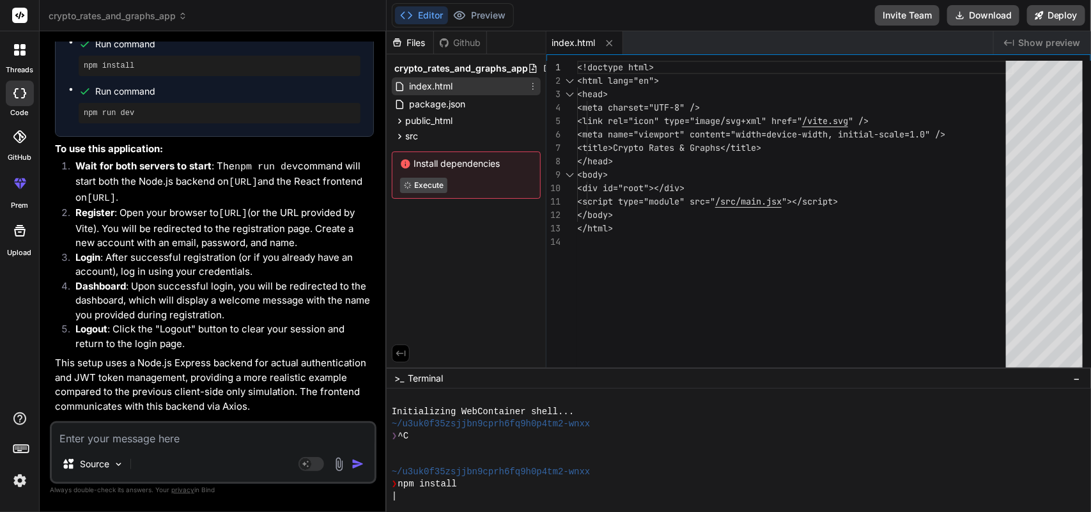
type textarea "x"
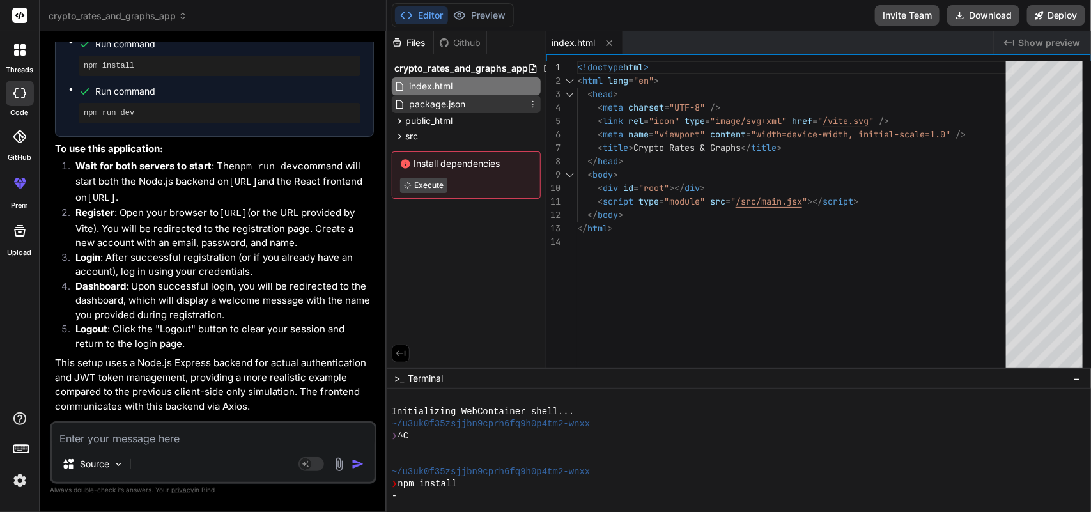
click at [446, 102] on span "package.json" at bounding box center [437, 104] width 59 height 15
type textarea ""eslint": "^8.57.0", "eslint-plugin-react": "^7.34.1", "eslint-plugin-react-hoo…"
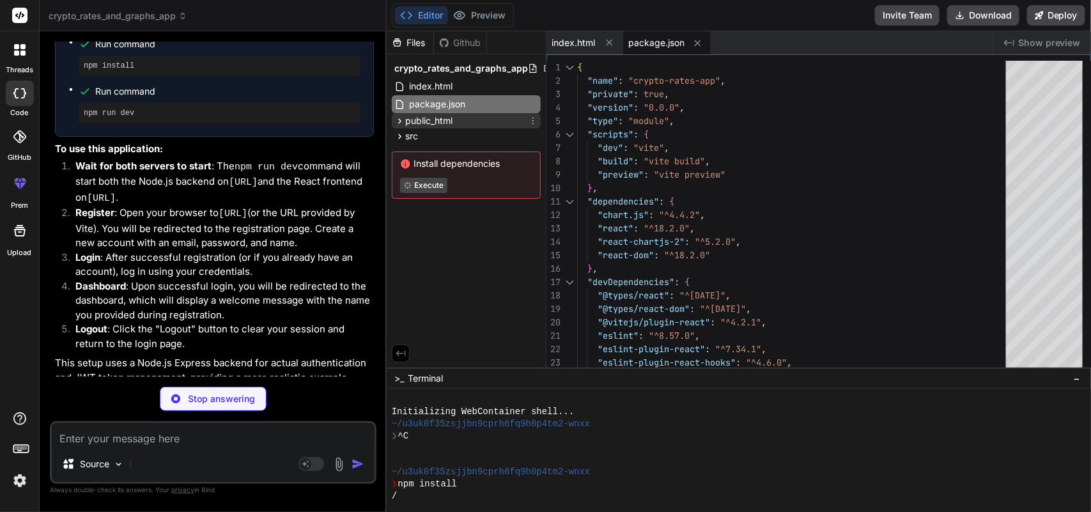
click at [445, 120] on span "public_html" at bounding box center [428, 120] width 47 height 13
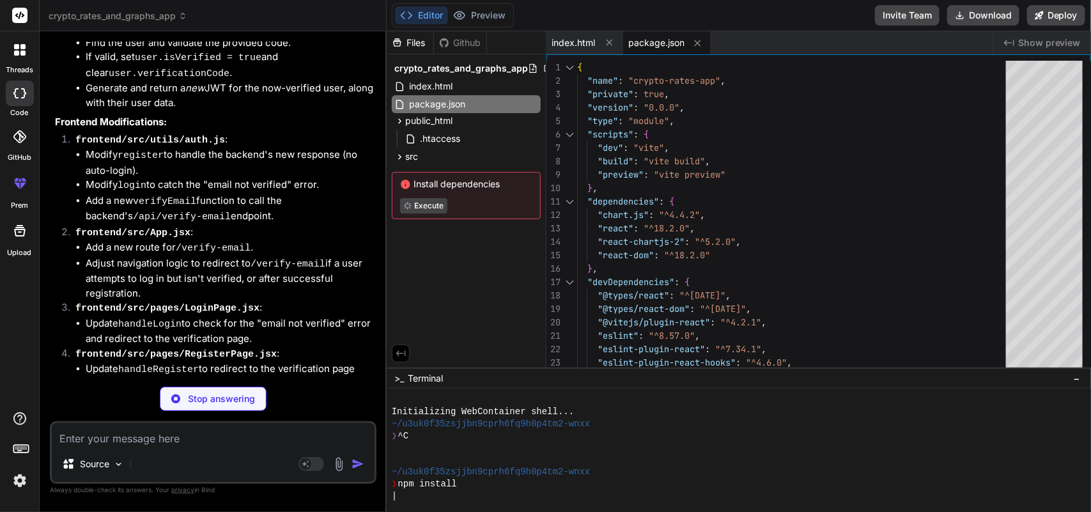
scroll to position [2988, 0]
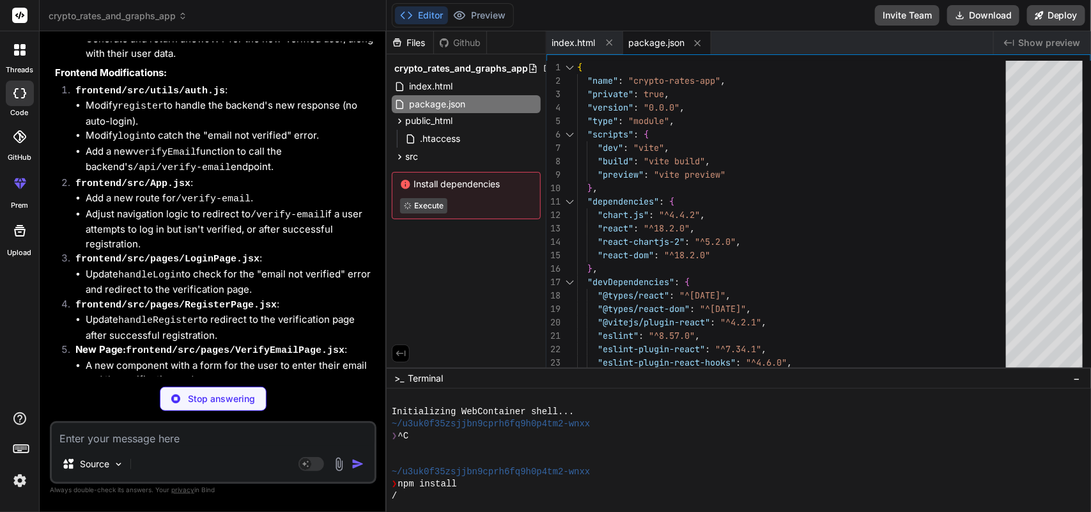
type textarea "x"
type textarea "res.json({ message: `Welcome to your dashboard, ${req.user.name}!`, user: req.u…"
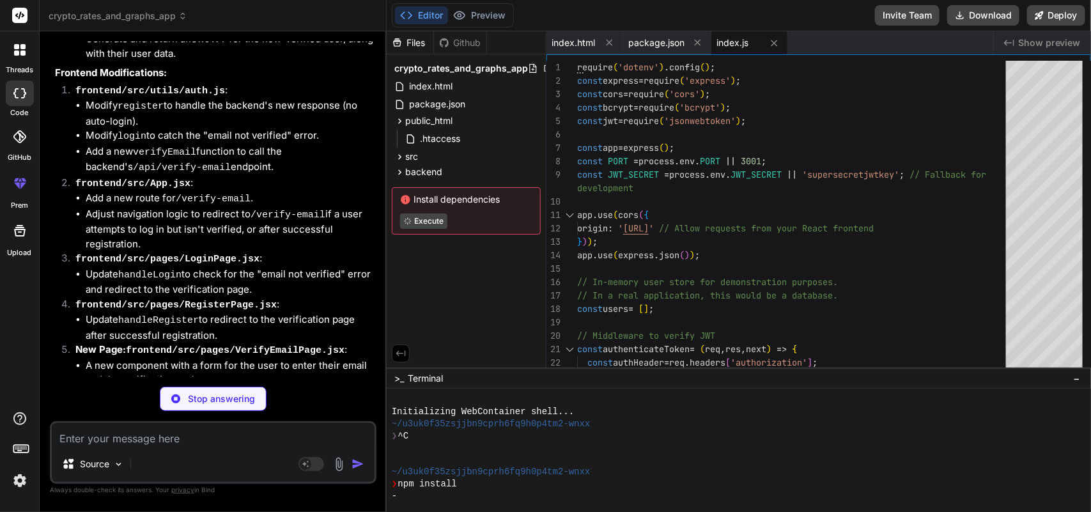
type textarea "x"
type textarea "return response.data.user; // Return user data if token is valid } catch (error…"
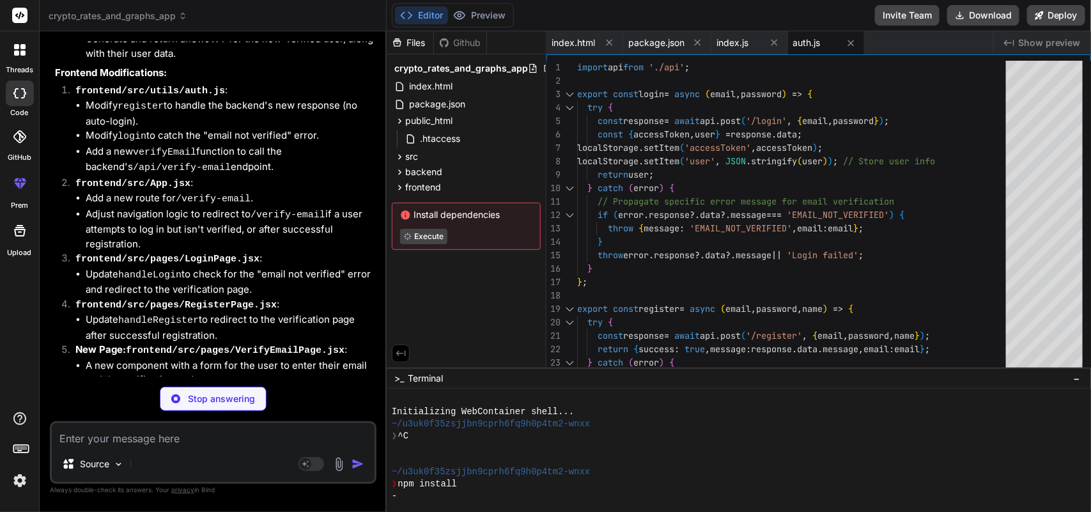
type textarea "x"
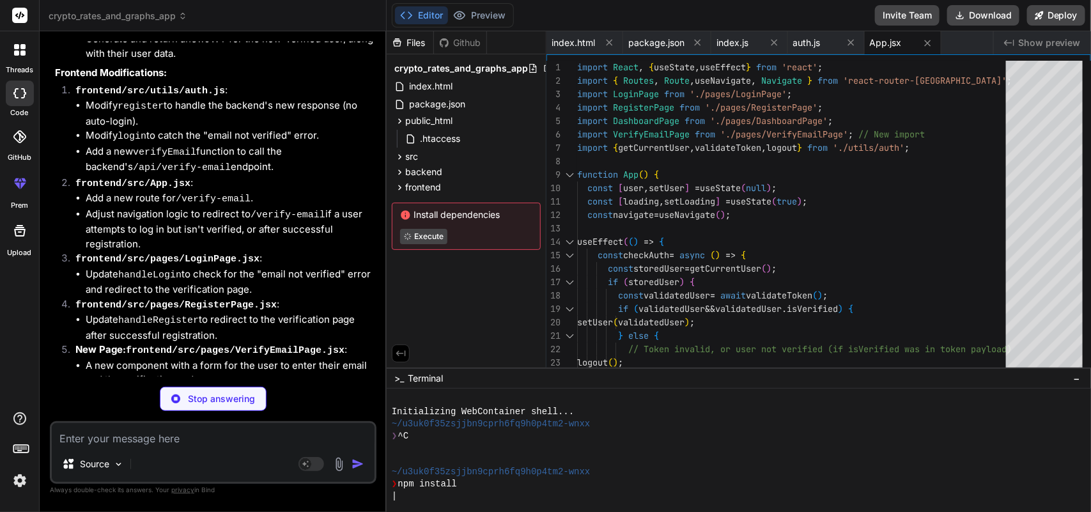
type textarea "x"
type textarea "} export default LoginPage;"
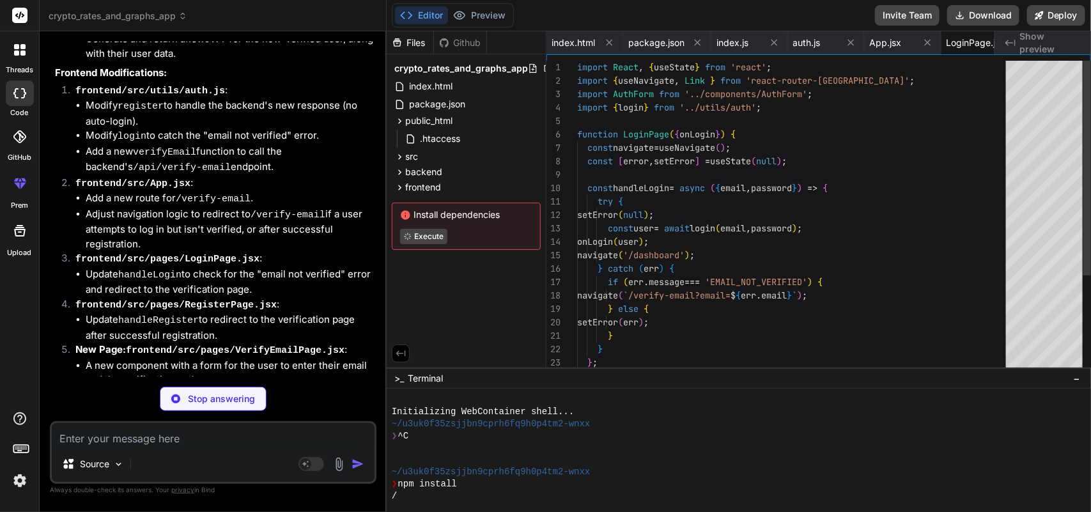
scroll to position [0, 38]
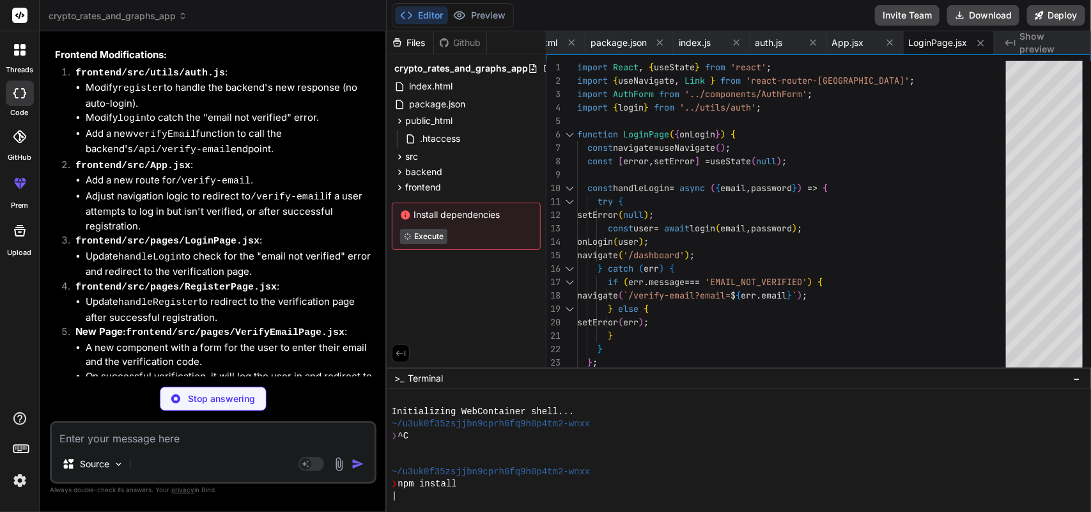
type textarea "x"
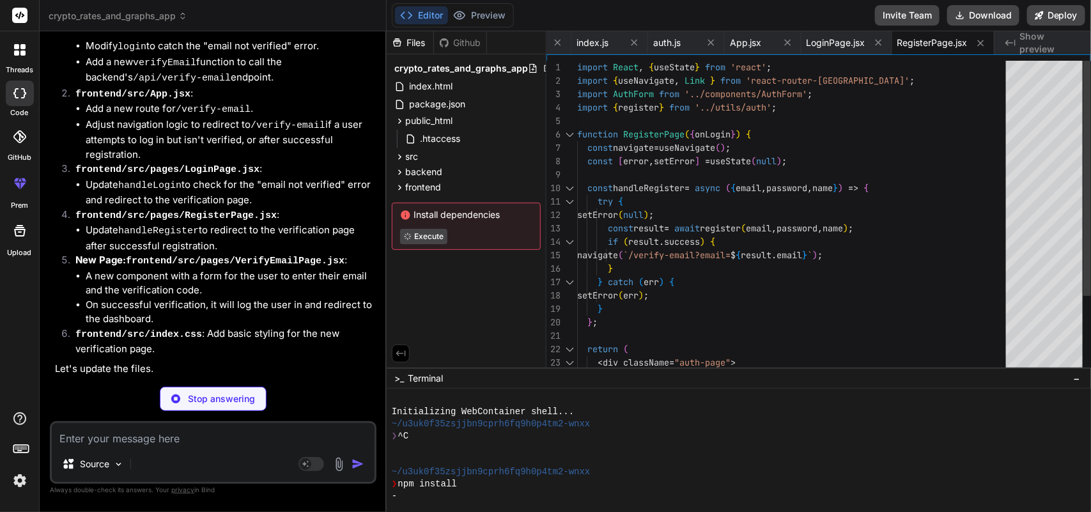
scroll to position [3088, 0]
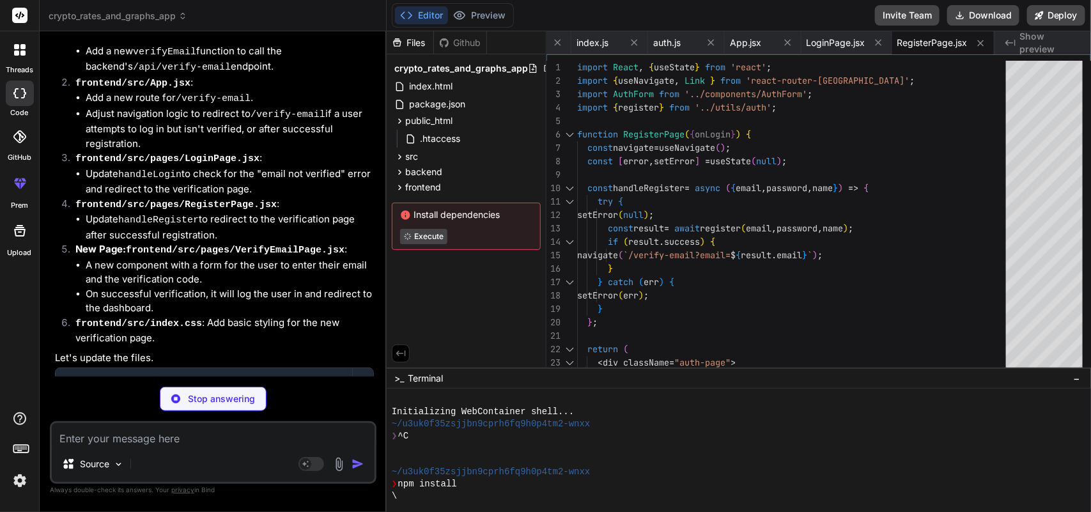
type textarea "x"
type textarea "export default VerifyEmailPage;"
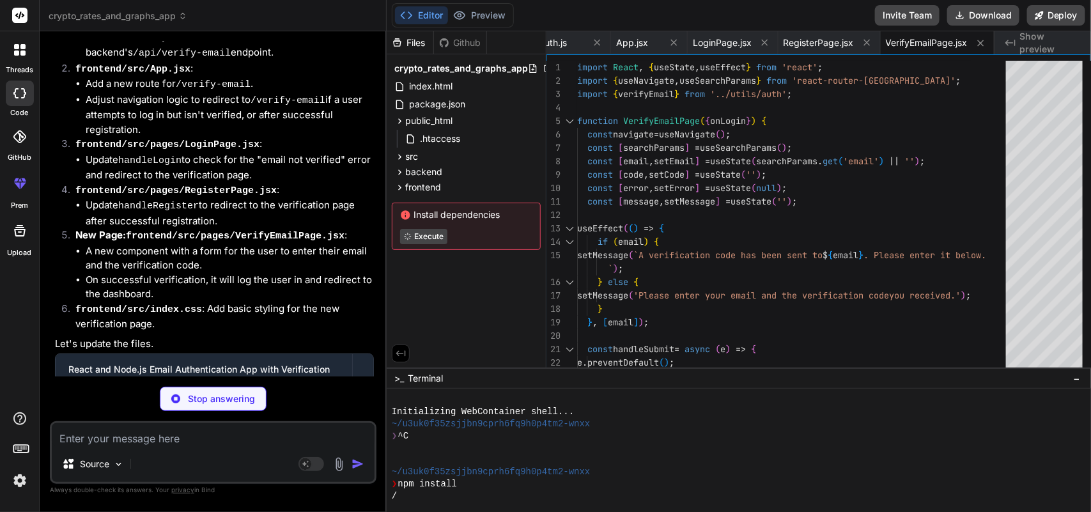
scroll to position [3108, 0]
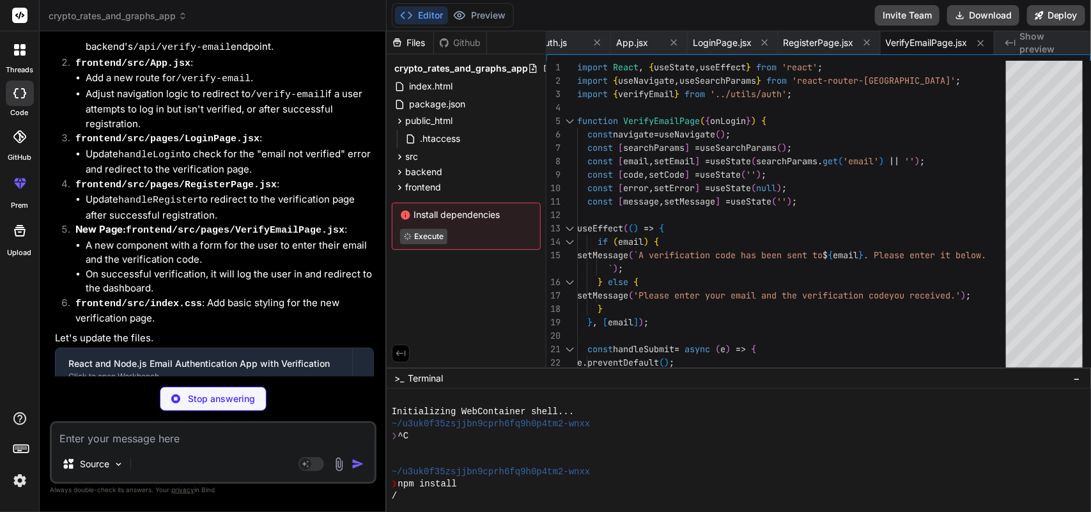
type textarea "x"
type textarea "} .verify-email-page { max-width: 400px; }"
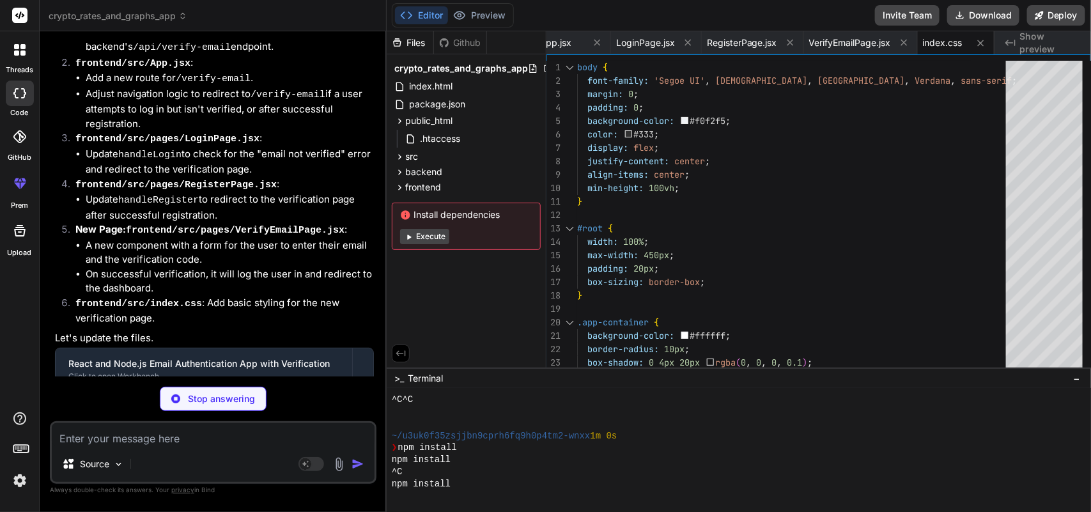
scroll to position [180, 0]
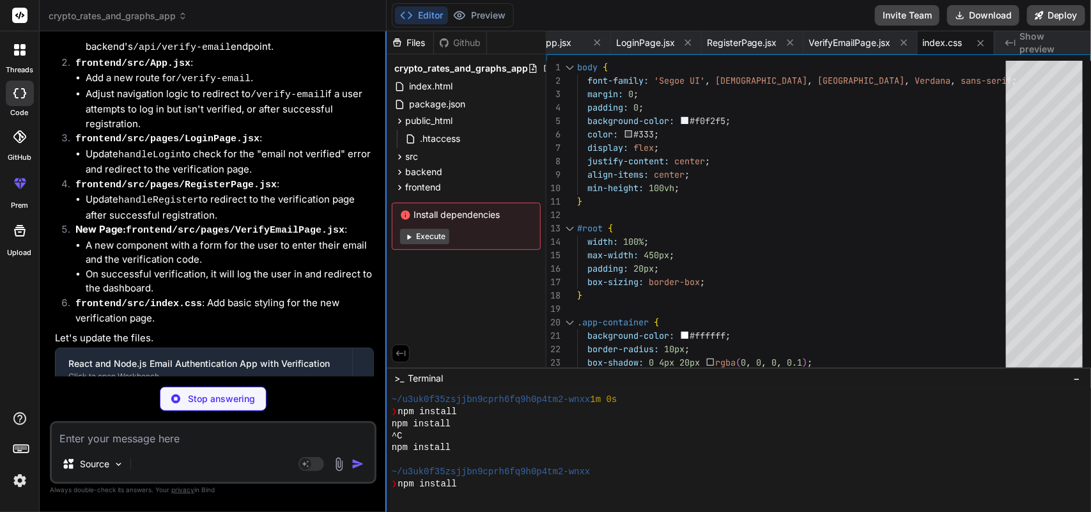
type textarea "x"
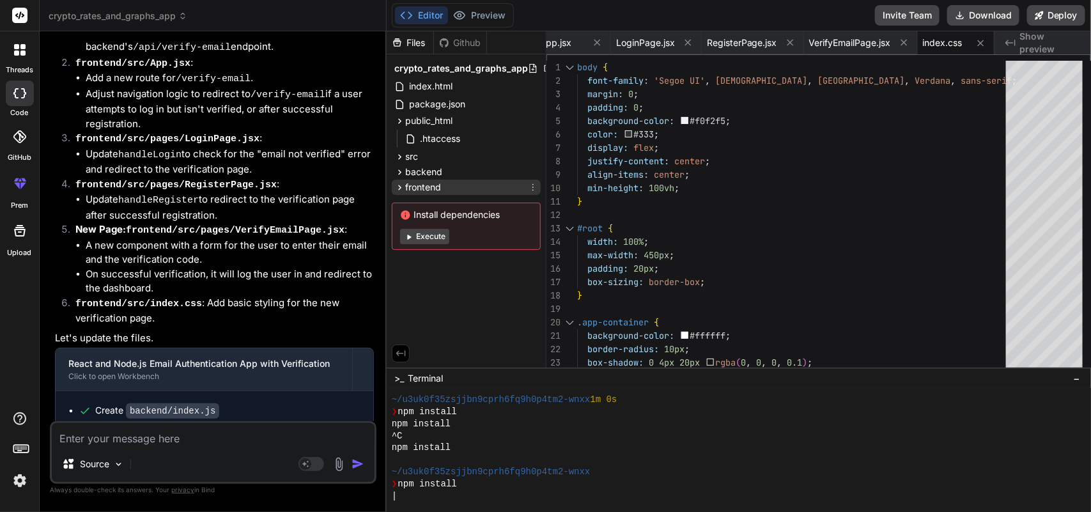
click at [426, 187] on span "frontend" at bounding box center [423, 187] width 36 height 13
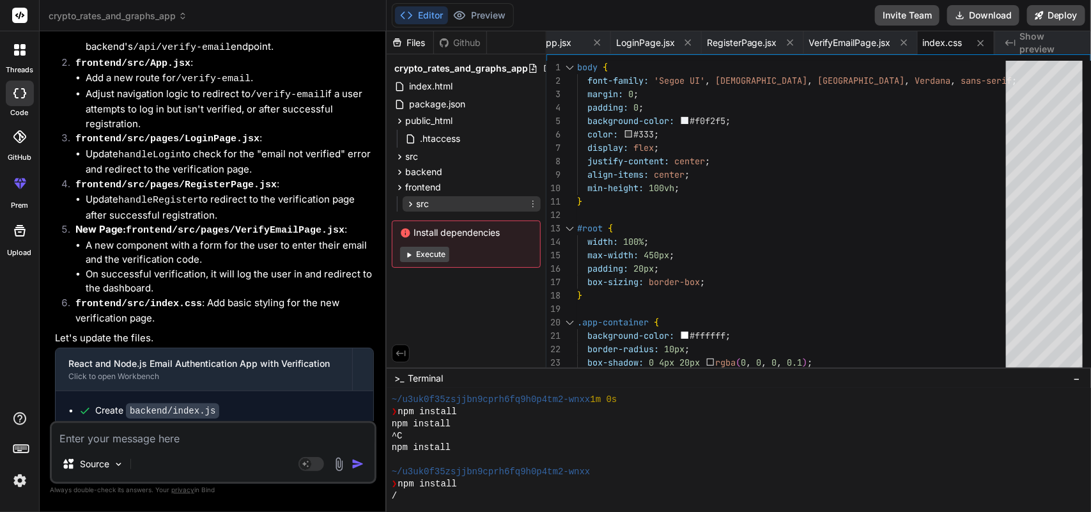
click at [436, 206] on div "src" at bounding box center [472, 203] width 138 height 15
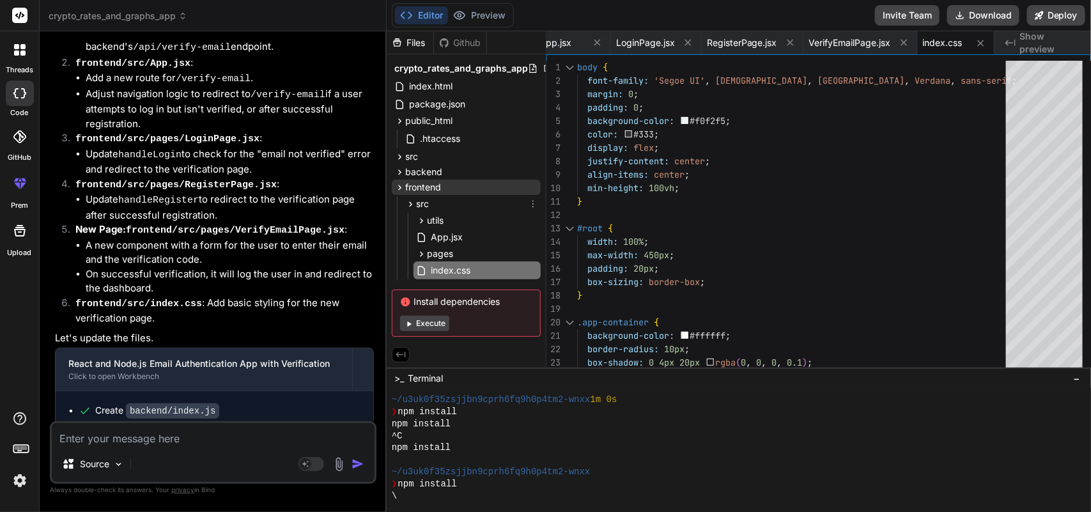
drag, startPoint x: 467, startPoint y: 205, endPoint x: 448, endPoint y: 179, distance: 32.0
click at [467, 205] on div "src" at bounding box center [472, 203] width 138 height 15
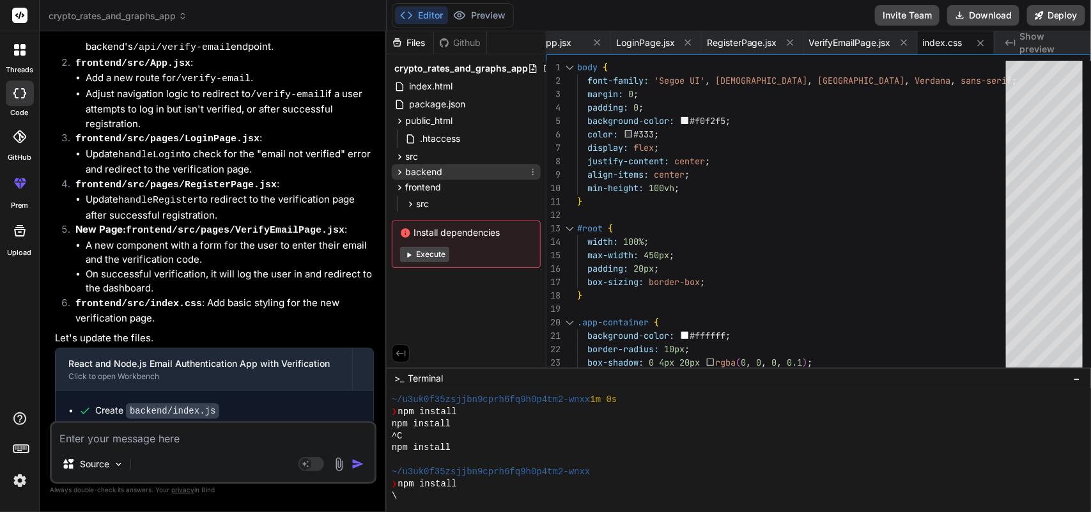
click at [438, 169] on span "backend" at bounding box center [423, 172] width 37 height 13
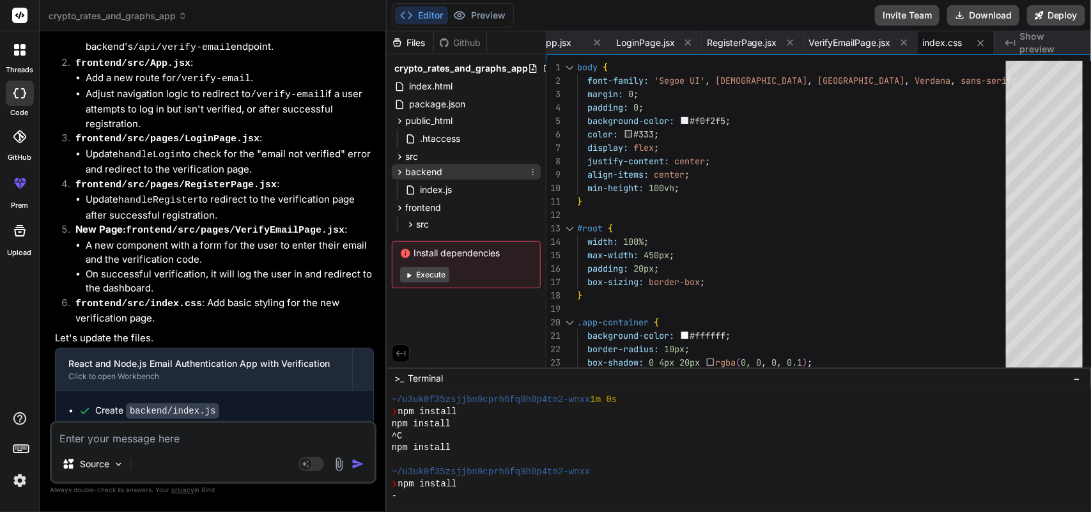
click at [451, 173] on div "backend" at bounding box center [466, 171] width 149 height 15
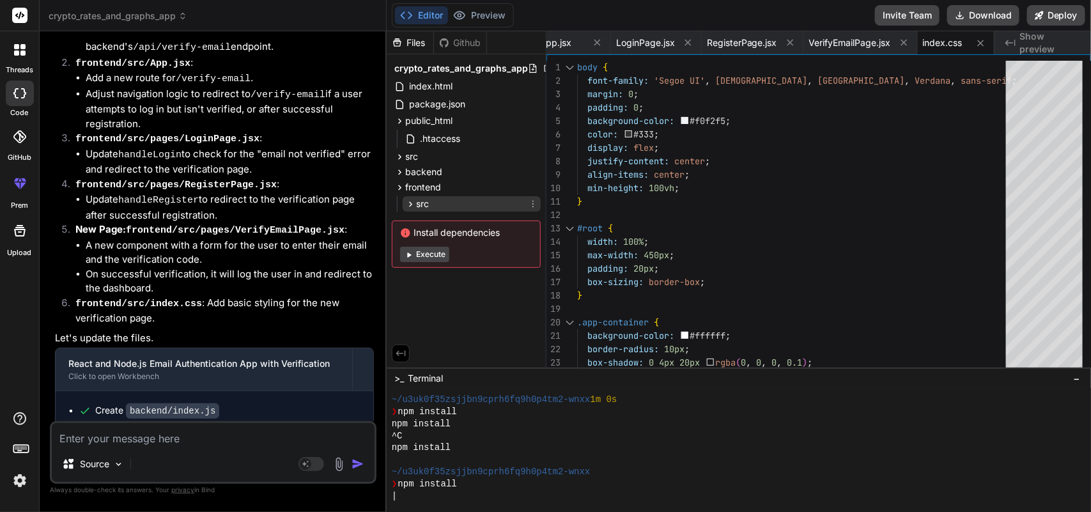
click at [430, 205] on div "src" at bounding box center [472, 203] width 138 height 15
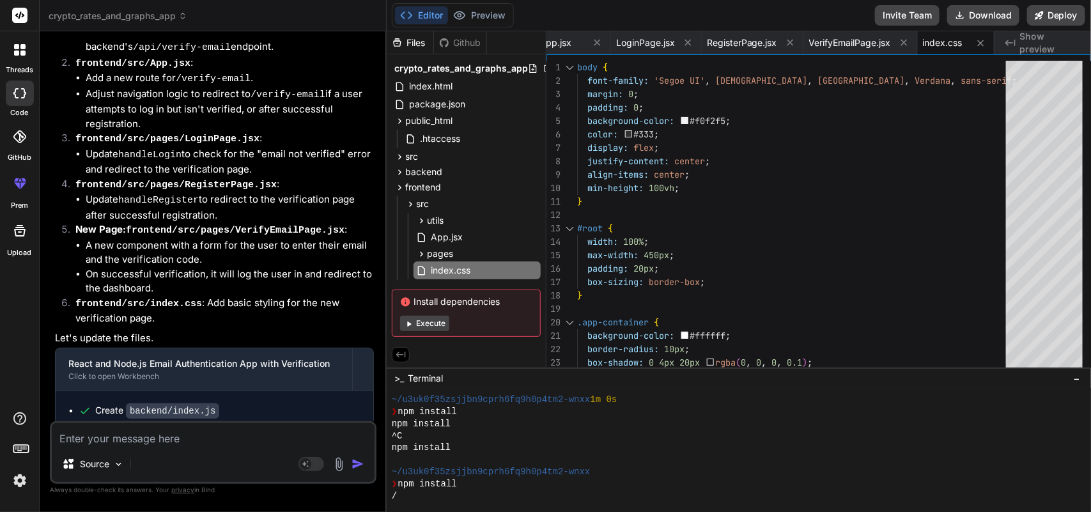
click at [465, 246] on div "pages LoginPage.jsx RegisterPage.jsx VerifyEmailPage.jsx" at bounding box center [477, 253] width 127 height 15
click at [456, 248] on div "pages" at bounding box center [477, 253] width 127 height 15
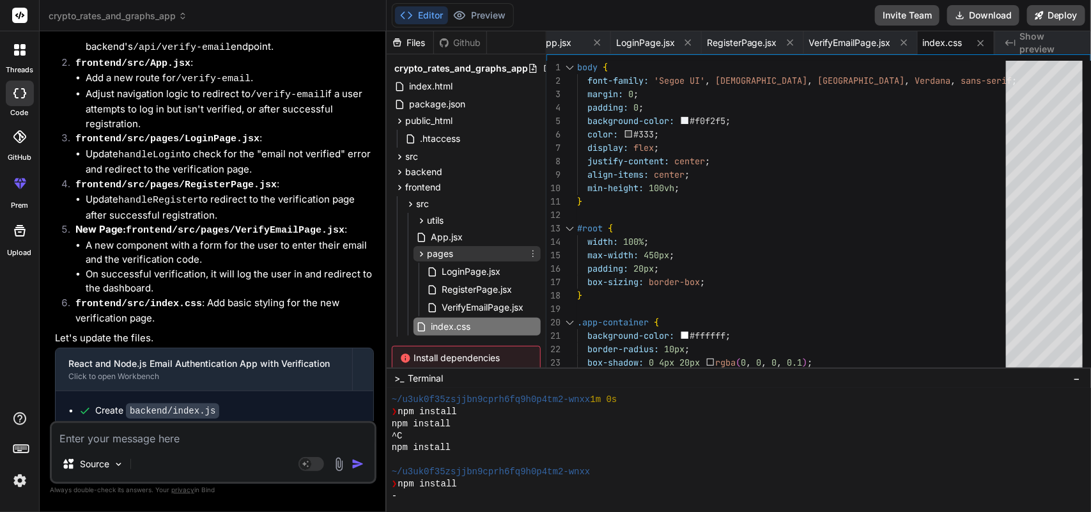
click at [456, 248] on div "pages" at bounding box center [477, 253] width 127 height 15
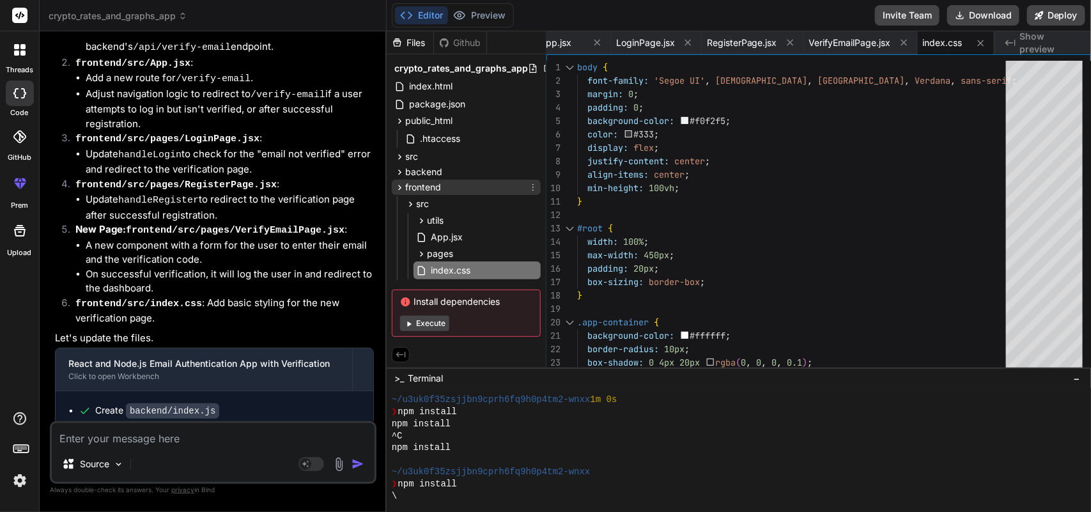
click at [420, 187] on span "frontend" at bounding box center [423, 187] width 36 height 13
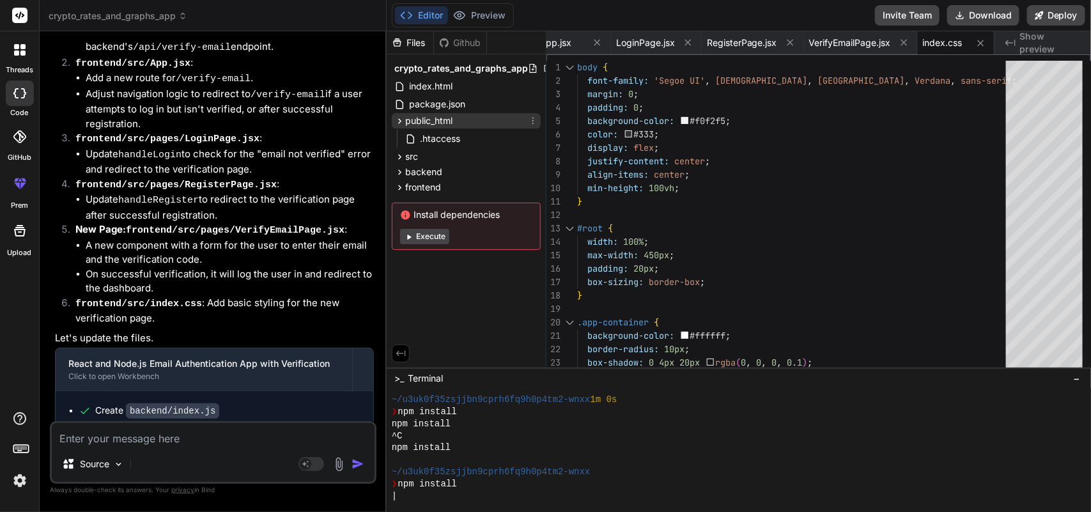
click at [469, 113] on div "public_html" at bounding box center [466, 120] width 149 height 15
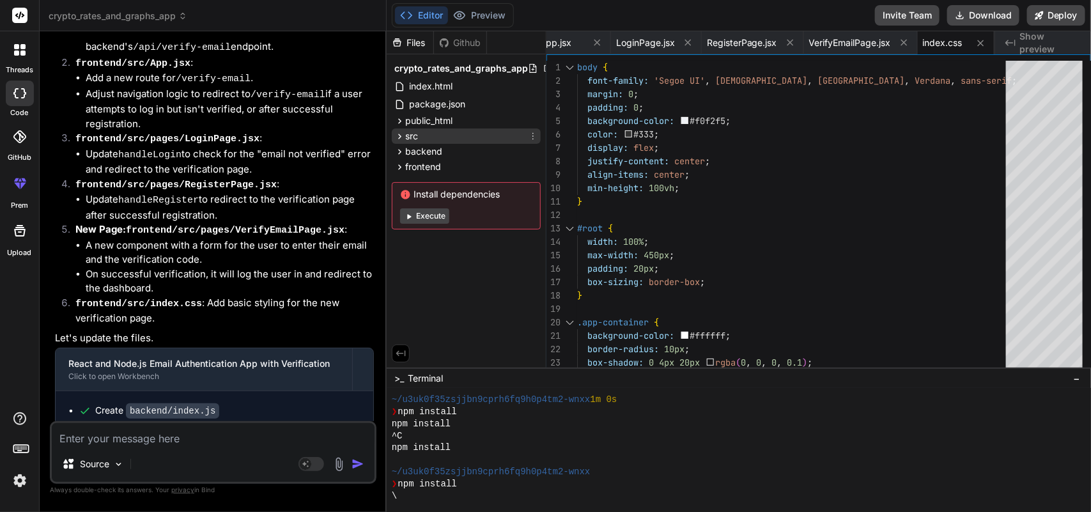
click at [461, 133] on div "src" at bounding box center [466, 136] width 149 height 15
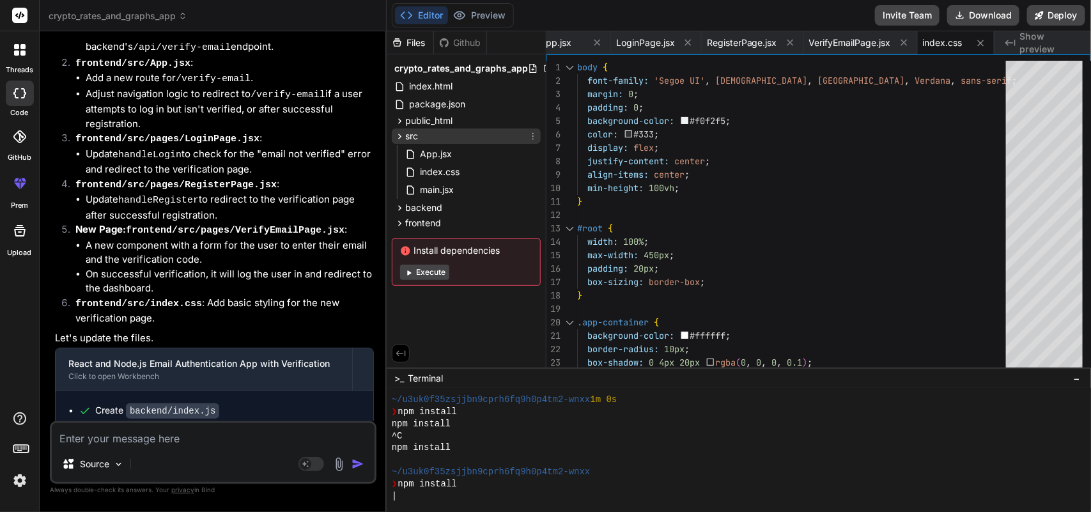
click at [461, 133] on div "src" at bounding box center [466, 136] width 149 height 15
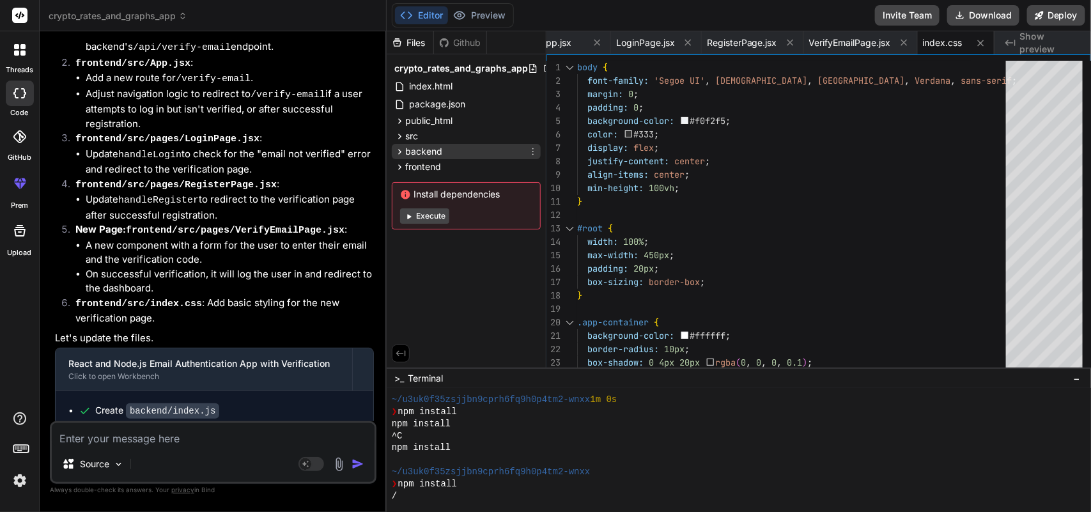
click at [450, 151] on div "backend" at bounding box center [466, 151] width 149 height 15
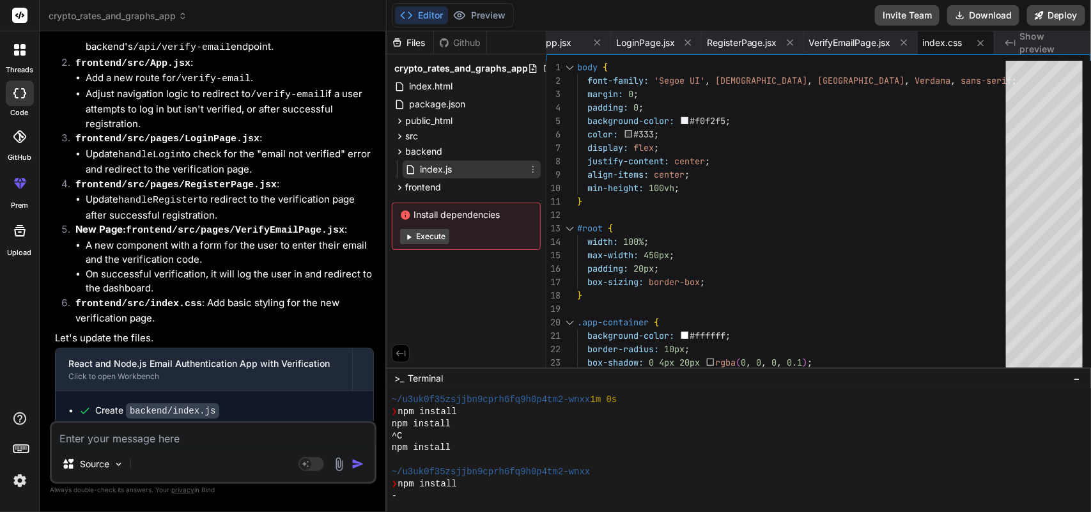
click at [458, 164] on div "index.js" at bounding box center [472, 169] width 138 height 18
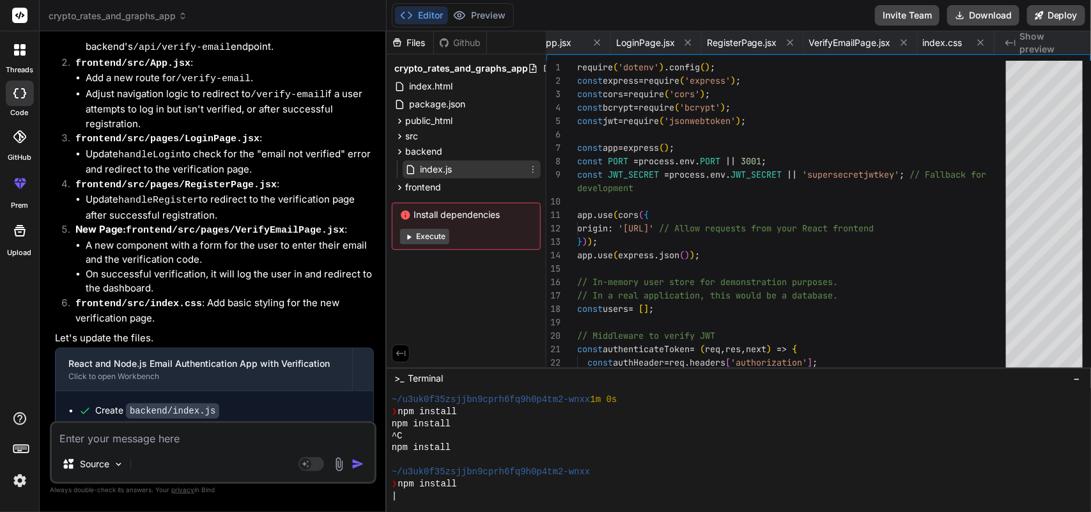
type textarea "res.json({ message: `Welcome to your dashboard, ${req.user.name}!`, user: req.u…"
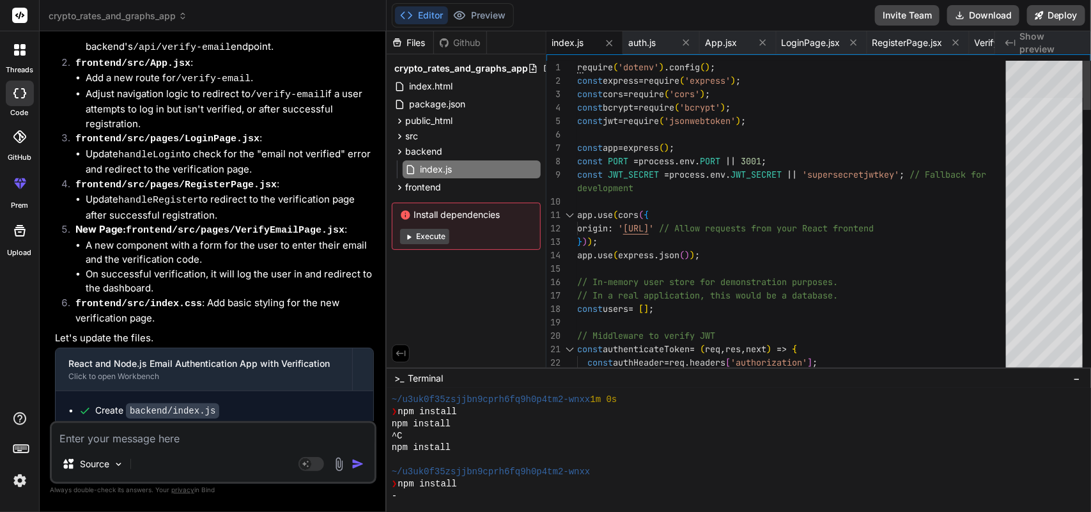
click at [1022, 82] on div at bounding box center [1044, 79] width 77 height 37
click at [423, 148] on span "backend" at bounding box center [423, 151] width 37 height 13
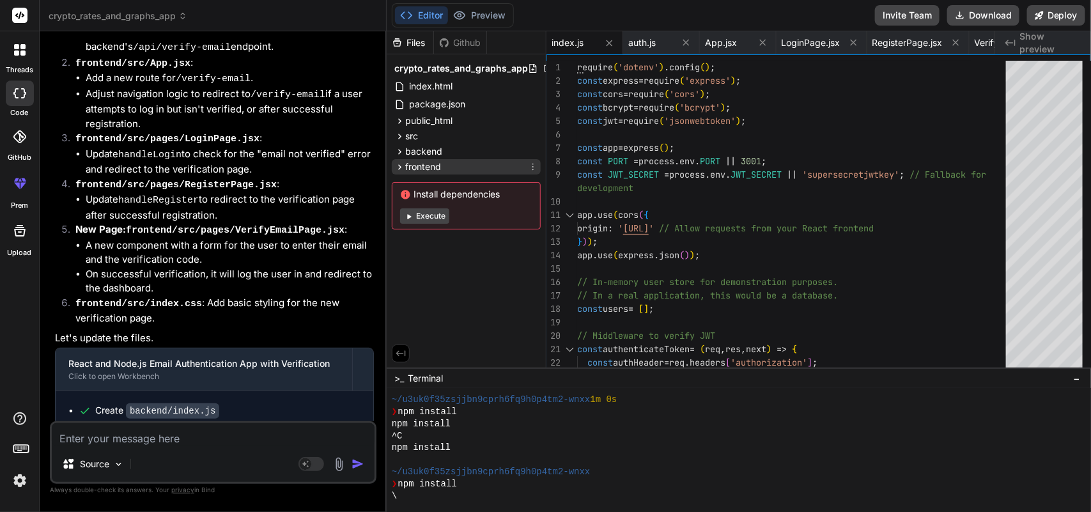
click at [426, 165] on span "frontend" at bounding box center [423, 166] width 36 height 13
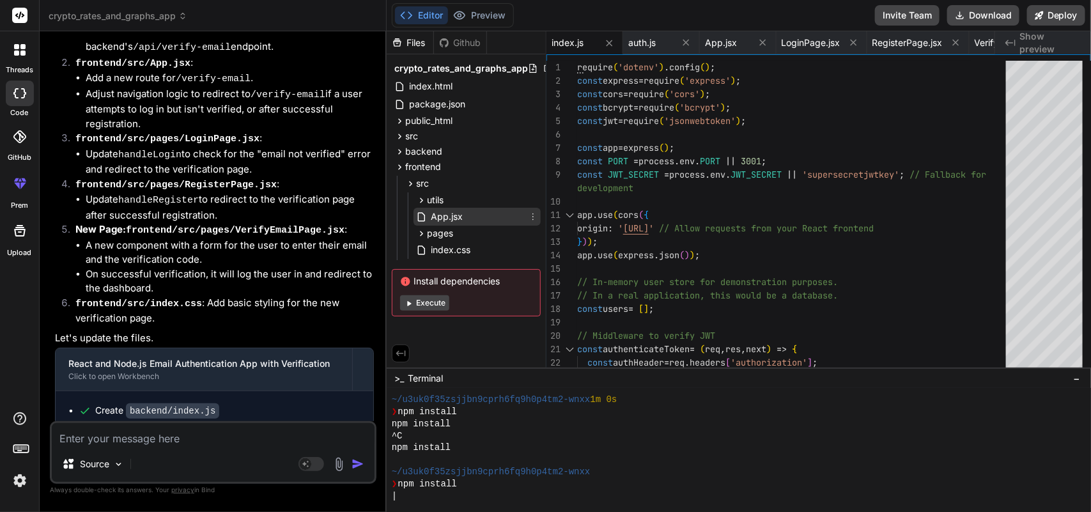
click at [461, 216] on span "App.jsx" at bounding box center [447, 216] width 35 height 15
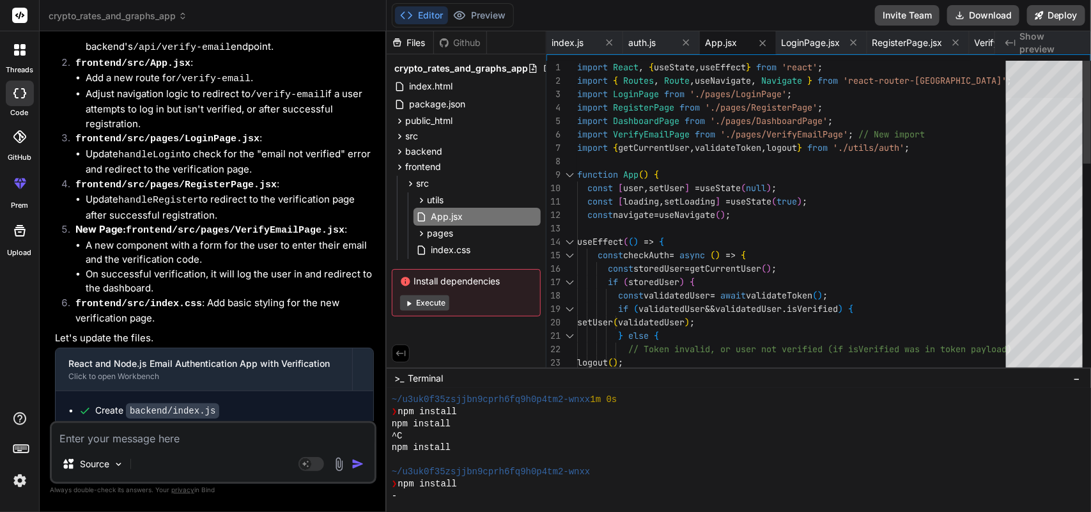
click at [1034, 61] on div at bounding box center [1044, 79] width 77 height 37
click at [451, 230] on span "pages" at bounding box center [440, 233] width 26 height 13
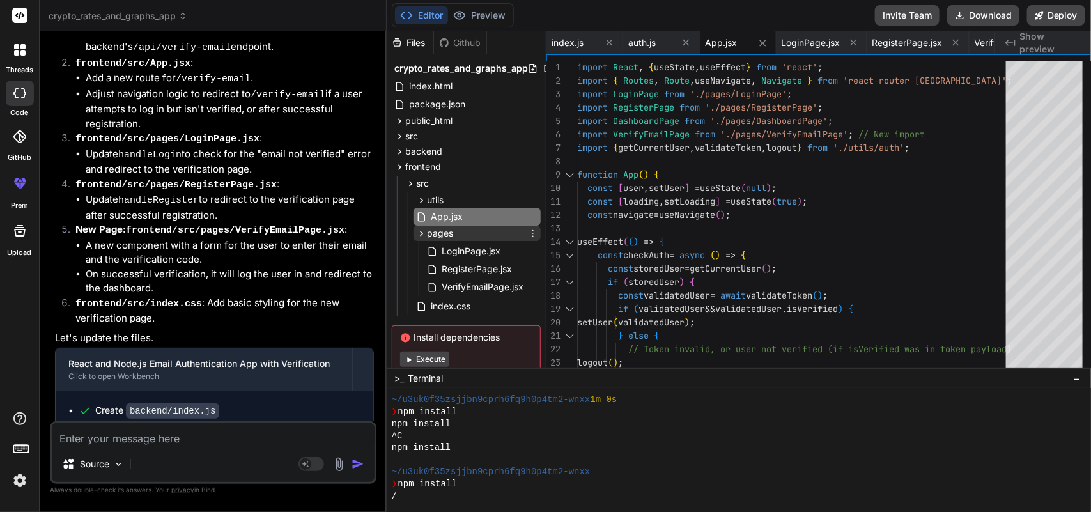
click at [451, 230] on span "pages" at bounding box center [440, 233] width 26 height 13
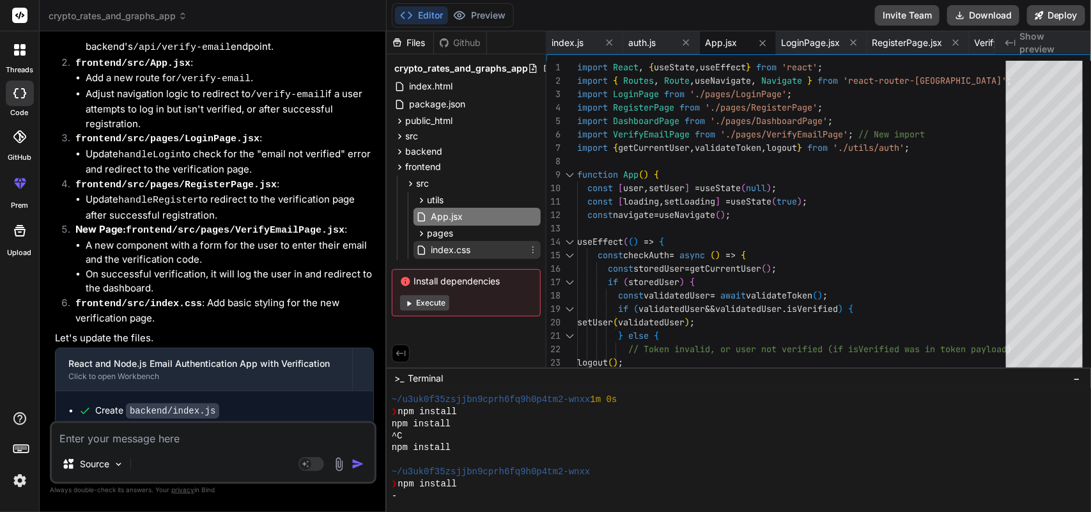
click at [470, 248] on span "index.css" at bounding box center [451, 249] width 42 height 15
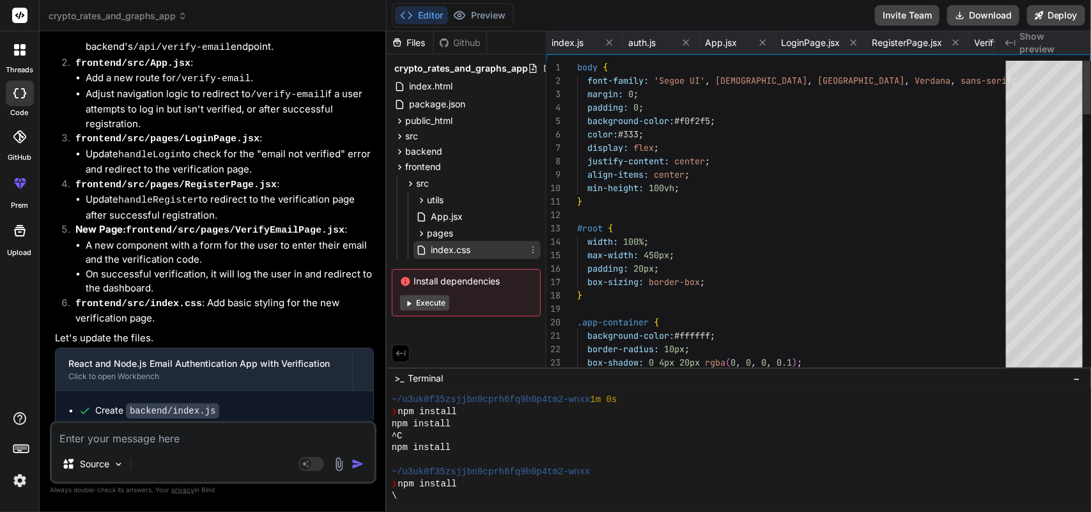
scroll to position [0, 333]
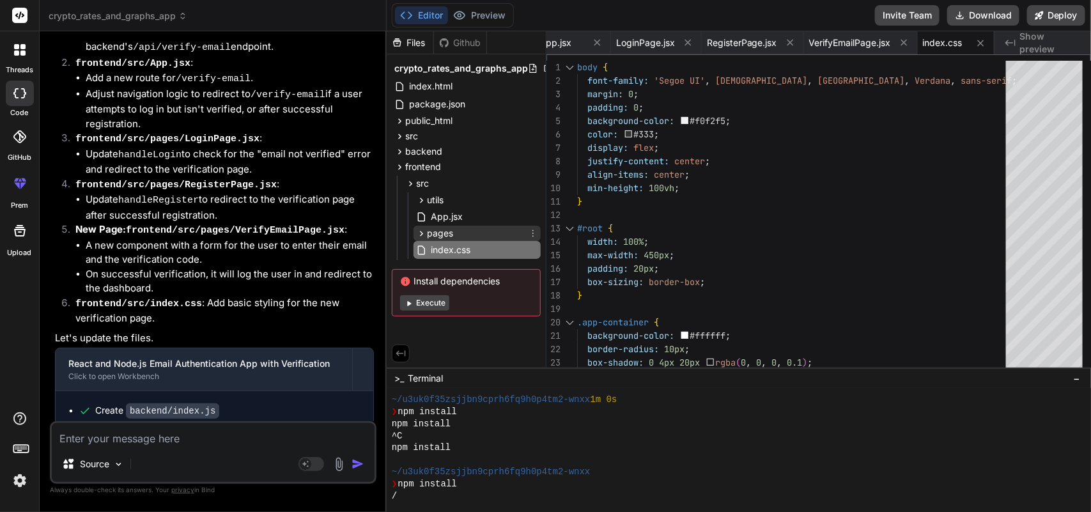
click at [444, 234] on span "pages" at bounding box center [440, 233] width 26 height 13
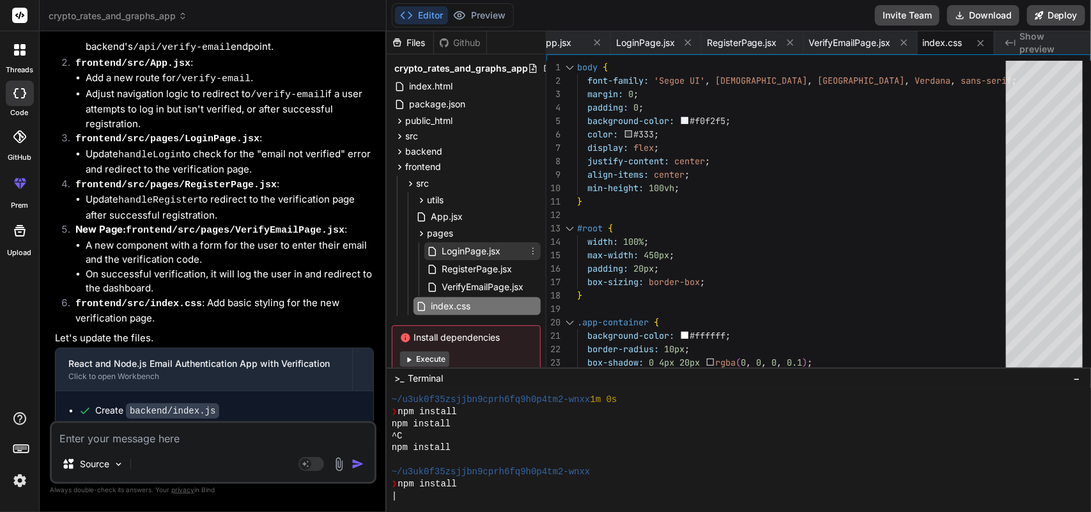
click at [480, 251] on span "LoginPage.jsx" at bounding box center [471, 251] width 61 height 15
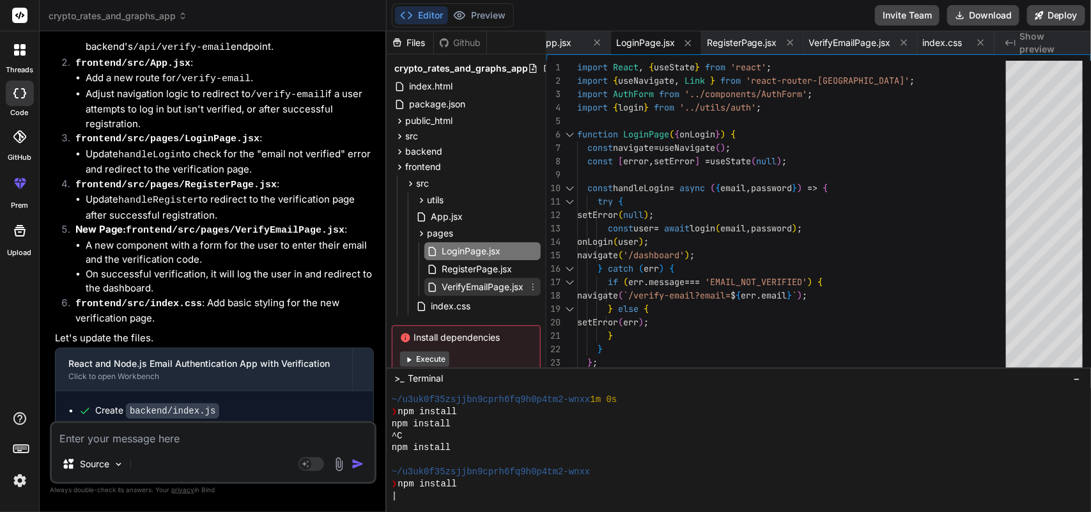
click at [478, 283] on span "VerifyEmailPage.jsx" at bounding box center [483, 286] width 84 height 15
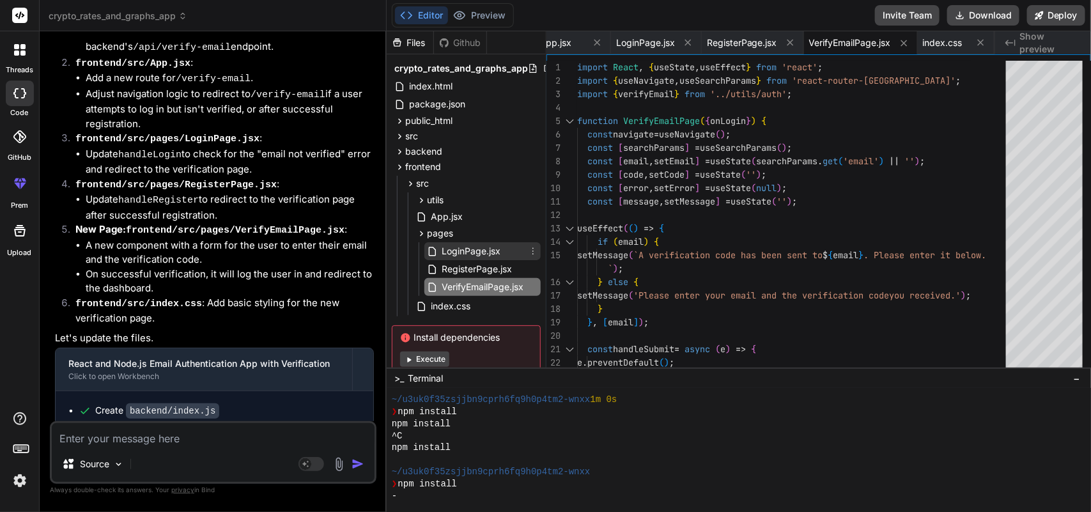
click at [454, 248] on span "LoginPage.jsx" at bounding box center [471, 251] width 61 height 15
type textarea "} export default LoginPage;"
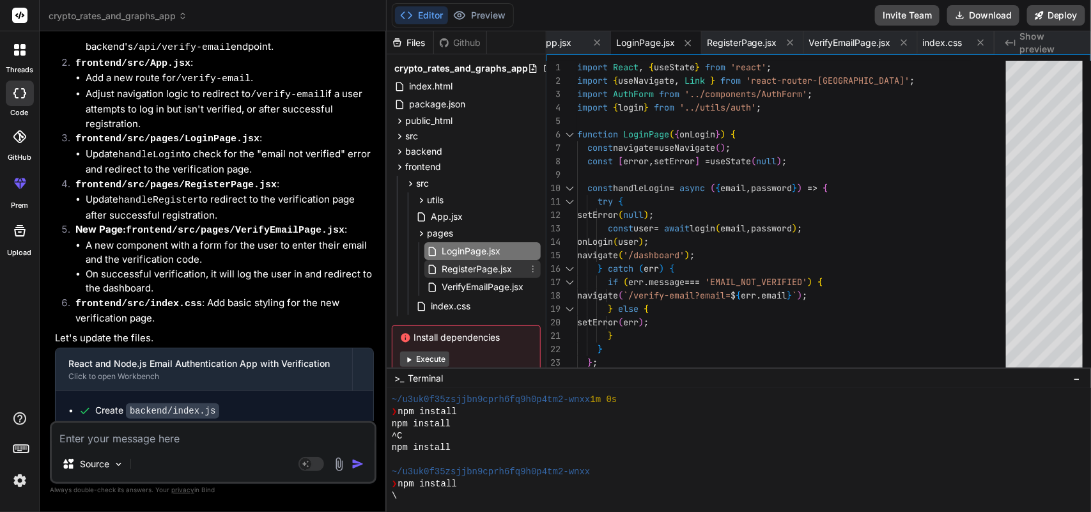
click at [456, 270] on span "RegisterPage.jsx" at bounding box center [477, 269] width 73 height 15
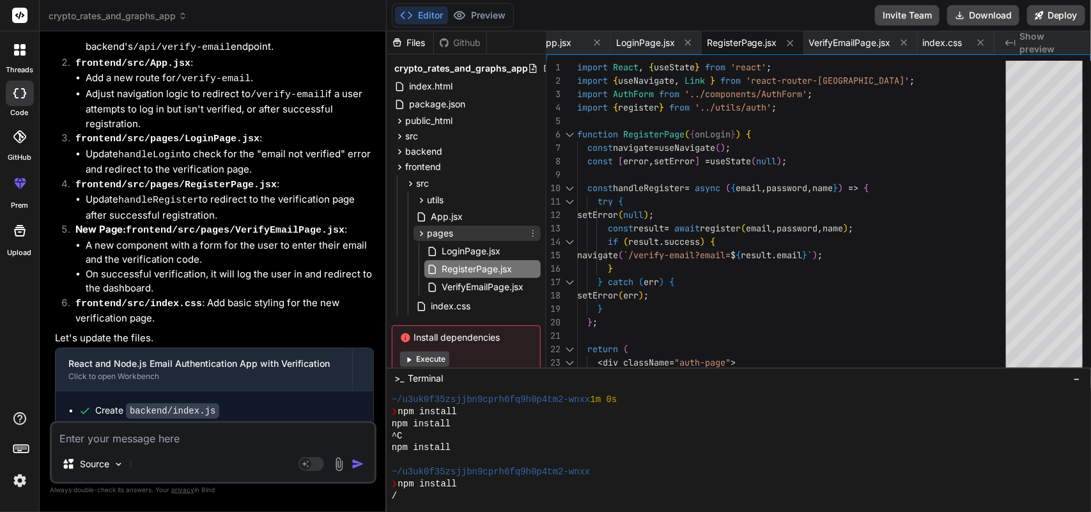
click at [428, 233] on span "pages" at bounding box center [440, 233] width 26 height 13
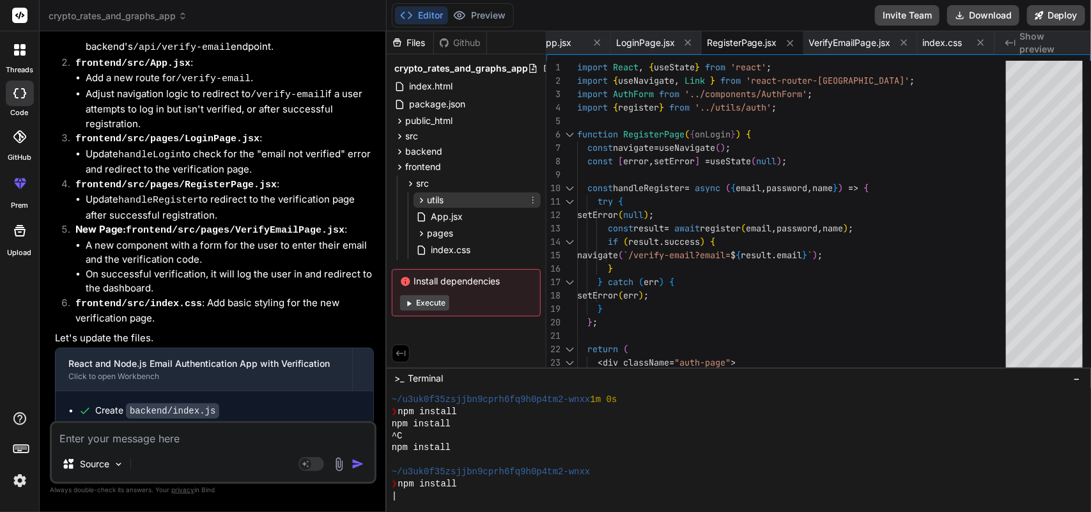
click at [443, 202] on span "utils" at bounding box center [435, 200] width 17 height 13
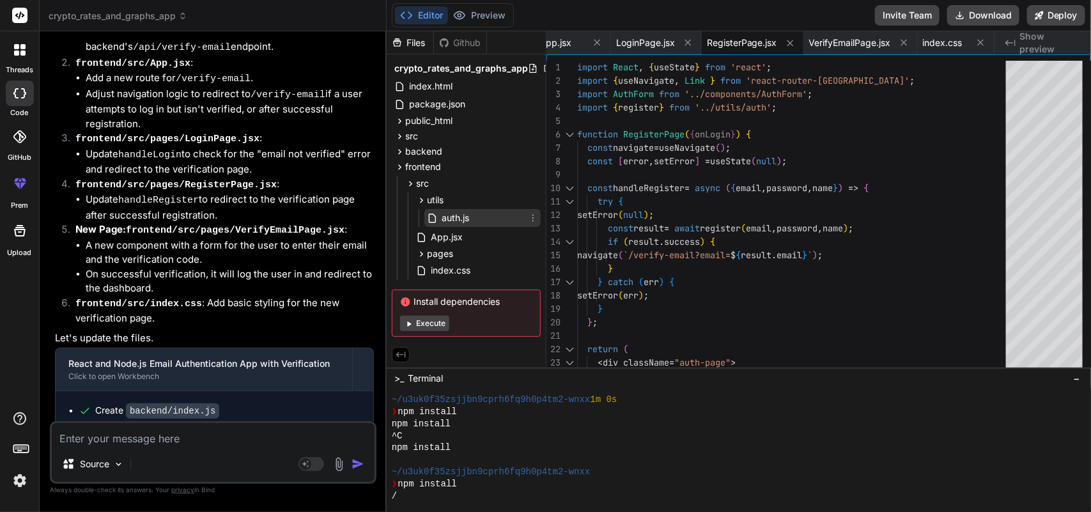
click at [462, 214] on span "auth.js" at bounding box center [456, 217] width 30 height 15
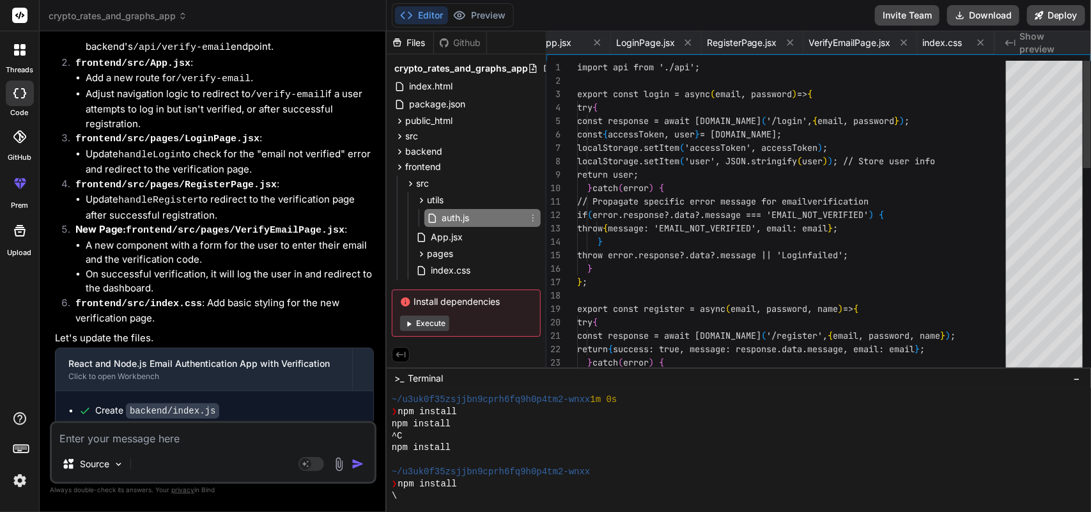
scroll to position [0, 242]
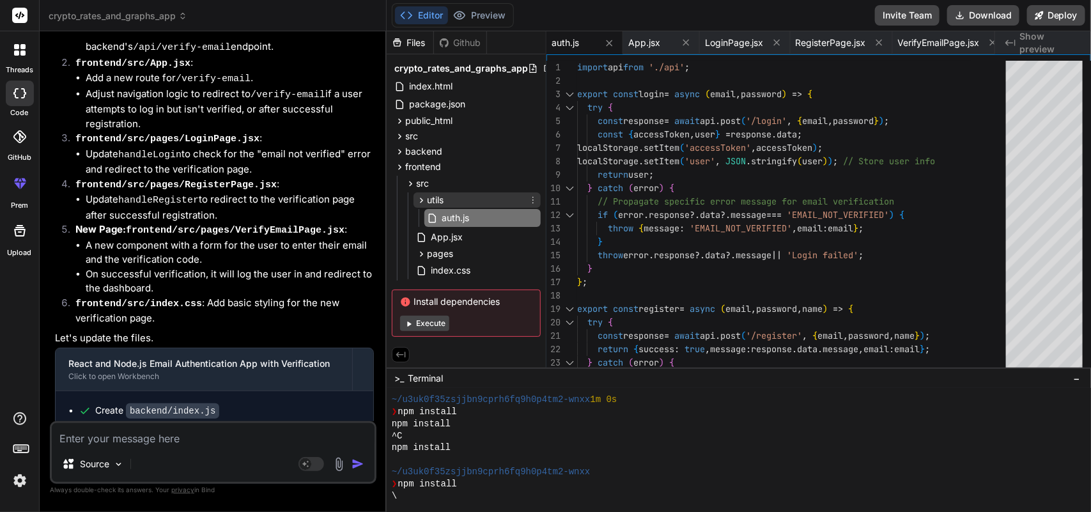
click at [441, 199] on span "utils" at bounding box center [435, 200] width 17 height 13
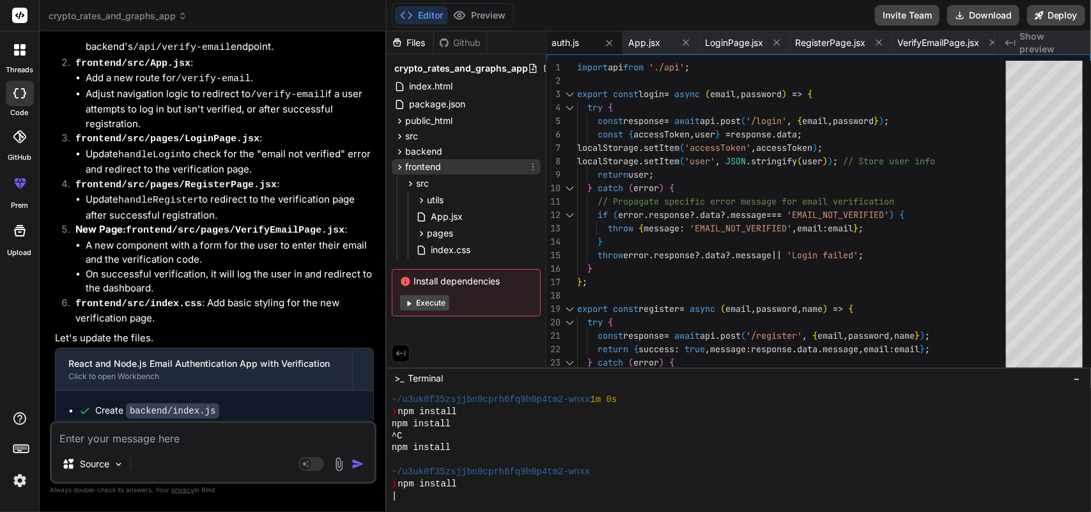
click at [423, 164] on span "frontend" at bounding box center [423, 166] width 36 height 13
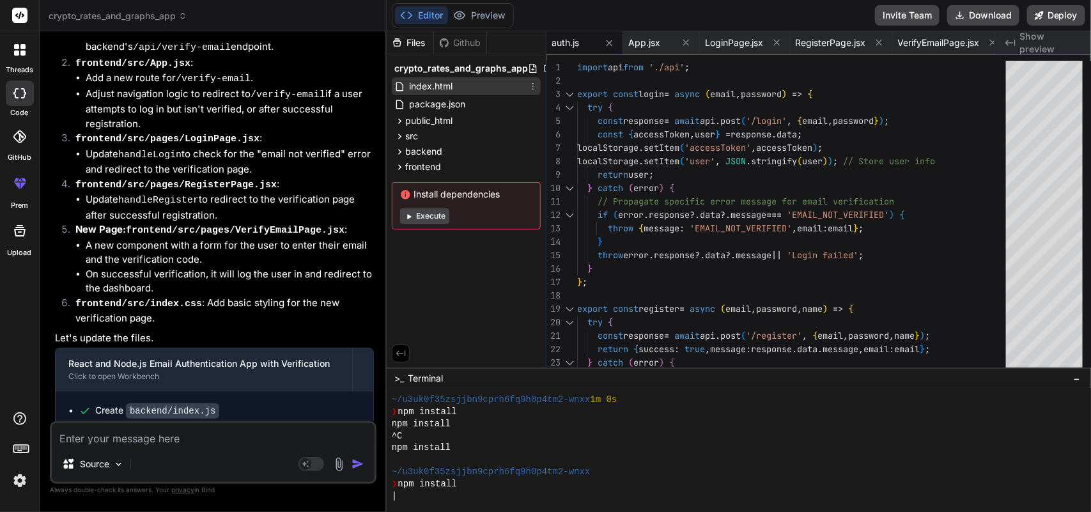
click at [436, 80] on span "index.html" at bounding box center [431, 86] width 46 height 15
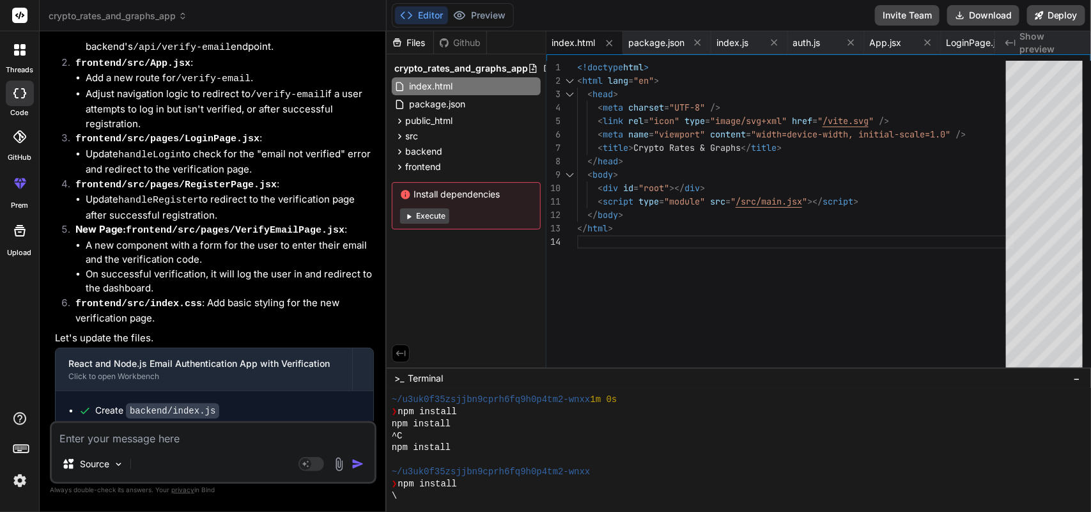
click at [451, 267] on div "Files Github crypto_rates_and_graphs_app index.html package.json public_html .h…" at bounding box center [467, 199] width 160 height 336
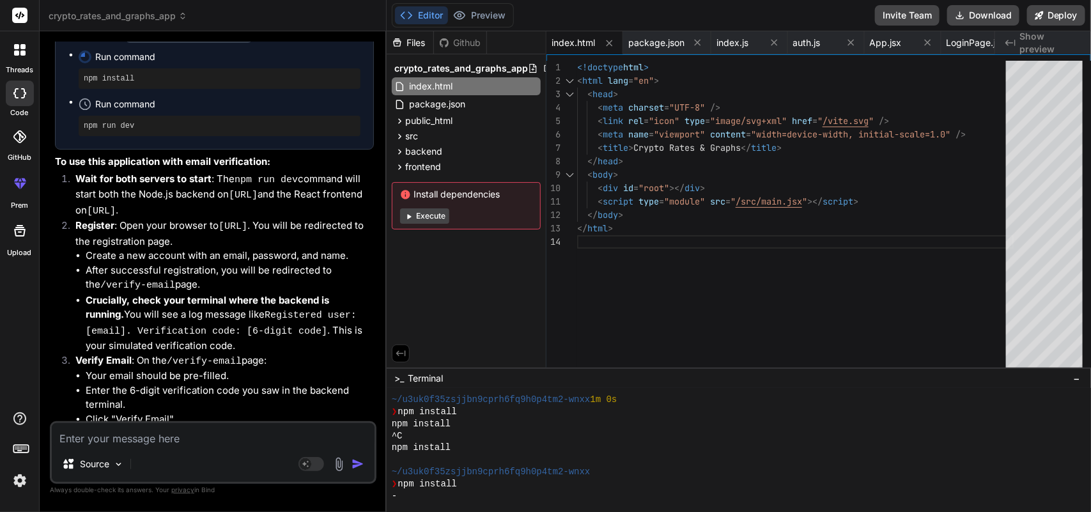
scroll to position [3604, 0]
click at [611, 40] on icon at bounding box center [609, 43] width 11 height 11
type textarea "} .verify-email-page { max-width: 400px; }"
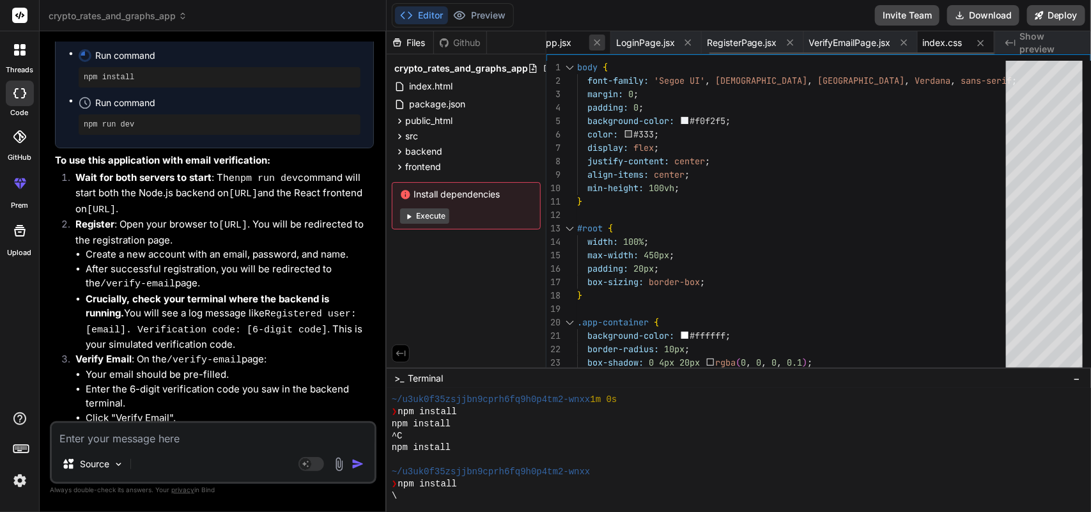
click at [593, 40] on icon at bounding box center [597, 42] width 11 height 11
click at [593, 40] on icon at bounding box center [595, 42] width 11 height 11
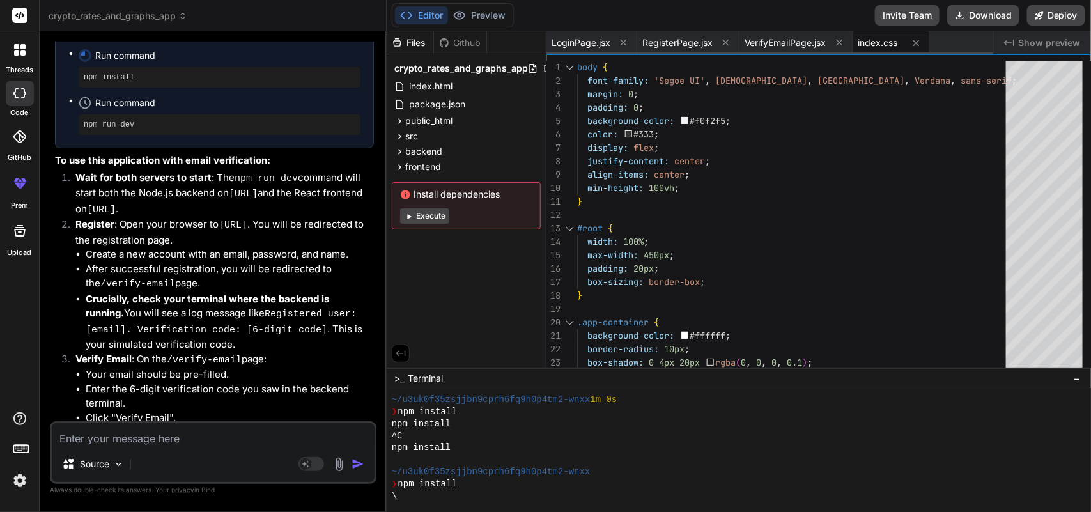
scroll to position [0, 0]
click at [621, 40] on icon at bounding box center [623, 42] width 11 height 11
click at [621, 40] on span "RegisterPage.jsx" at bounding box center [587, 42] width 70 height 13
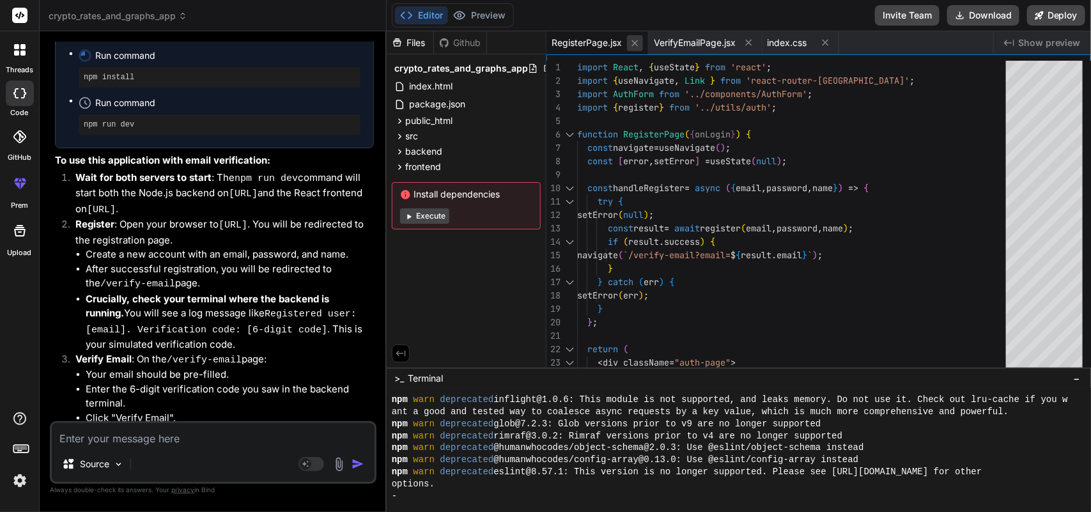
scroll to position [276, 0]
click at [637, 42] on icon at bounding box center [635, 43] width 11 height 11
type textarea "} .verify-email-page { max-width: 400px; }"
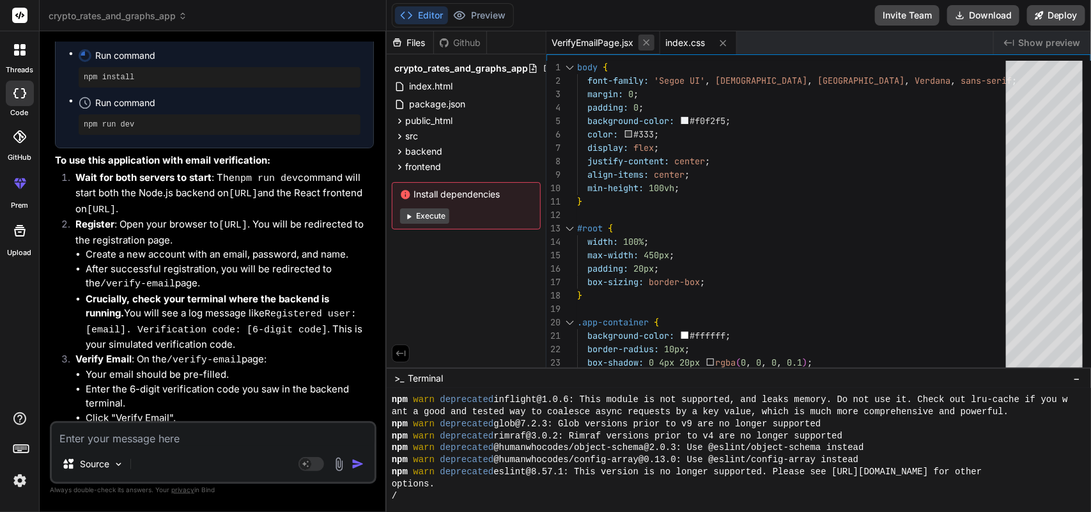
click at [646, 42] on icon at bounding box center [646, 42] width 11 height 11
click at [614, 43] on icon at bounding box center [609, 43] width 11 height 11
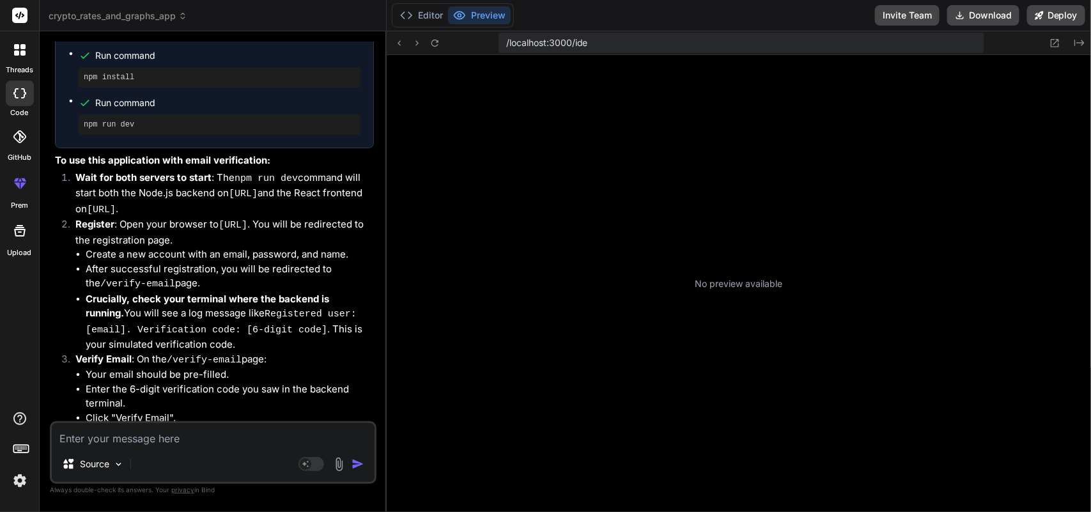
scroll to position [635, 0]
type textarea "x"
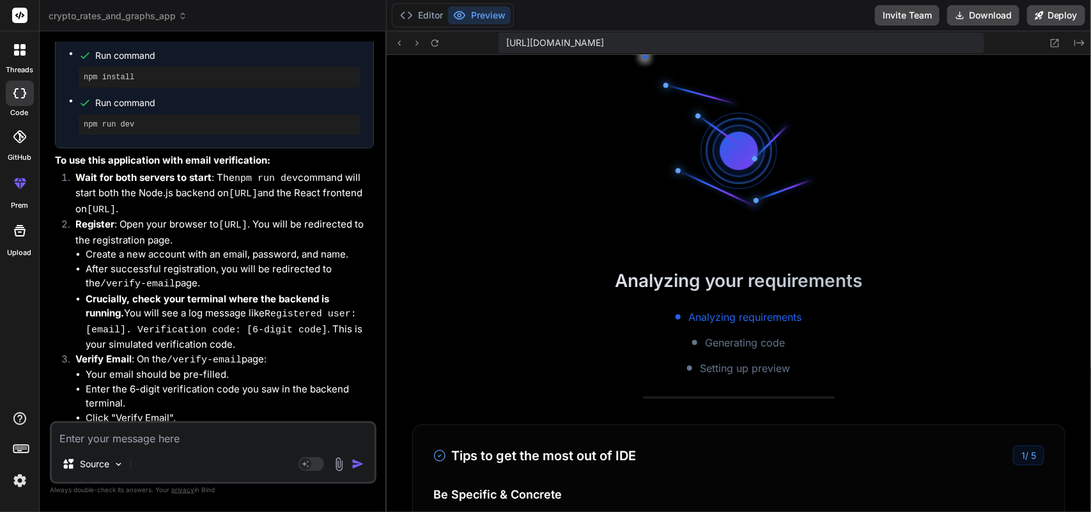
scroll to position [899, 0]
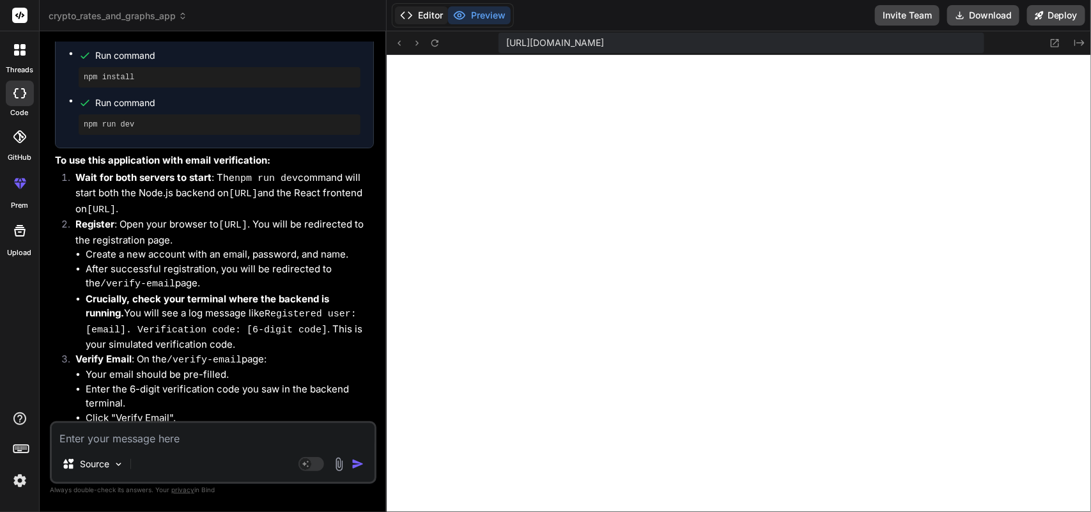
click at [426, 14] on button "Editor" at bounding box center [421, 15] width 53 height 18
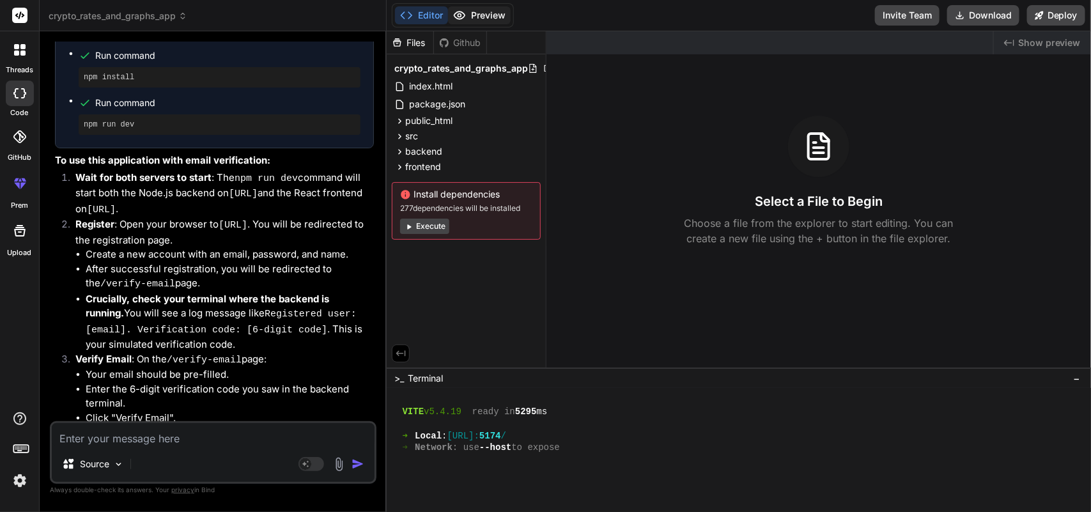
click at [483, 14] on button "Preview" at bounding box center [479, 15] width 63 height 18
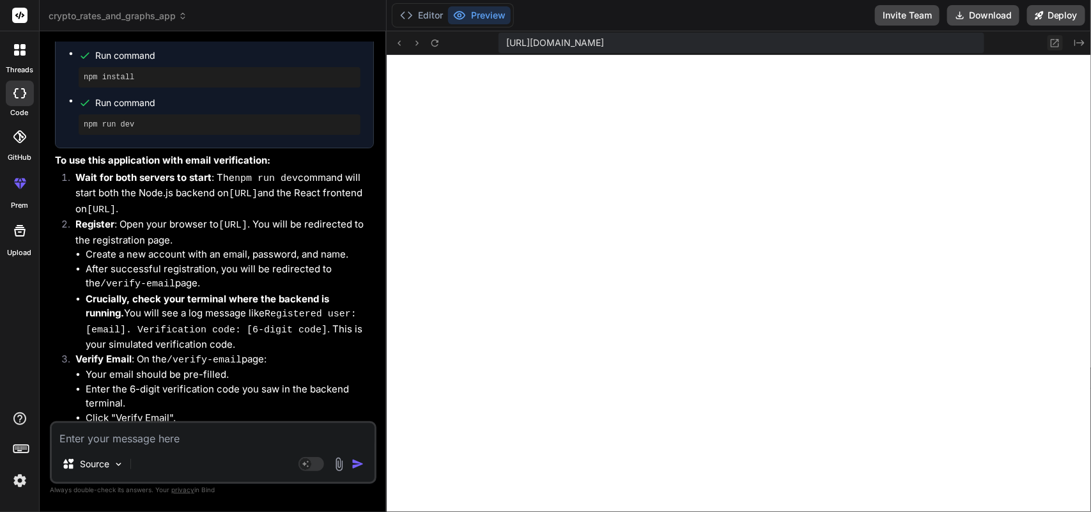
click at [1056, 43] on icon at bounding box center [1055, 43] width 11 height 11
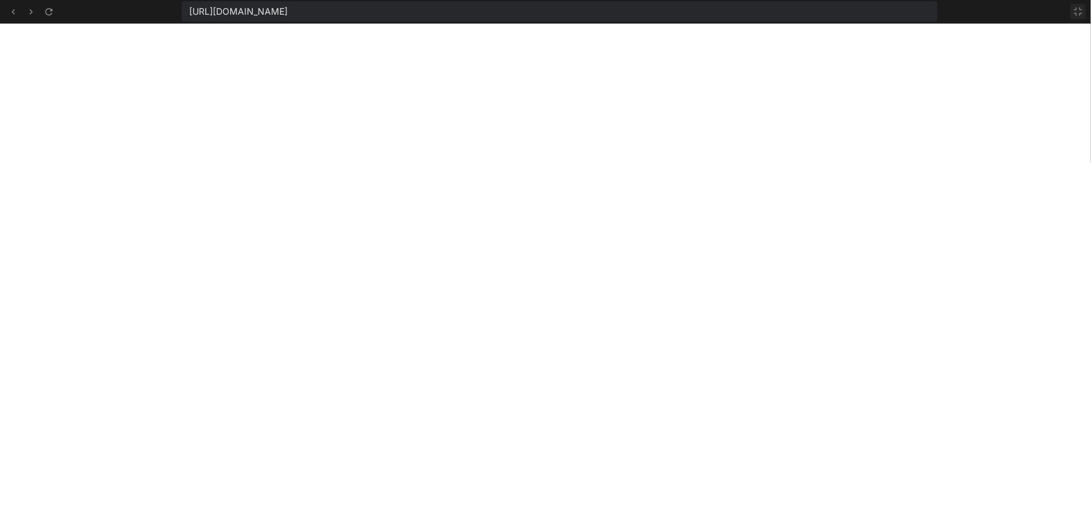
click at [1079, 13] on icon at bounding box center [1079, 11] width 10 height 10
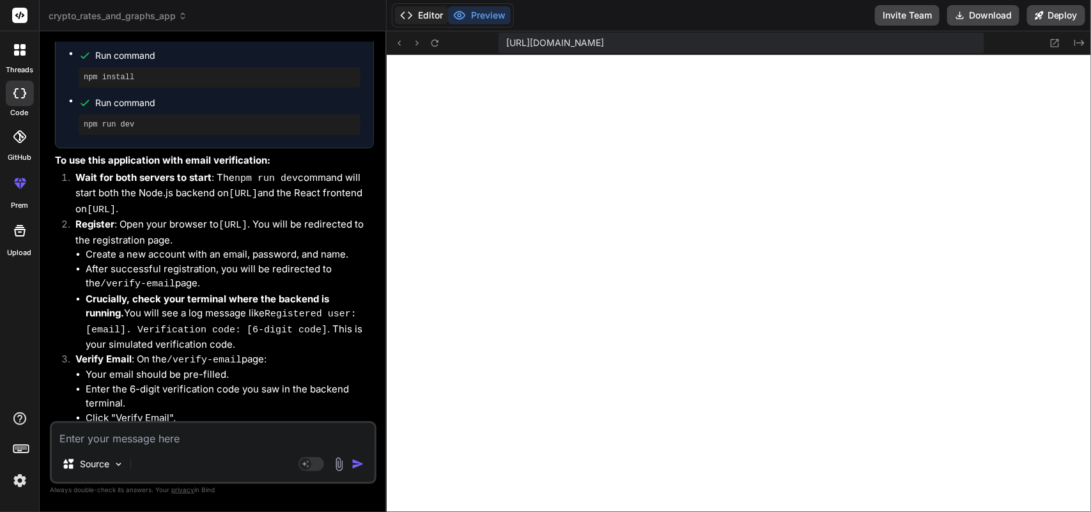
click at [410, 12] on icon at bounding box center [406, 15] width 13 height 13
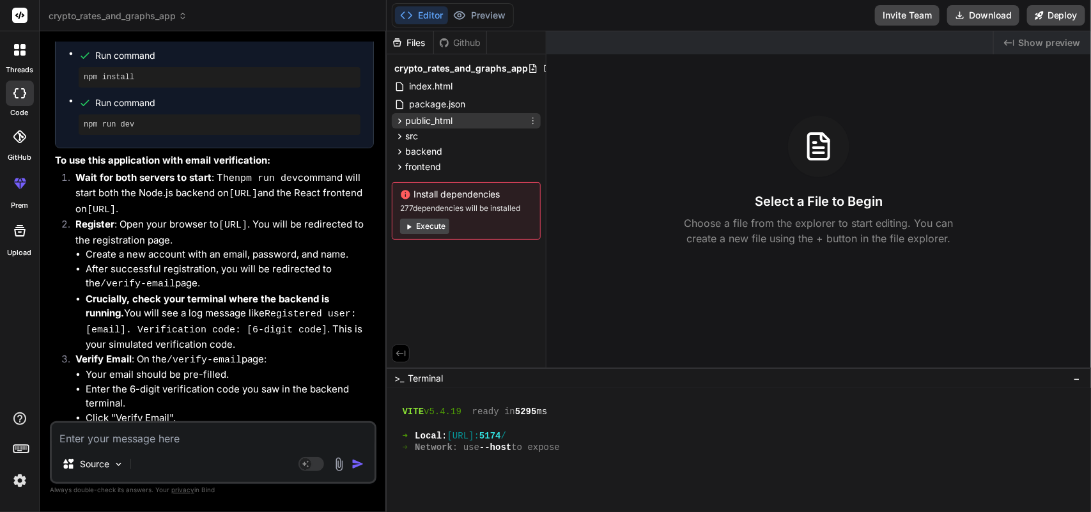
click at [435, 123] on span "public_html" at bounding box center [428, 120] width 47 height 13
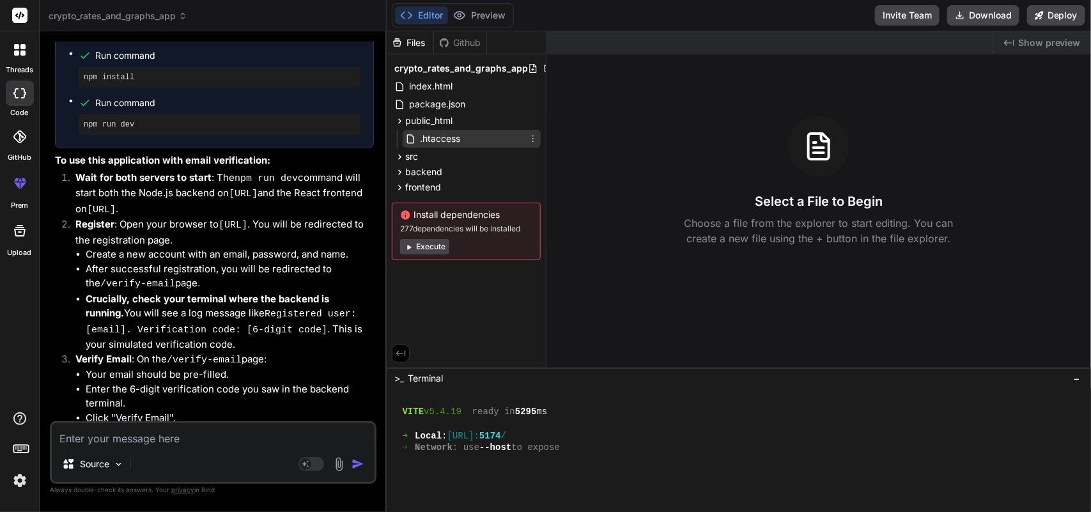
click at [500, 134] on div ".htaccess" at bounding box center [472, 139] width 138 height 18
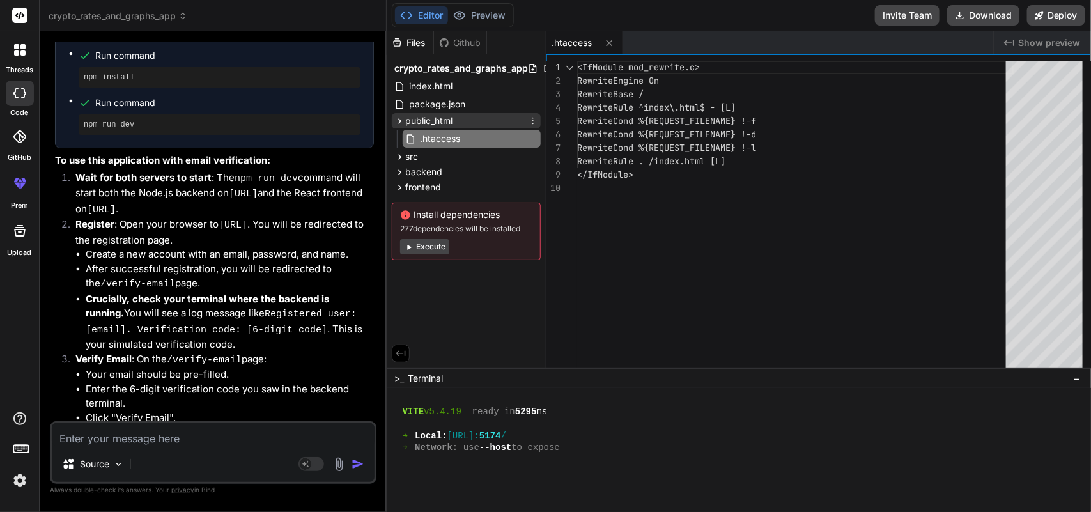
click at [441, 117] on span "public_html" at bounding box center [428, 120] width 47 height 13
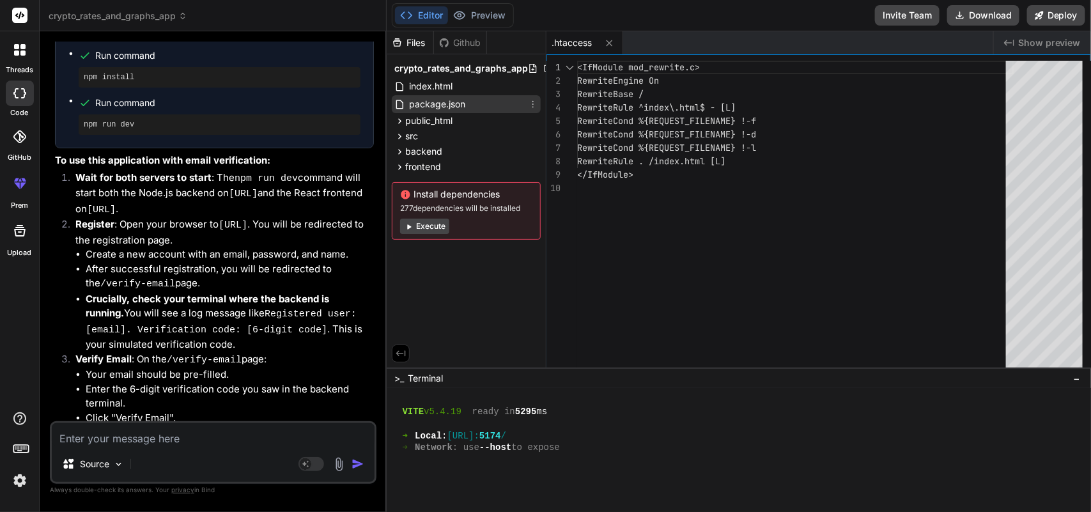
click at [454, 102] on span "package.json" at bounding box center [437, 104] width 59 height 15
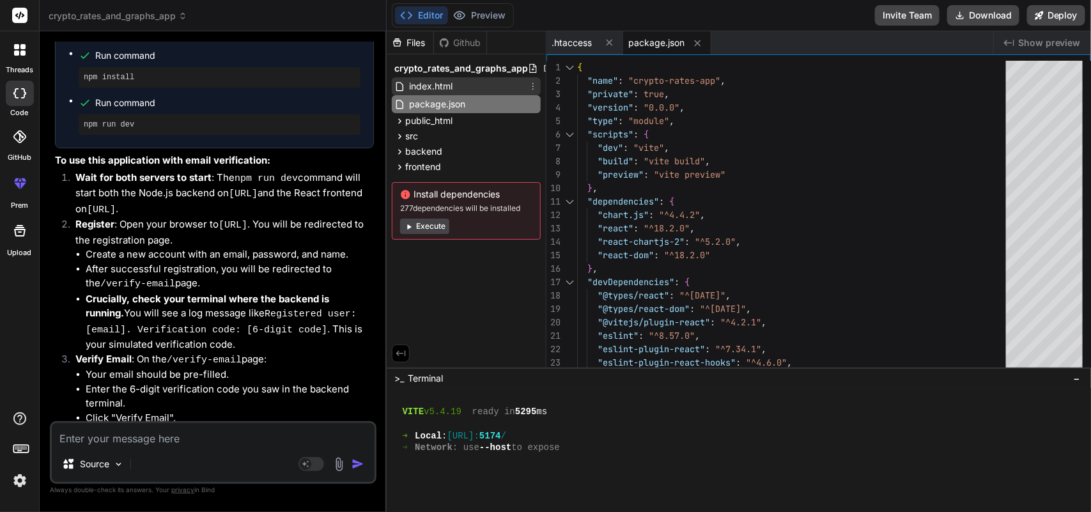
click at [446, 85] on span "index.html" at bounding box center [431, 86] width 46 height 15
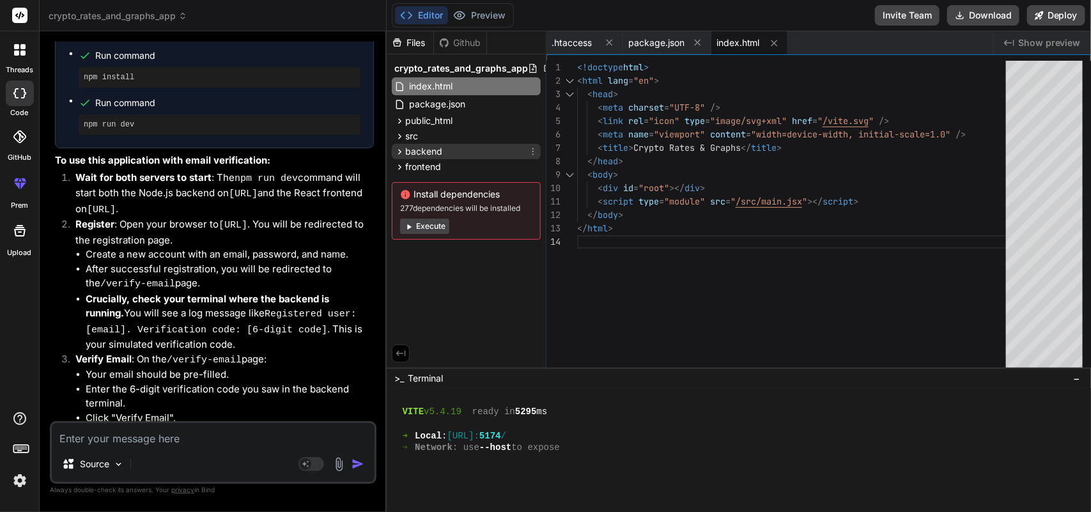
click at [436, 147] on span "backend" at bounding box center [423, 151] width 37 height 13
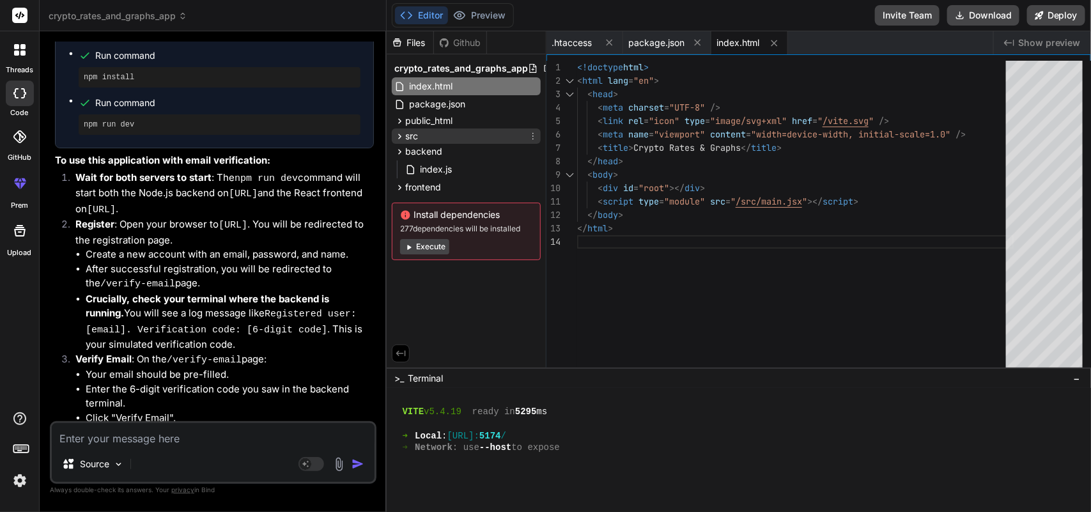
click at [435, 136] on div "src" at bounding box center [466, 136] width 149 height 15
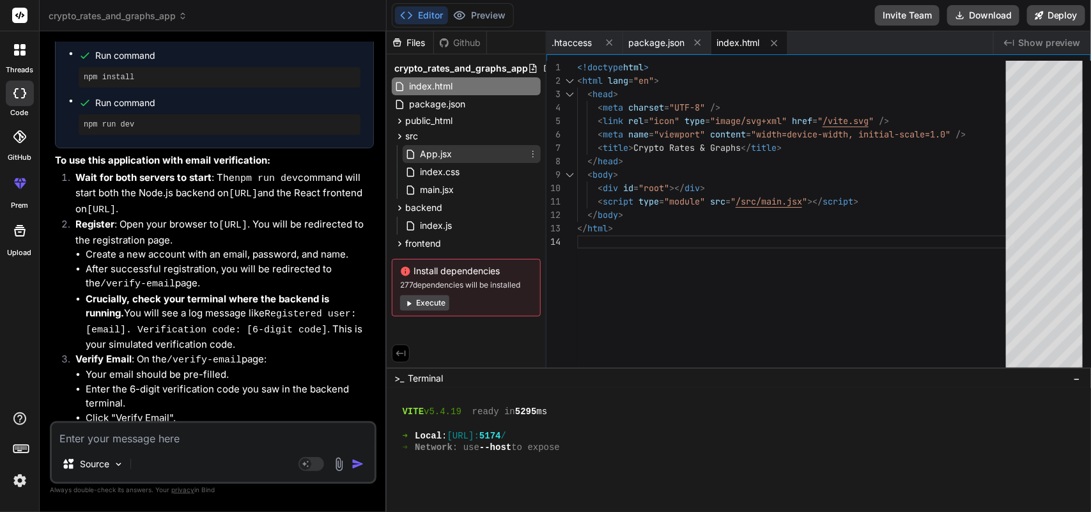
click at [460, 155] on div "App.jsx" at bounding box center [472, 154] width 138 height 18
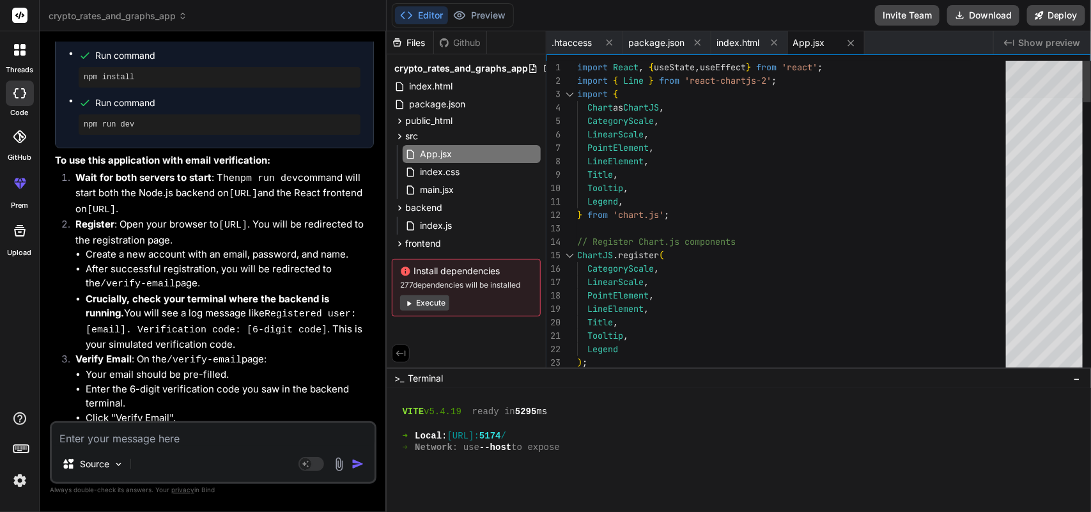
click at [1015, 66] on div at bounding box center [1044, 79] width 77 height 37
click at [430, 139] on div "src" at bounding box center [466, 136] width 149 height 15
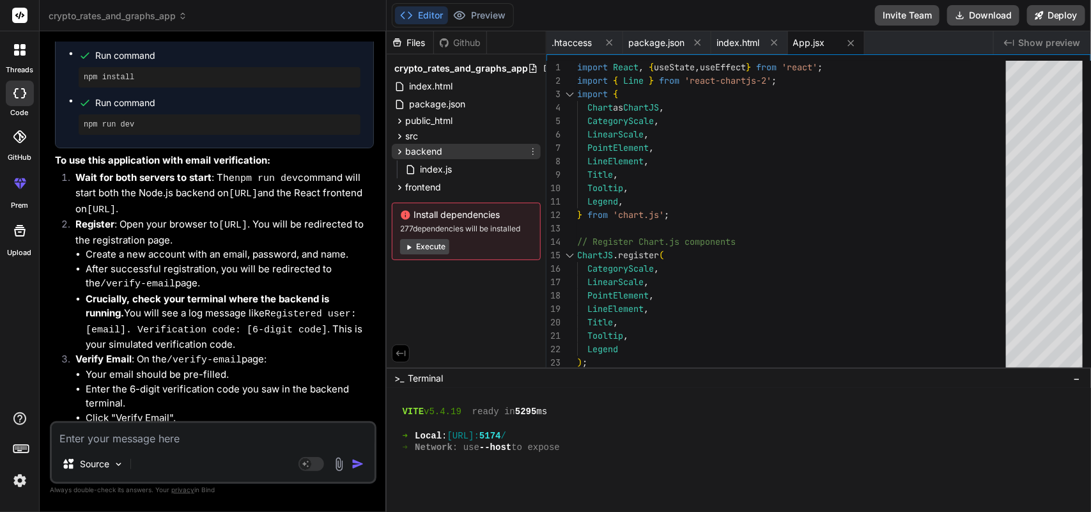
click at [442, 151] on div "backend" at bounding box center [466, 151] width 149 height 15
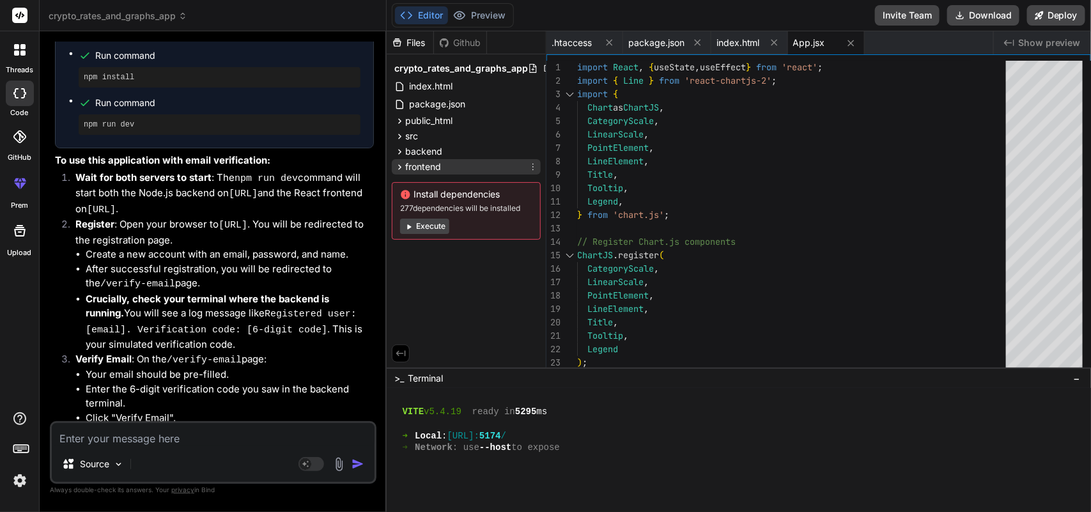
click at [441, 165] on span "frontend" at bounding box center [423, 166] width 36 height 13
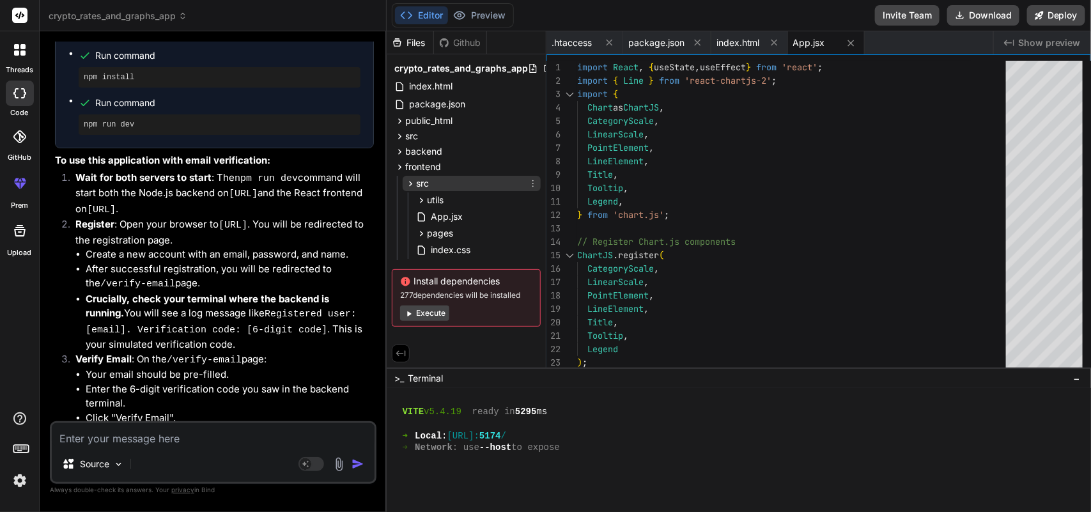
click at [457, 180] on div "src" at bounding box center [472, 183] width 138 height 15
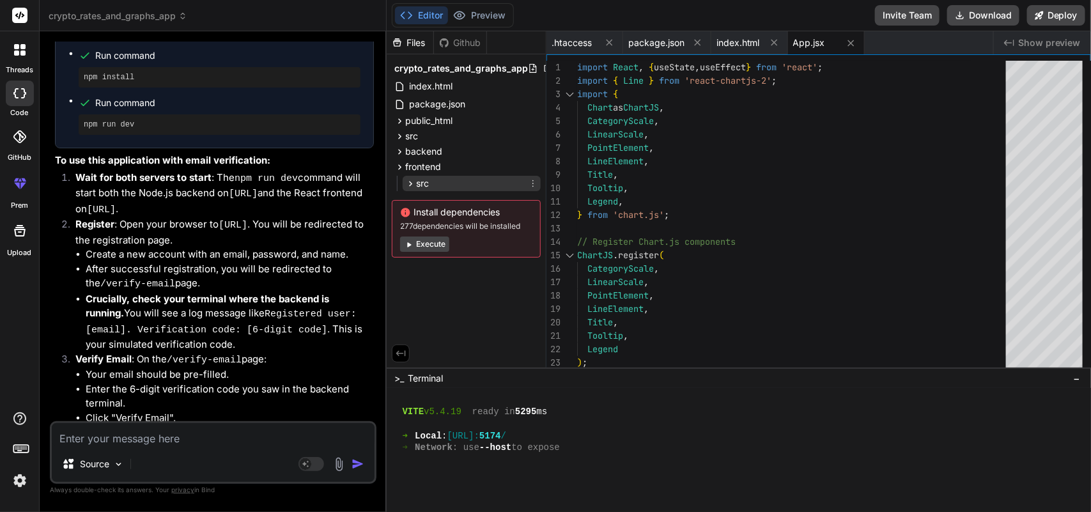
click at [457, 180] on div "src" at bounding box center [472, 183] width 138 height 15
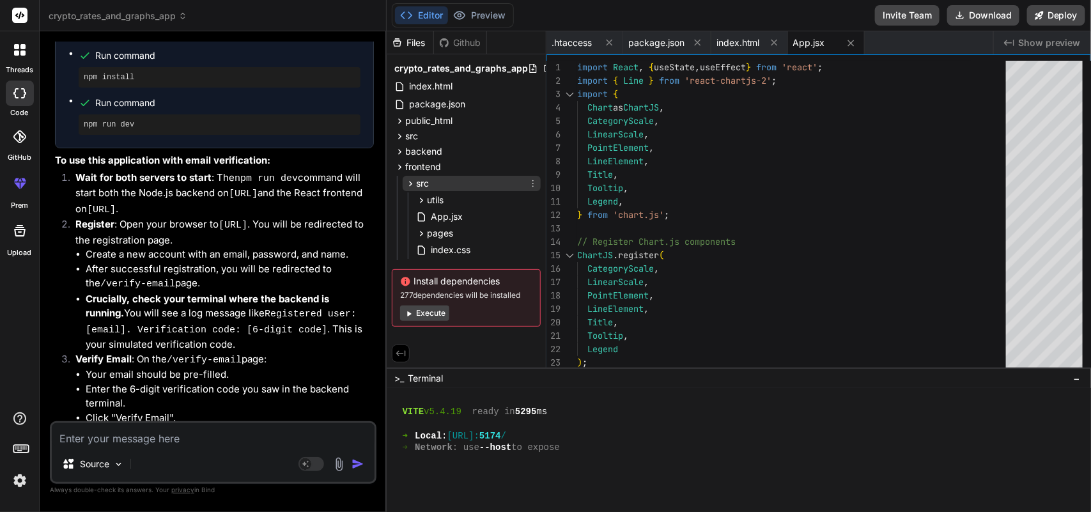
click at [457, 180] on div "src" at bounding box center [472, 183] width 138 height 15
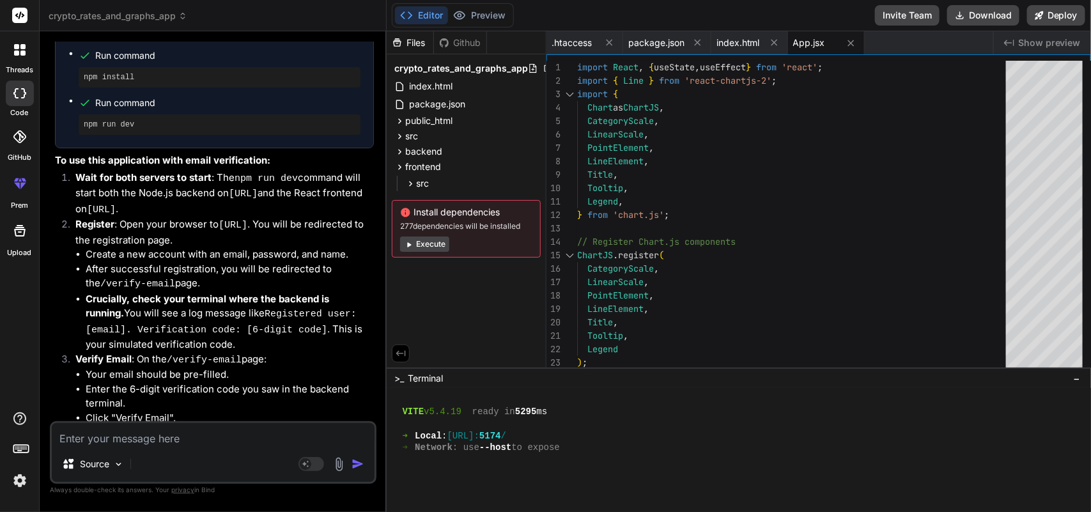
click at [20, 43] on div at bounding box center [19, 49] width 27 height 27
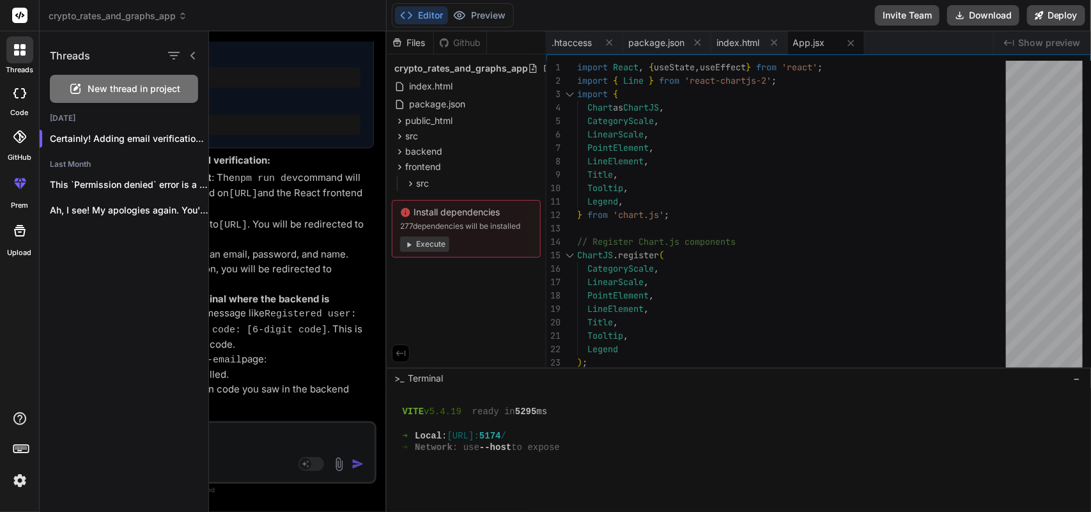
click at [481, 285] on div at bounding box center [650, 271] width 882 height 481
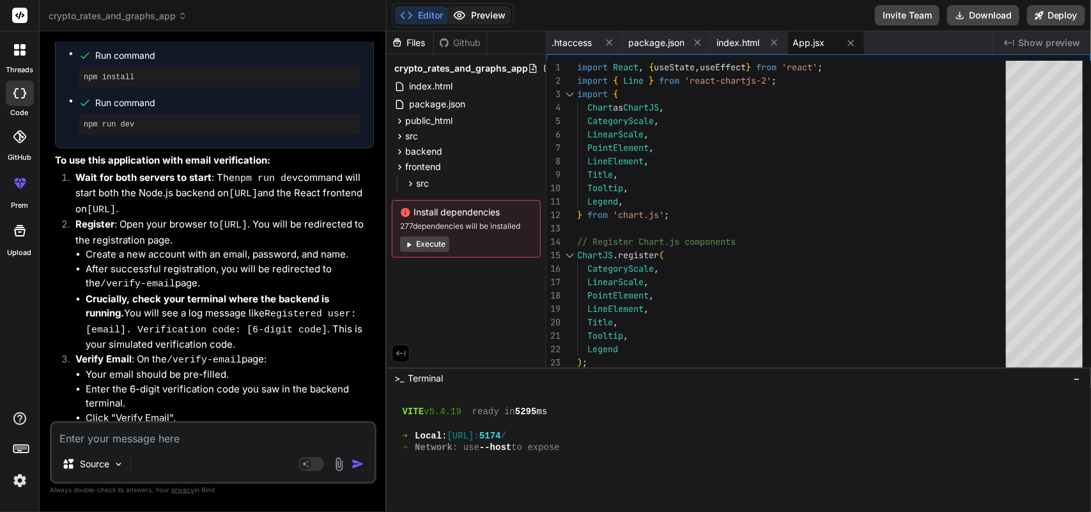
click at [487, 17] on button "Preview" at bounding box center [479, 15] width 63 height 18
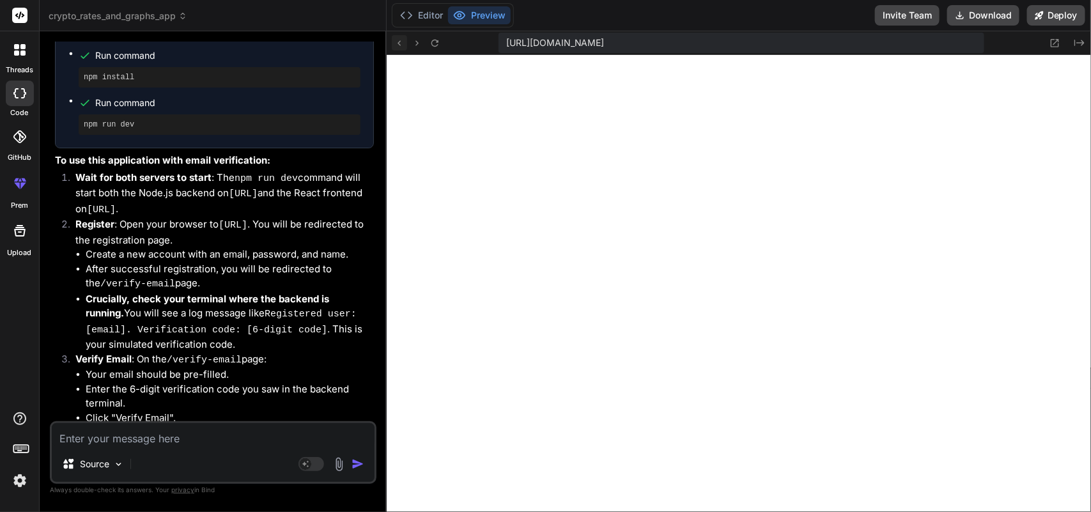
click at [401, 49] on button at bounding box center [399, 42] width 15 height 15
click at [432, 45] on icon at bounding box center [435, 43] width 11 height 11
click at [1055, 38] on icon at bounding box center [1055, 43] width 11 height 11
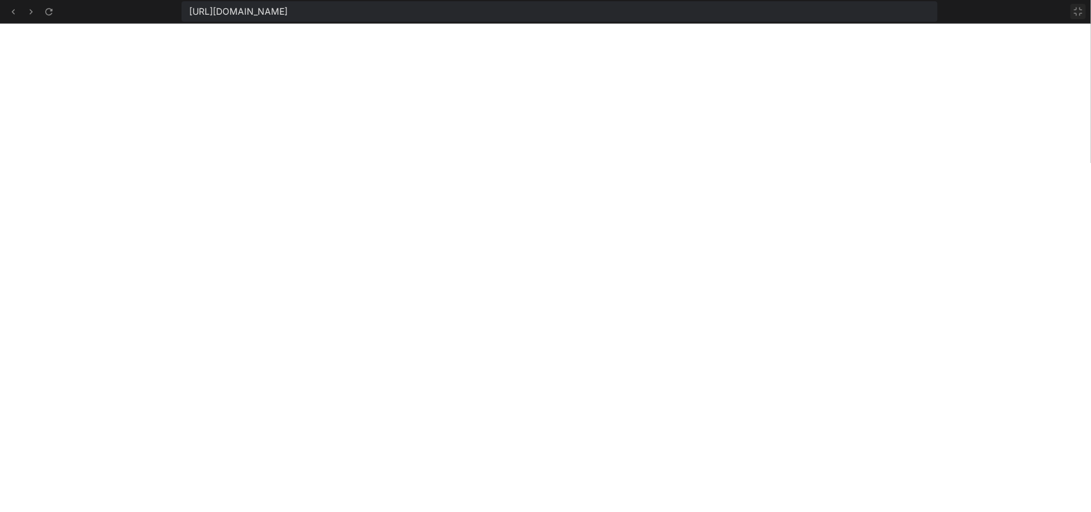
click at [1082, 14] on icon at bounding box center [1079, 11] width 10 height 10
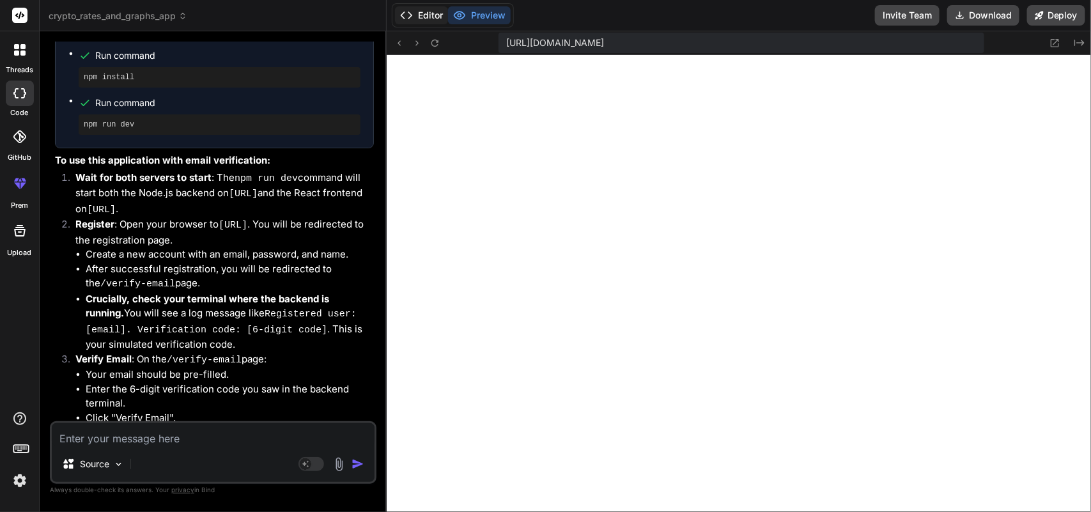
click at [421, 15] on button "Editor" at bounding box center [421, 15] width 53 height 18
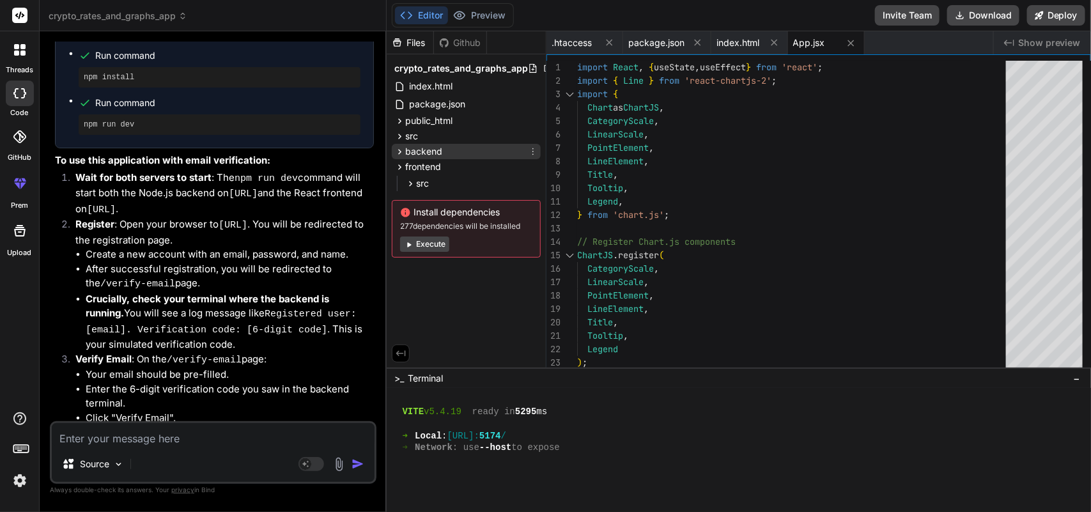
click at [442, 147] on div "backend" at bounding box center [466, 151] width 149 height 15
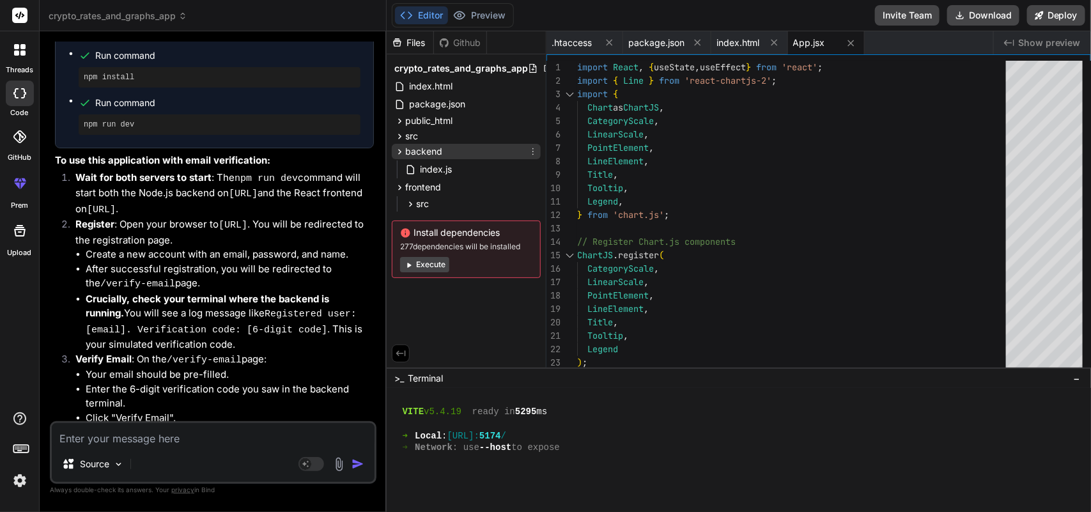
click at [442, 147] on div "backend" at bounding box center [466, 151] width 149 height 15
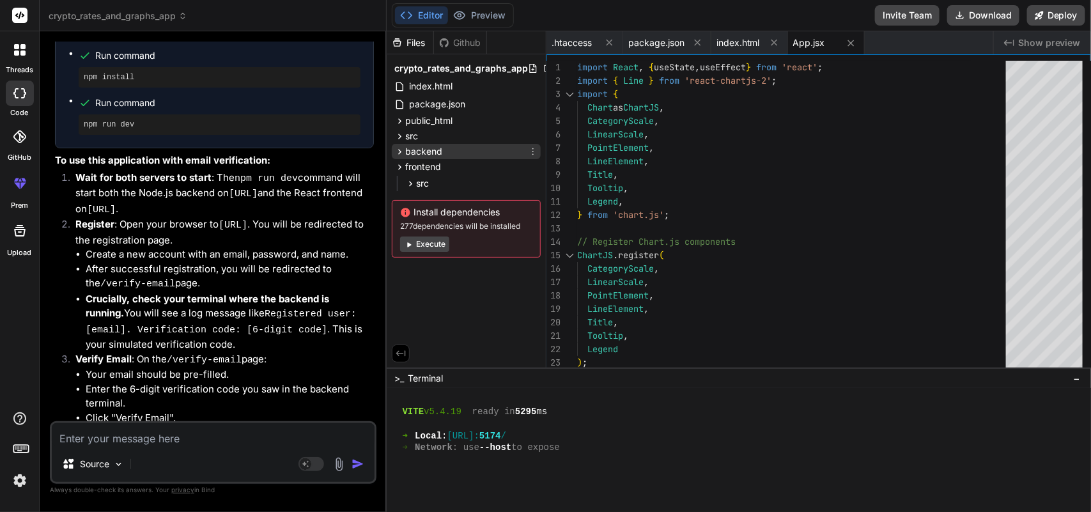
click at [442, 158] on div "backend" at bounding box center [466, 151] width 149 height 15
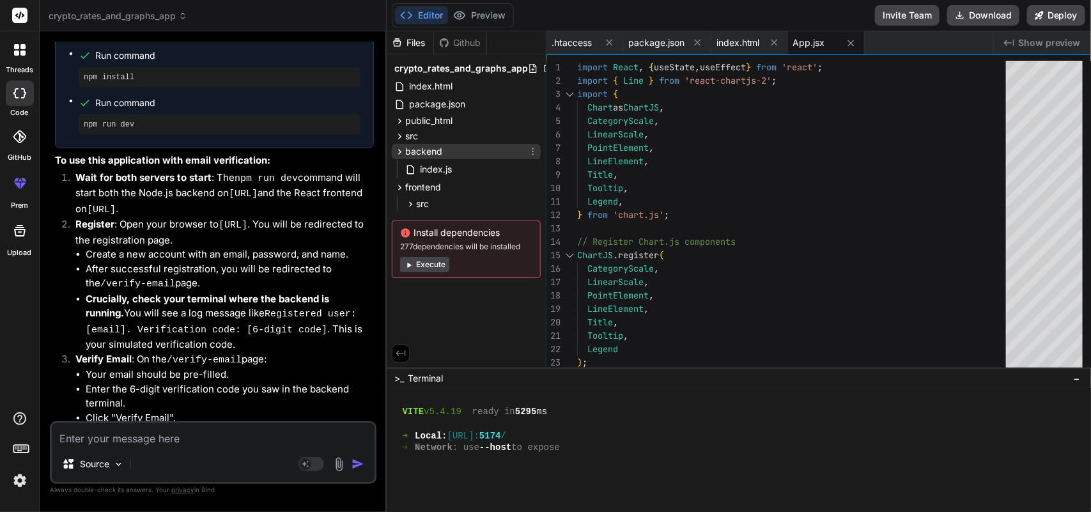
click at [442, 158] on div "backend" at bounding box center [466, 151] width 149 height 15
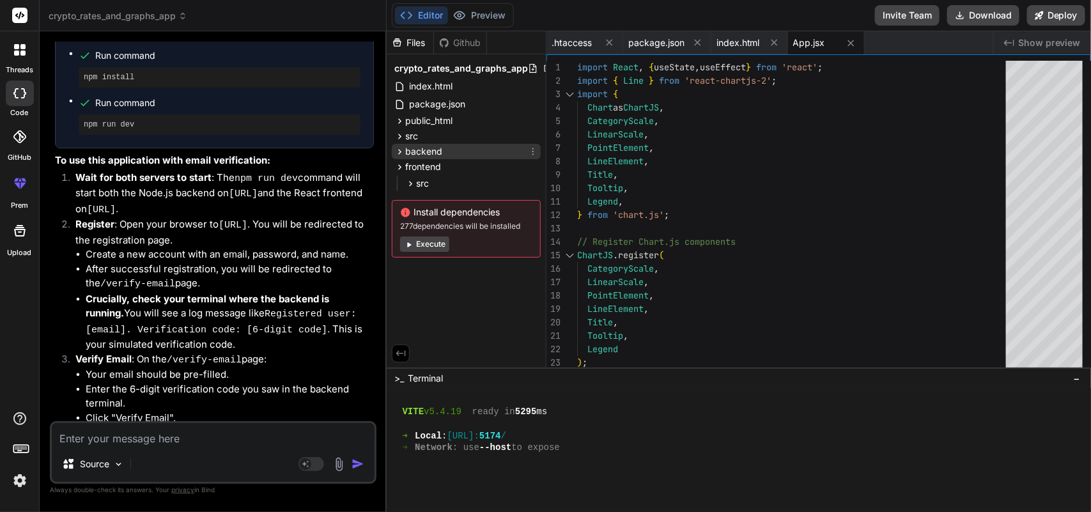
click at [456, 151] on div "backend" at bounding box center [466, 151] width 149 height 15
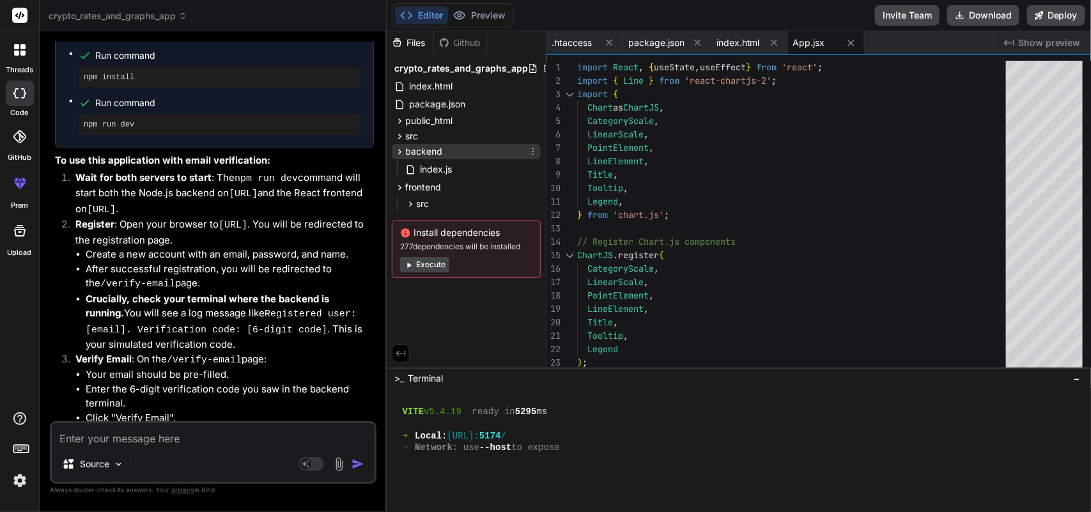
click at [456, 151] on div "backend" at bounding box center [466, 151] width 149 height 15
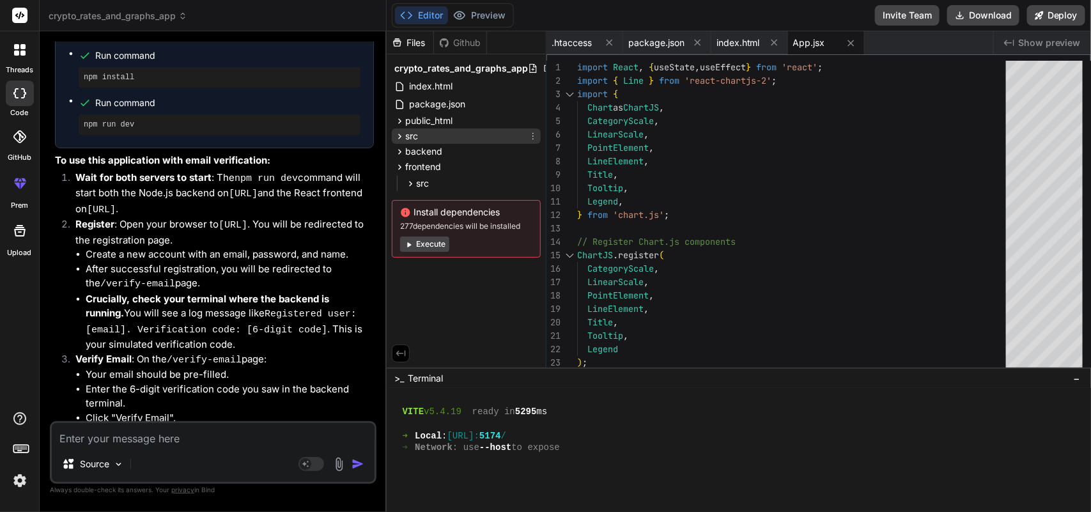
click at [439, 135] on div "src" at bounding box center [466, 136] width 149 height 15
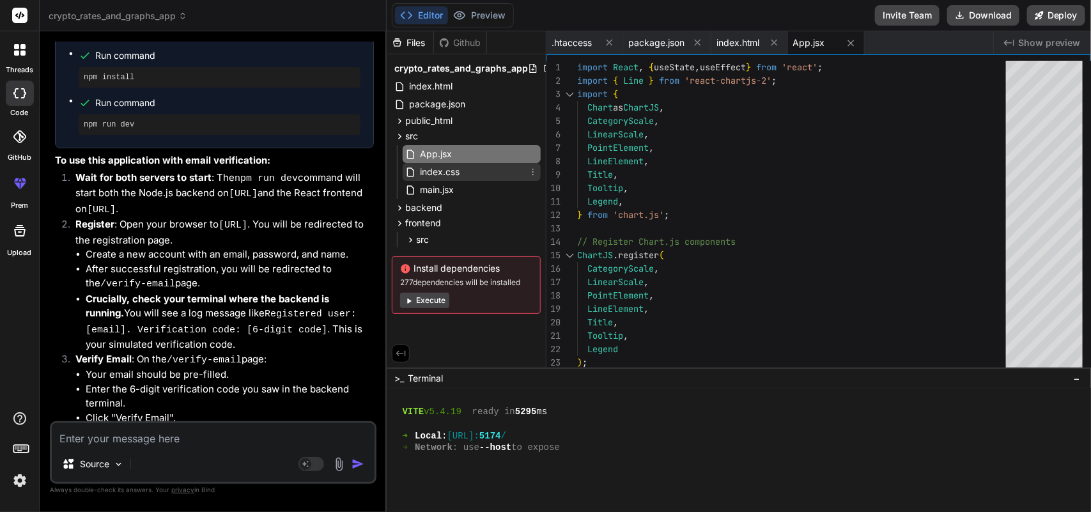
click at [506, 169] on div "index.css" at bounding box center [472, 172] width 138 height 18
type textarea ".chart-container { margin-top: 30px; padding: 20px; background-color: #f9f9f9; …"
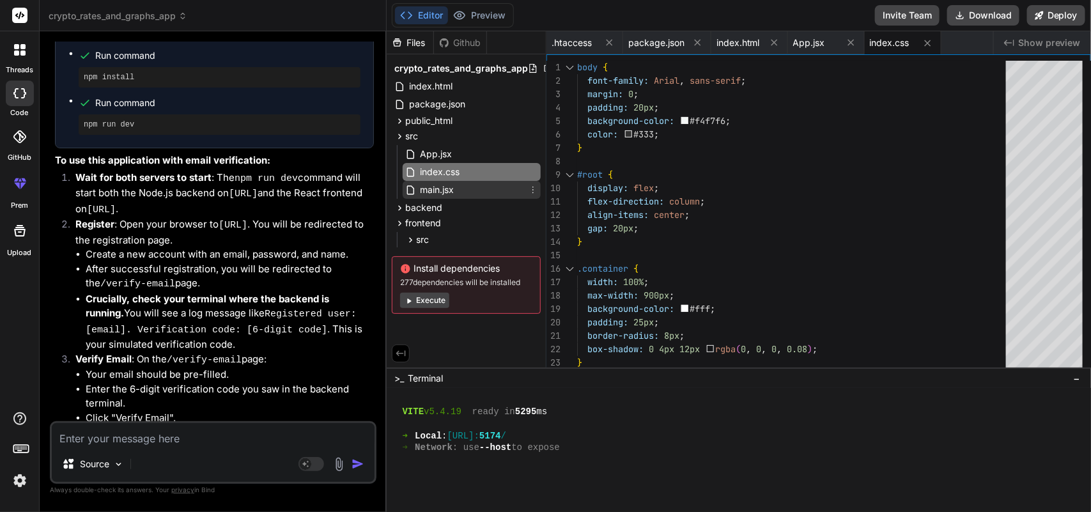
click at [496, 193] on div "main.jsx" at bounding box center [472, 190] width 138 height 18
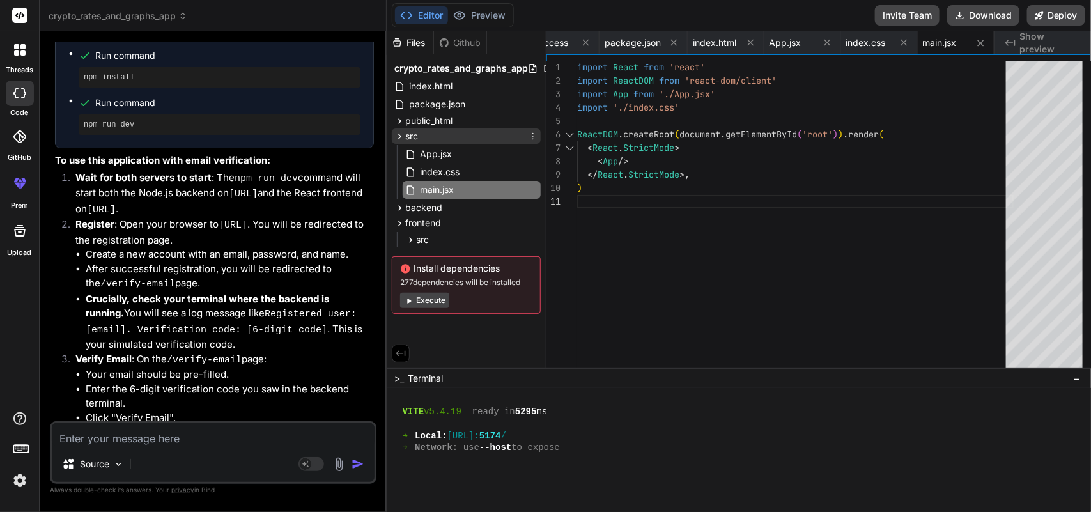
click at [457, 133] on div "src" at bounding box center [466, 136] width 149 height 15
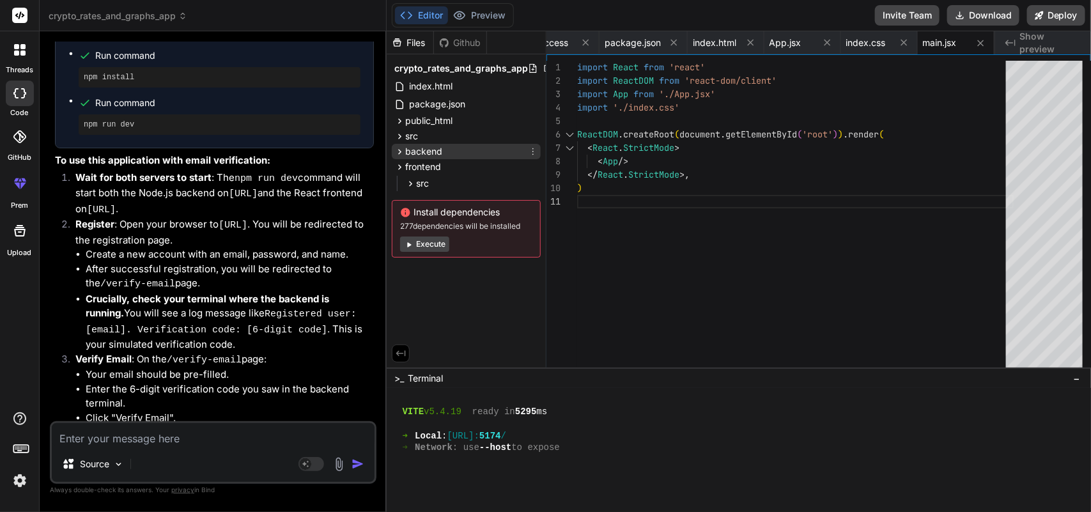
click at [467, 157] on div "backend" at bounding box center [466, 151] width 149 height 15
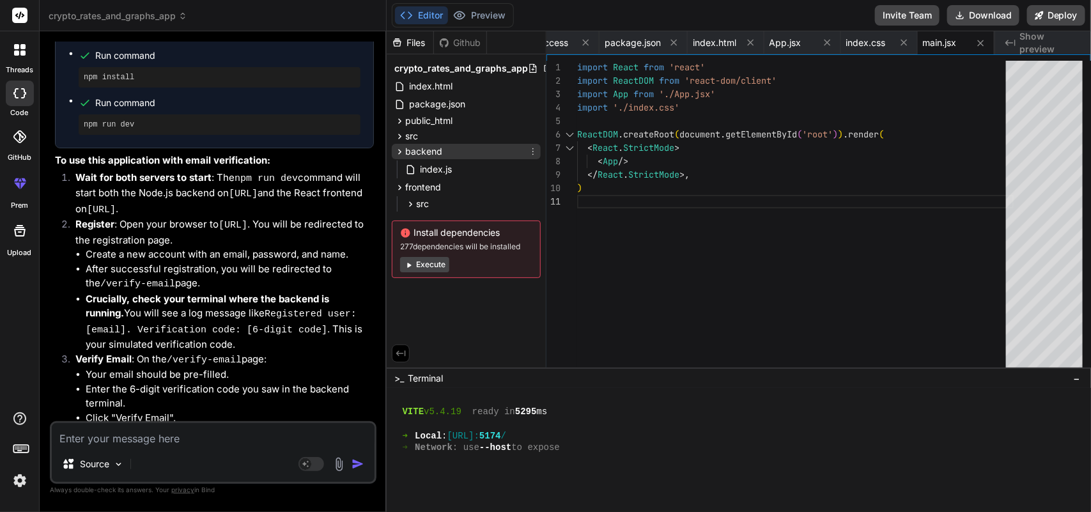
click at [467, 157] on div "backend" at bounding box center [466, 151] width 149 height 15
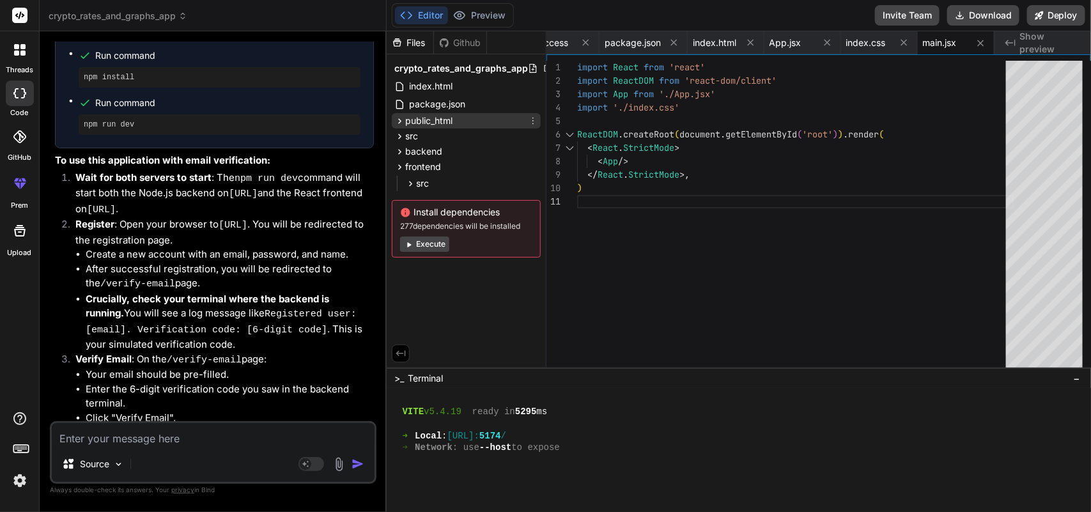
click at [440, 120] on span "public_html" at bounding box center [428, 120] width 47 height 13
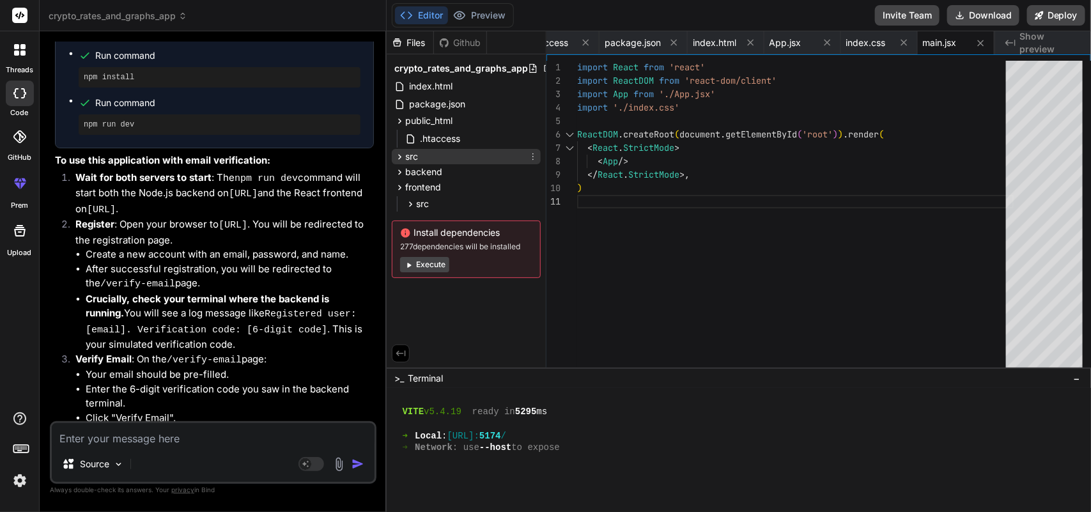
click at [458, 149] on div "src" at bounding box center [466, 156] width 149 height 15
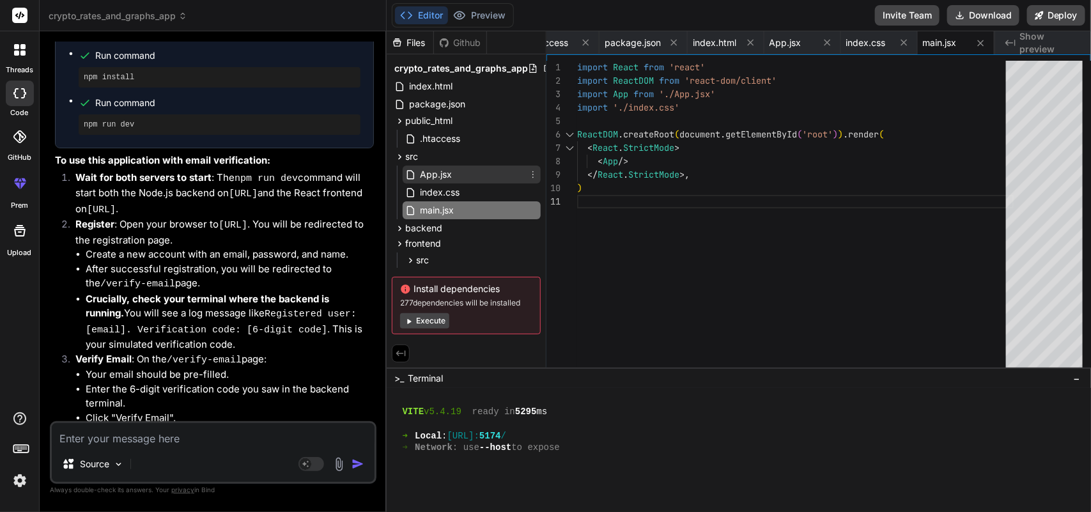
click at [460, 171] on div "App.jsx" at bounding box center [472, 175] width 138 height 18
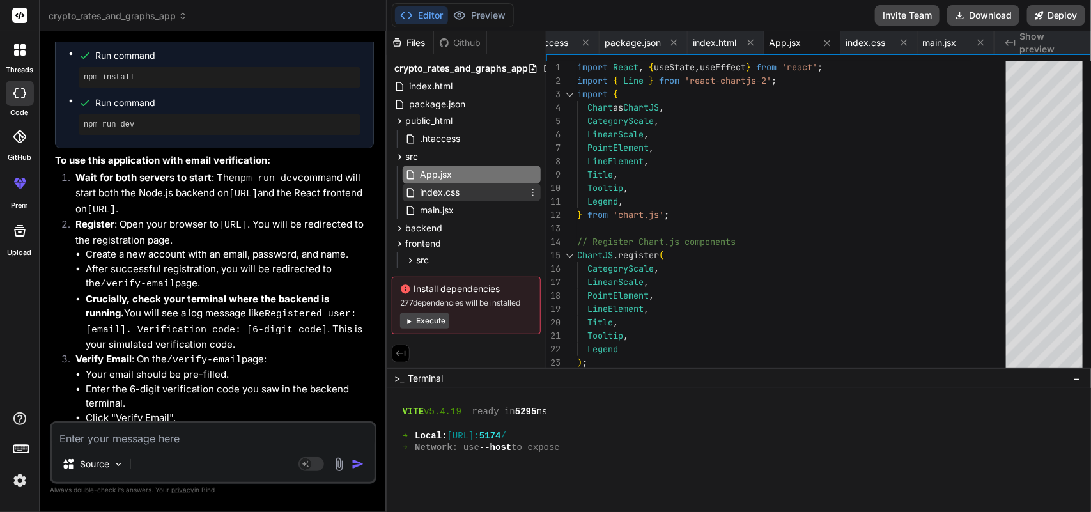
click at [460, 195] on span "index.css" at bounding box center [440, 192] width 42 height 15
type textarea ".chart-container { margin-top: 30px; padding: 20px; background-color: #f9f9f9; …"
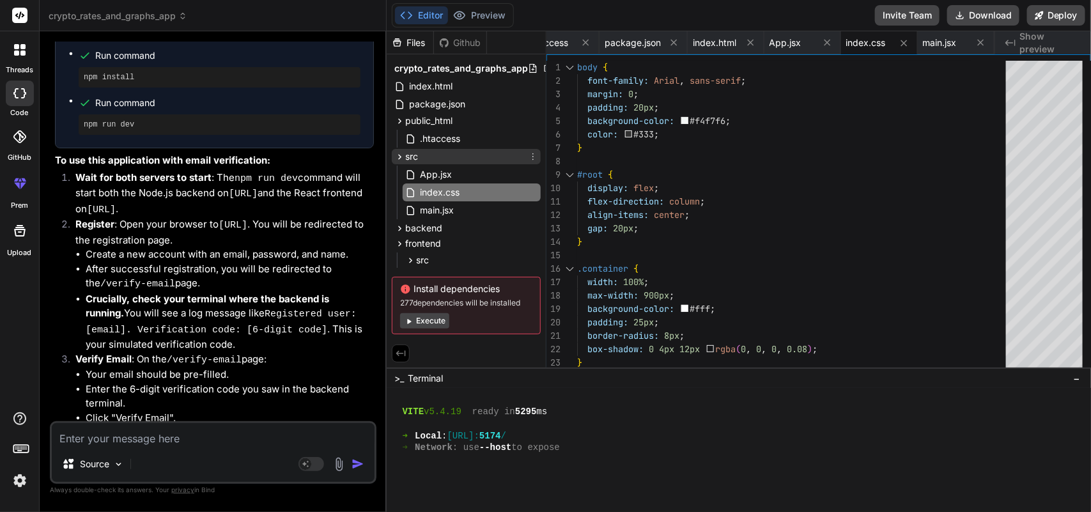
click at [422, 155] on div "src" at bounding box center [466, 156] width 149 height 15
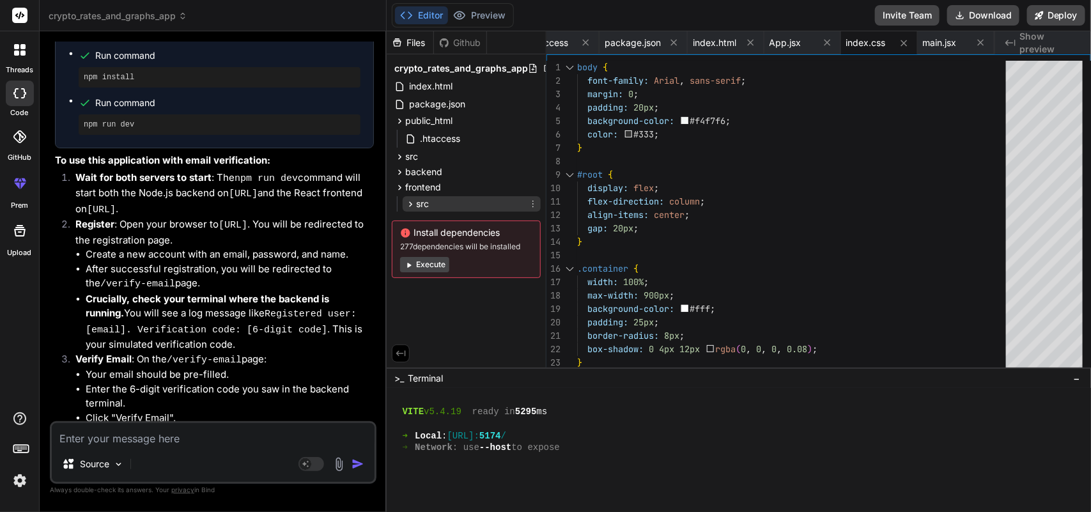
click at [454, 201] on div "src" at bounding box center [472, 203] width 138 height 15
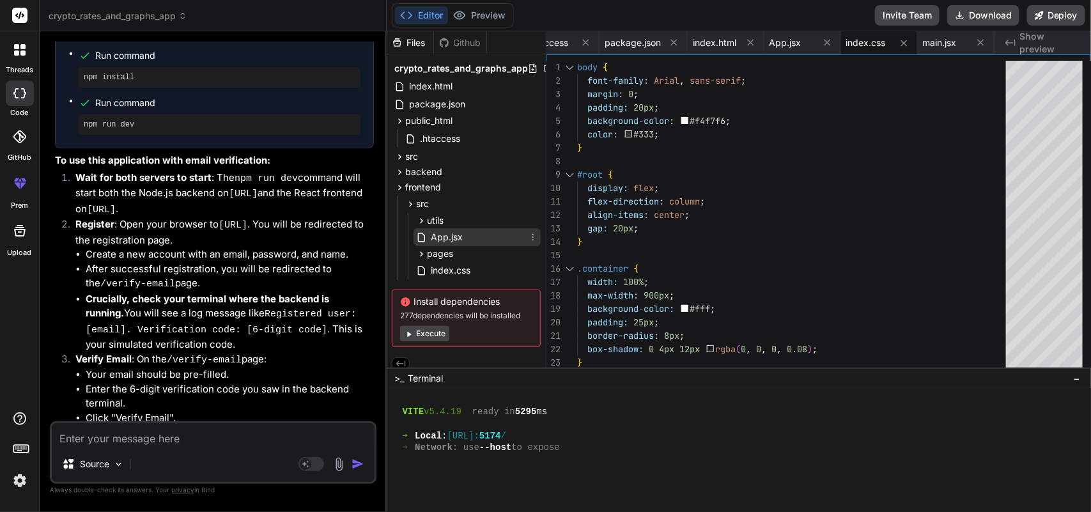
click at [464, 240] on span "App.jsx" at bounding box center [447, 237] width 35 height 15
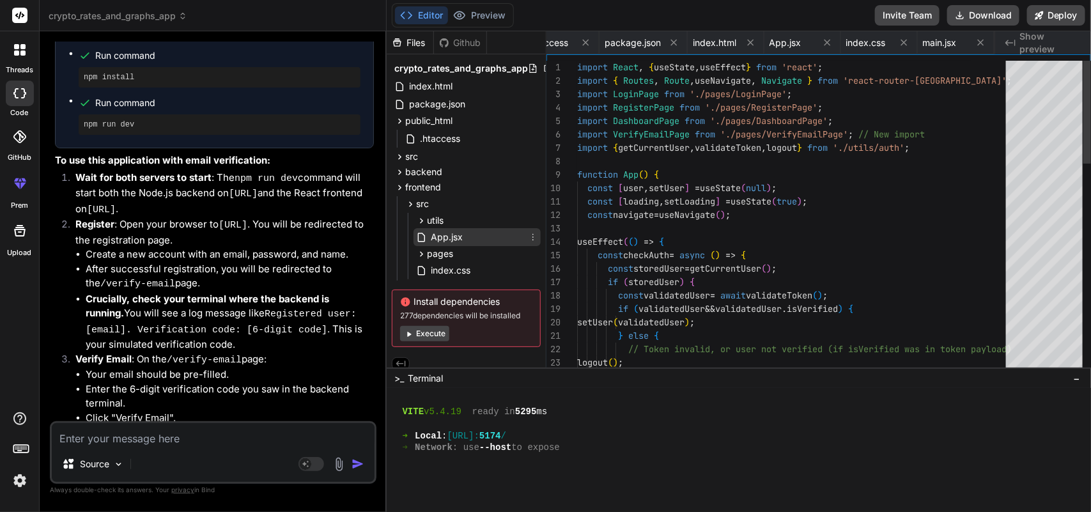
scroll to position [0, 100]
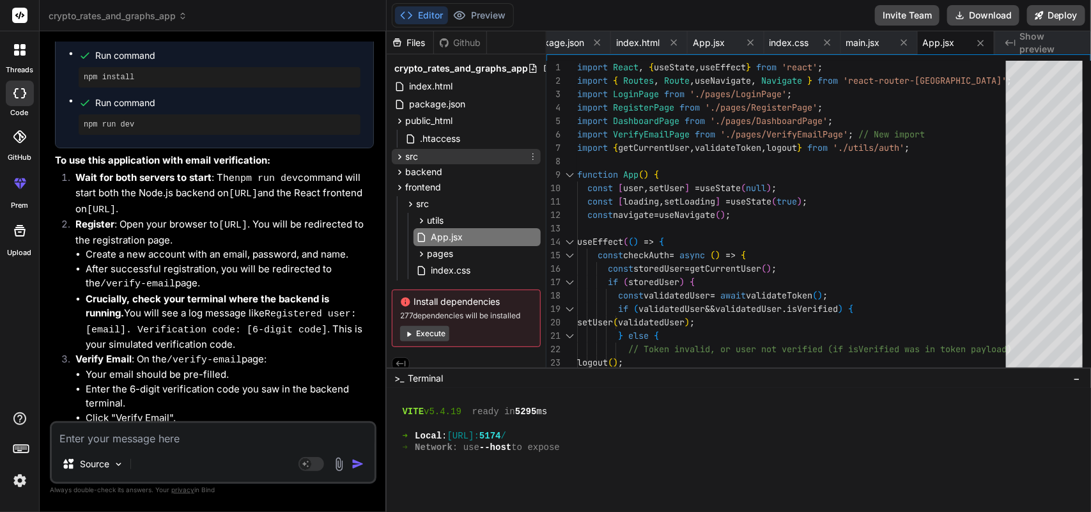
click at [529, 155] on icon at bounding box center [533, 157] width 10 height 10
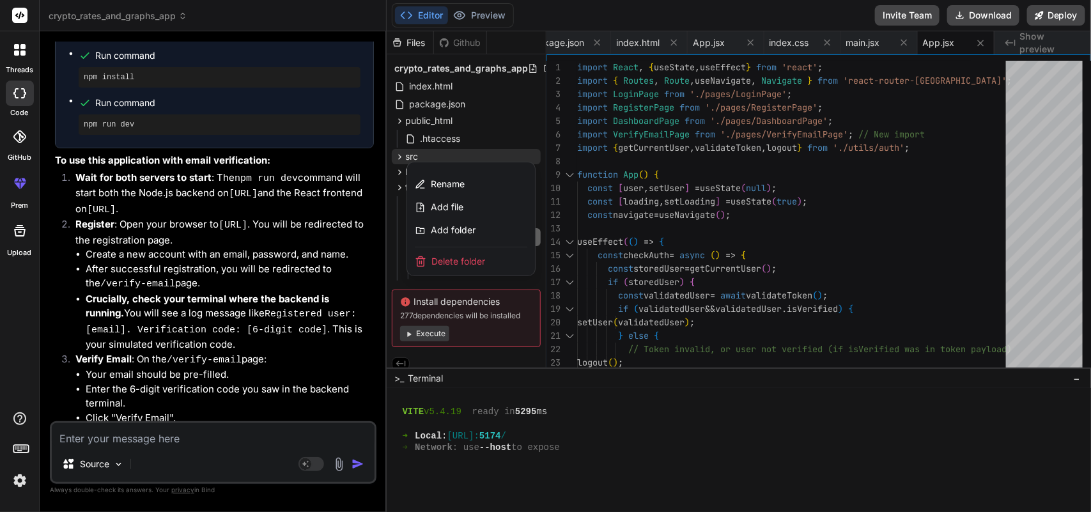
click at [455, 264] on span "Delete folder" at bounding box center [459, 261] width 54 height 13
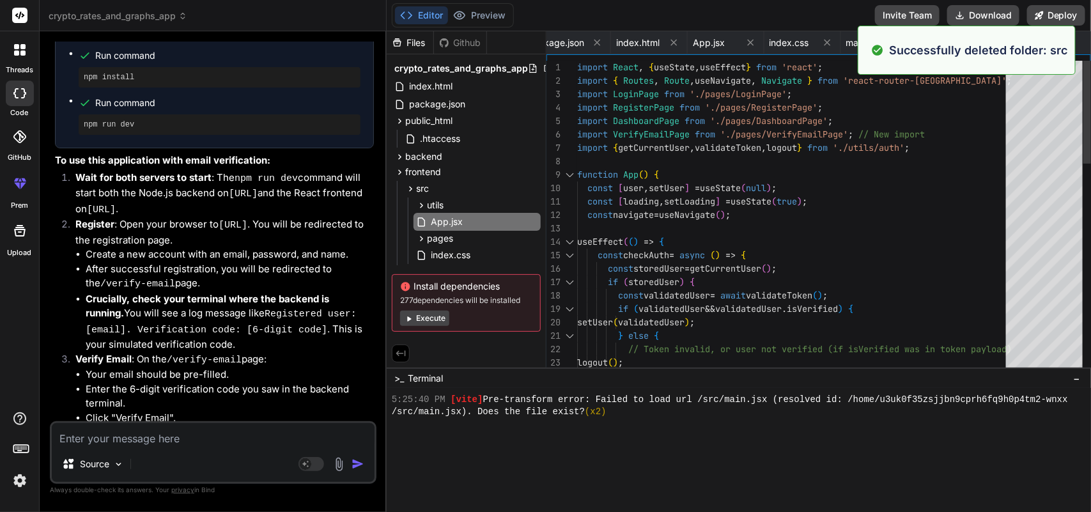
scroll to position [1019, 0]
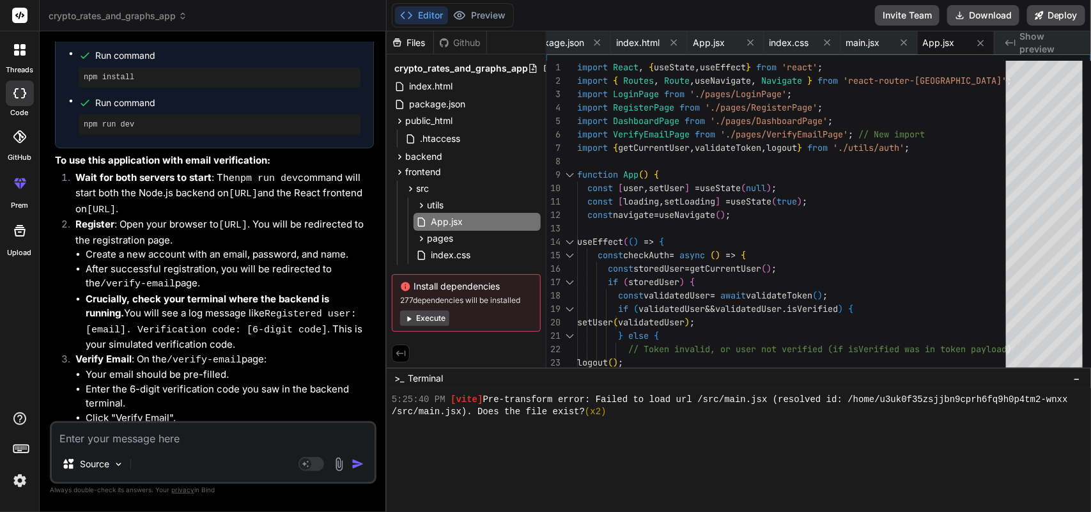
click at [733, 426] on div at bounding box center [733, 424] width 682 height 12
click at [461, 116] on div "public_html" at bounding box center [466, 120] width 149 height 15
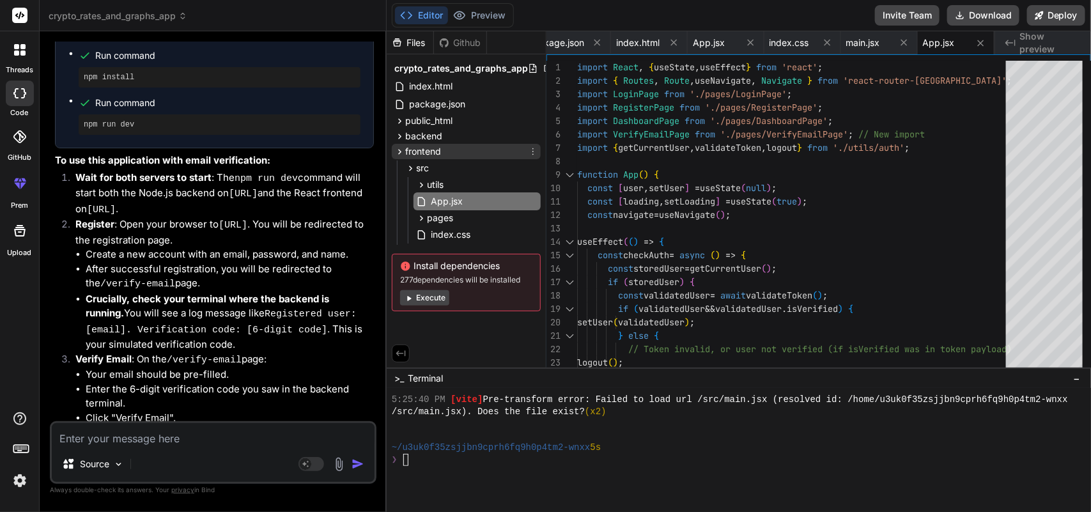
click at [458, 148] on div "frontend" at bounding box center [466, 151] width 149 height 15
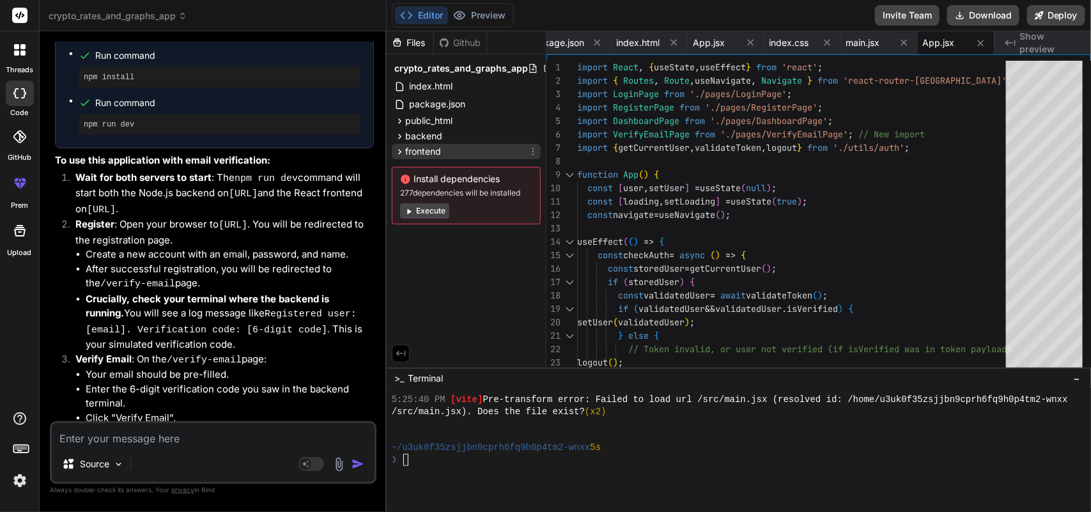
click at [458, 148] on div "frontend" at bounding box center [466, 151] width 149 height 15
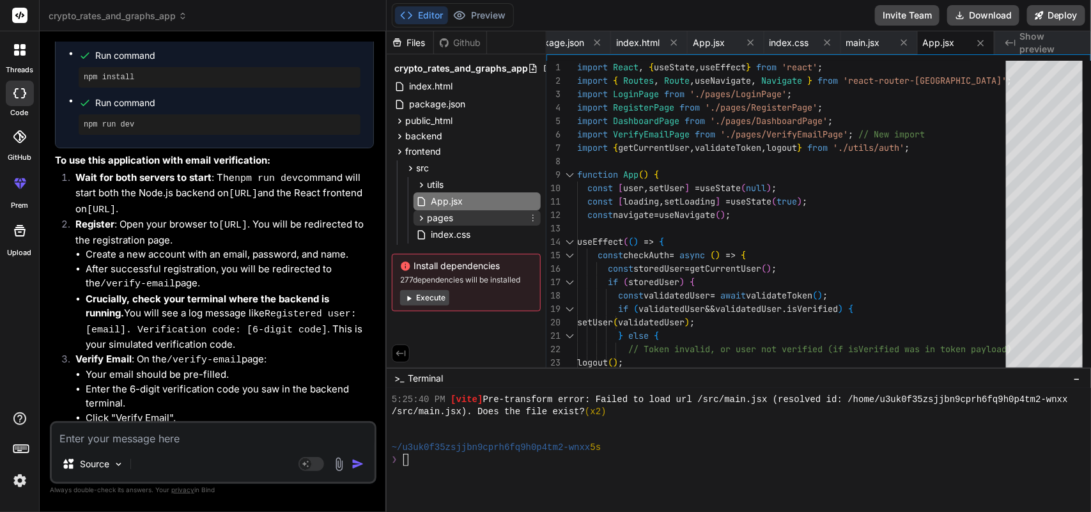
click at [458, 211] on div "pages" at bounding box center [477, 217] width 127 height 15
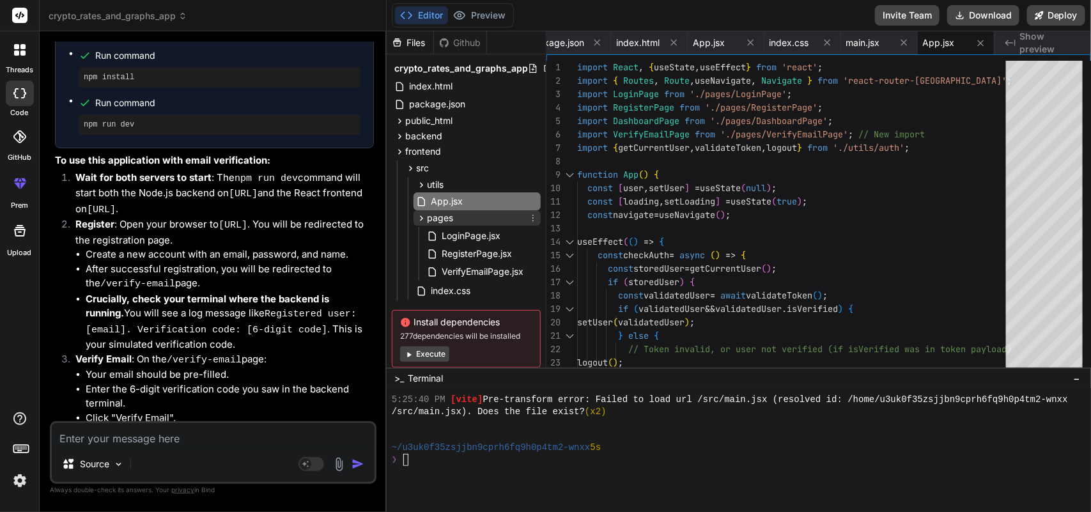
click at [458, 211] on div "pages" at bounding box center [477, 217] width 127 height 15
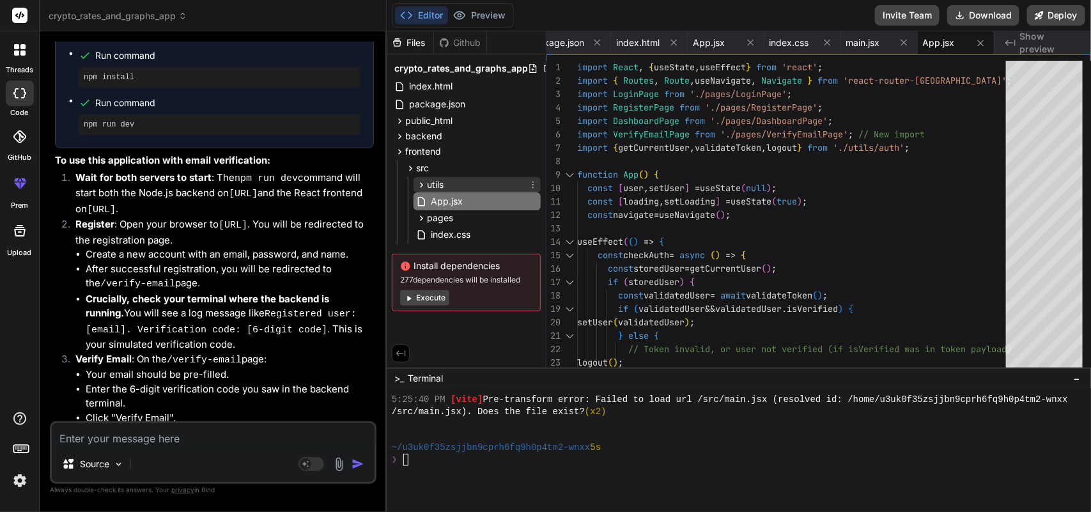
click at [464, 177] on div "utils" at bounding box center [477, 184] width 127 height 15
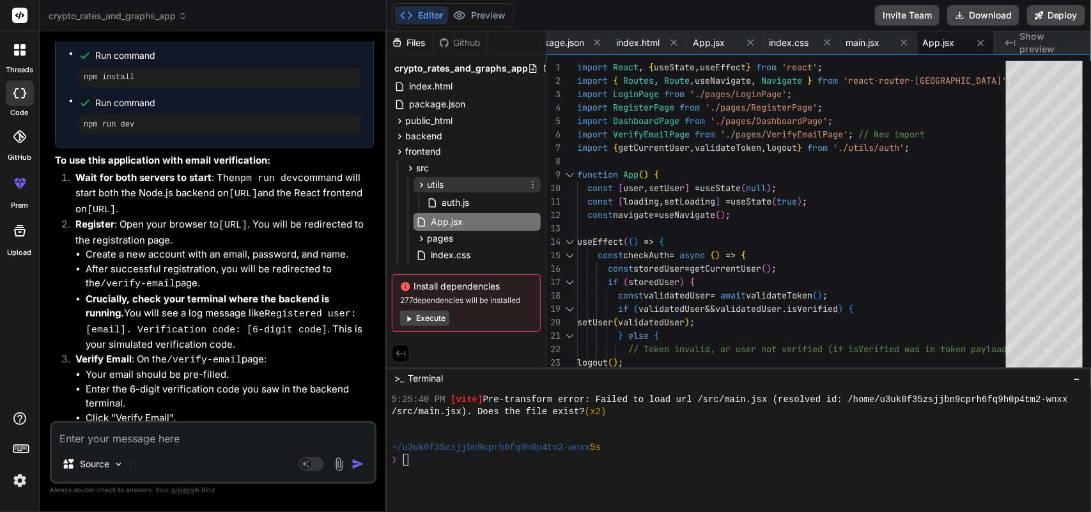
click at [464, 177] on div "utils" at bounding box center [477, 184] width 127 height 15
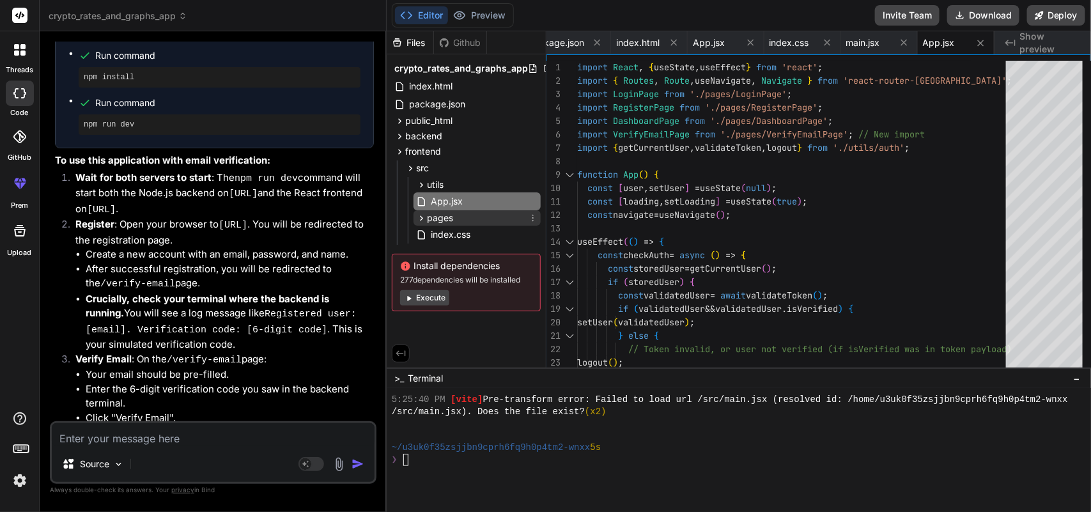
click at [465, 215] on div "pages" at bounding box center [477, 217] width 127 height 15
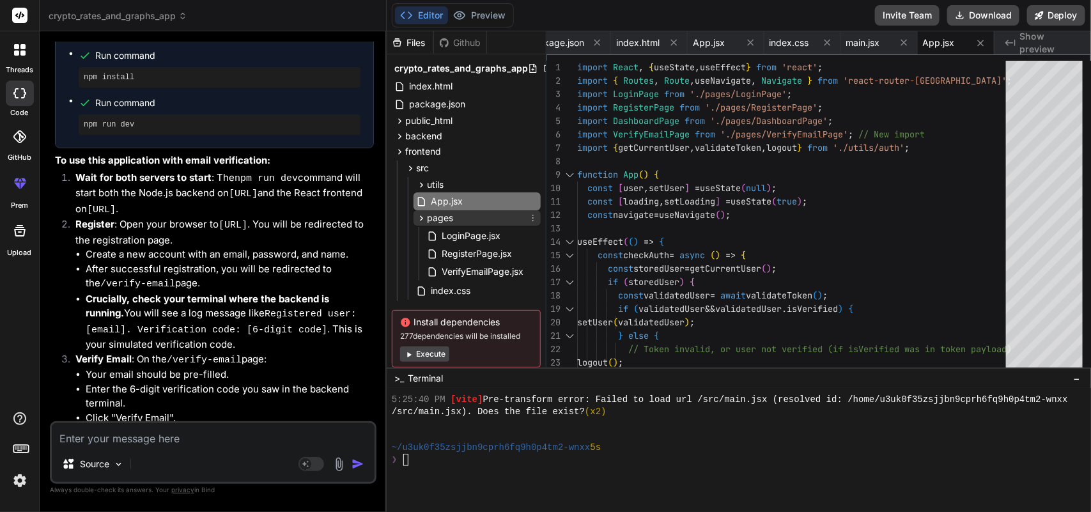
click at [465, 215] on div "pages" at bounding box center [477, 217] width 127 height 15
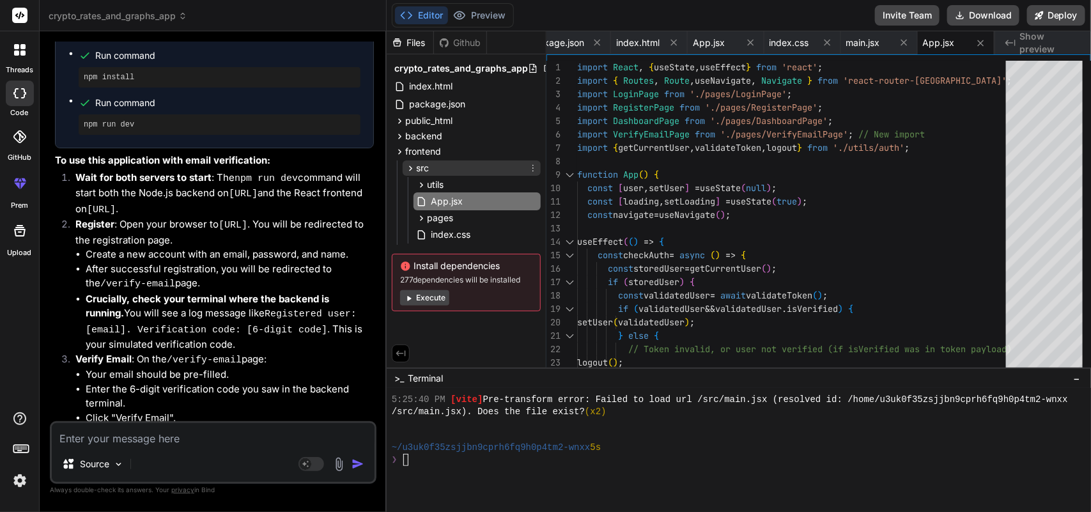
click at [421, 167] on span "src" at bounding box center [422, 168] width 13 height 13
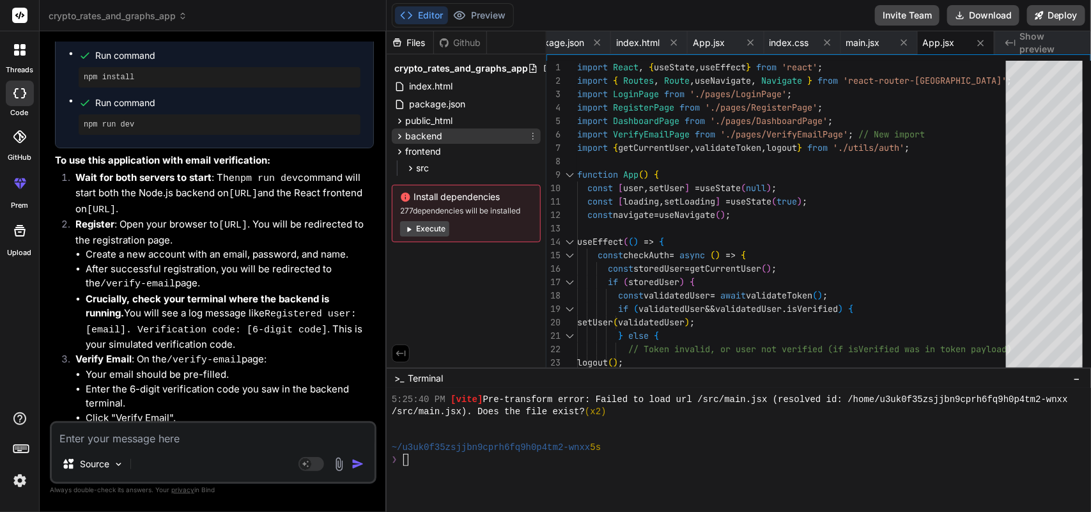
click at [426, 130] on span "backend" at bounding box center [423, 136] width 37 height 13
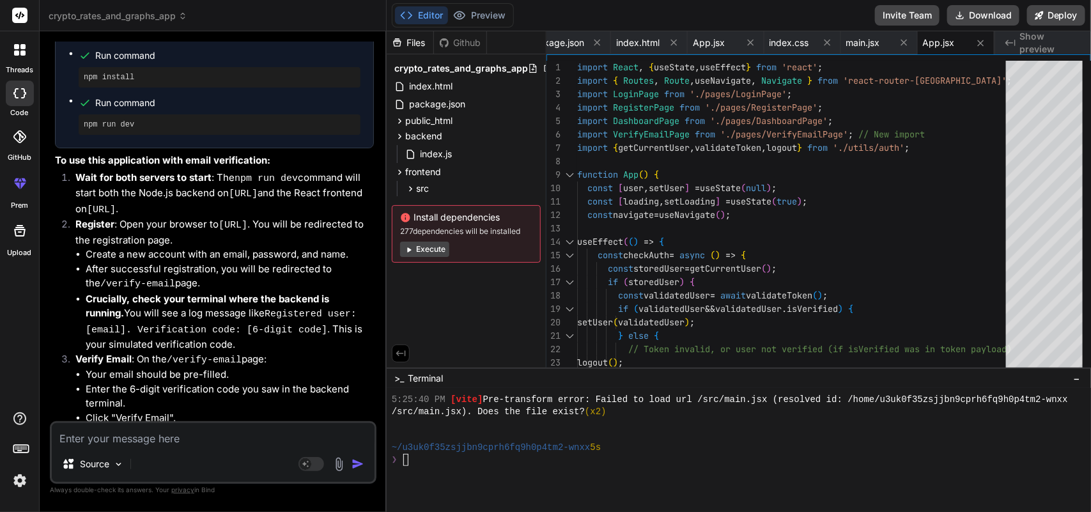
click at [465, 163] on div "index.js" at bounding box center [466, 154] width 149 height 20
click at [456, 168] on div "frontend" at bounding box center [466, 171] width 149 height 15
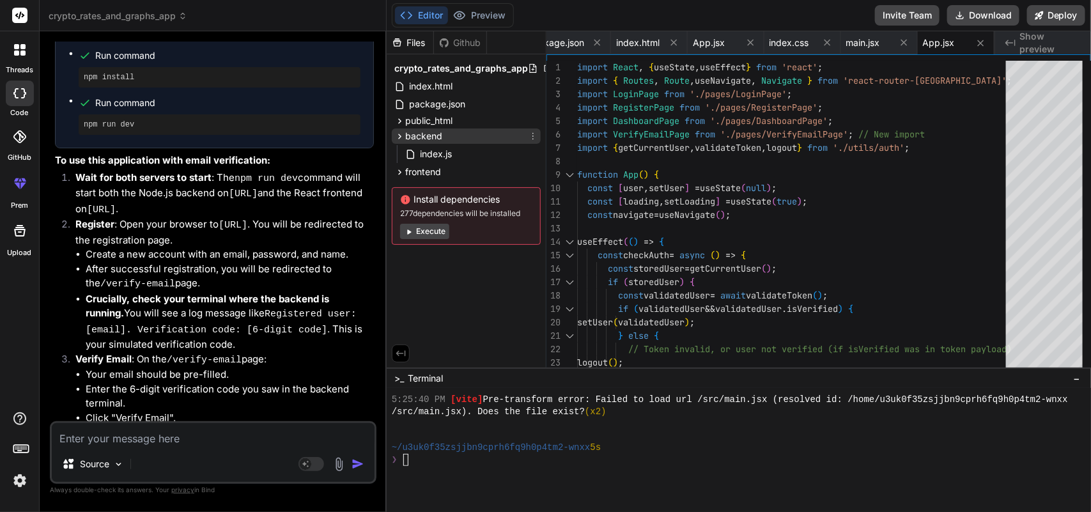
click at [439, 136] on span "backend" at bounding box center [423, 136] width 37 height 13
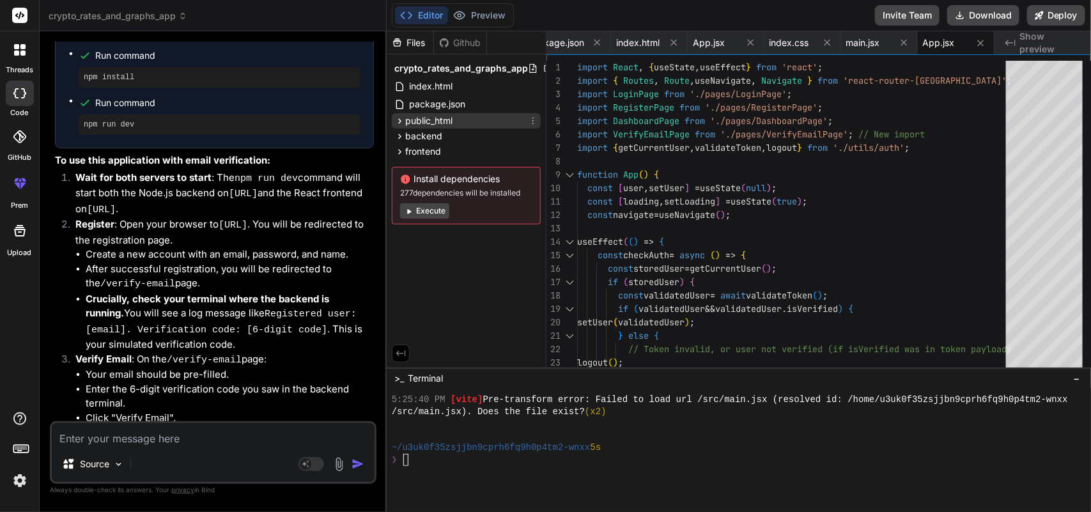
click at [428, 115] on span "public_html" at bounding box center [428, 120] width 47 height 13
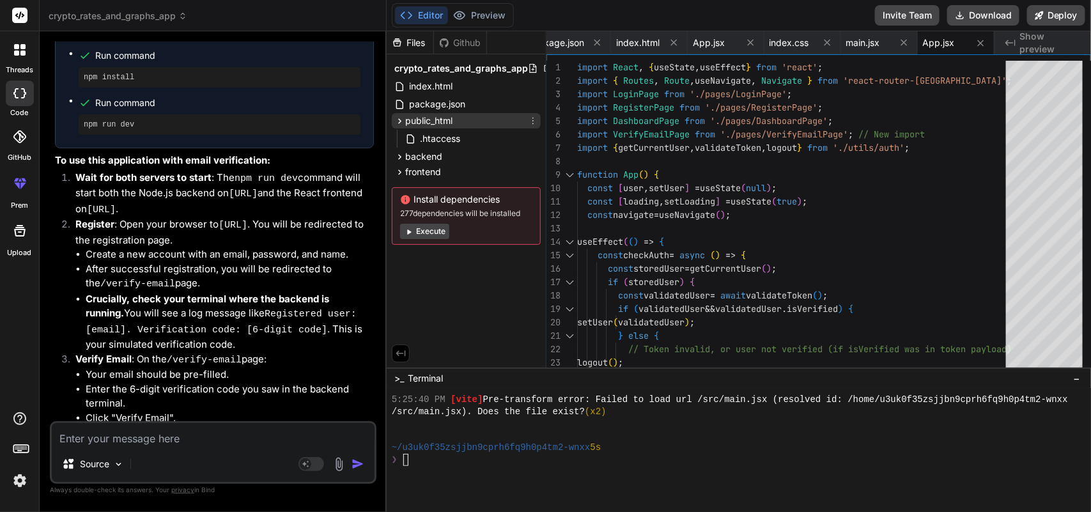
click at [453, 116] on span "public_html" at bounding box center [428, 120] width 47 height 13
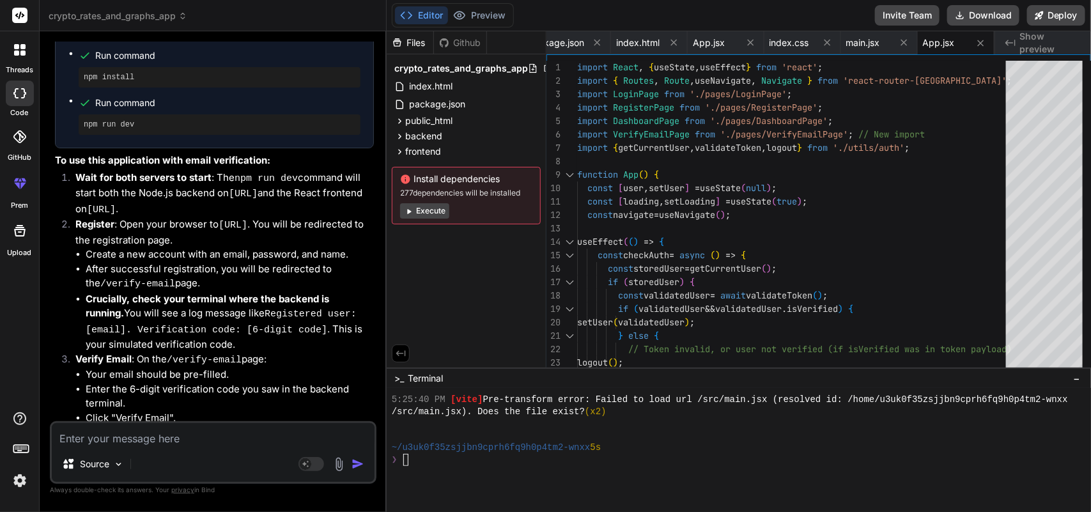
click at [209, 432] on textarea at bounding box center [213, 434] width 323 height 23
click at [26, 35] on div "threads" at bounding box center [19, 53] width 39 height 44
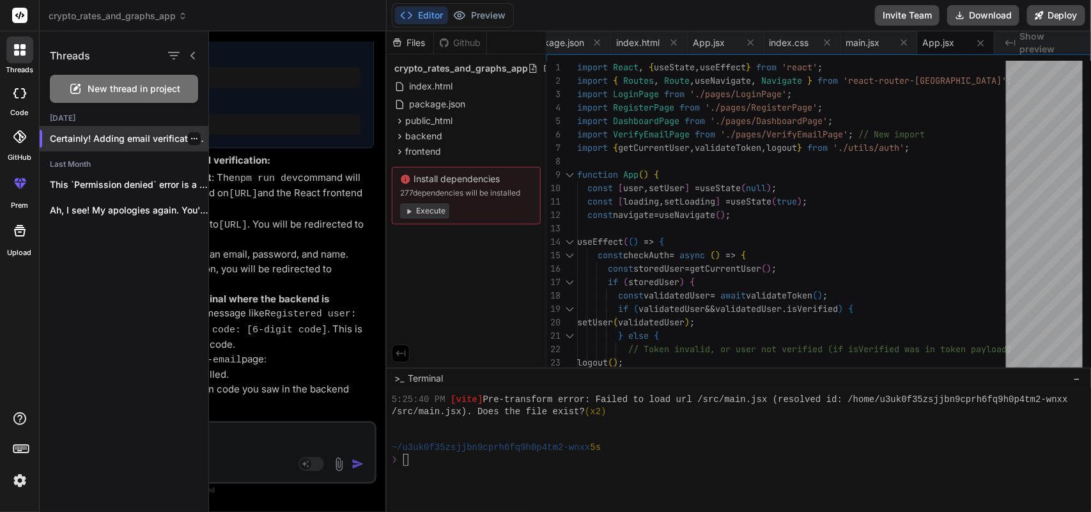
click at [191, 136] on icon "button" at bounding box center [195, 139] width 8 height 8
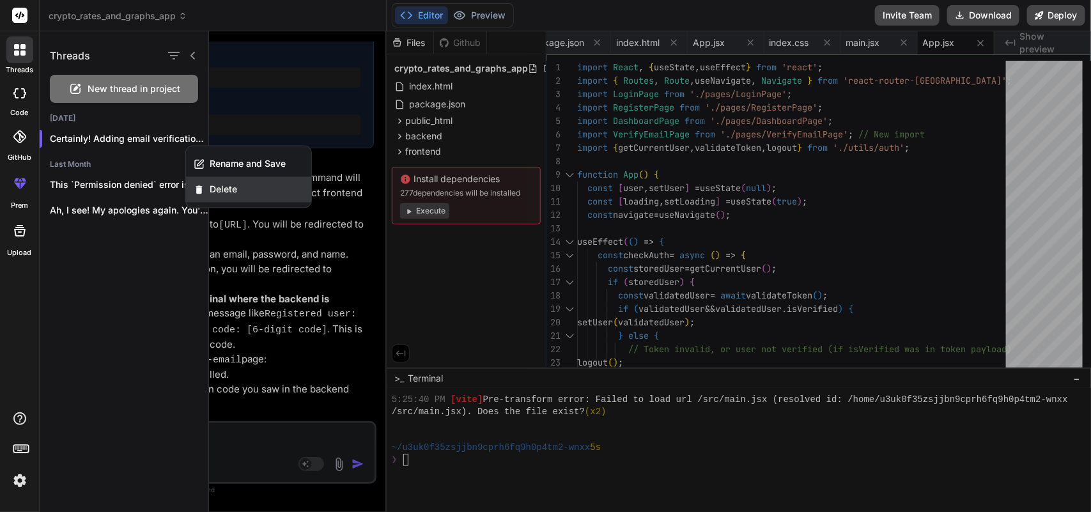
click at [248, 191] on div "Delete" at bounding box center [248, 190] width 125 height 26
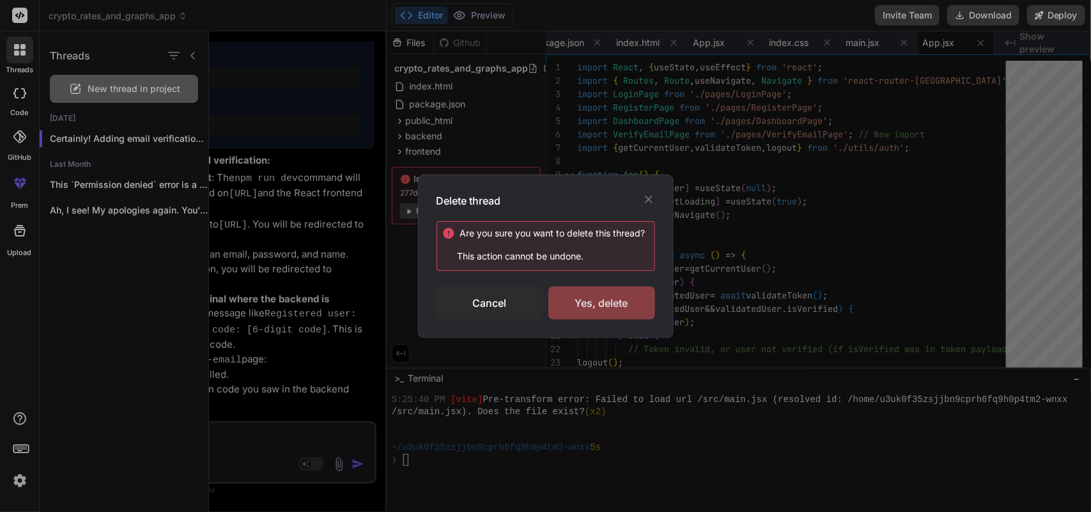
click at [600, 295] on div "Yes, delete" at bounding box center [602, 302] width 107 height 33
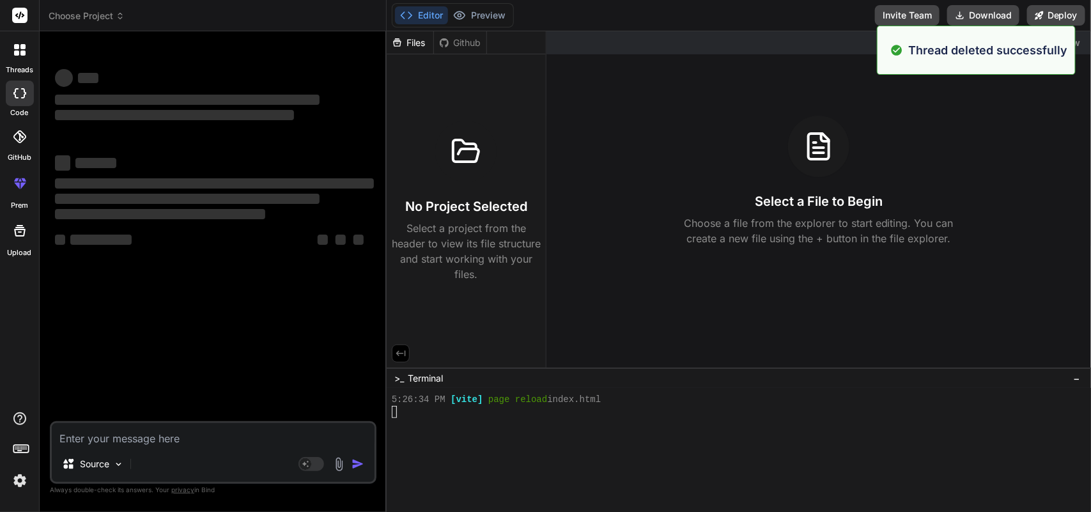
scroll to position [1091, 0]
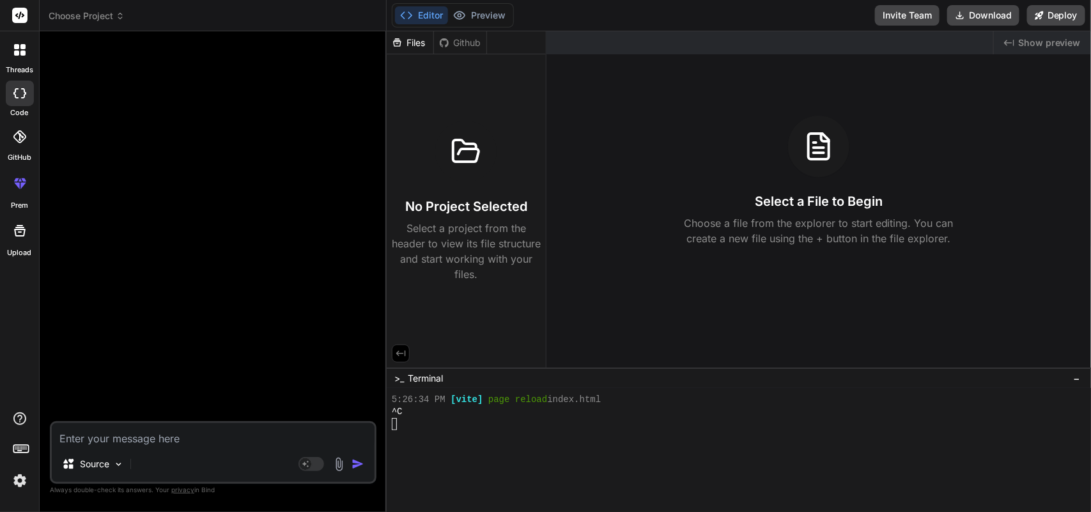
click at [445, 270] on p "Select a project from the header to view its file structure and start working w…" at bounding box center [466, 251] width 149 height 61
click at [461, 42] on div "Github" at bounding box center [460, 42] width 52 height 13
click at [478, 7] on button "Preview" at bounding box center [479, 15] width 63 height 18
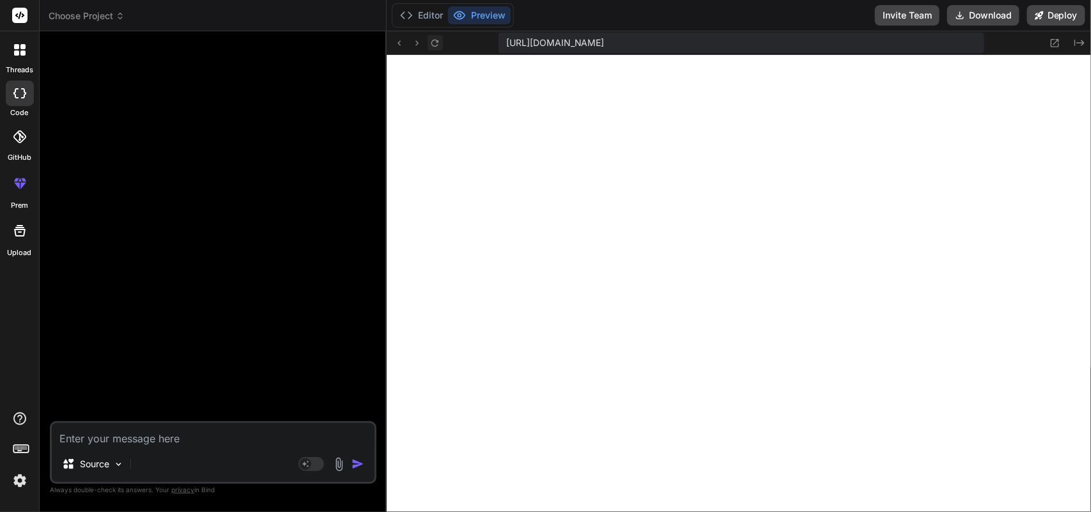
click at [435, 38] on icon at bounding box center [435, 43] width 11 height 11
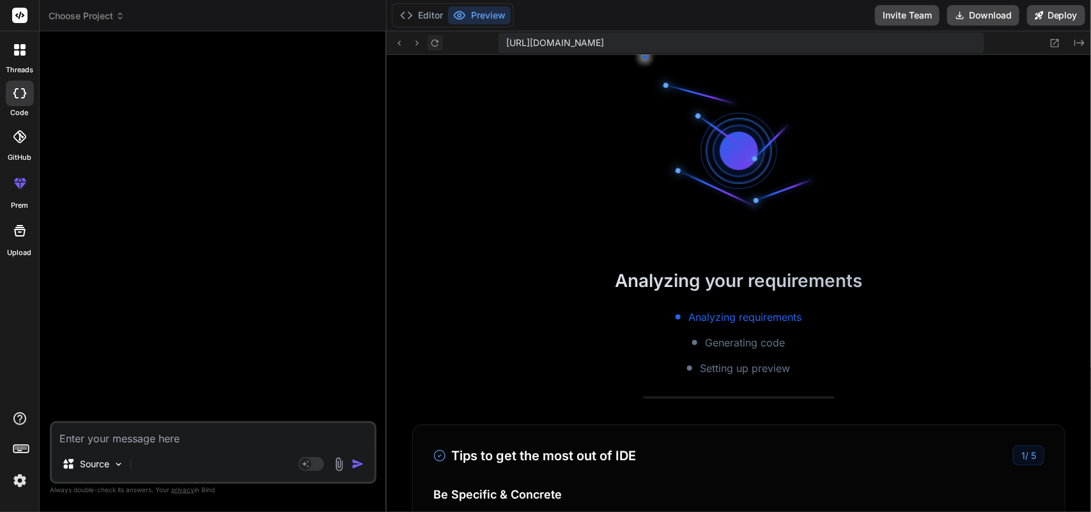
click at [435, 38] on icon at bounding box center [435, 43] width 11 height 11
click at [17, 54] on icon at bounding box center [16, 53] width 5 height 5
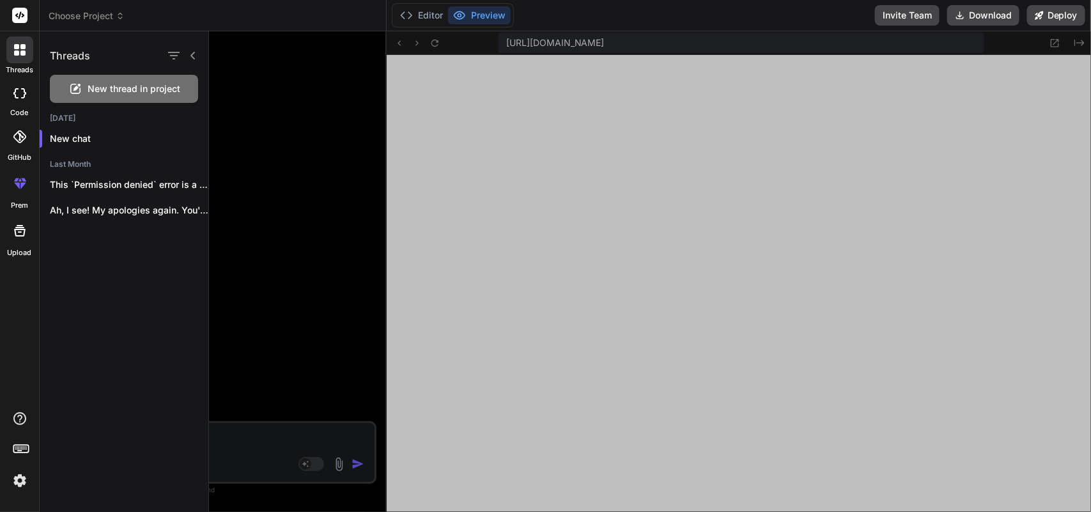
click at [501, 209] on div at bounding box center [650, 271] width 882 height 481
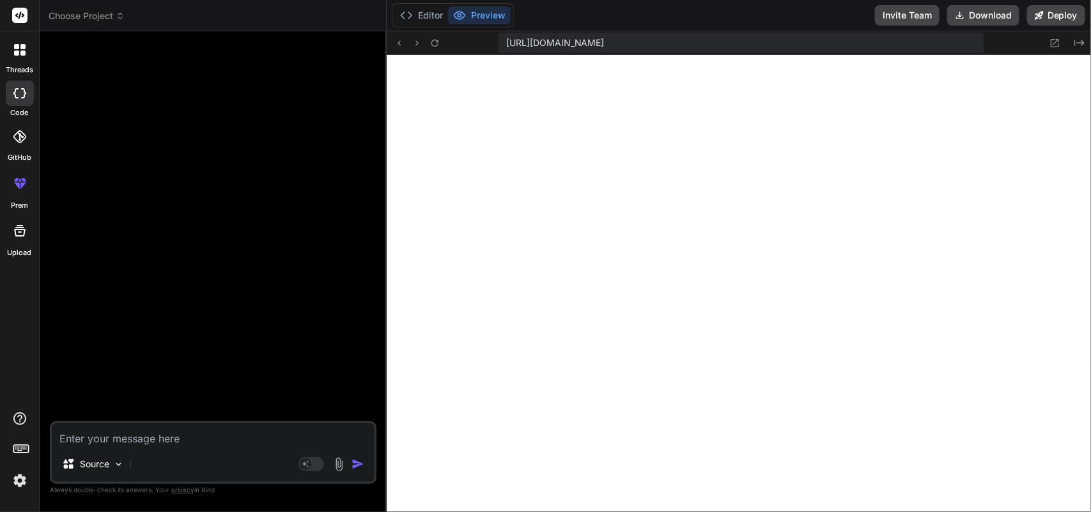
click at [17, 55] on icon at bounding box center [16, 53] width 5 height 5
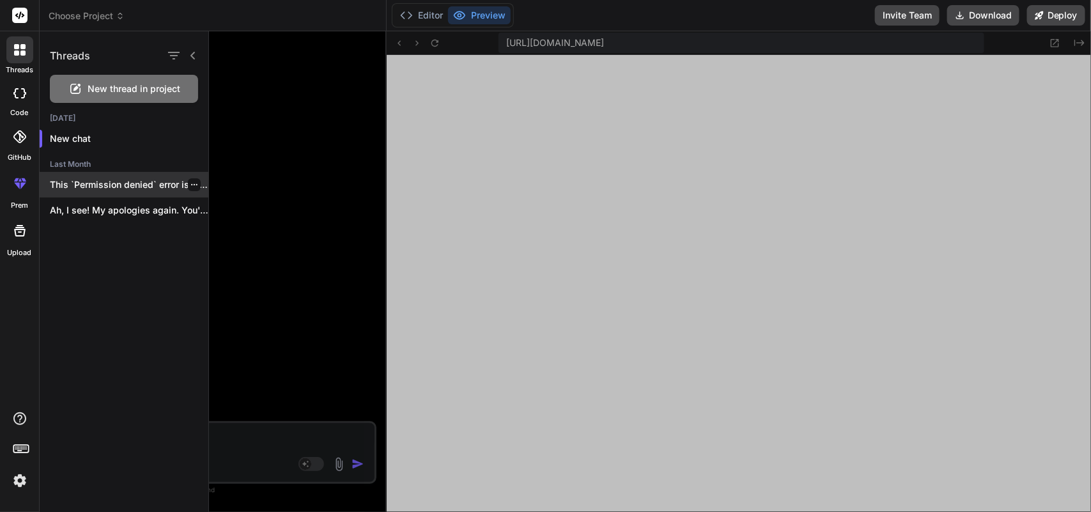
click at [110, 180] on p "This `Permission denied` error is a very..." at bounding box center [129, 184] width 159 height 13
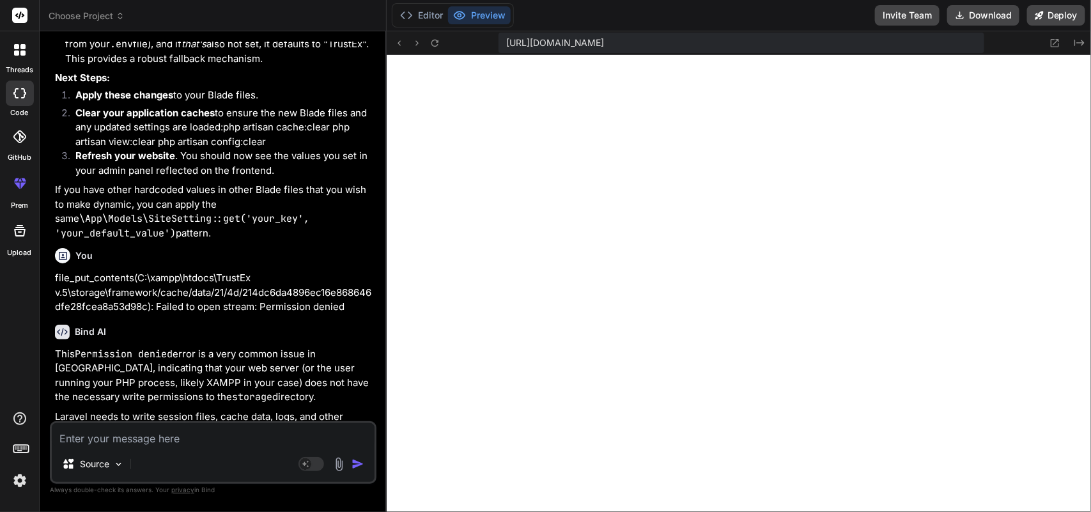
scroll to position [4611, 0]
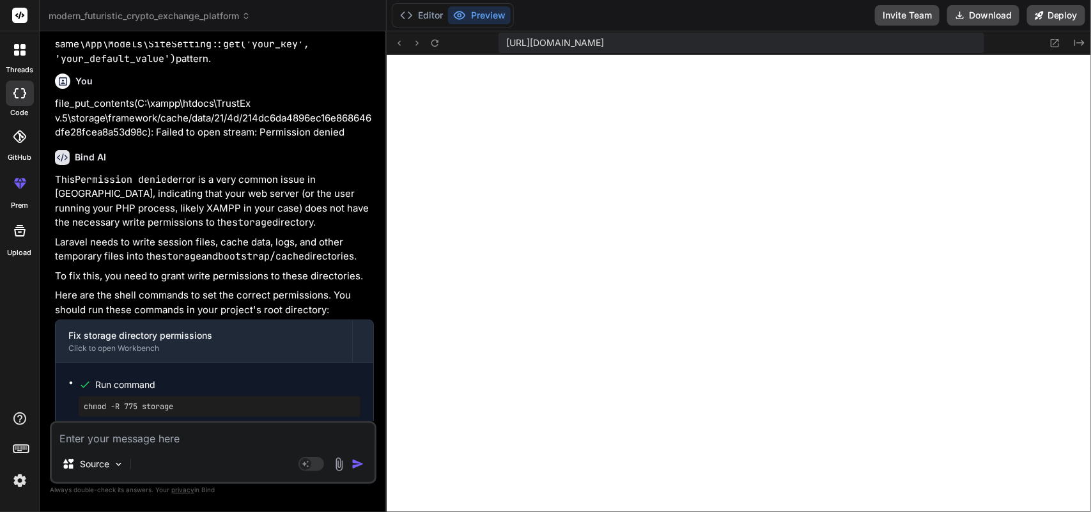
type textarea "x"
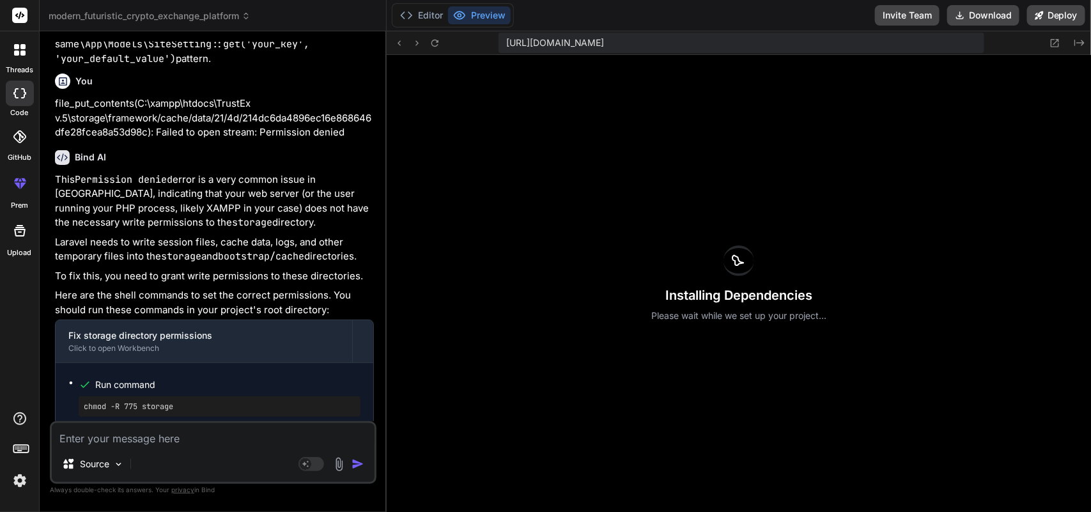
scroll to position [1258, 0]
click at [426, 8] on button "Editor" at bounding box center [421, 15] width 53 height 18
